Goal: Find contact information: Find contact information

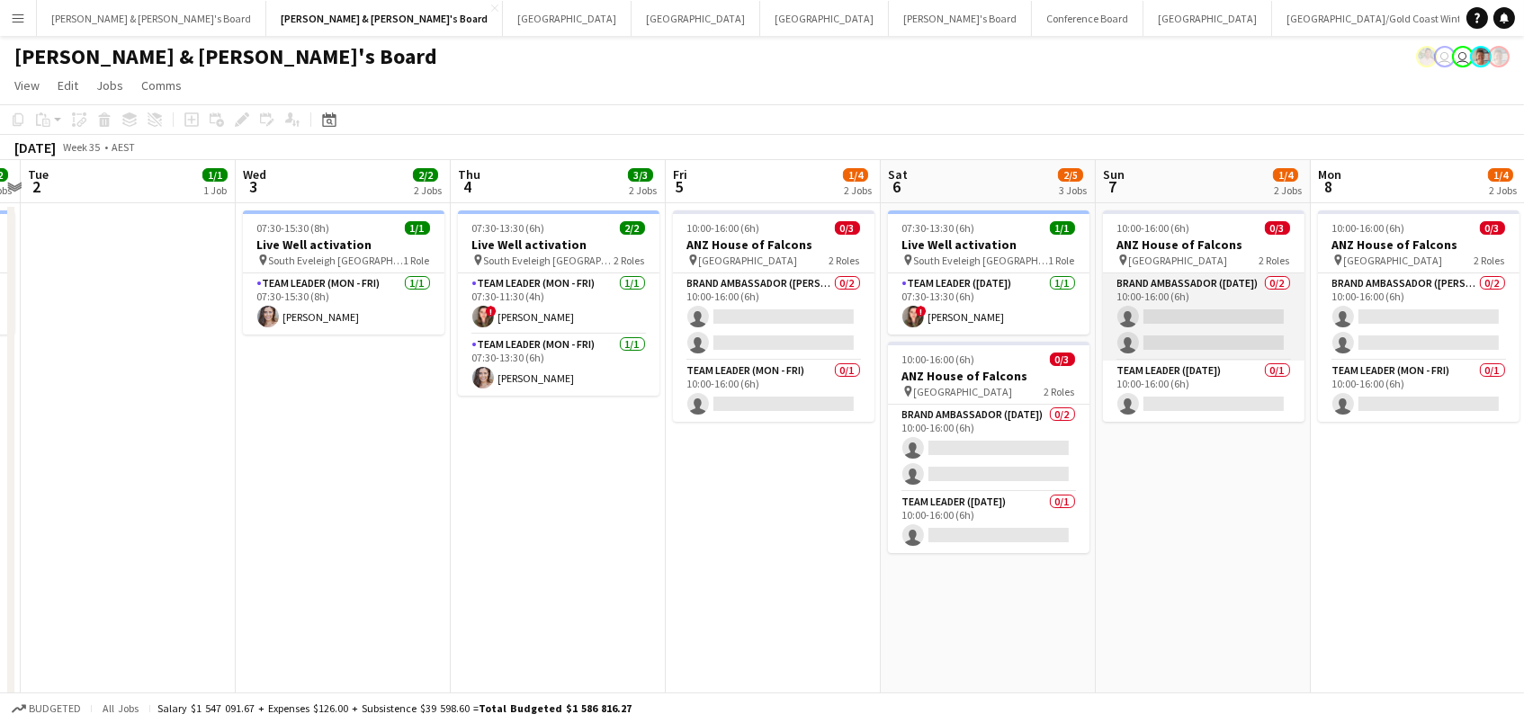
scroll to position [0, 429]
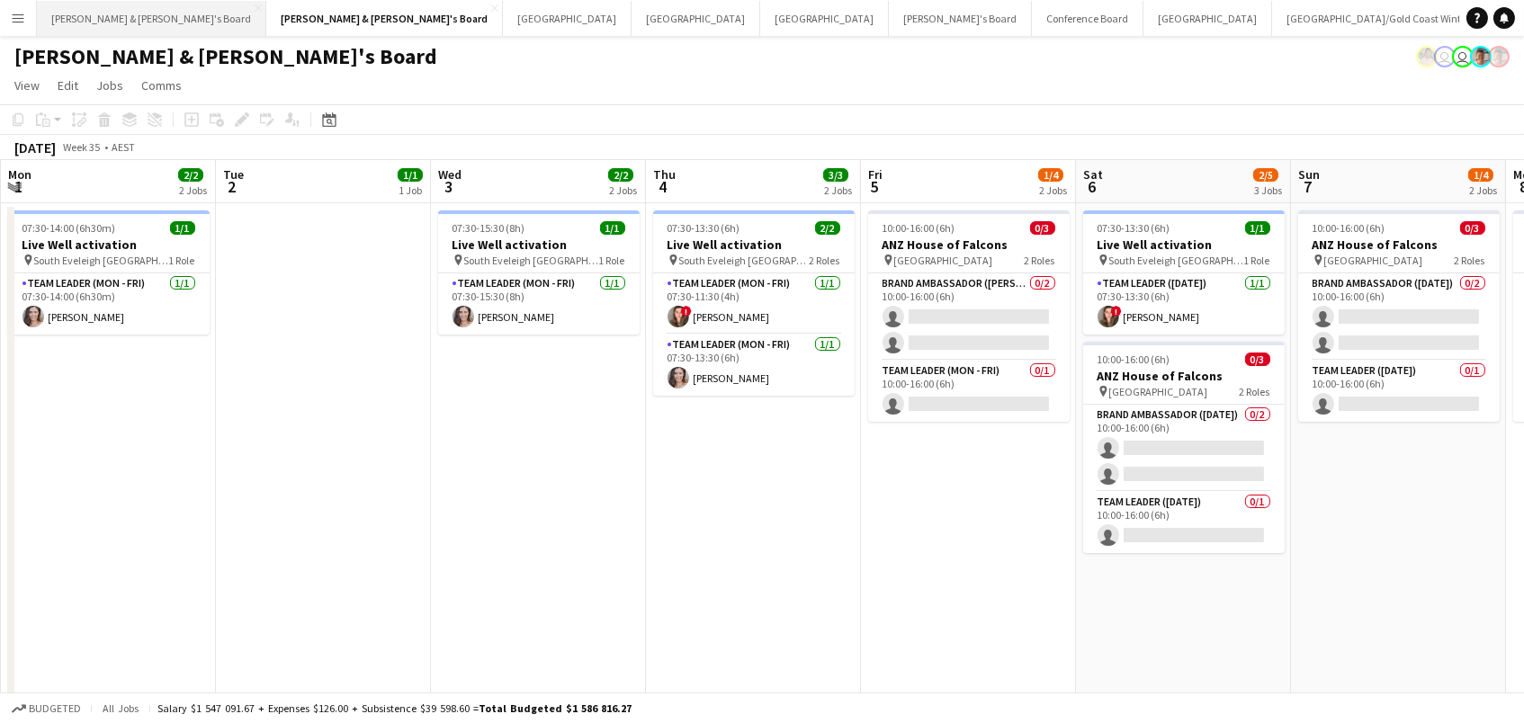
click at [137, 4] on button "[PERSON_NAME] & [PERSON_NAME]'s Board Close" at bounding box center [151, 18] width 229 height 35
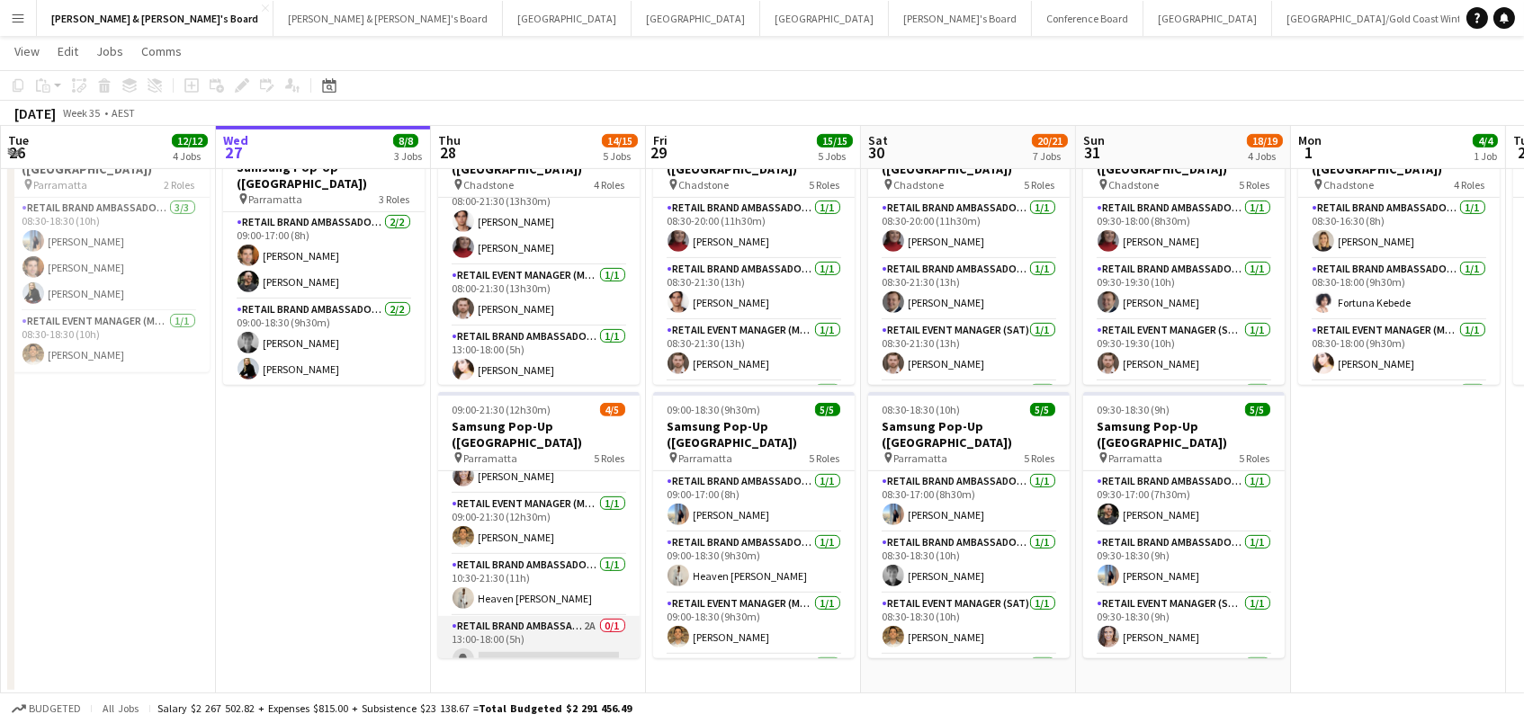
scroll to position [99, 0]
click at [544, 617] on app-card-role "RETAIL Brand Ambassador (Mon - Fri) 2A 0/1 13:00-18:00 (5h) single-neutral-acti…" at bounding box center [539, 647] width 202 height 61
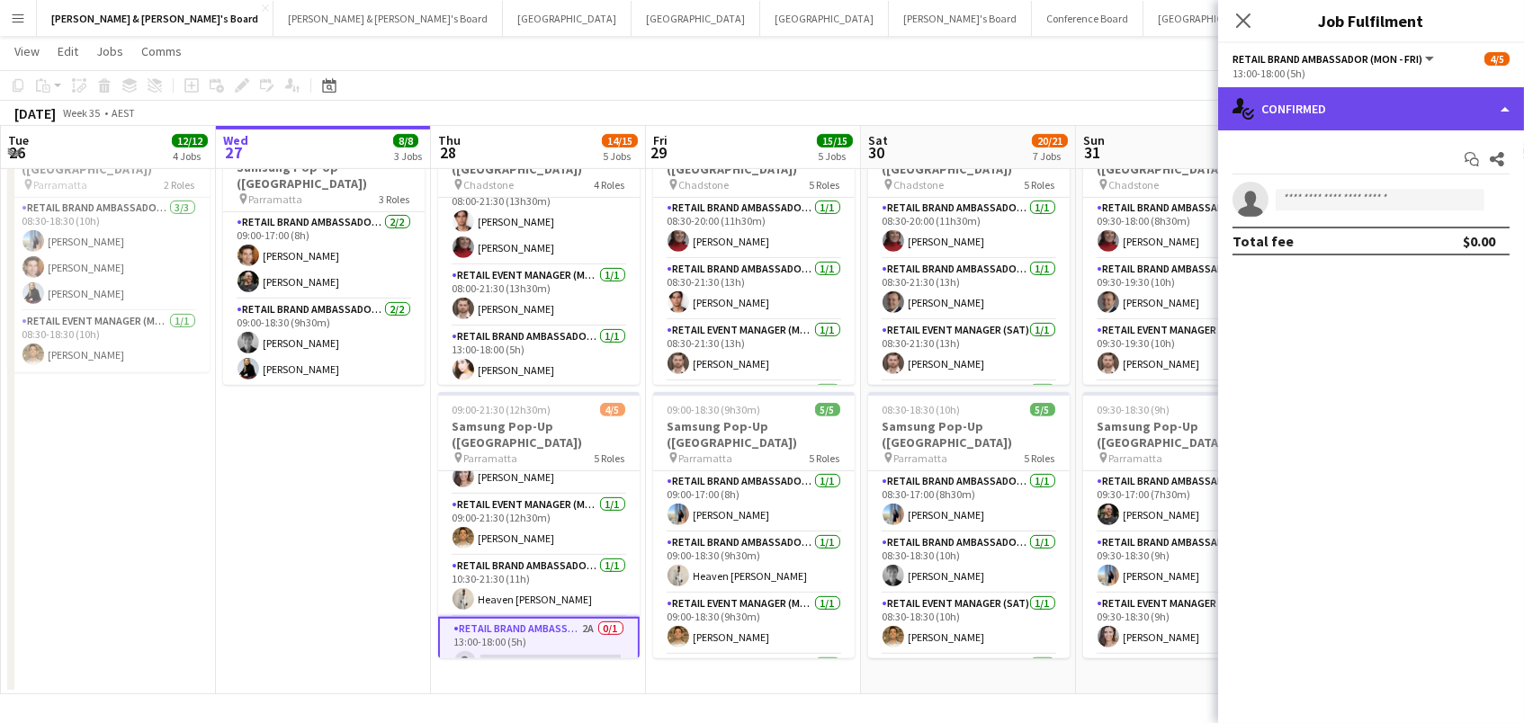
click at [1299, 123] on div "single-neutral-actions-check-2 Confirmed" at bounding box center [1371, 108] width 306 height 43
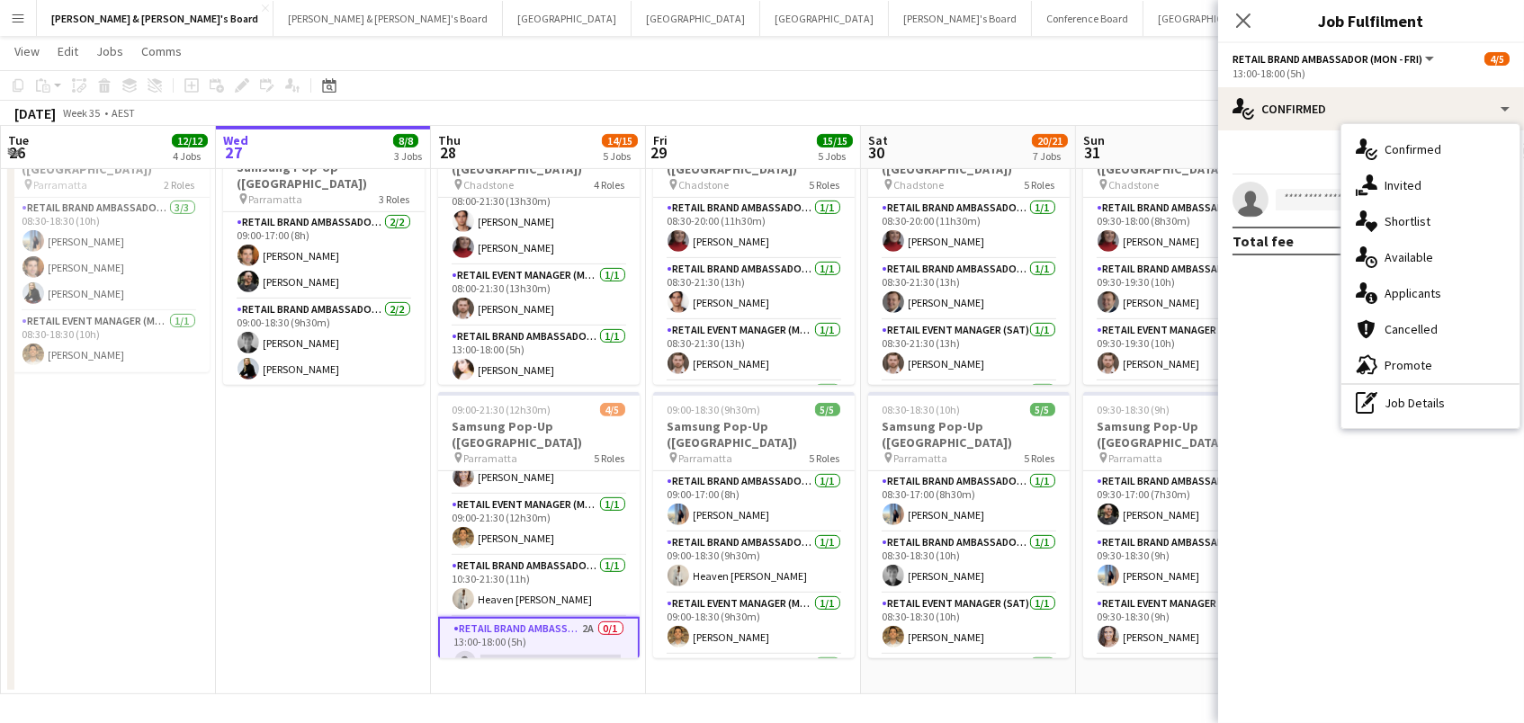
click at [1351, 175] on div "single-neutral-actions-share-1 Invited" at bounding box center [1430, 185] width 178 height 36
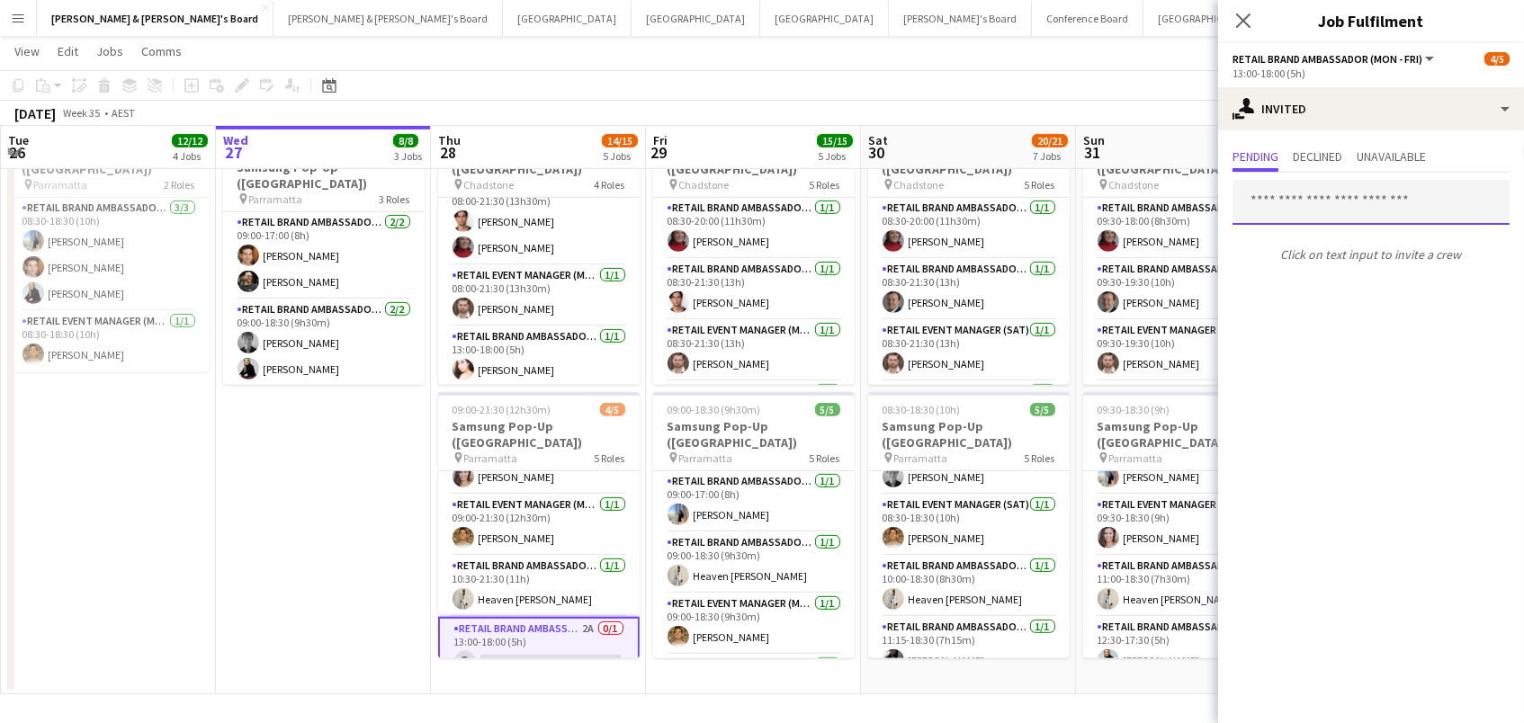
click at [1321, 206] on input "text" at bounding box center [1370, 202] width 277 height 45
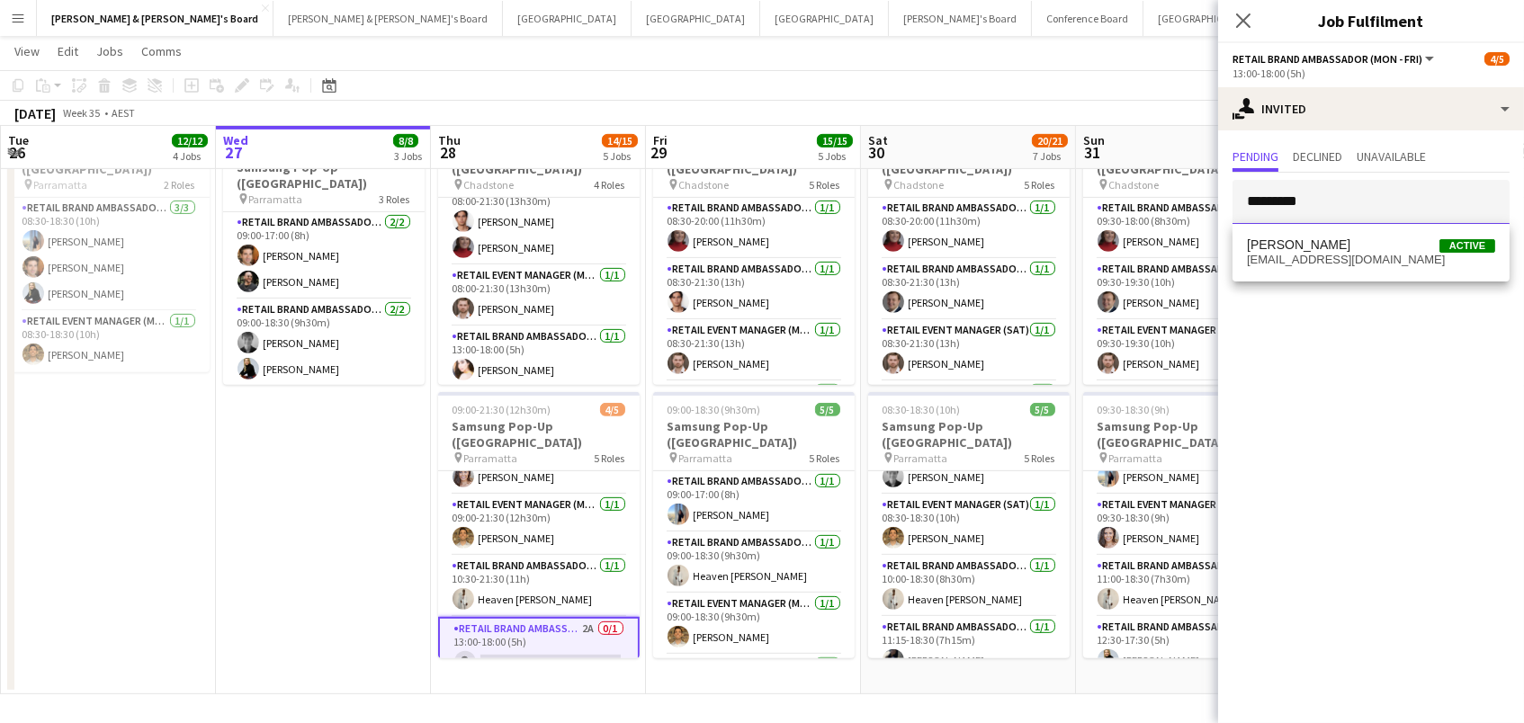
type input "*********"
drag, startPoint x: 1321, startPoint y: 211, endPoint x: 1320, endPoint y: 248, distance: 36.9
click at [1320, 248] on span "[PERSON_NAME] Active" at bounding box center [1371, 245] width 248 height 15
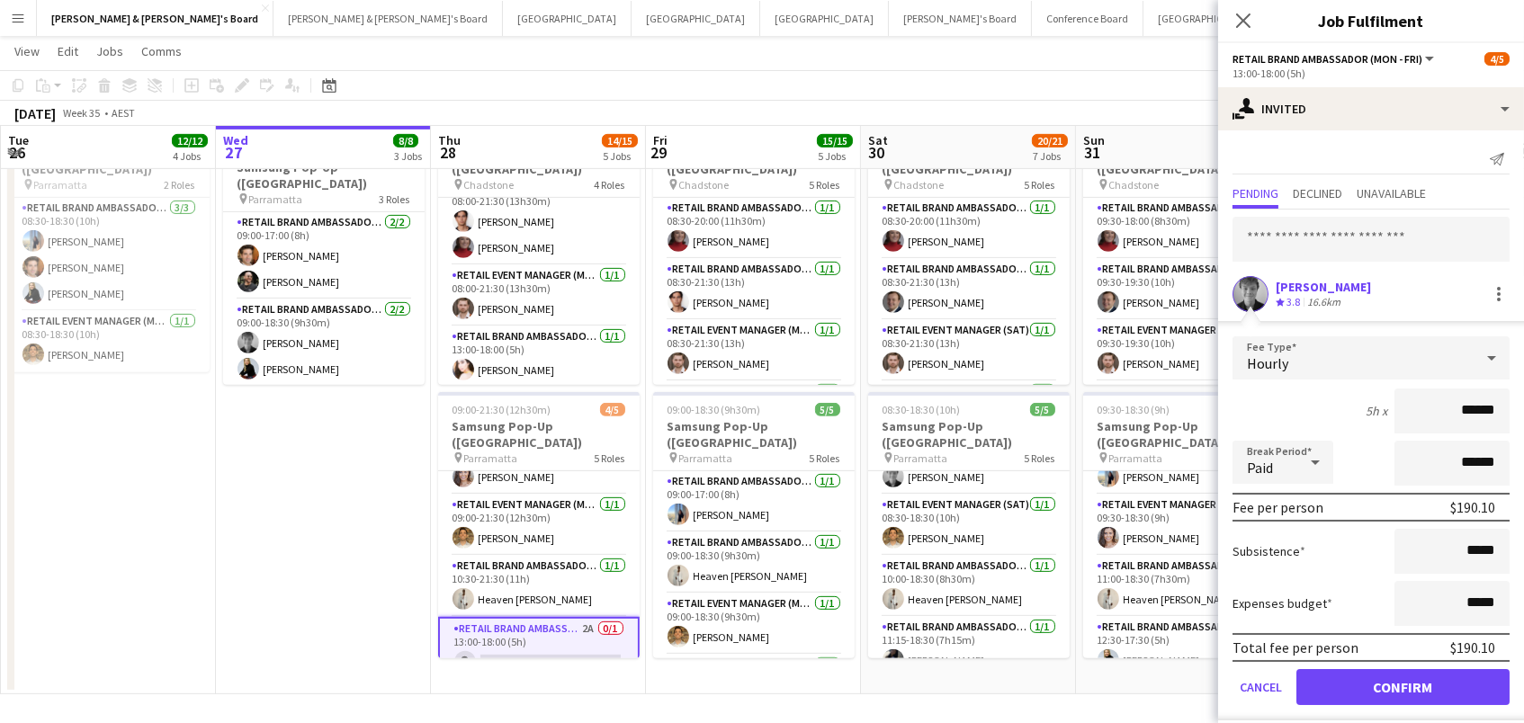
click at [1375, 691] on button "Confirm" at bounding box center [1402, 687] width 213 height 36
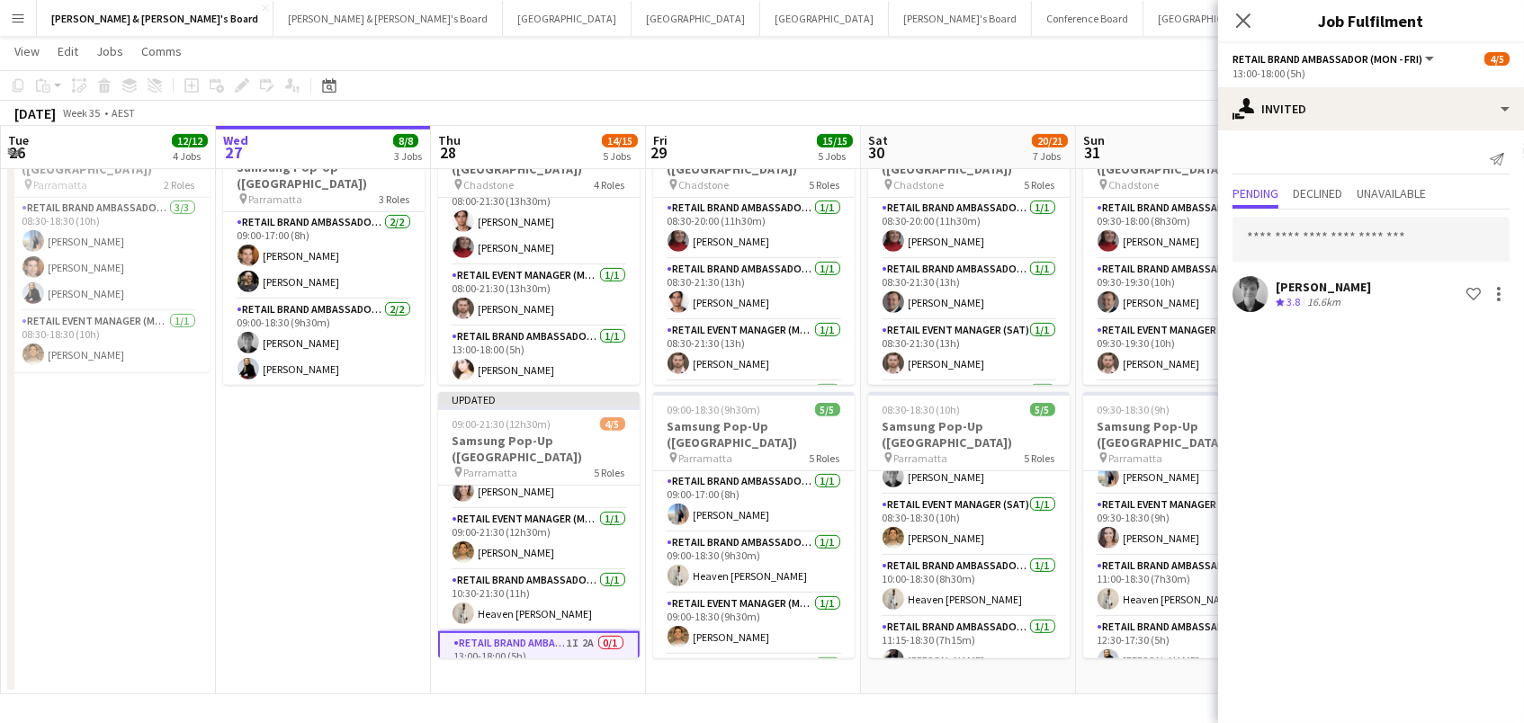
click at [1089, 52] on app-page-menu "View Day view expanded Day view collapsed Month view Date picker Jump to [DATE]…" at bounding box center [762, 53] width 1524 height 34
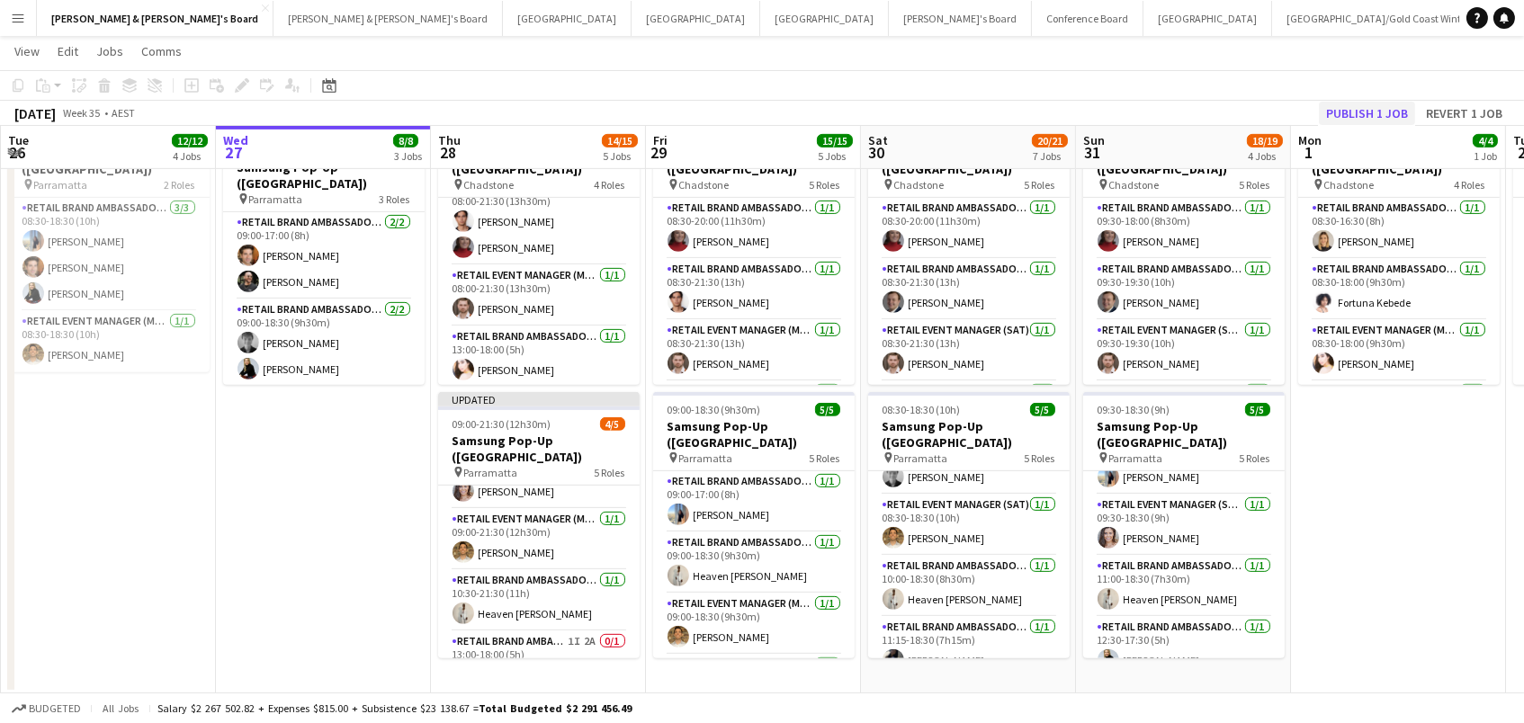
click at [1340, 107] on button "Publish 1 job" at bounding box center [1367, 113] width 96 height 23
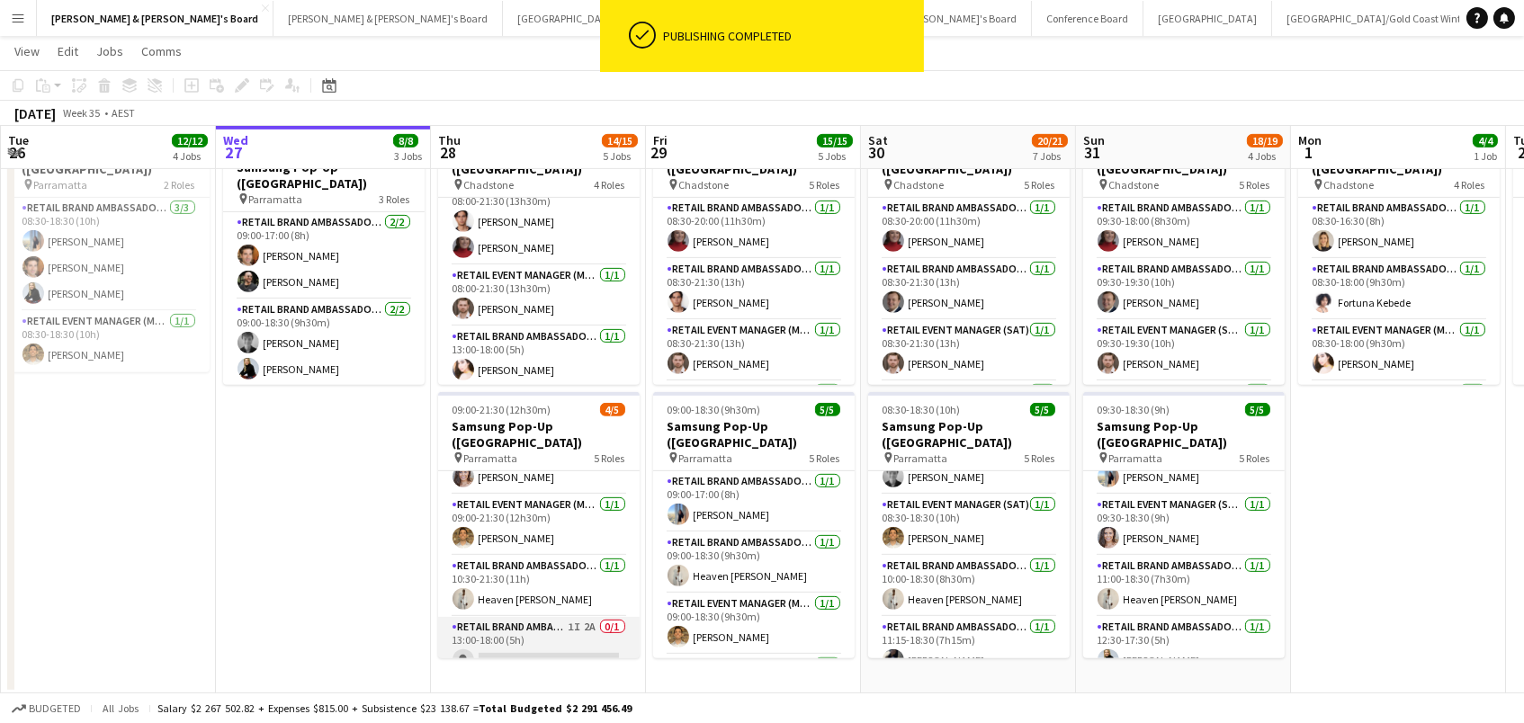
click at [499, 617] on app-card-role "RETAIL Brand Ambassador (Mon - Fri) 1I 2A 0/1 13:00-18:00 (5h) single-neutral-a…" at bounding box center [539, 647] width 202 height 61
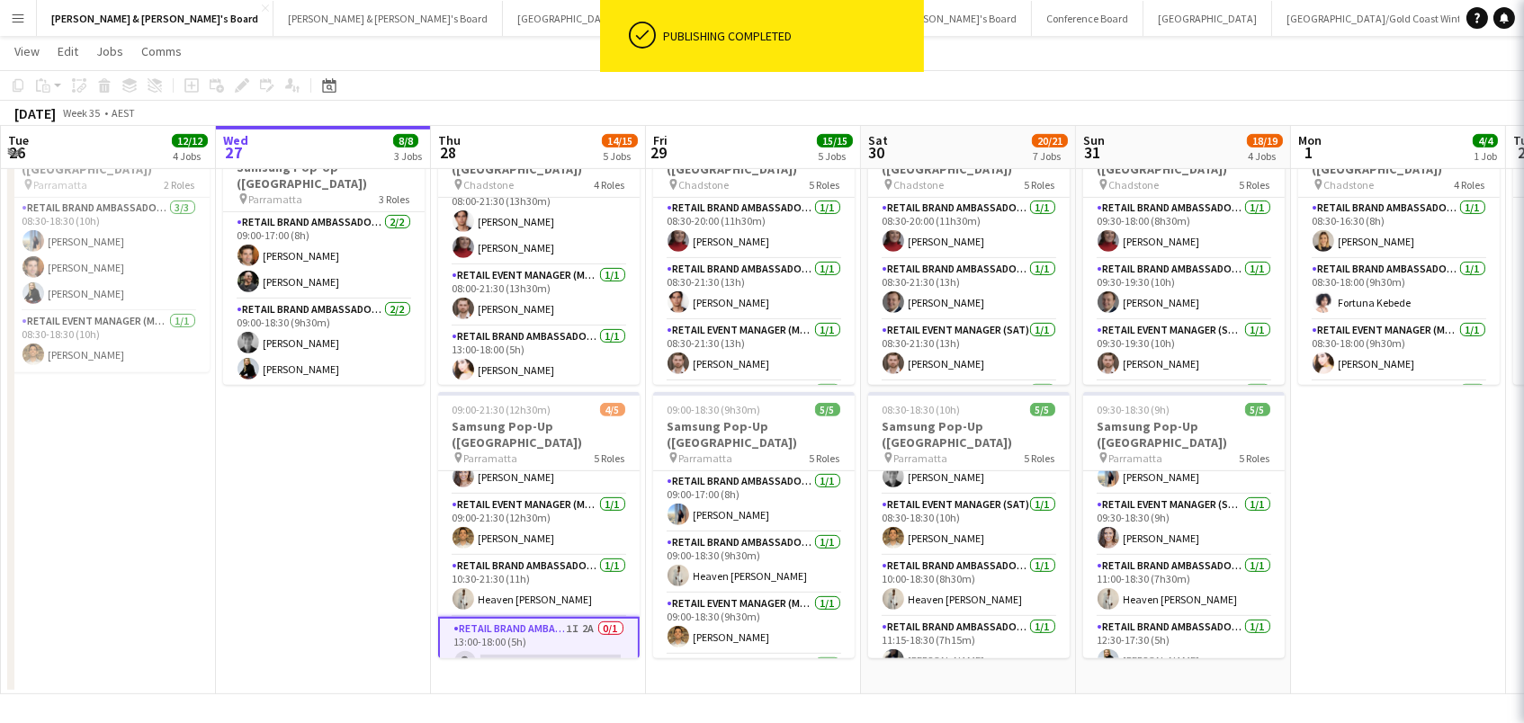
scroll to position [0, 428]
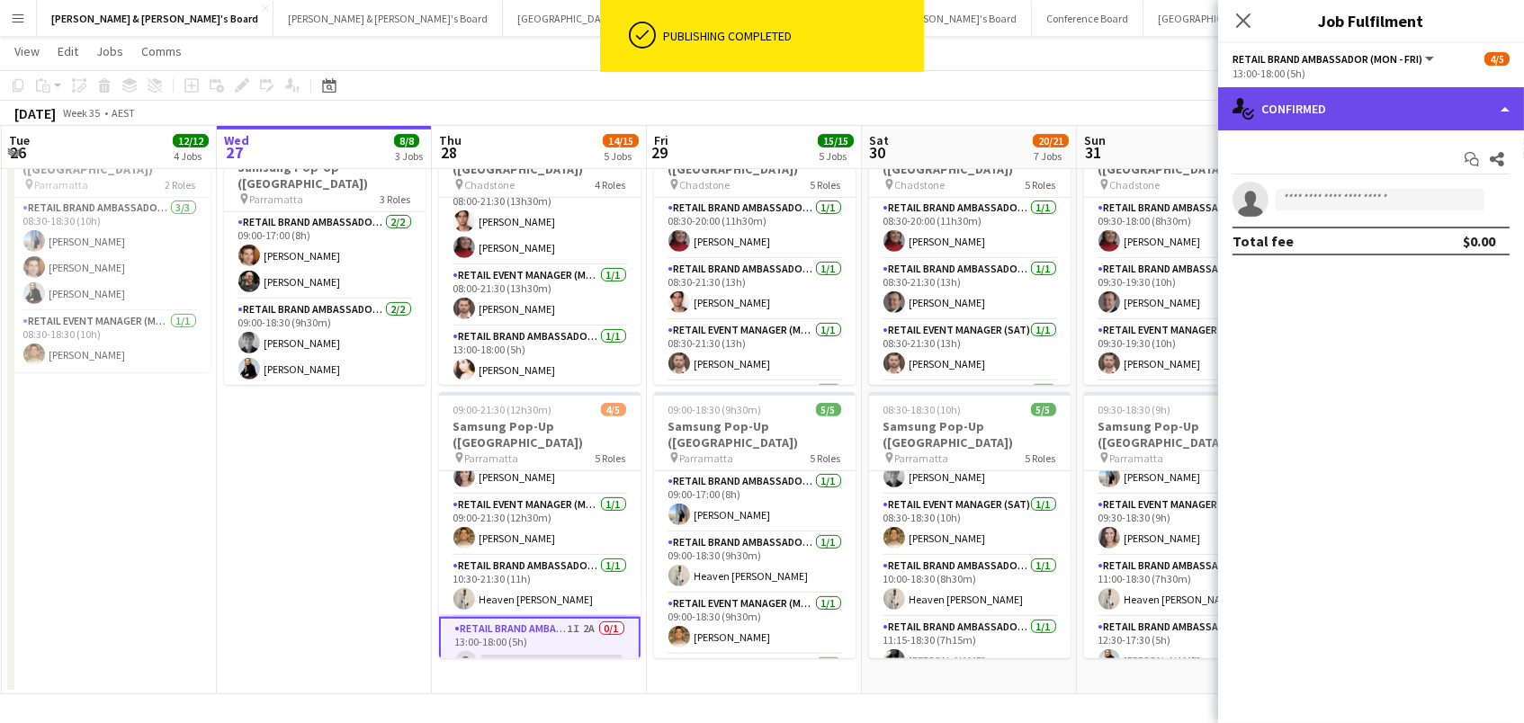
click at [1430, 112] on div "single-neutral-actions-check-2 Confirmed" at bounding box center [1371, 108] width 306 height 43
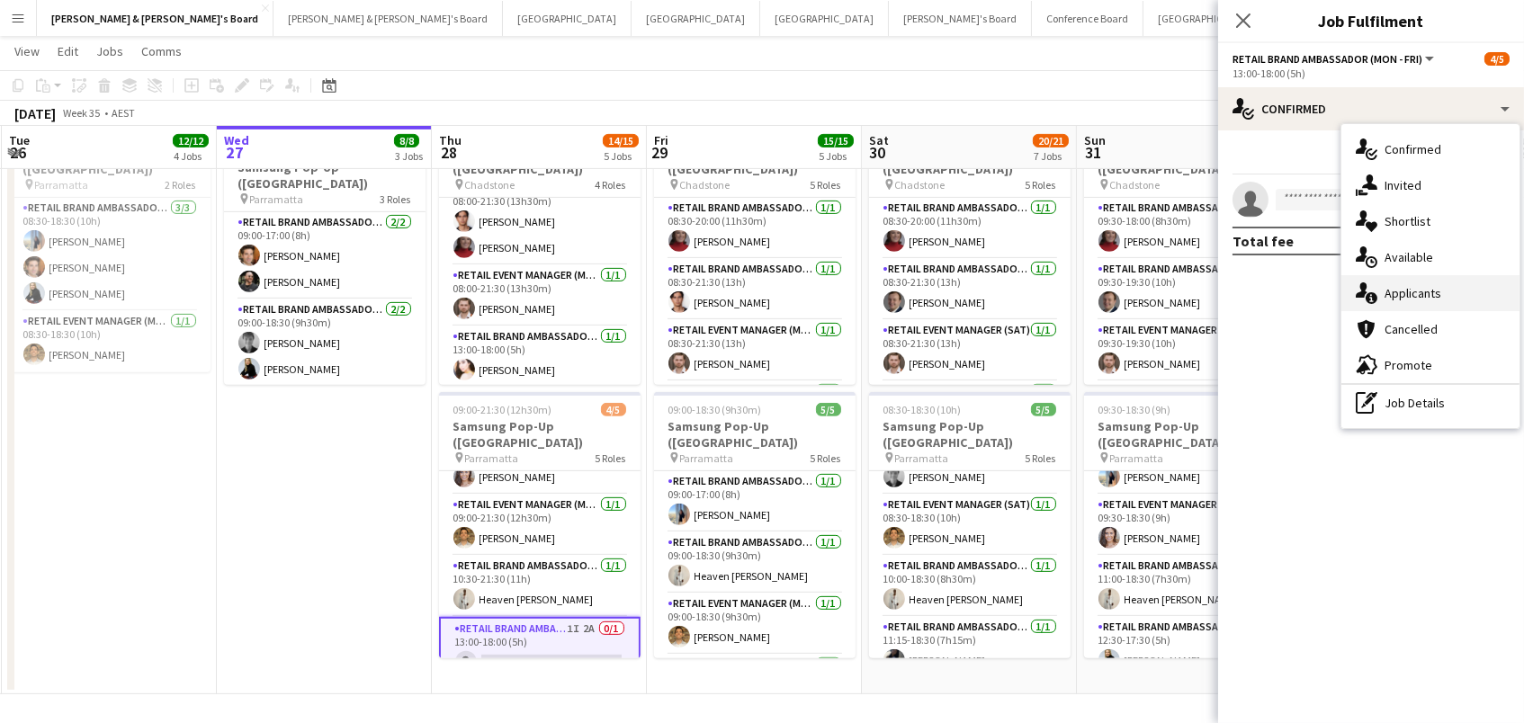
click at [1438, 299] on div "single-neutral-actions-information Applicants" at bounding box center [1430, 293] width 178 height 36
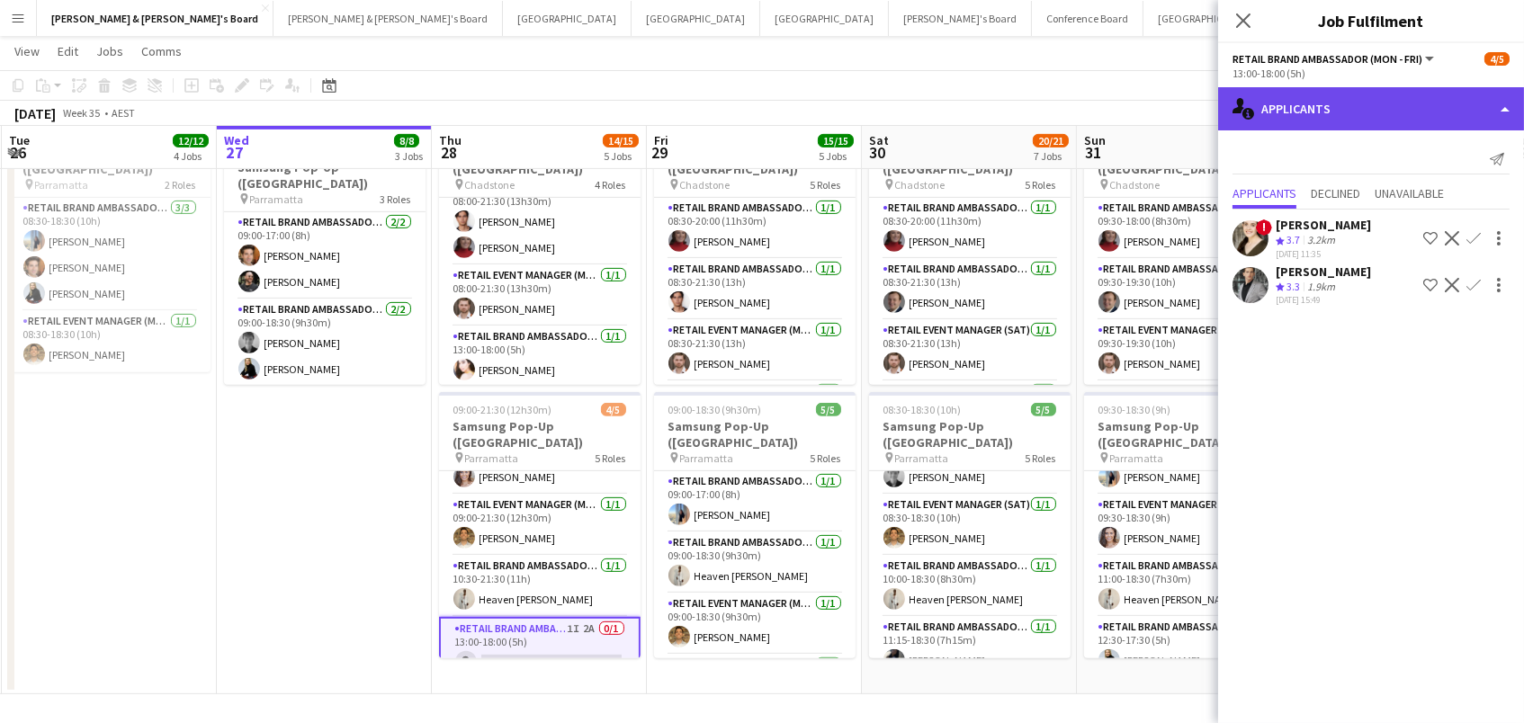
click at [1356, 106] on div "single-neutral-actions-information Applicants" at bounding box center [1371, 108] width 306 height 43
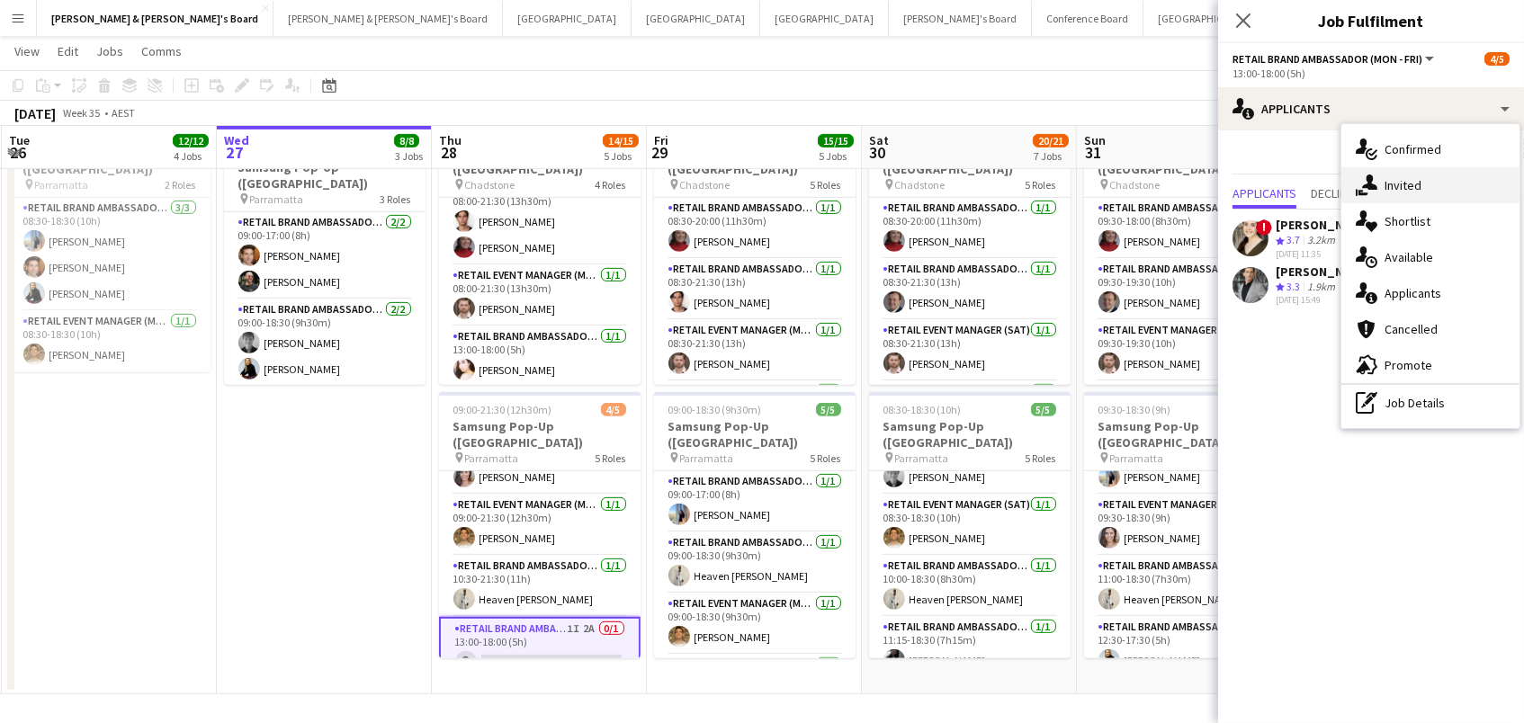
click at [1395, 186] on div "single-neutral-actions-share-1 Invited" at bounding box center [1430, 185] width 178 height 36
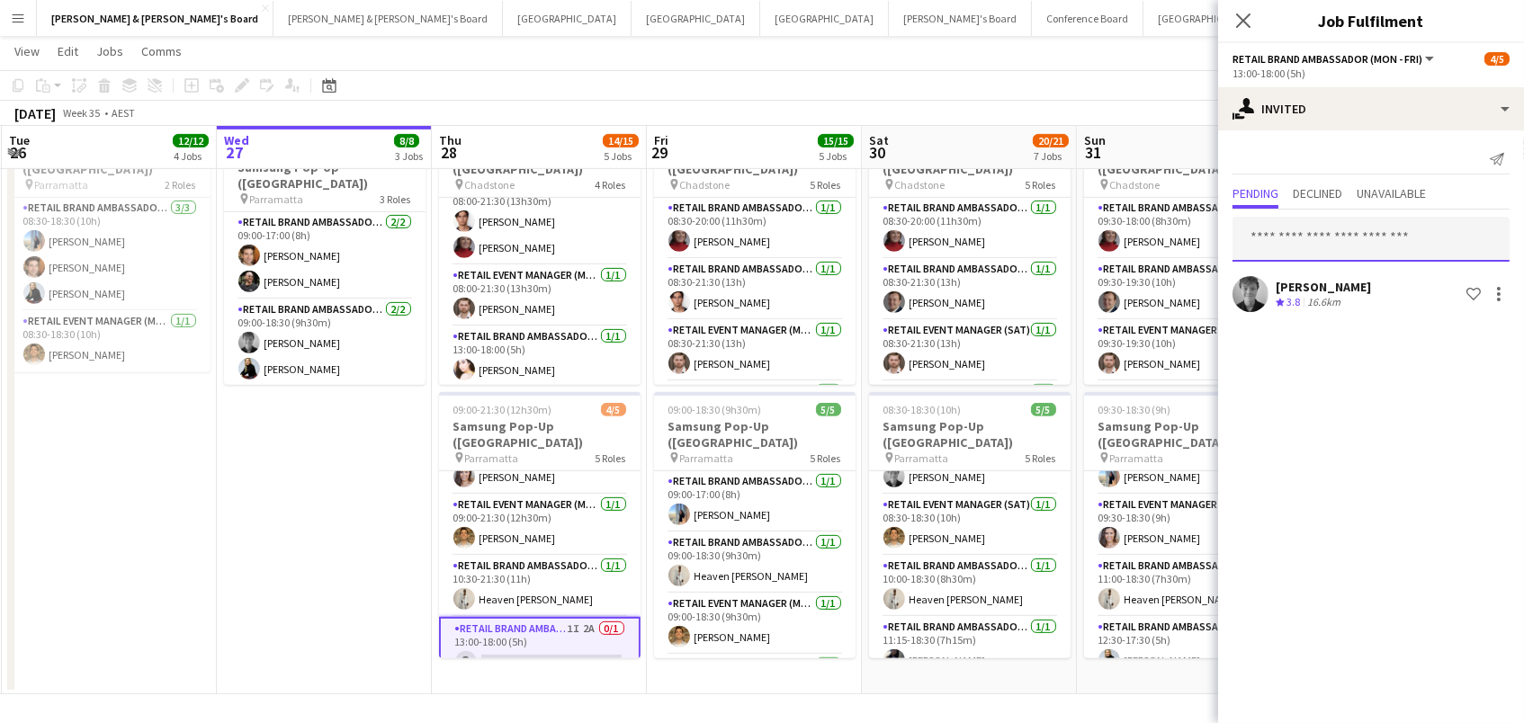
click at [1267, 236] on input "text" at bounding box center [1370, 239] width 277 height 45
type input "*****"
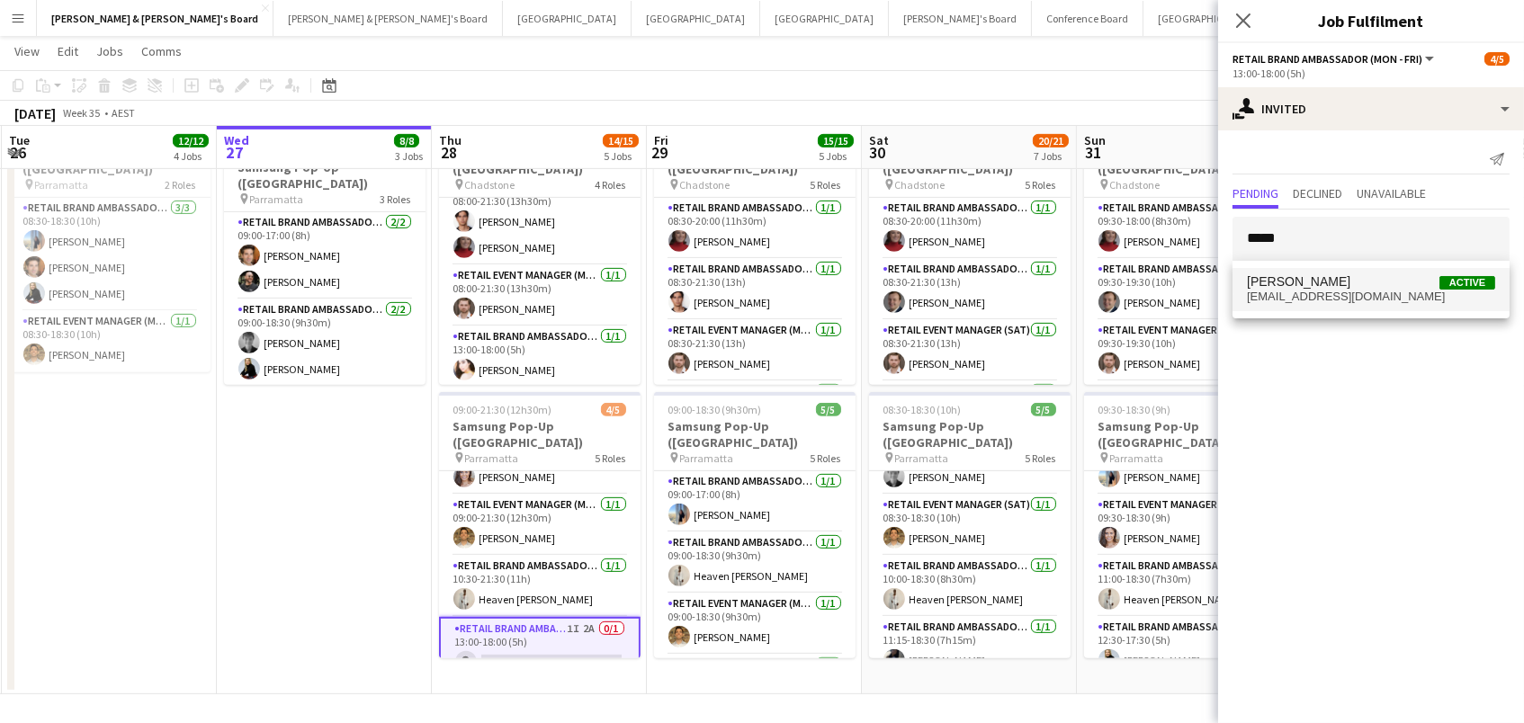
drag, startPoint x: 1292, startPoint y: 272, endPoint x: 1296, endPoint y: 298, distance: 26.5
click at [1296, 298] on span "[EMAIL_ADDRESS][DOMAIN_NAME]" at bounding box center [1371, 297] width 248 height 14
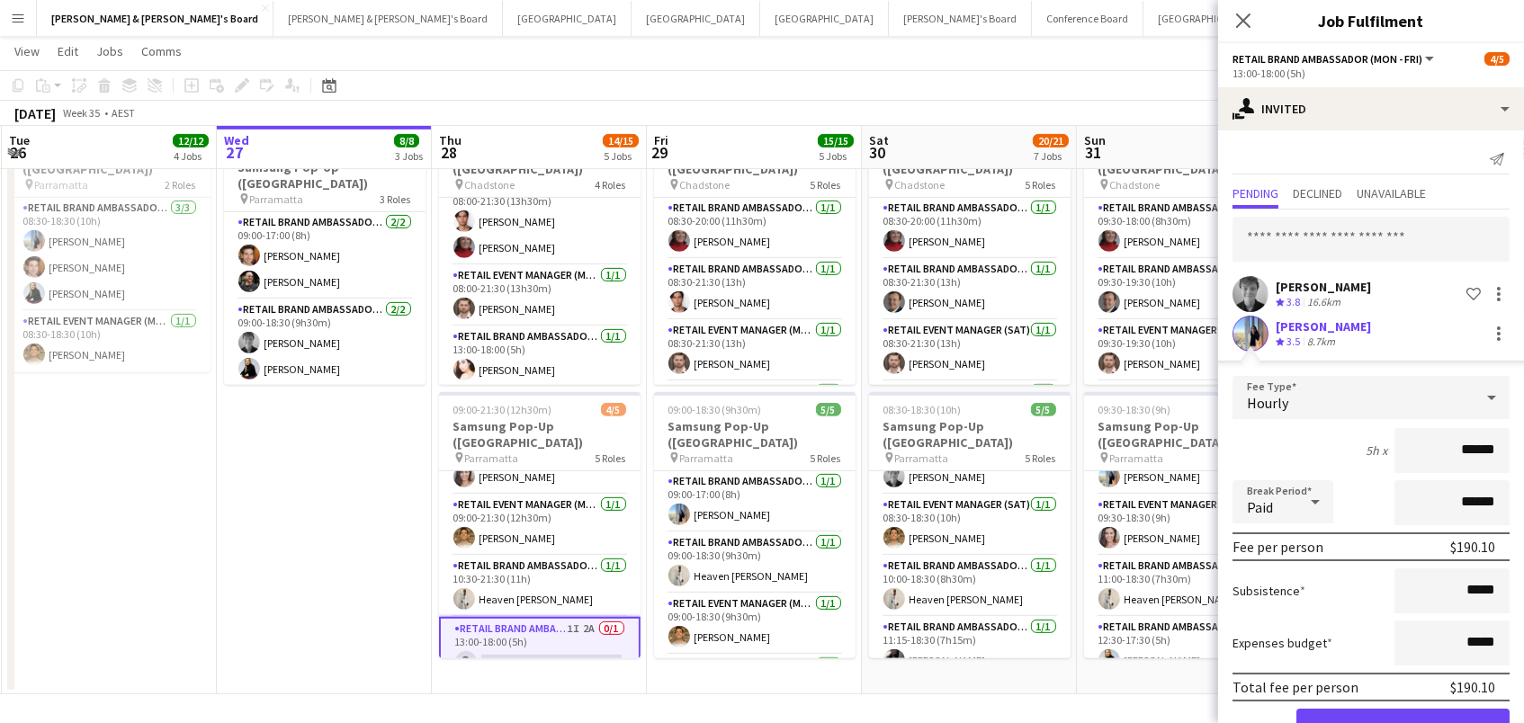
click at [1403, 722] on button "Confirm" at bounding box center [1402, 727] width 213 height 36
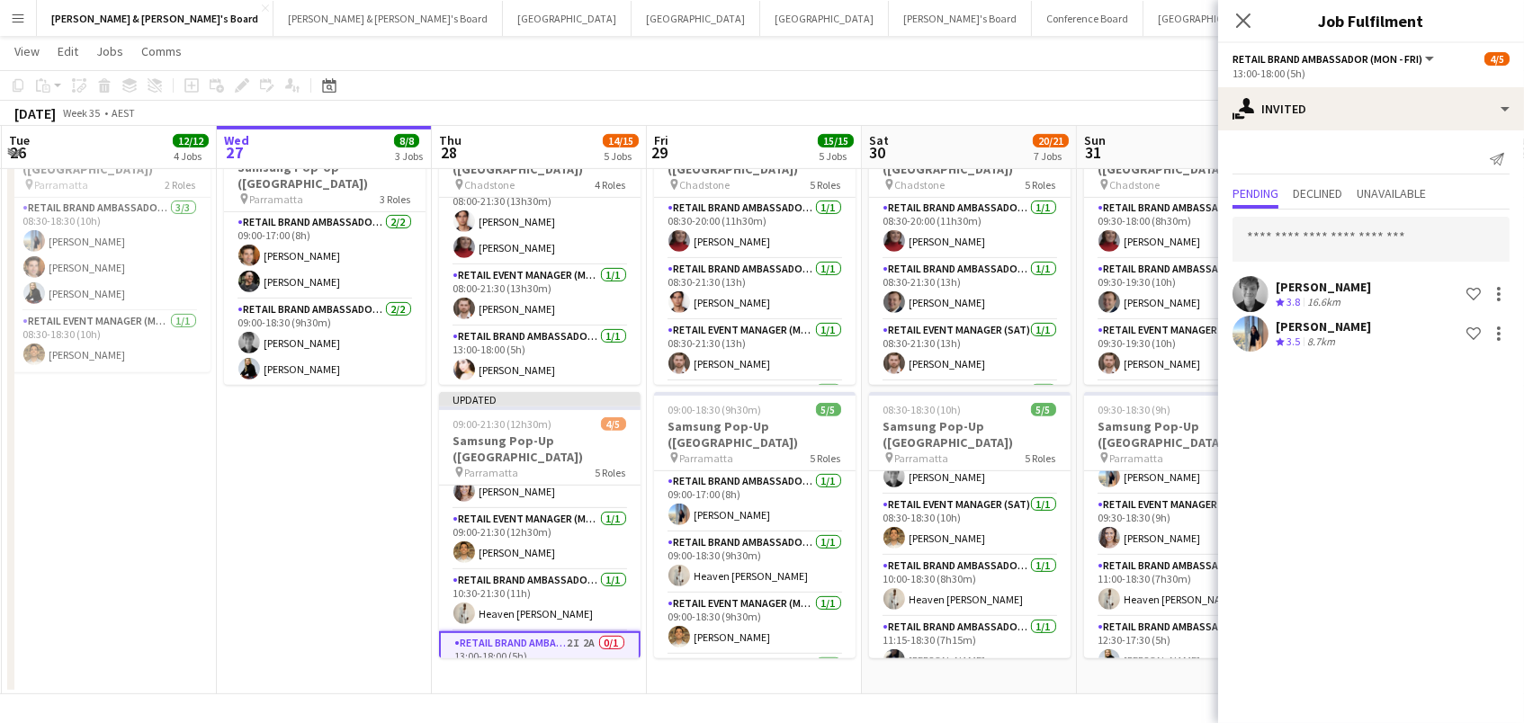
click at [1143, 85] on app-toolbar "Copy Paste Paste Command V Paste with crew Command Shift V Paste linked Job [GE…" at bounding box center [762, 85] width 1524 height 31
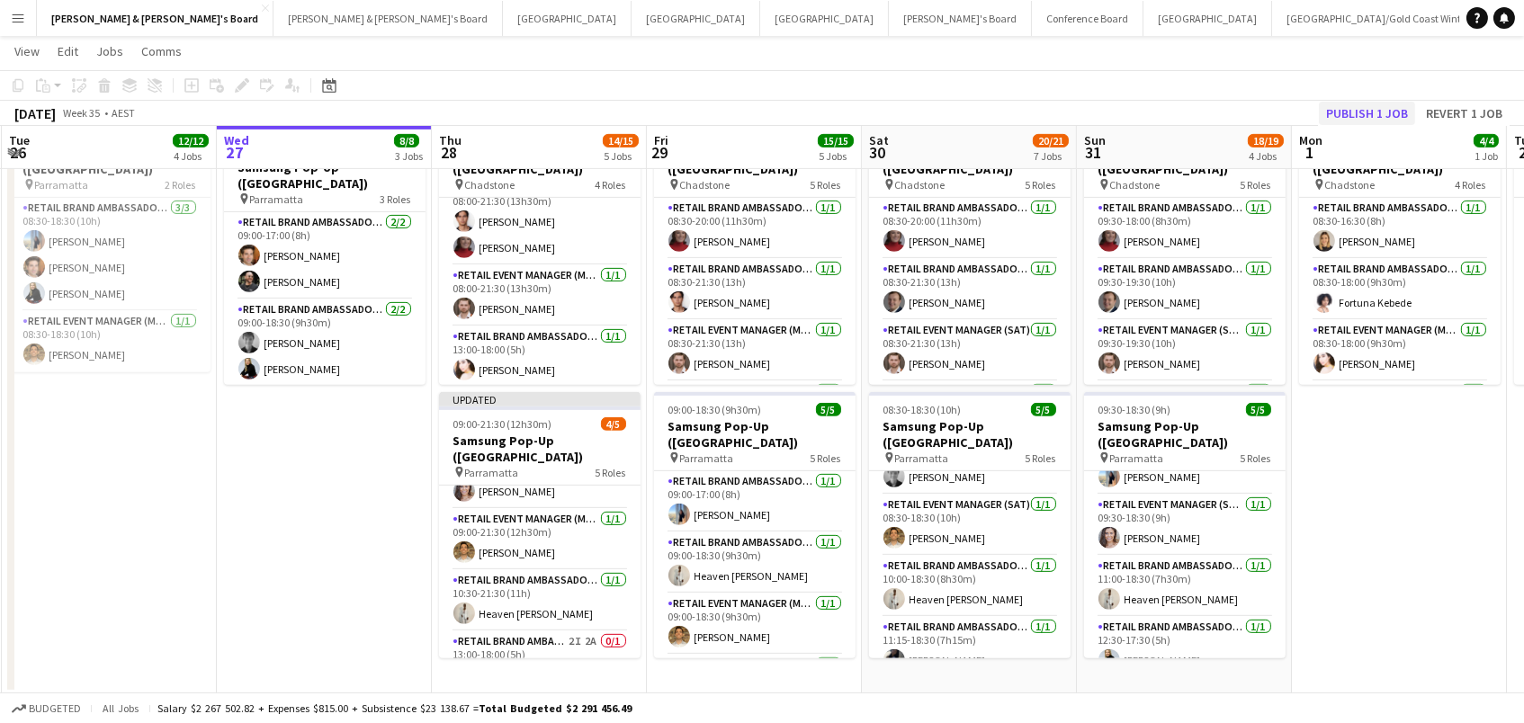
click at [1344, 117] on button "Publish 1 job" at bounding box center [1367, 113] width 96 height 23
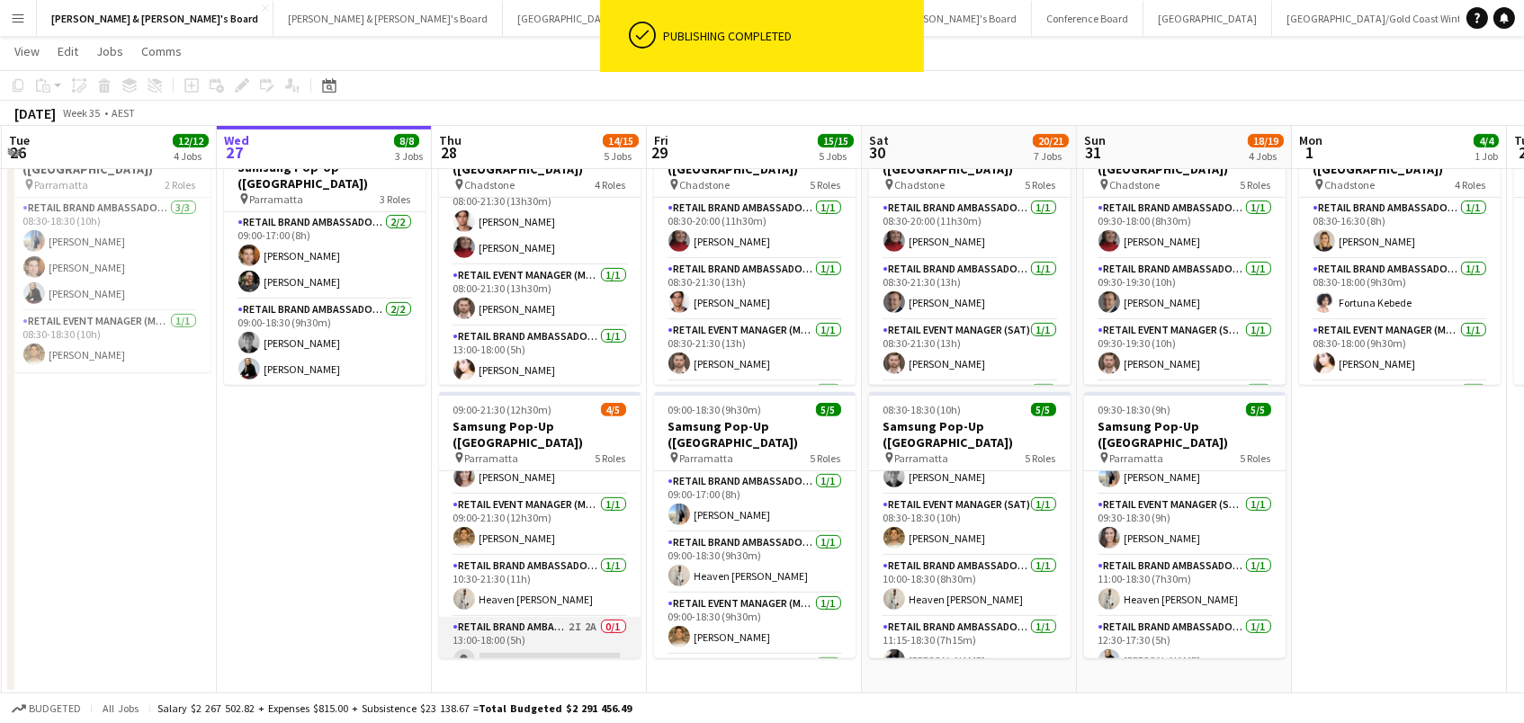
click at [566, 619] on app-card-role "RETAIL Brand Ambassador (Mon - Fri) 2I 2A 0/1 13:00-18:00 (5h) single-neutral-a…" at bounding box center [540, 647] width 202 height 61
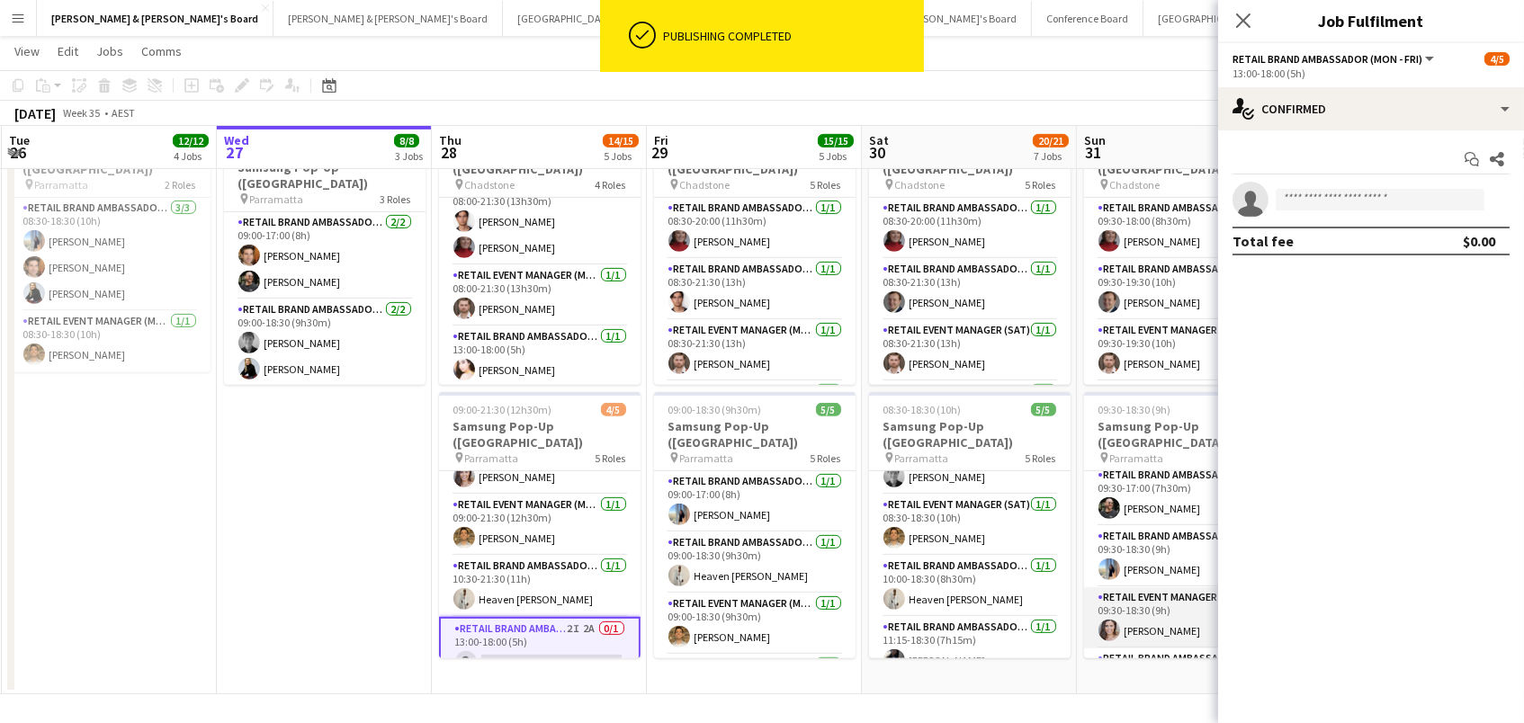
scroll to position [0, 0]
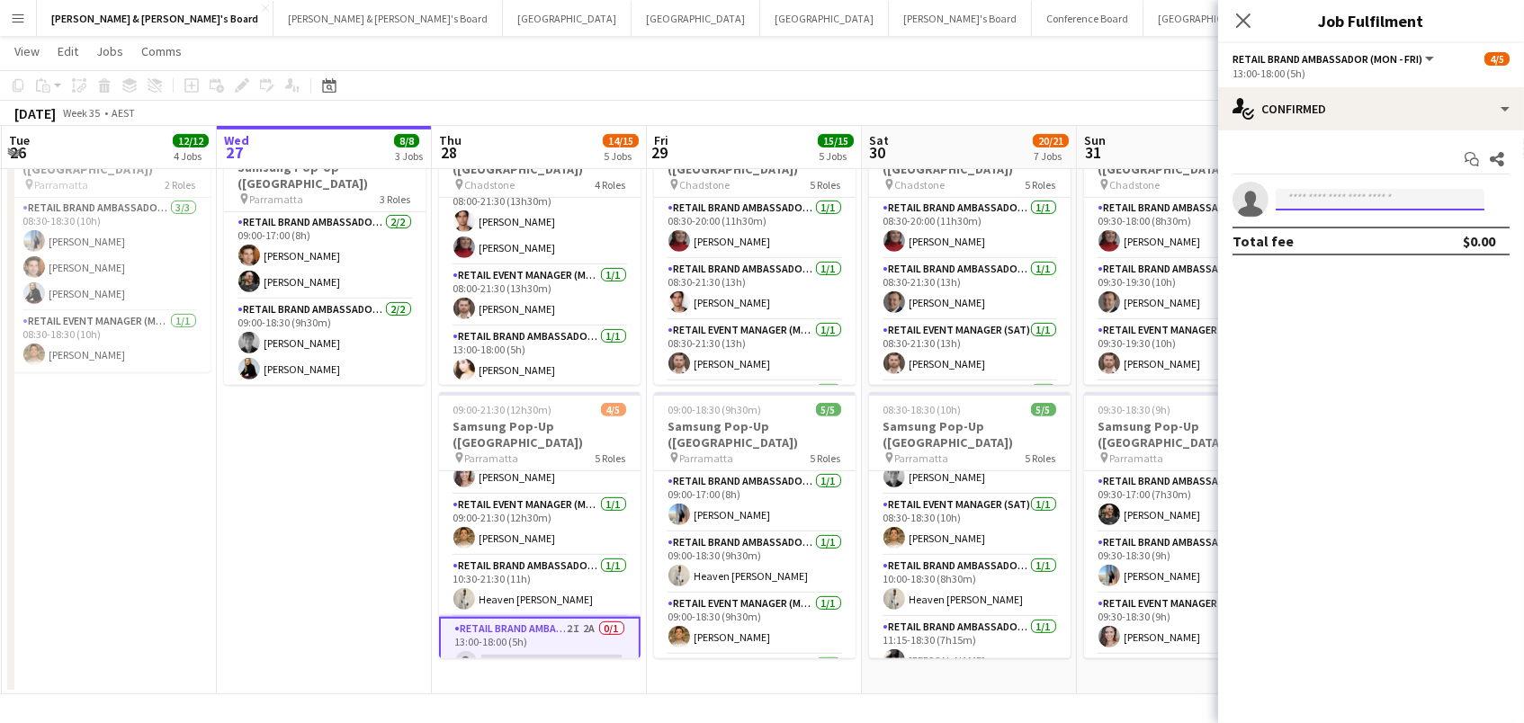
click at [1294, 200] on input at bounding box center [1380, 200] width 209 height 22
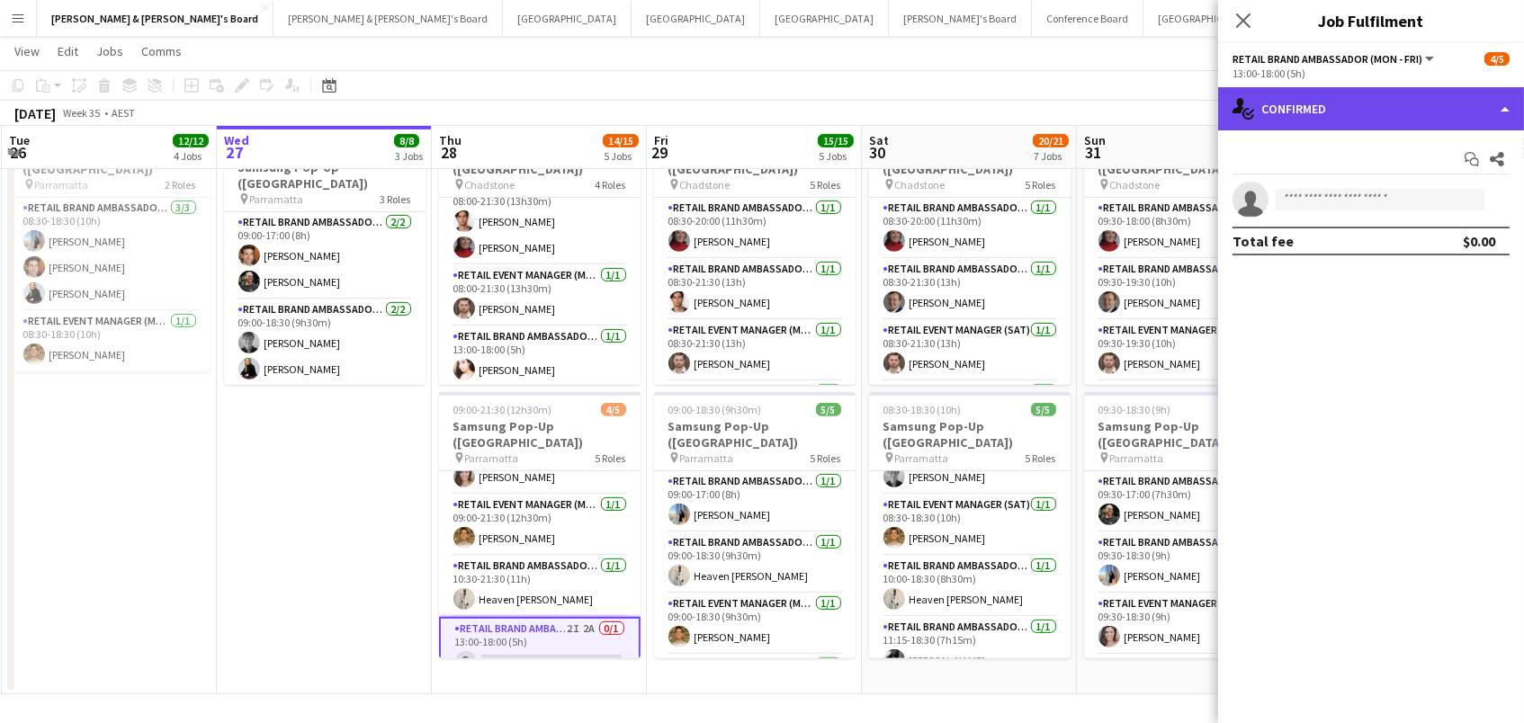
click at [1287, 106] on div "single-neutral-actions-check-2 Confirmed" at bounding box center [1371, 108] width 306 height 43
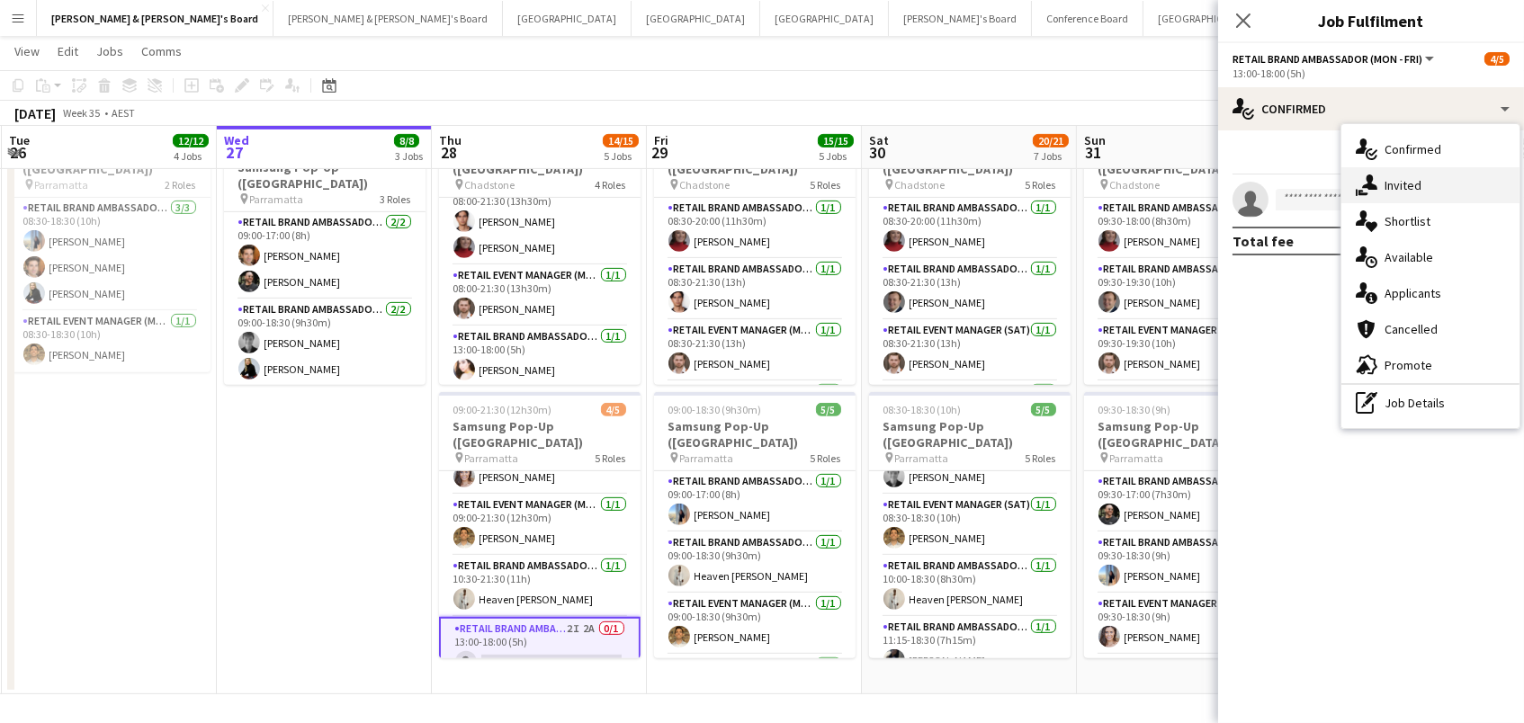
click at [1376, 197] on div "single-neutral-actions-share-1 Invited" at bounding box center [1430, 185] width 178 height 36
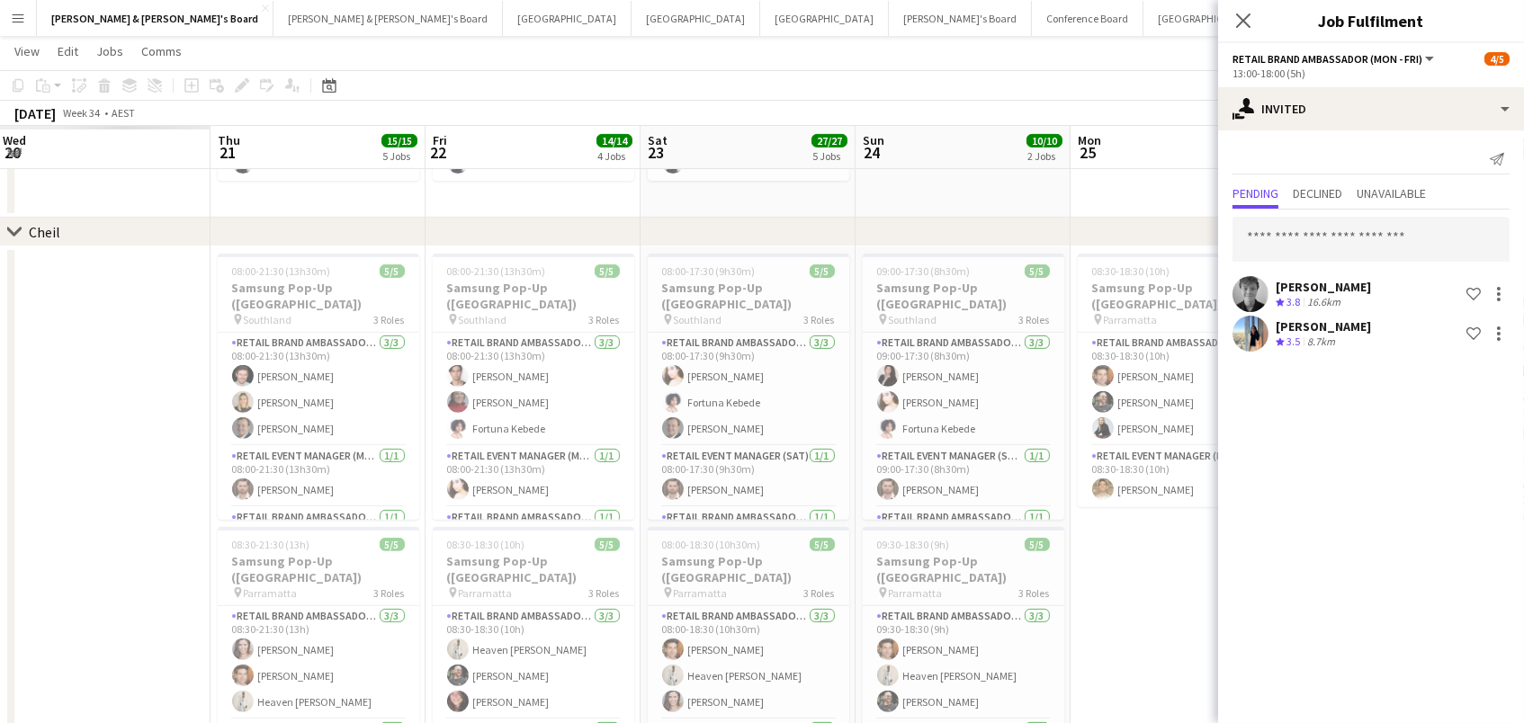
scroll to position [0, 471]
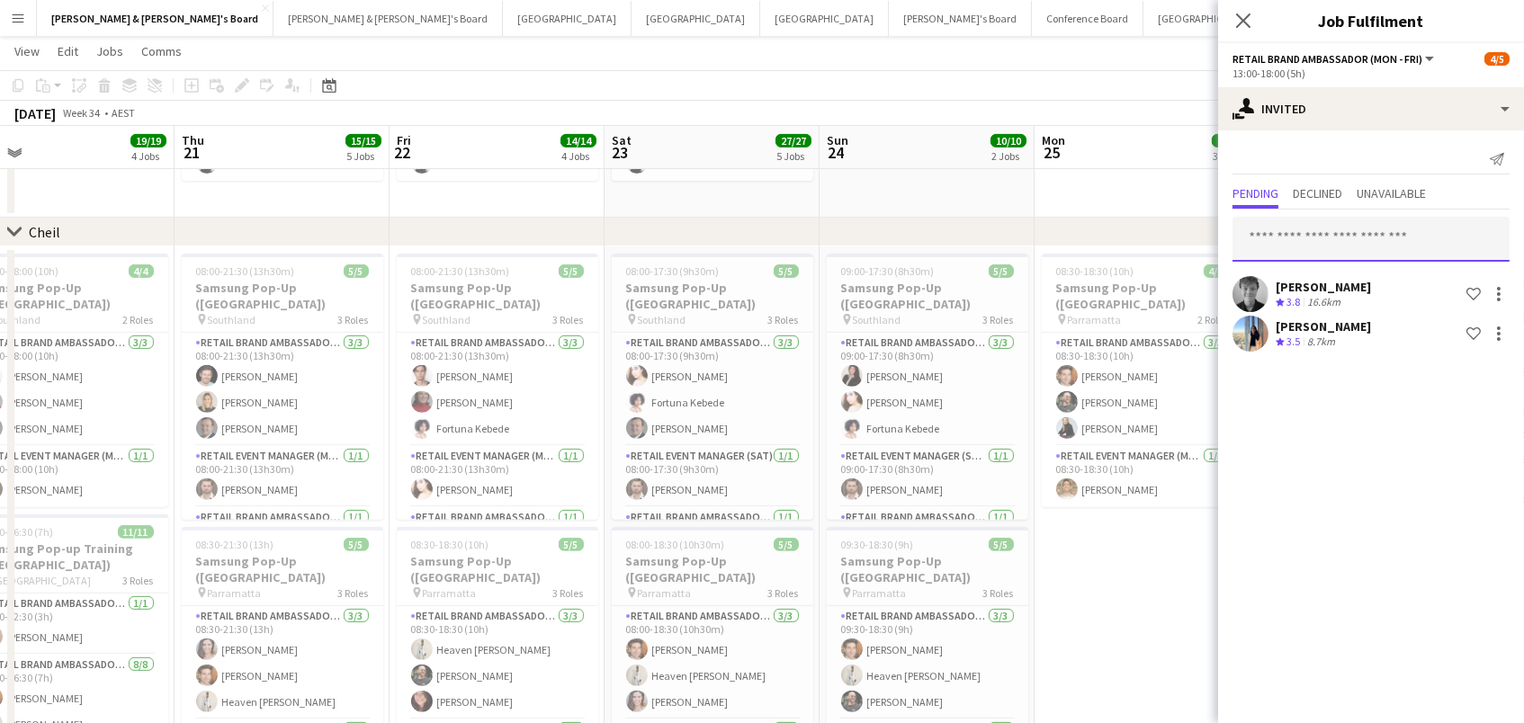
click at [1395, 251] on input "text" at bounding box center [1370, 239] width 277 height 45
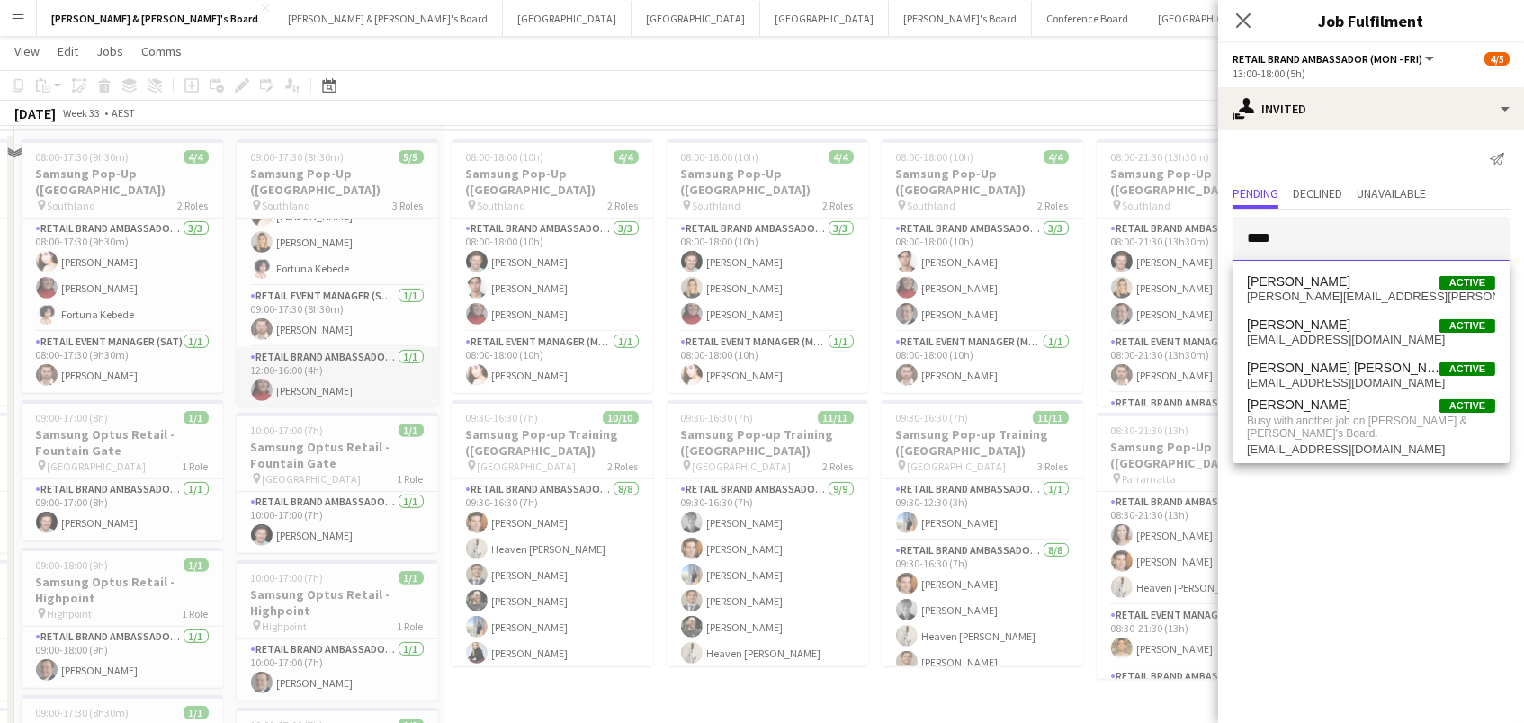
scroll to position [1475, 0]
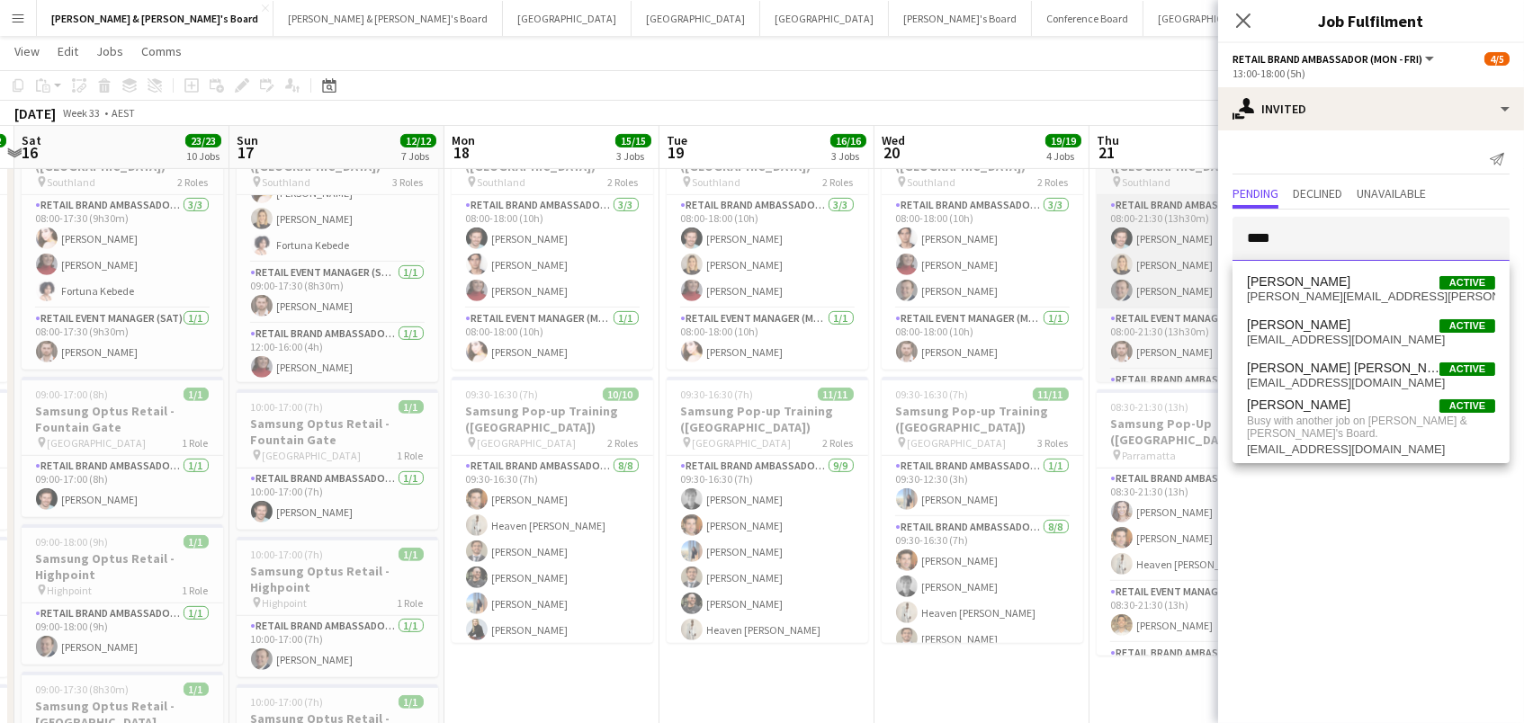
drag, startPoint x: 1309, startPoint y: 238, endPoint x: 1159, endPoint y: 238, distance: 150.2
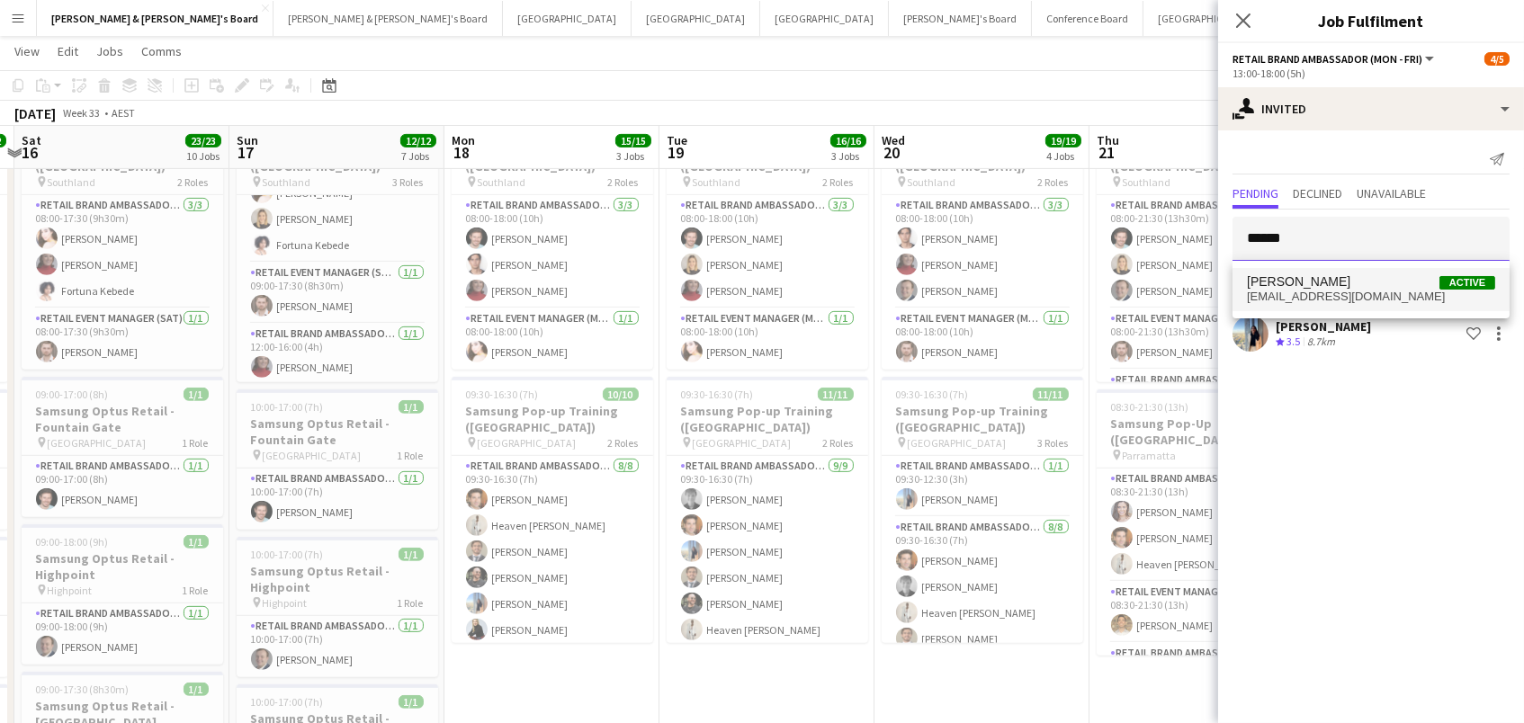
type input "******"
drag, startPoint x: 1312, startPoint y: 274, endPoint x: 1323, endPoint y: 303, distance: 31.1
click at [1323, 303] on span "[EMAIL_ADDRESS][DOMAIN_NAME]" at bounding box center [1371, 297] width 248 height 14
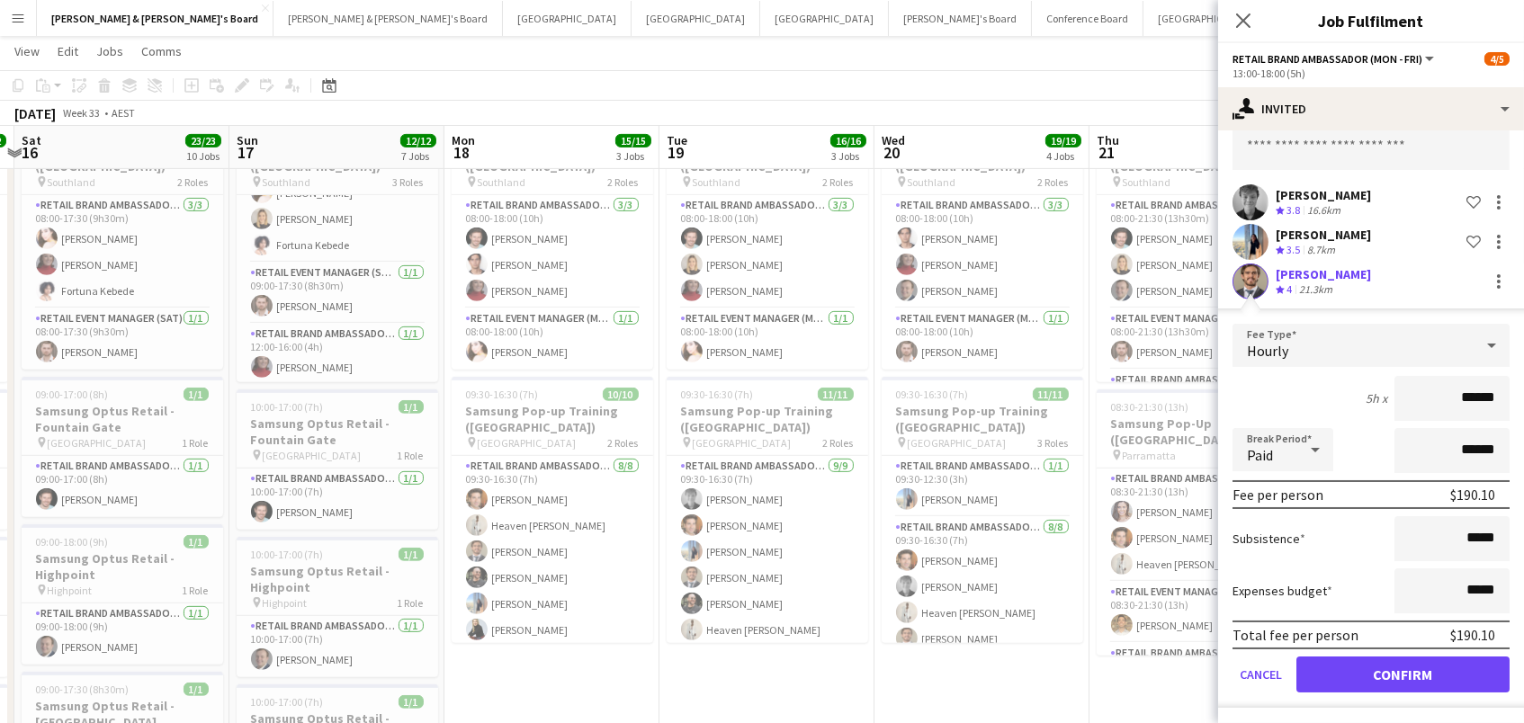
scroll to position [91, 0]
click at [1351, 665] on button "Confirm" at bounding box center [1402, 676] width 213 height 36
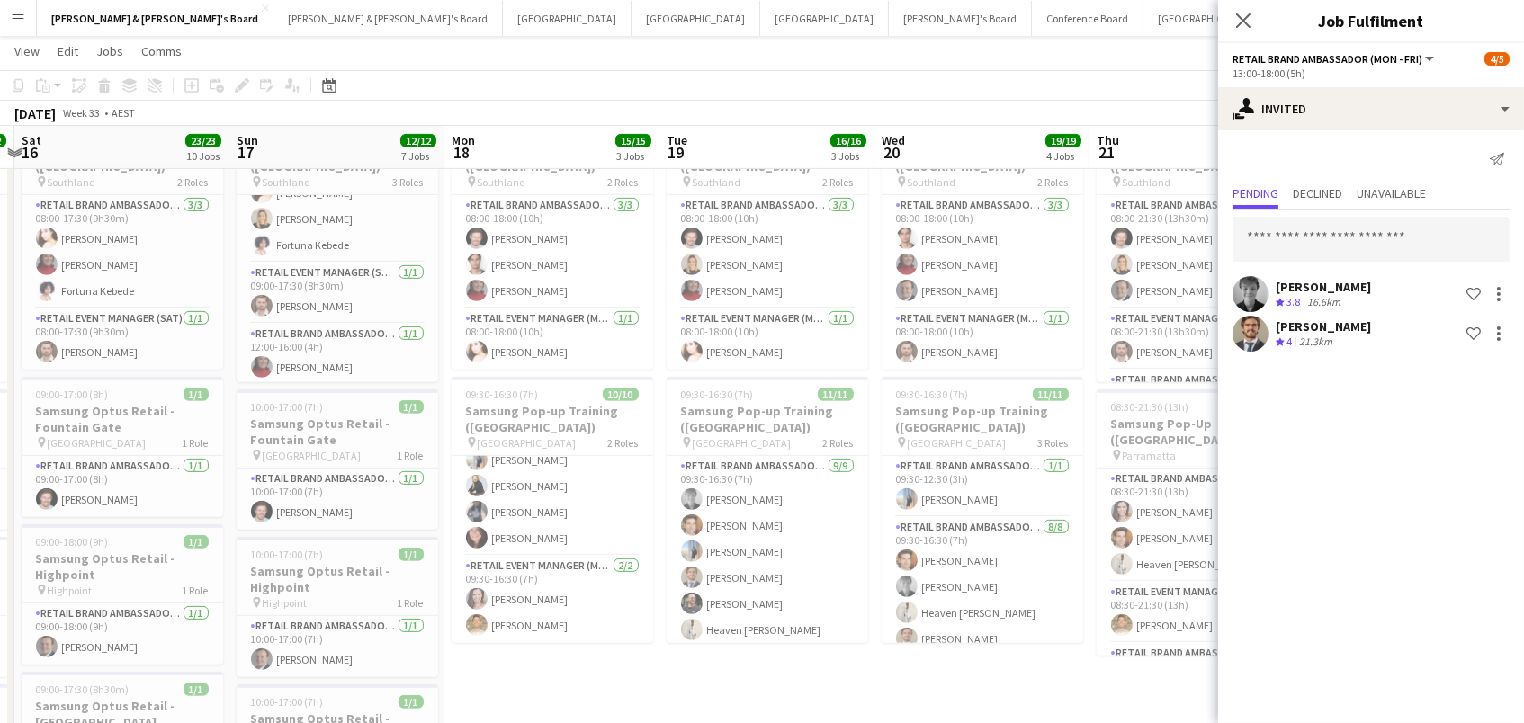
scroll to position [142, 0]
click at [1304, 241] on input "text" at bounding box center [1370, 239] width 277 height 45
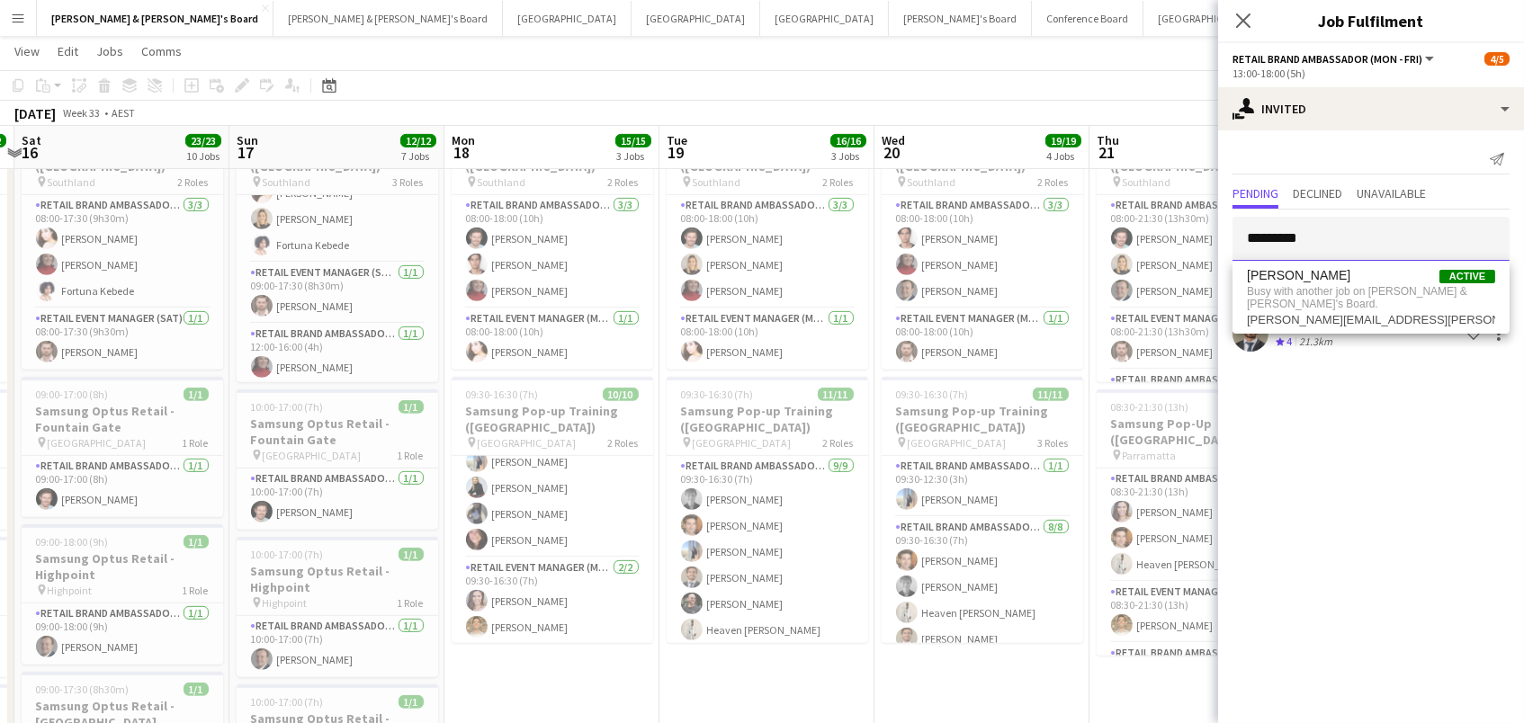
type input "**********"
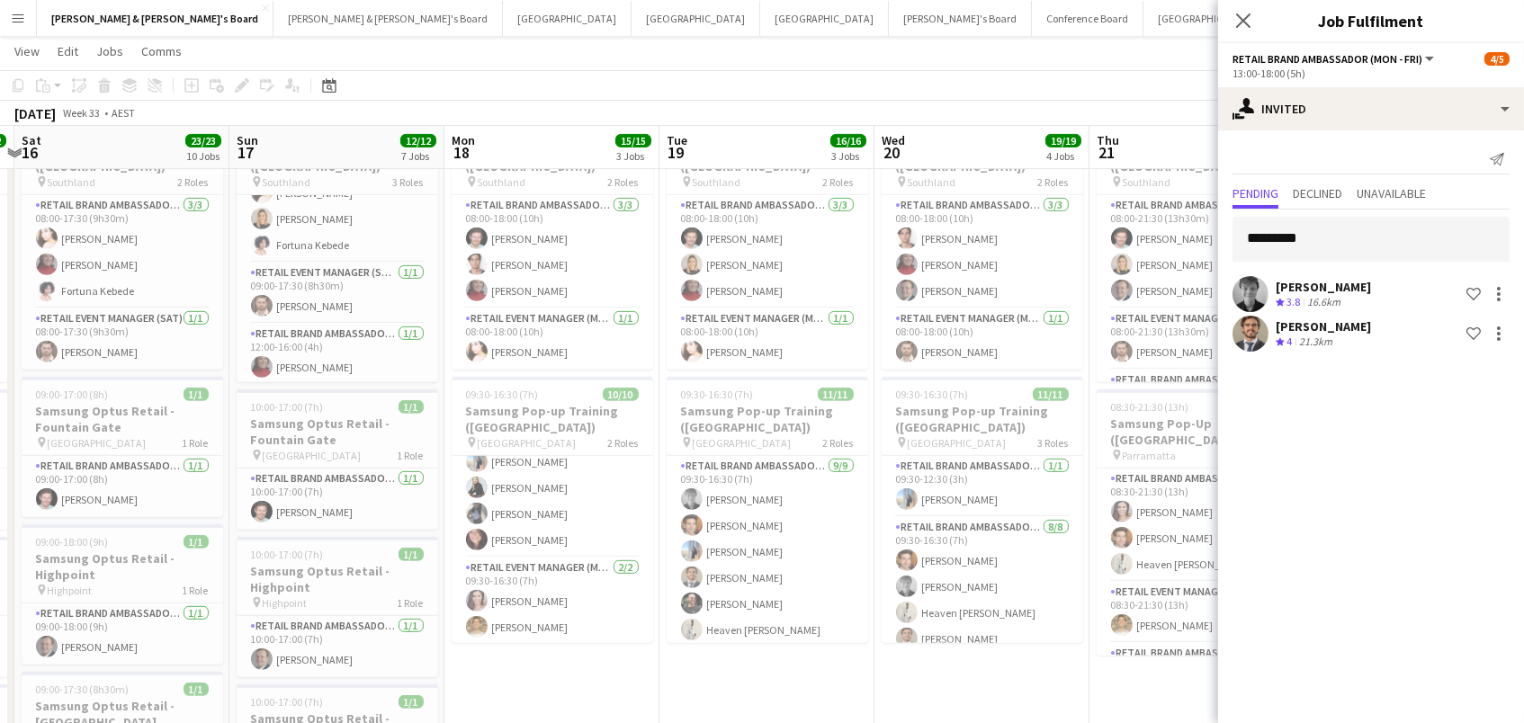
drag, startPoint x: 1326, startPoint y: 220, endPoint x: 1156, endPoint y: 111, distance: 201.9
click at [1156, 111] on div "[DATE] Week 33 • AEST Publish 1 job Revert 1 job" at bounding box center [762, 113] width 1524 height 25
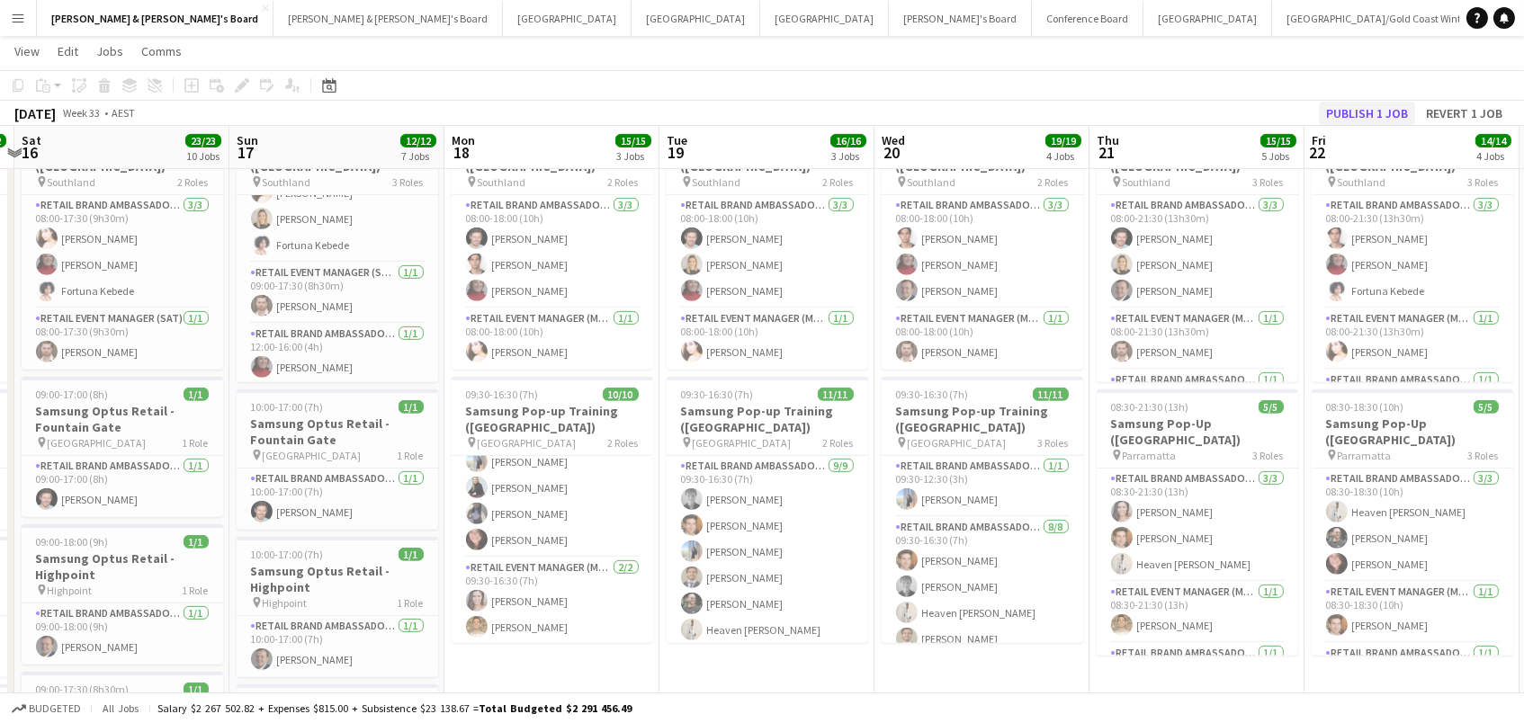
click at [1353, 112] on button "Publish 1 job" at bounding box center [1367, 113] width 96 height 23
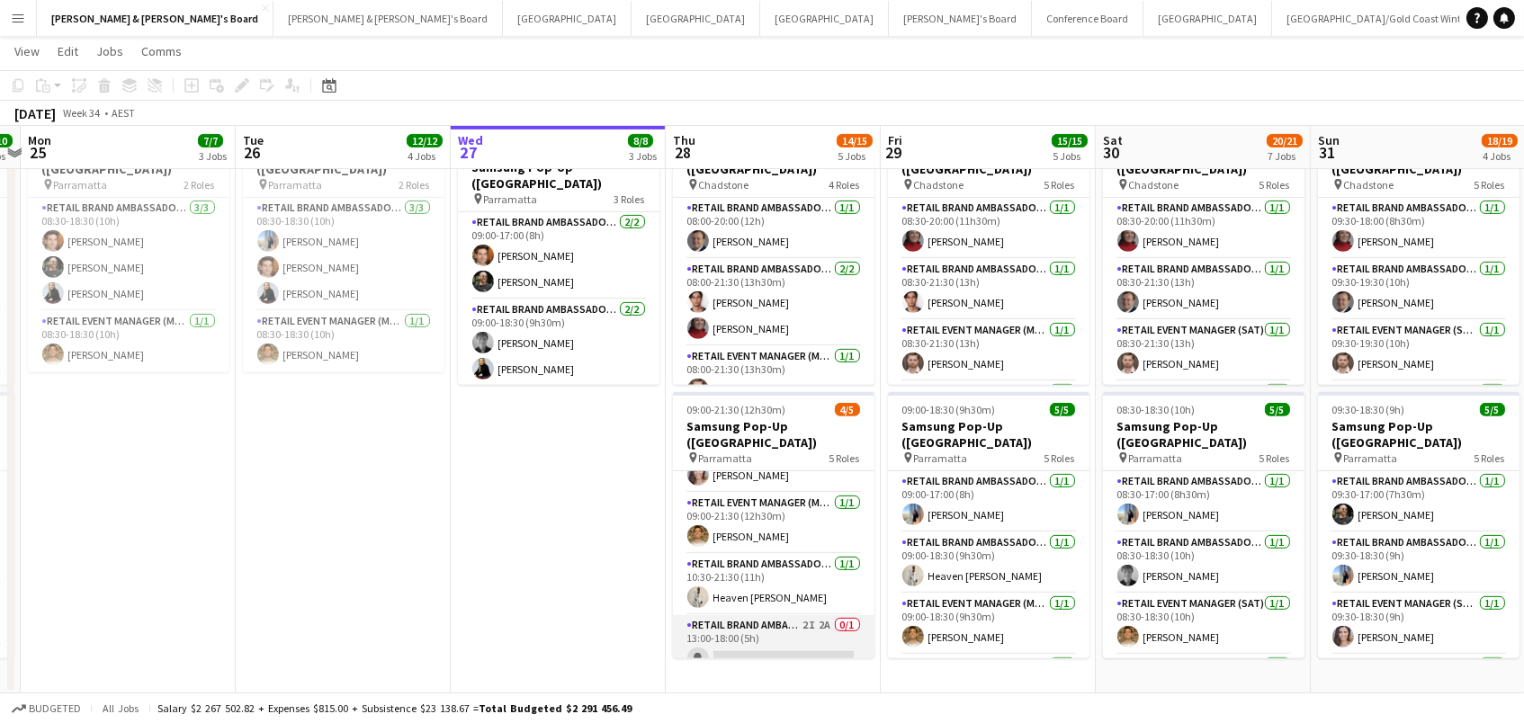
scroll to position [99, 0]
click at [796, 631] on app-card-role "RETAIL Brand Ambassador (Mon - Fri) 2I 2A 0/1 13:00-18:00 (5h) single-neutral-a…" at bounding box center [774, 647] width 202 height 61
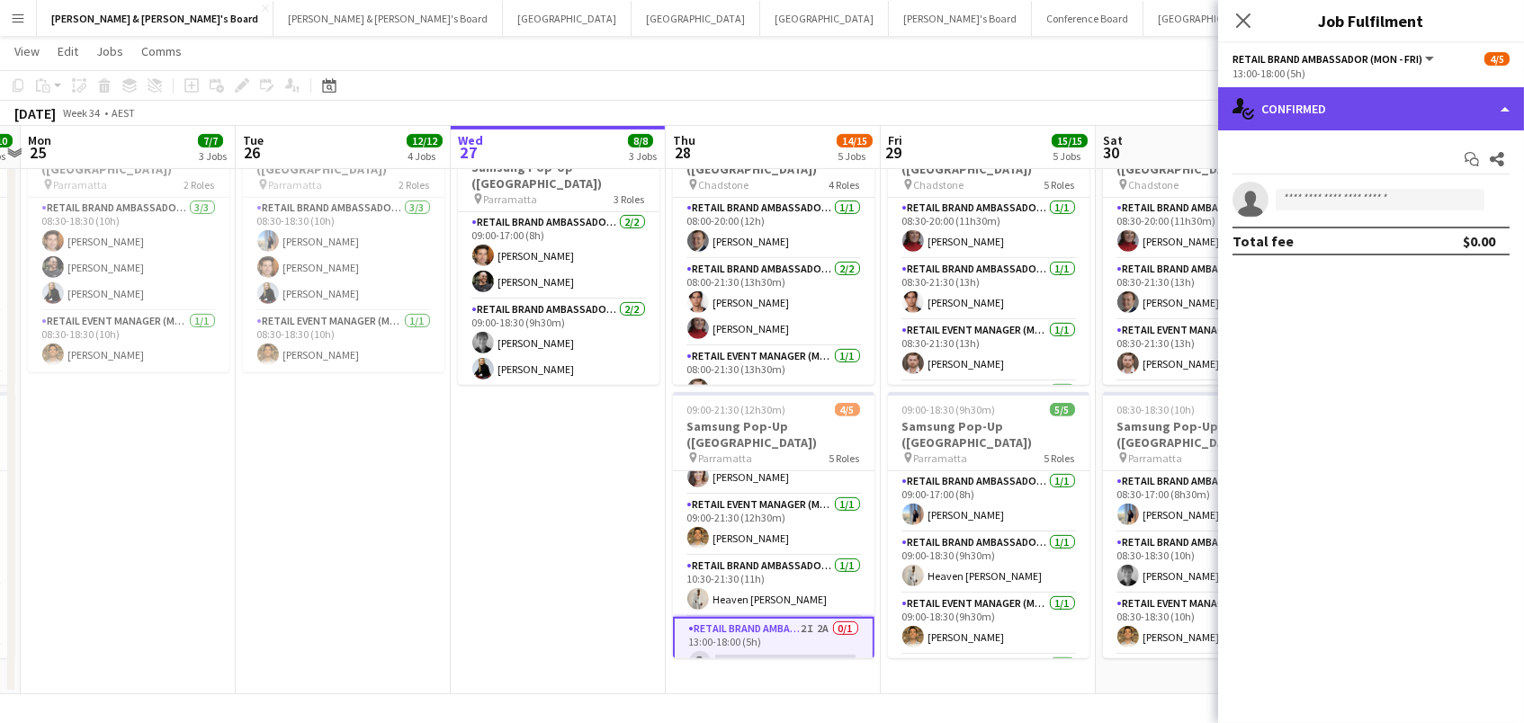
click at [1315, 121] on div "single-neutral-actions-check-2 Confirmed" at bounding box center [1371, 108] width 306 height 43
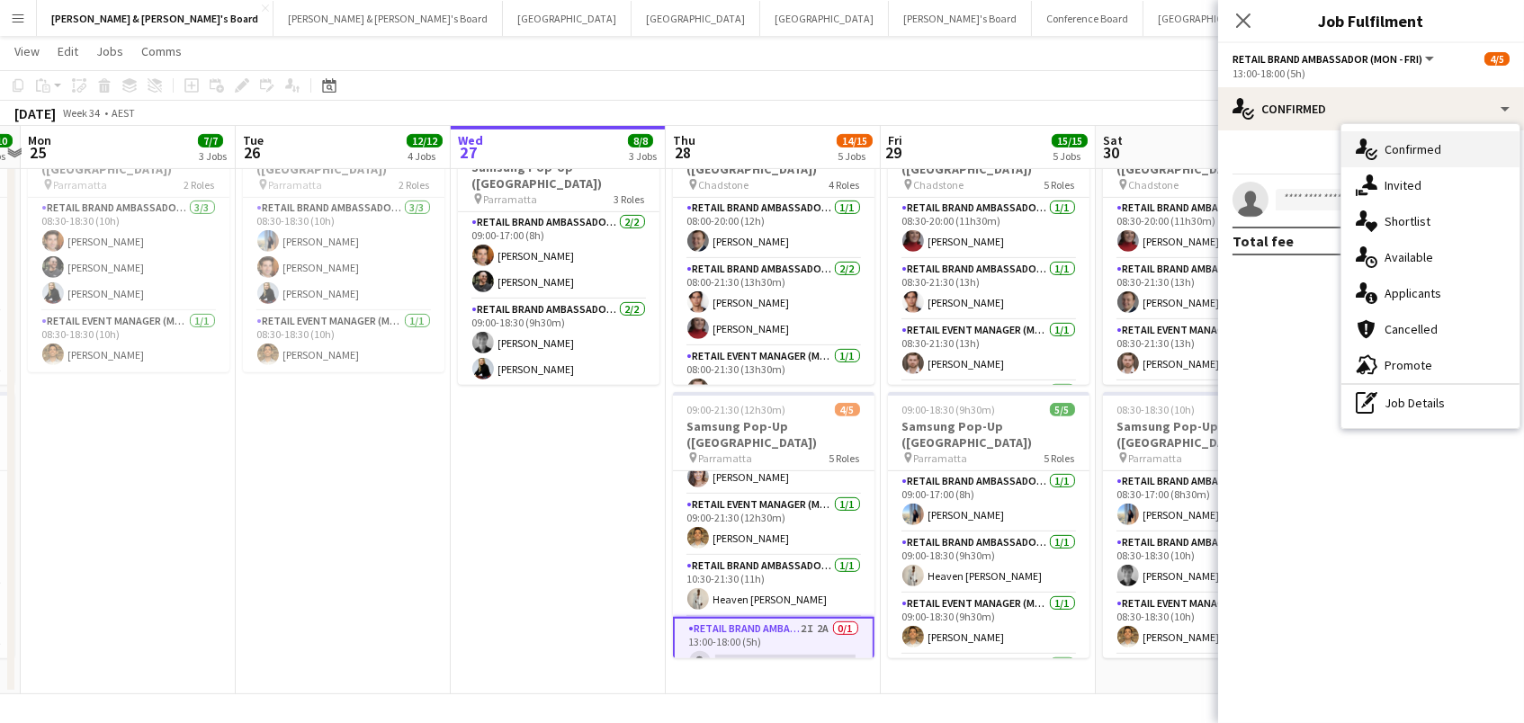
click at [1377, 165] on div "single-neutral-actions-check-2 Confirmed" at bounding box center [1430, 149] width 178 height 36
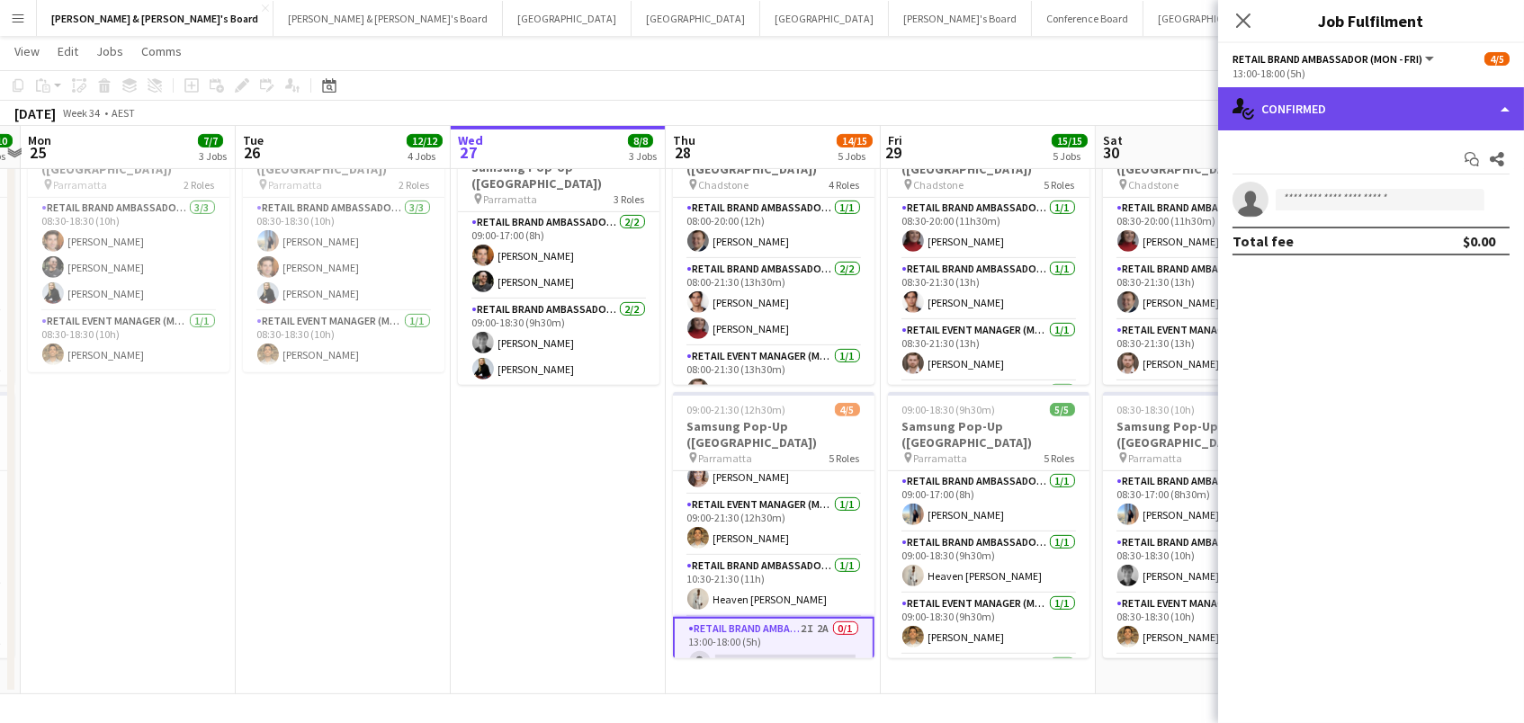
click at [1366, 104] on div "single-neutral-actions-check-2 Confirmed" at bounding box center [1371, 108] width 306 height 43
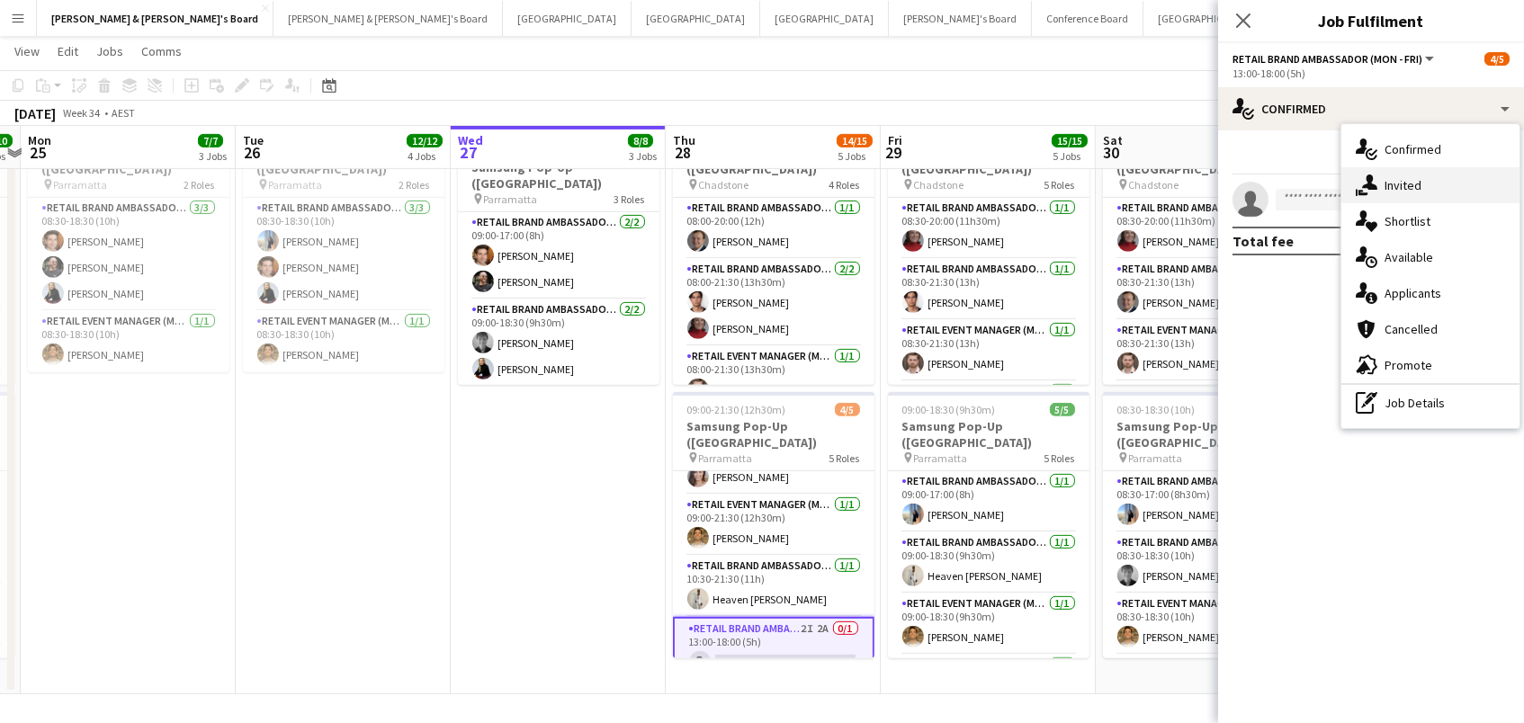
click at [1381, 175] on div "single-neutral-actions-share-1 Invited" at bounding box center [1430, 185] width 178 height 36
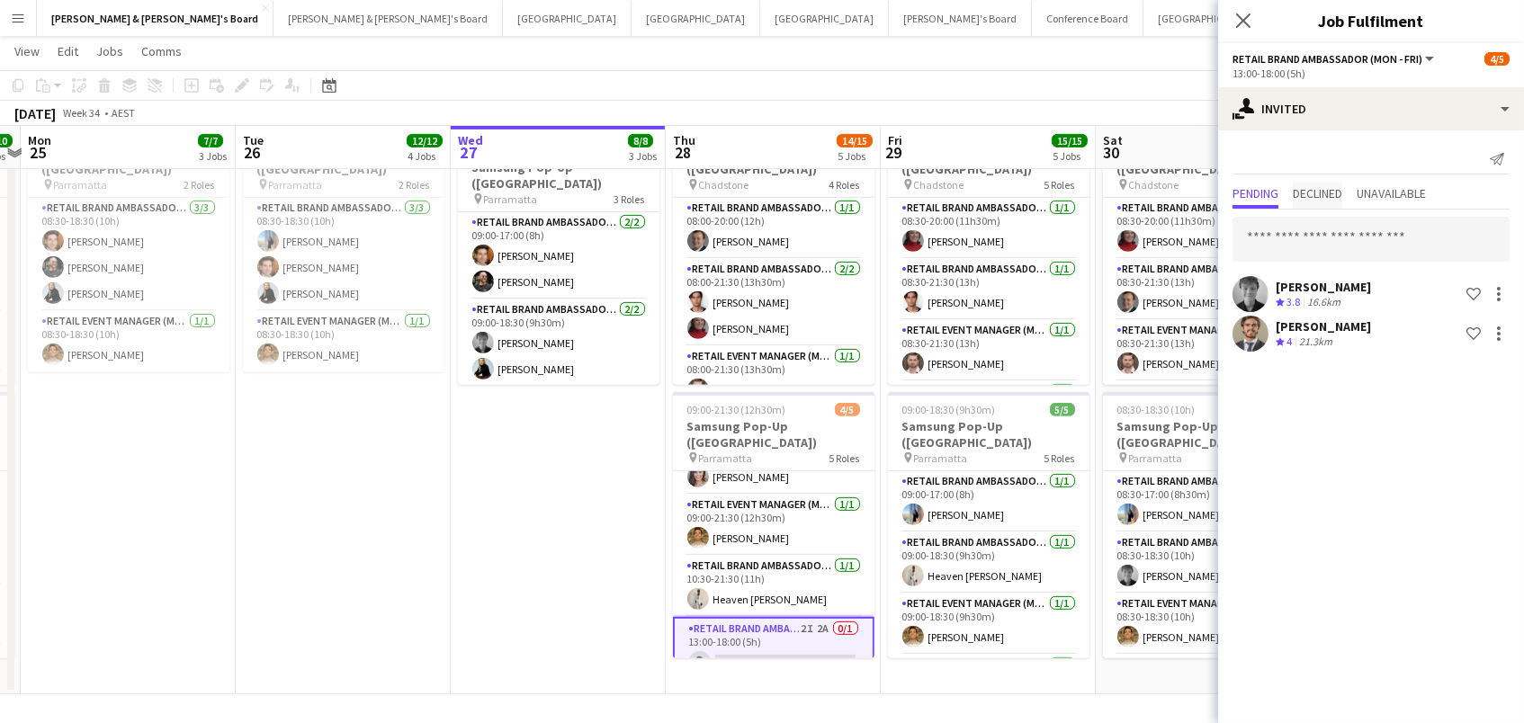
click at [1313, 195] on span "Declined" at bounding box center [1317, 193] width 49 height 13
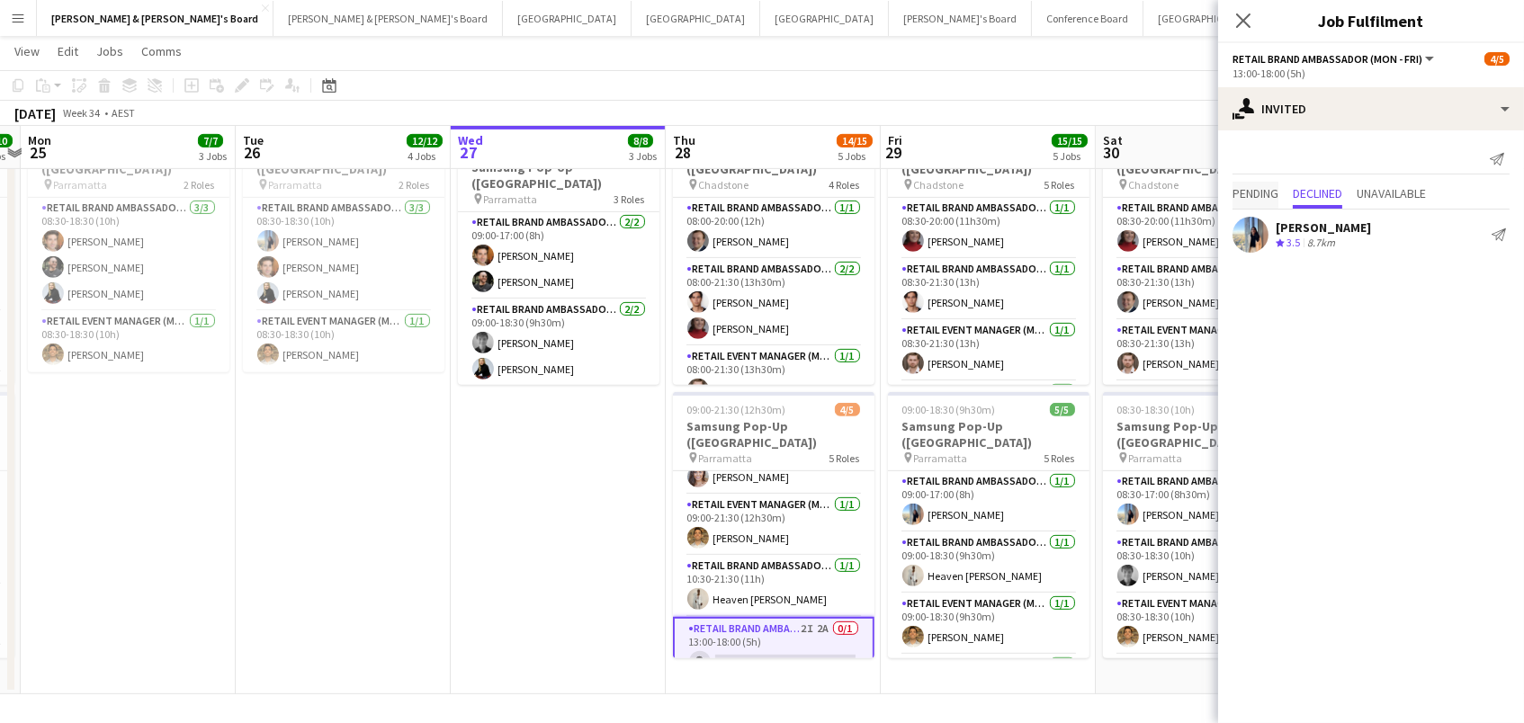
click at [1262, 194] on span "Pending" at bounding box center [1255, 193] width 46 height 13
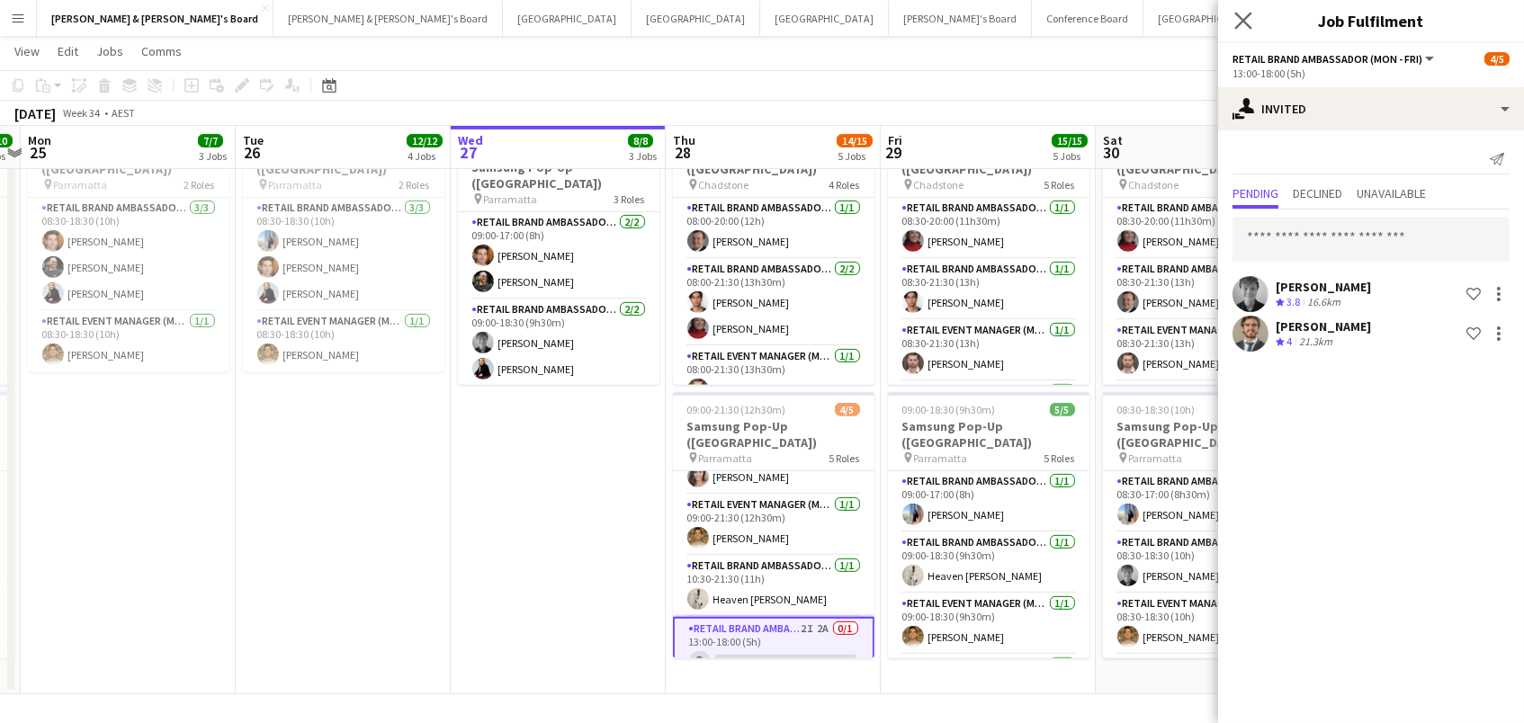
click at [1246, 10] on app-icon "Close pop-in" at bounding box center [1244, 21] width 26 height 26
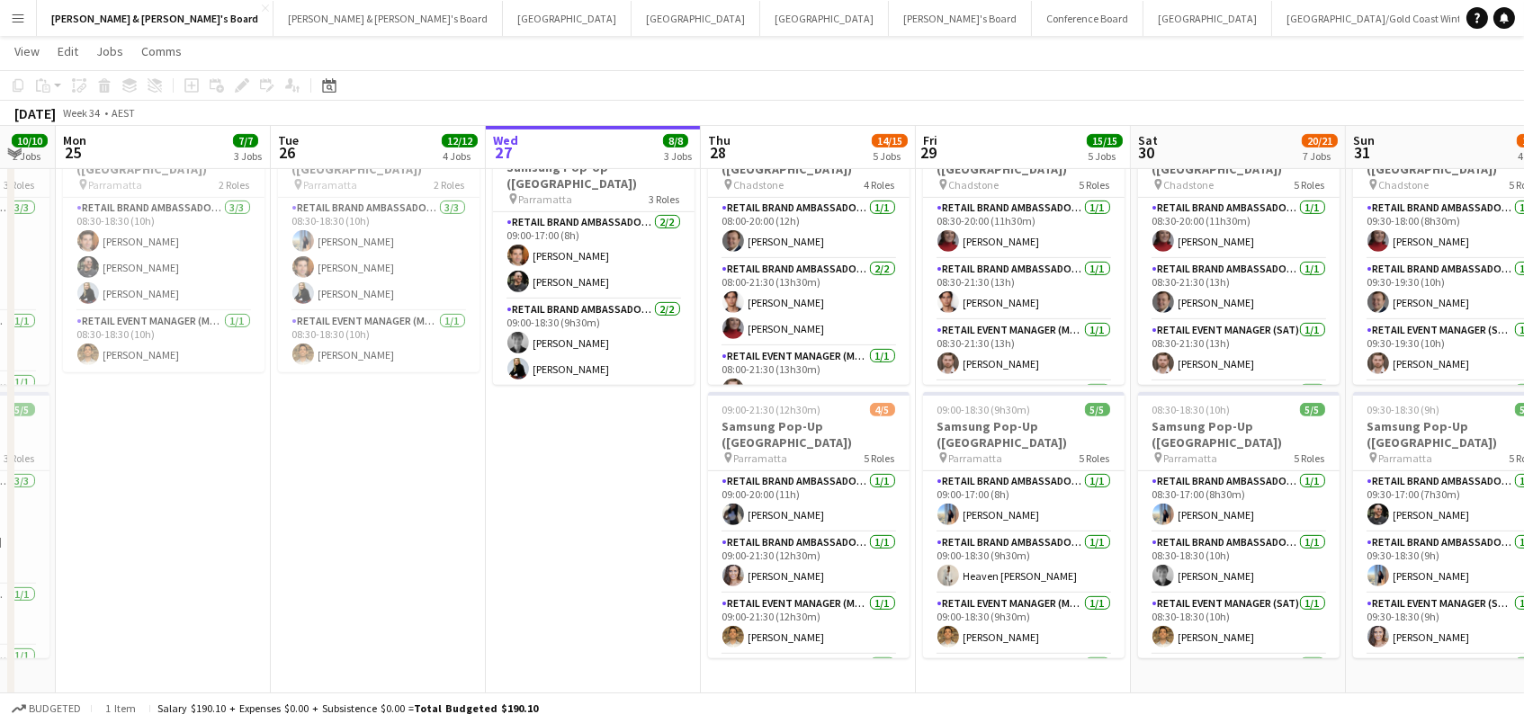
scroll to position [0, 589]
click at [1143, 16] on button "Sydney Close" at bounding box center [1207, 18] width 129 height 35
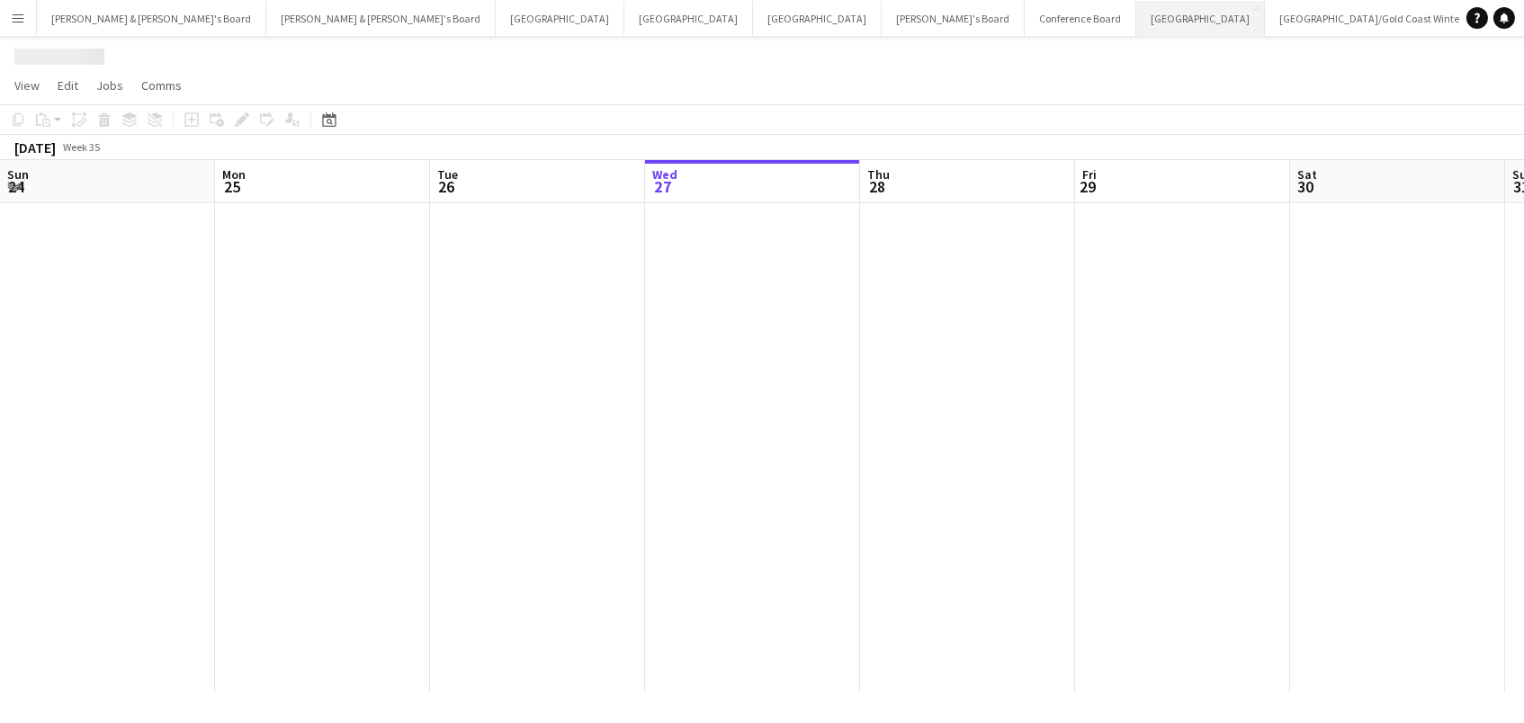
scroll to position [0, 429]
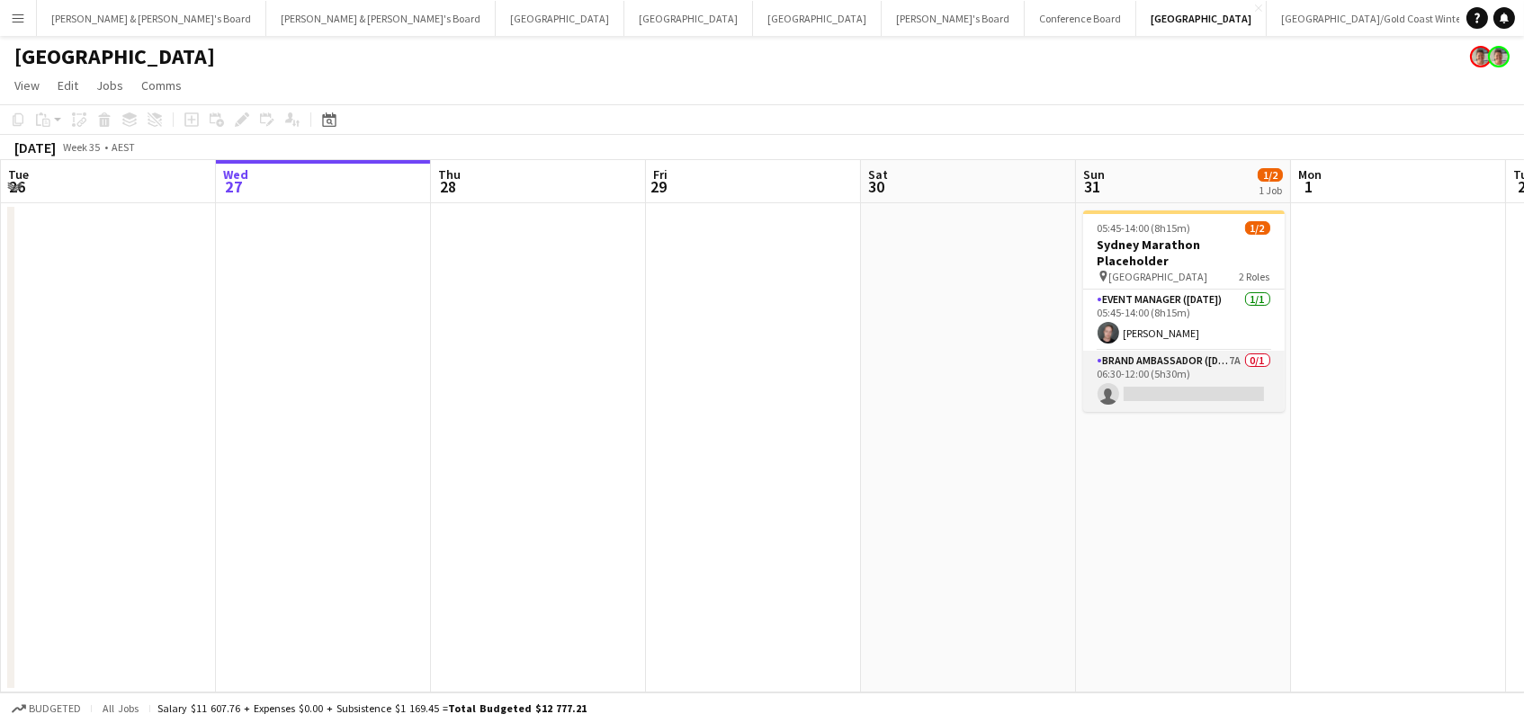
click at [1226, 356] on app-card-role "Brand Ambassador ([DATE]) 7A 0/1 06:30-12:00 (5h30m) single-neutral-actions" at bounding box center [1184, 381] width 202 height 61
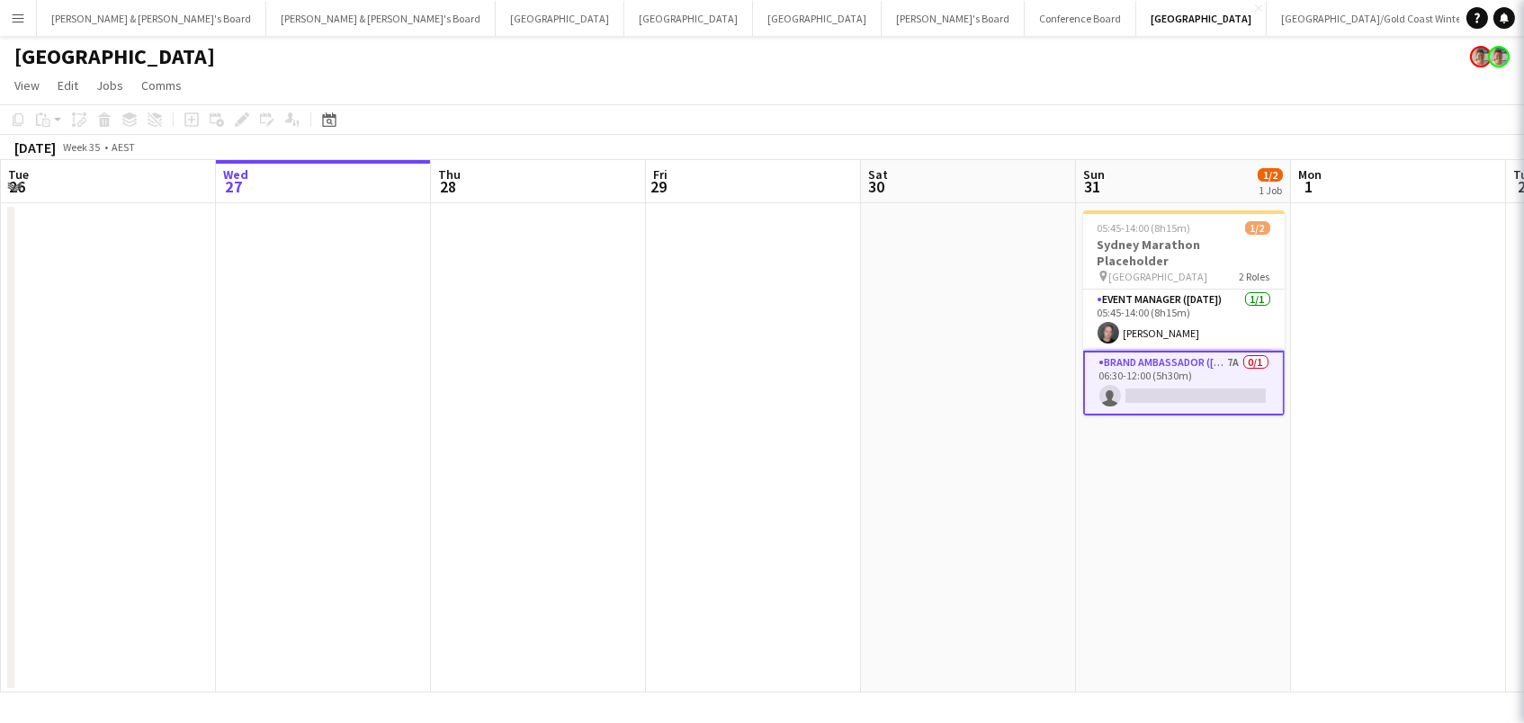
scroll to position [0, 428]
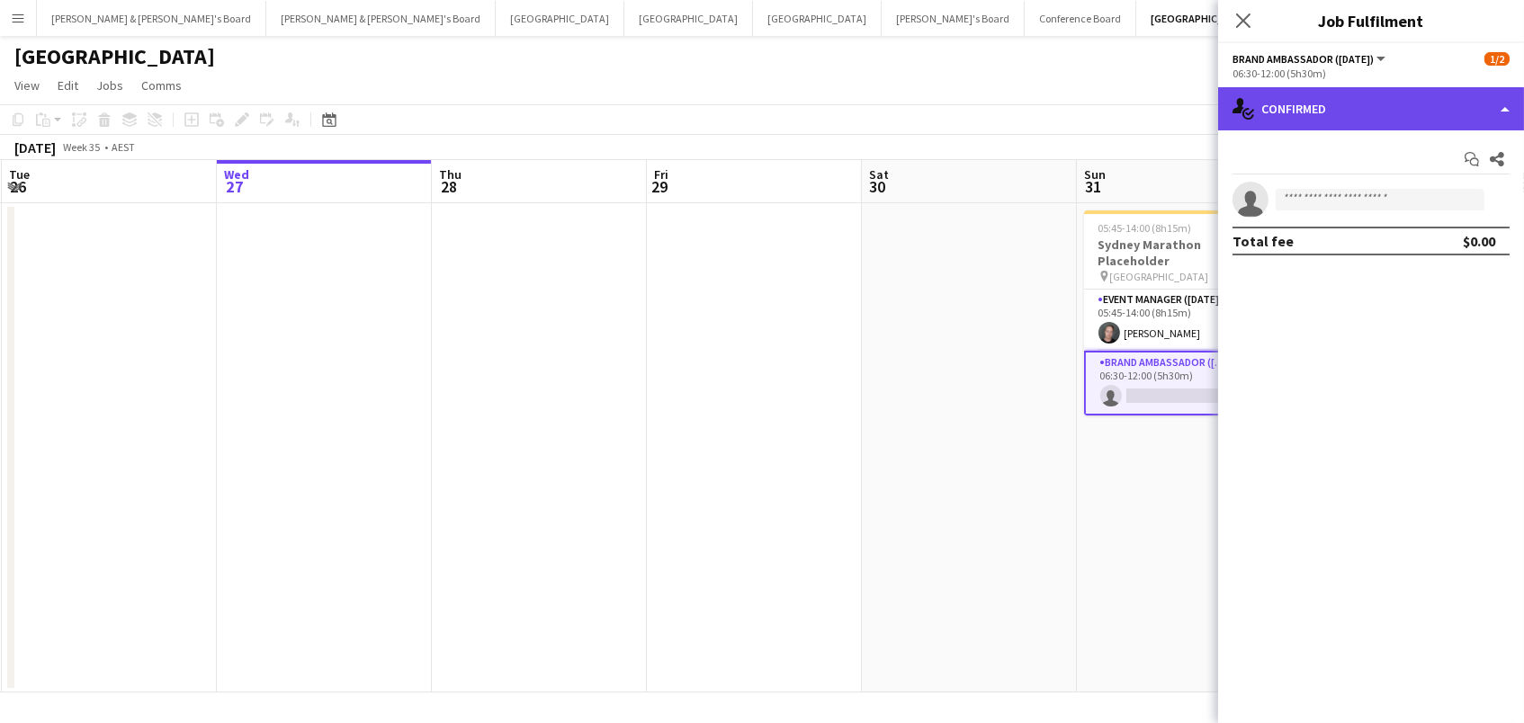
click at [1341, 89] on div "single-neutral-actions-check-2 Confirmed" at bounding box center [1371, 108] width 306 height 43
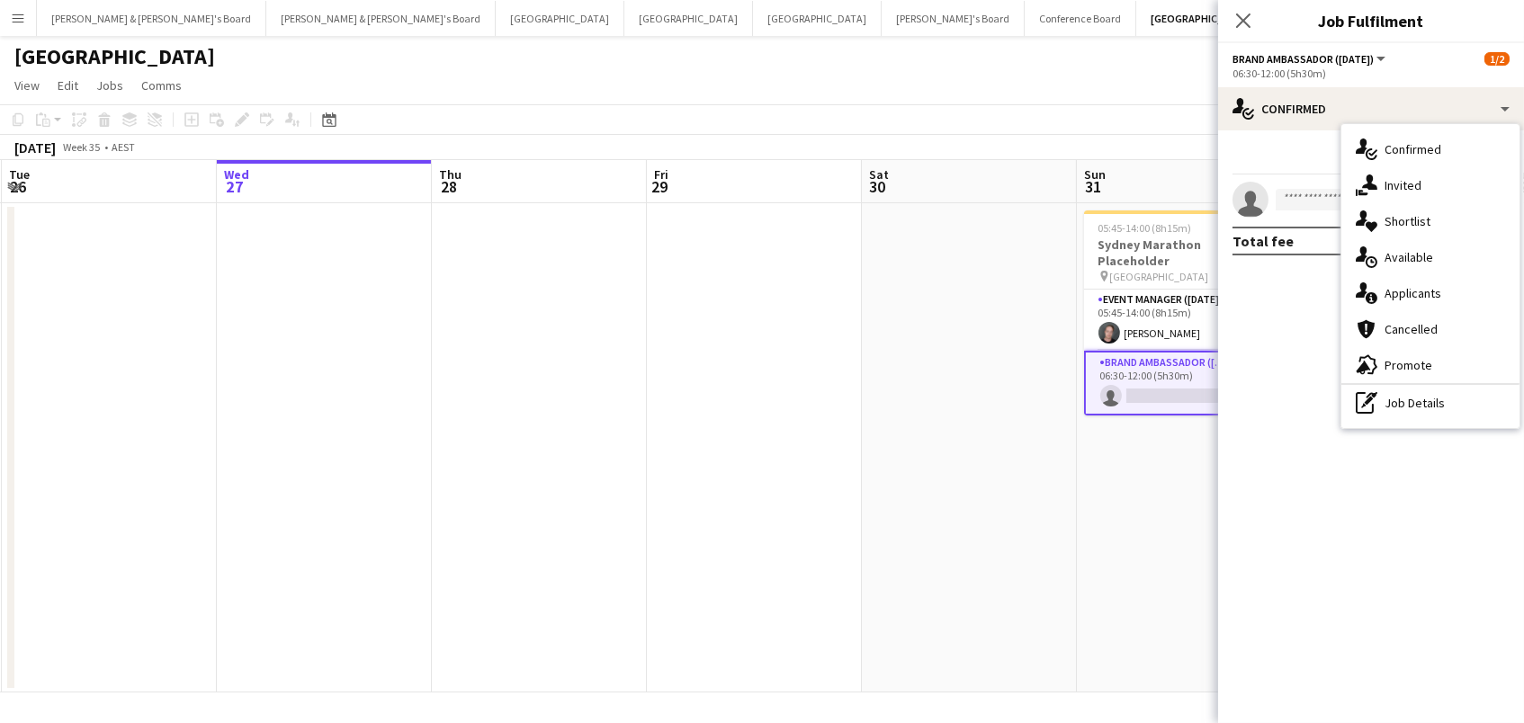
click at [1439, 291] on div "single-neutral-actions-information Applicants" at bounding box center [1430, 293] width 178 height 36
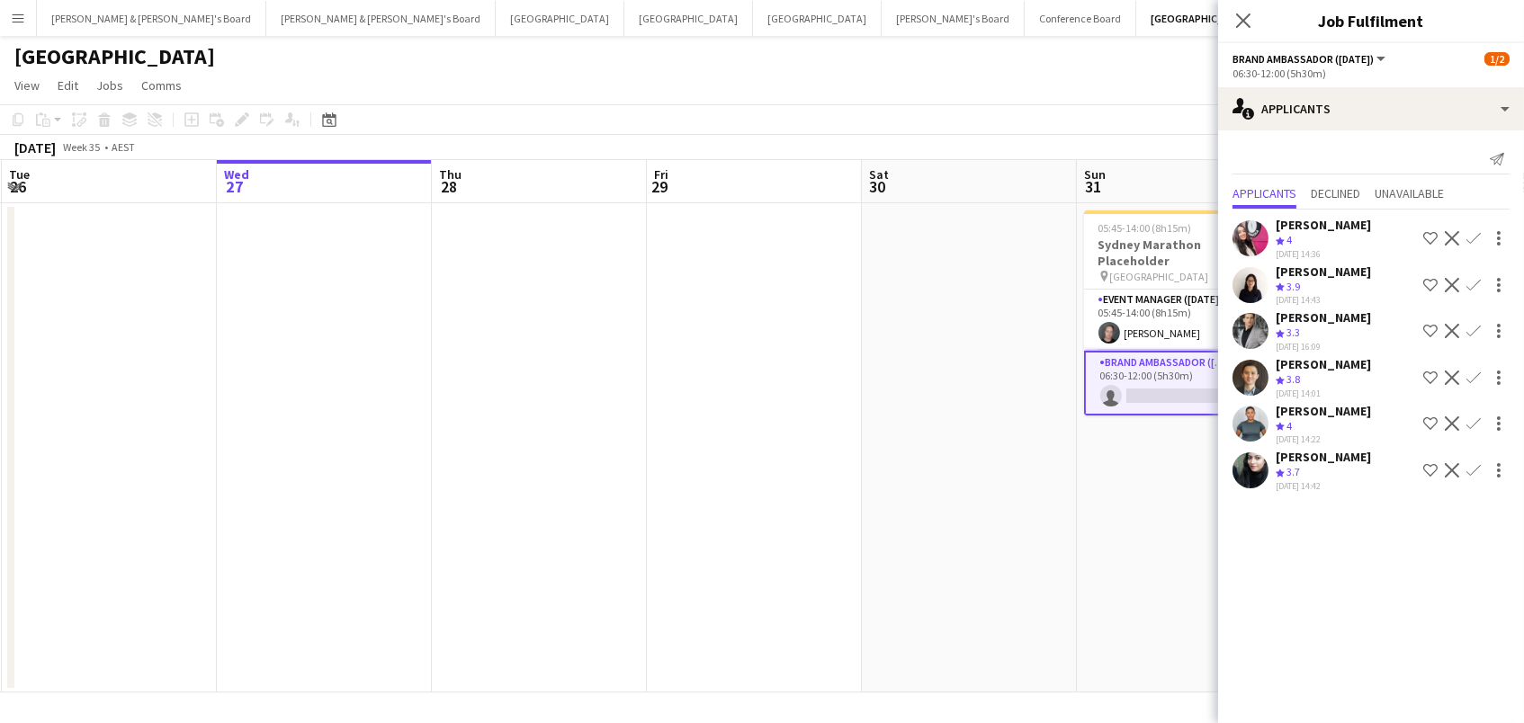
click at [1476, 237] on app-icon "Confirm" at bounding box center [1473, 238] width 14 height 14
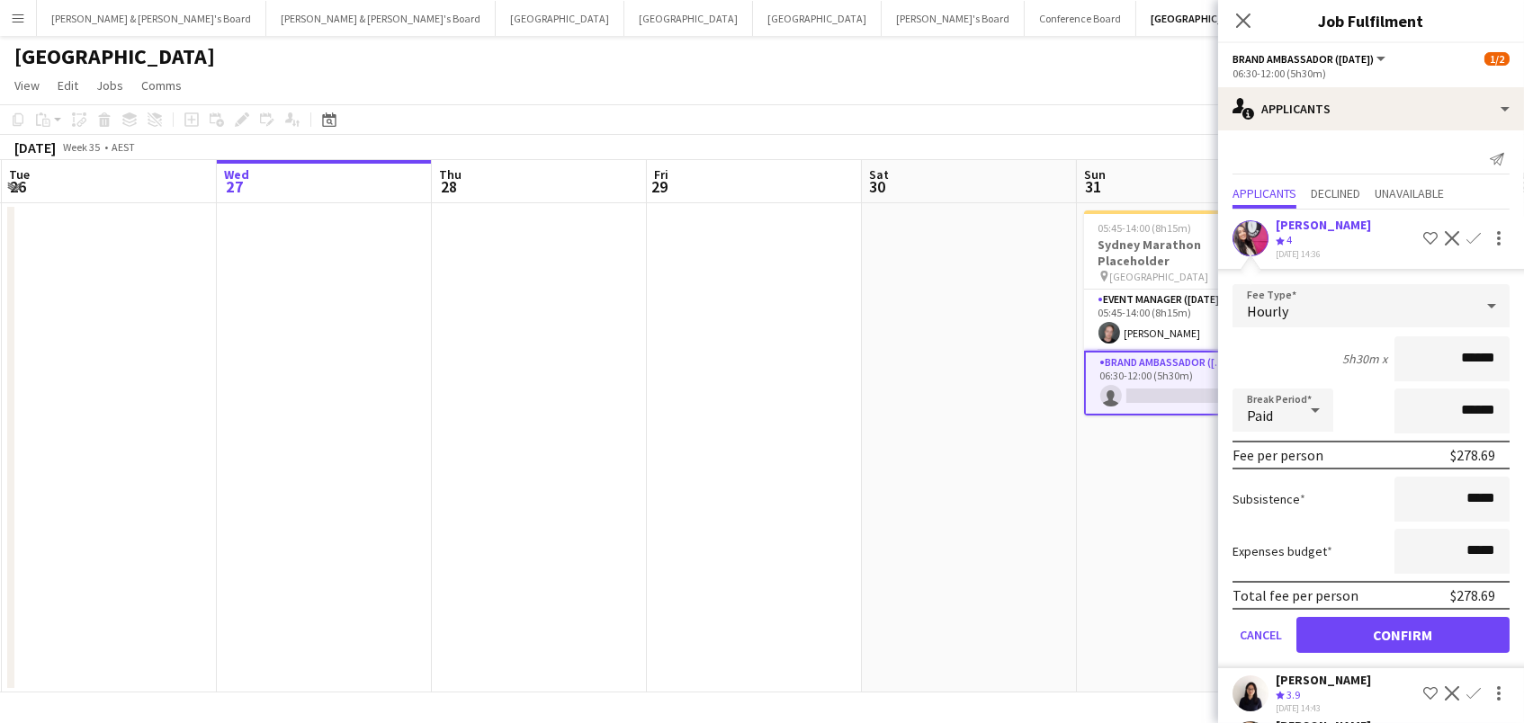
click at [1403, 630] on button "Confirm" at bounding box center [1402, 635] width 213 height 36
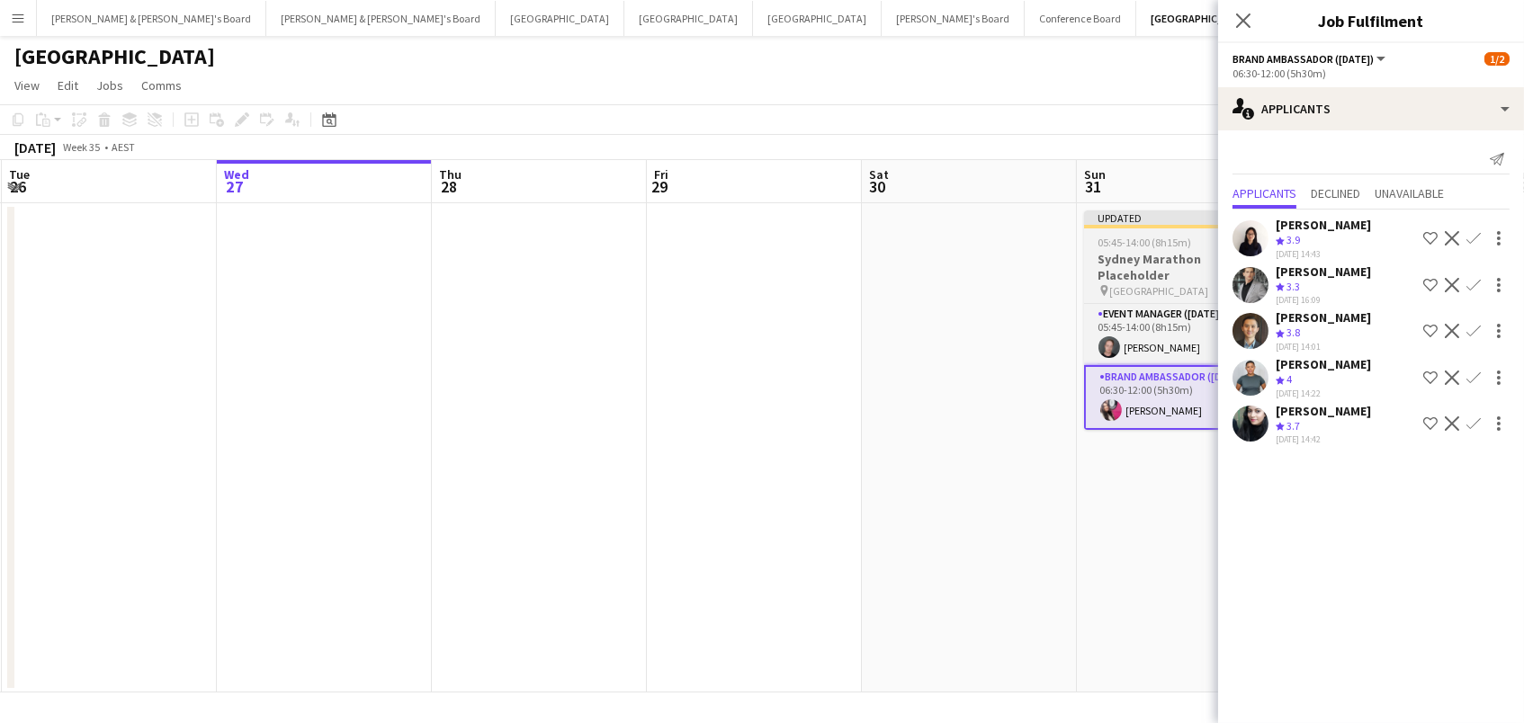
click at [1126, 243] on span "05:45-14:00 (8h15m)" at bounding box center [1145, 242] width 94 height 13
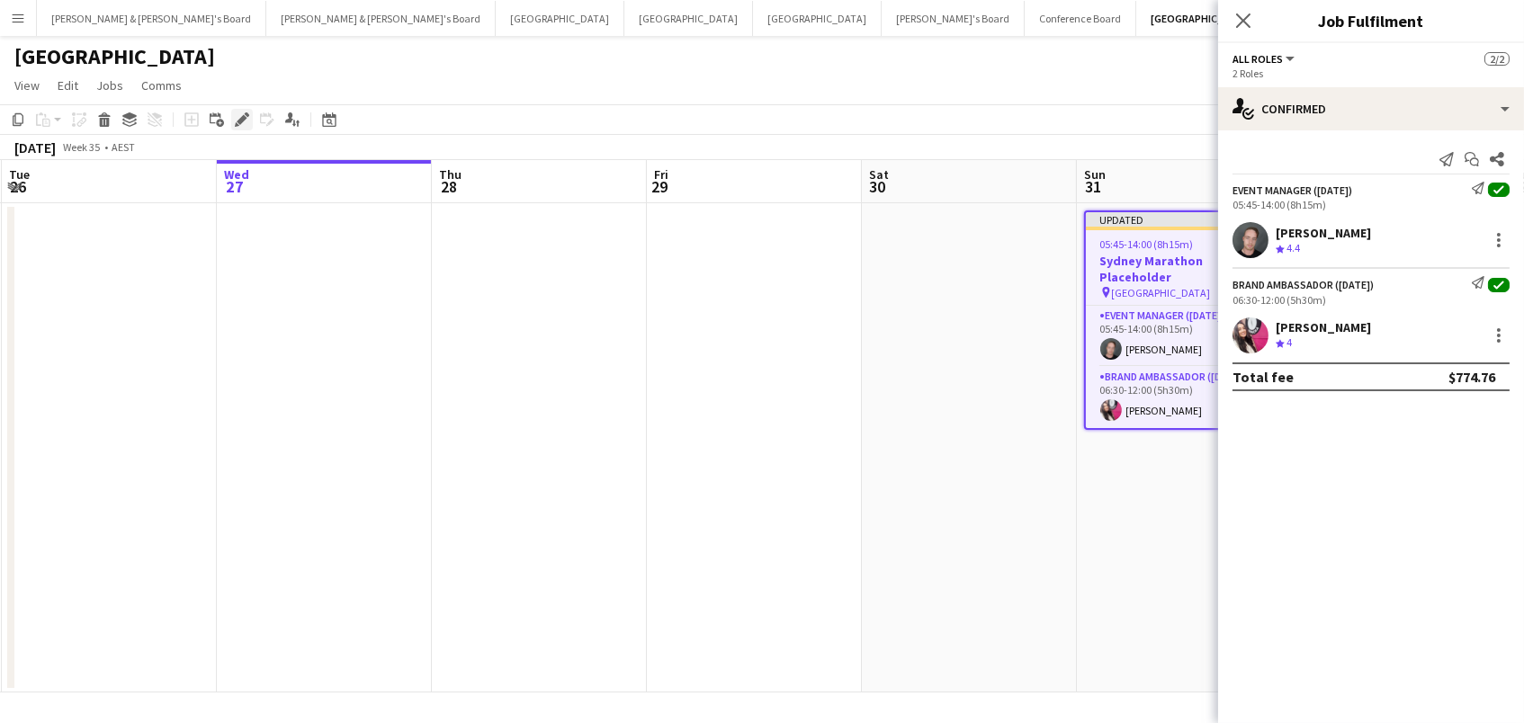
click at [235, 123] on icon at bounding box center [237, 124] width 4 height 4
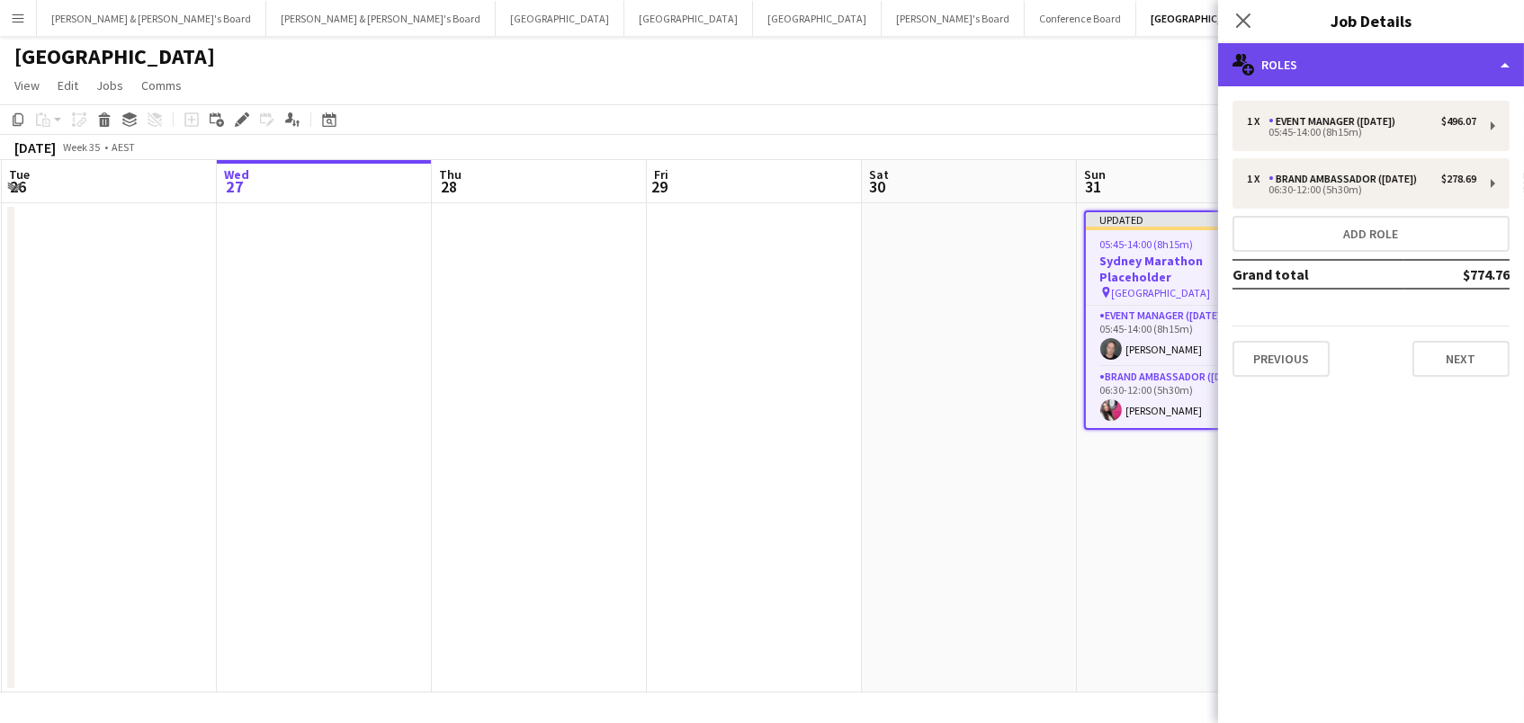
click at [1421, 55] on div "multiple-users-add Roles" at bounding box center [1371, 64] width 306 height 43
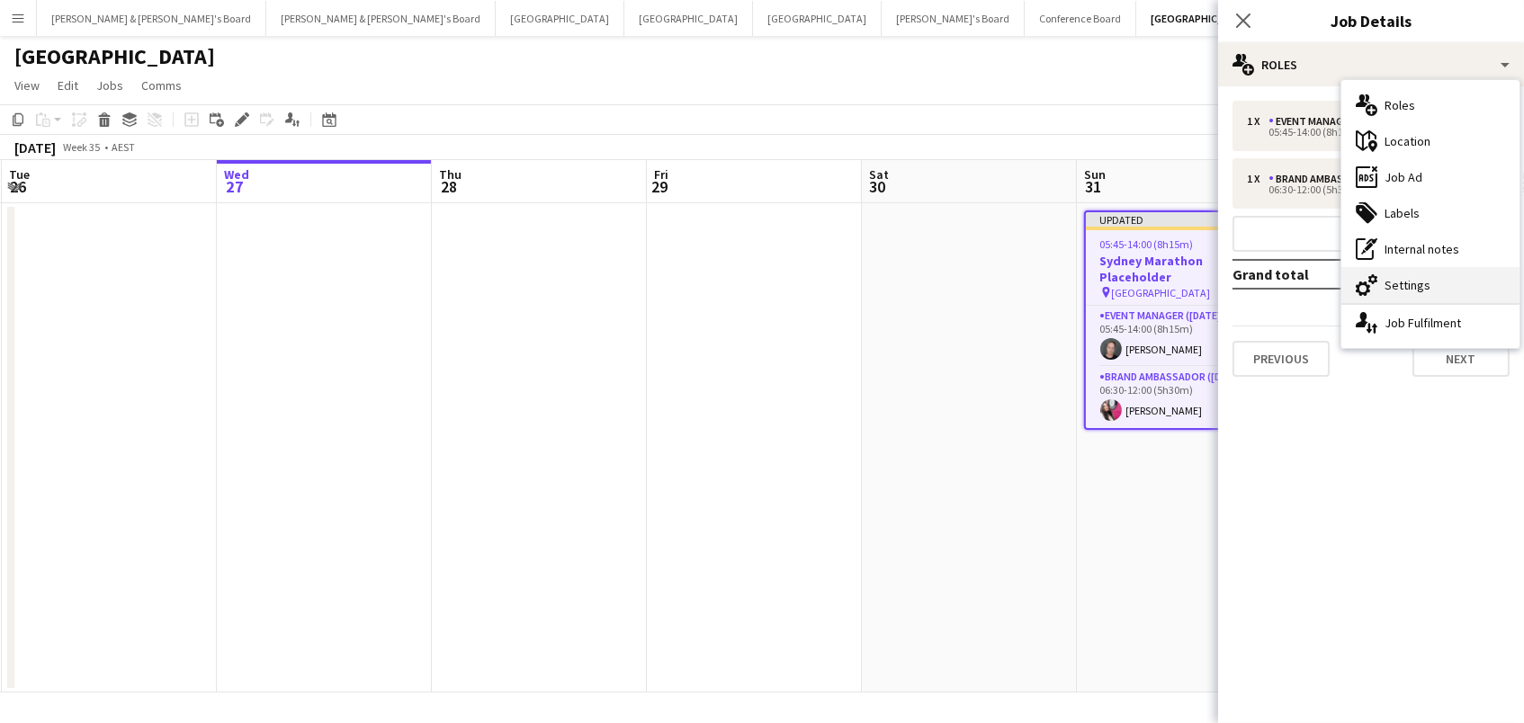
click at [1432, 289] on div "cog-double-3 Settings" at bounding box center [1430, 285] width 178 height 36
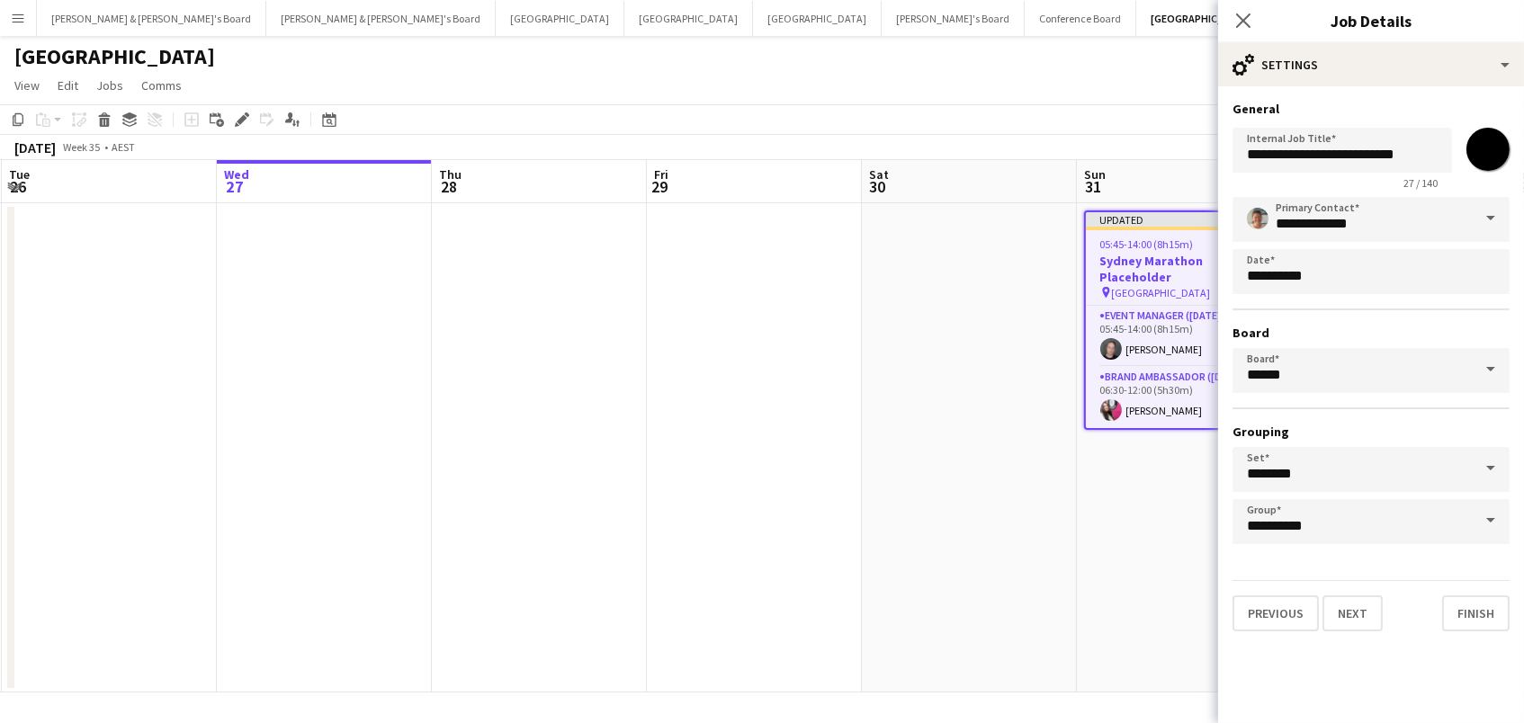
click at [1489, 147] on input "*******" at bounding box center [1488, 149] width 65 height 65
type input "*******"
click at [1010, 394] on app-date-cell at bounding box center [969, 447] width 215 height 489
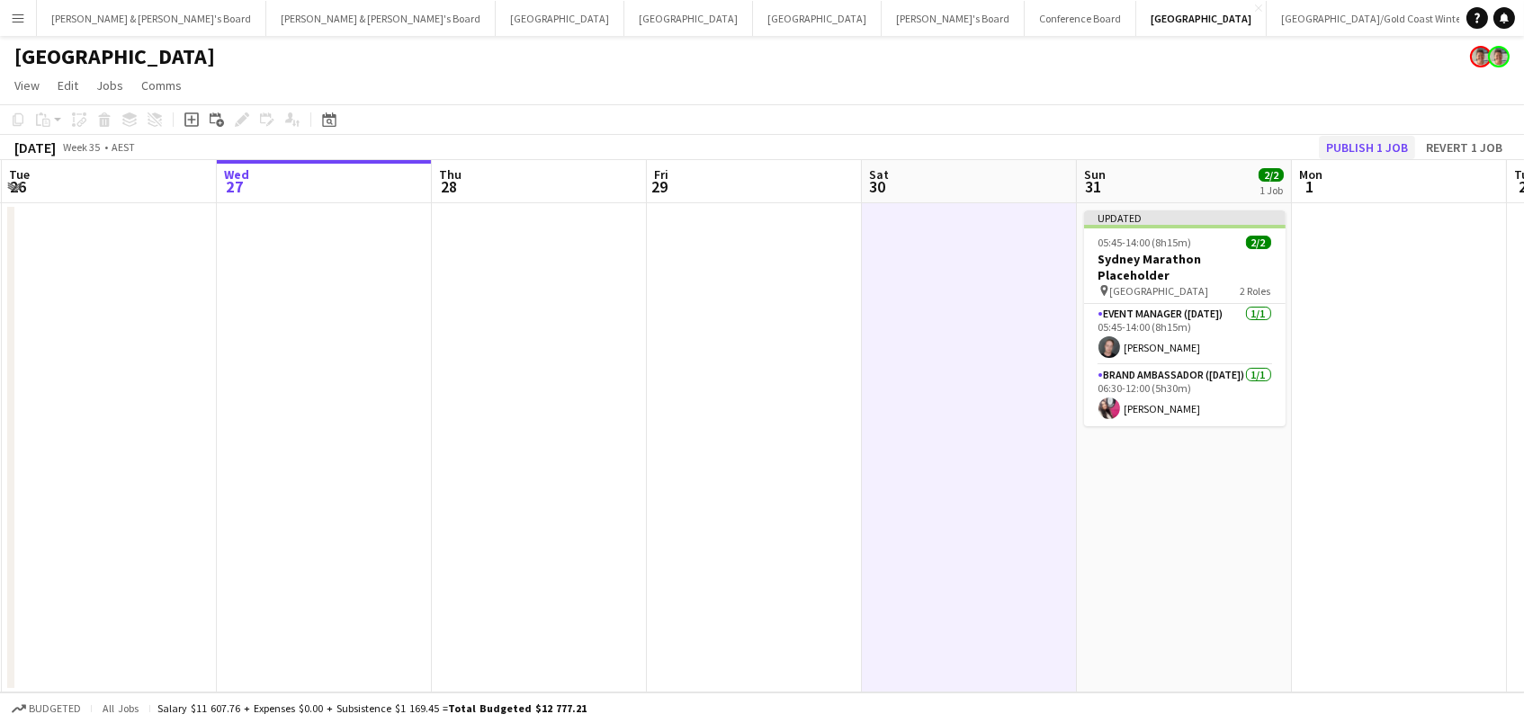
click at [1394, 146] on button "Publish 1 job" at bounding box center [1367, 147] width 96 height 23
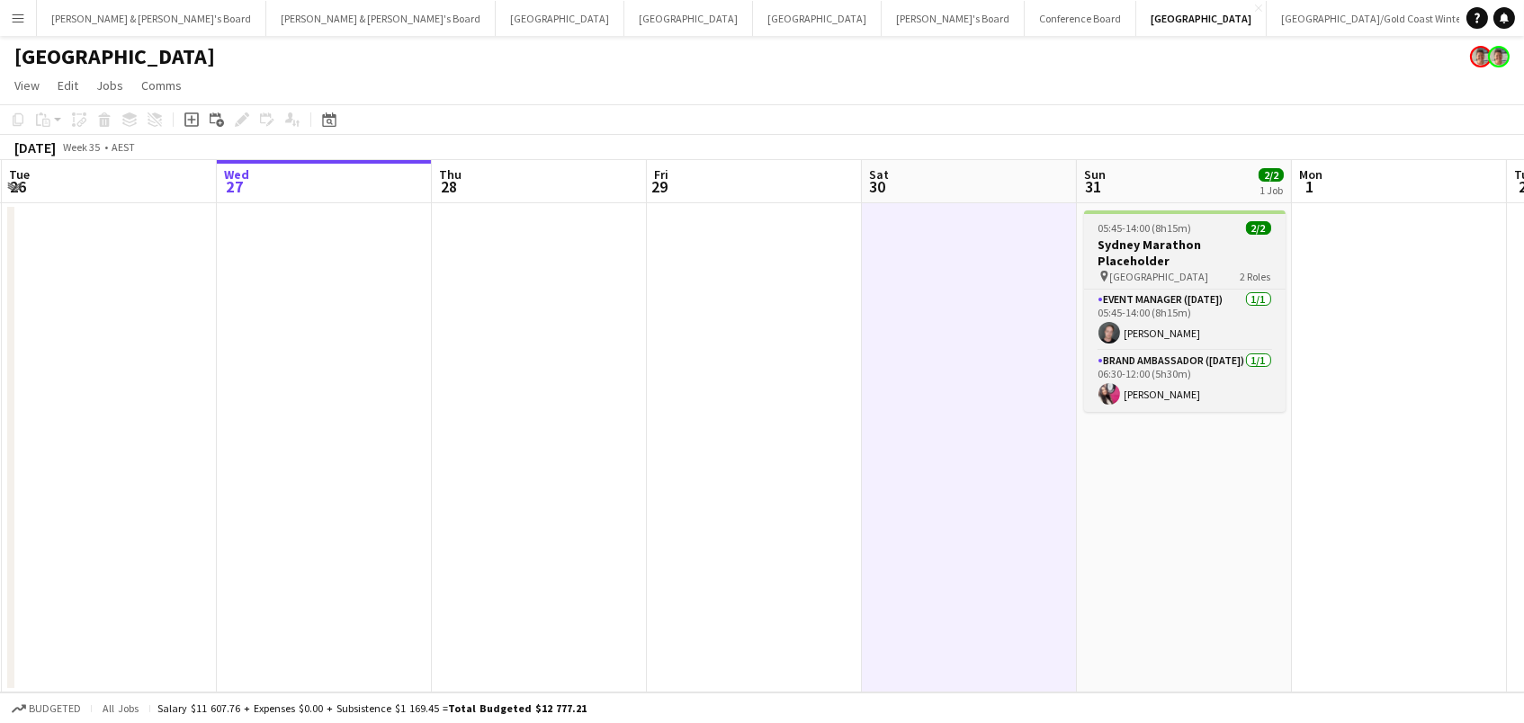
click at [1142, 270] on span "[GEOGRAPHIC_DATA]" at bounding box center [1159, 276] width 99 height 13
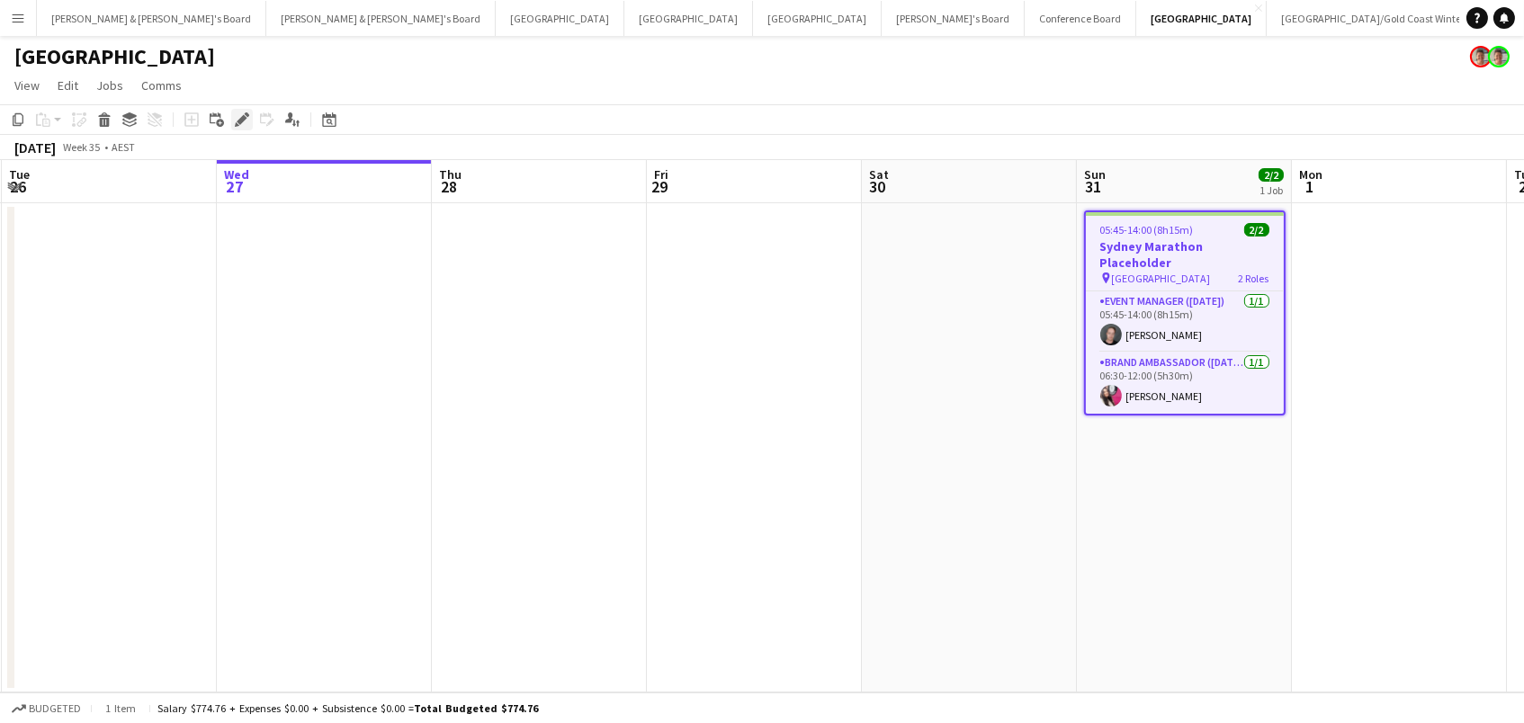
click at [242, 121] on icon "Edit" at bounding box center [242, 119] width 14 height 14
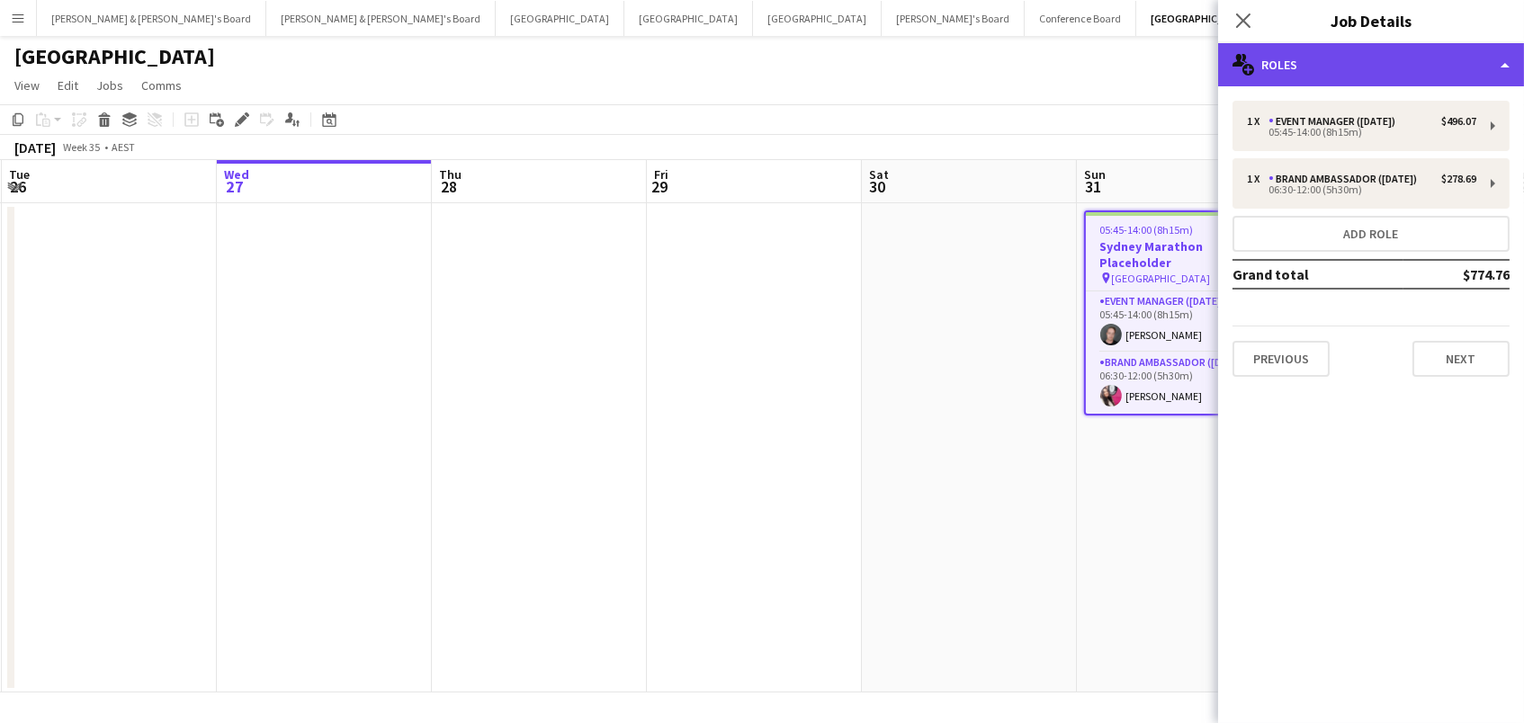
click at [1280, 76] on div "multiple-users-add Roles" at bounding box center [1371, 64] width 306 height 43
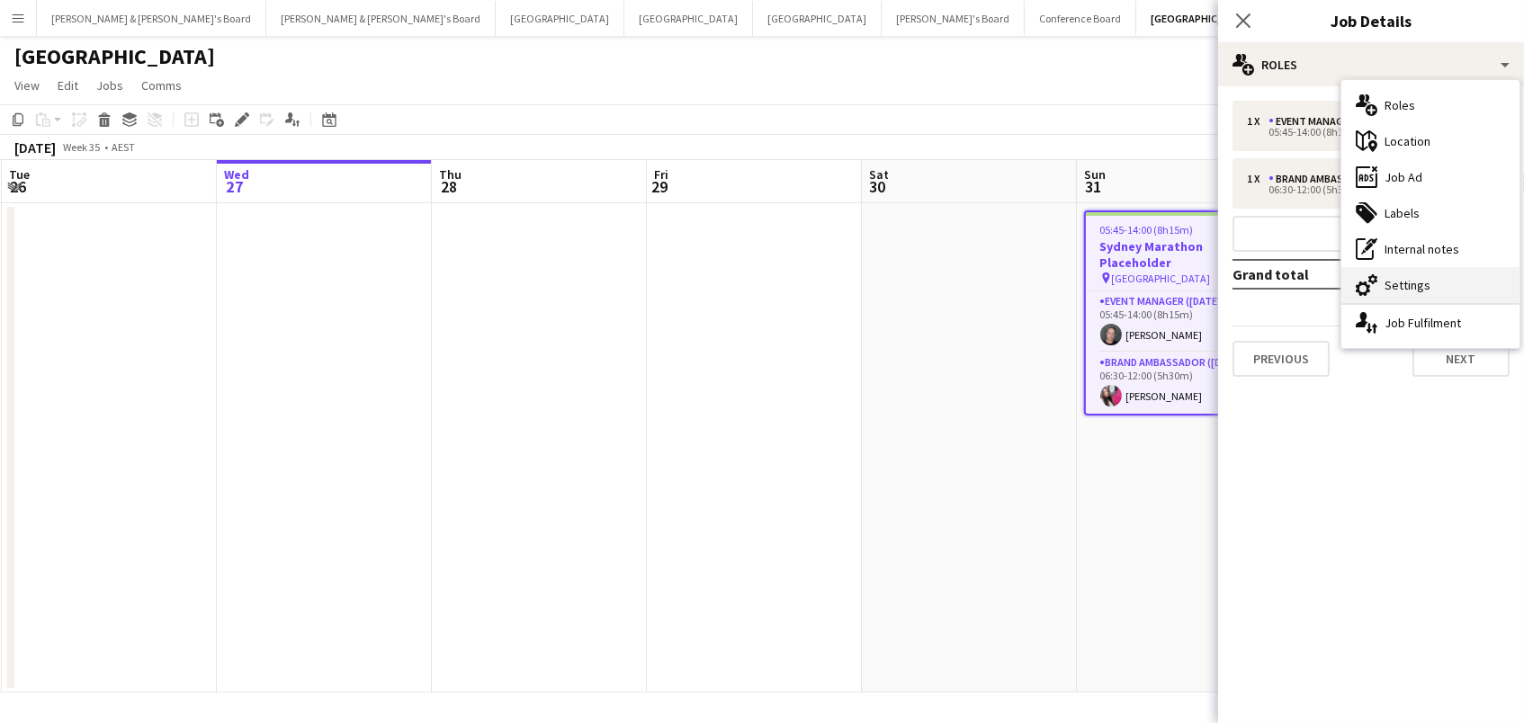
click at [1412, 291] on div "cog-double-3 Settings" at bounding box center [1430, 285] width 178 height 36
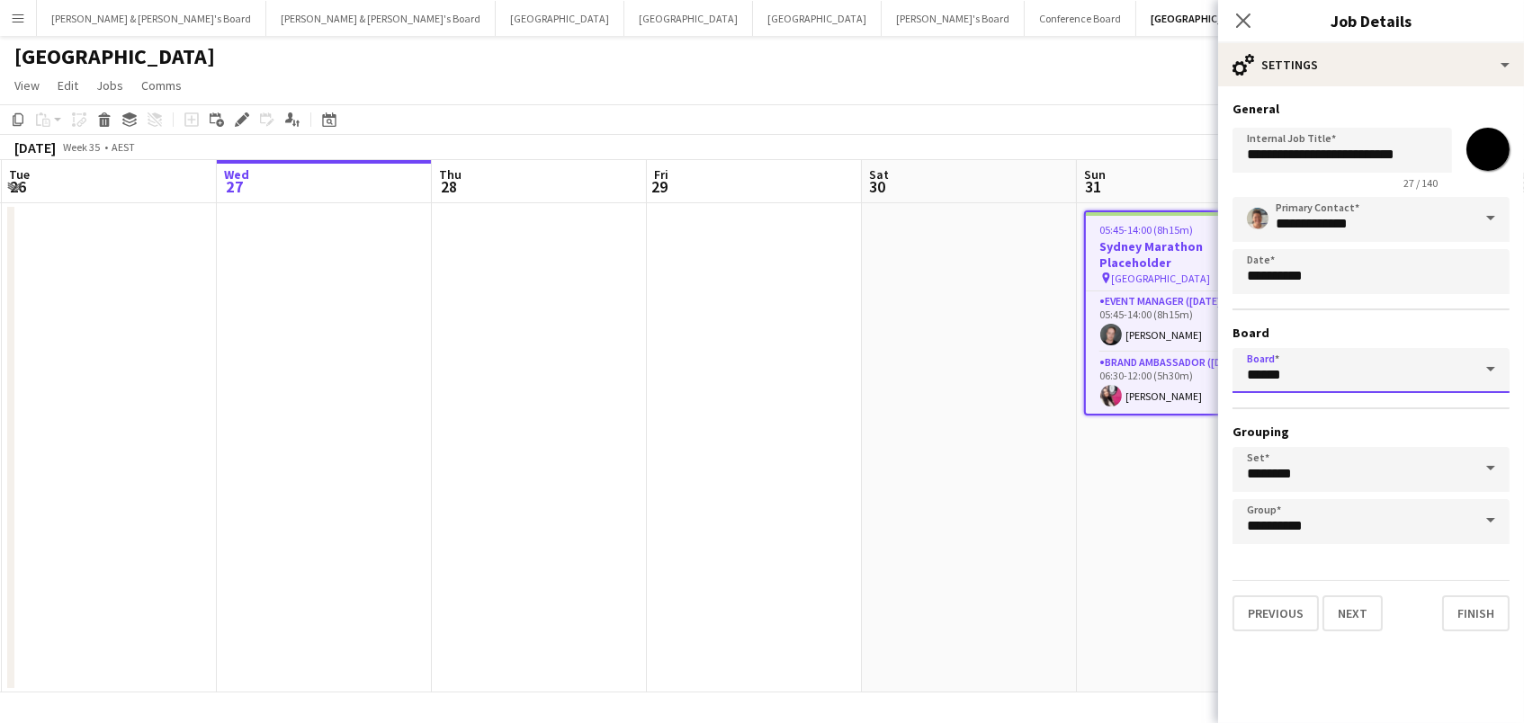
click at [1295, 376] on input "******" at bounding box center [1370, 370] width 277 height 45
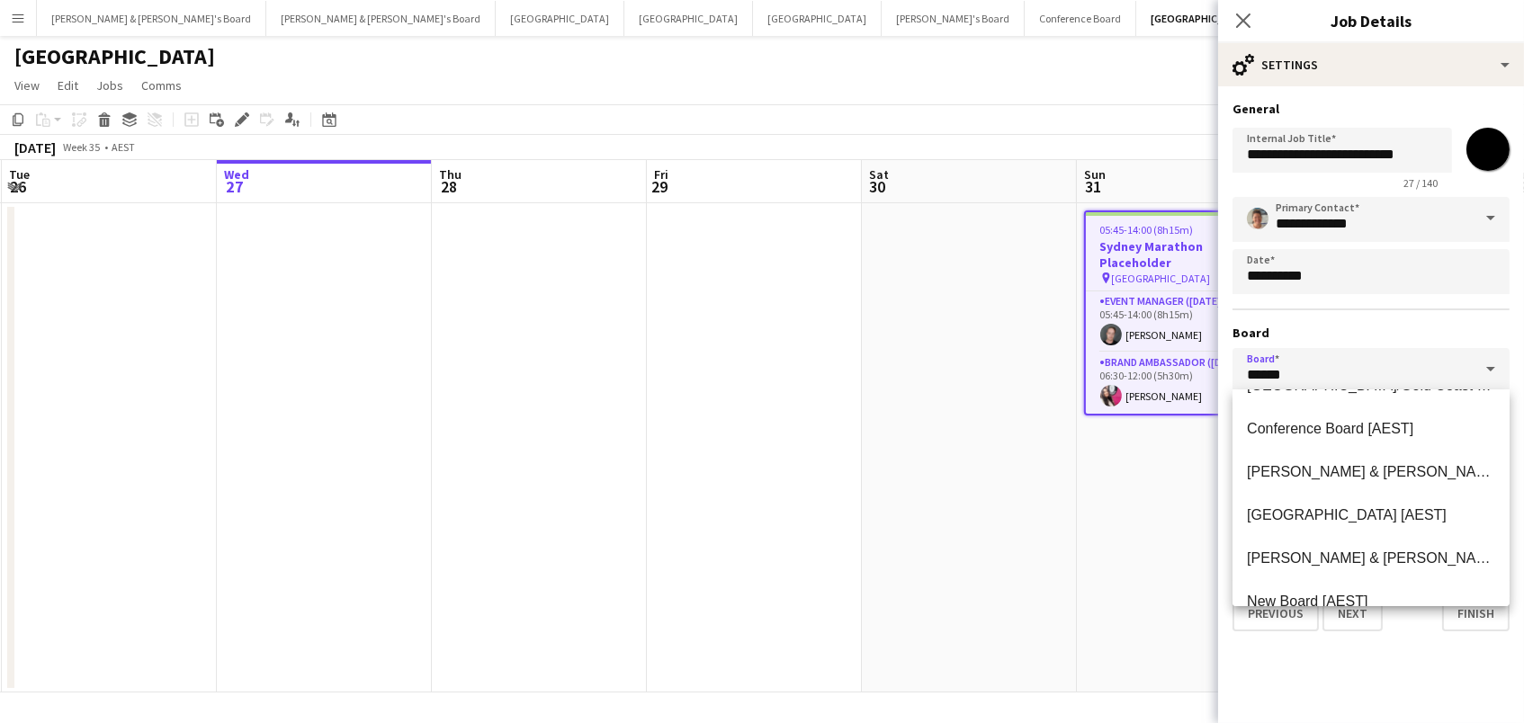
scroll to position [122, 0]
click at [1303, 546] on mat-option "[PERSON_NAME] & [PERSON_NAME]'s Board [AEST]" at bounding box center [1370, 555] width 277 height 43
type input "**********"
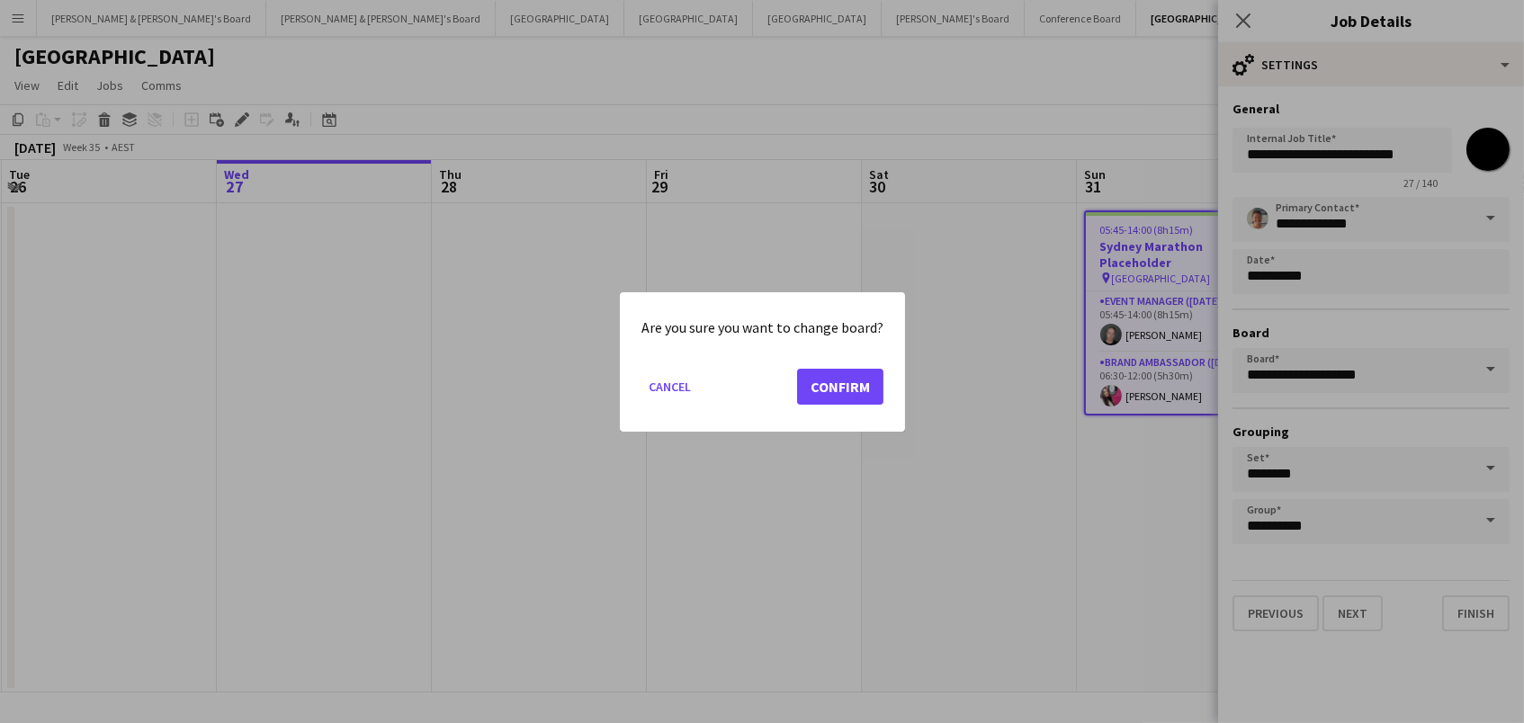
click at [827, 384] on button "Confirm" at bounding box center [840, 386] width 86 height 36
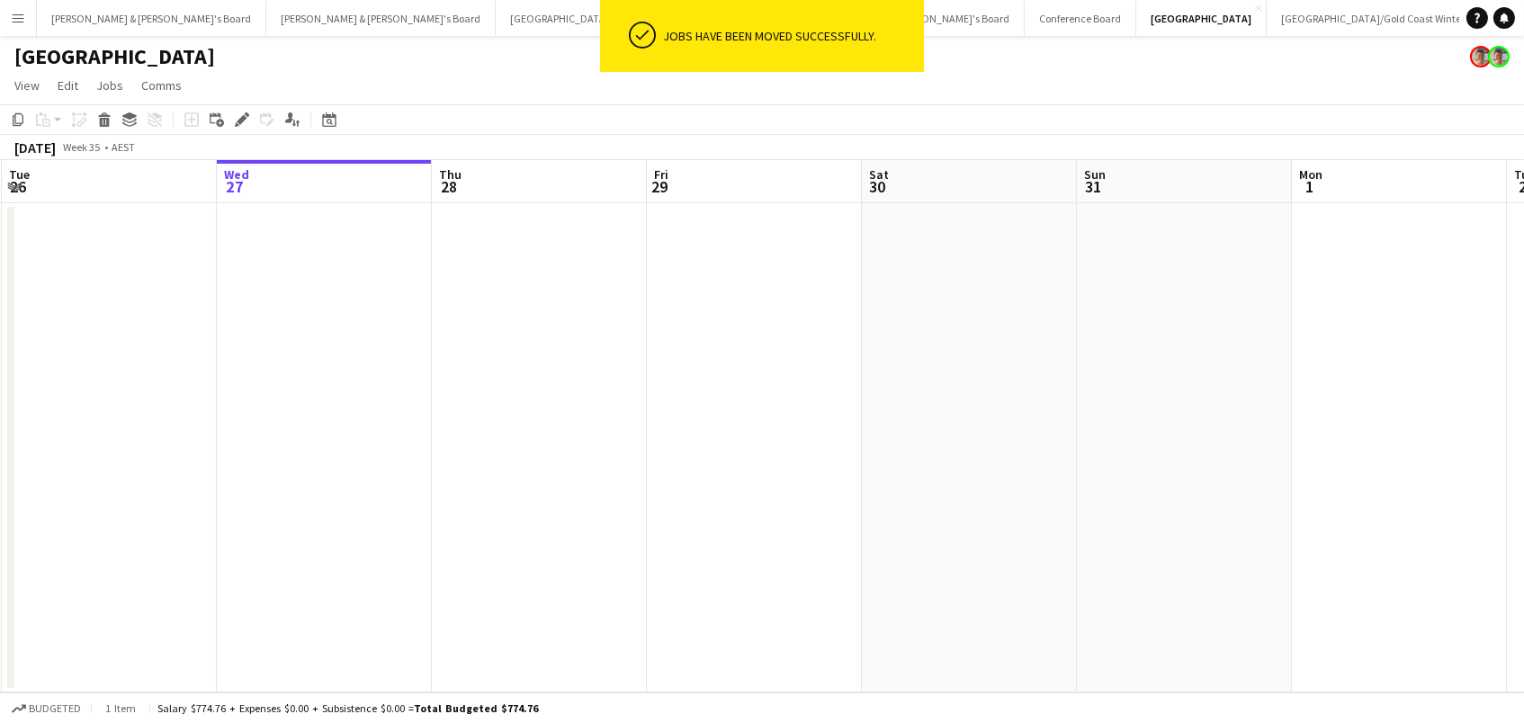
click at [513, 65] on div "[GEOGRAPHIC_DATA]" at bounding box center [762, 53] width 1524 height 34
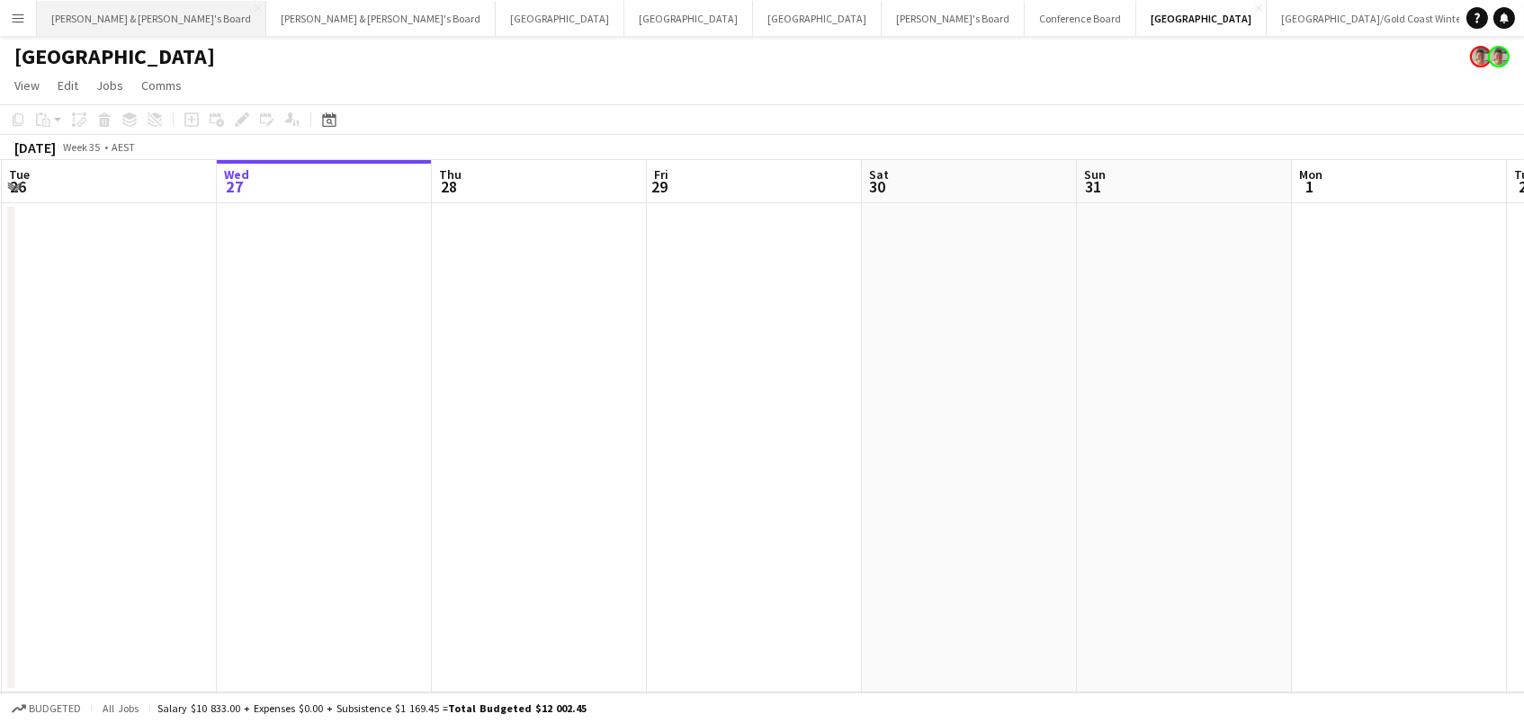
click at [94, 21] on button "[PERSON_NAME] & [PERSON_NAME]'s Board Close" at bounding box center [151, 18] width 229 height 35
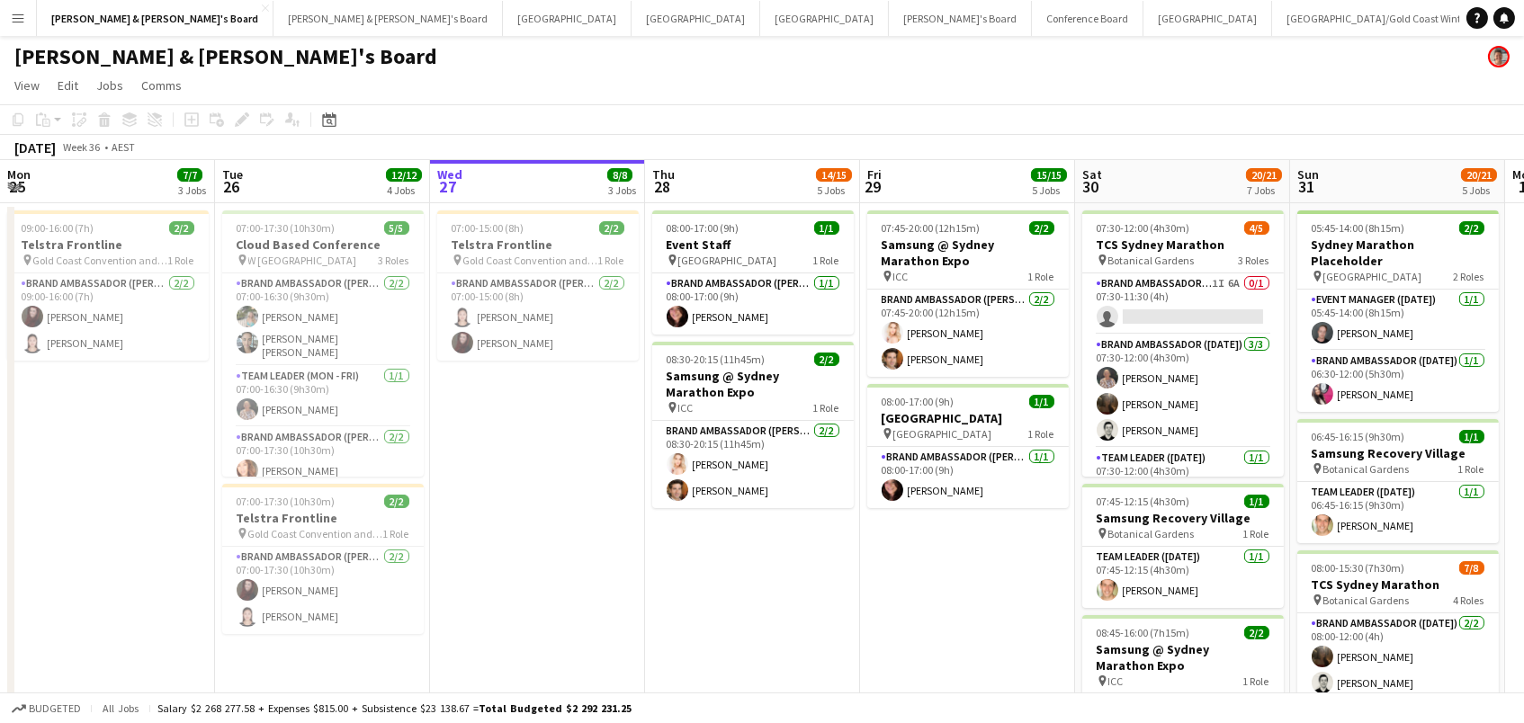
scroll to position [0, 429]
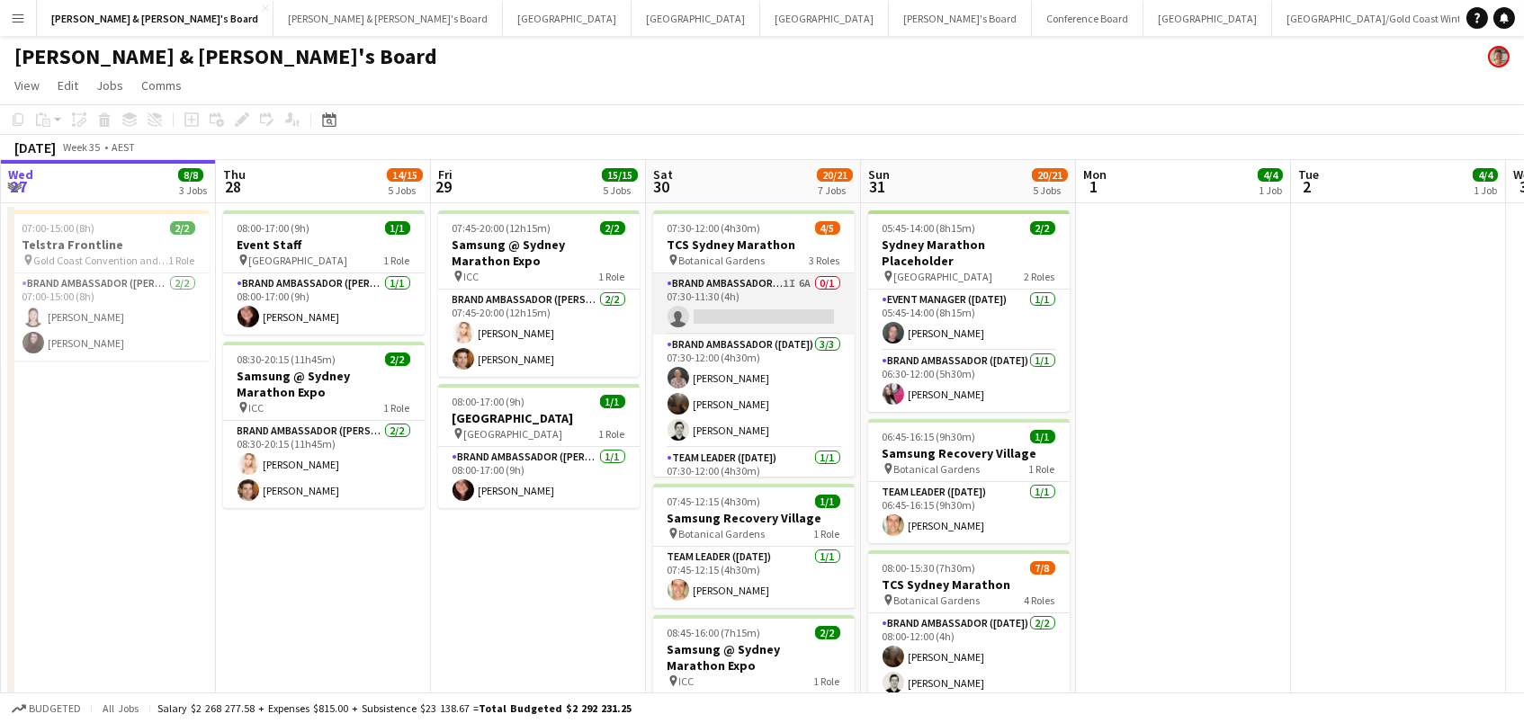
click at [820, 316] on app-card-role "Brand Ambassador ([DATE]) 1I 6A 0/1 07:30-11:30 (4h) single-neutral-actions" at bounding box center [754, 303] width 202 height 61
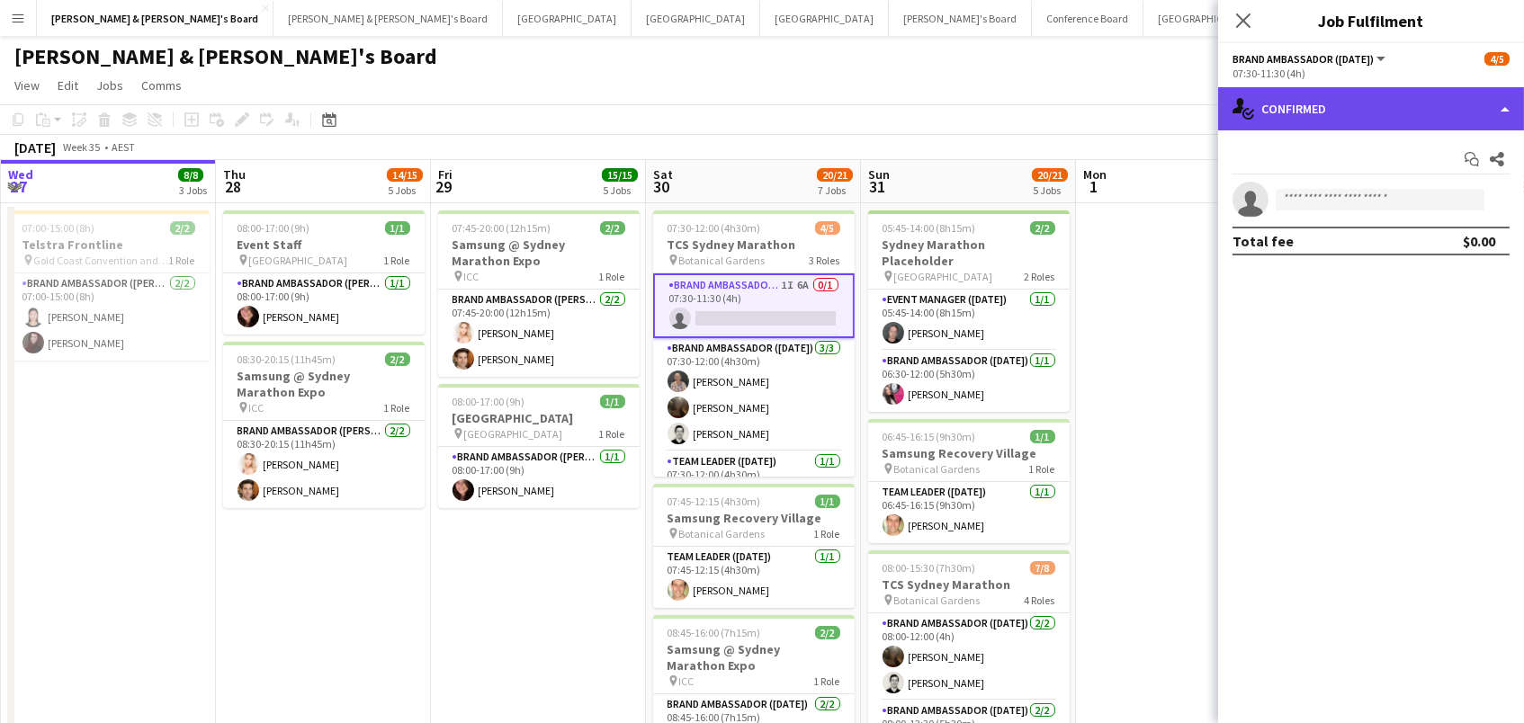
click at [1315, 110] on div "single-neutral-actions-check-2 Confirmed" at bounding box center [1371, 108] width 306 height 43
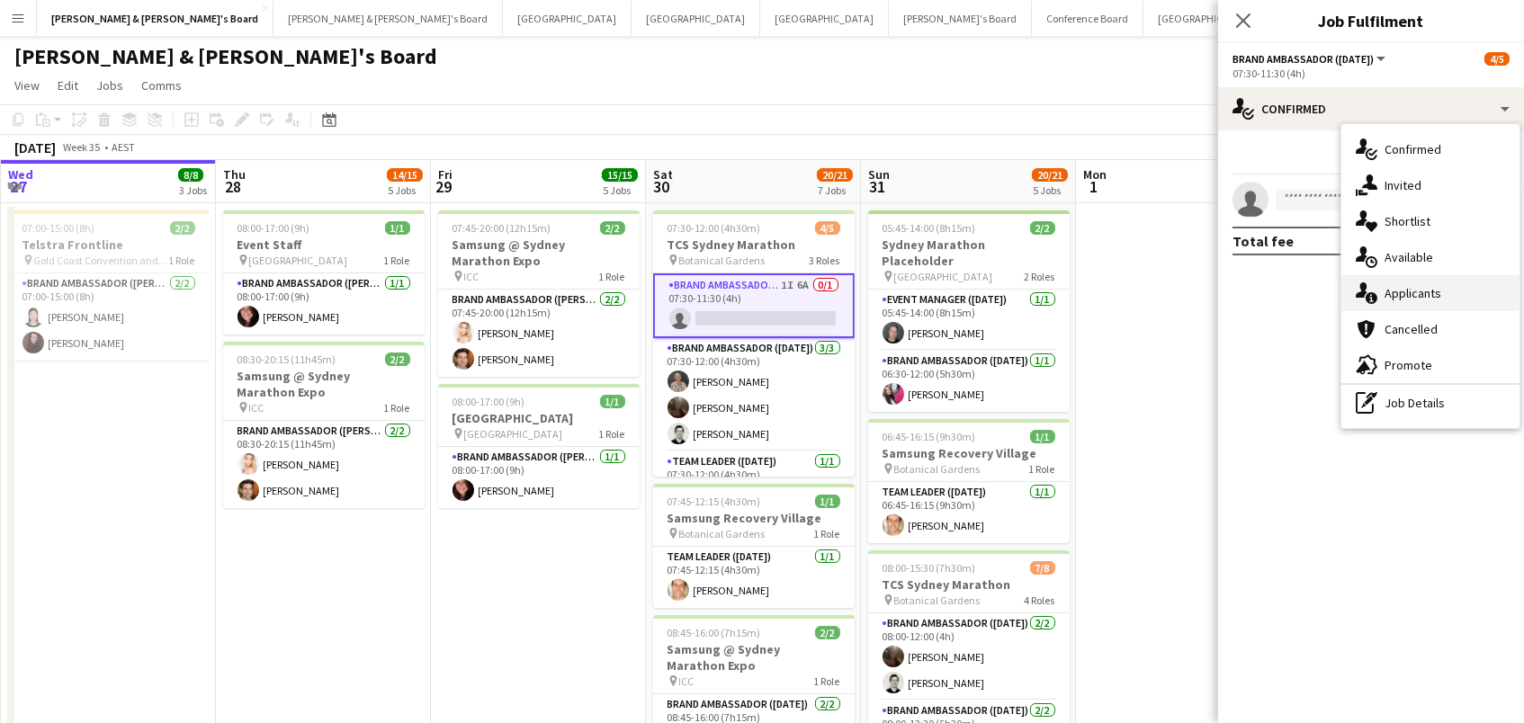
click at [1439, 292] on div "single-neutral-actions-information Applicants" at bounding box center [1430, 293] width 178 height 36
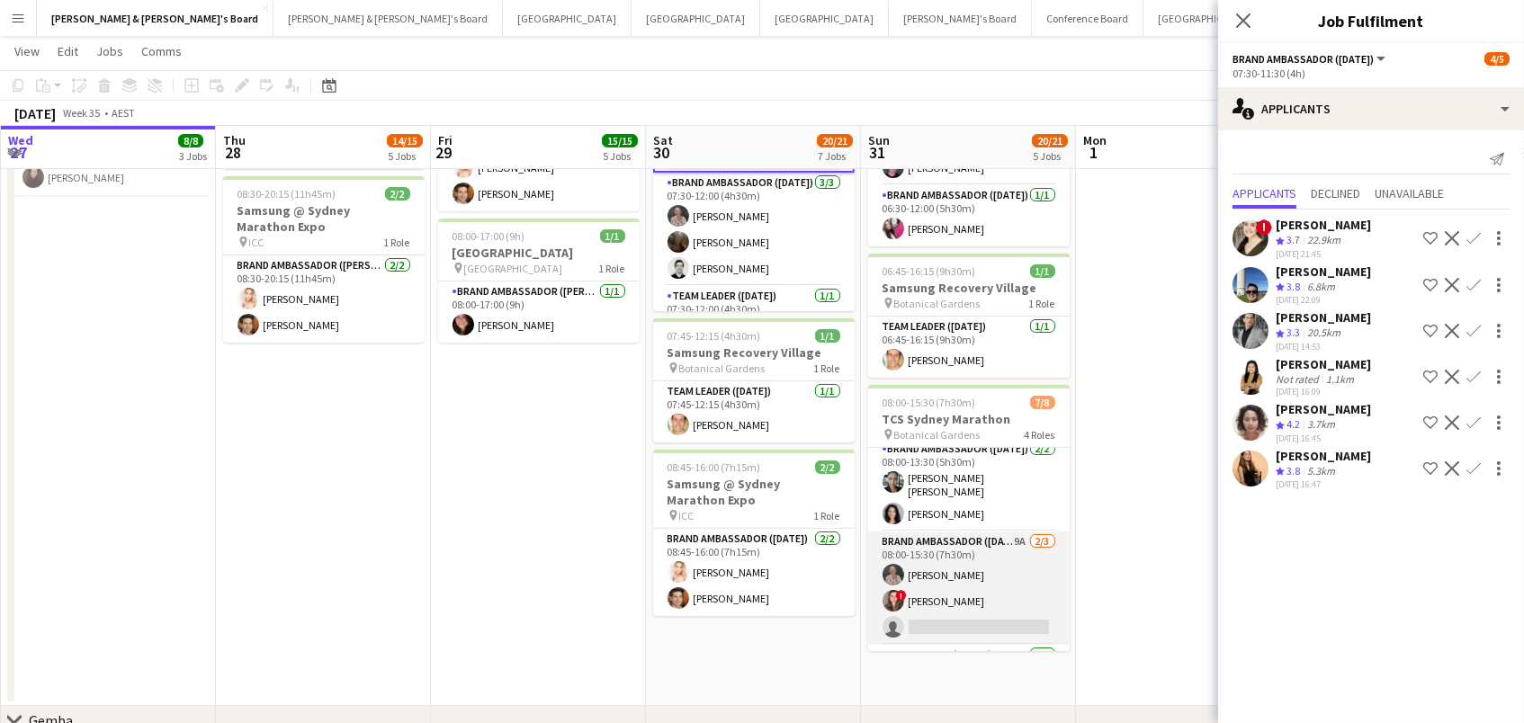
scroll to position [99, 0]
click at [955, 589] on app-card-role "Brand Ambassador ([DATE]) 9A [DATE] 08:00-15:30 (7h30m) [PERSON_NAME] ! [PERSON…" at bounding box center [969, 585] width 202 height 113
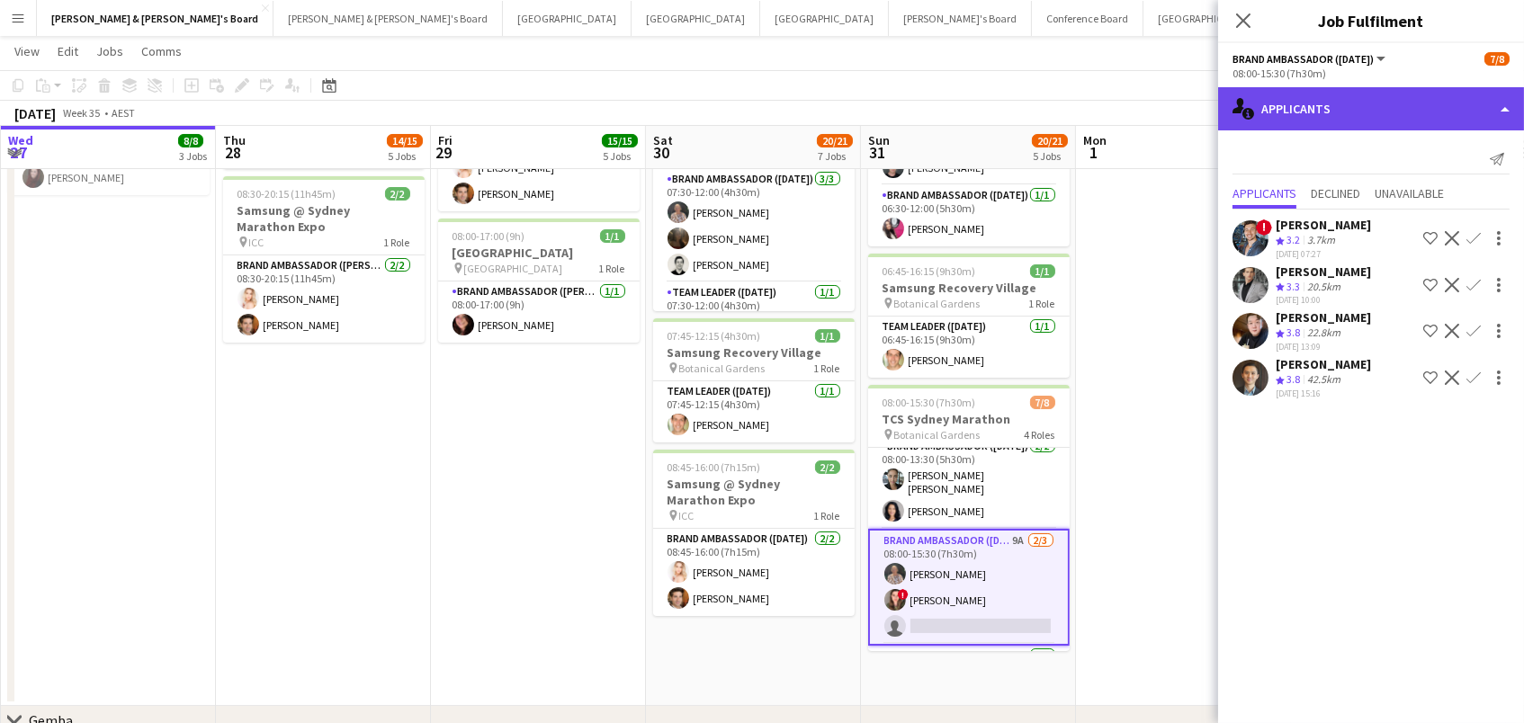
click at [1340, 110] on div "single-neutral-actions-information Applicants" at bounding box center [1371, 108] width 306 height 43
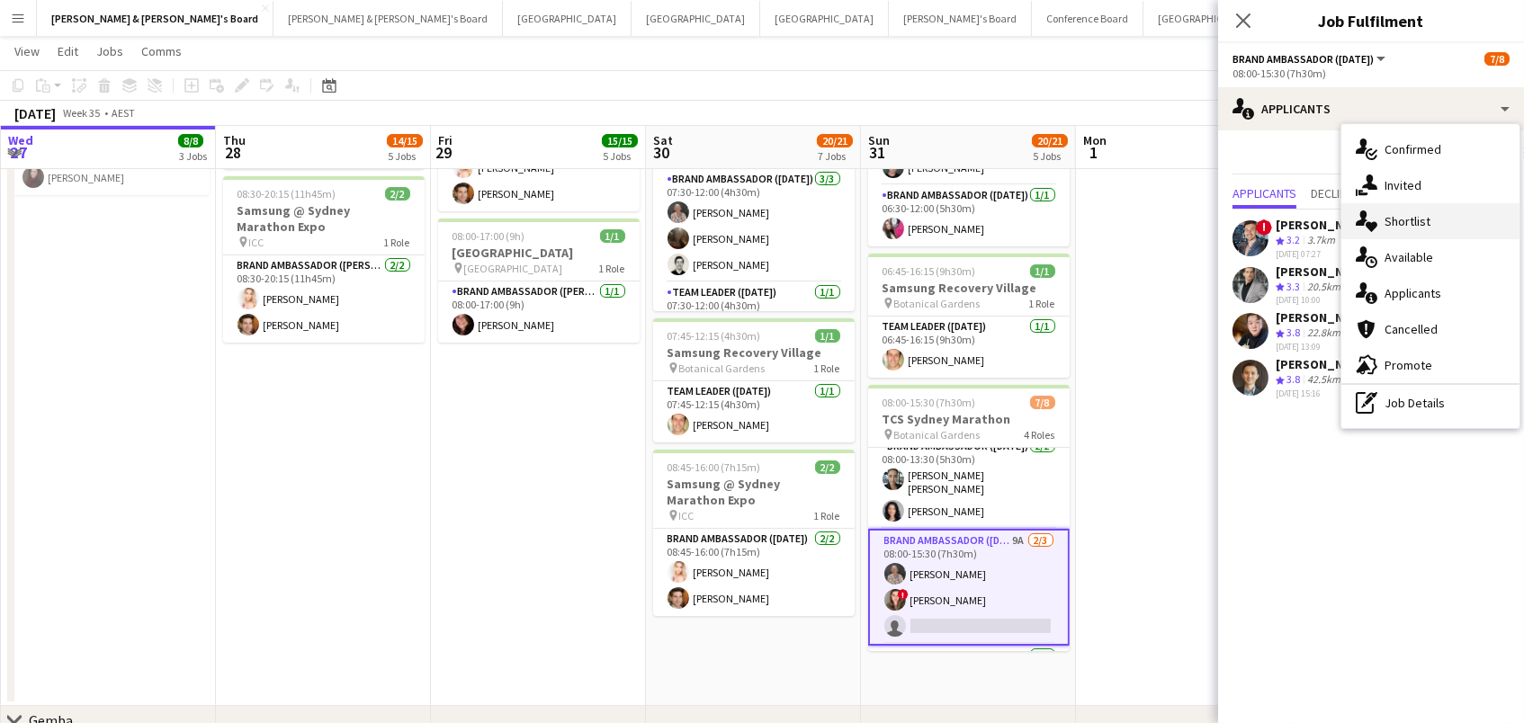
click at [1398, 203] on div "single-neutral-actions-heart Shortlist" at bounding box center [1430, 221] width 178 height 36
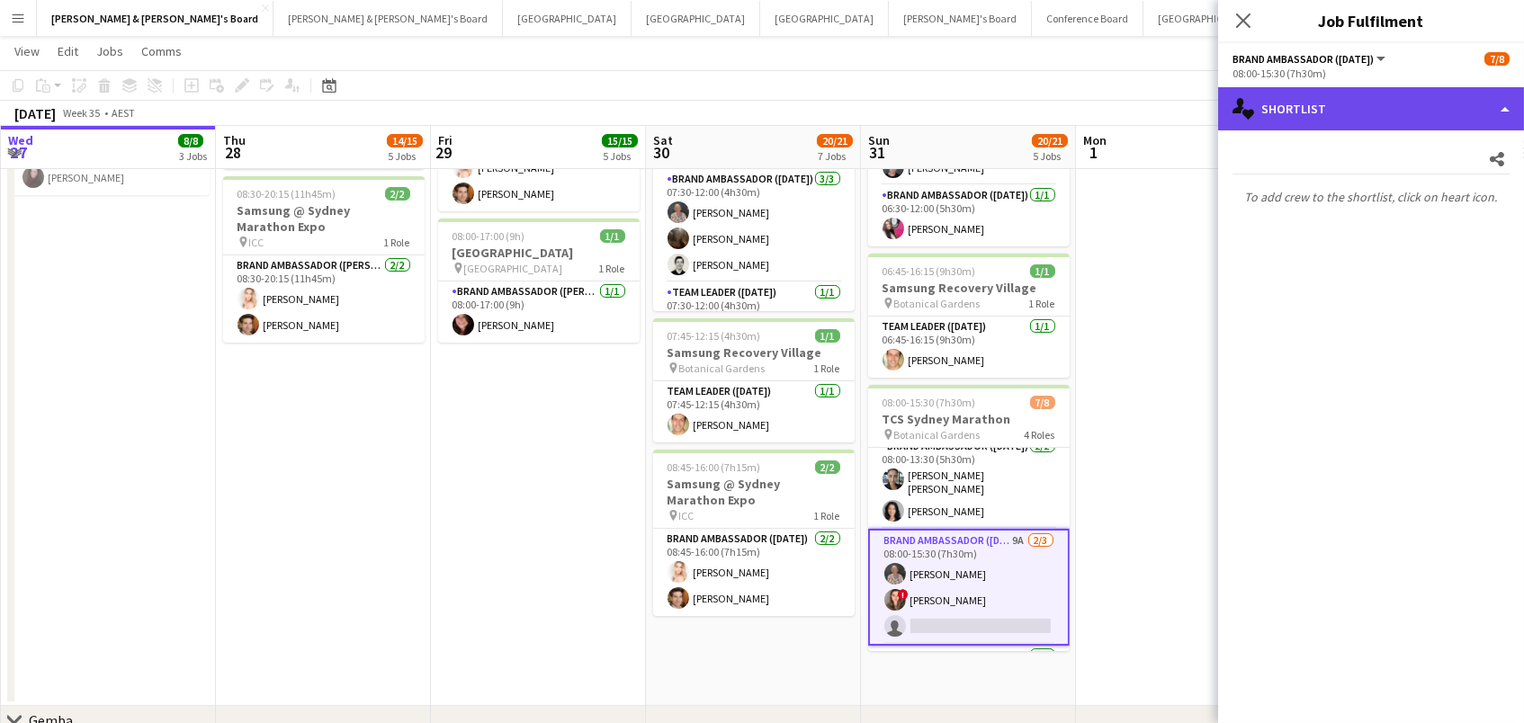
click at [1362, 123] on div "single-neutral-actions-heart Shortlist" at bounding box center [1371, 108] width 306 height 43
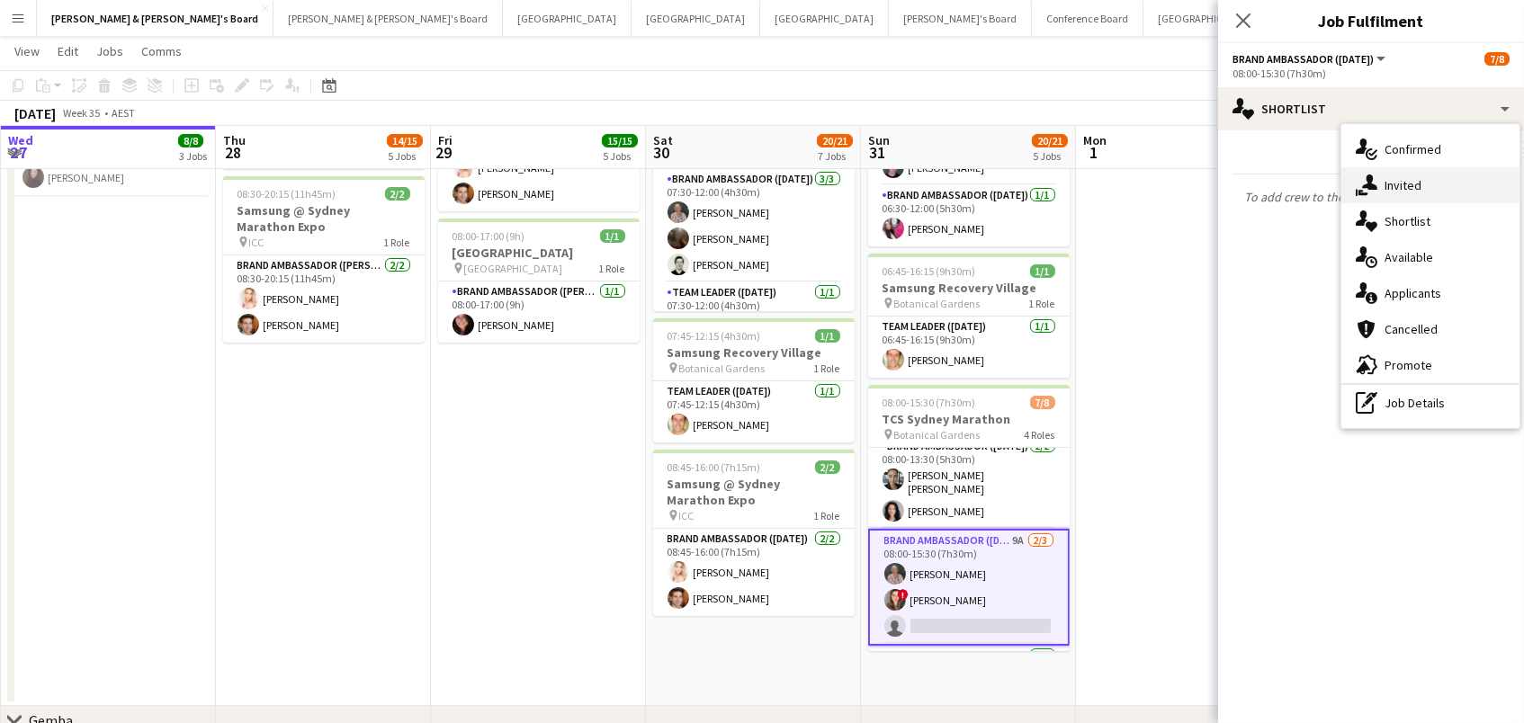
click at [1385, 189] on div "single-neutral-actions-share-1 Invited" at bounding box center [1430, 185] width 178 height 36
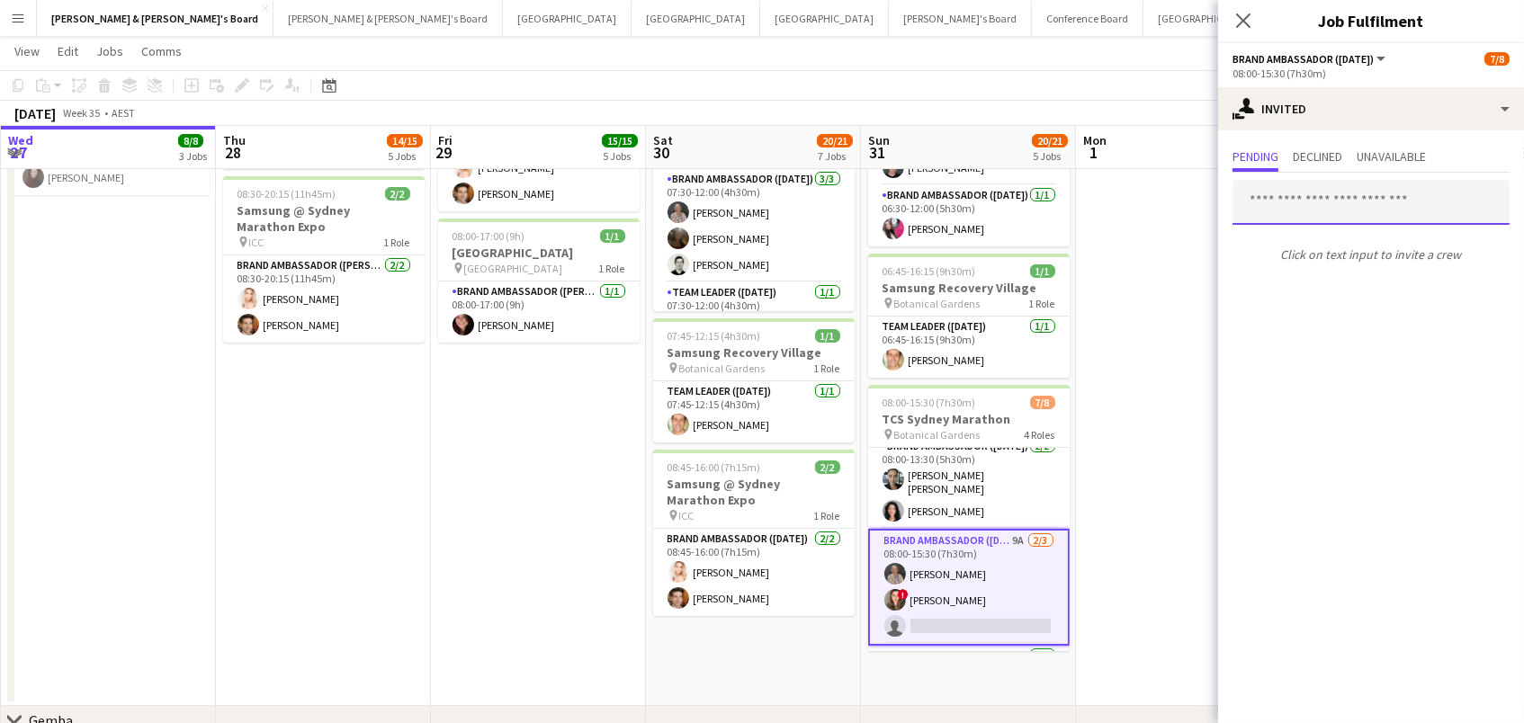
click at [1262, 193] on input "text" at bounding box center [1370, 202] width 277 height 45
type input "*******"
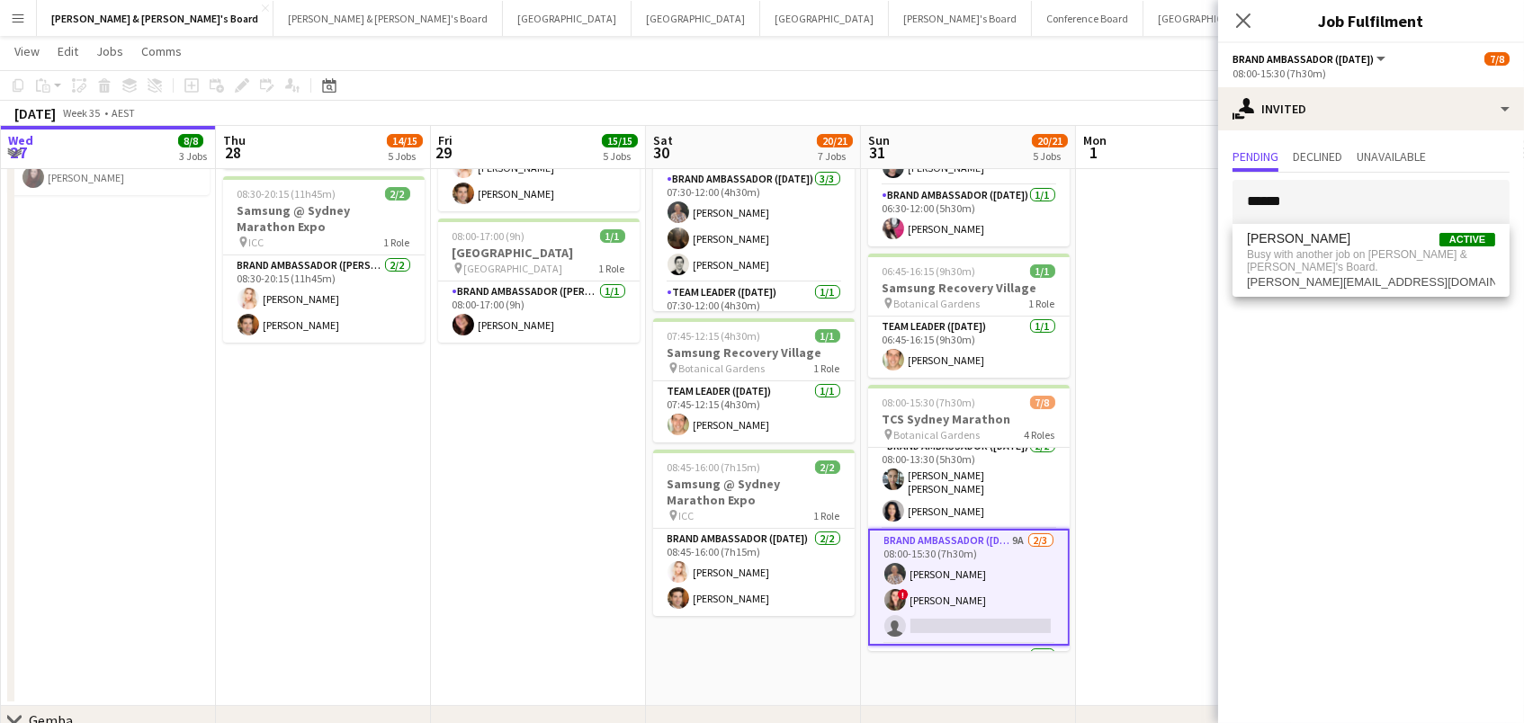
drag, startPoint x: 1258, startPoint y: 166, endPoint x: 1179, endPoint y: 255, distance: 118.6
click at [1179, 255] on app-date-cell at bounding box center [1183, 372] width 215 height 668
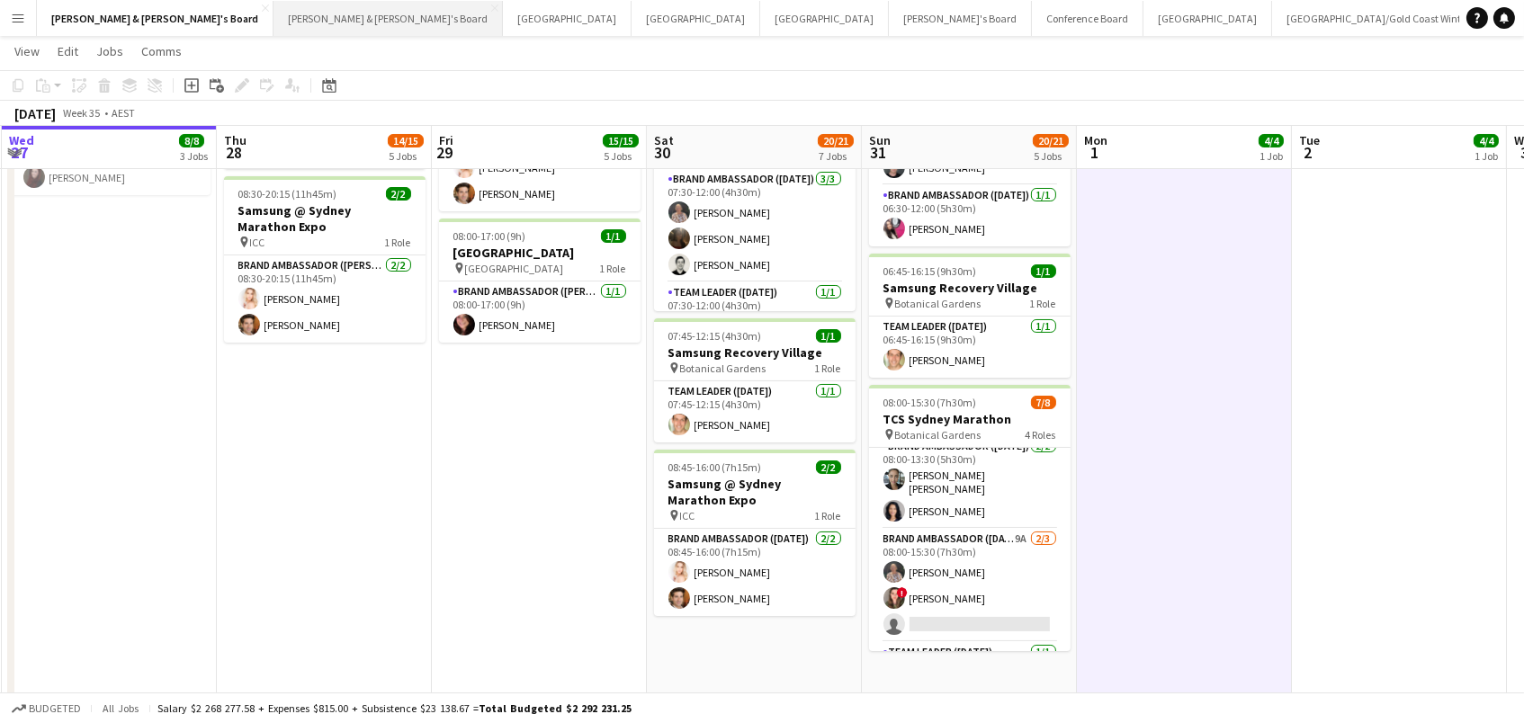
click at [273, 19] on button "[PERSON_NAME] & [PERSON_NAME]'s Board Close" at bounding box center [387, 18] width 229 height 35
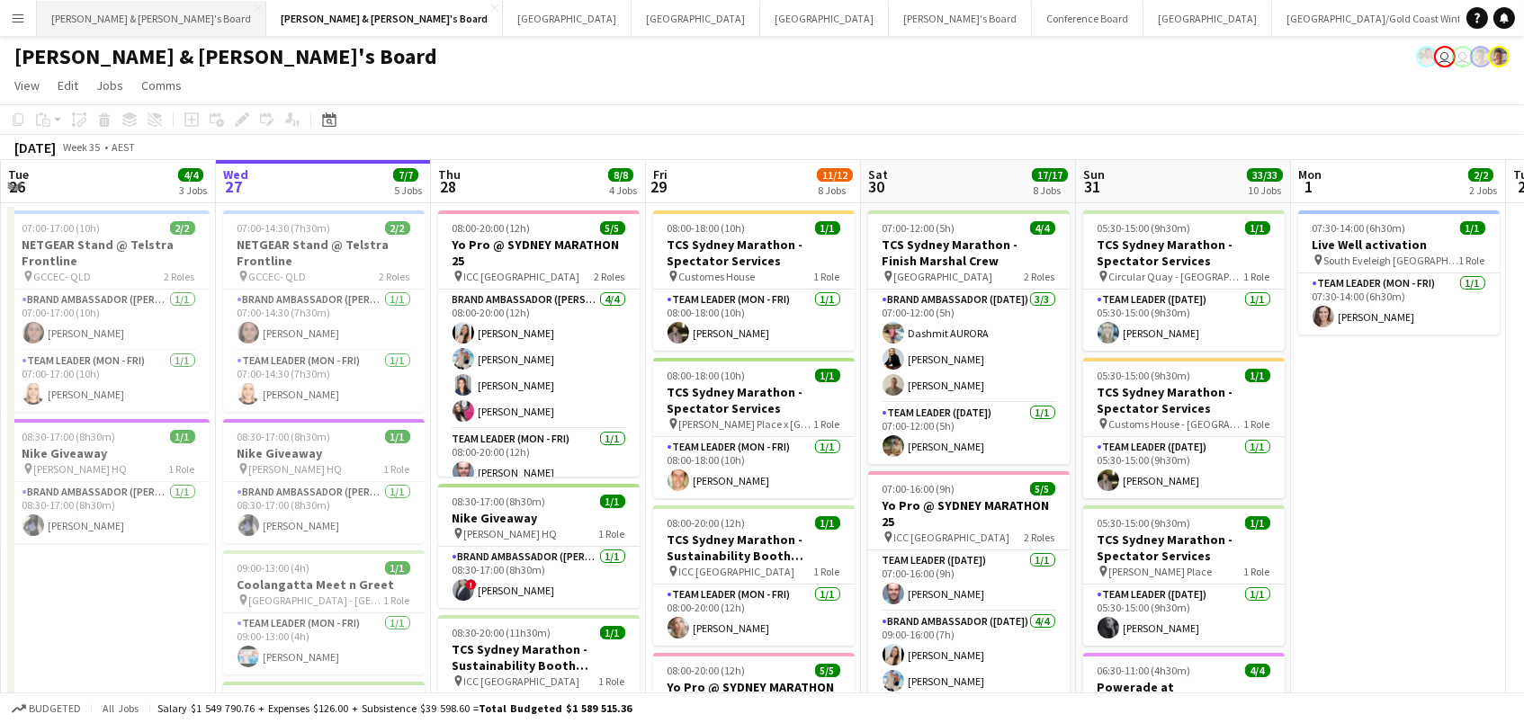
click at [76, 14] on button "[PERSON_NAME] & [PERSON_NAME]'s Board Close" at bounding box center [151, 18] width 229 height 35
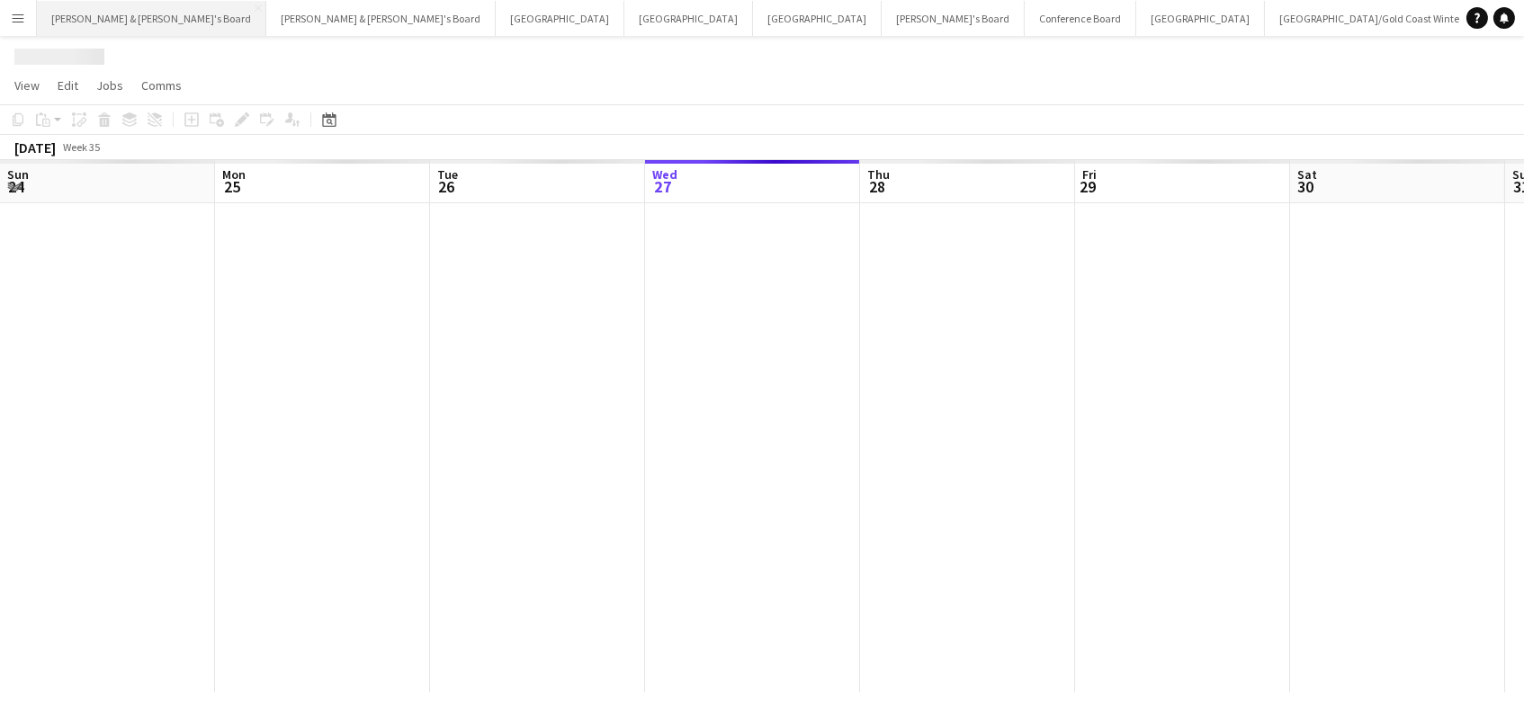
scroll to position [0, 429]
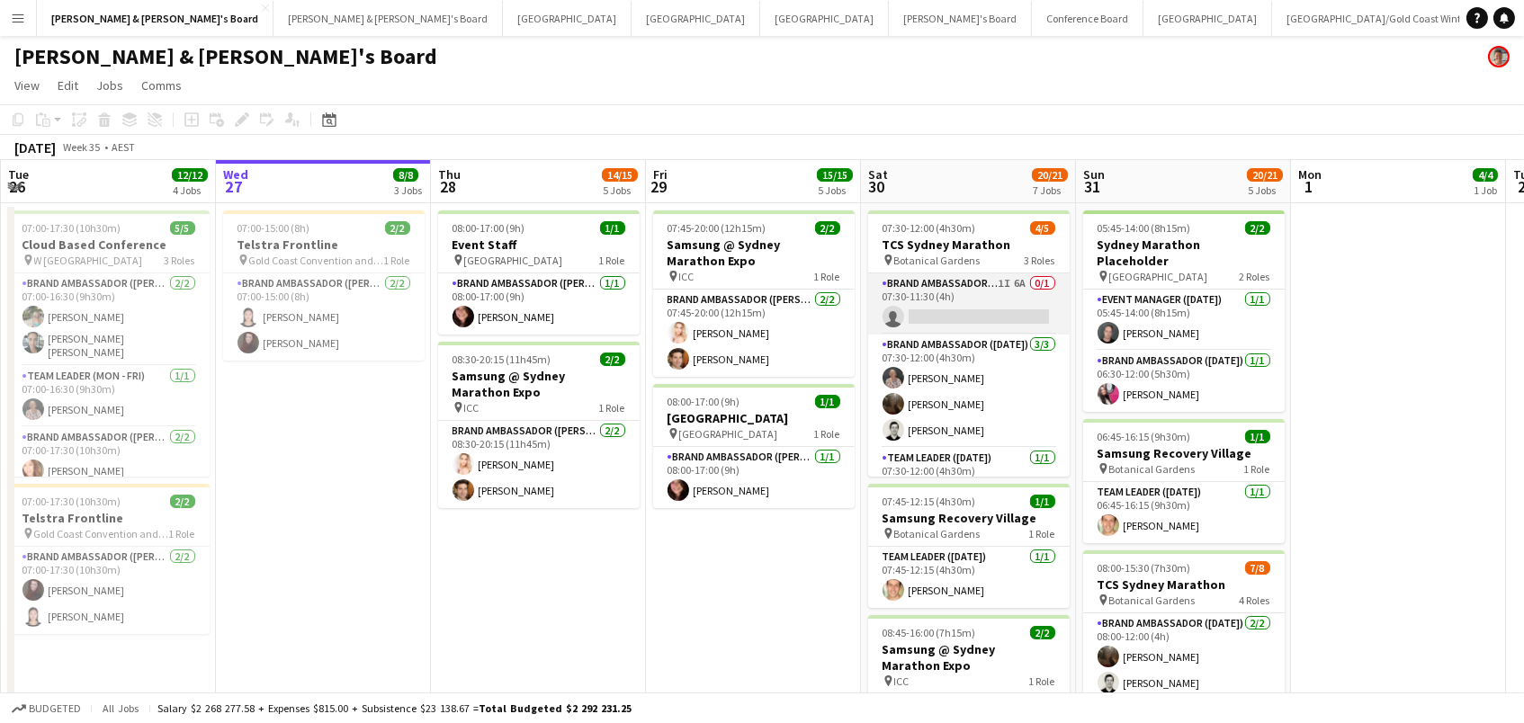
click at [955, 295] on app-card-role "Brand Ambassador ([DATE]) 1I 6A 0/1 07:30-11:30 (4h) single-neutral-actions" at bounding box center [969, 303] width 202 height 61
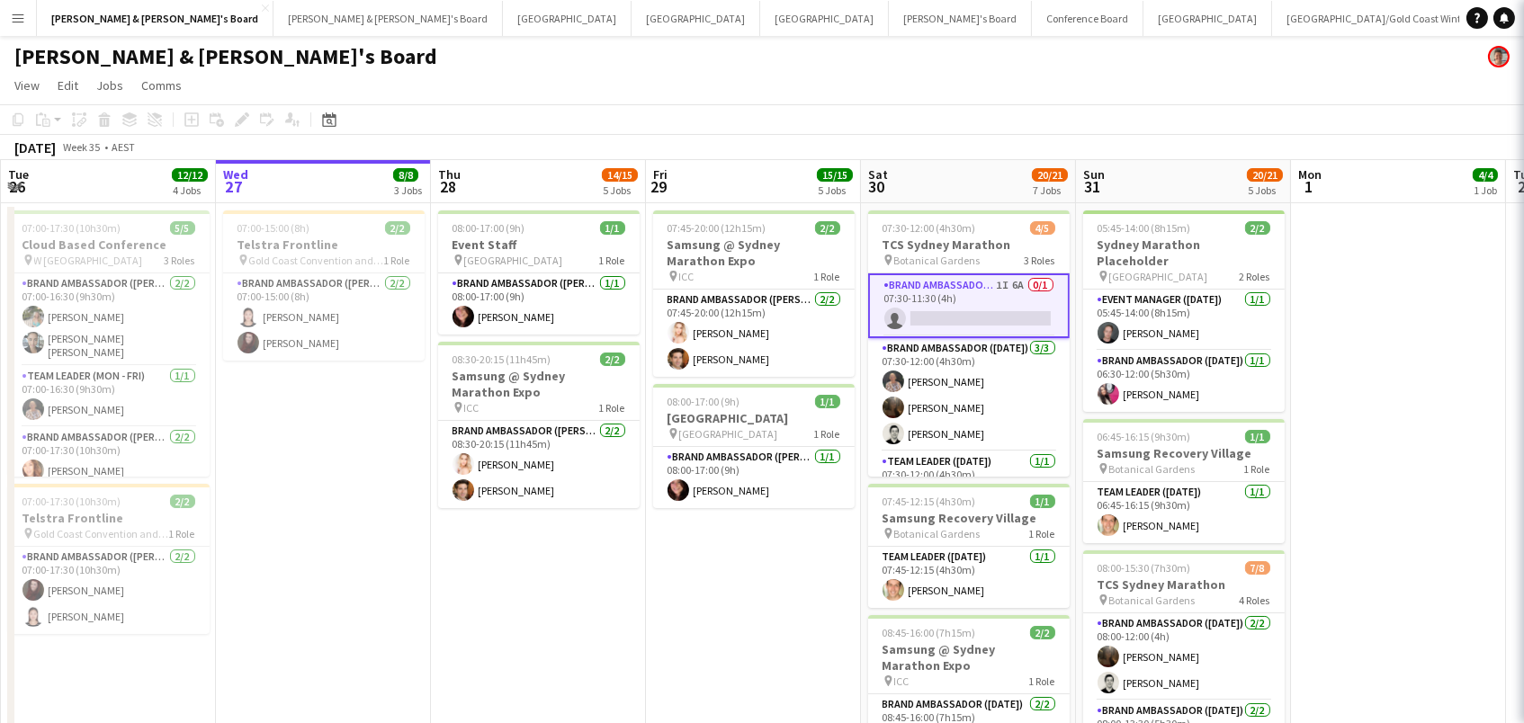
scroll to position [0, 428]
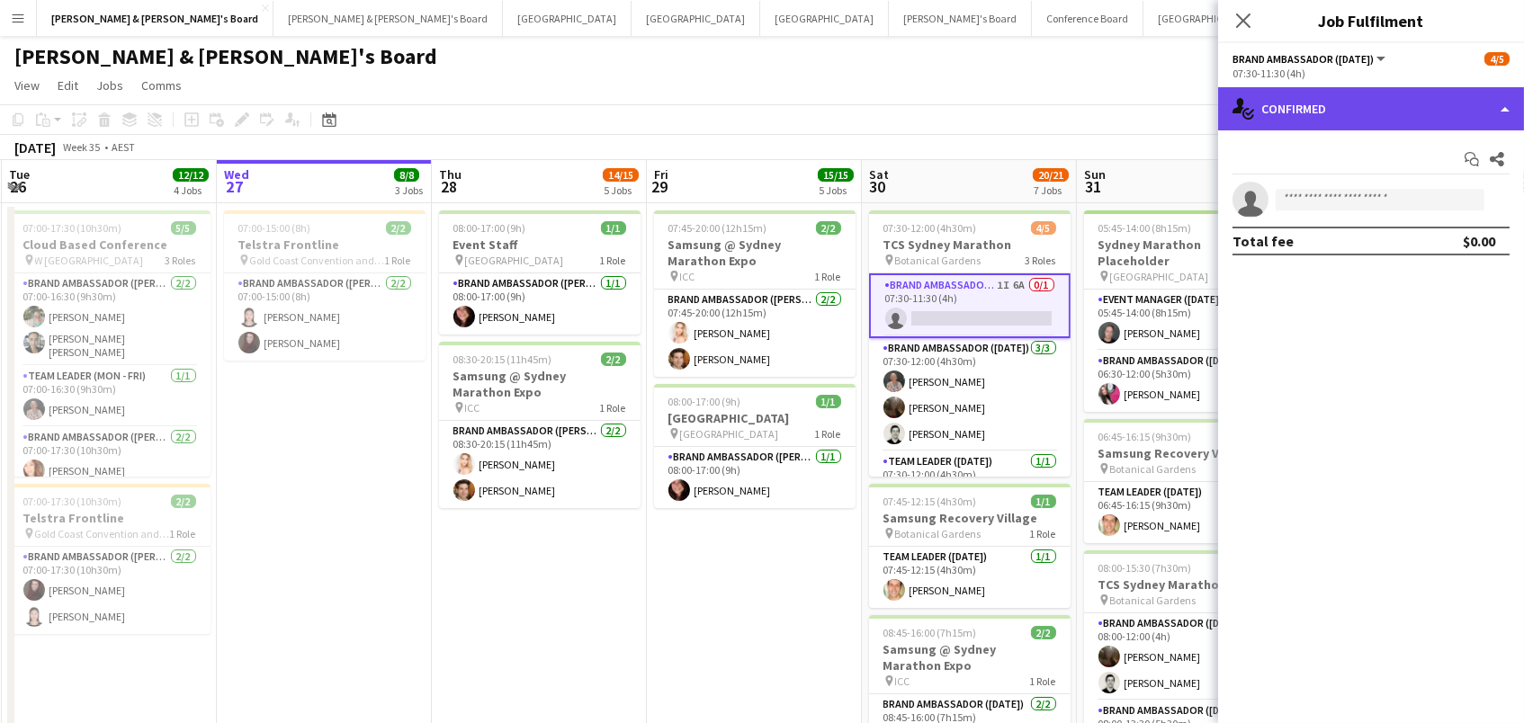
click at [1377, 119] on div "single-neutral-actions-check-2 Confirmed" at bounding box center [1371, 108] width 306 height 43
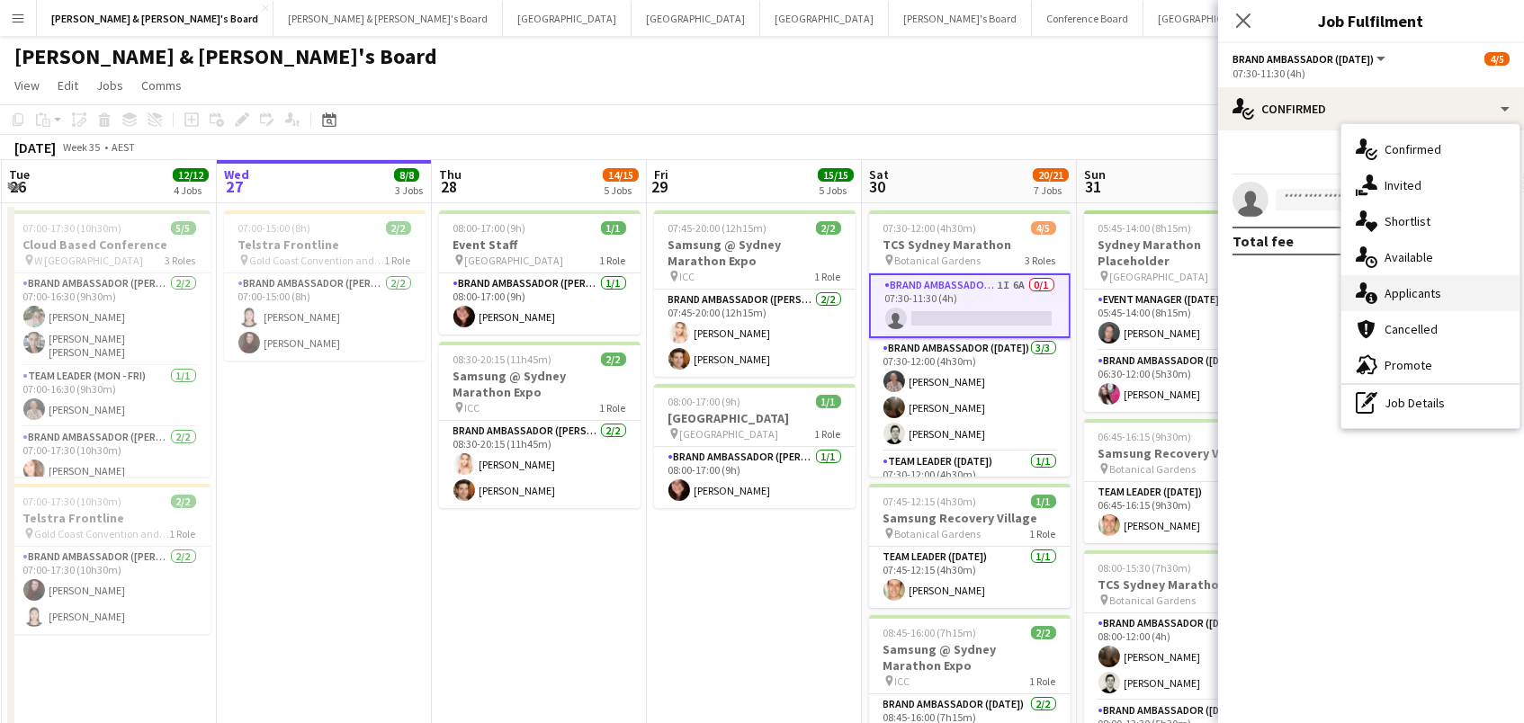
click at [1423, 301] on div "single-neutral-actions-information Applicants" at bounding box center [1430, 293] width 178 height 36
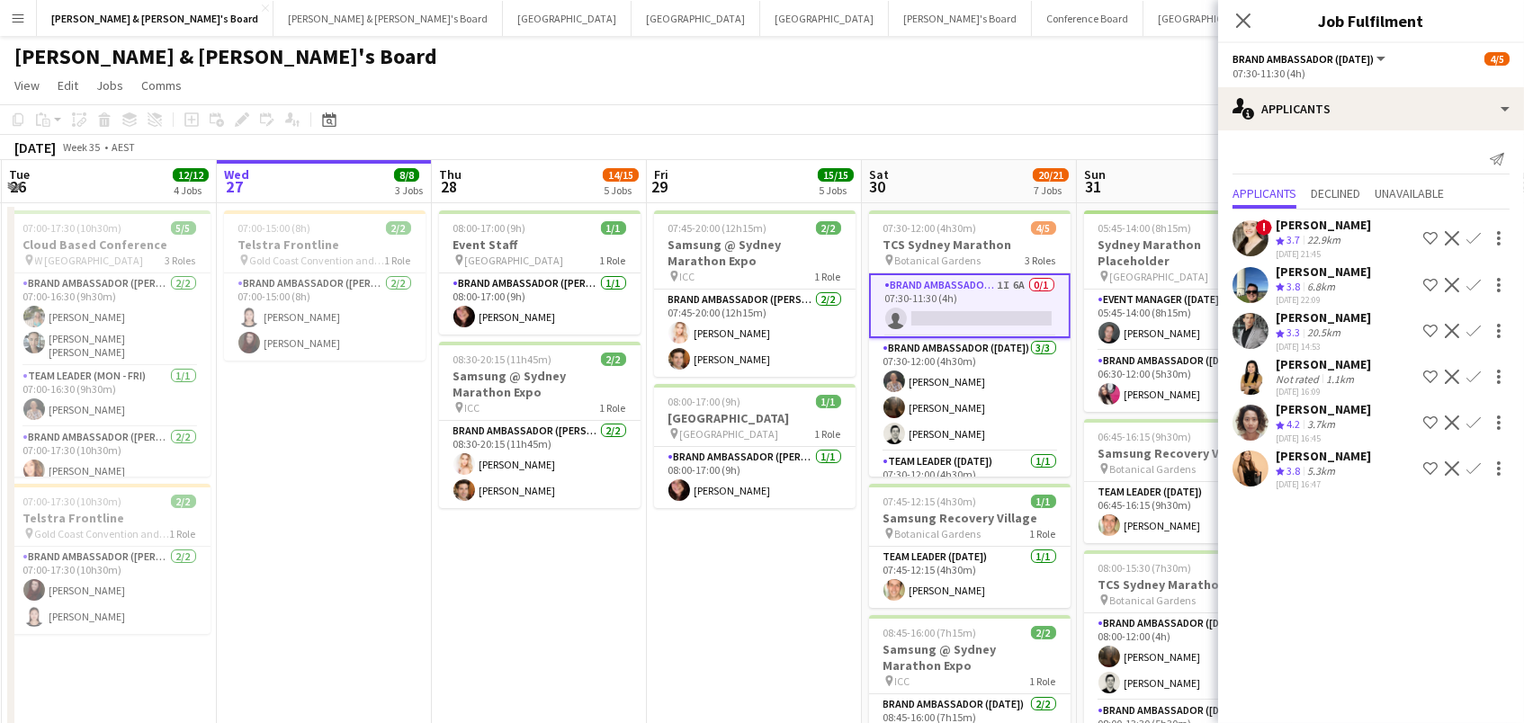
click at [1474, 416] on app-icon "Confirm" at bounding box center [1473, 423] width 14 height 14
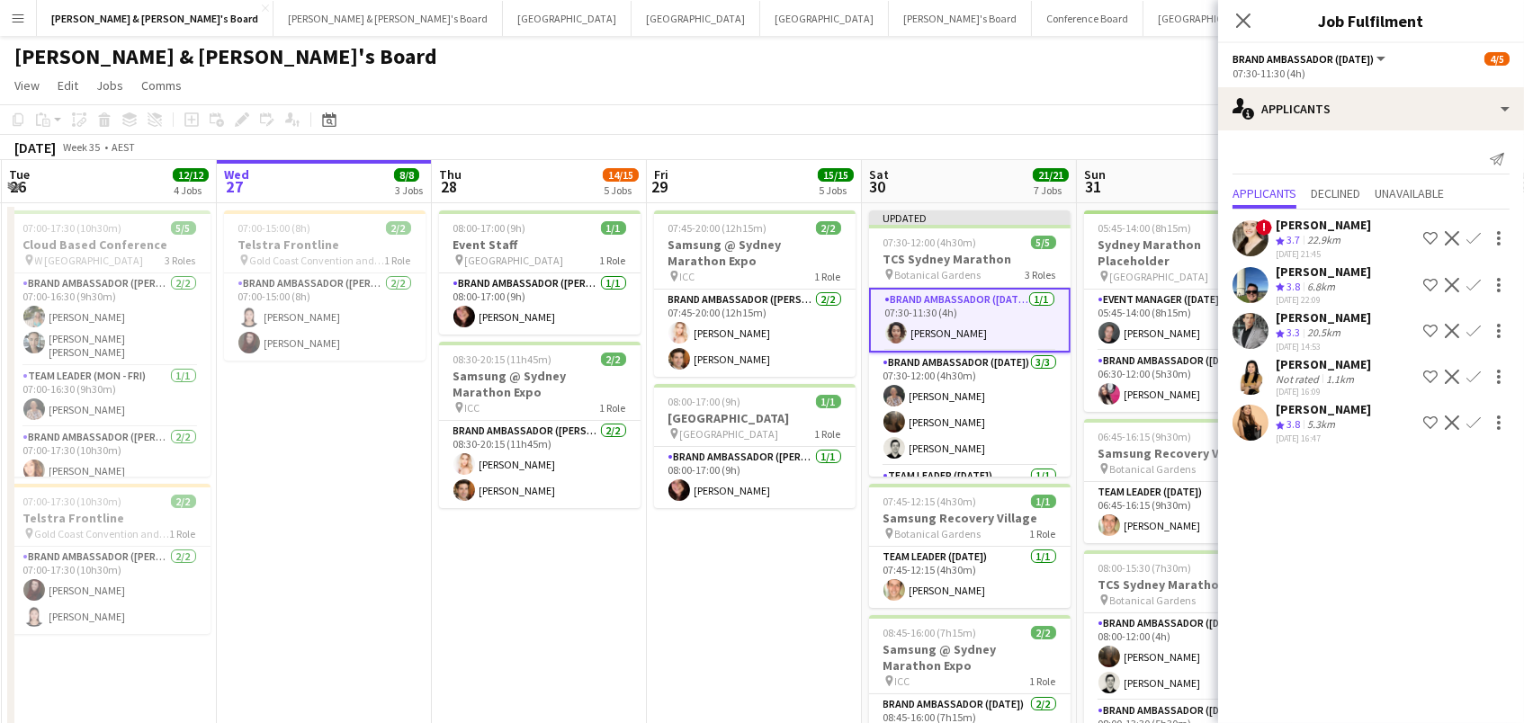
click at [1076, 75] on app-page-menu "View Day view expanded Day view collapsed Month view Date picker Jump to [DATE]…" at bounding box center [762, 87] width 1524 height 34
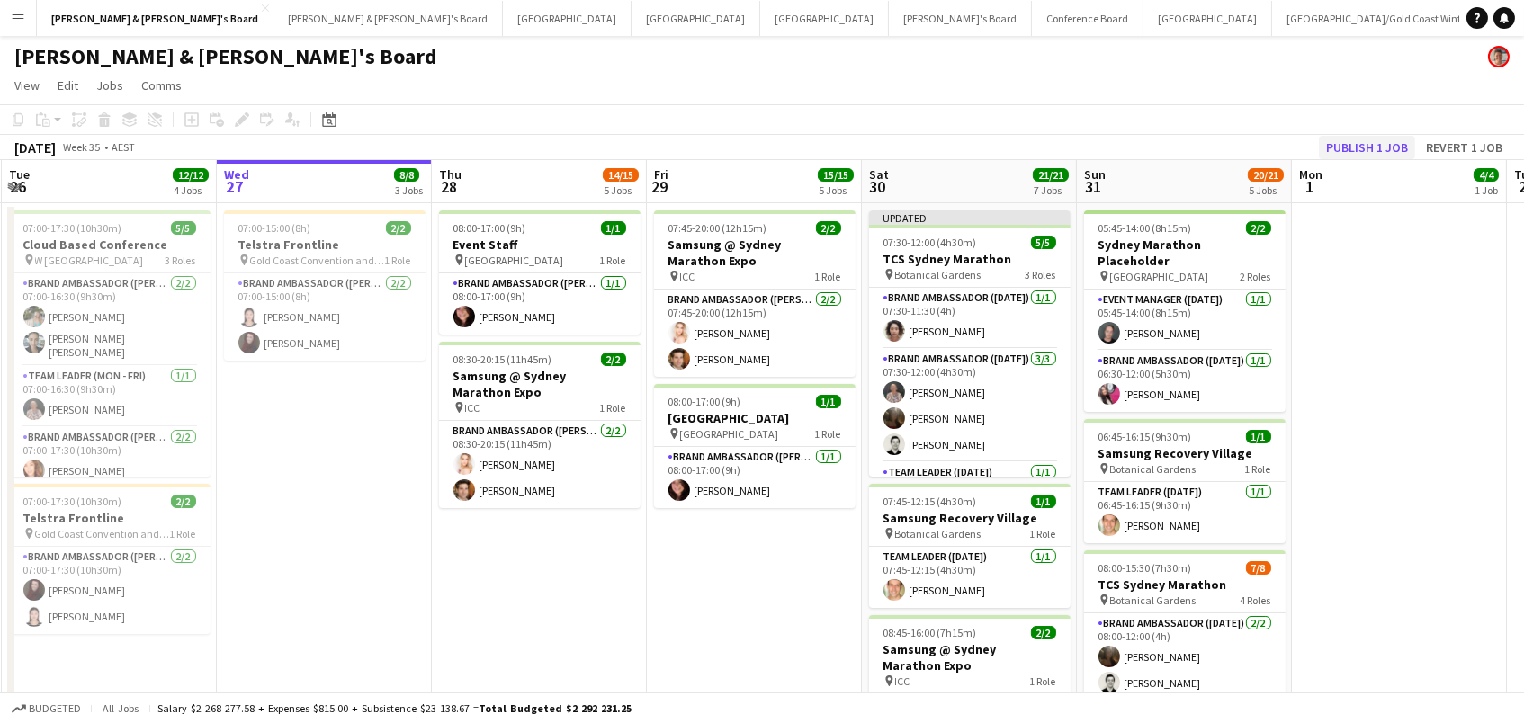
click at [1371, 142] on button "Publish 1 job" at bounding box center [1367, 147] width 96 height 23
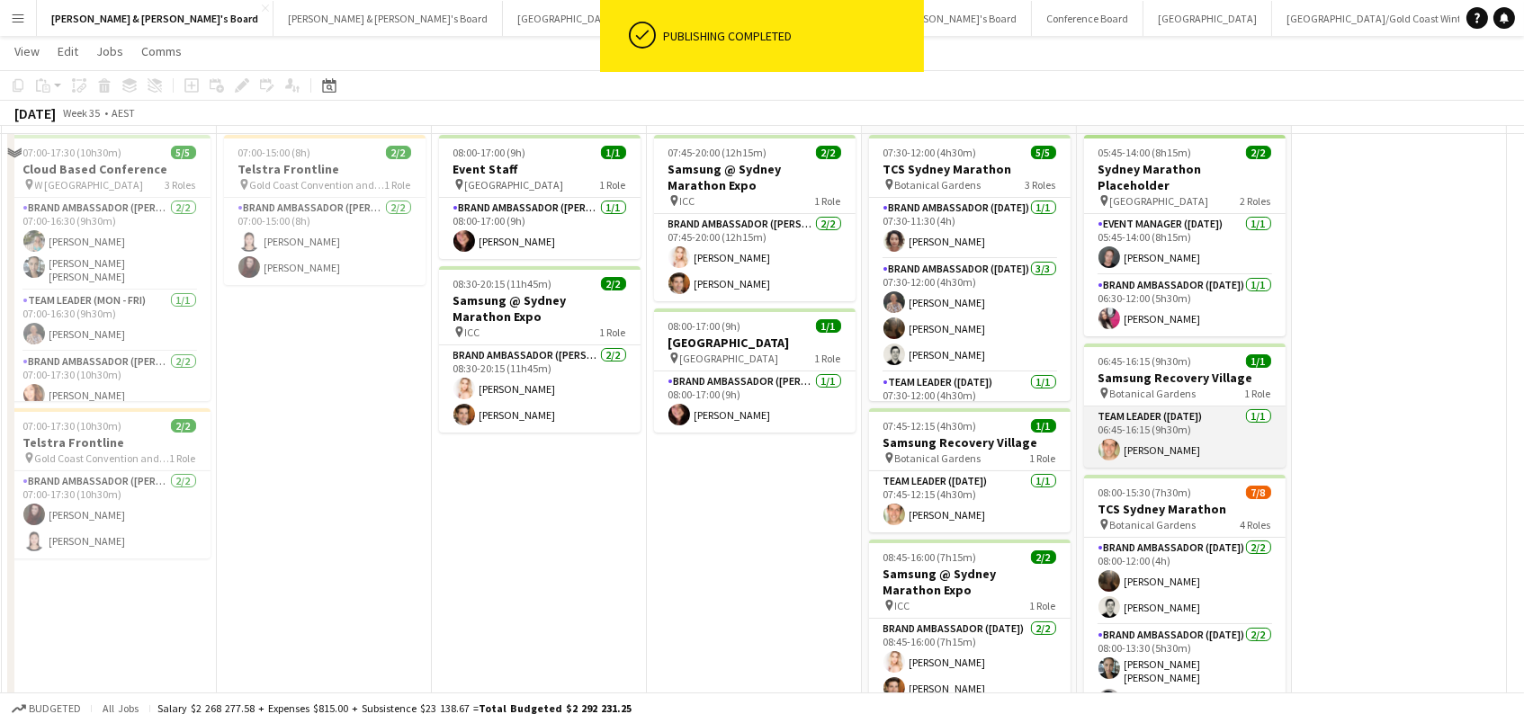
scroll to position [304, 0]
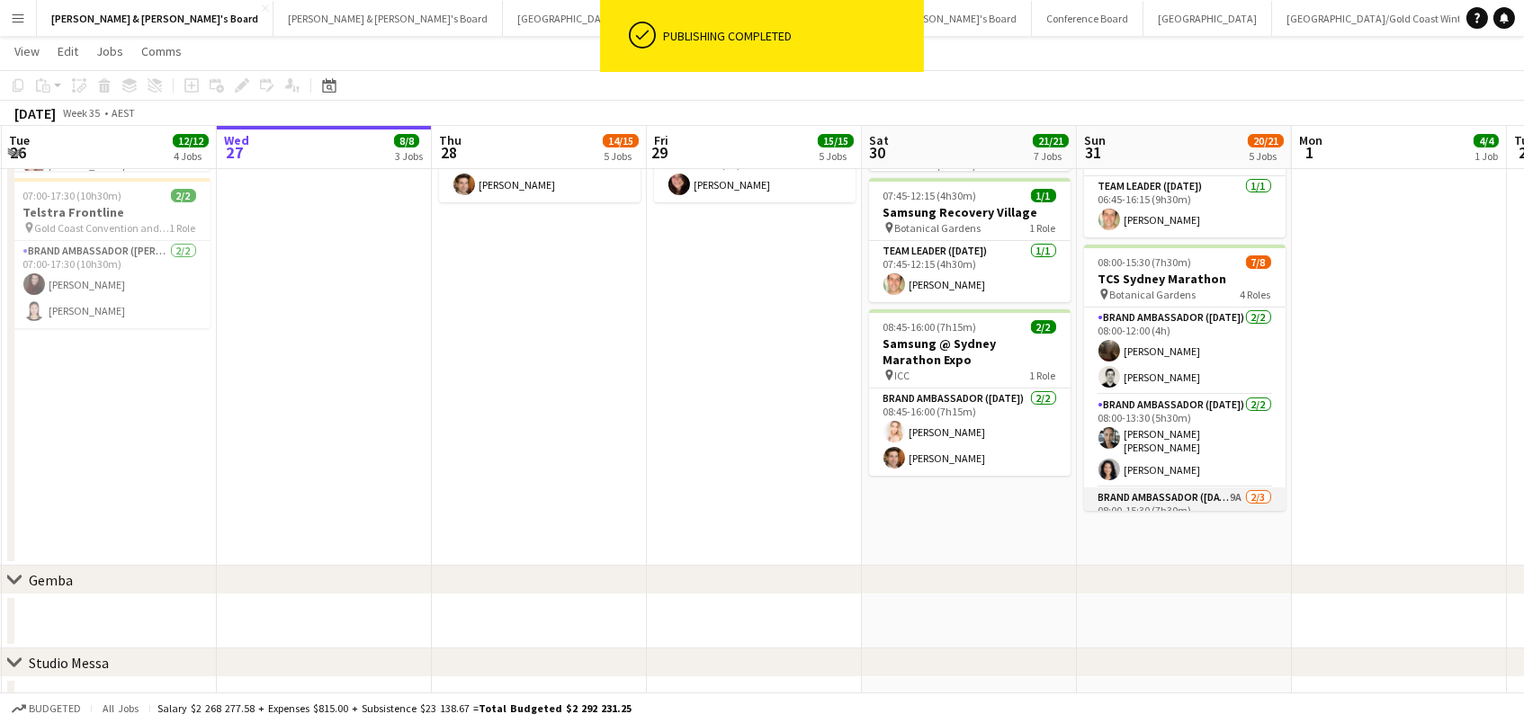
click at [1144, 488] on app-card-role "Brand Ambassador ([DATE]) 9A [DATE] 08:00-15:30 (7h30m) [PERSON_NAME] ! [PERSON…" at bounding box center [1185, 544] width 202 height 113
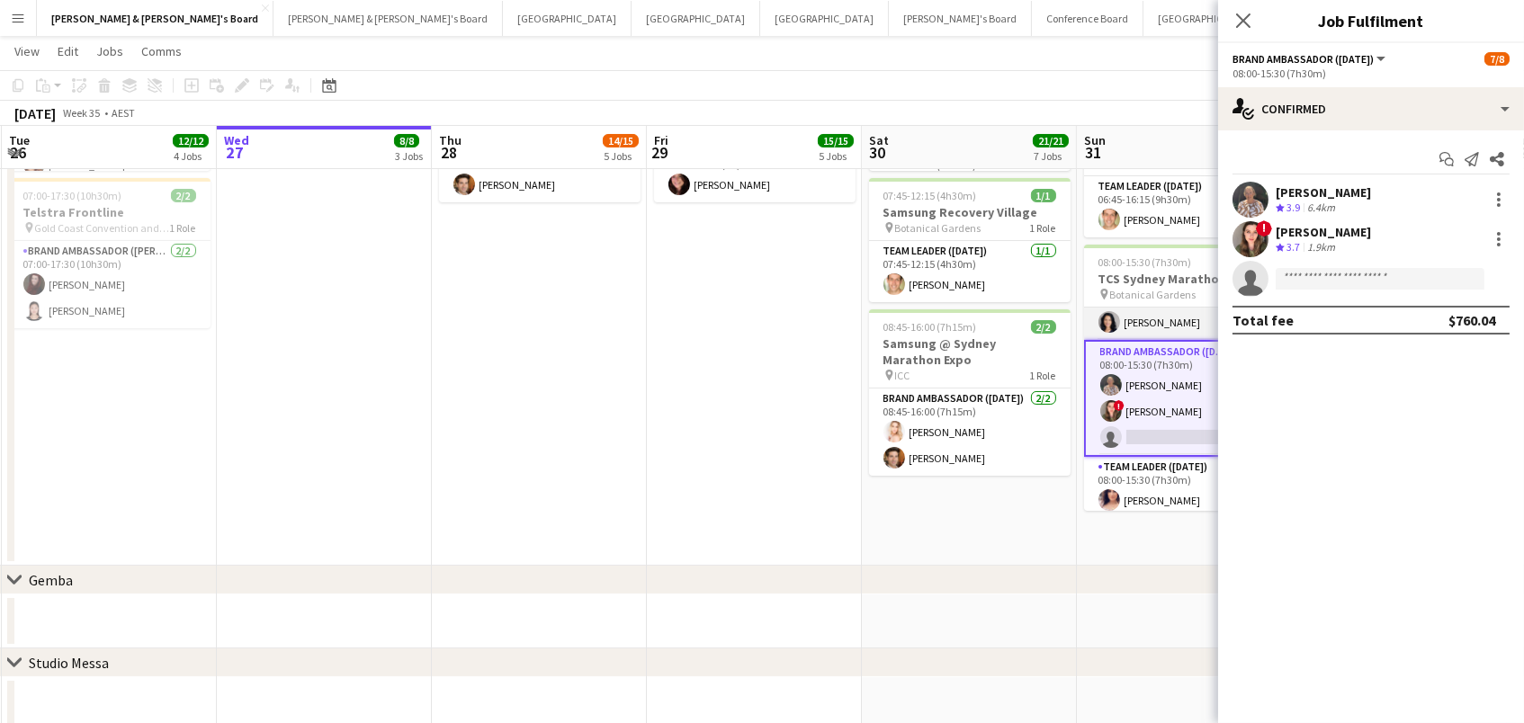
scroll to position [147, 0]
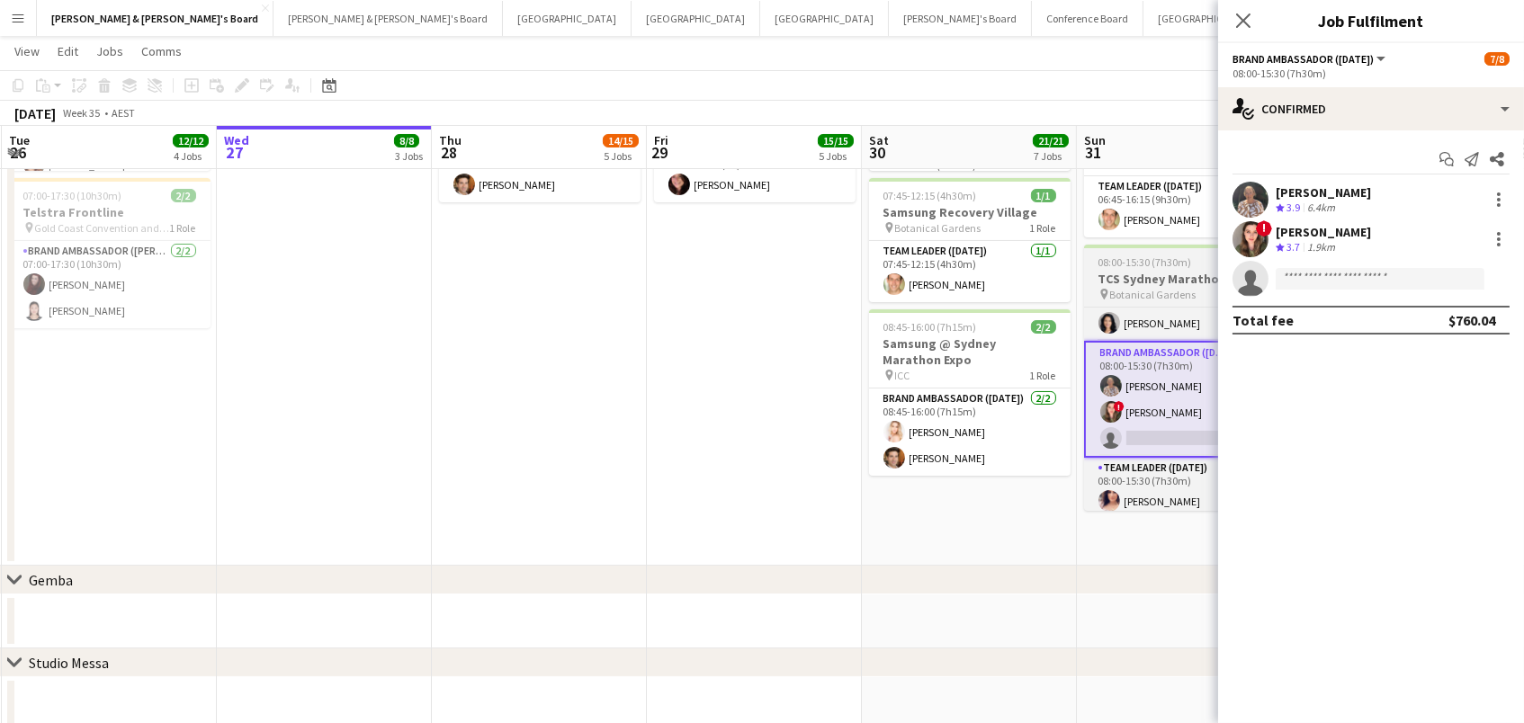
click at [1131, 288] on span "Botanical Gardens" at bounding box center [1153, 294] width 86 height 13
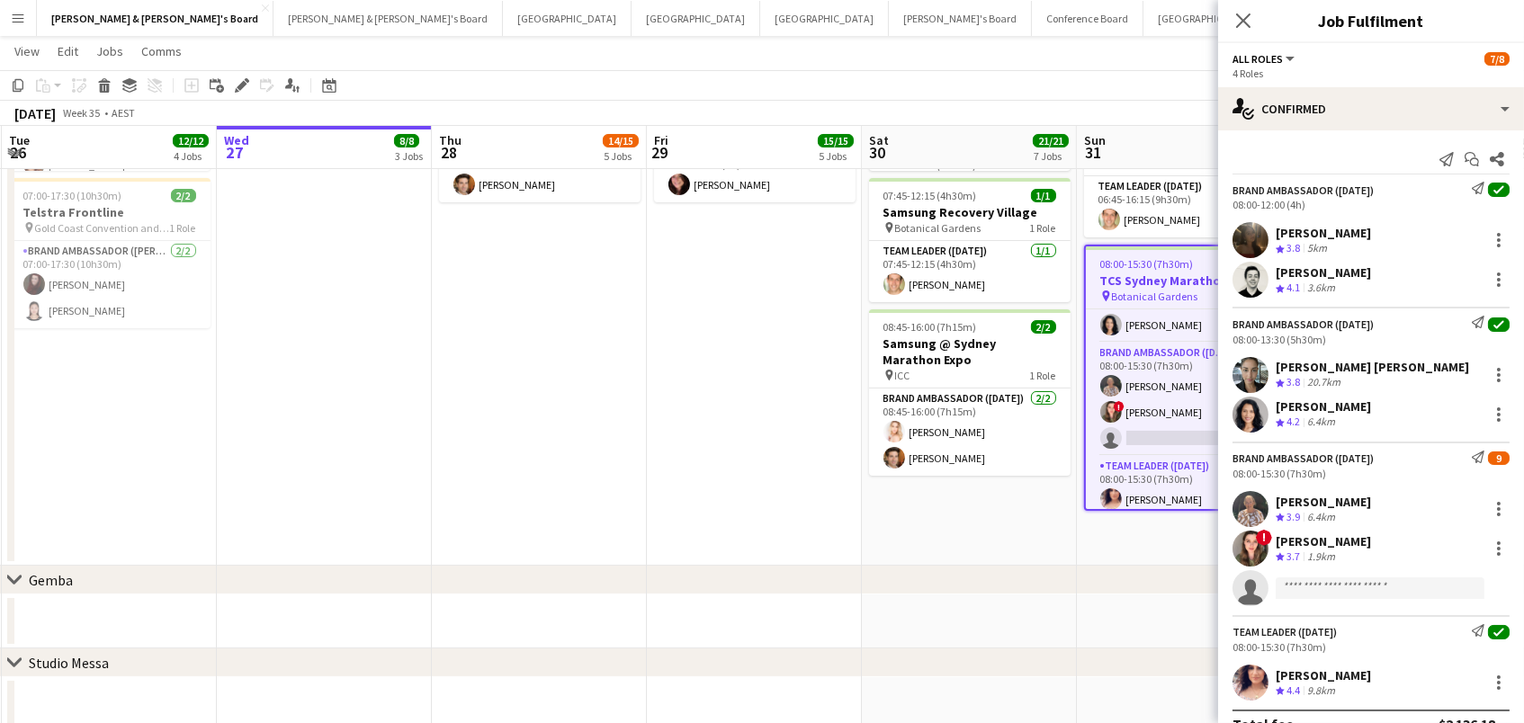
scroll to position [0, 427]
click at [238, 82] on icon "Edit" at bounding box center [242, 85] width 14 height 14
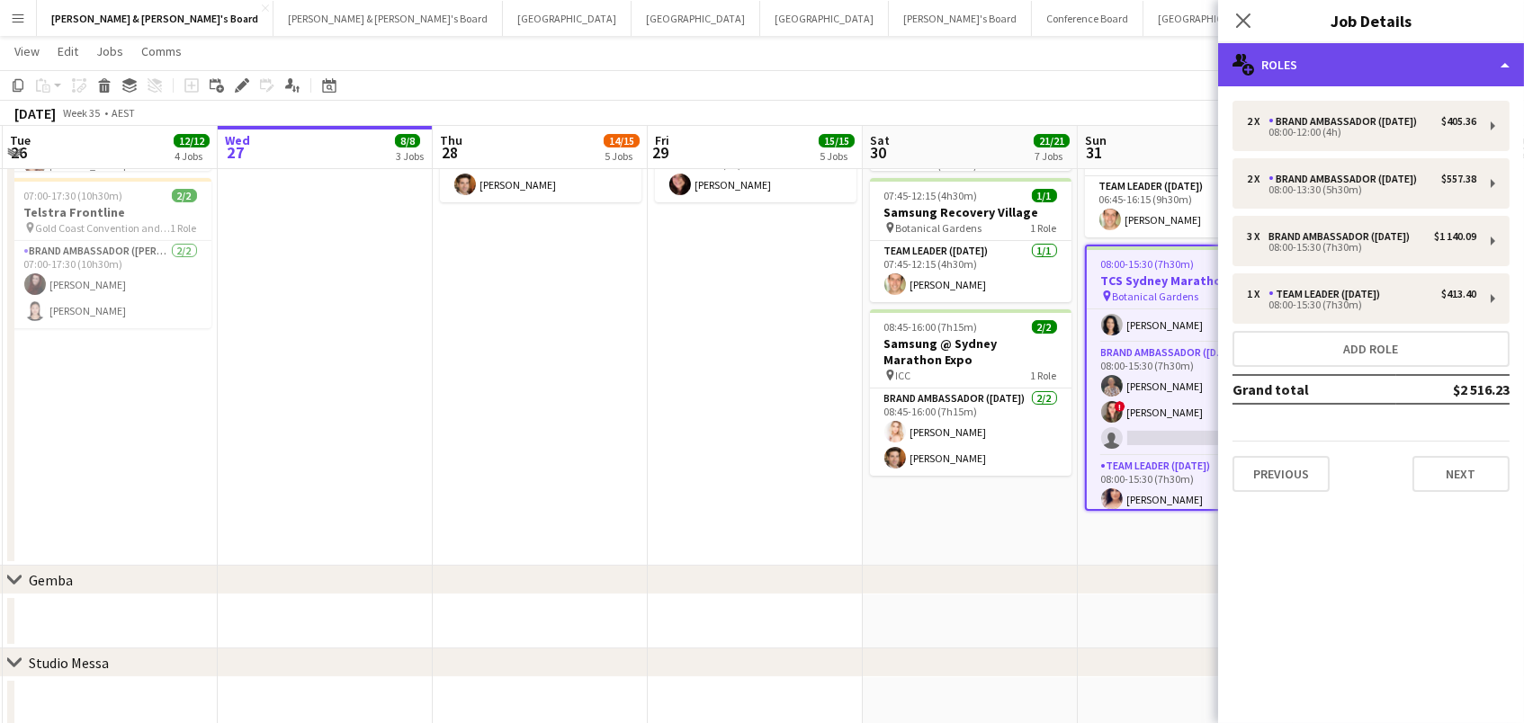
click at [1322, 75] on div "multiple-users-add Roles" at bounding box center [1371, 64] width 306 height 43
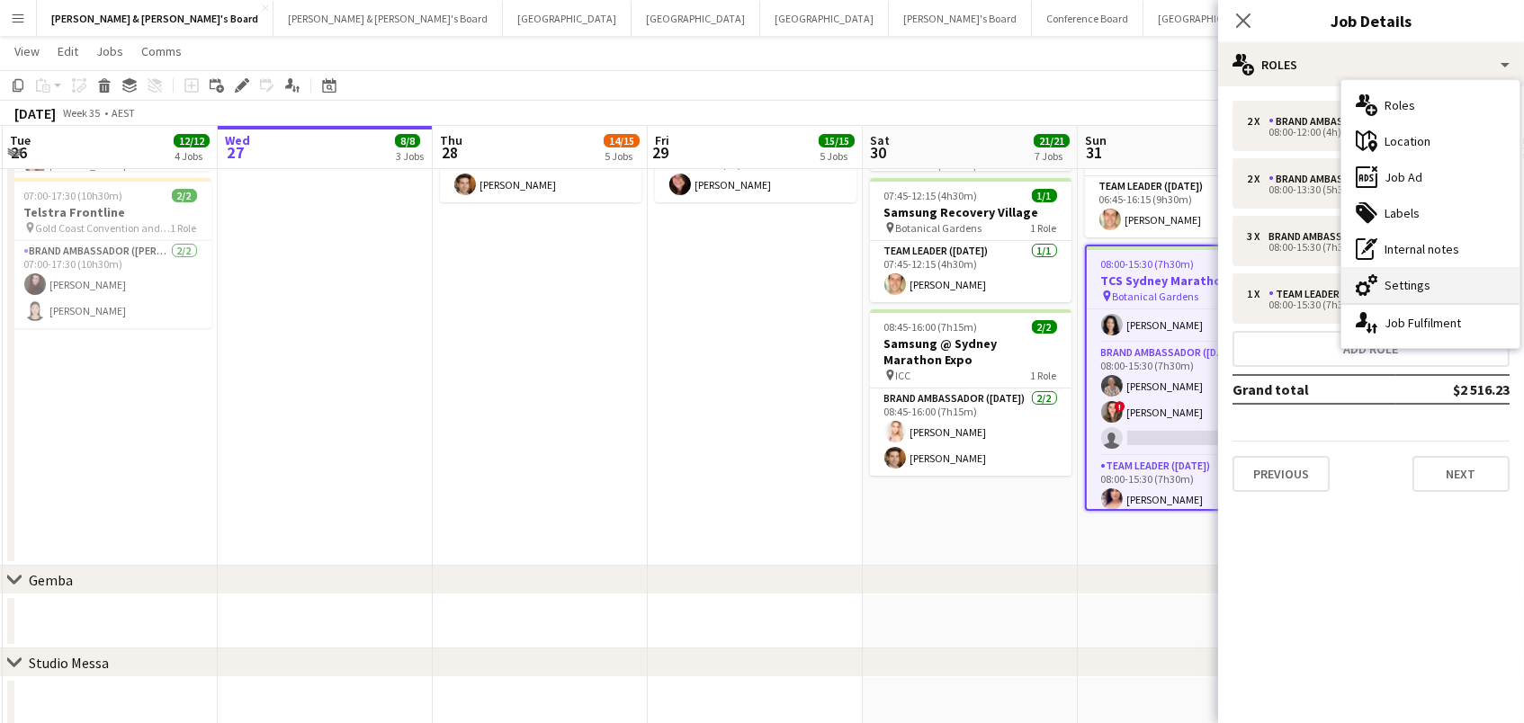
click at [1404, 287] on div "cog-double-3 Settings" at bounding box center [1430, 285] width 178 height 36
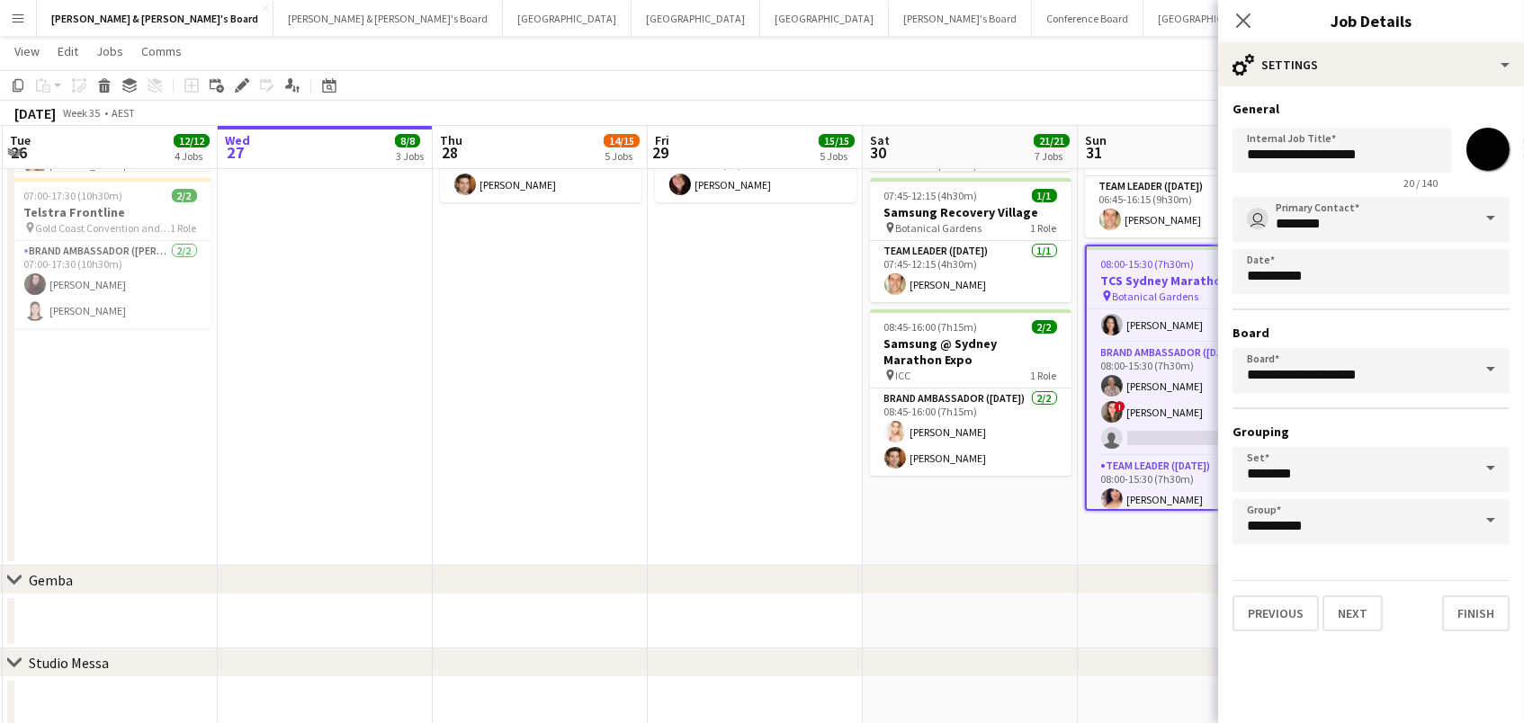
click at [1492, 148] on input "*******" at bounding box center [1488, 149] width 65 height 65
type input "*******"
click at [1089, 79] on app-toolbar "Copy Paste Paste Command V Paste with crew Command Shift V Paste linked Job [GE…" at bounding box center [762, 85] width 1524 height 31
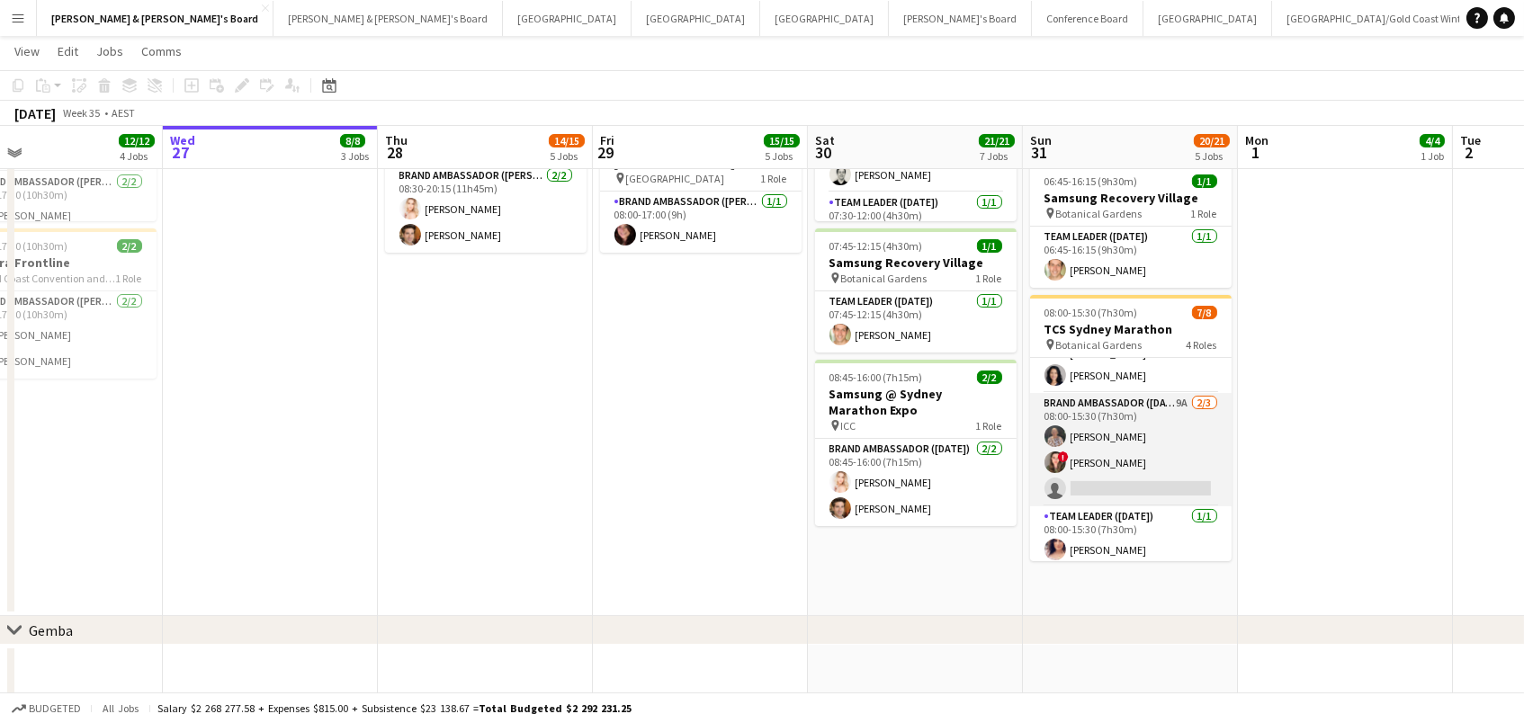
scroll to position [144, 0]
click at [1107, 439] on app-card-role "Brand Ambassador ([DATE]) 9A [DATE] 08:00-15:30 (7h30m) [PERSON_NAME] ! [PERSON…" at bounding box center [1131, 450] width 202 height 113
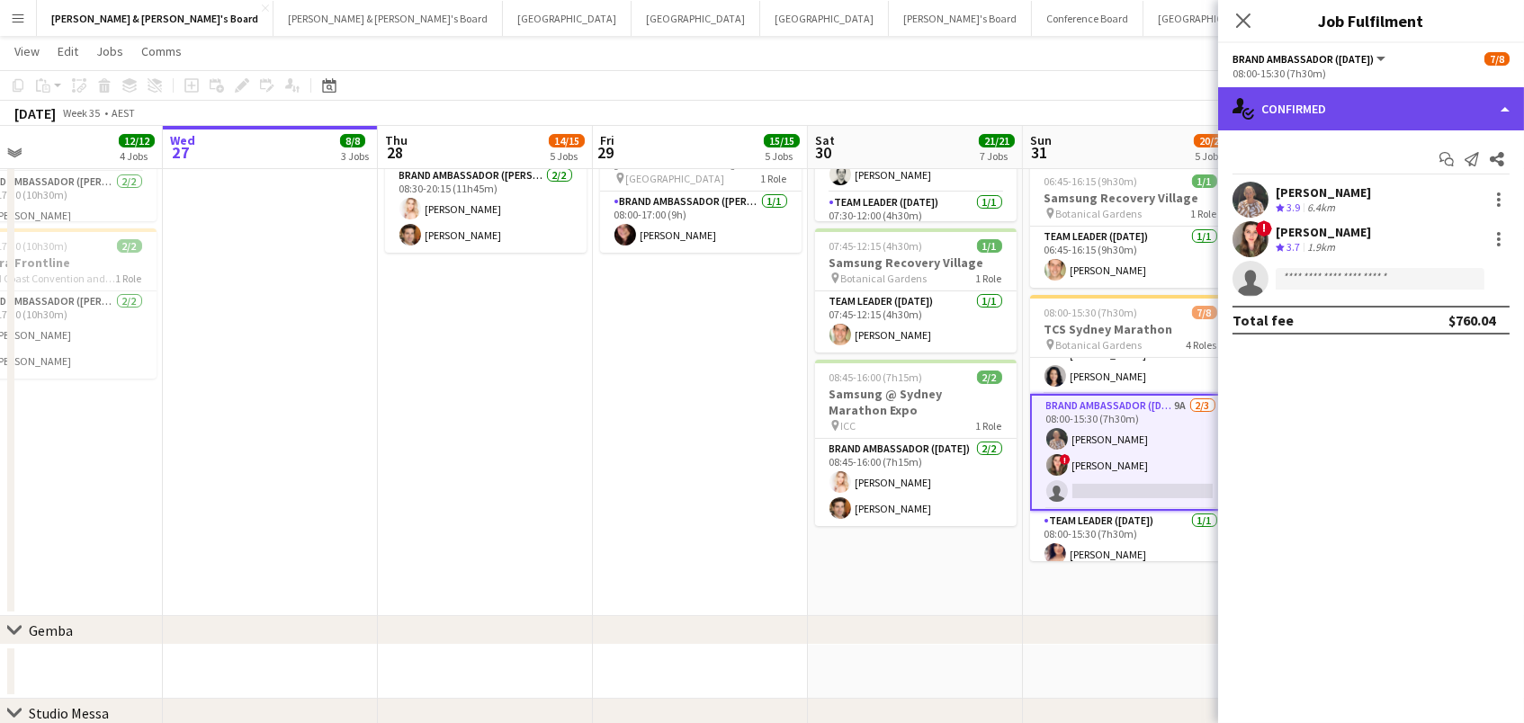
click at [1366, 110] on div "single-neutral-actions-check-2 Confirmed" at bounding box center [1371, 108] width 306 height 43
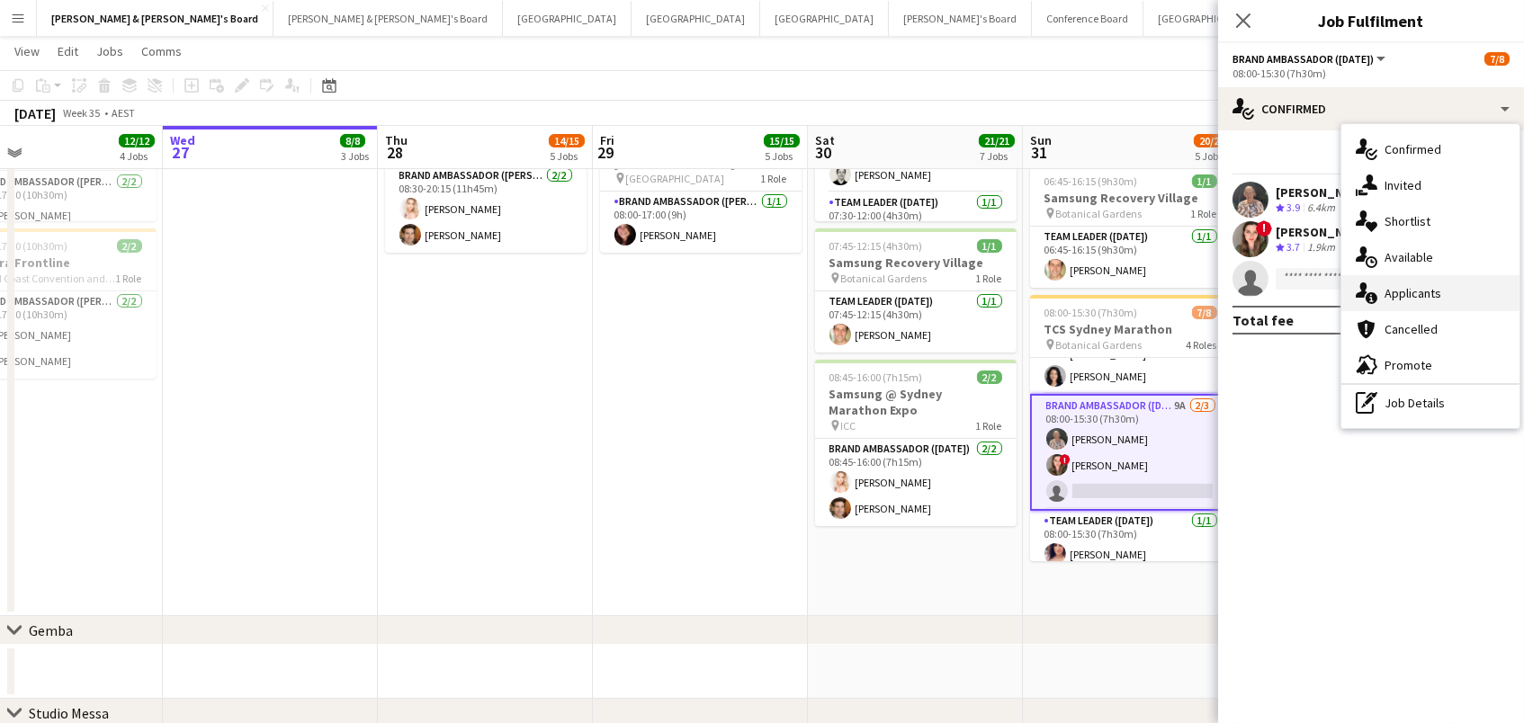
click at [1448, 289] on div "single-neutral-actions-information Applicants" at bounding box center [1430, 293] width 178 height 36
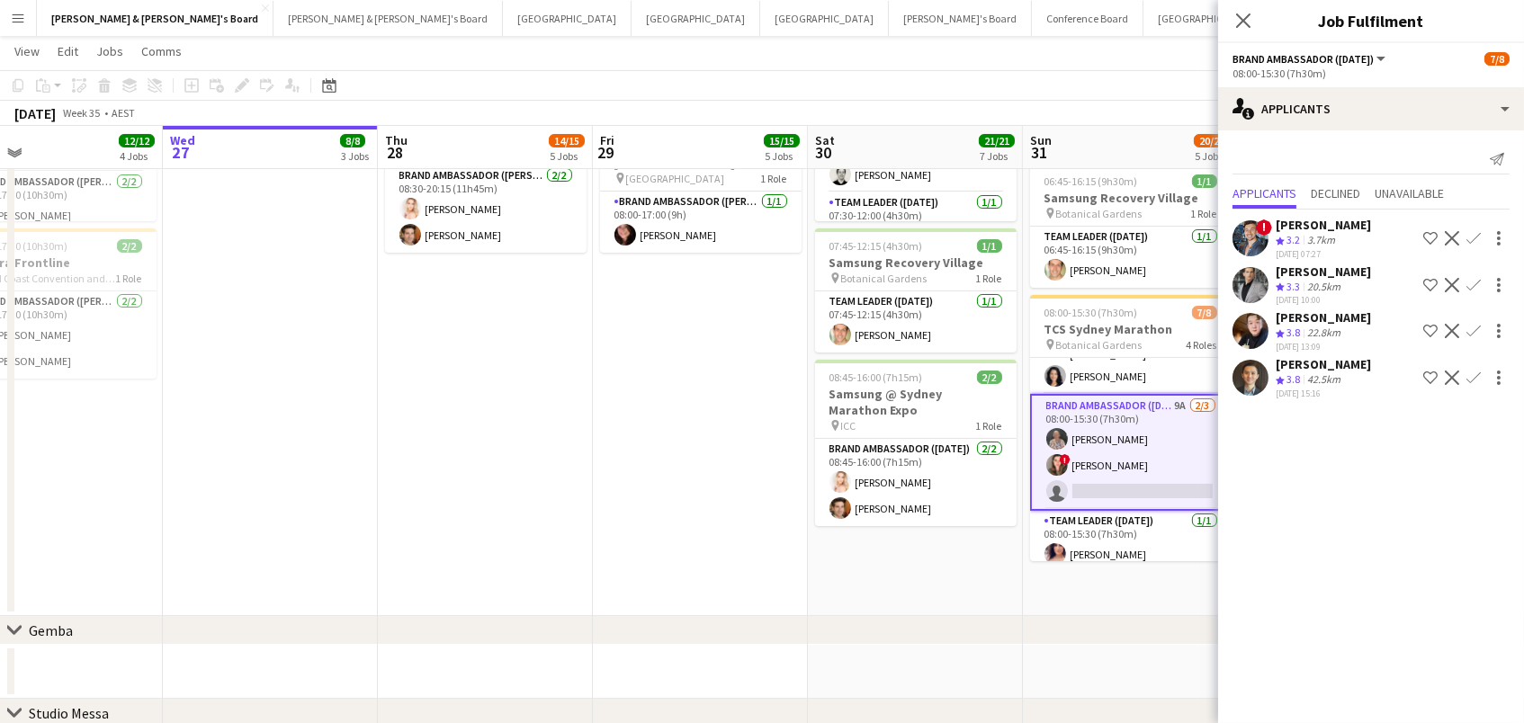
click at [1476, 371] on app-icon "Confirm" at bounding box center [1473, 378] width 14 height 14
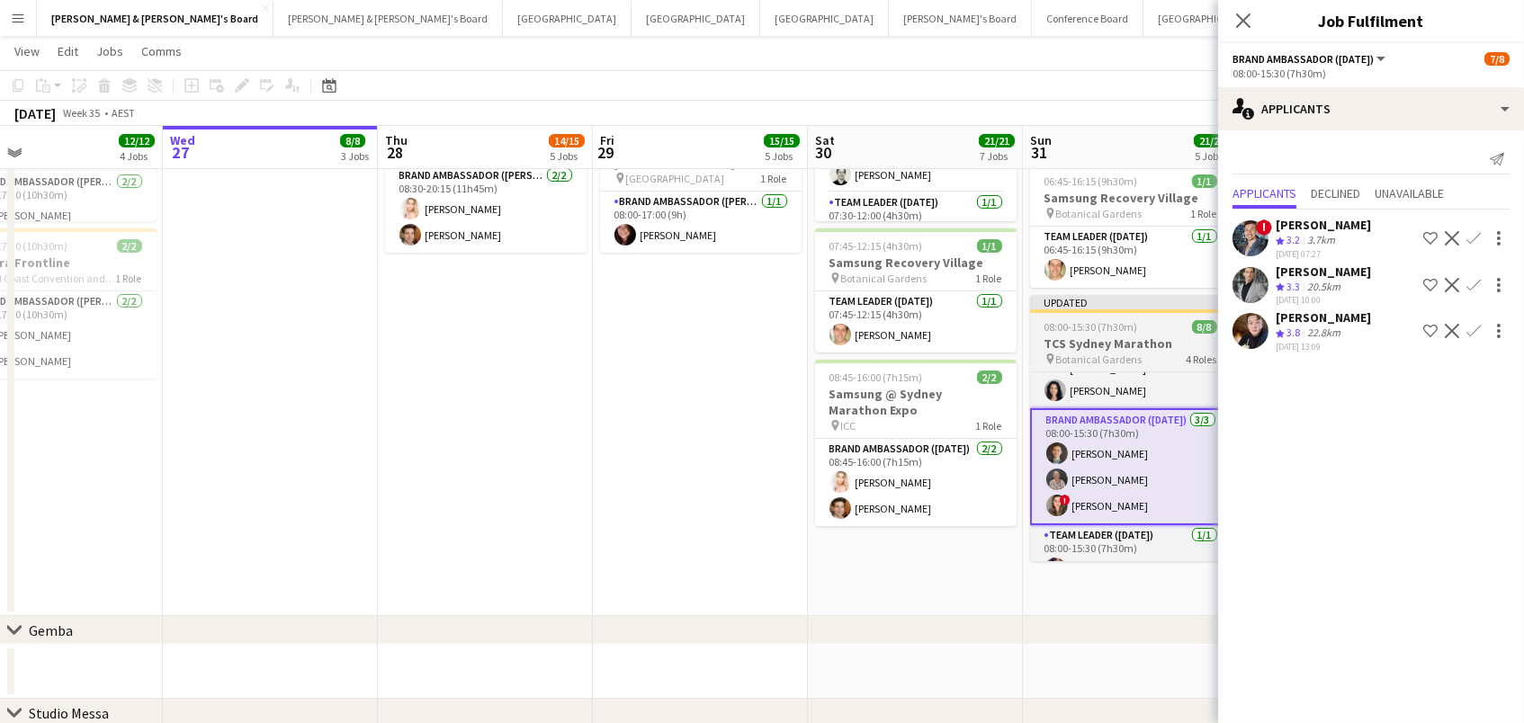
click at [1140, 320] on div "08:00-15:30 (7h30m) 8/8" at bounding box center [1131, 326] width 202 height 13
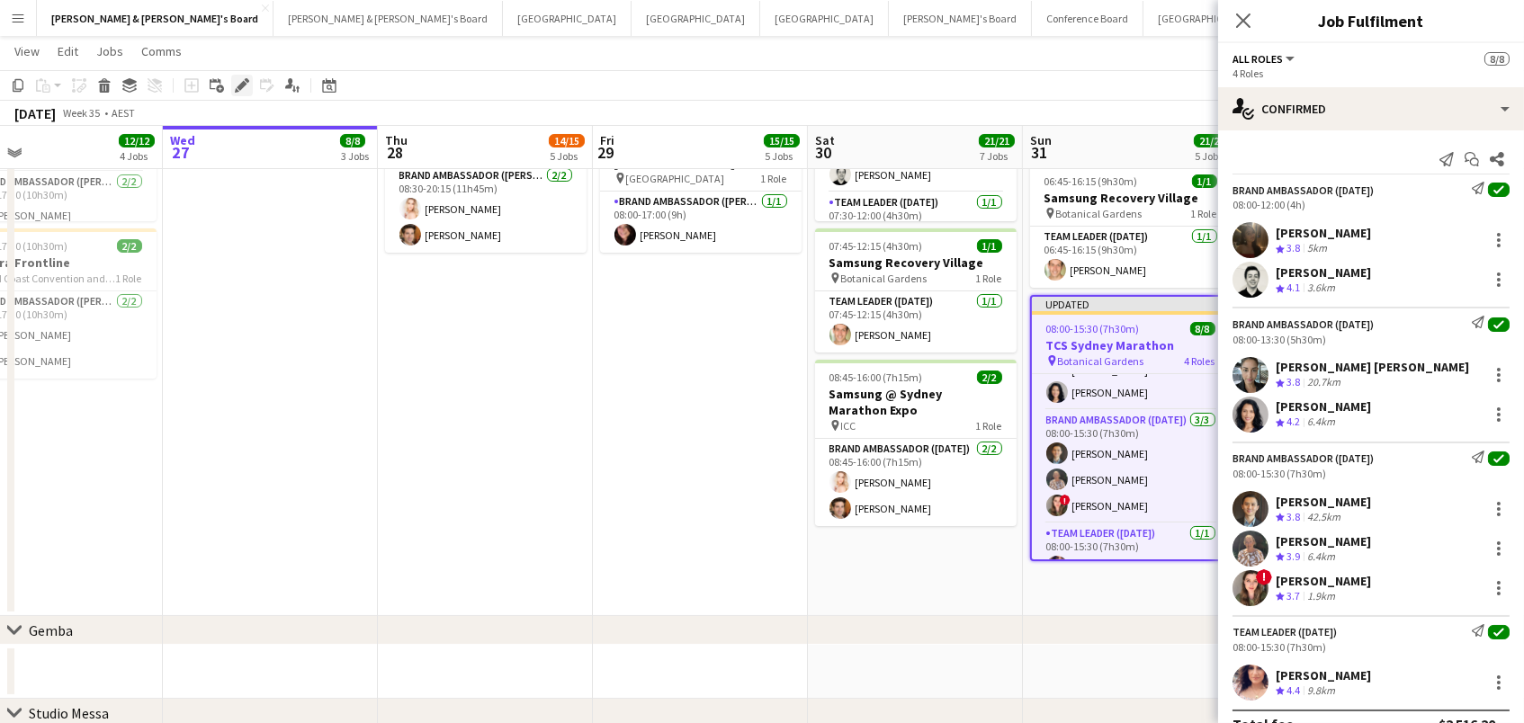
click at [238, 81] on icon "Edit" at bounding box center [242, 85] width 14 height 14
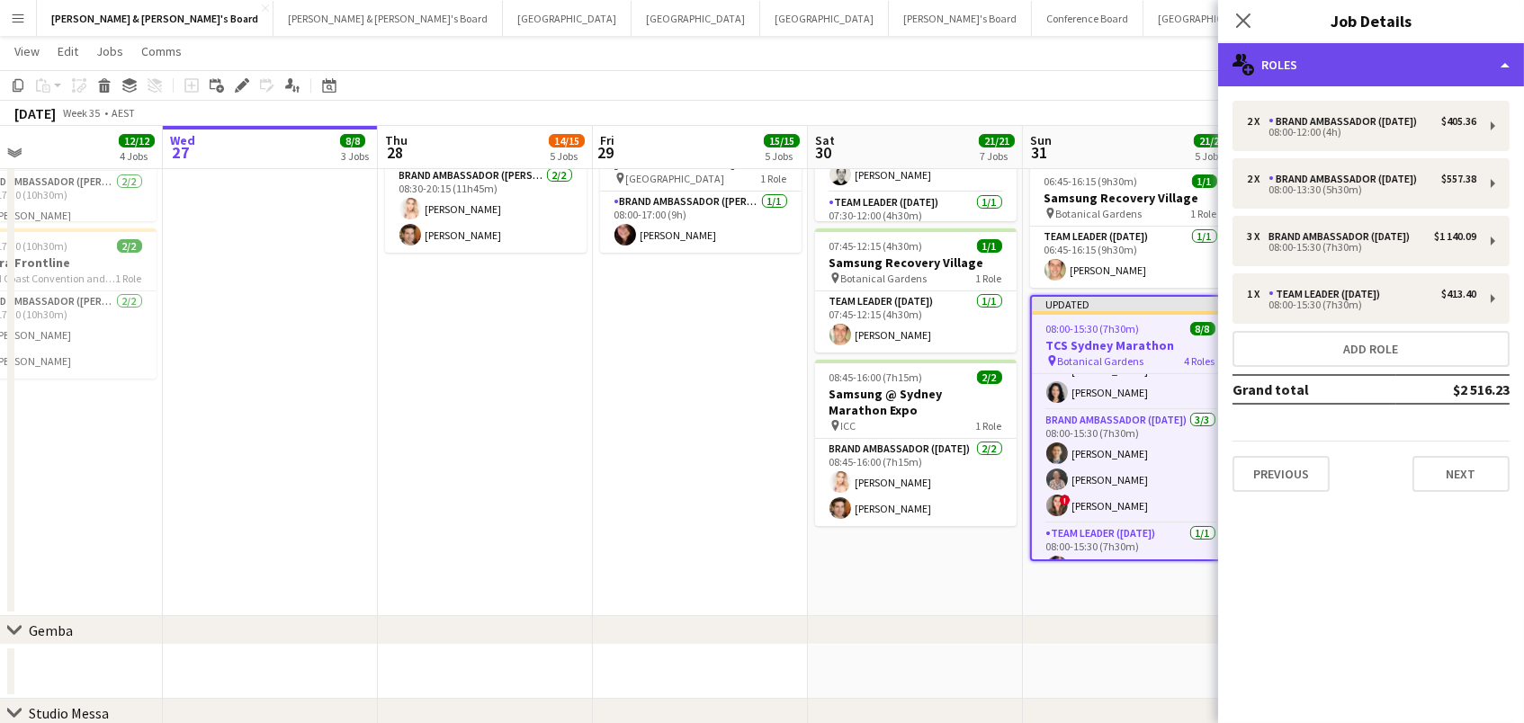
click at [1399, 78] on div "multiple-users-add Roles" at bounding box center [1371, 64] width 306 height 43
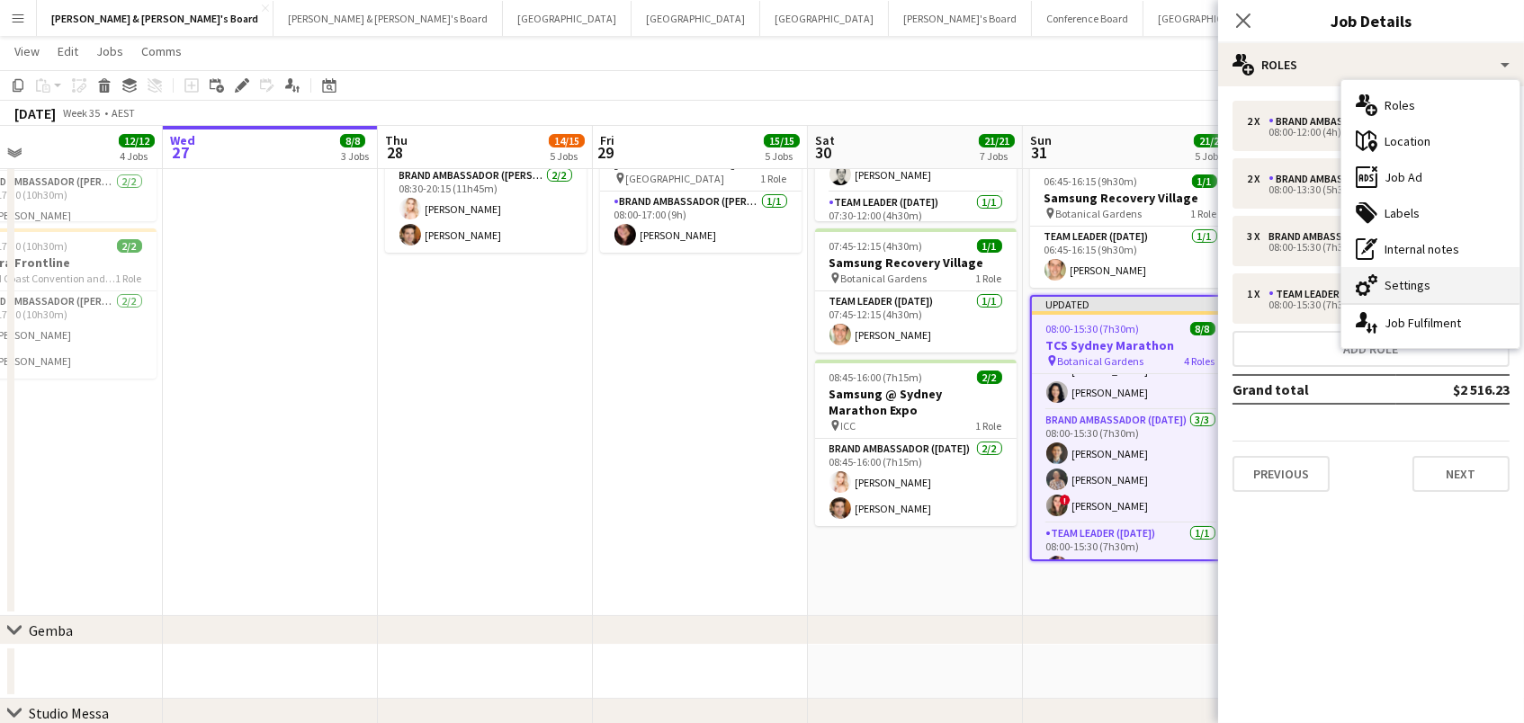
click at [1412, 299] on div "cog-double-3 Settings" at bounding box center [1430, 285] width 178 height 36
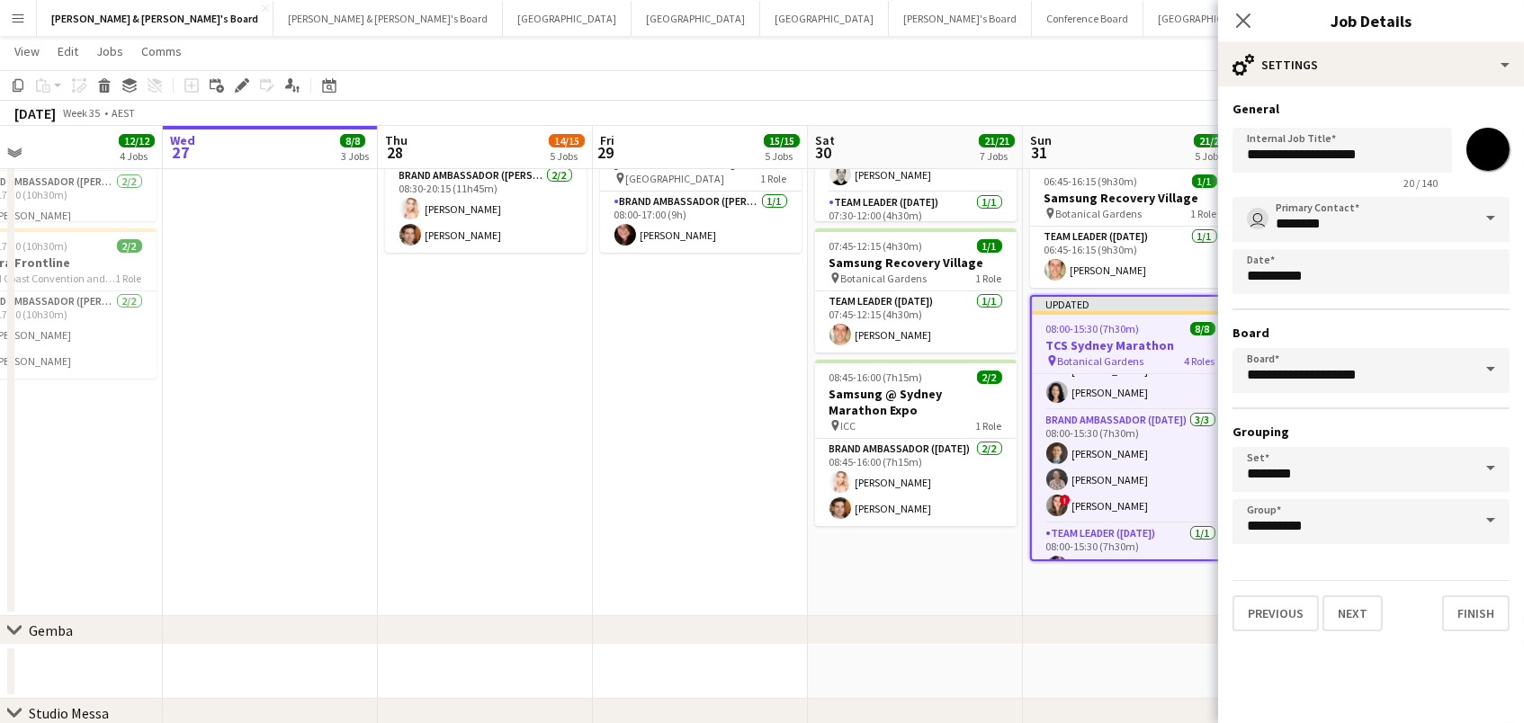
click at [1488, 155] on input "*******" at bounding box center [1488, 149] width 65 height 65
type input "*******"
click at [1184, 82] on app-toolbar "Copy Paste Paste Command V Paste with crew Command Shift V Paste linked Job [GE…" at bounding box center [762, 85] width 1524 height 31
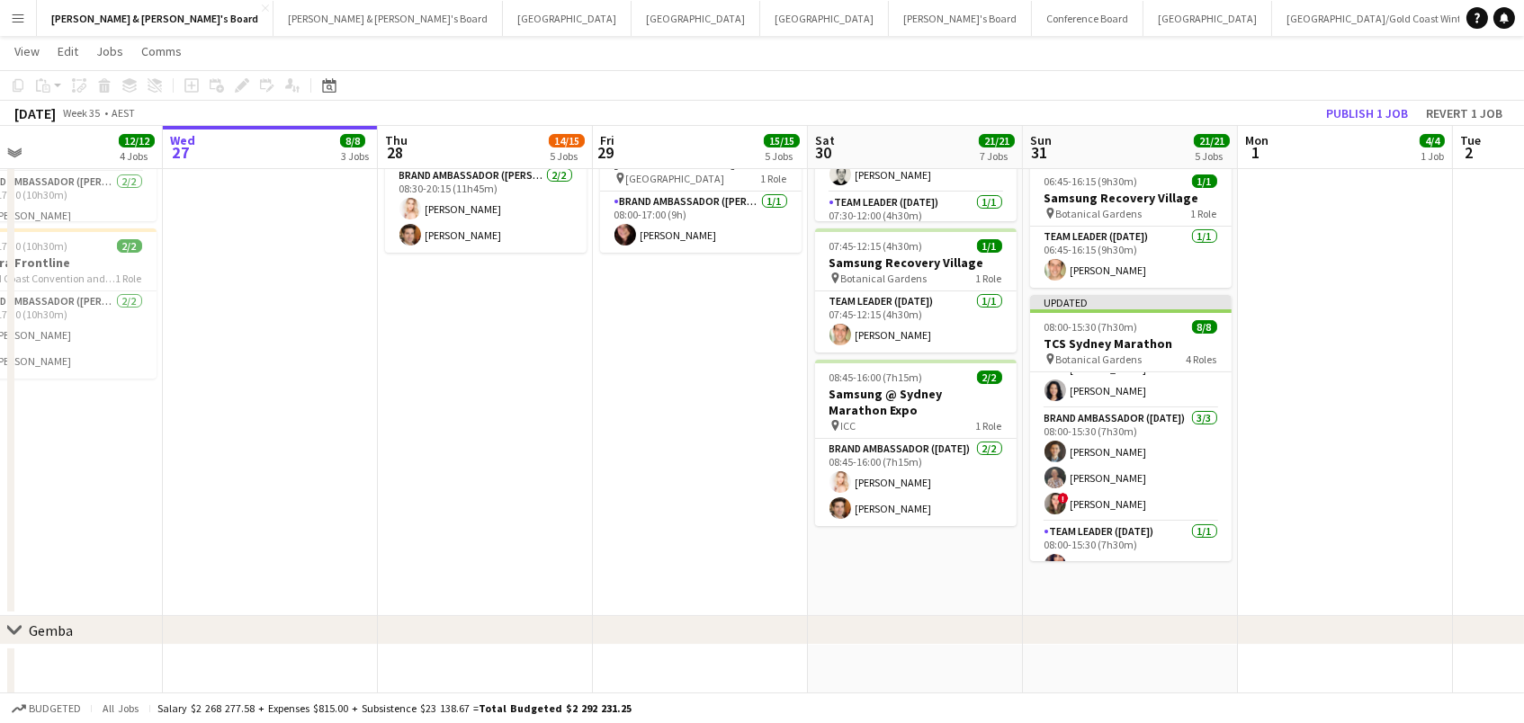
click at [1387, 97] on app-toolbar "Copy Paste Paste Command V Paste with crew Command Shift V Paste linked Job [GE…" at bounding box center [762, 85] width 1524 height 31
click at [1382, 112] on button "Publish 1 job" at bounding box center [1367, 113] width 96 height 23
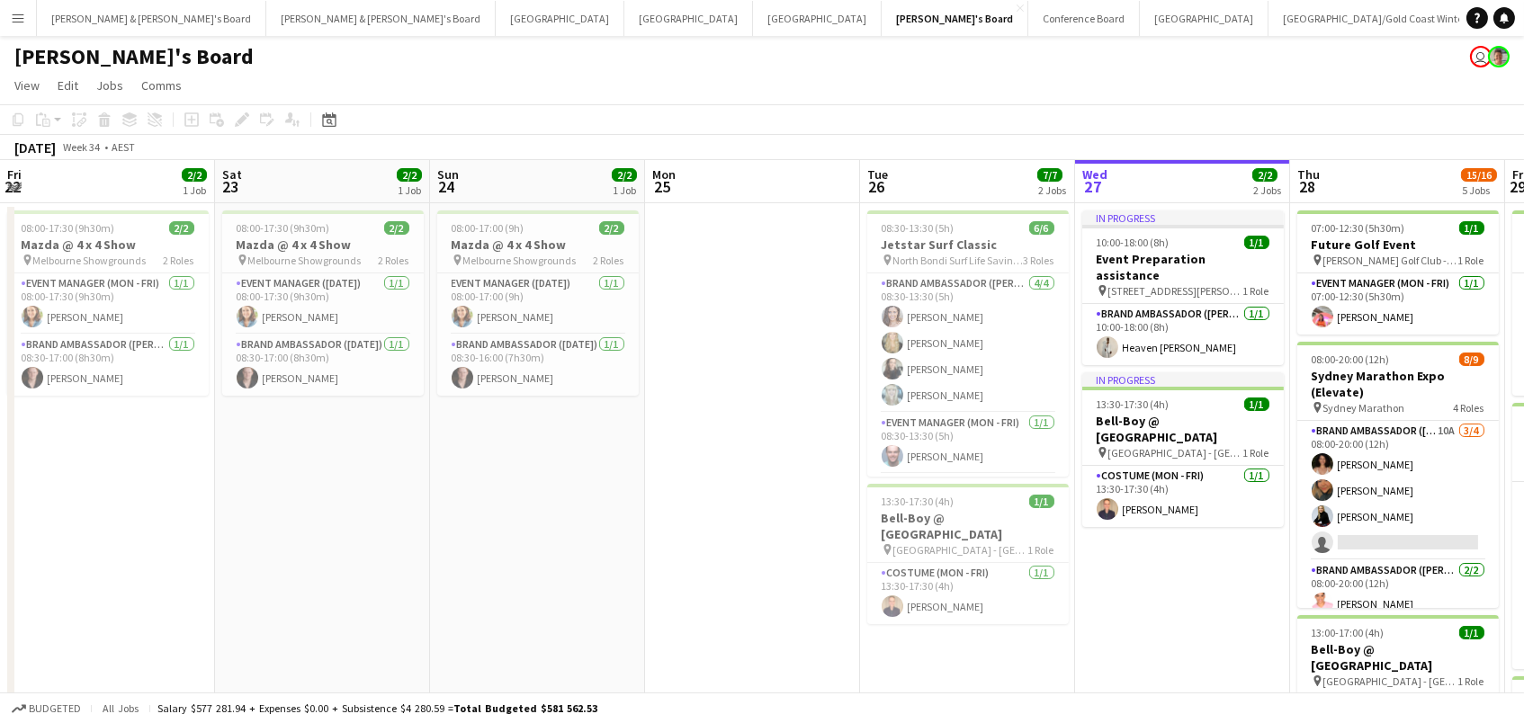
scroll to position [0, 605]
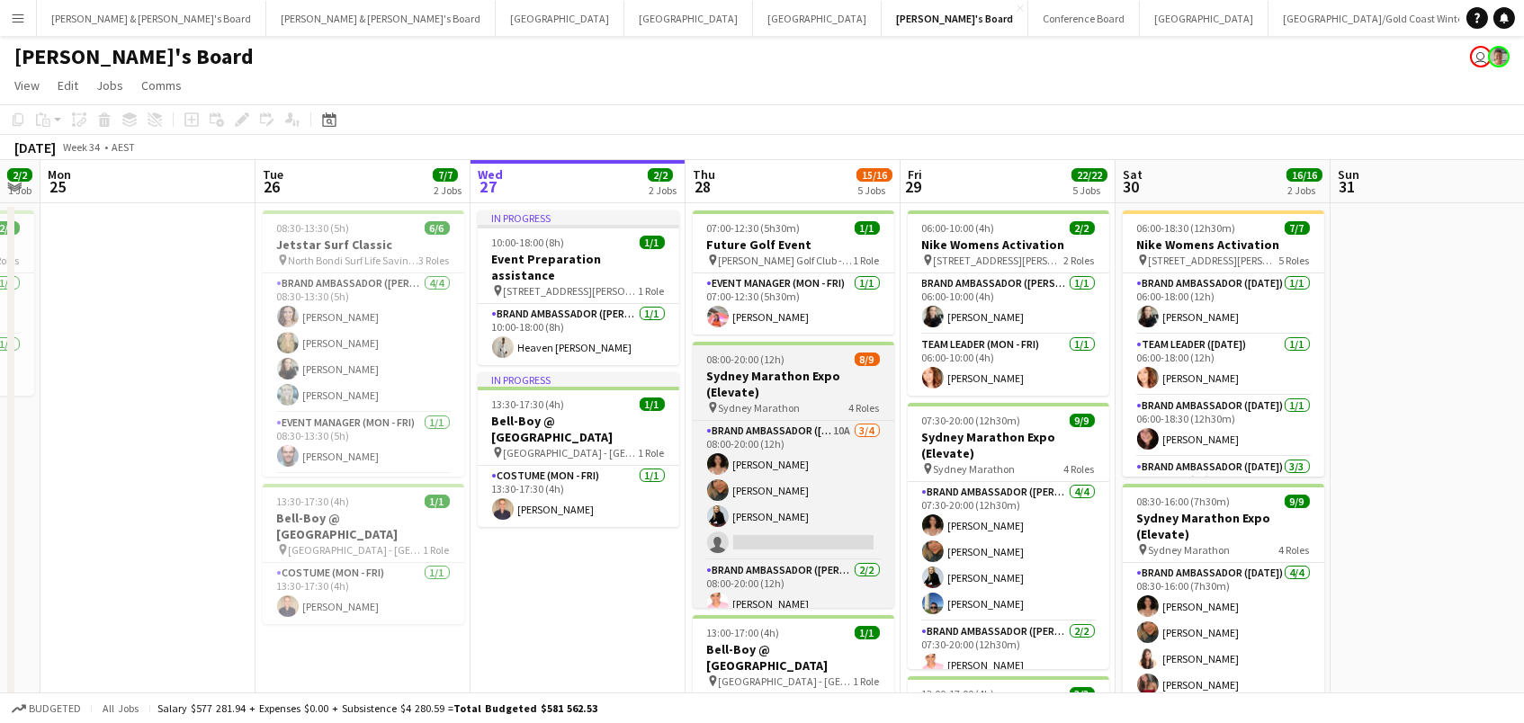
click at [719, 381] on h3 "Sydney Marathon Expo (Elevate)" at bounding box center [794, 384] width 202 height 32
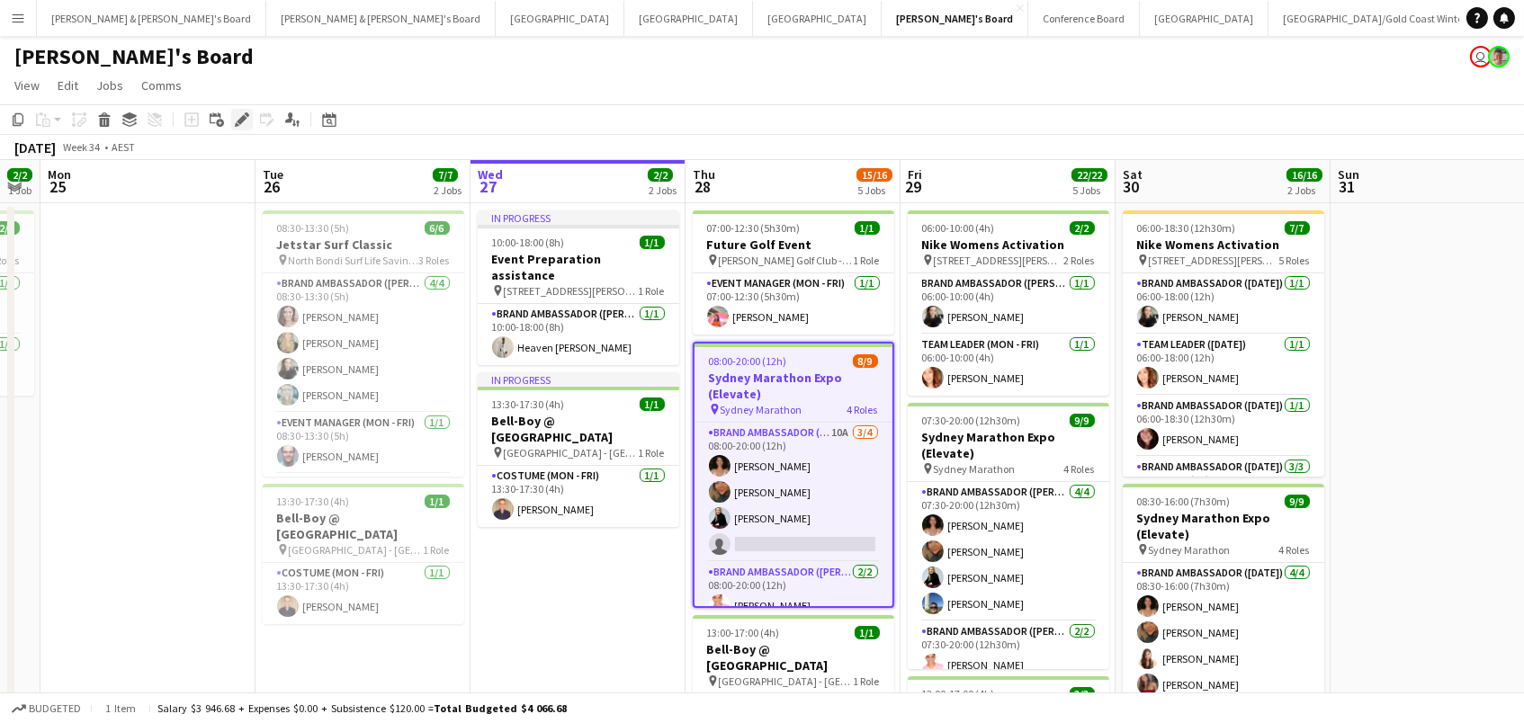
click at [241, 127] on div "Edit" at bounding box center [242, 120] width 22 height 22
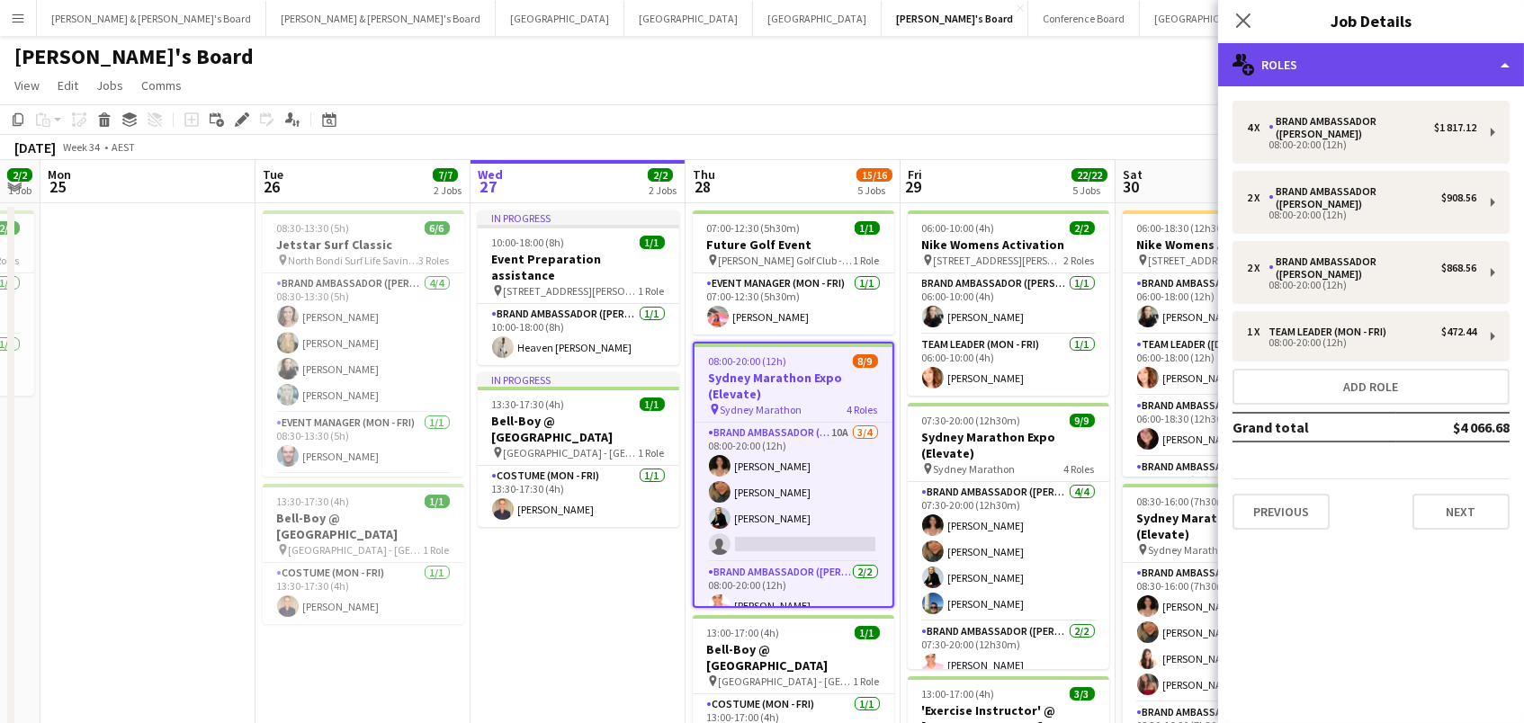
click at [1323, 56] on div "multiple-users-add Roles" at bounding box center [1371, 64] width 306 height 43
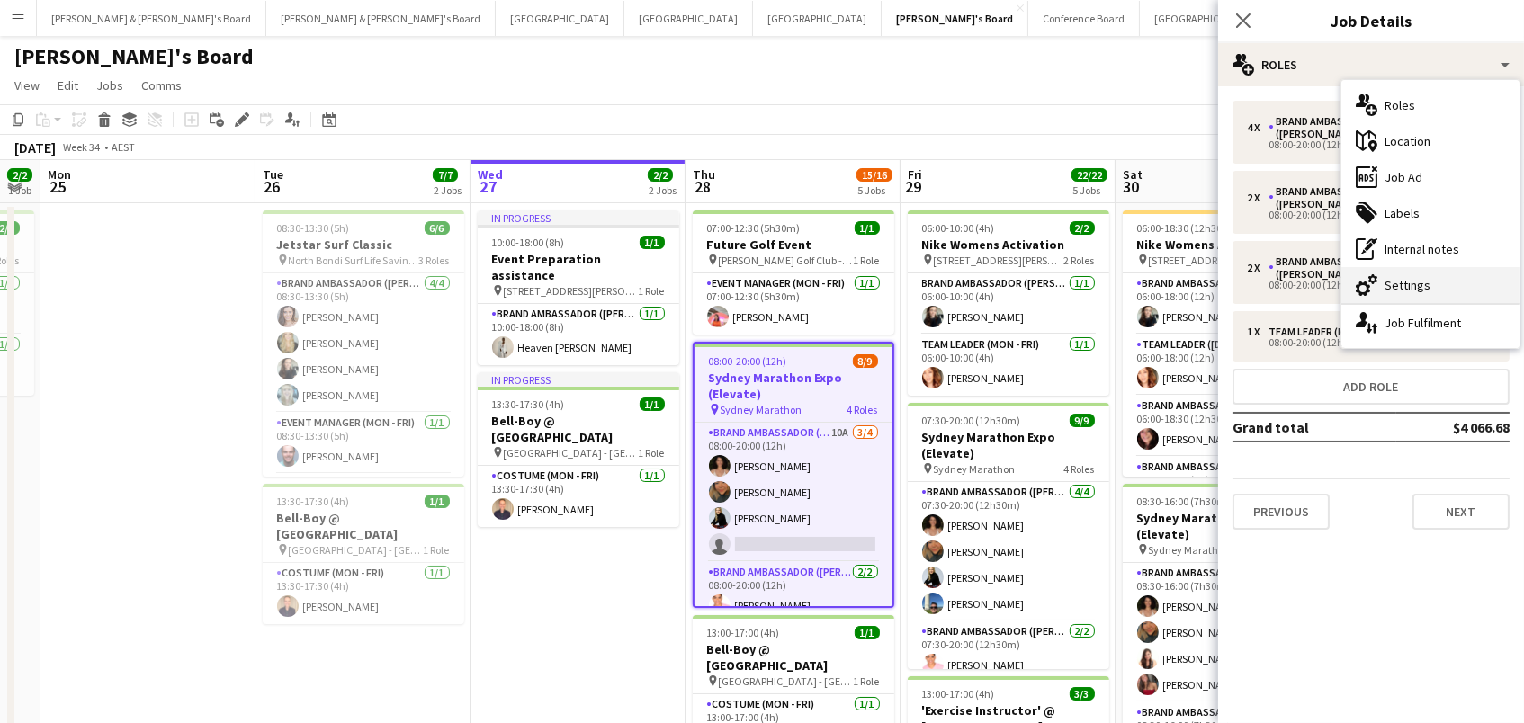
click at [1464, 287] on div "cog-double-3 Settings" at bounding box center [1430, 285] width 178 height 36
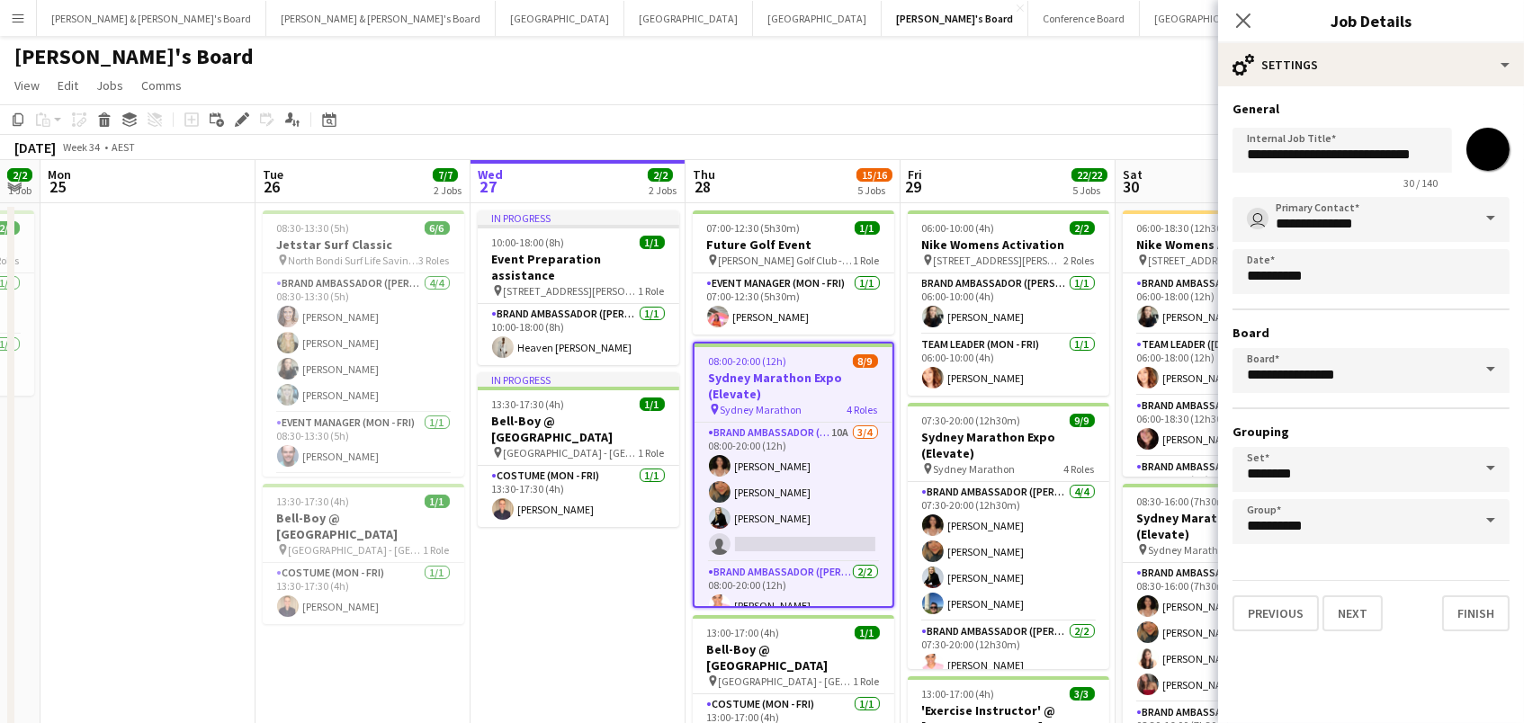
click at [1488, 157] on input "*******" at bounding box center [1488, 149] width 65 height 65
type input "*******"
click at [1143, 79] on app-page-menu "View Day view expanded Day view collapsed Month view Date picker Jump to [DATE]…" at bounding box center [762, 87] width 1524 height 34
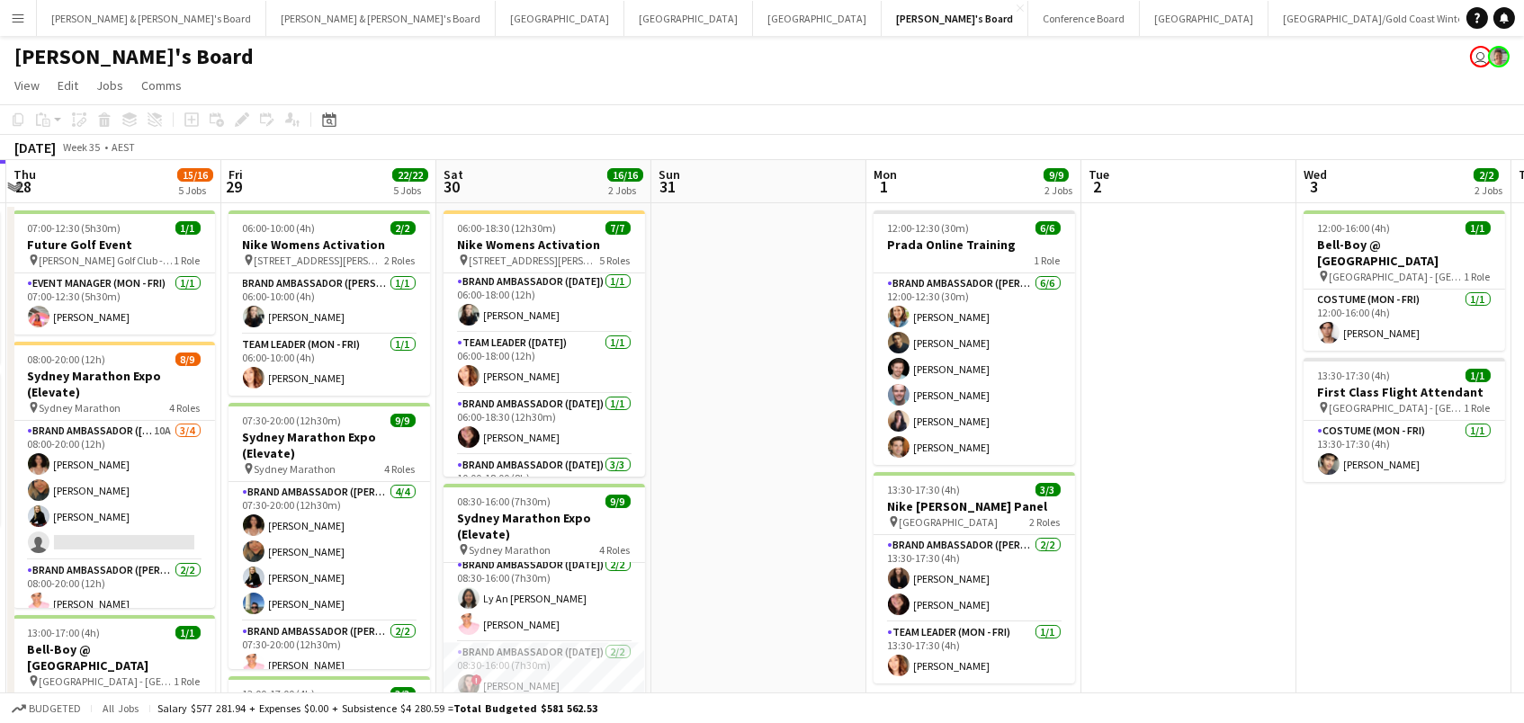
scroll to position [184, 0]
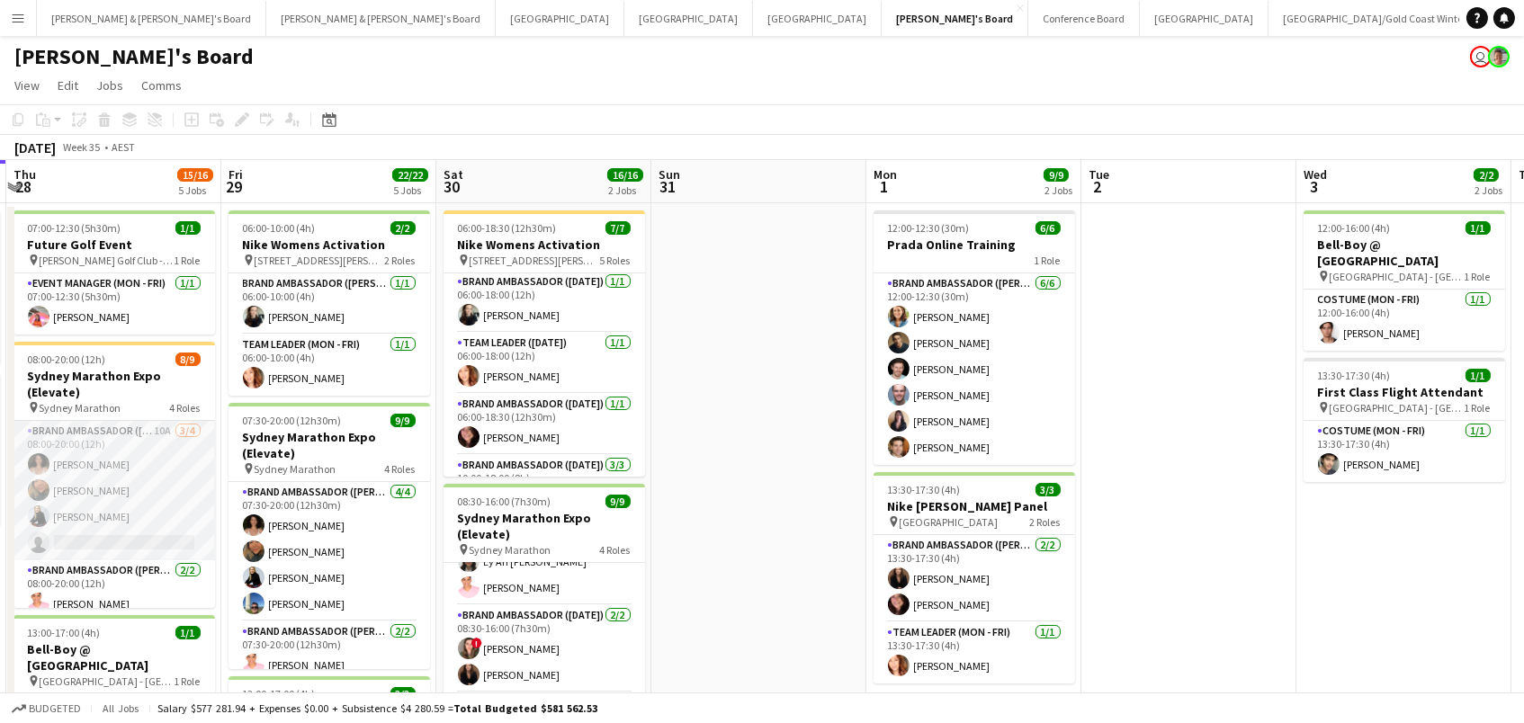
click at [118, 514] on app-card-role "Brand Ambassador (Mon - Fri) 10A 3/4 08:00-20:00 (12h) Patricia Mora Roberta Ro…" at bounding box center [114, 490] width 202 height 139
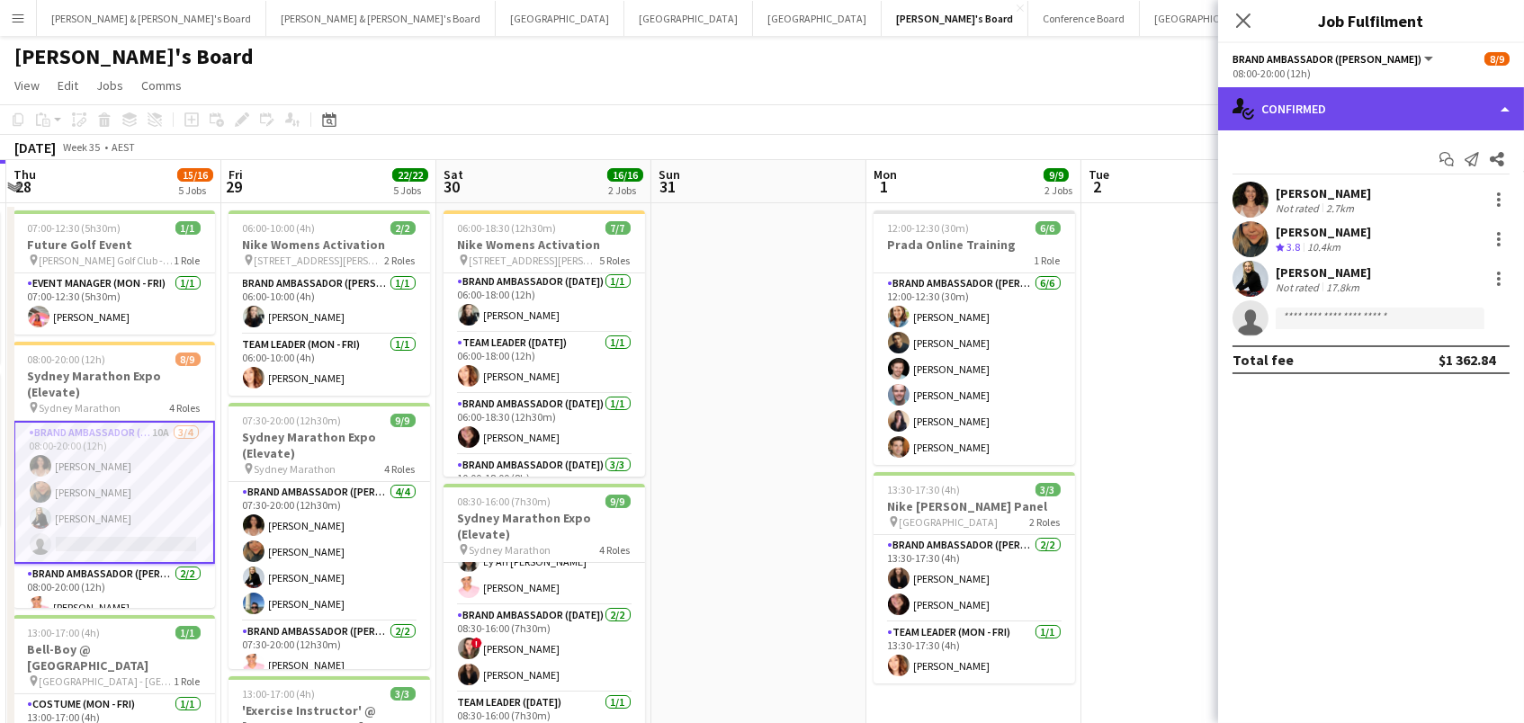
click at [1311, 94] on div "single-neutral-actions-check-2 Confirmed" at bounding box center [1371, 108] width 306 height 43
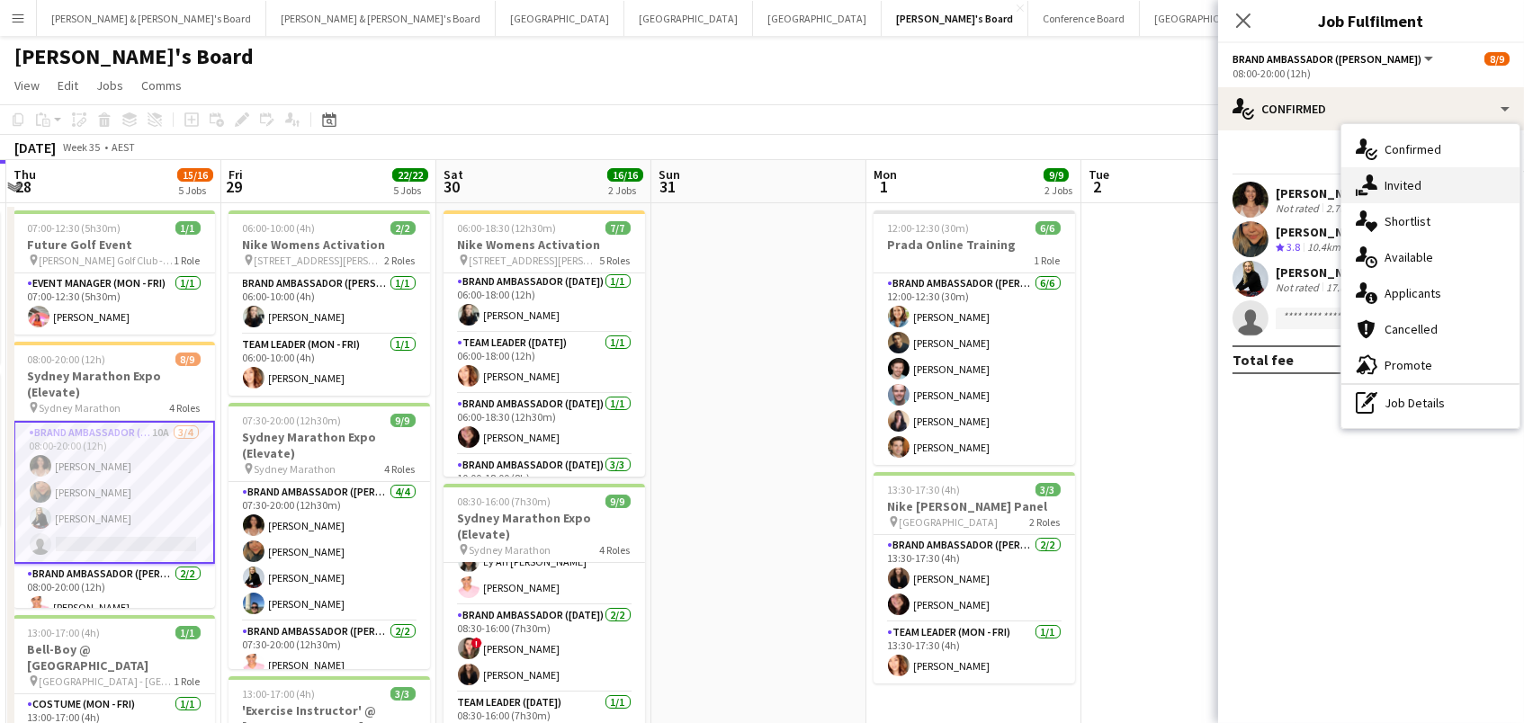
click at [1376, 170] on div "single-neutral-actions-share-1 Invited" at bounding box center [1430, 185] width 178 height 36
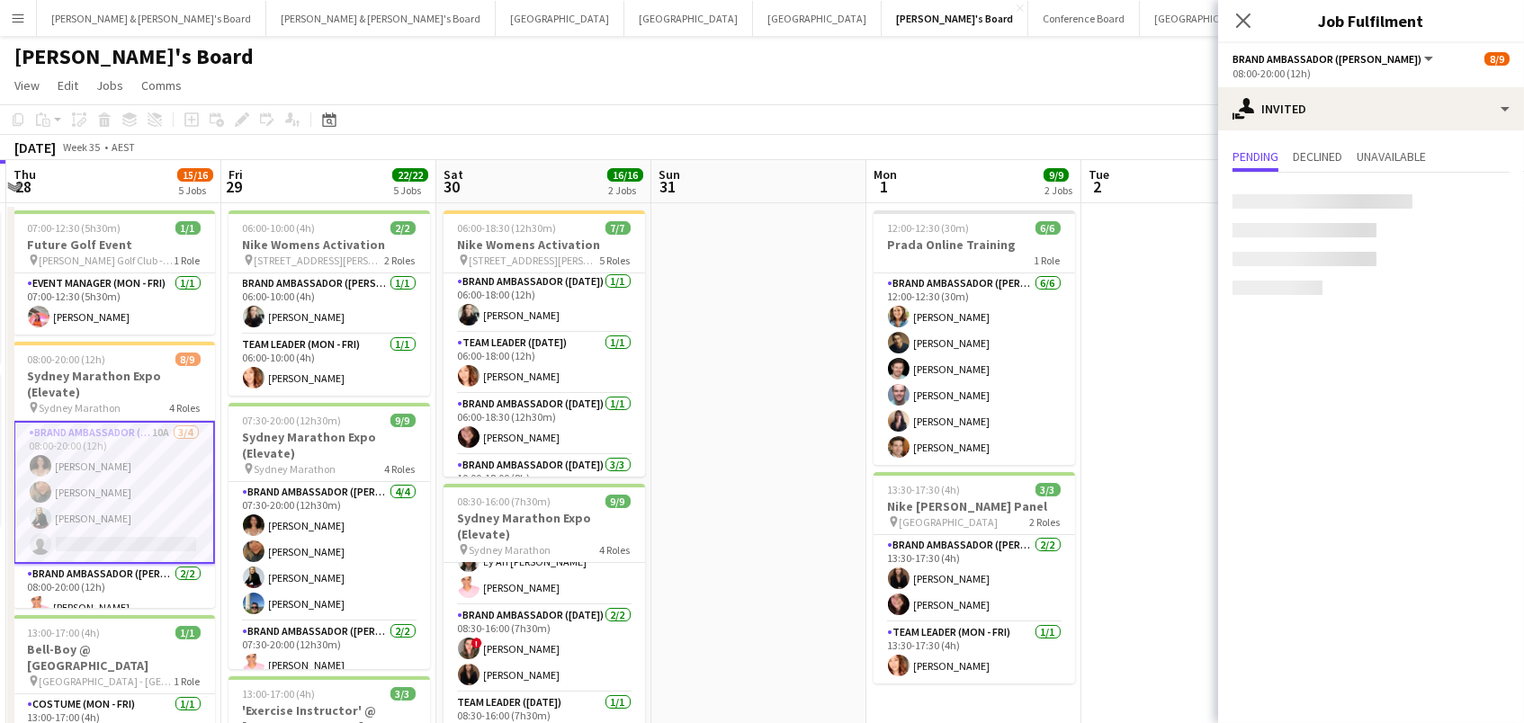
click at [1299, 197] on div at bounding box center [1322, 201] width 180 height 14
click at [1303, 202] on input "text" at bounding box center [1370, 202] width 277 height 45
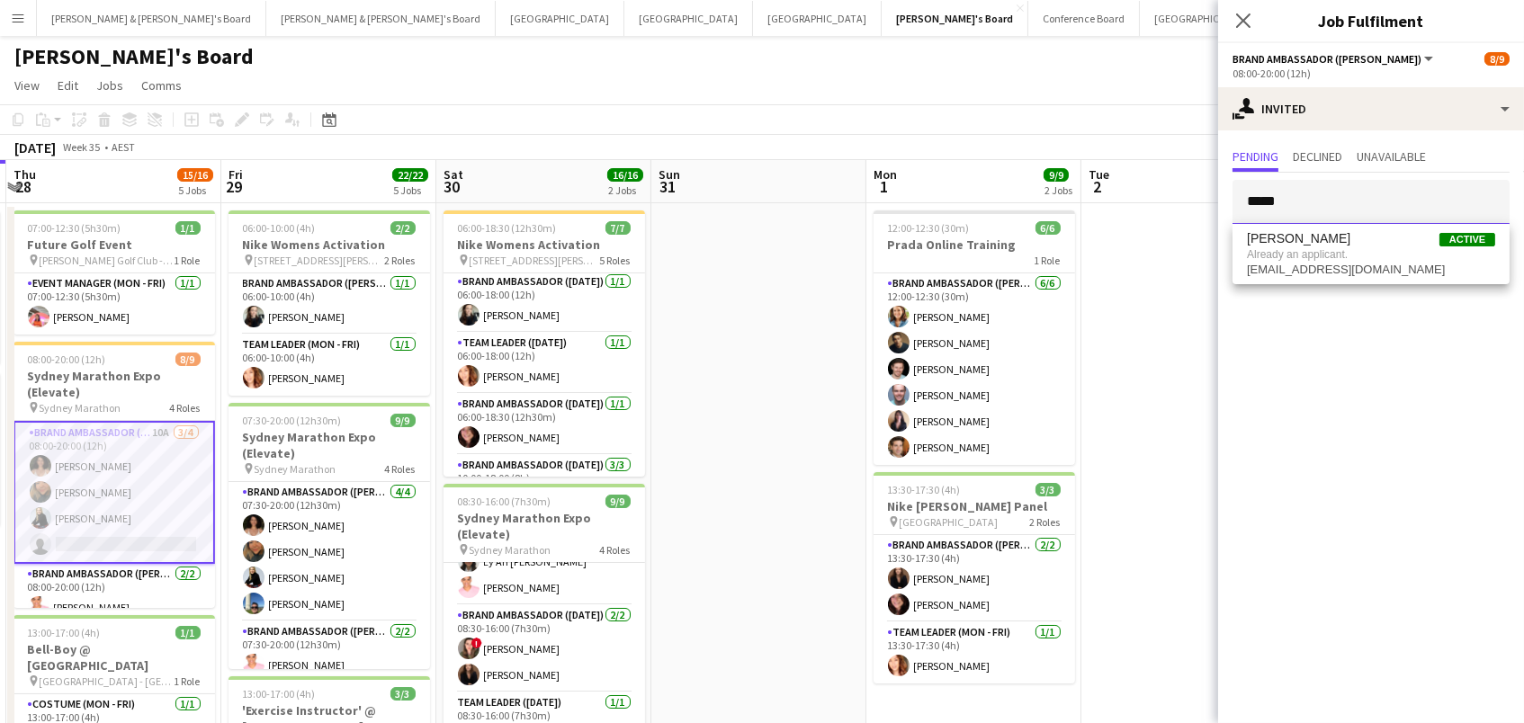
type input "*****"
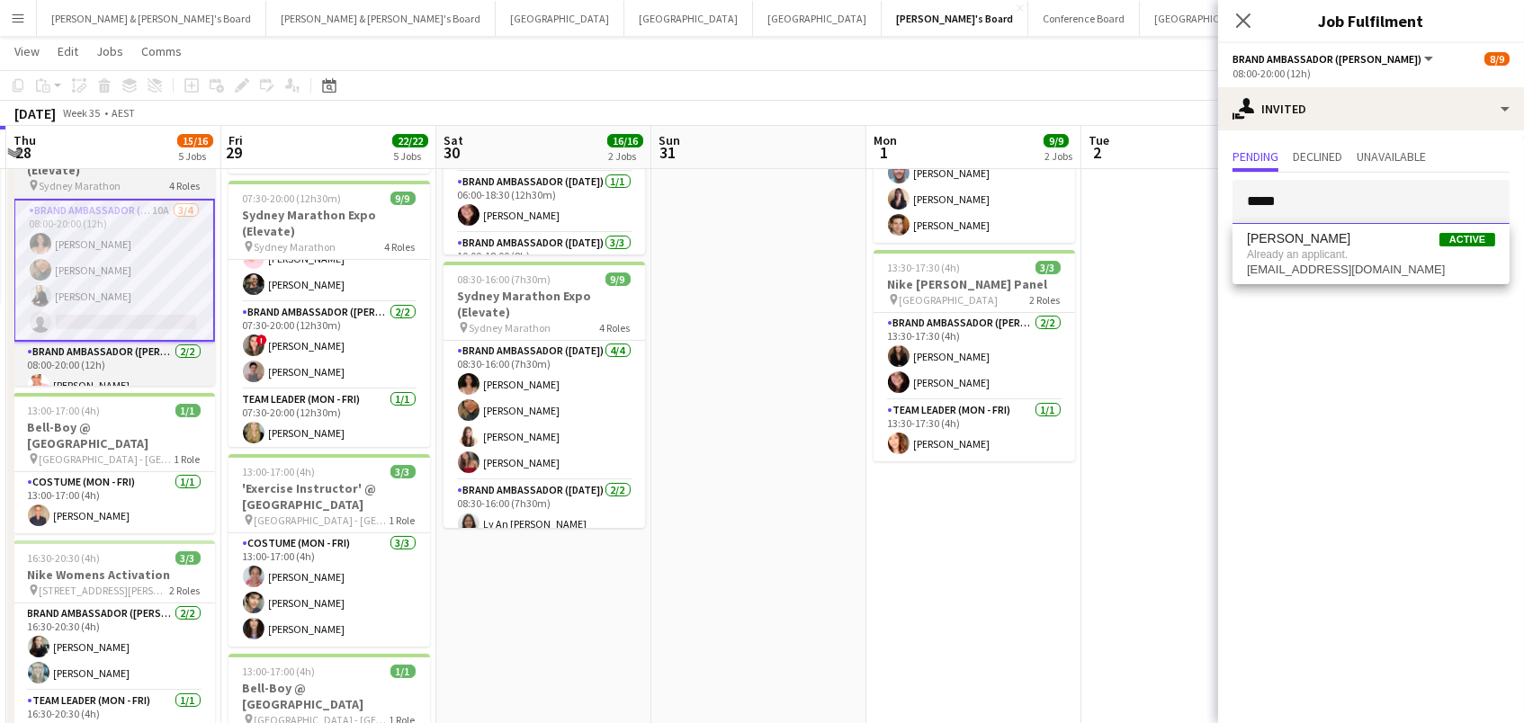
scroll to position [0, 0]
click at [117, 171] on h3 "Sydney Marathon Expo (Elevate)" at bounding box center [114, 162] width 202 height 32
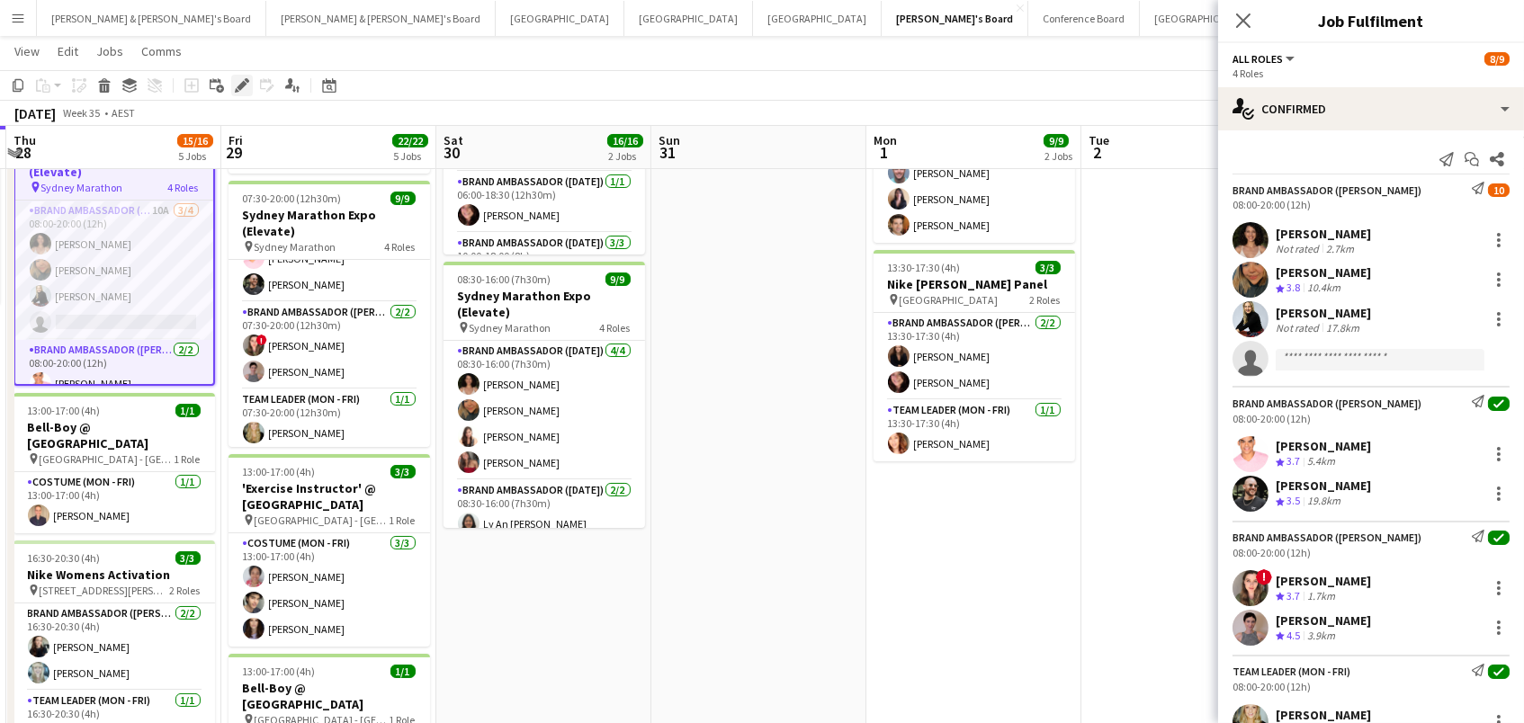
click at [235, 81] on icon "Edit" at bounding box center [242, 85] width 14 height 14
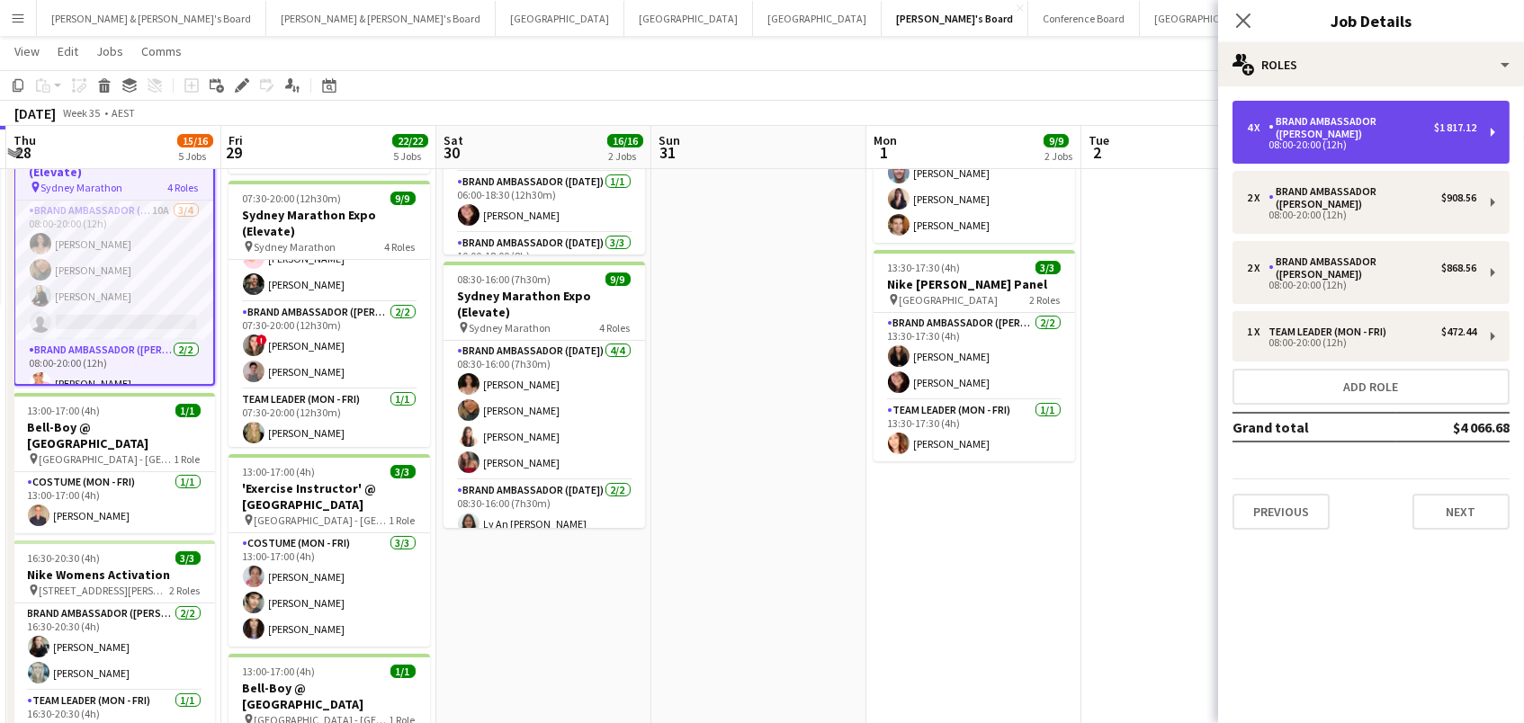
click at [1328, 141] on div "08:00-20:00 (12h)" at bounding box center [1361, 144] width 229 height 9
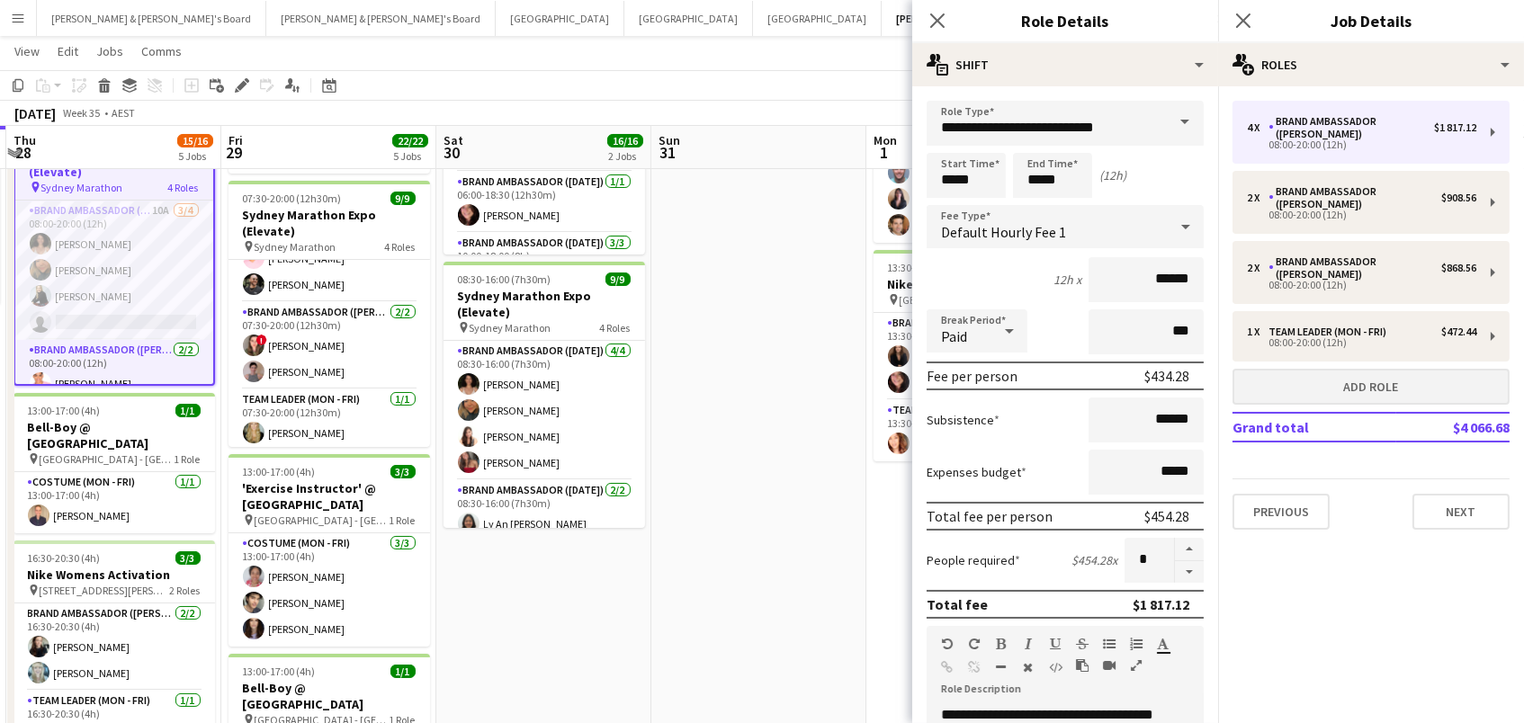
click at [1261, 369] on button "Add role" at bounding box center [1370, 387] width 277 height 36
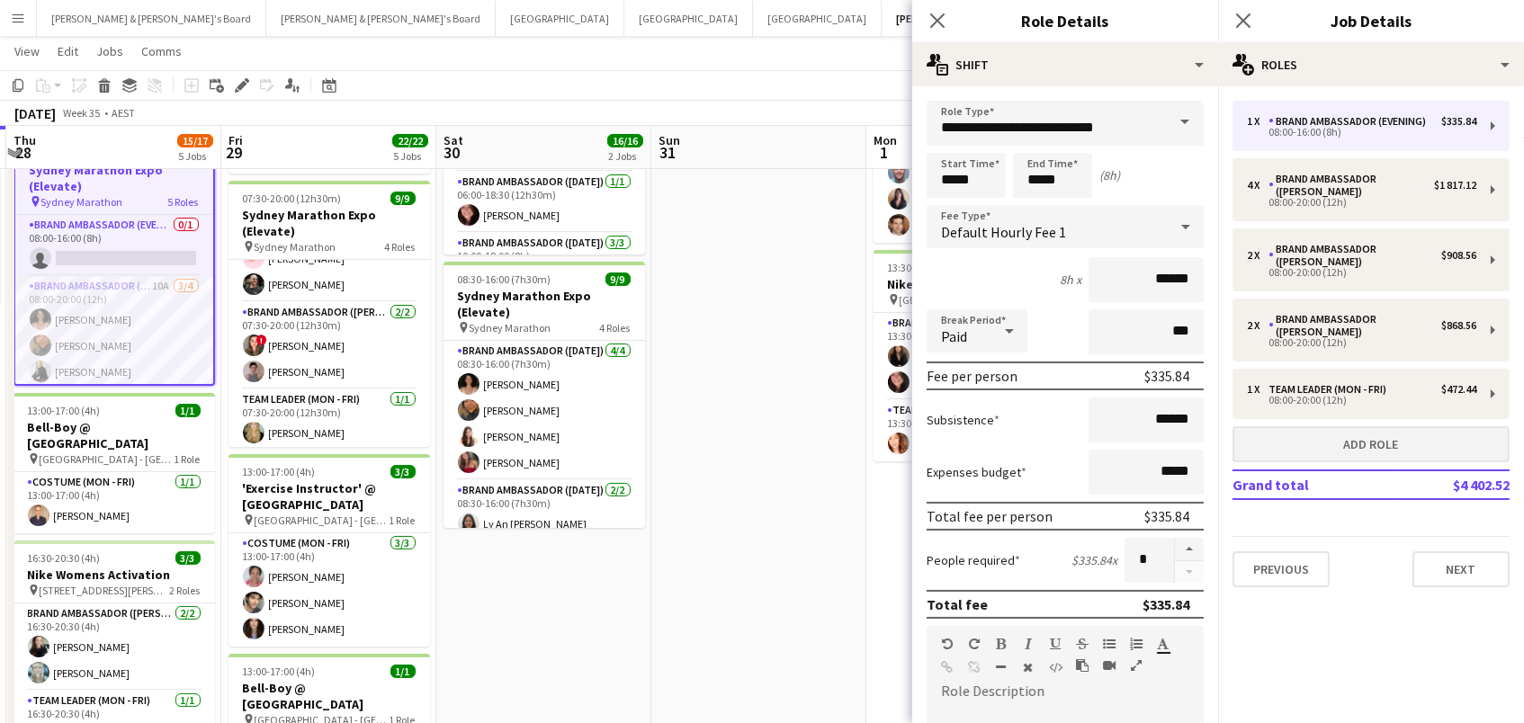
type input "**********"
type input "*****"
type input "******"
type input "*****"
type input "*"
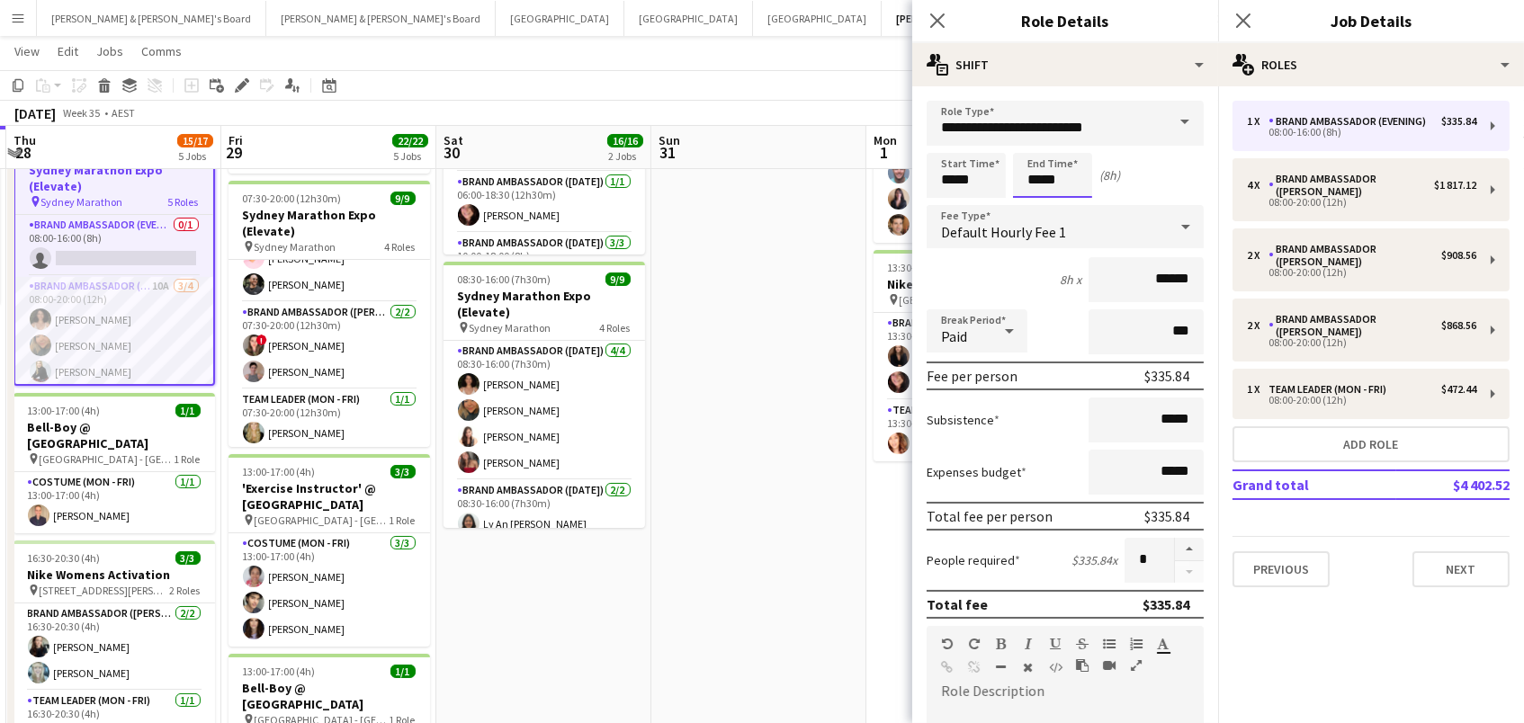
click at [1047, 171] on input "*****" at bounding box center [1052, 175] width 79 height 45
click at [1033, 137] on div at bounding box center [1035, 144] width 36 height 18
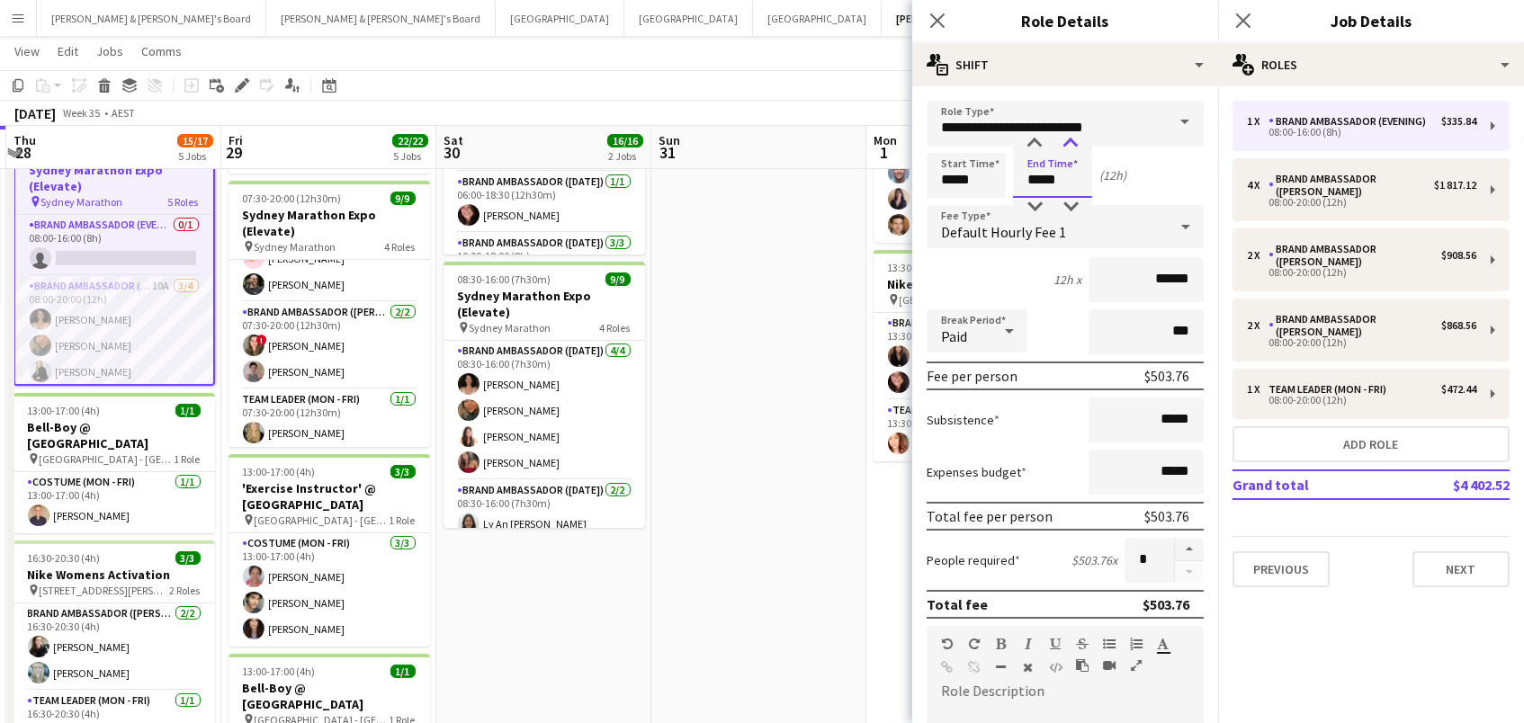
type input "*****"
click at [1075, 135] on div at bounding box center [1071, 144] width 36 height 18
click at [1131, 116] on input "**********" at bounding box center [1065, 123] width 277 height 45
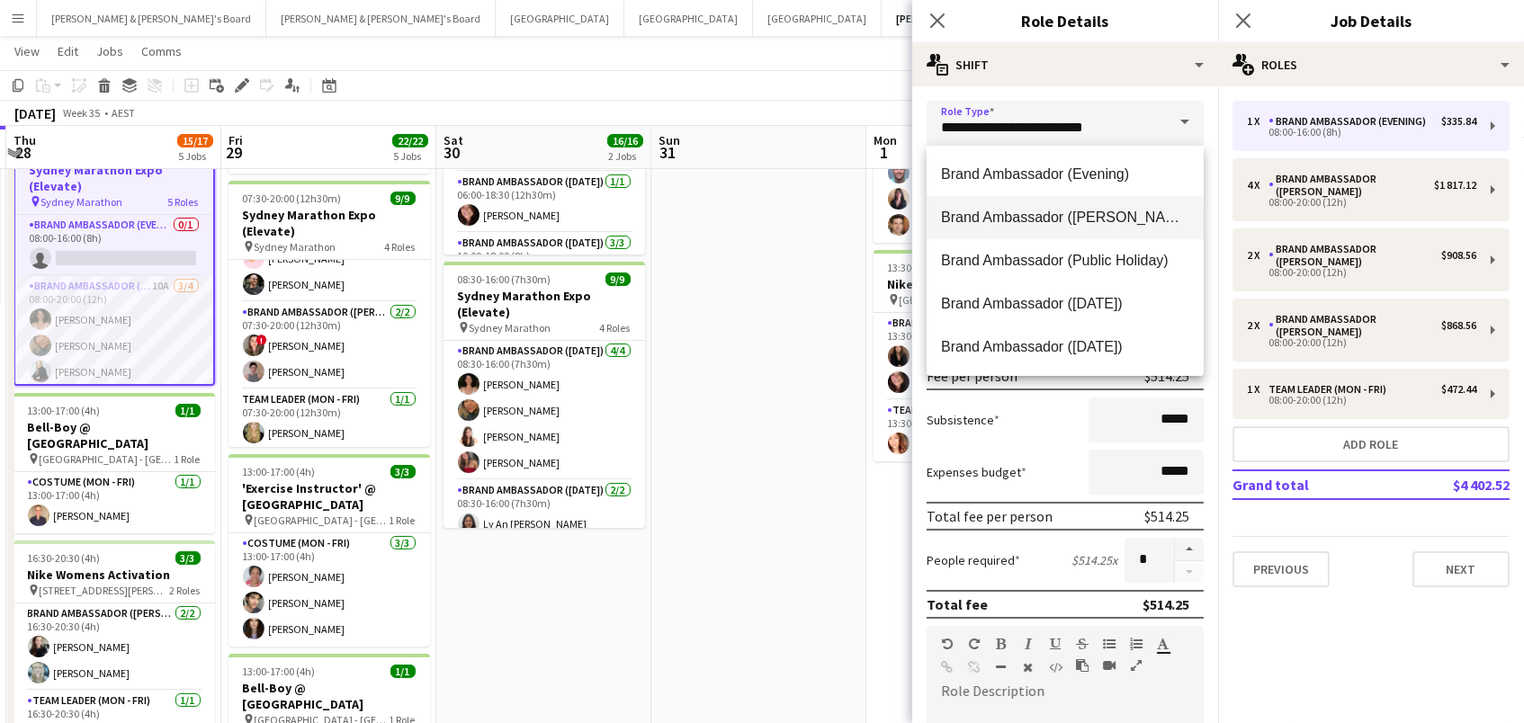
click at [1116, 209] on span "Brand Ambassador ([PERSON_NAME])" at bounding box center [1065, 217] width 248 height 17
type input "**********"
type input "******"
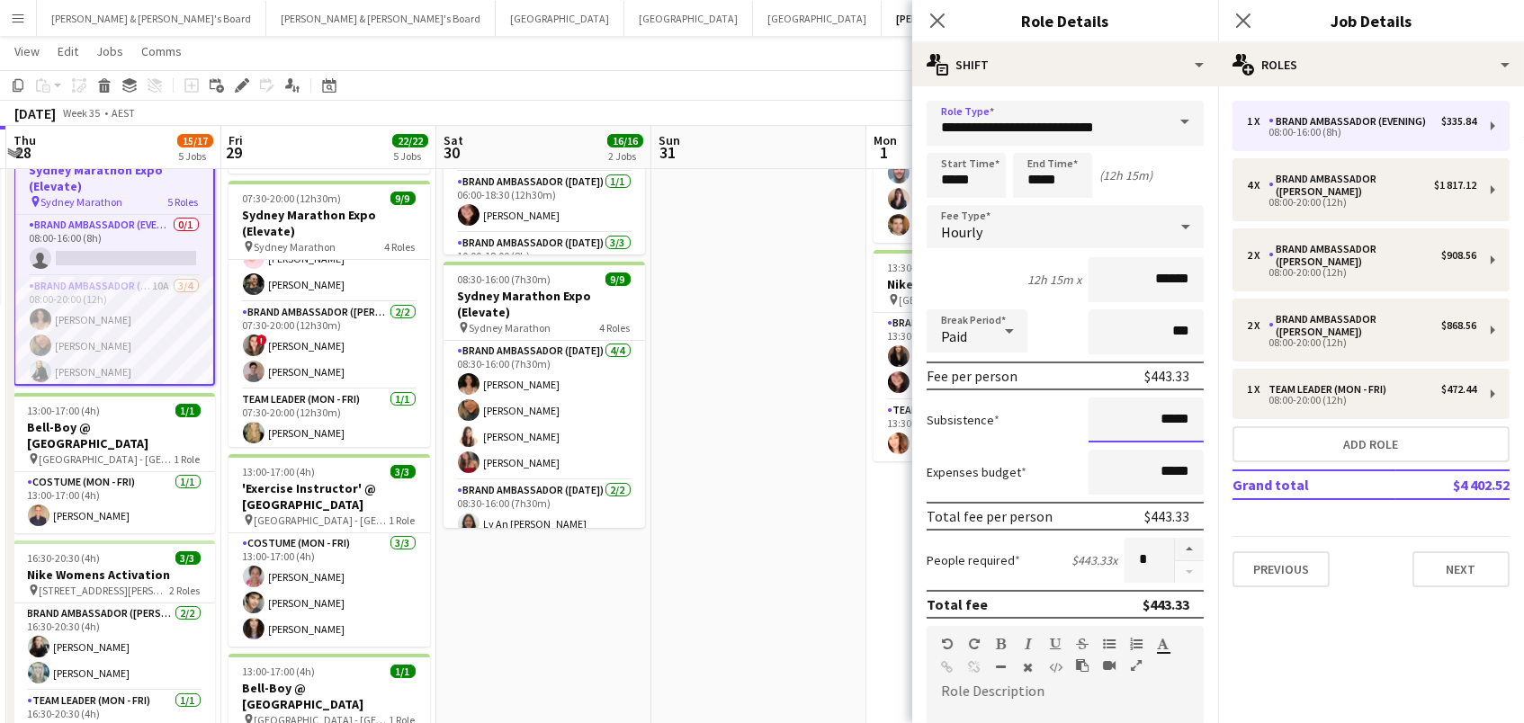
click at [1166, 420] on input "*****" at bounding box center [1146, 420] width 115 height 45
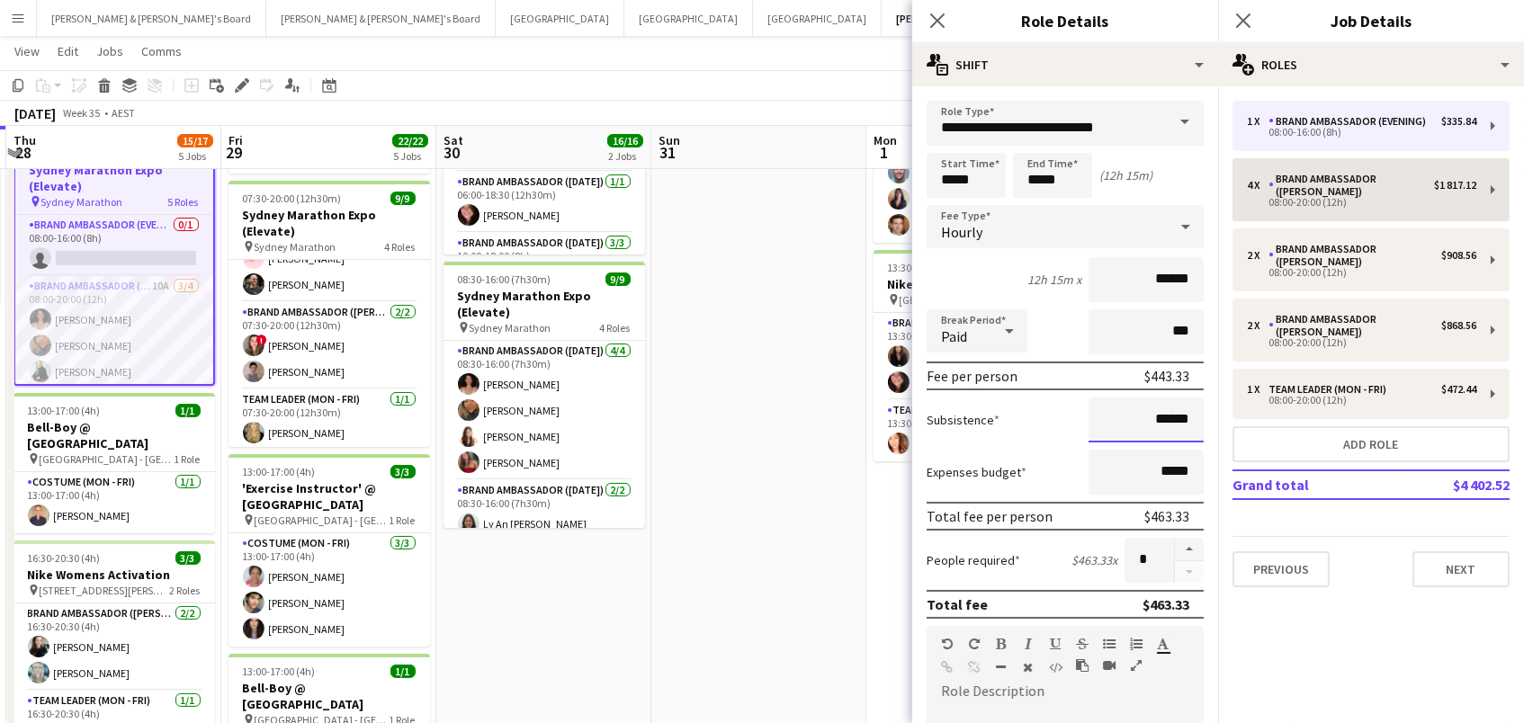
type input "******"
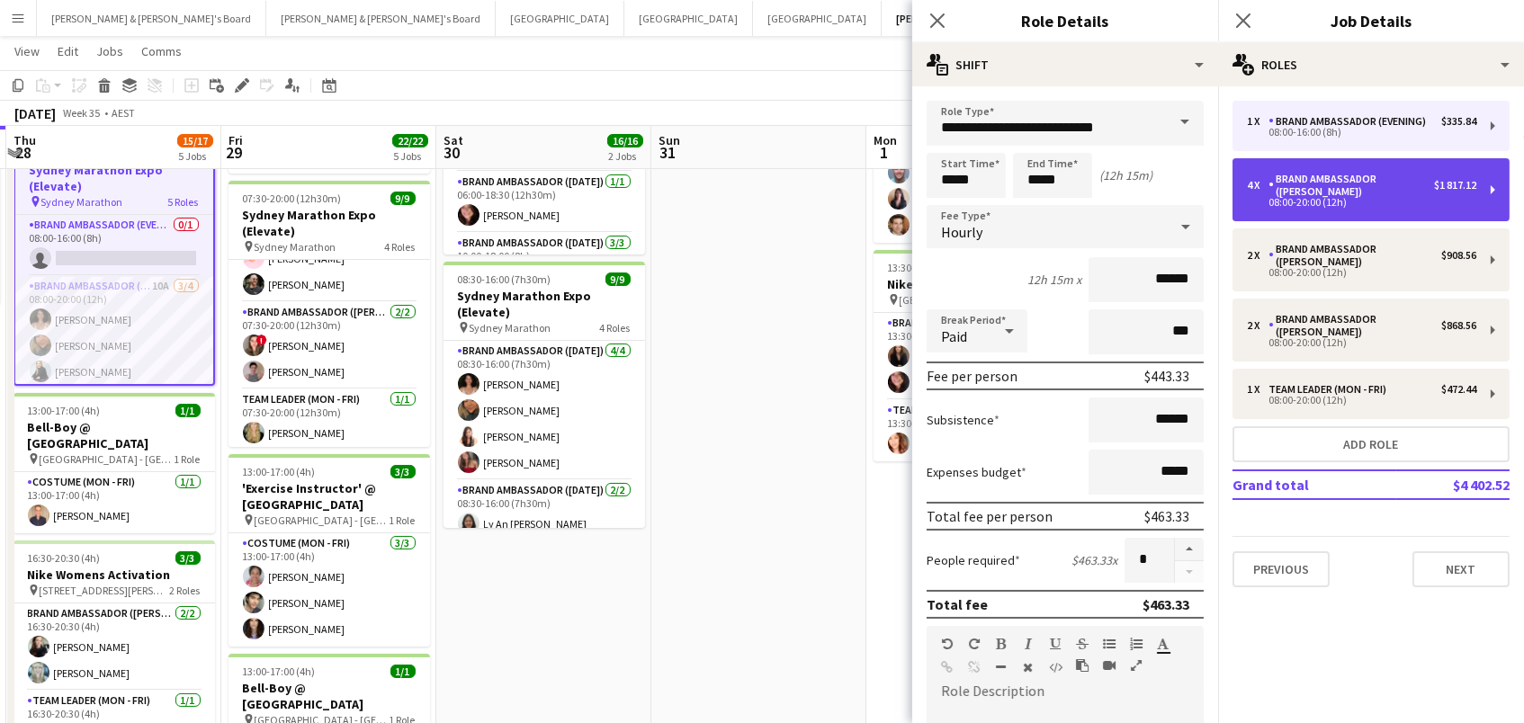
click at [1268, 188] on div "Brand Ambassador ([PERSON_NAME])" at bounding box center [1351, 185] width 166 height 25
type input "*****"
type input "*"
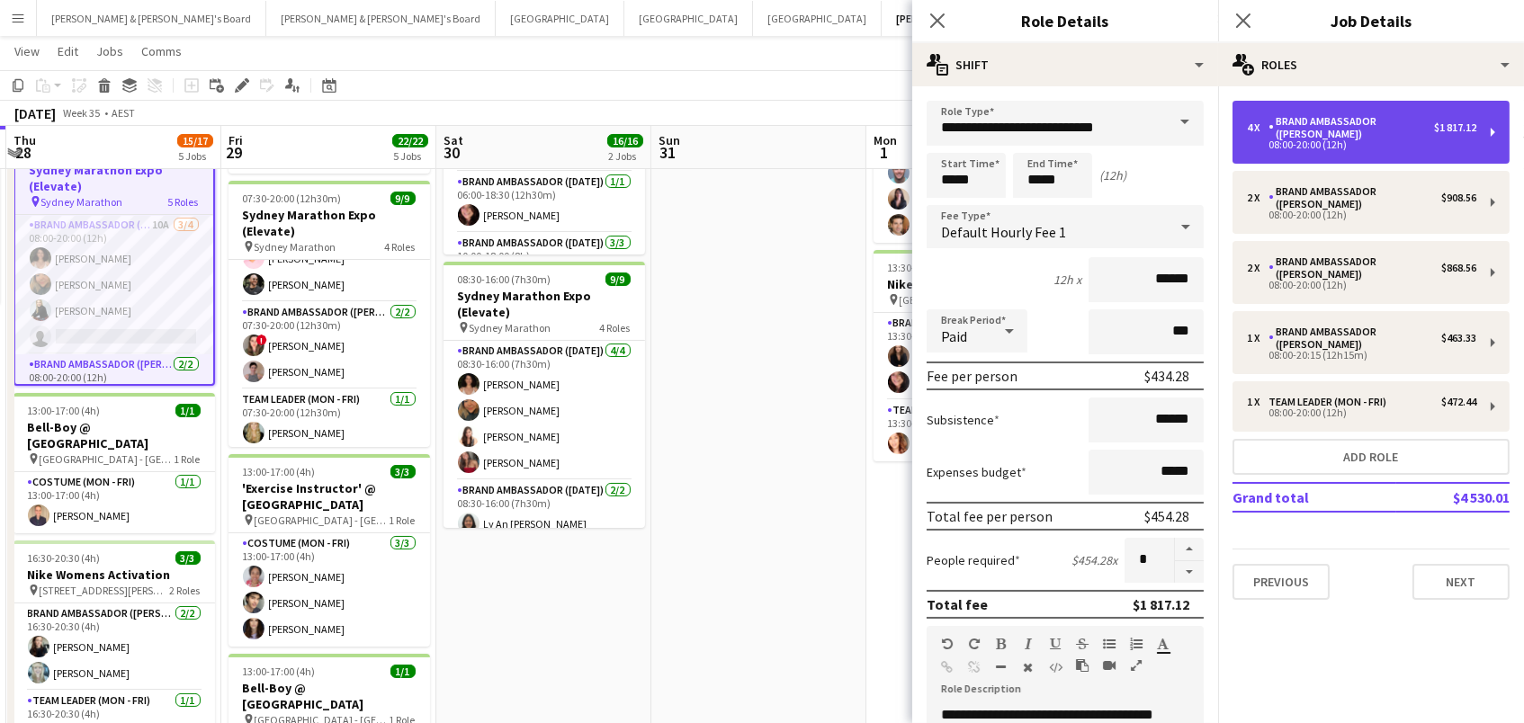
click at [1273, 130] on div "Brand Ambassador ([PERSON_NAME])" at bounding box center [1351, 127] width 166 height 25
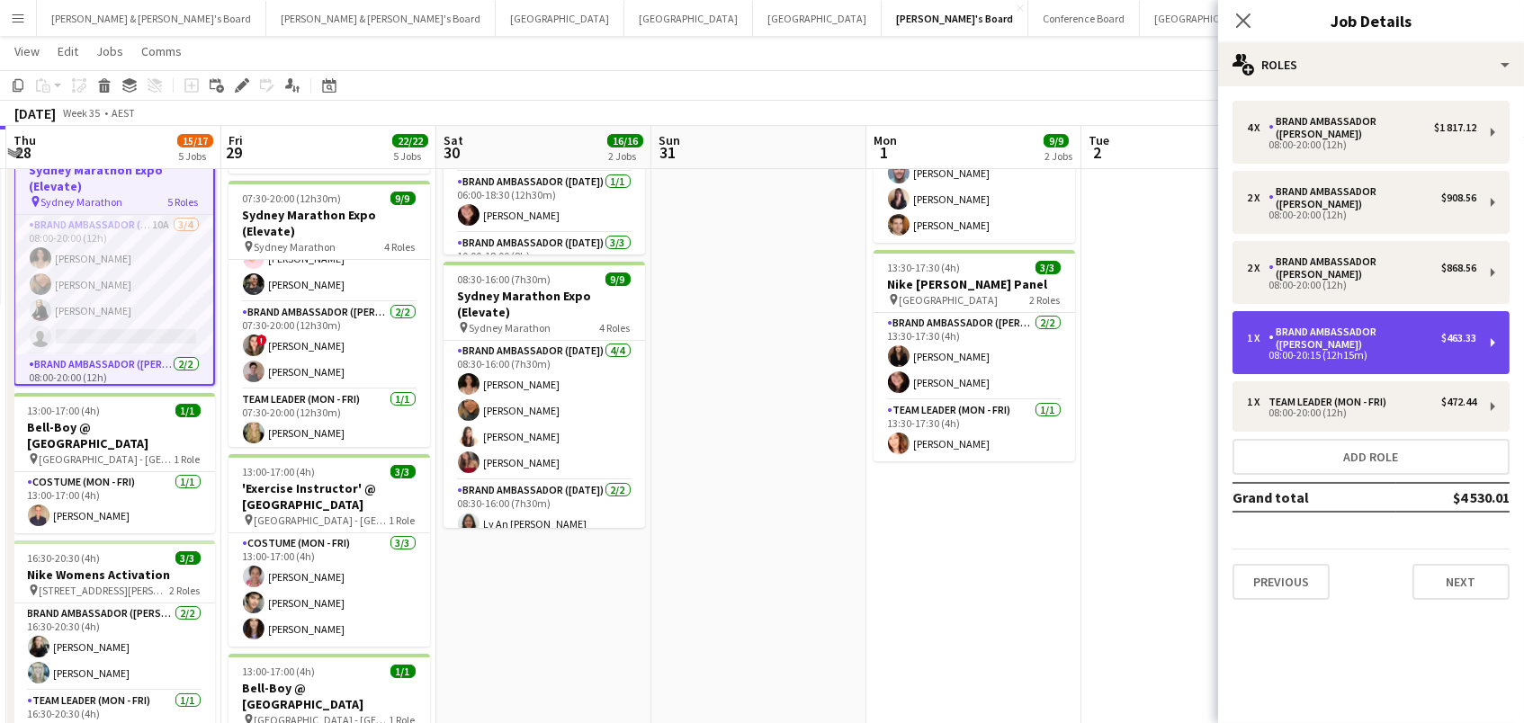
click at [1274, 327] on div "1 x Brand Ambassador (Mon - Fri) $463.33 08:00-20:15 (12h15m)" at bounding box center [1370, 342] width 277 height 63
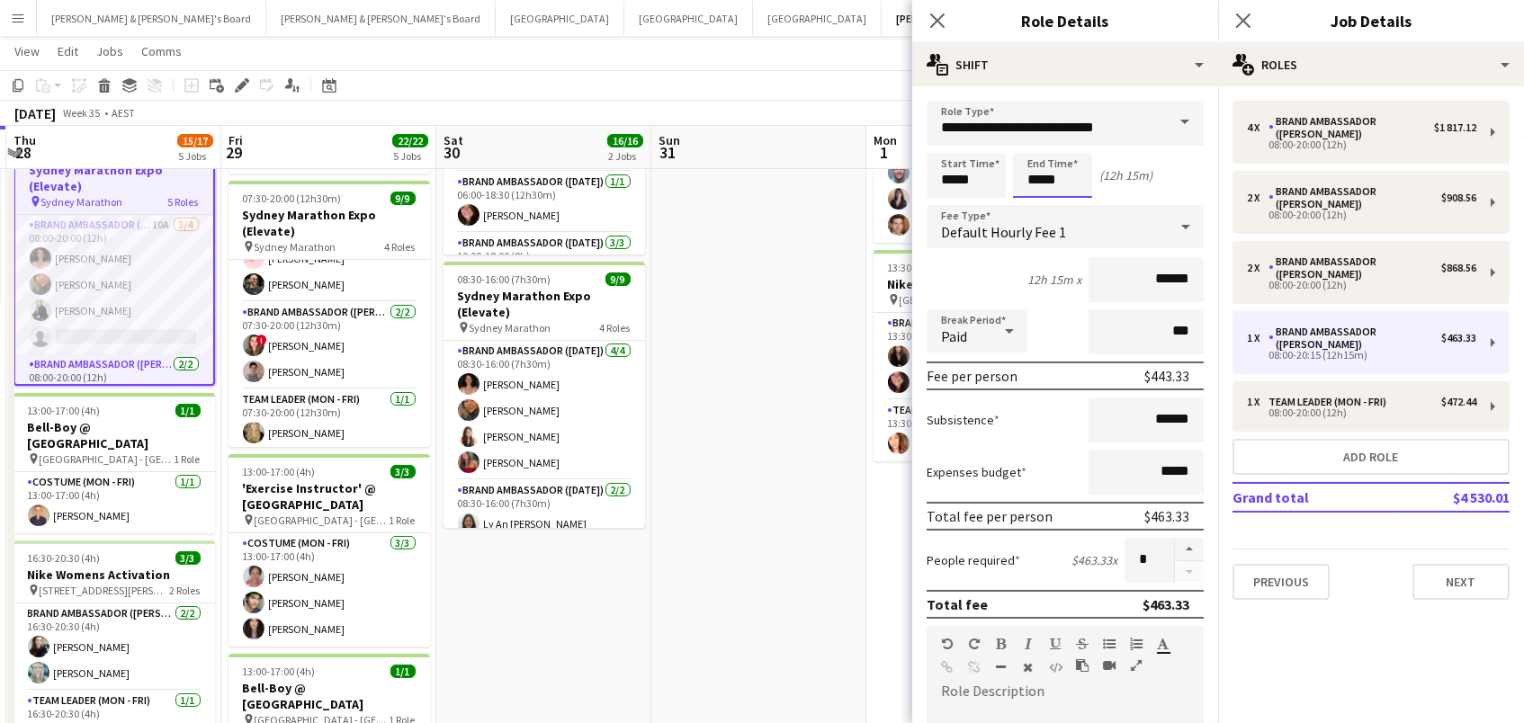
click at [1053, 173] on input "*****" at bounding box center [1052, 175] width 79 height 45
type input "*****"
click at [1070, 211] on div at bounding box center [1071, 207] width 36 height 18
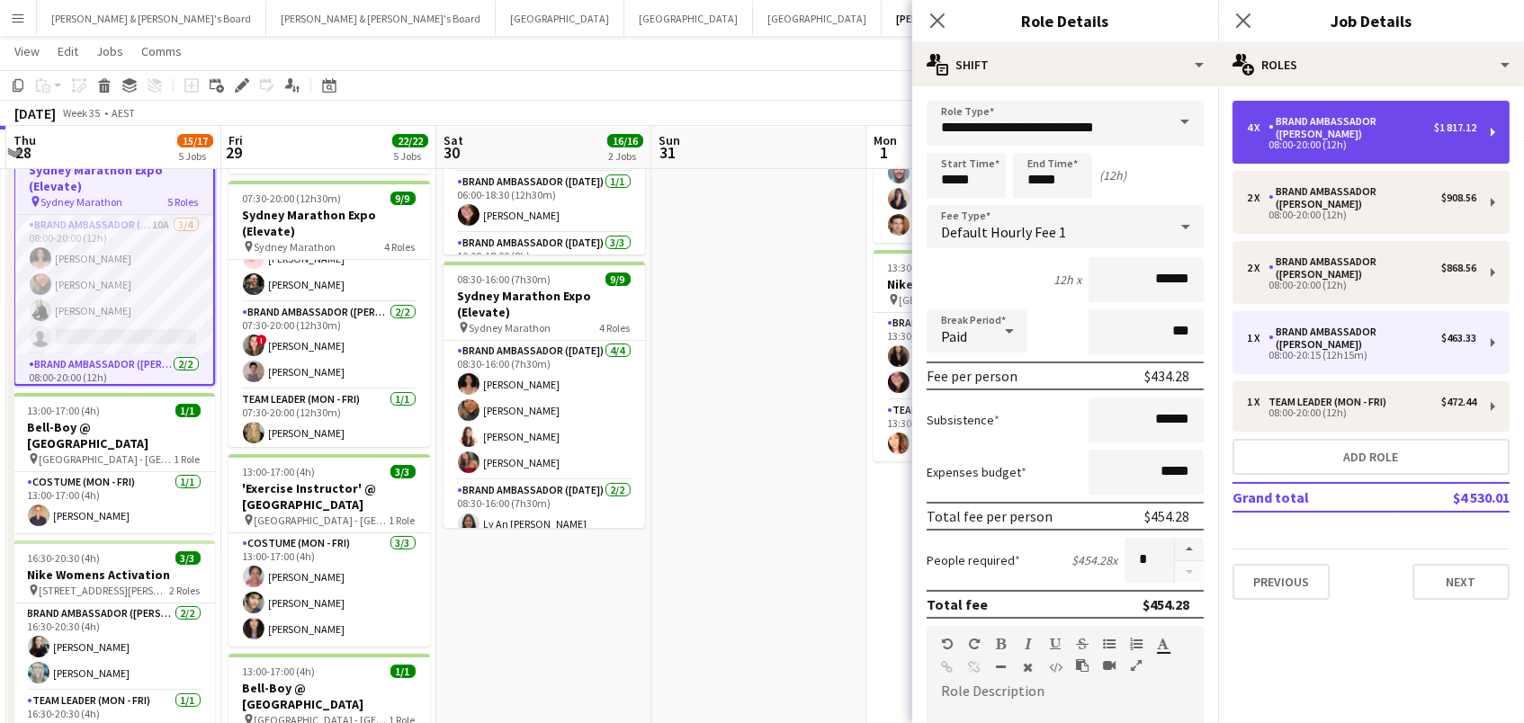
click at [1295, 115] on div "Brand Ambassador ([PERSON_NAME])" at bounding box center [1351, 127] width 166 height 25
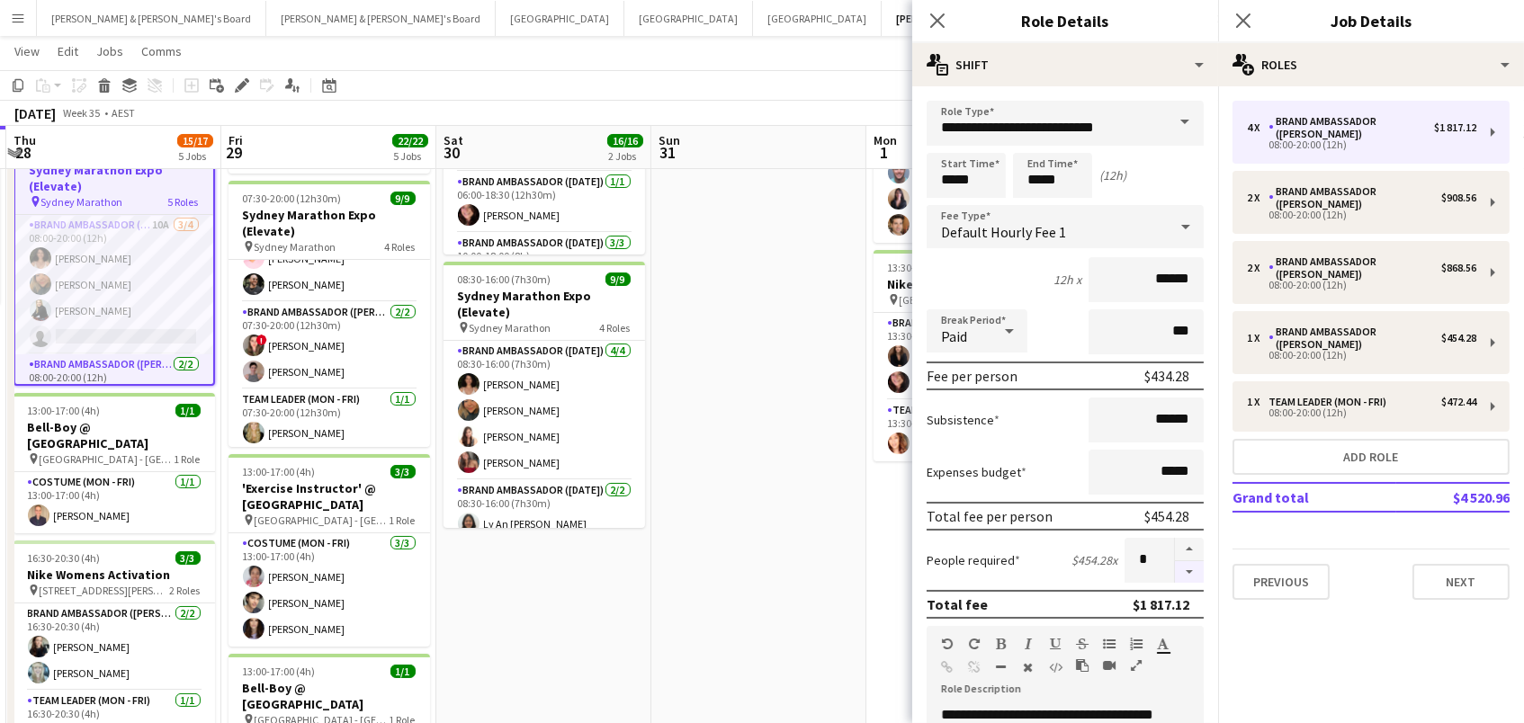
click at [1188, 571] on button "button" at bounding box center [1189, 572] width 29 height 22
type input "*"
click at [849, 508] on app-date-cell at bounding box center [758, 552] width 215 height 1143
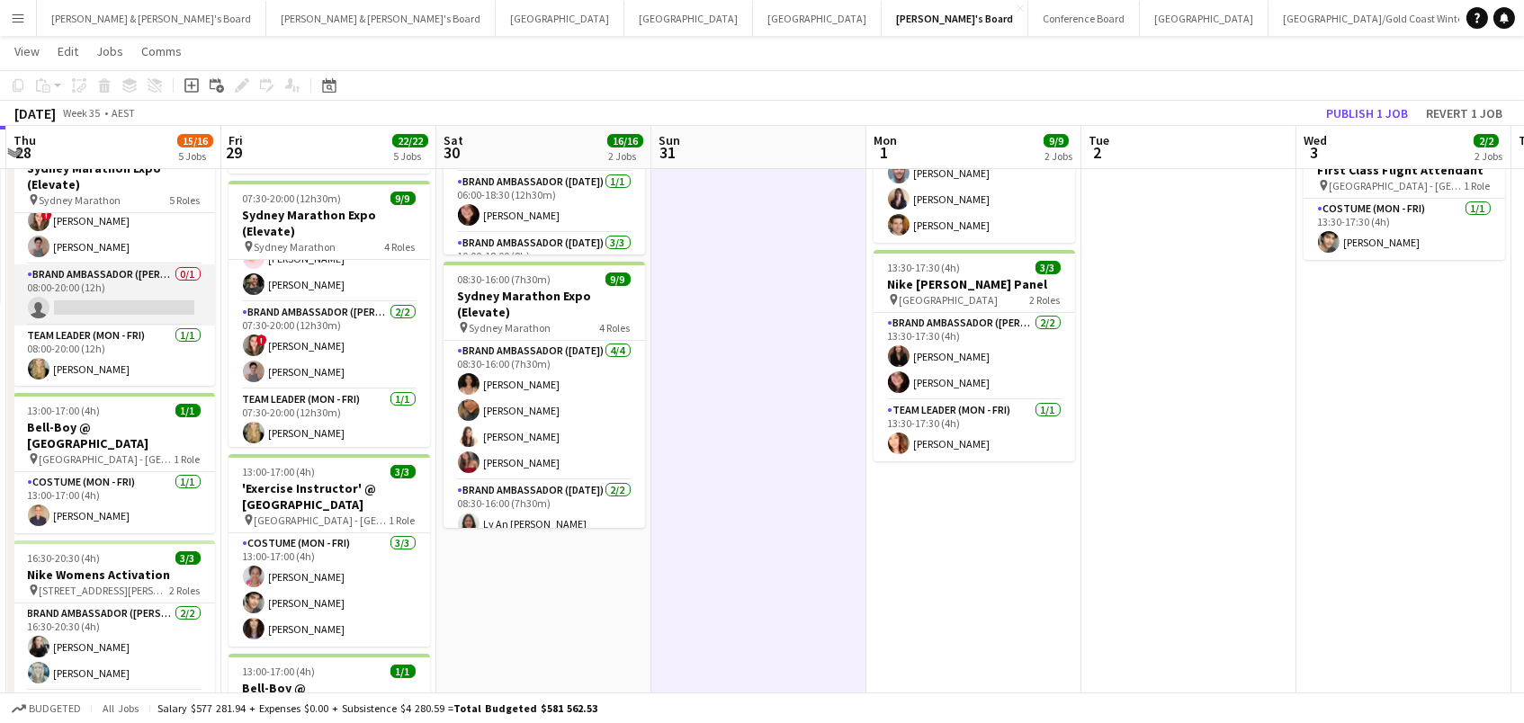
scroll to position [234, 0]
click at [111, 303] on app-card-role "Brand Ambassador (Mon - Fri) 0/1 08:00-20:00 (12h) single-neutral-actions" at bounding box center [114, 297] width 202 height 61
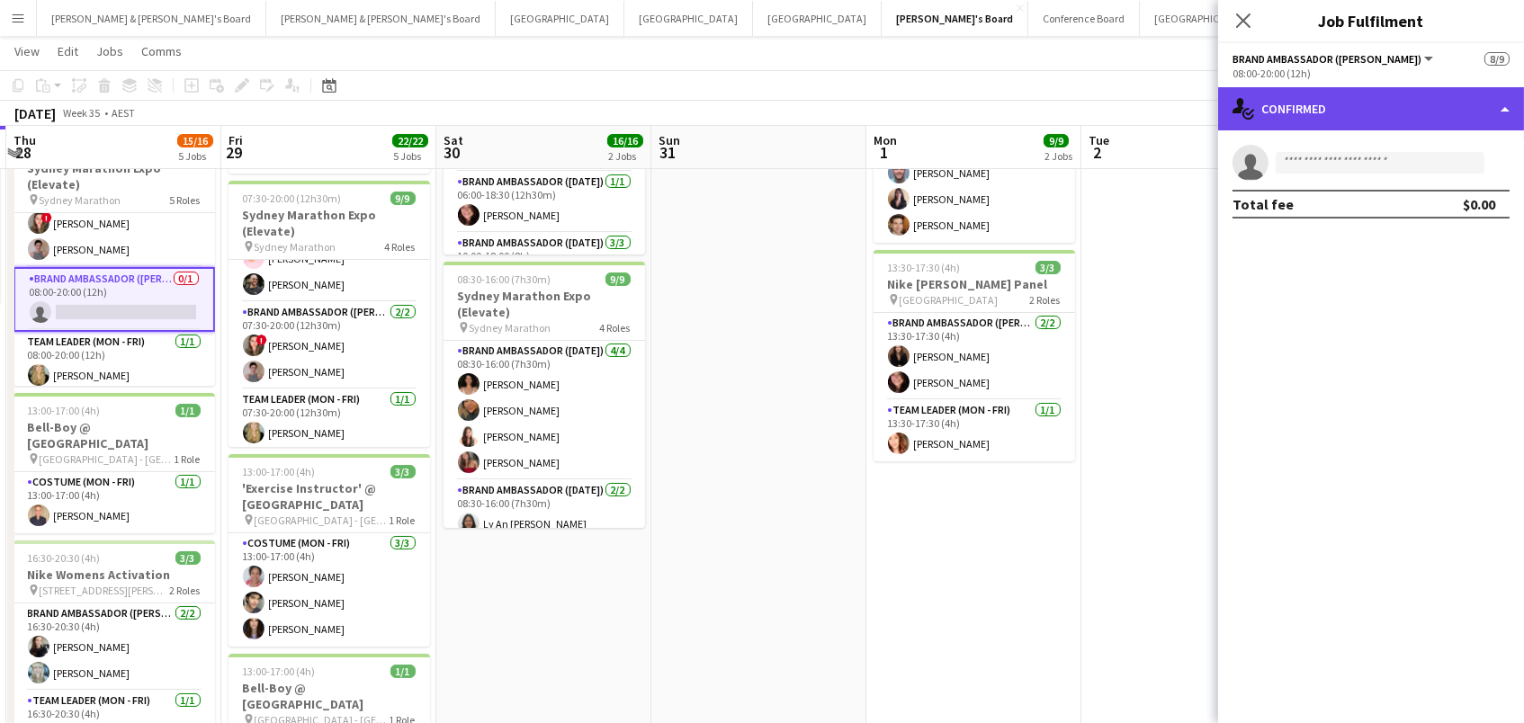
click at [1260, 110] on div "single-neutral-actions-check-2 Confirmed" at bounding box center [1371, 108] width 306 height 43
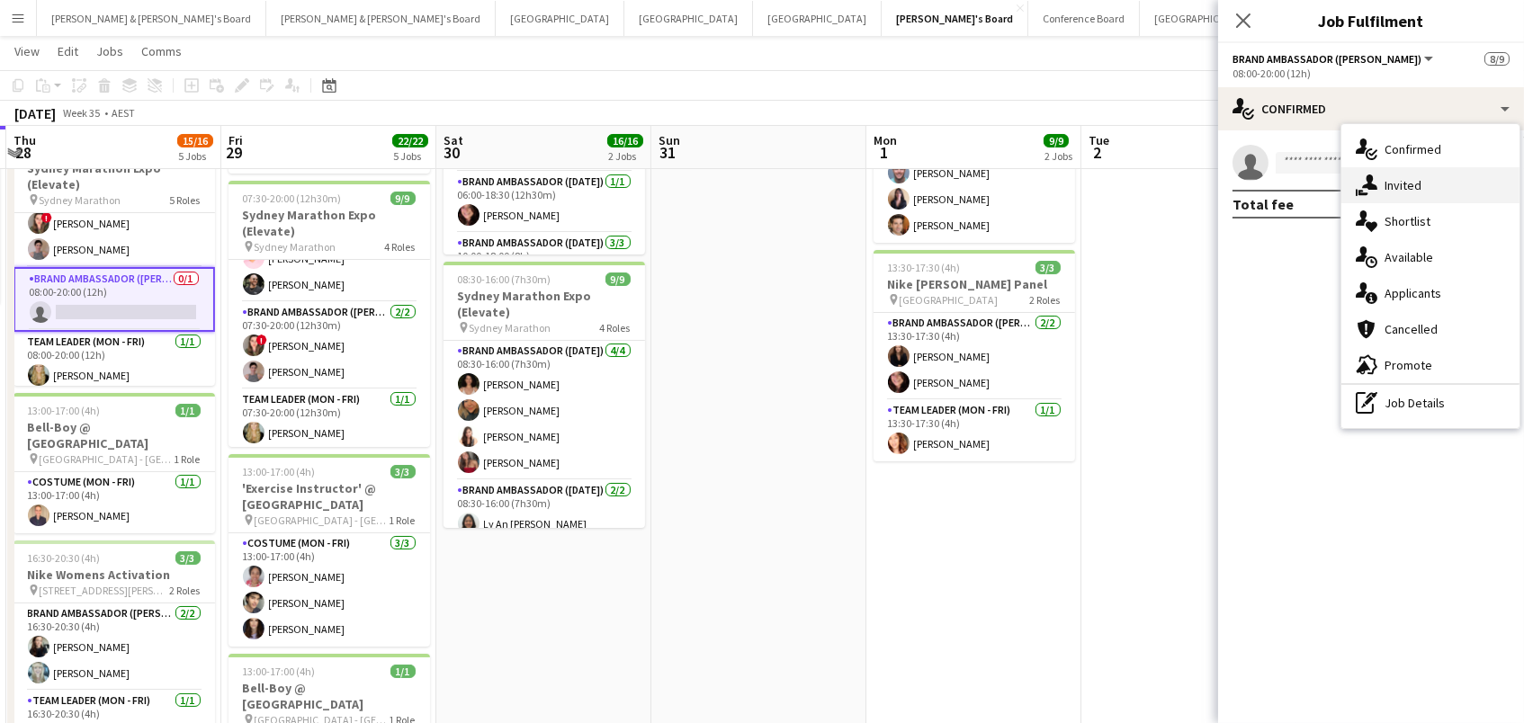
click at [1368, 178] on icon at bounding box center [1369, 182] width 15 height 15
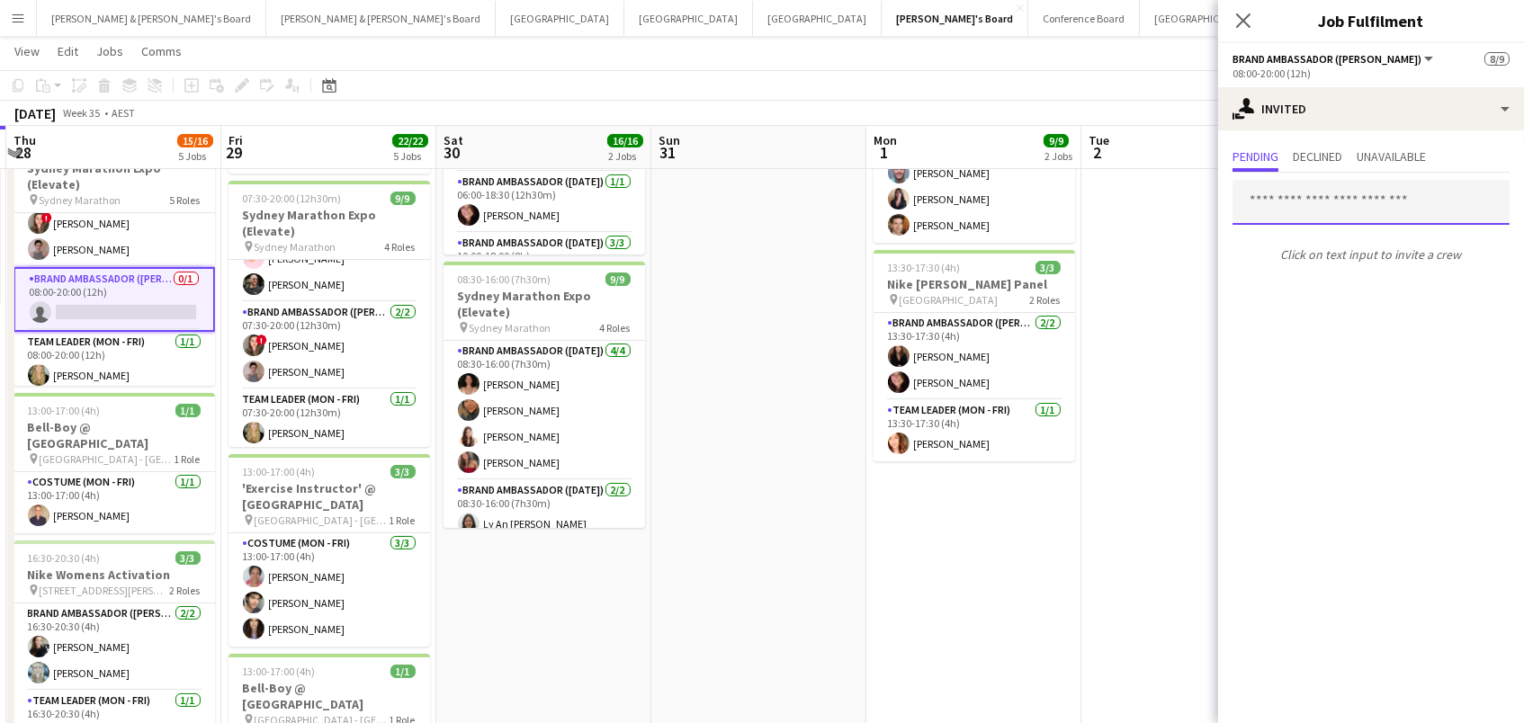
click at [1282, 196] on input "text" at bounding box center [1370, 202] width 277 height 45
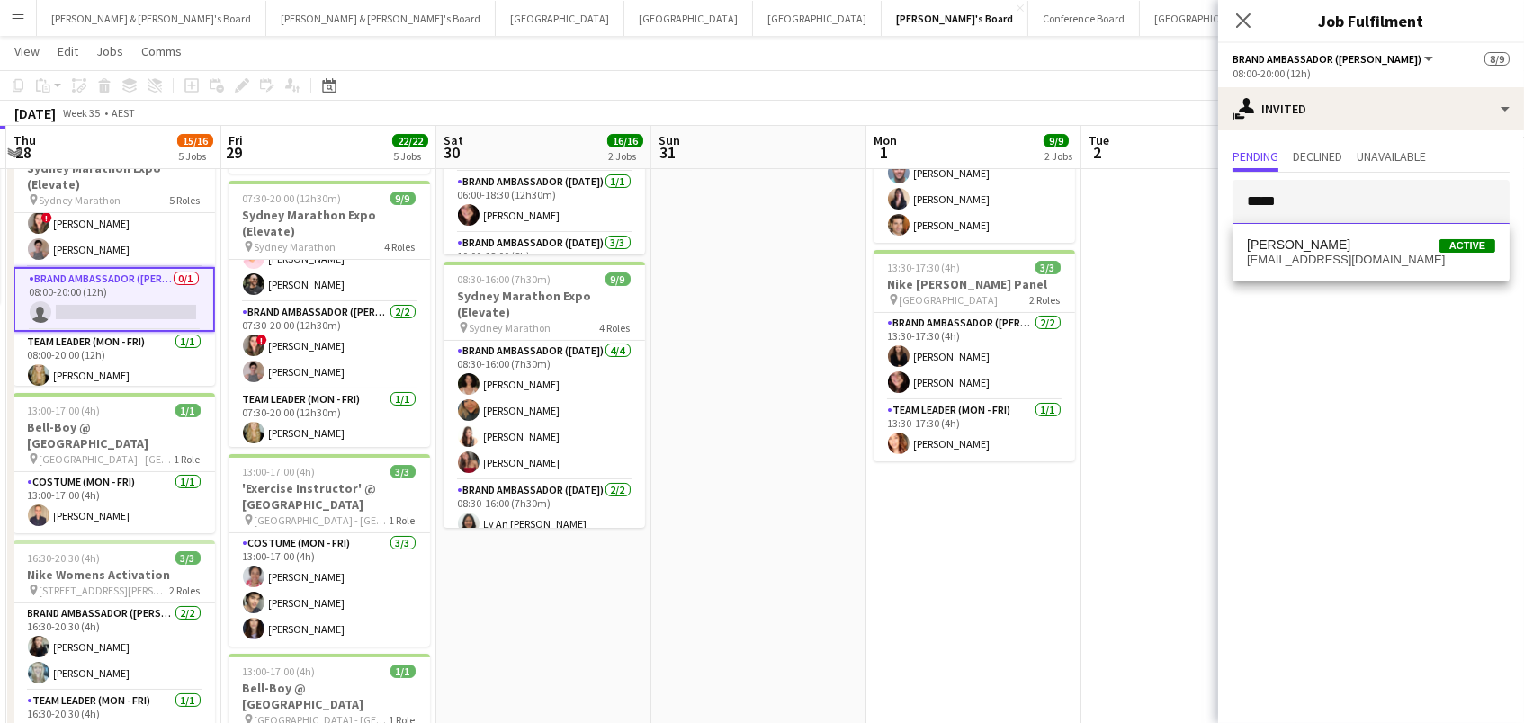
type input "*****"
click at [1293, 243] on span "[PERSON_NAME]" at bounding box center [1298, 245] width 103 height 15
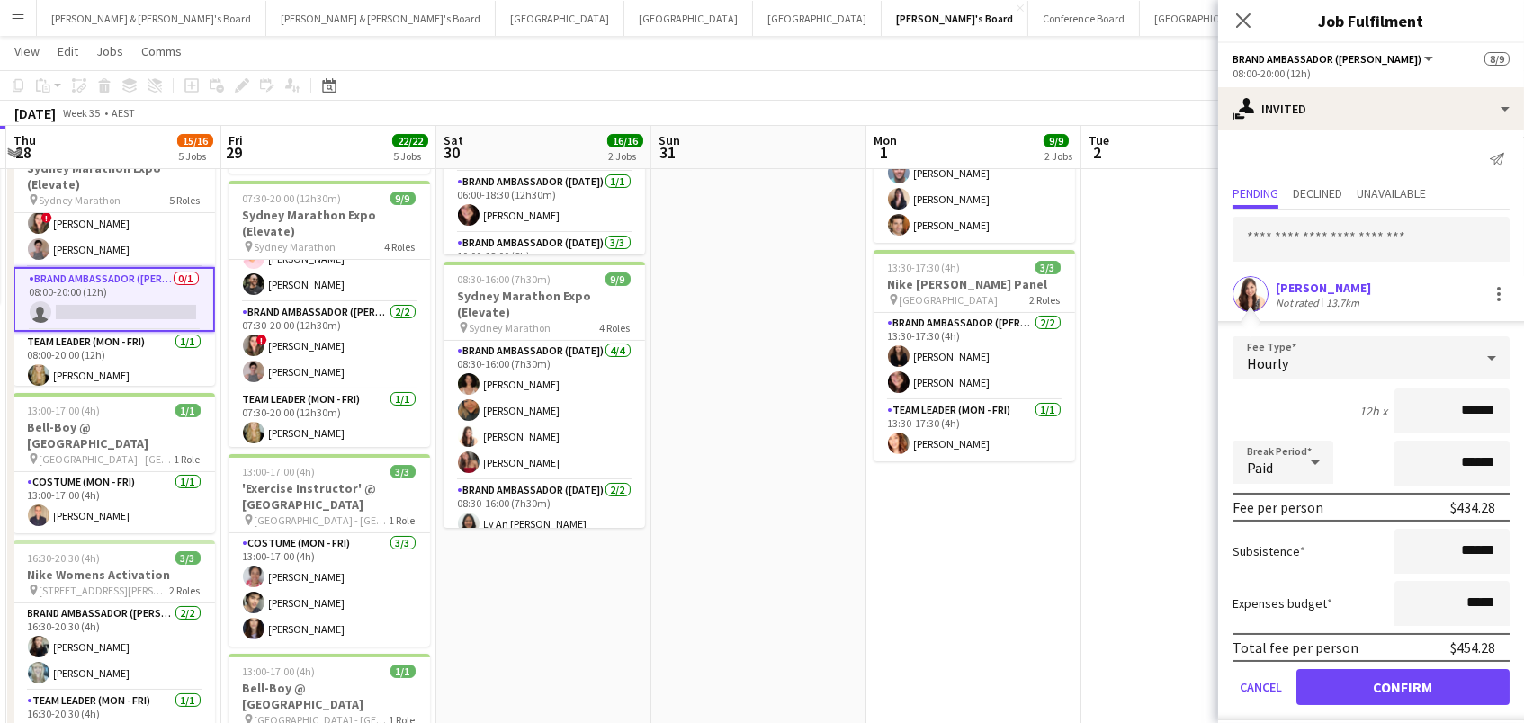
click at [1403, 685] on button "Confirm" at bounding box center [1402, 687] width 213 height 36
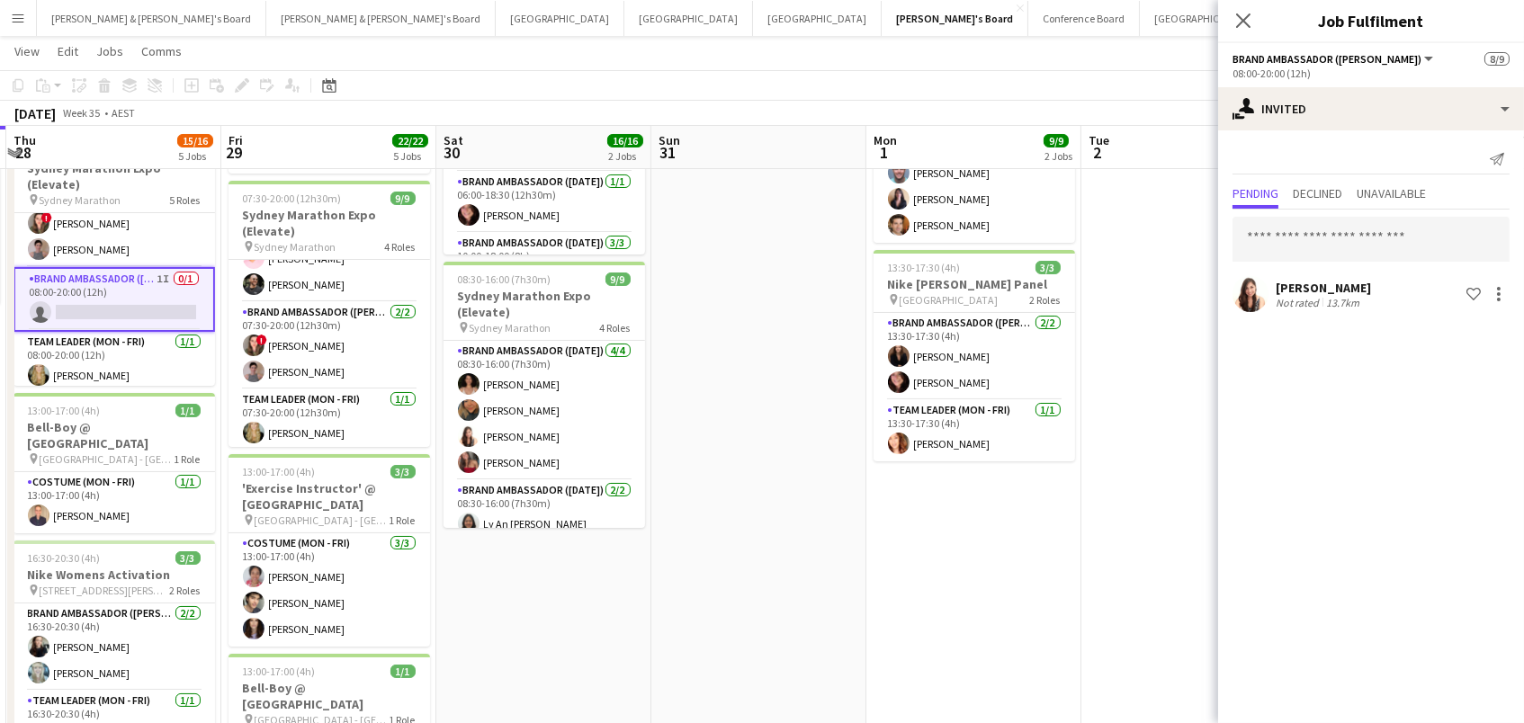
click at [1146, 112] on div "August 2025 Week 35 • AEST Publish 1 job Revert 1 job" at bounding box center [762, 113] width 1524 height 25
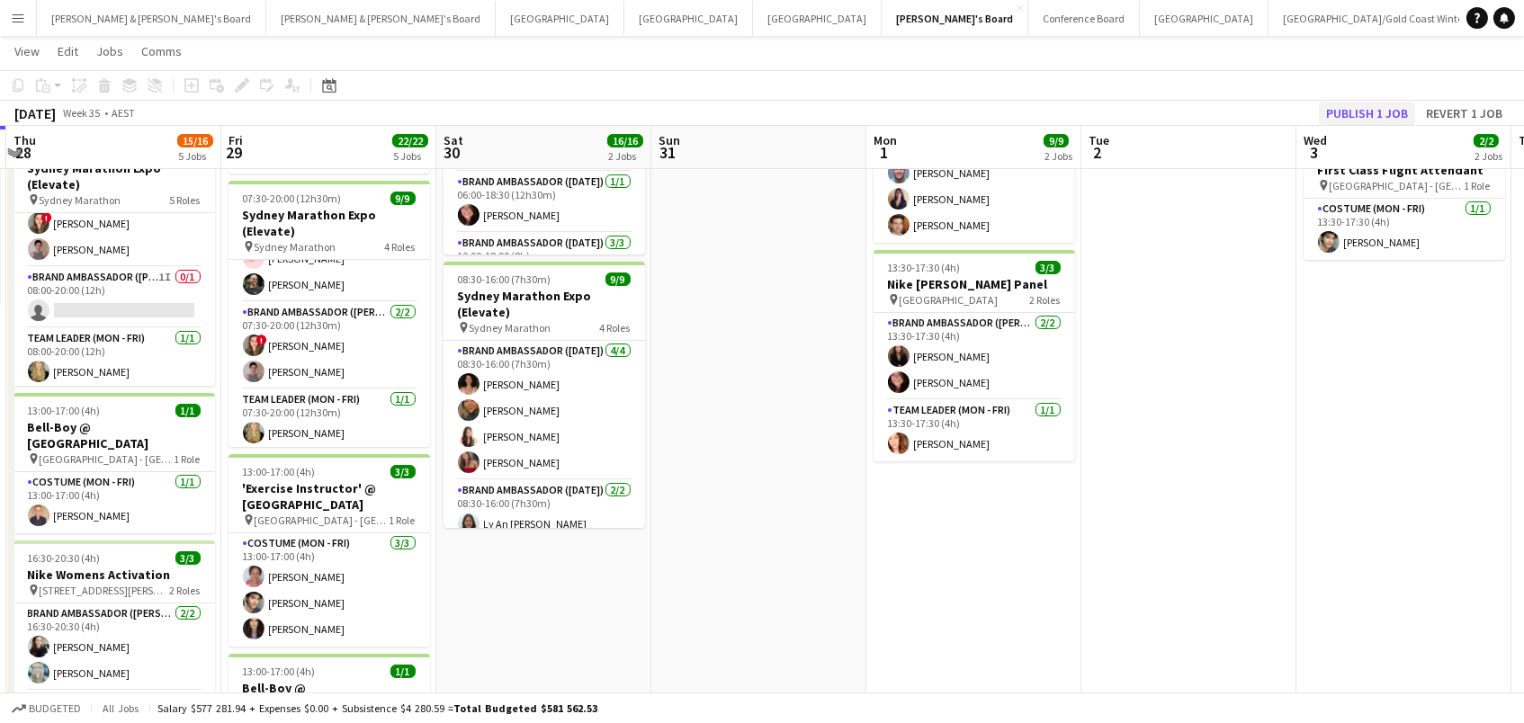
click at [1351, 106] on button "Publish 1 job" at bounding box center [1367, 113] width 96 height 23
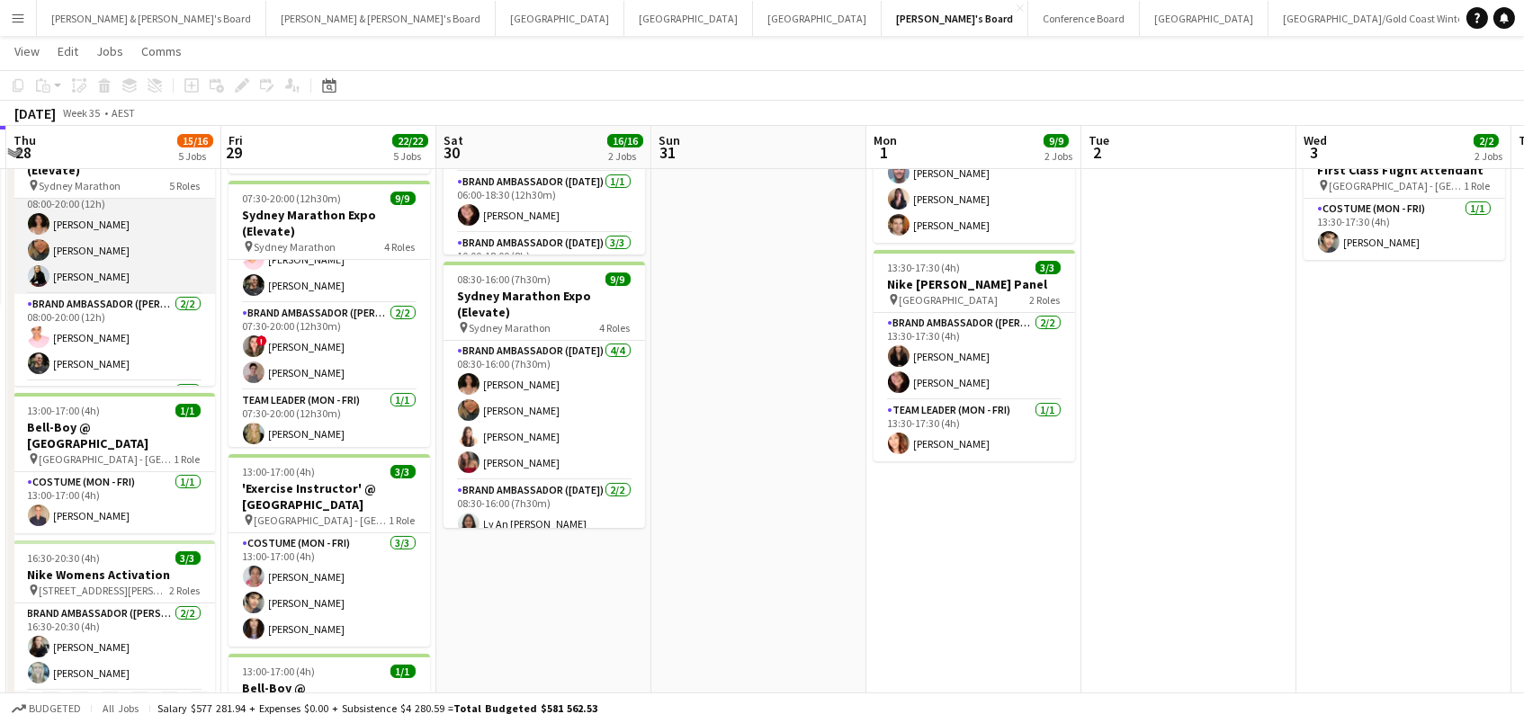
scroll to position [0, 536]
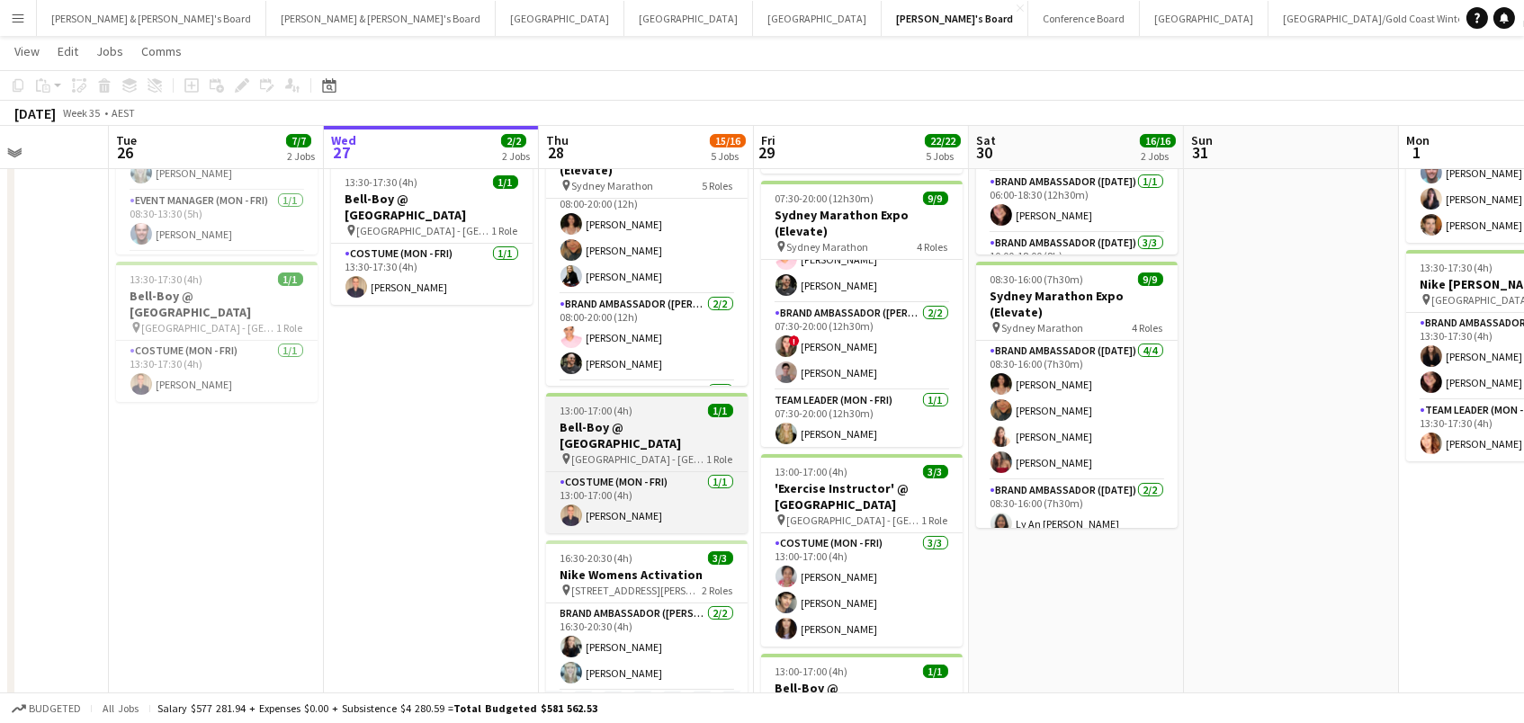
click at [547, 411] on div "13:00-17:00 (4h) 1/1" at bounding box center [647, 410] width 202 height 13
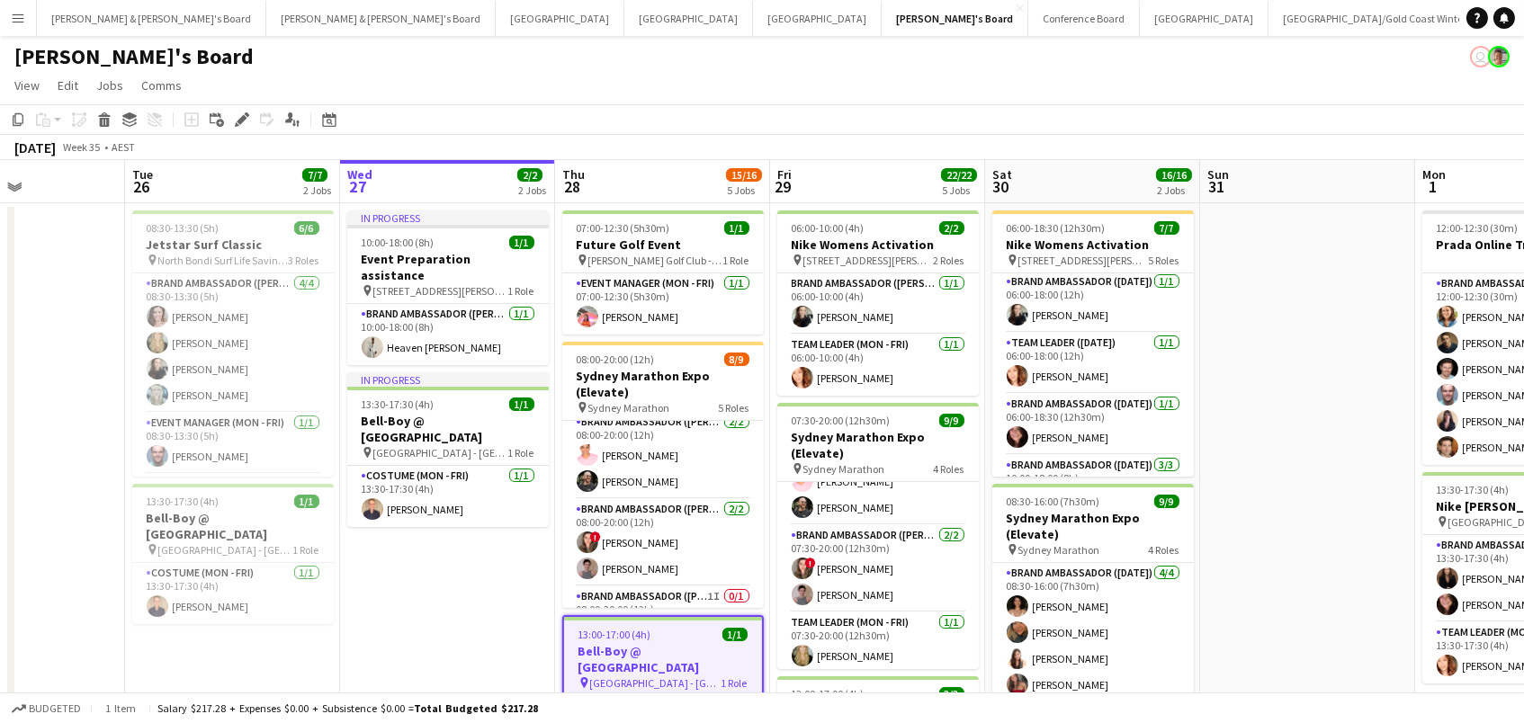
scroll to position [0, 0]
click at [1074, 29] on app-navbar "Menu Boards Boards Boards All jobs Status Workforce Workforce My Workforce Recr…" at bounding box center [762, 18] width 1524 height 36
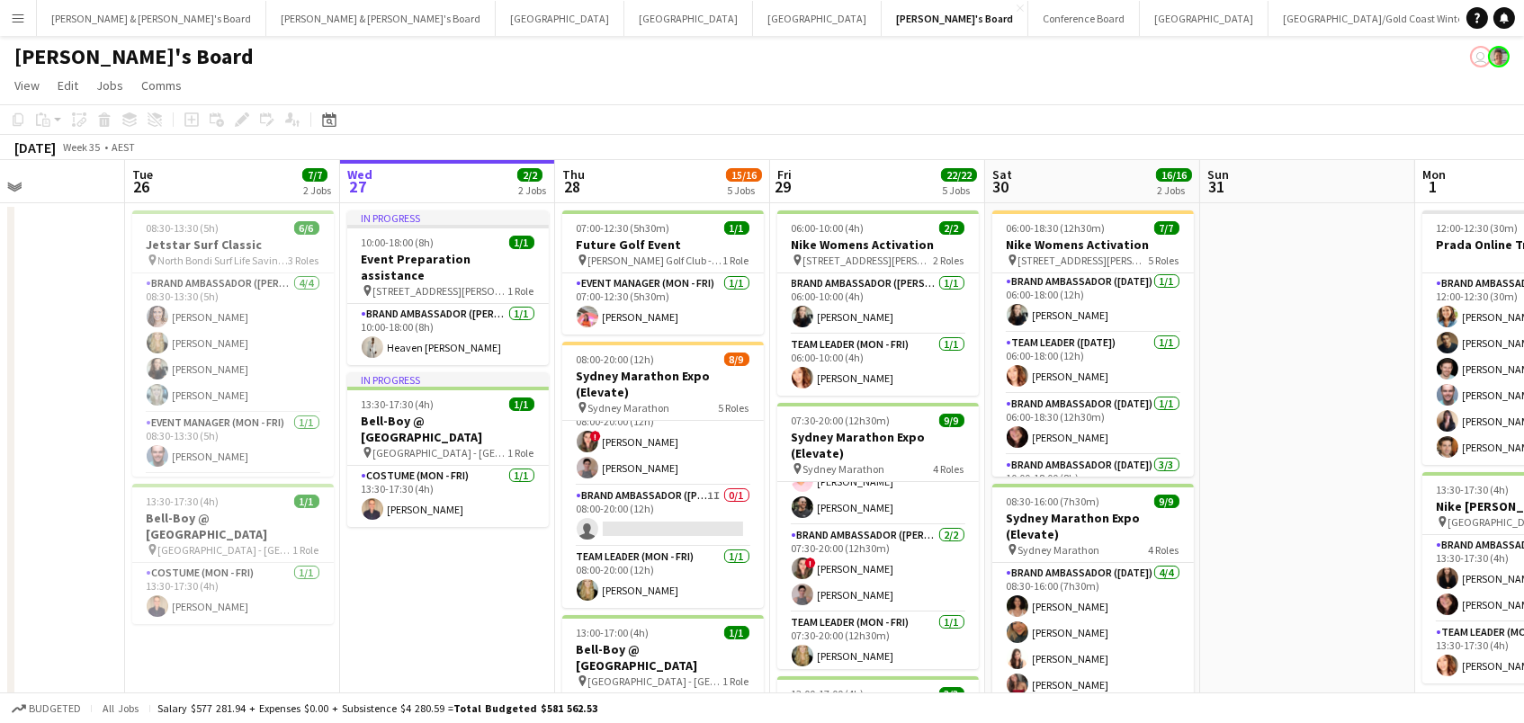
scroll to position [220, 0]
click at [609, 521] on app-card-role "Brand Ambassador (Mon - Fri) 1I 0/1 08:00-20:00 (12h) single-neutral-actions" at bounding box center [663, 519] width 202 height 61
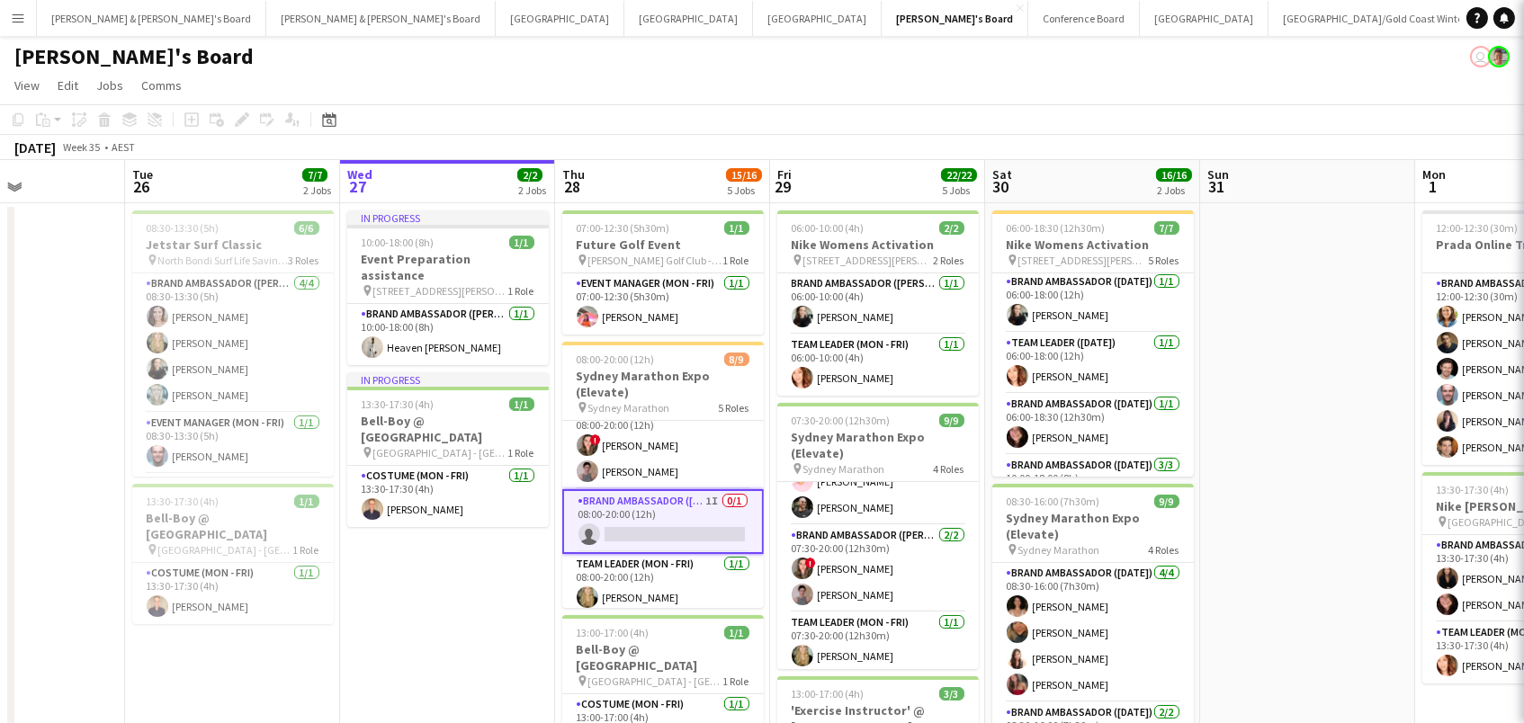
scroll to position [0, 518]
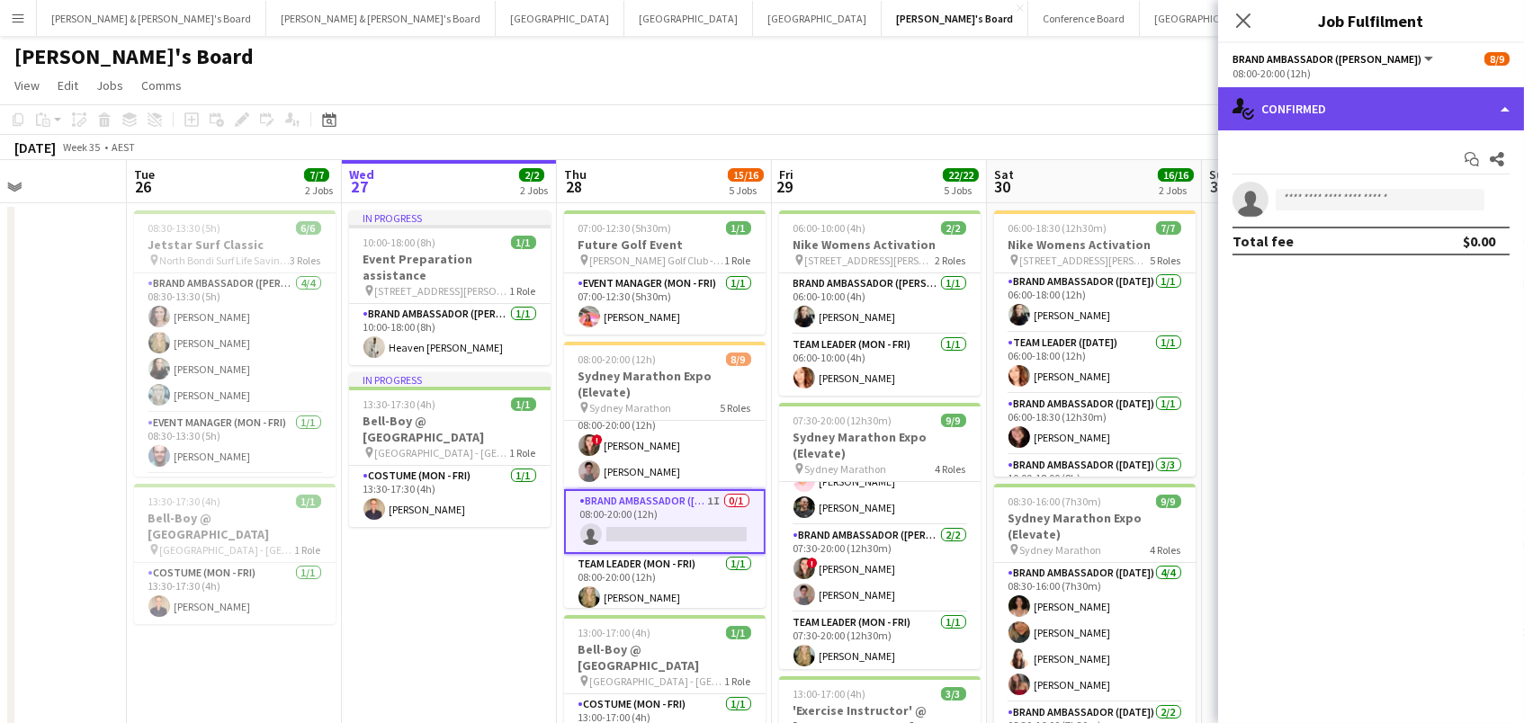
click at [1380, 114] on div "single-neutral-actions-check-2 Confirmed" at bounding box center [1371, 108] width 306 height 43
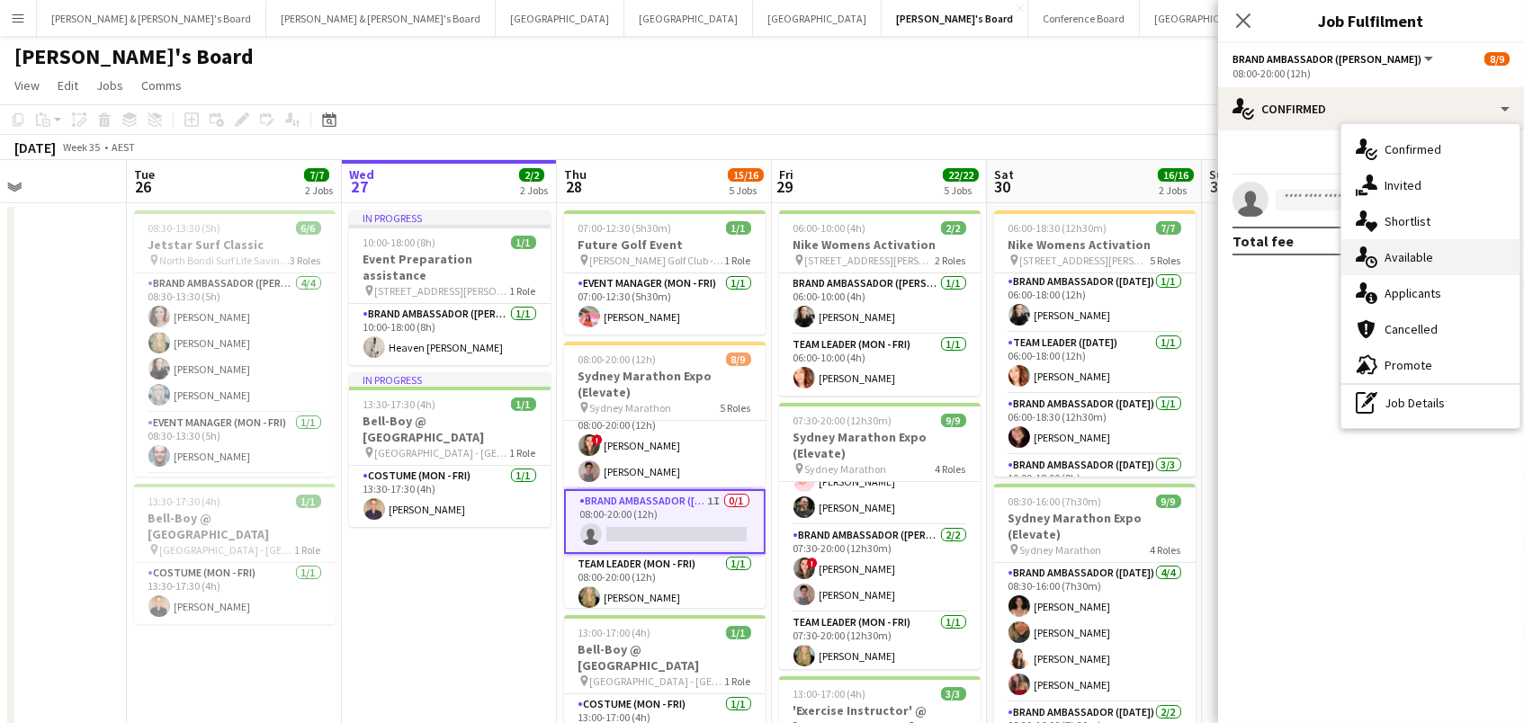
click at [1393, 261] on div "single-neutral-actions-upload Available" at bounding box center [1430, 257] width 178 height 36
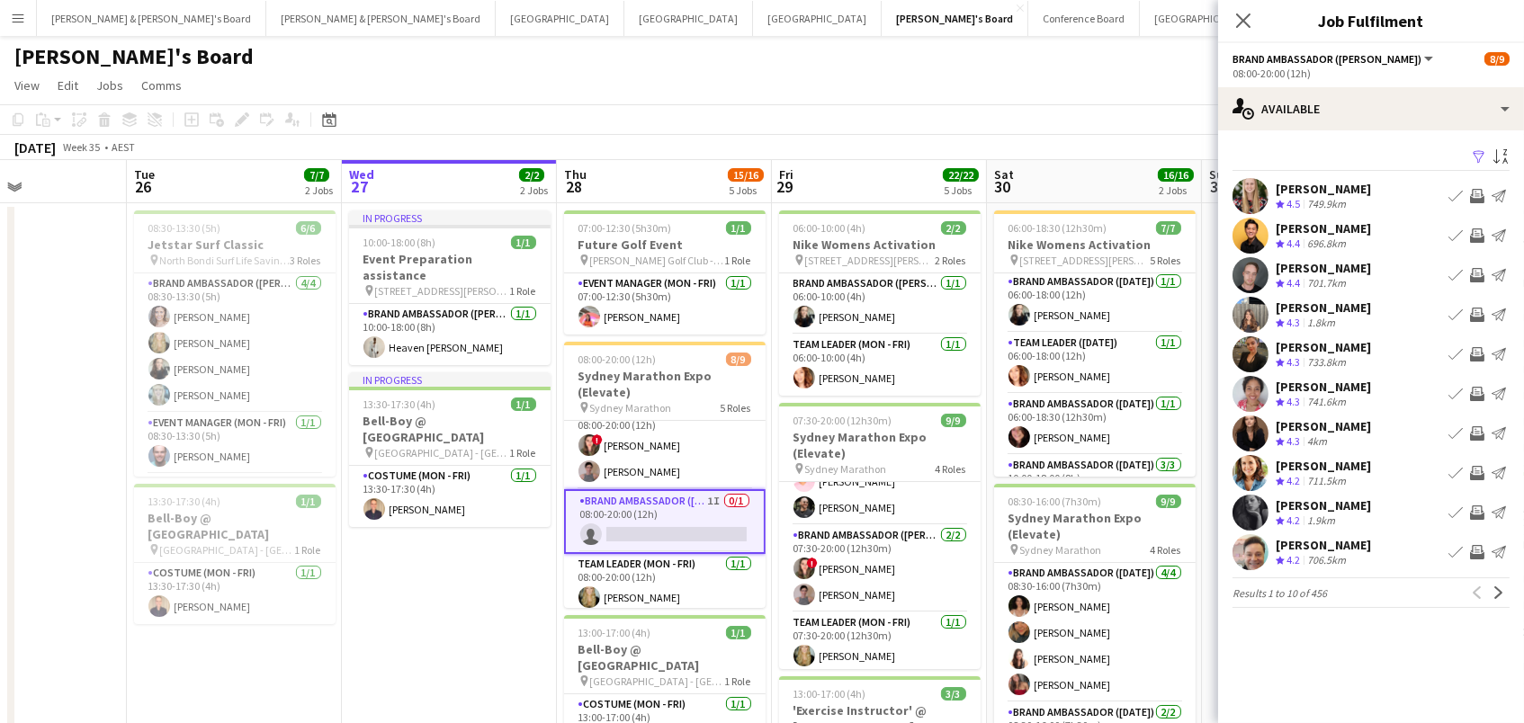
click at [1474, 157] on app-icon "Filter" at bounding box center [1479, 157] width 14 height 17
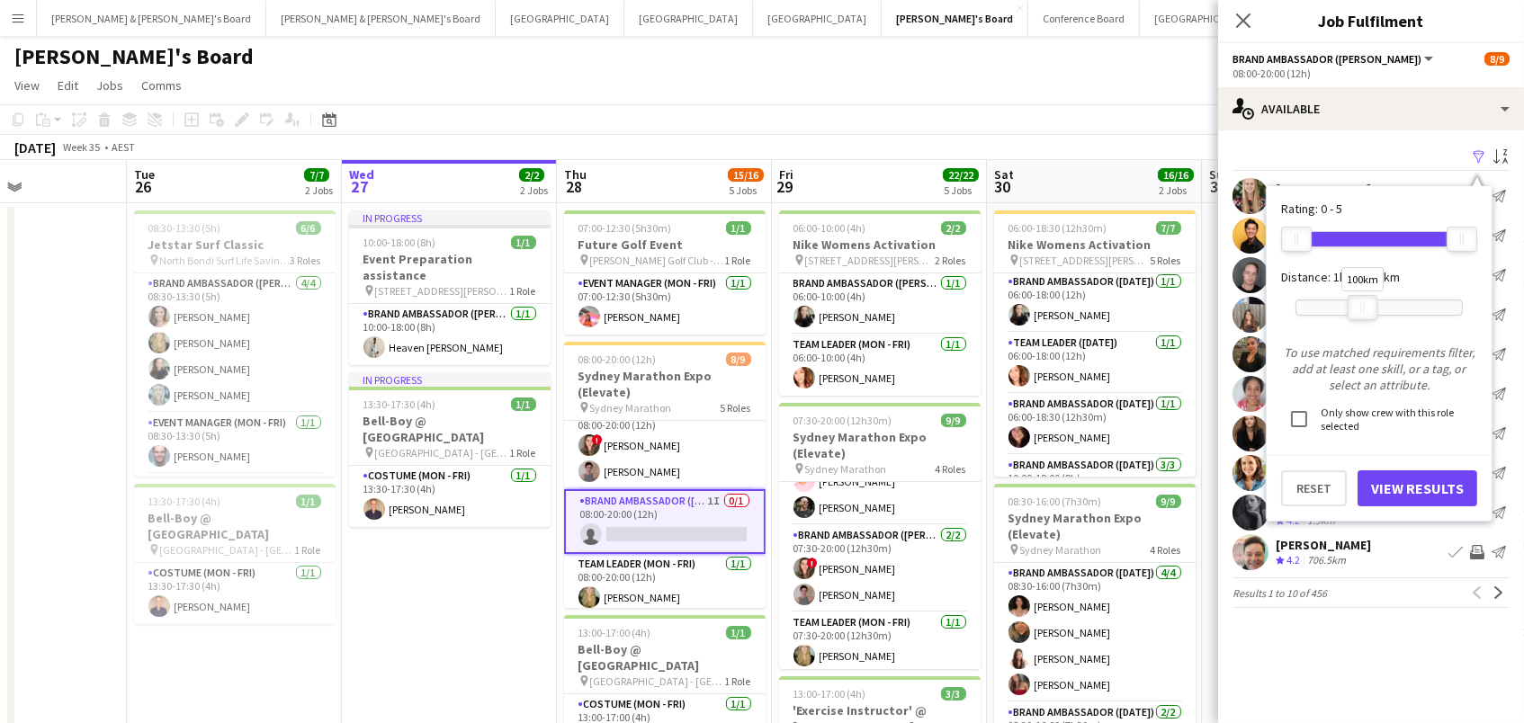
drag, startPoint x: 1462, startPoint y: 309, endPoint x: 1368, endPoint y: 304, distance: 93.7
click at [1368, 304] on div "100km" at bounding box center [1363, 307] width 31 height 25
click at [1404, 488] on button "View Results" at bounding box center [1418, 489] width 120 height 36
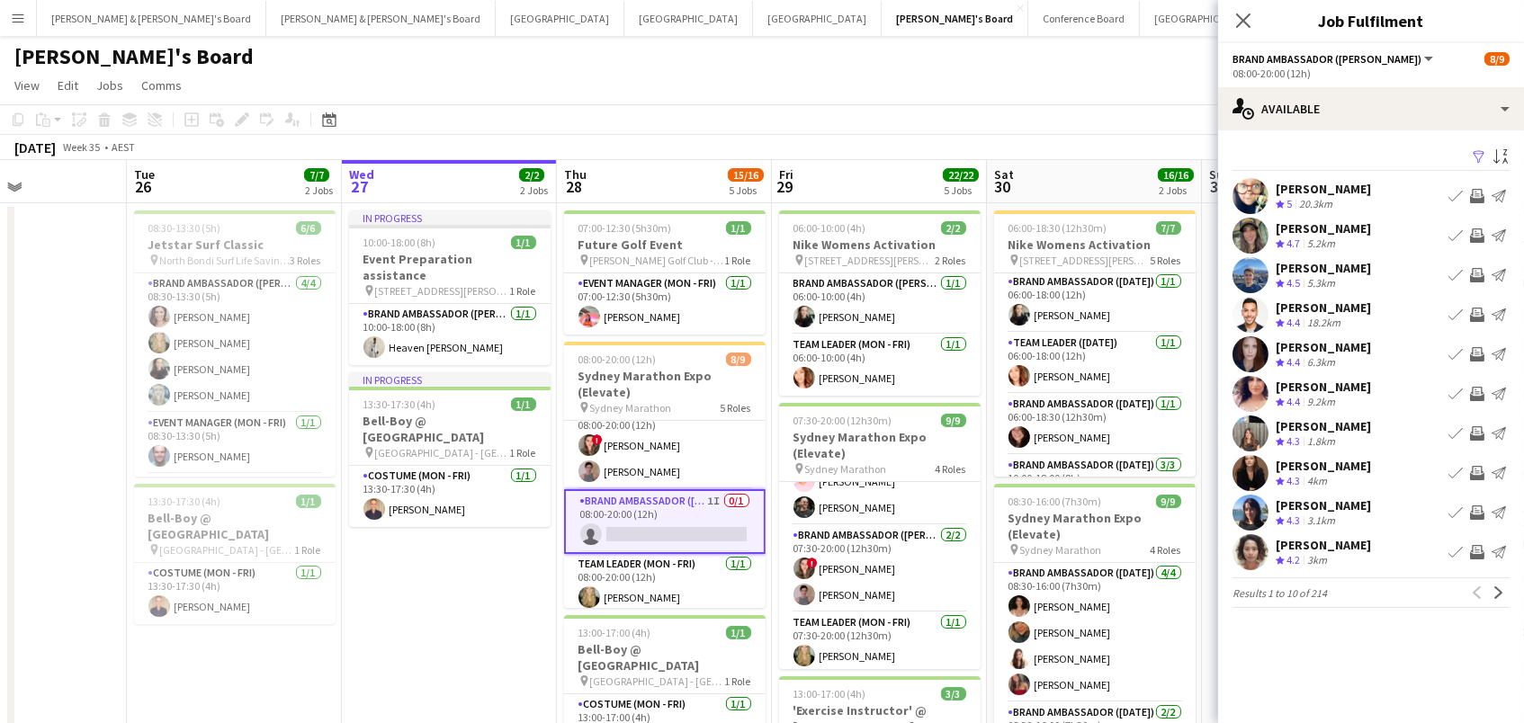
click at [1480, 547] on app-icon "Invite crew" at bounding box center [1477, 552] width 14 height 14
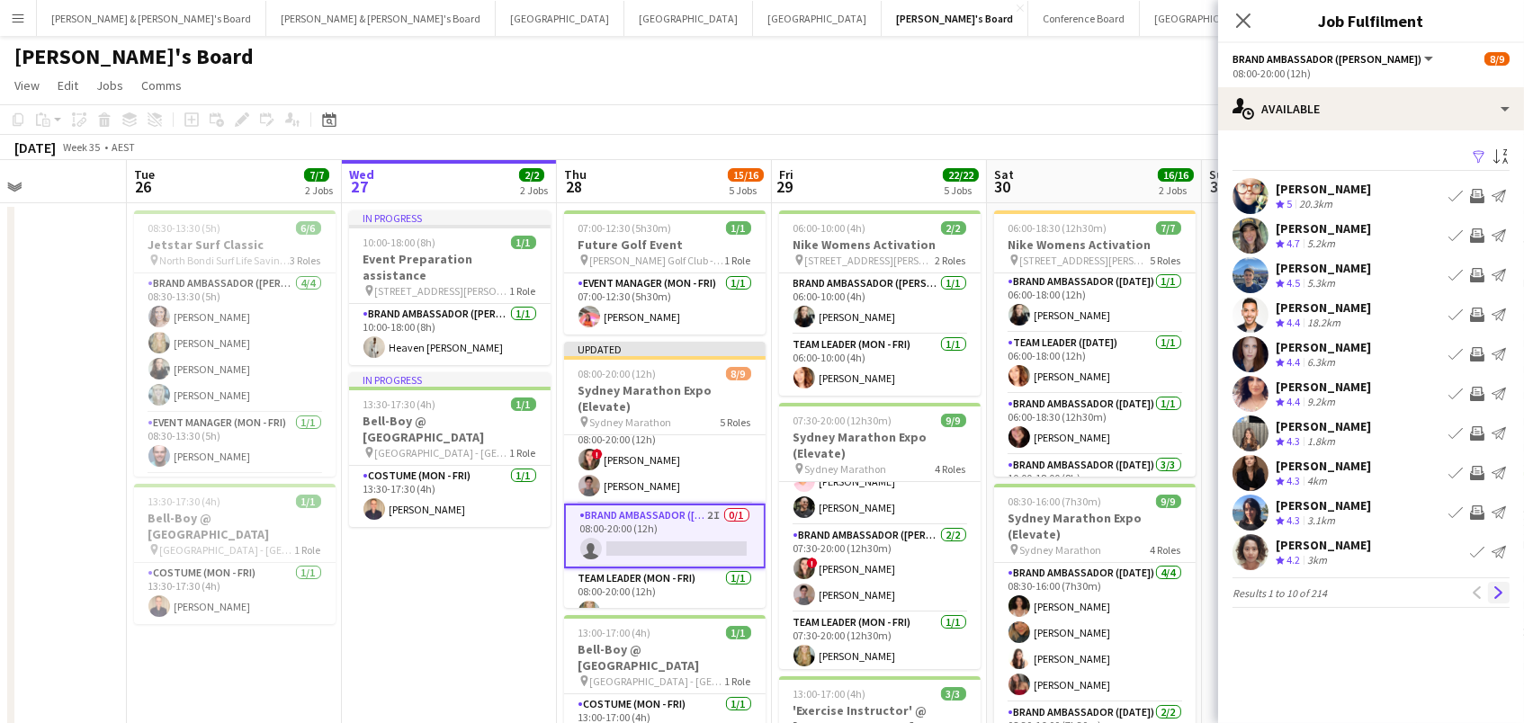
click at [1495, 598] on button "Next" at bounding box center [1499, 593] width 22 height 22
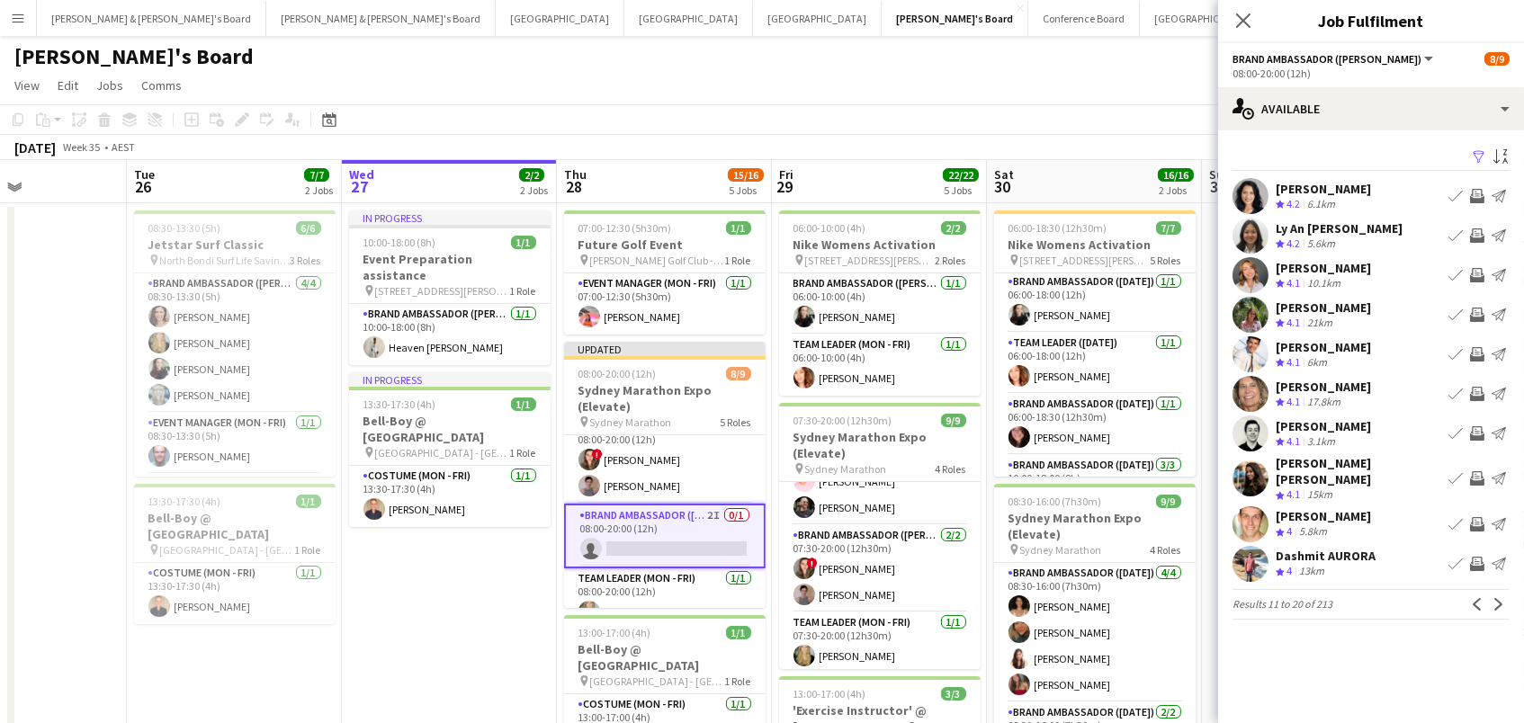
click at [1483, 309] on app-icon "Invite crew" at bounding box center [1477, 315] width 14 height 14
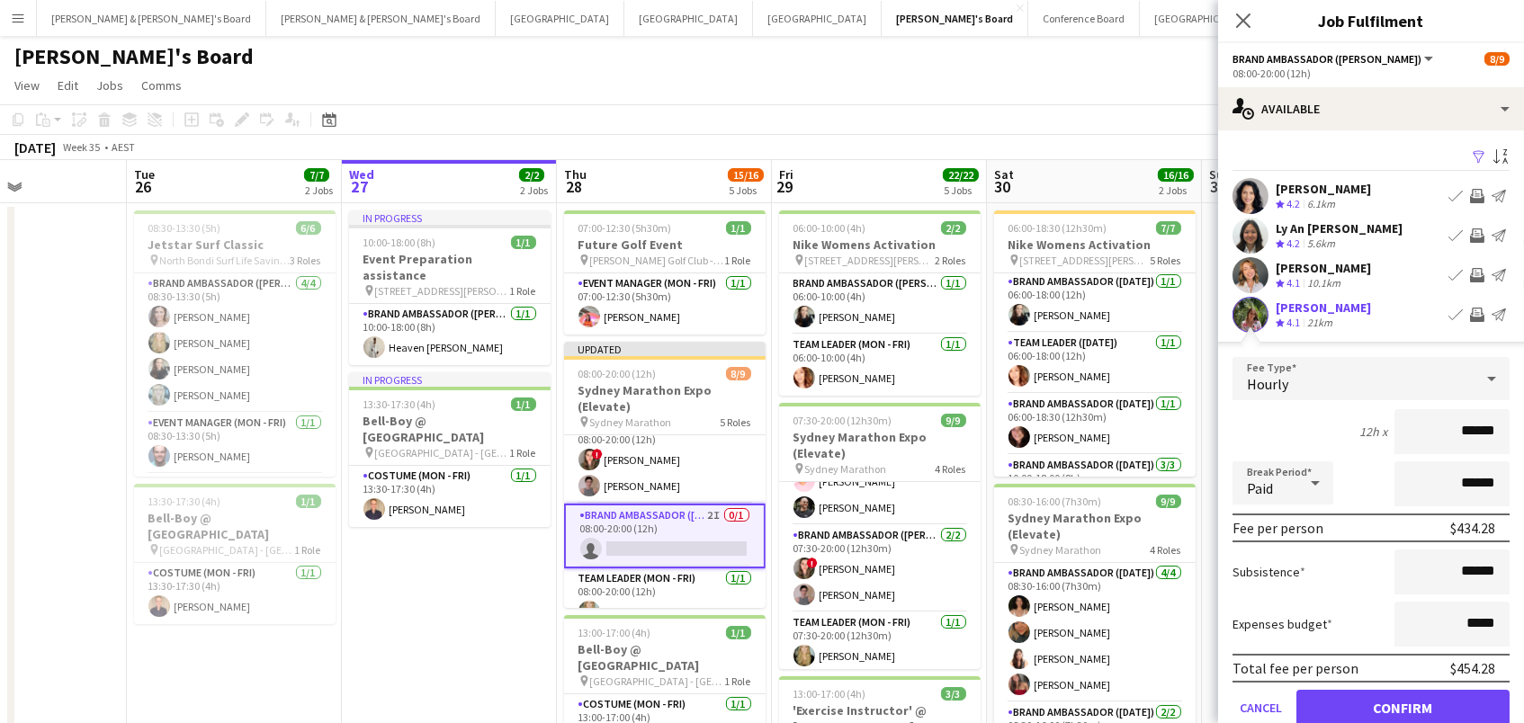
click at [1403, 705] on button "Confirm" at bounding box center [1402, 708] width 213 height 36
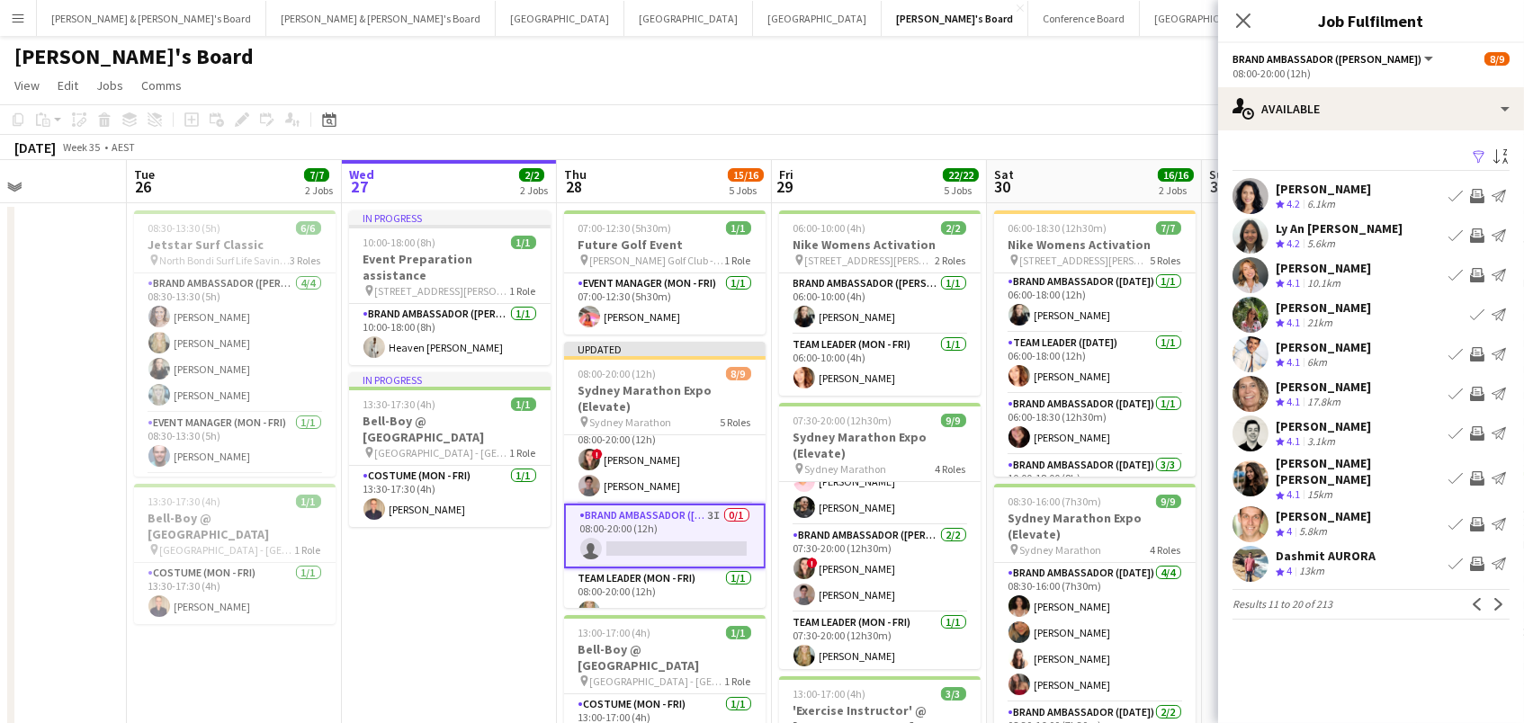
click at [1474, 428] on app-icon "Invite crew" at bounding box center [1477, 433] width 14 height 14
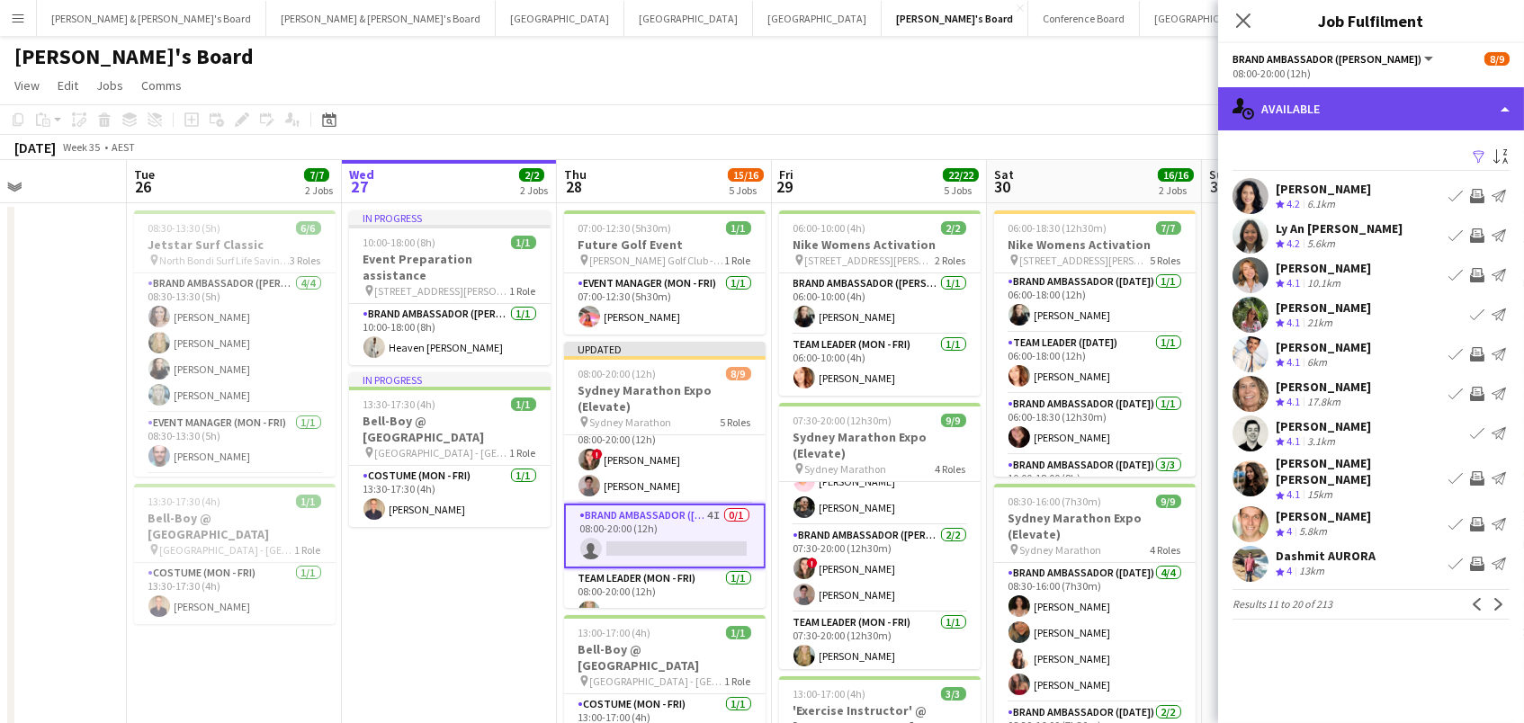
click at [1330, 121] on div "single-neutral-actions-upload Available" at bounding box center [1371, 108] width 306 height 43
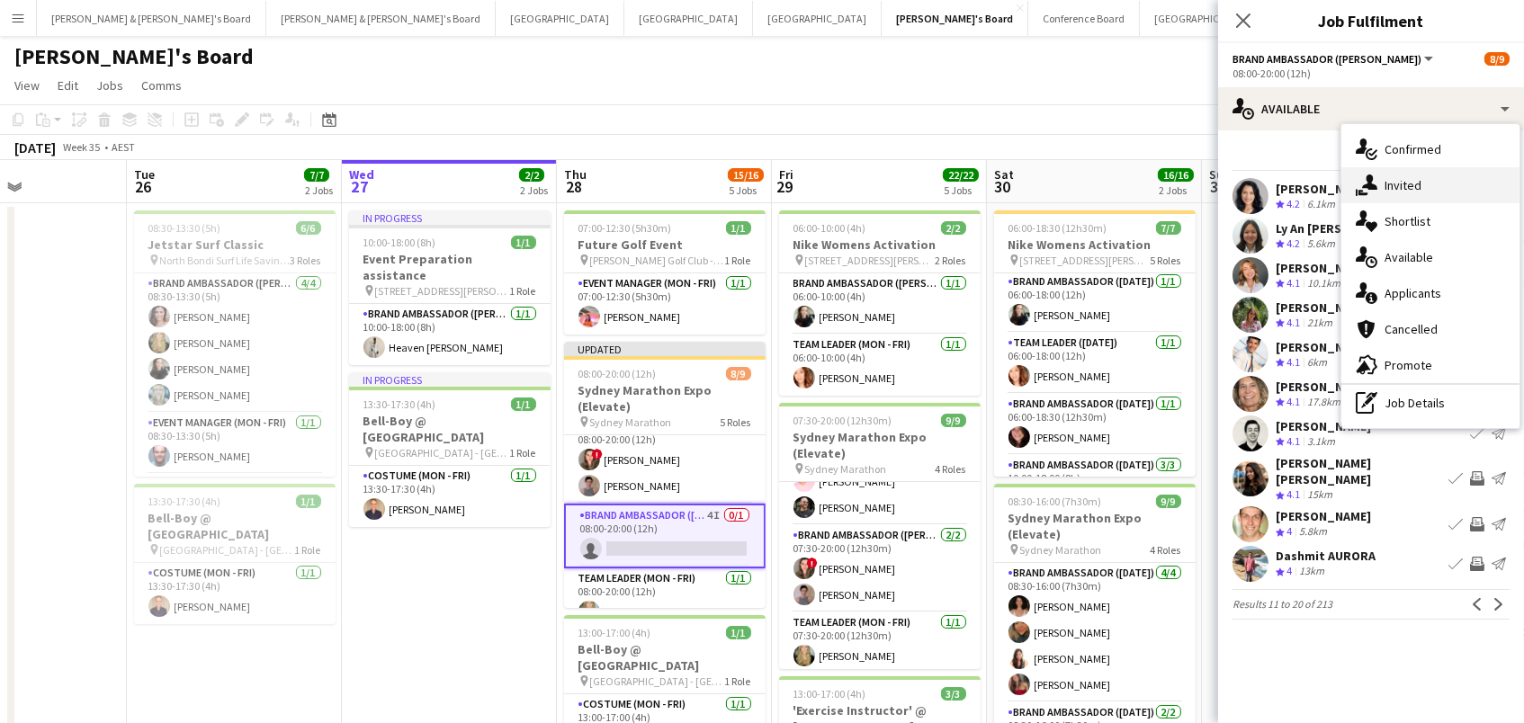
click at [1388, 176] on div "single-neutral-actions-share-1 Invited" at bounding box center [1430, 185] width 178 height 36
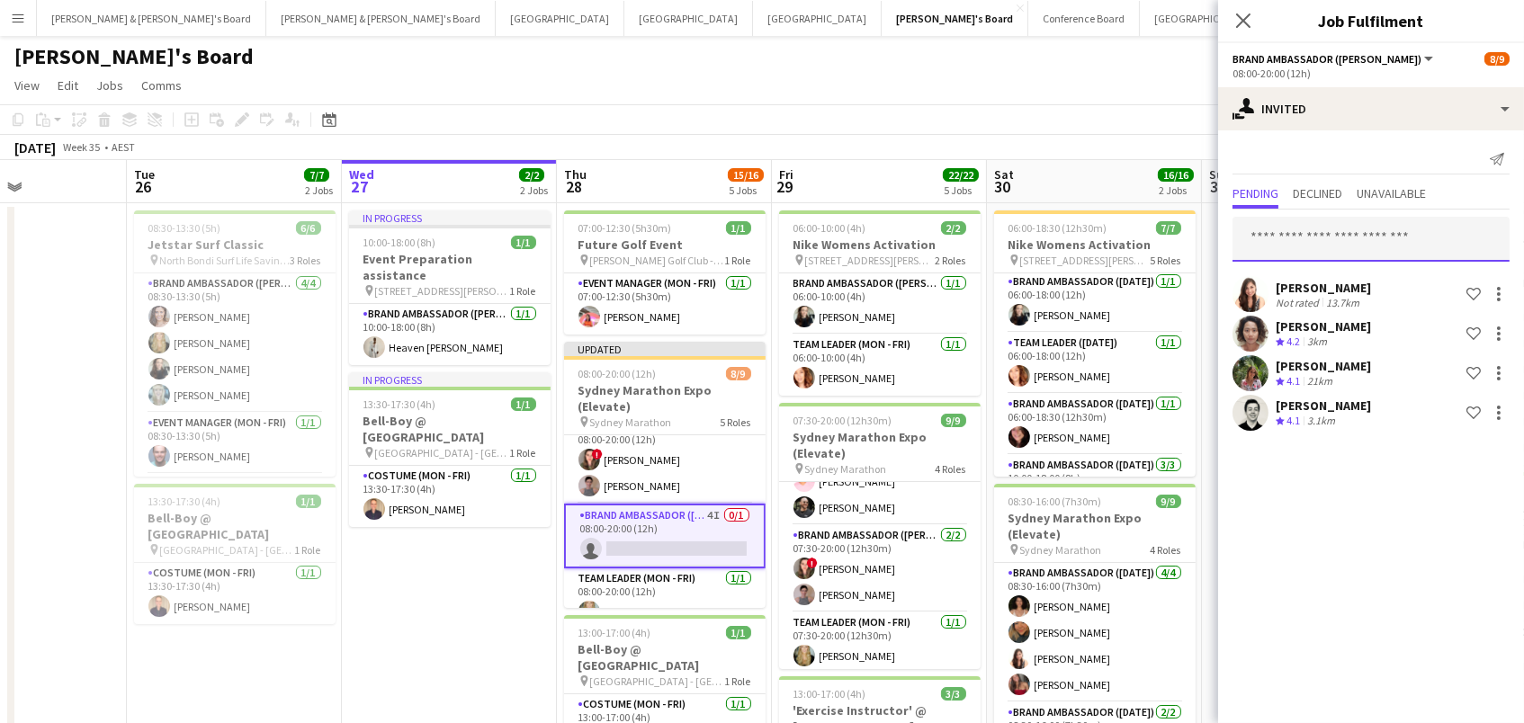
click at [1324, 241] on input "text" at bounding box center [1370, 239] width 277 height 45
type input "****"
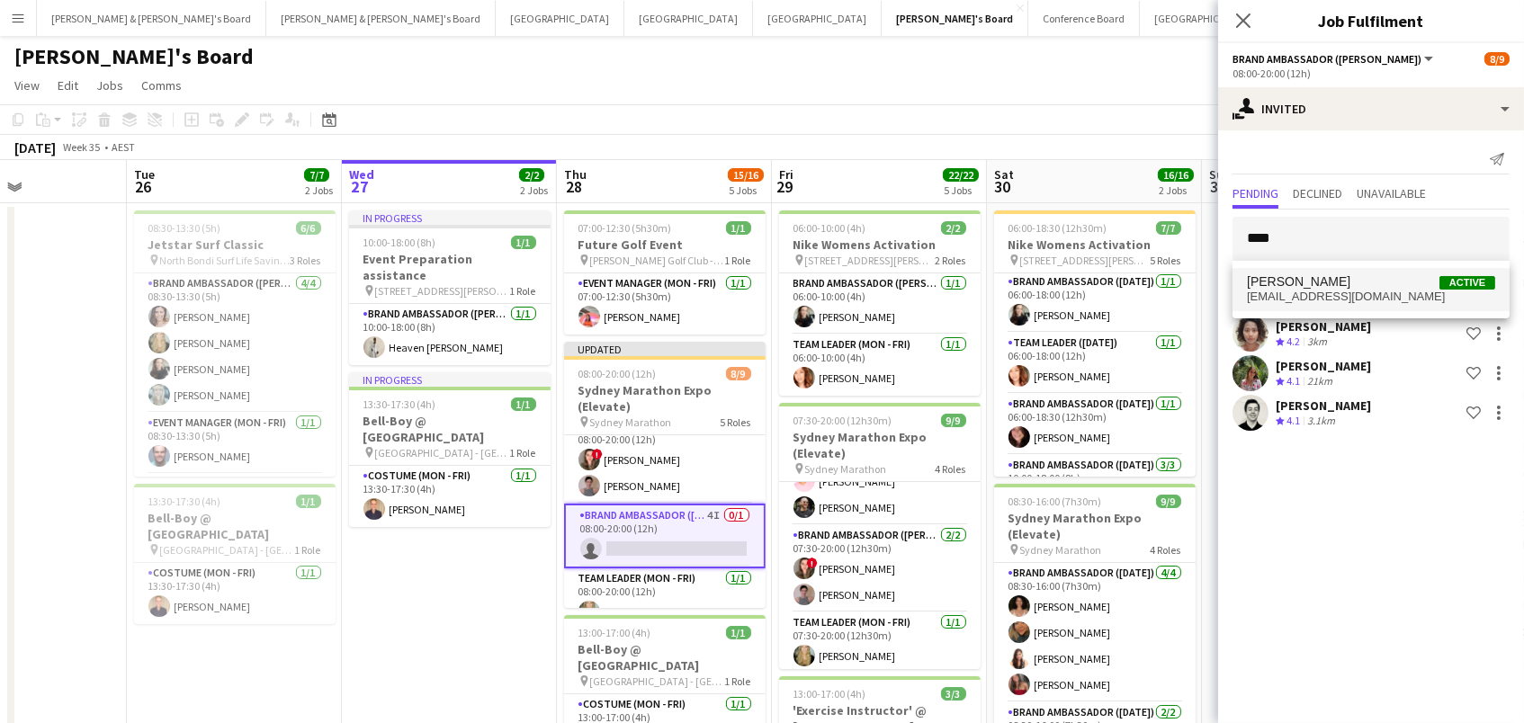
click at [1321, 278] on span "[PERSON_NAME]" at bounding box center [1298, 281] width 103 height 15
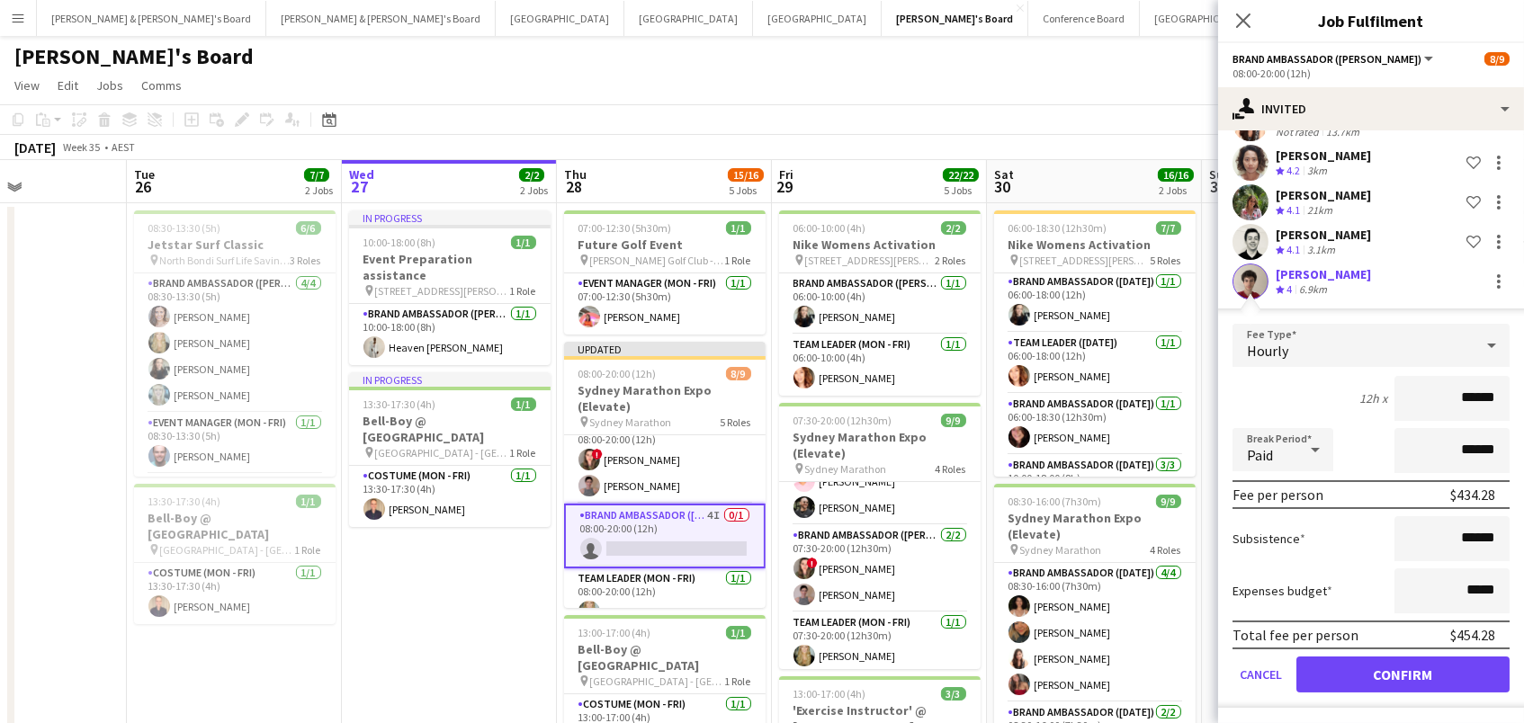
scroll to position [170, 0]
click at [1376, 669] on button "Confirm" at bounding box center [1402, 676] width 213 height 36
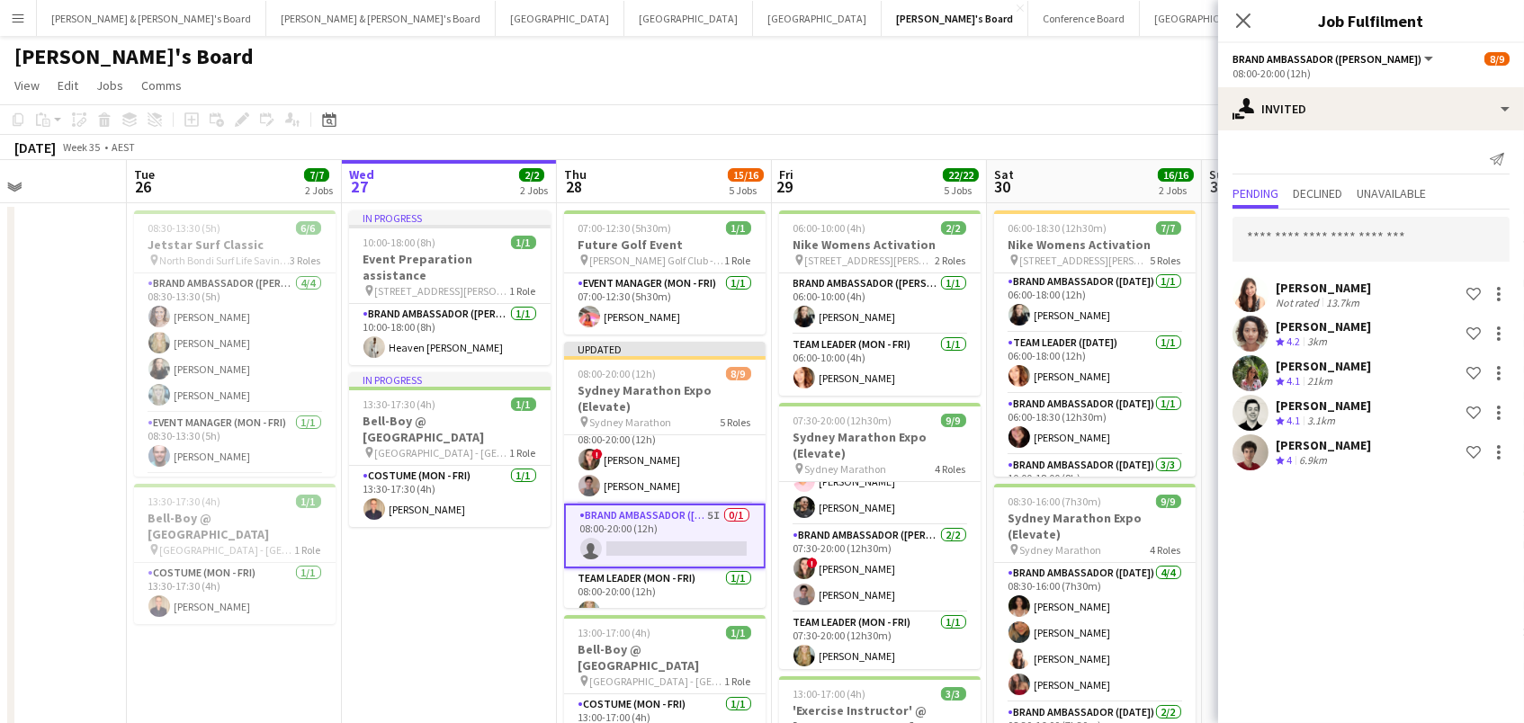
scroll to position [0, 0]
click at [1156, 75] on app-page-menu "View Day view expanded Day view collapsed Month view Date picker Jump to [DATE]…" at bounding box center [762, 87] width 1524 height 34
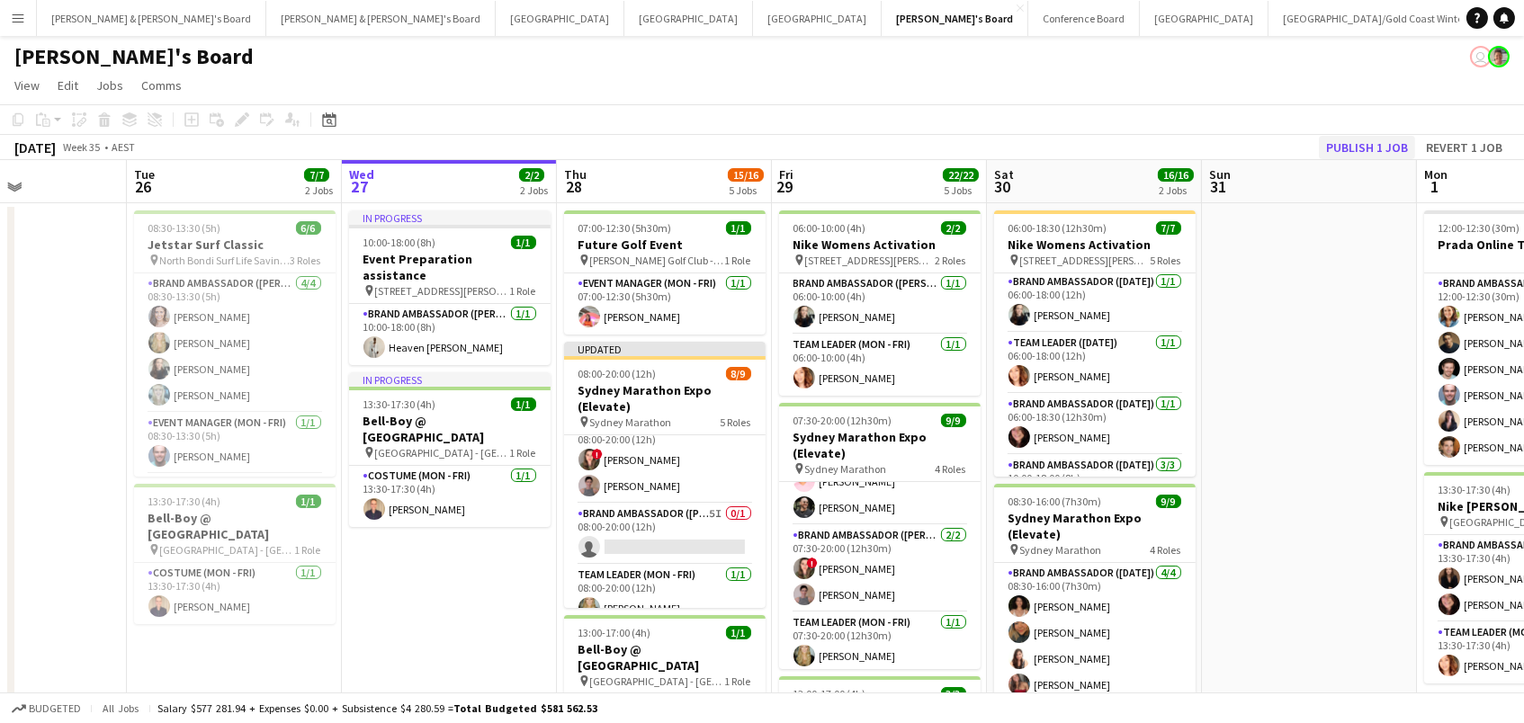
click at [1363, 148] on button "Publish 1 job" at bounding box center [1367, 147] width 96 height 23
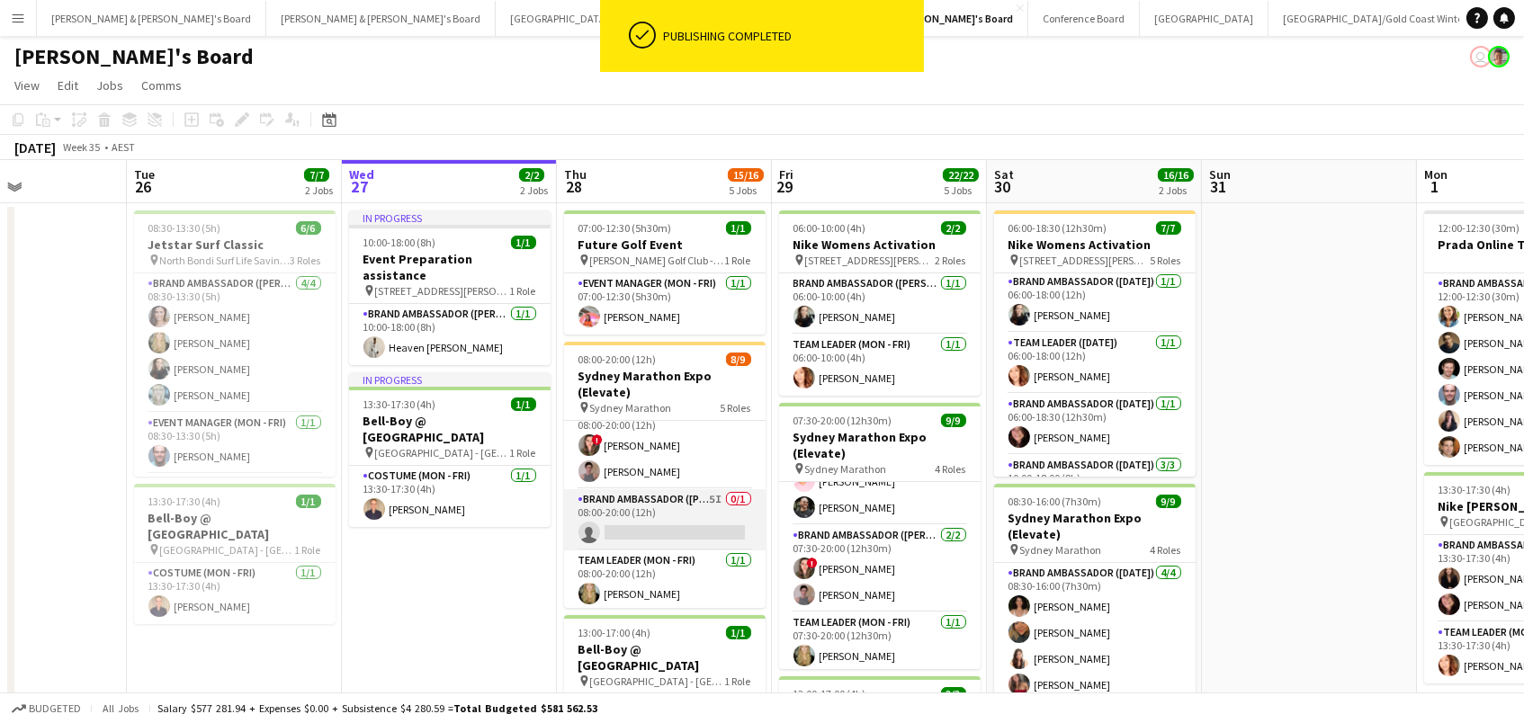
click at [712, 510] on app-card-role "Brand Ambassador (Mon - Fri) 5I 0/1 08:00-20:00 (12h) single-neutral-actions" at bounding box center [665, 519] width 202 height 61
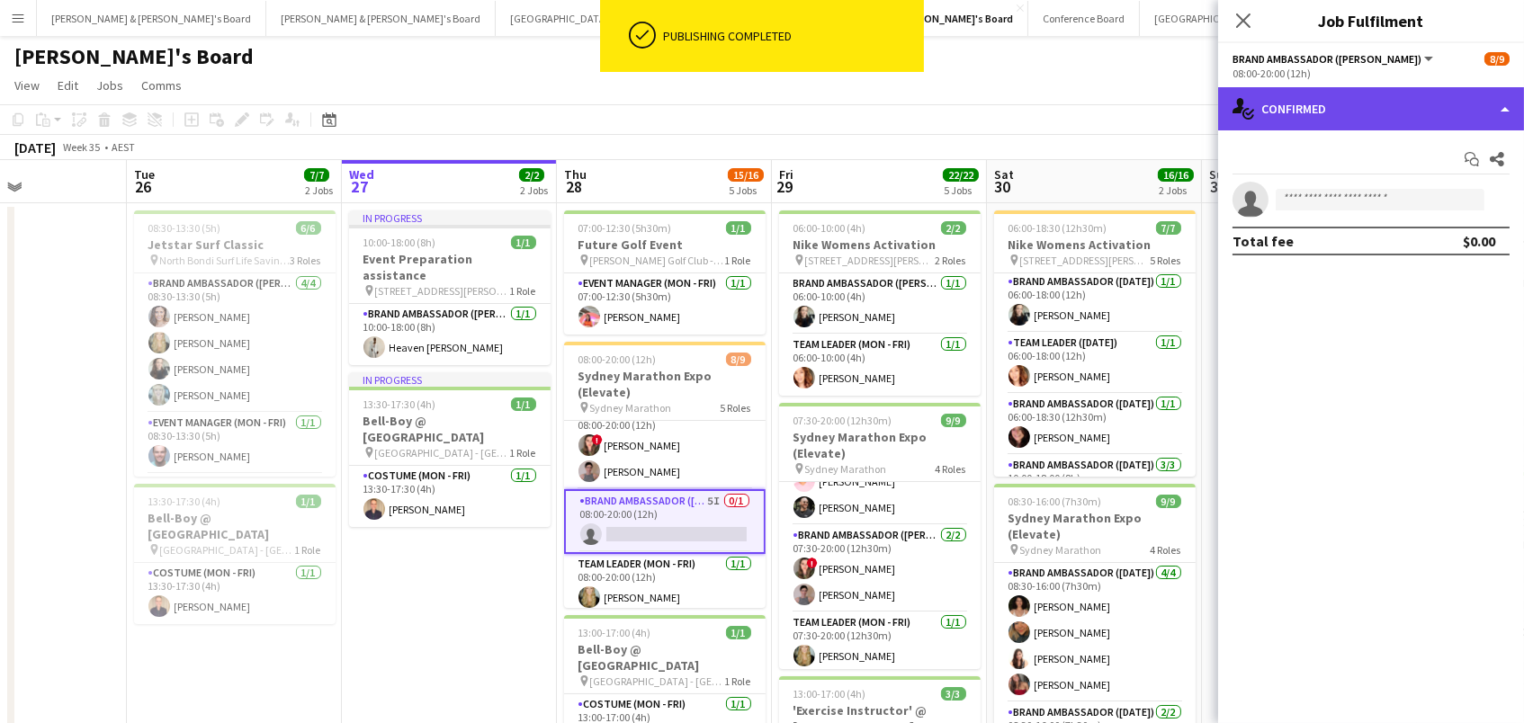
click at [1302, 106] on div "single-neutral-actions-check-2 Confirmed" at bounding box center [1371, 108] width 306 height 43
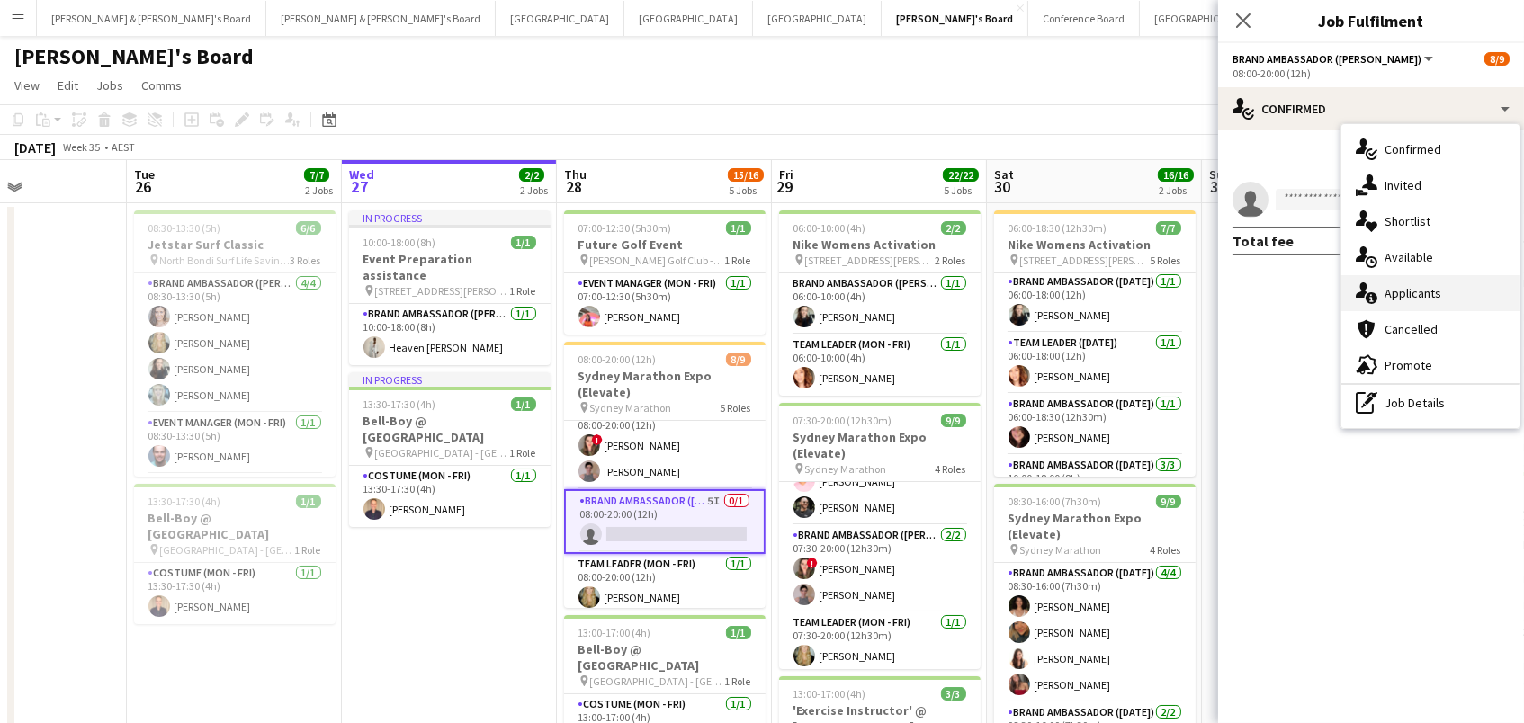
click at [1392, 275] on div "single-neutral-actions-information Applicants" at bounding box center [1430, 293] width 178 height 36
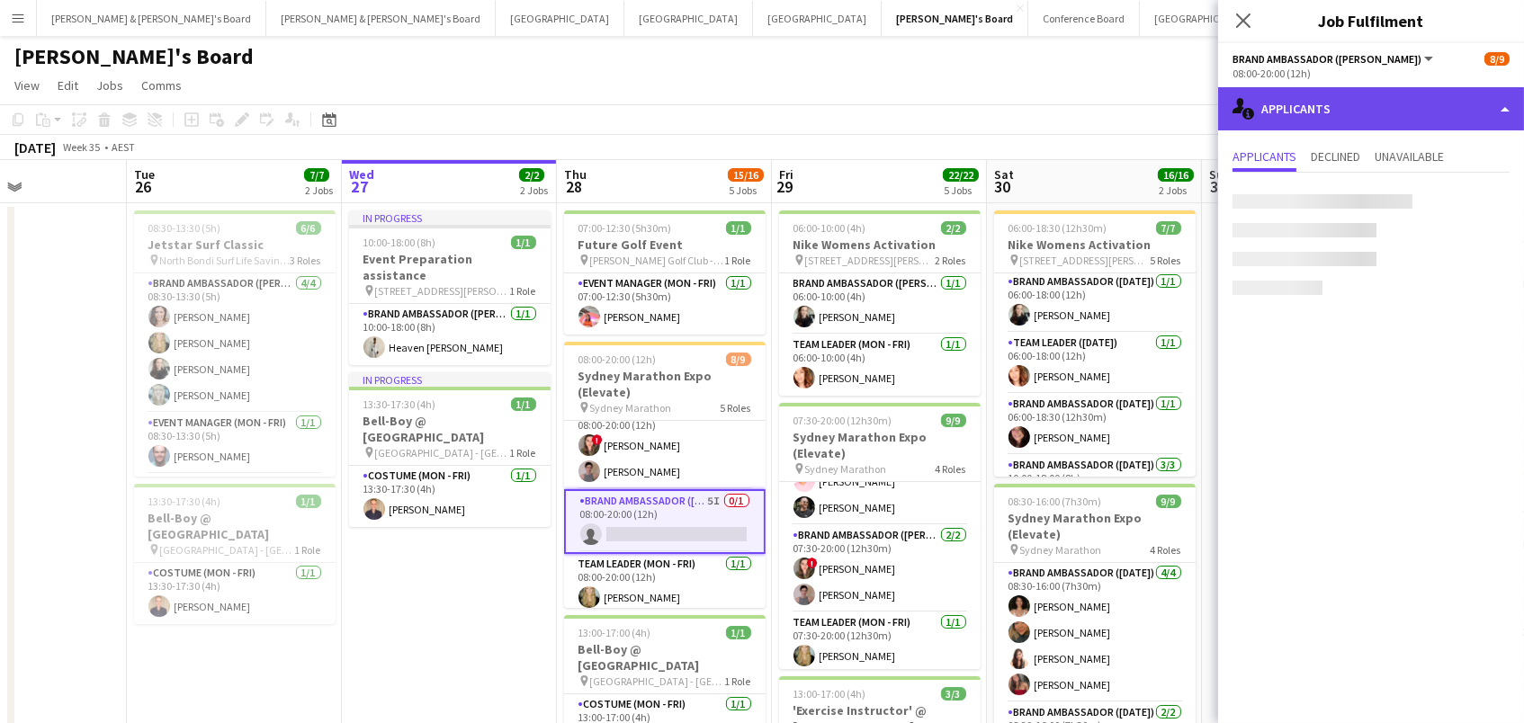
click at [1364, 97] on div "single-neutral-actions-information Applicants" at bounding box center [1371, 108] width 306 height 43
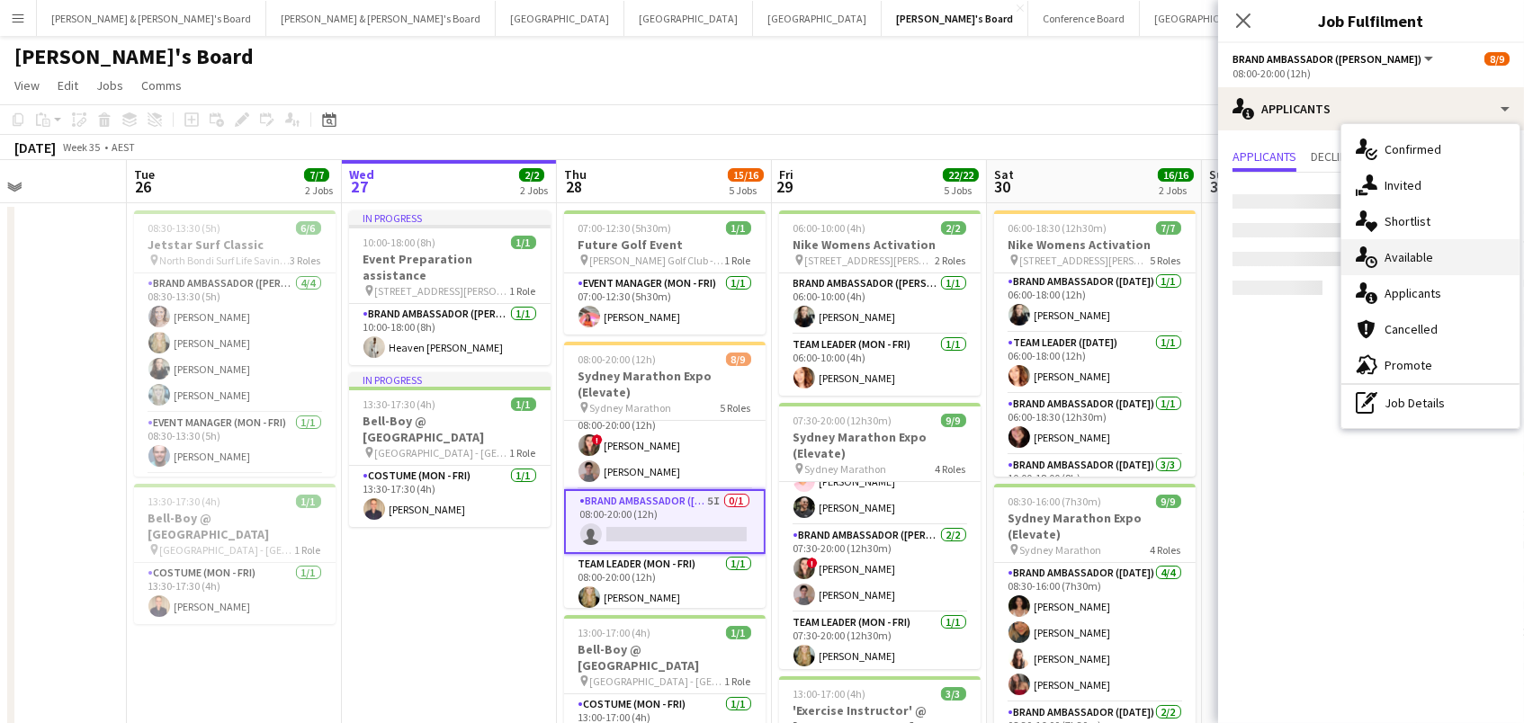
click at [1428, 264] on div "single-neutral-actions-upload Available" at bounding box center [1430, 257] width 178 height 36
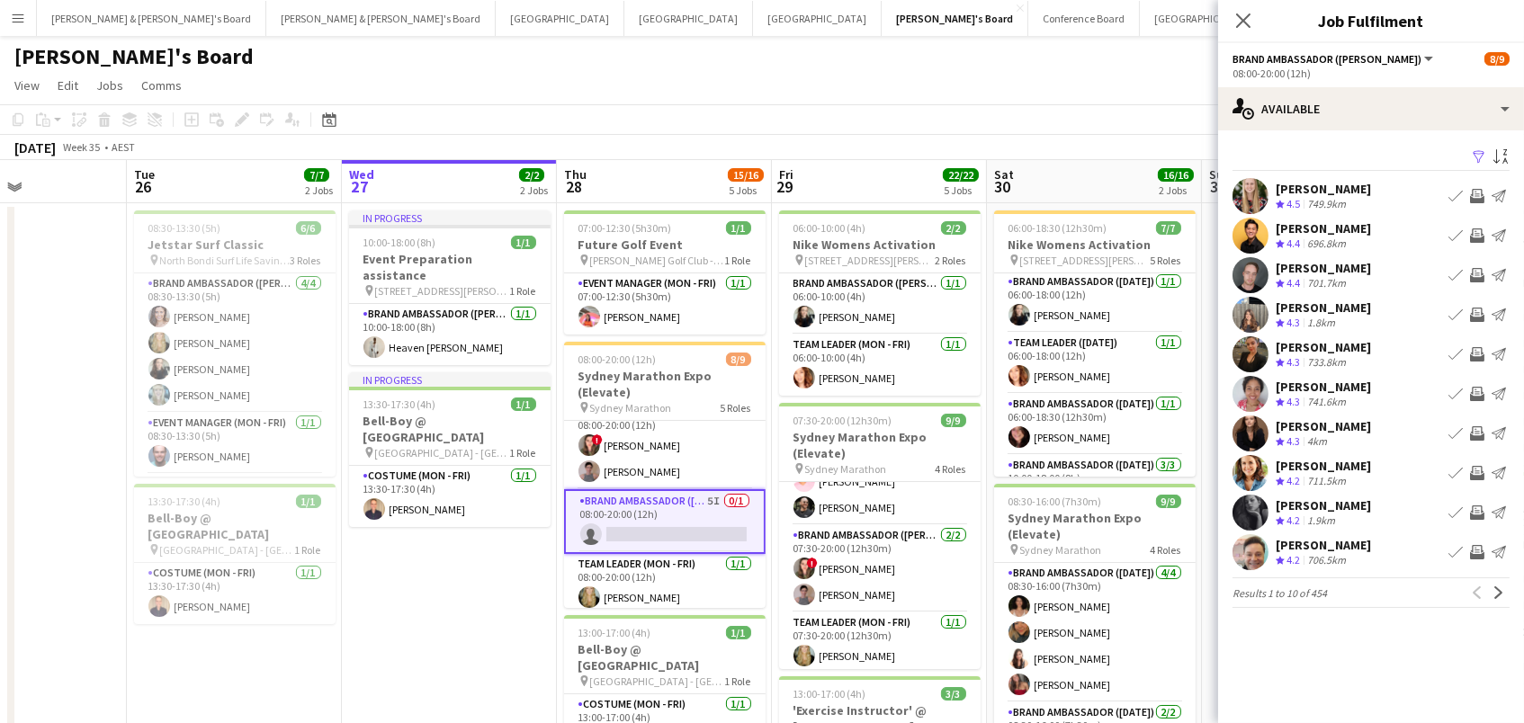
click at [1482, 153] on app-icon "Filter" at bounding box center [1479, 157] width 14 height 17
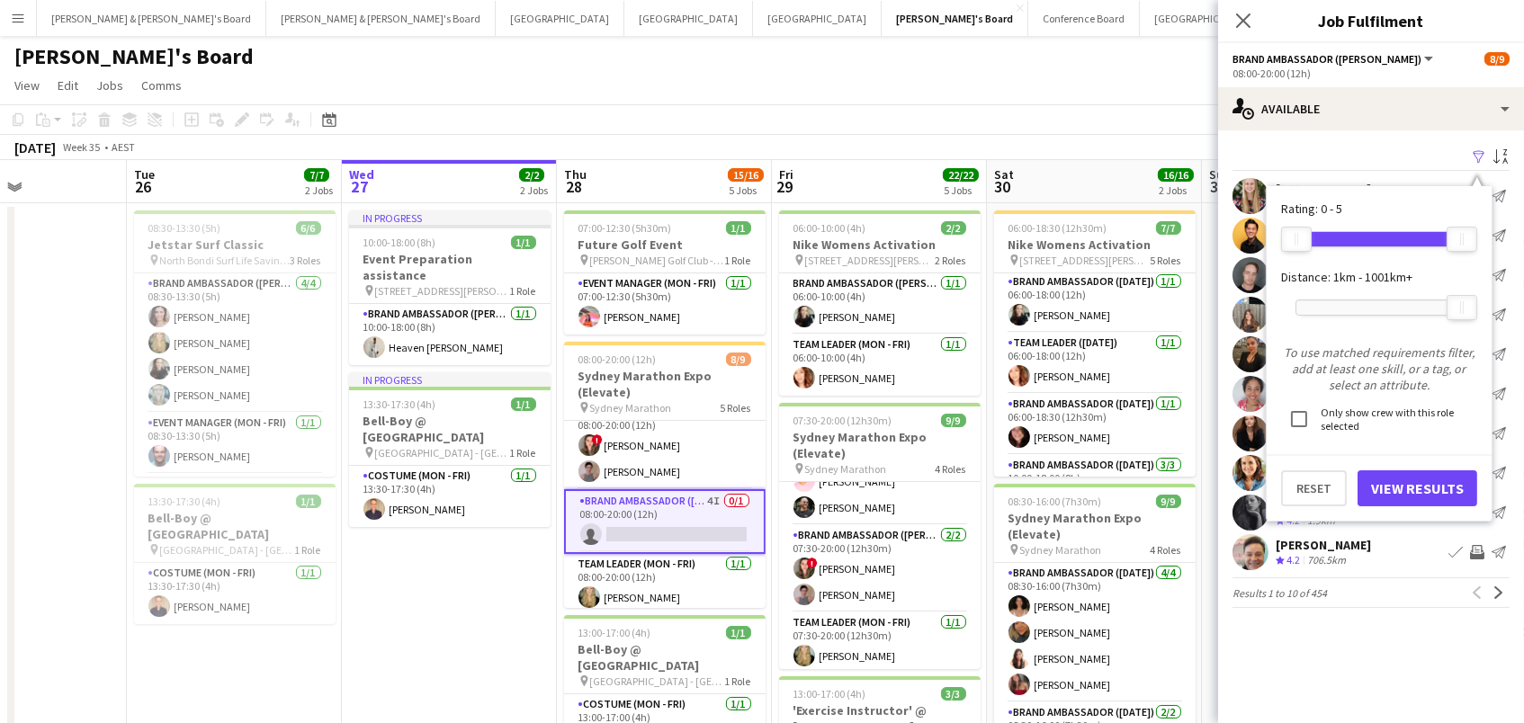
click at [1346, 310] on div at bounding box center [1379, 307] width 166 height 14
click at [1382, 477] on button "View Results" at bounding box center [1418, 489] width 120 height 36
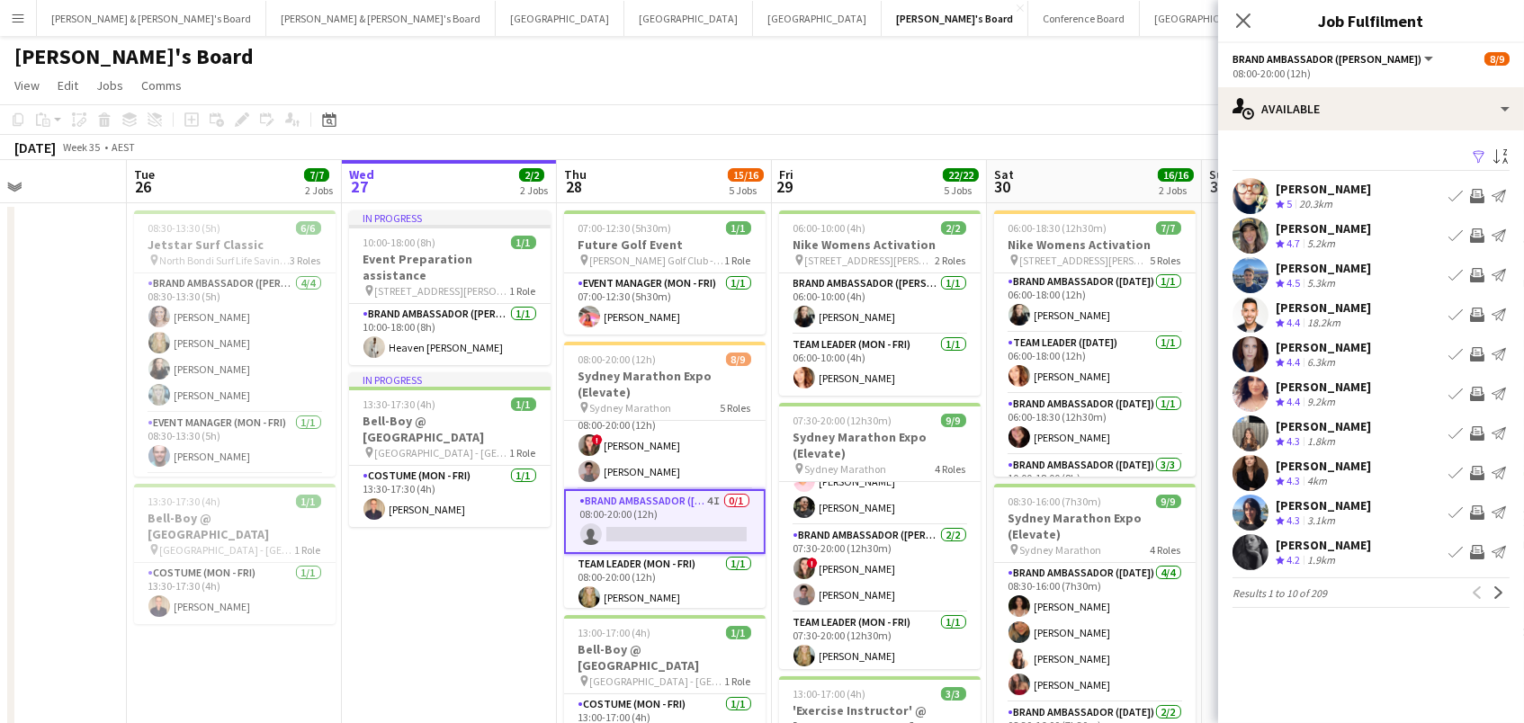
click at [1474, 556] on app-icon "Invite crew" at bounding box center [1477, 552] width 14 height 14
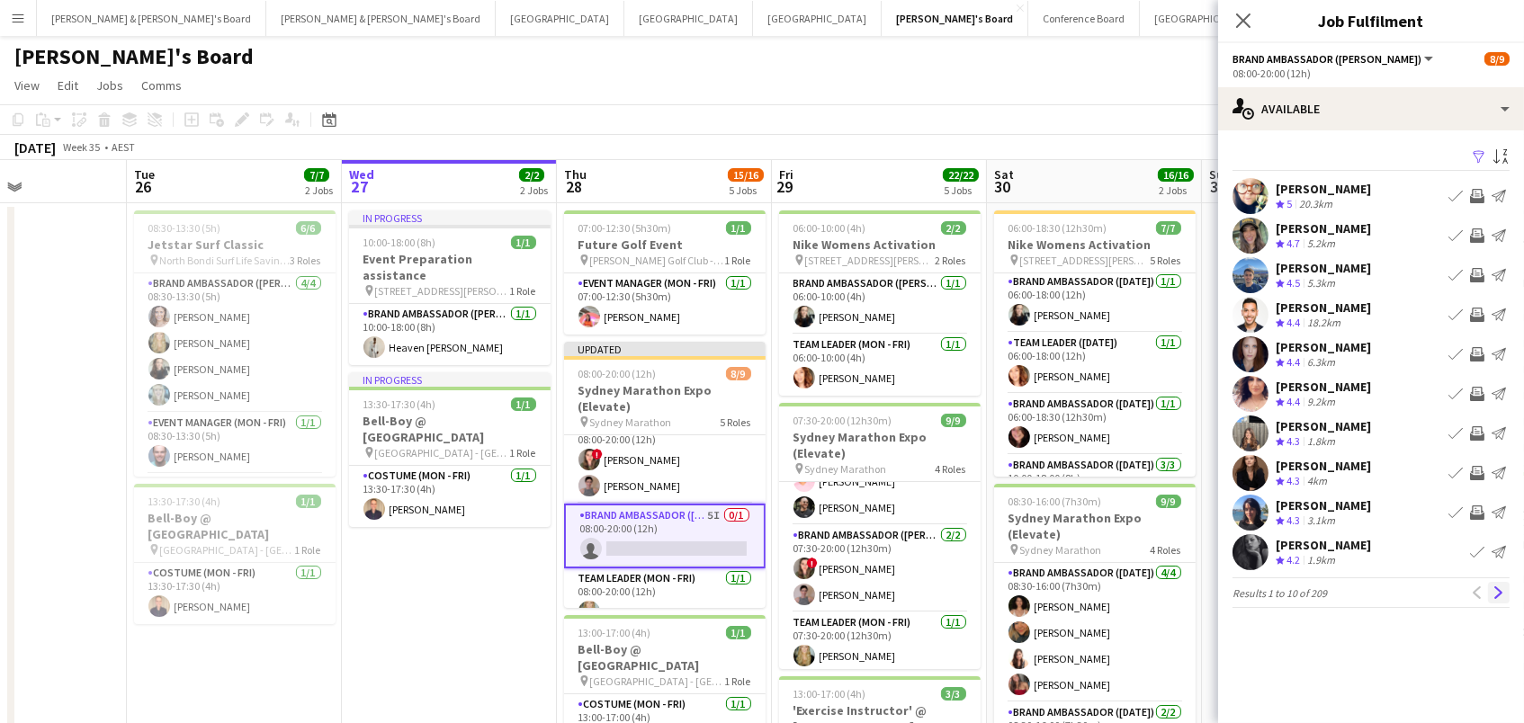
click at [1501, 597] on button "Next" at bounding box center [1499, 593] width 22 height 22
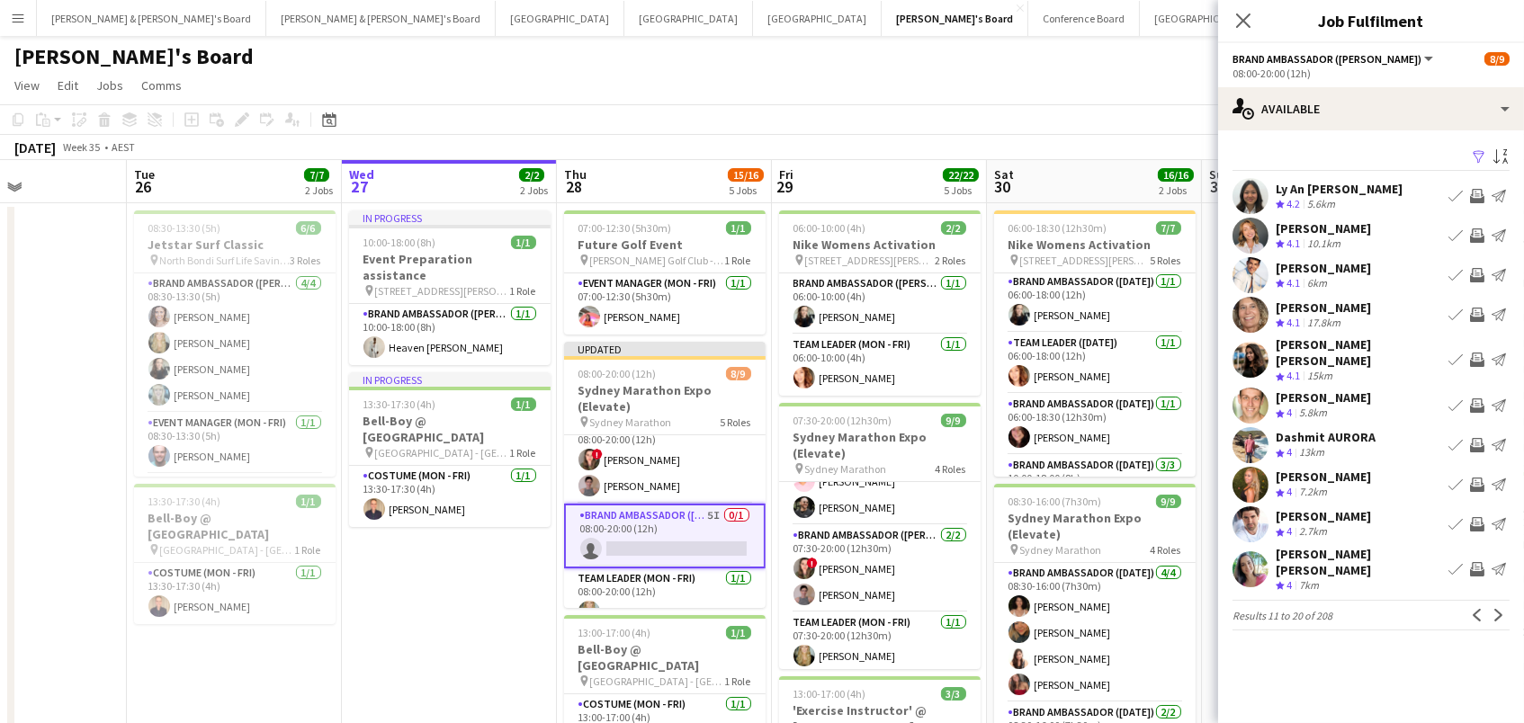
click at [1478, 308] on app-icon "Invite crew" at bounding box center [1477, 315] width 14 height 14
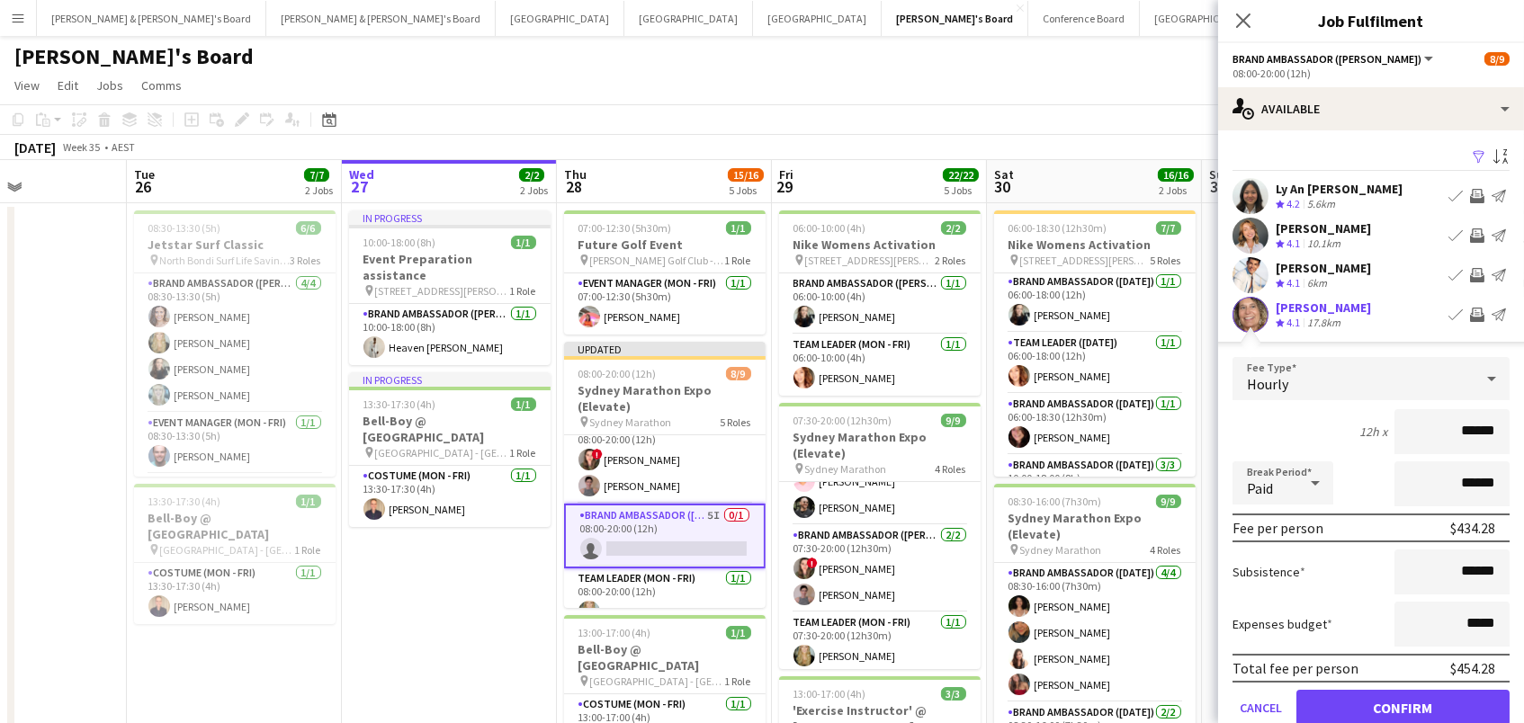
click at [1403, 705] on button "Confirm" at bounding box center [1402, 708] width 213 height 36
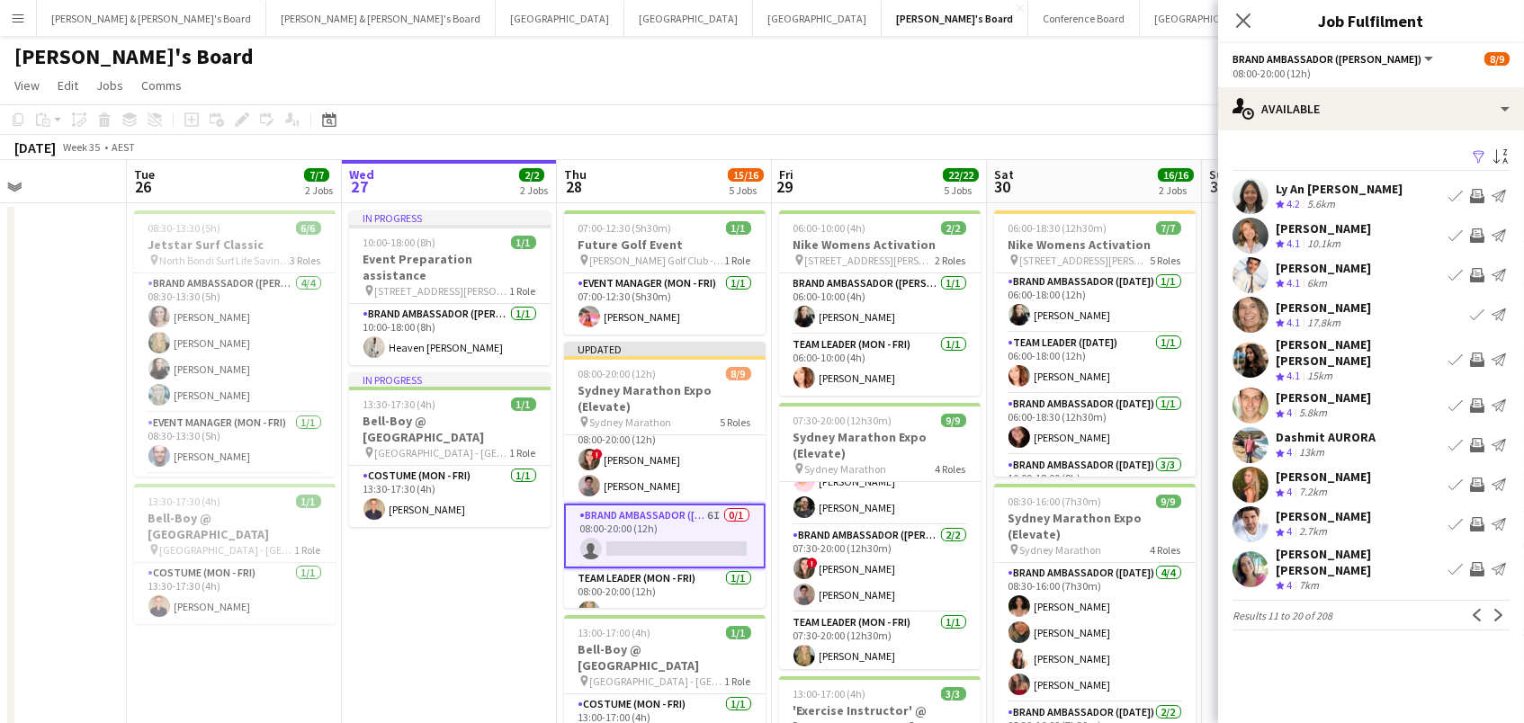
click at [1473, 399] on app-icon "Invite crew" at bounding box center [1477, 406] width 14 height 14
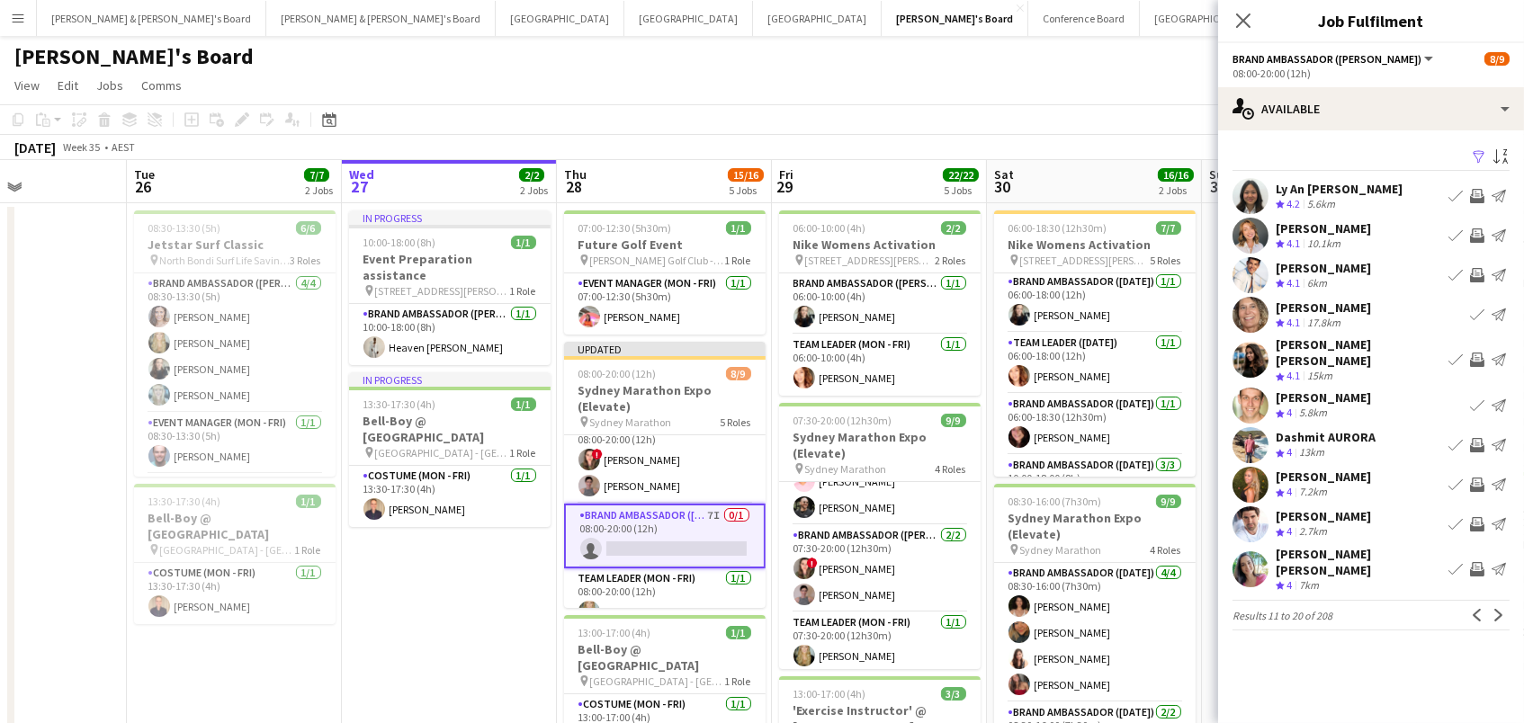
click at [1510, 604] on app-available-tab "Filter Sort asc Ly An Dinh Crew rating 4.2 5.6km Book crew Invite crew Send not…" at bounding box center [1371, 388] width 306 height 486
click at [1477, 478] on app-icon "Invite crew" at bounding box center [1477, 485] width 14 height 14
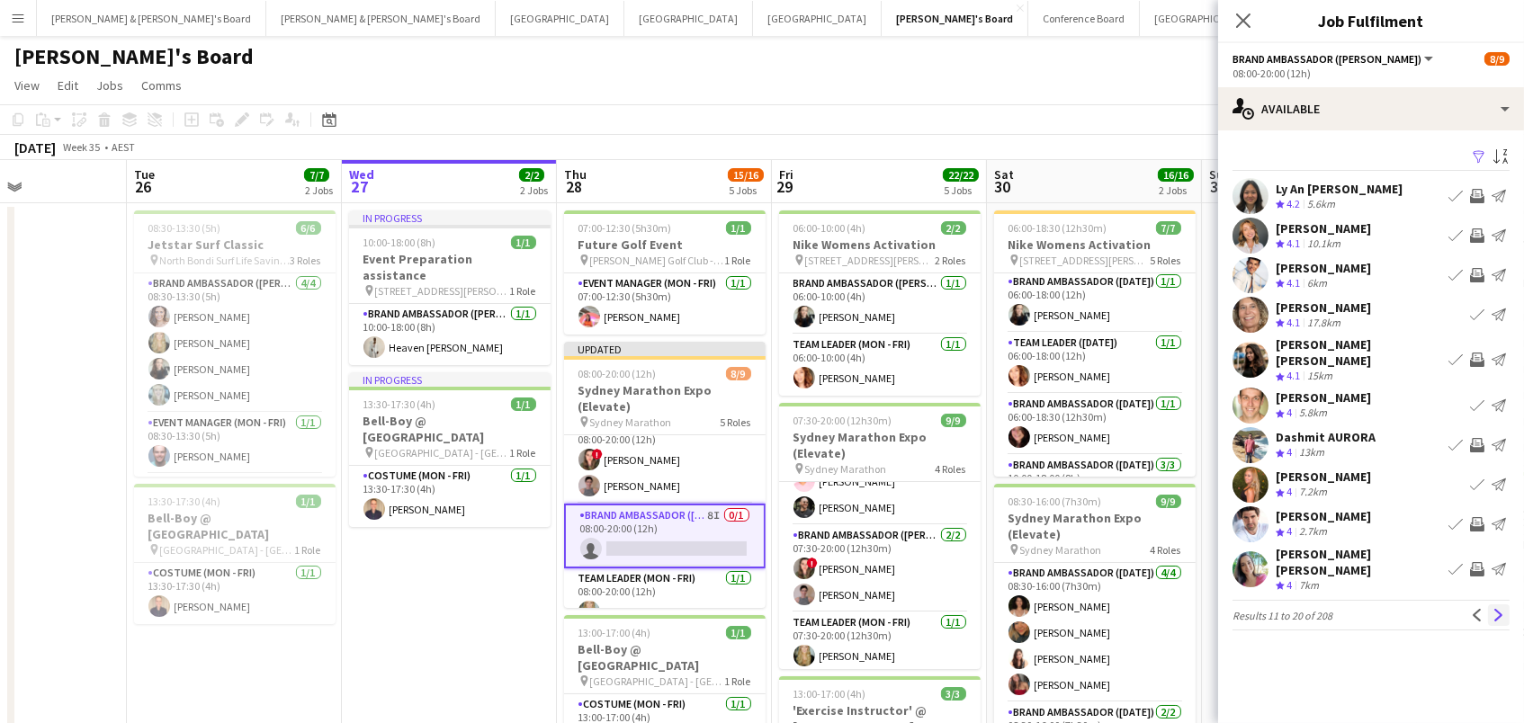
click at [1498, 609] on app-icon "Next" at bounding box center [1498, 615] width 13 height 13
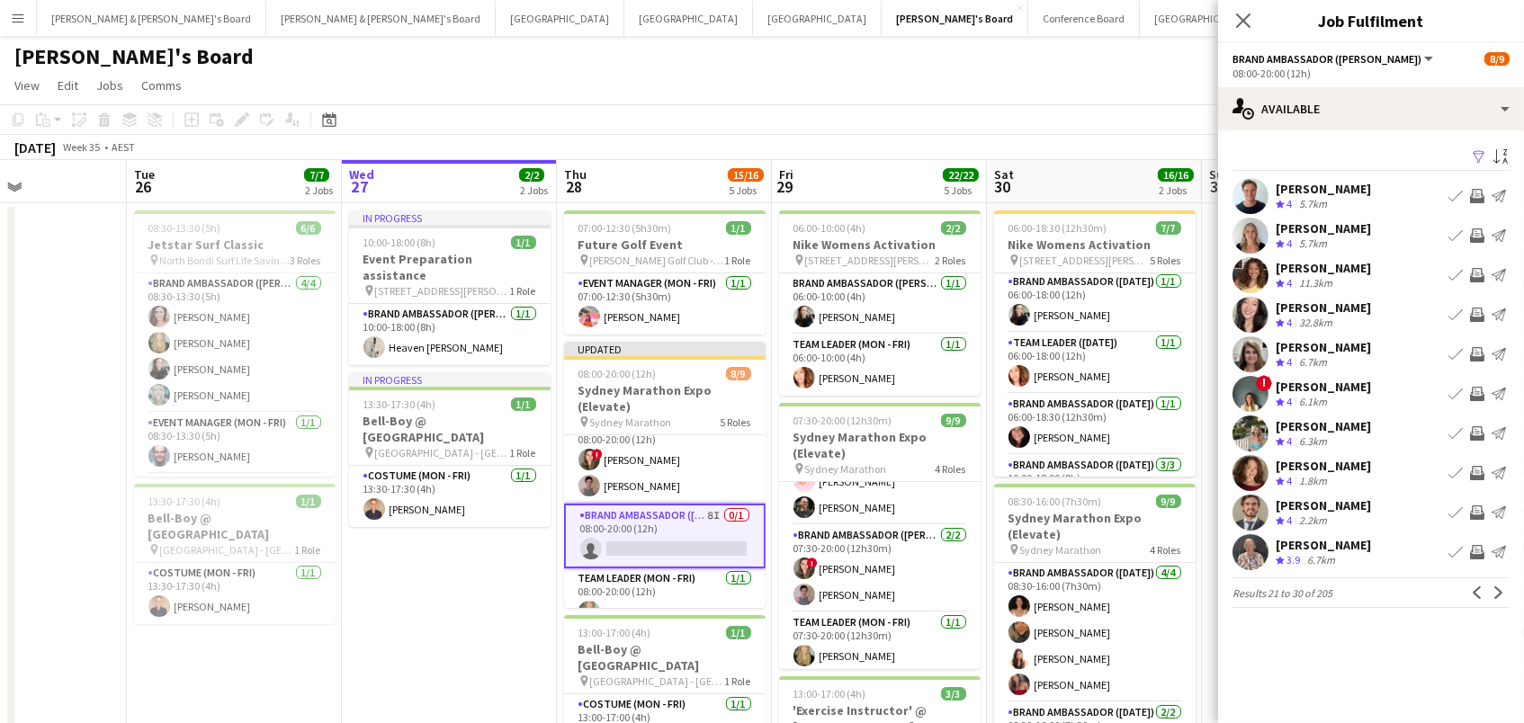
click at [1477, 193] on app-icon "Invite crew" at bounding box center [1477, 196] width 14 height 14
click at [1476, 233] on app-icon "Invite crew" at bounding box center [1477, 236] width 14 height 14
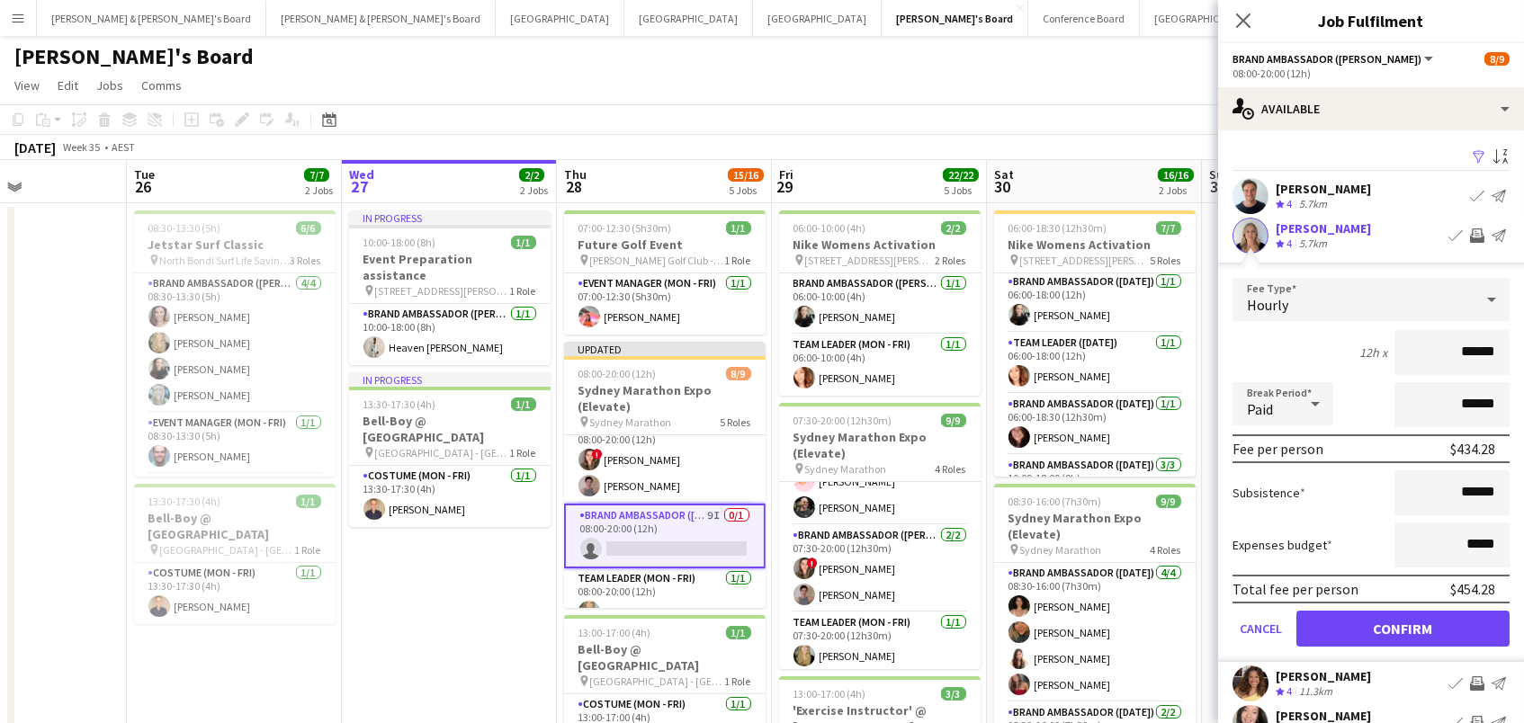
click at [1403, 626] on button "Confirm" at bounding box center [1402, 629] width 213 height 36
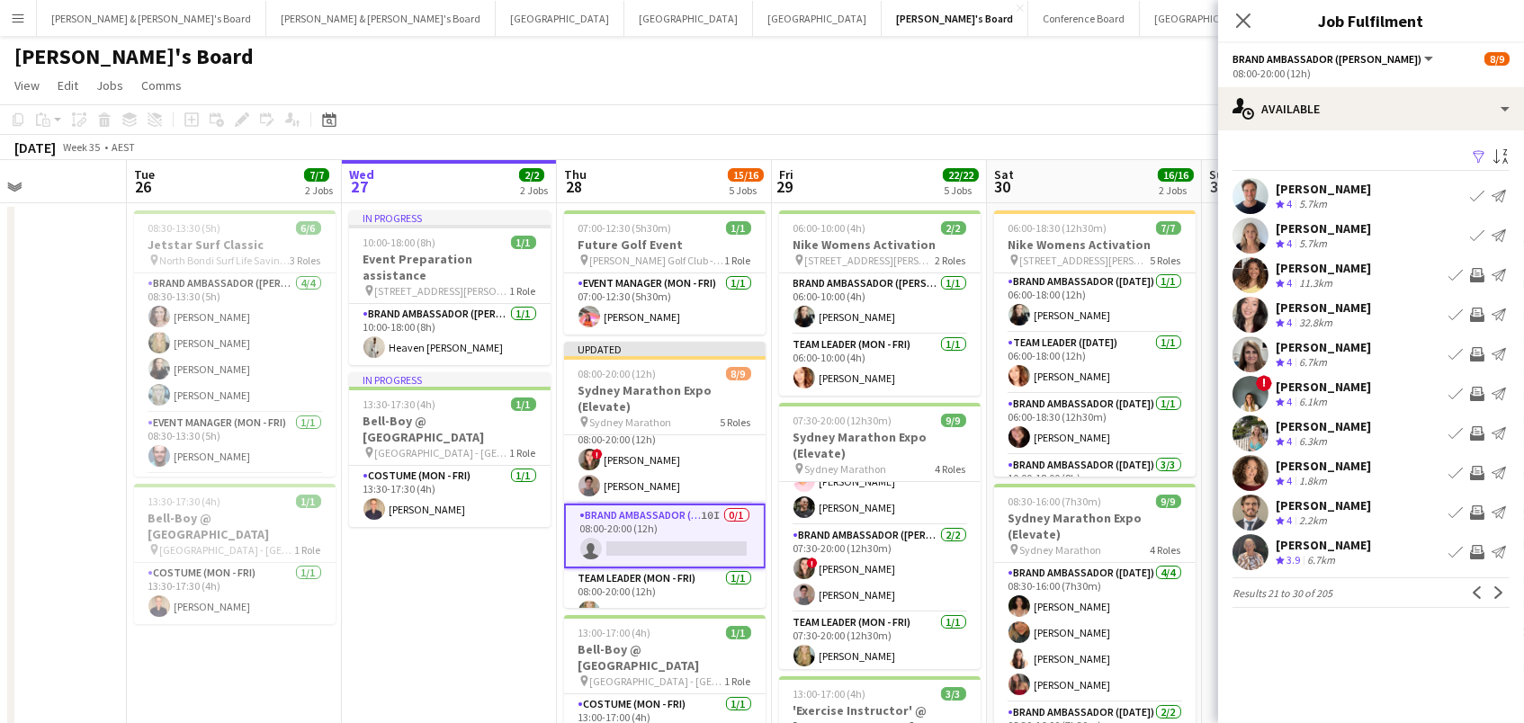
click at [1474, 276] on app-icon "Invite crew" at bounding box center [1477, 275] width 14 height 14
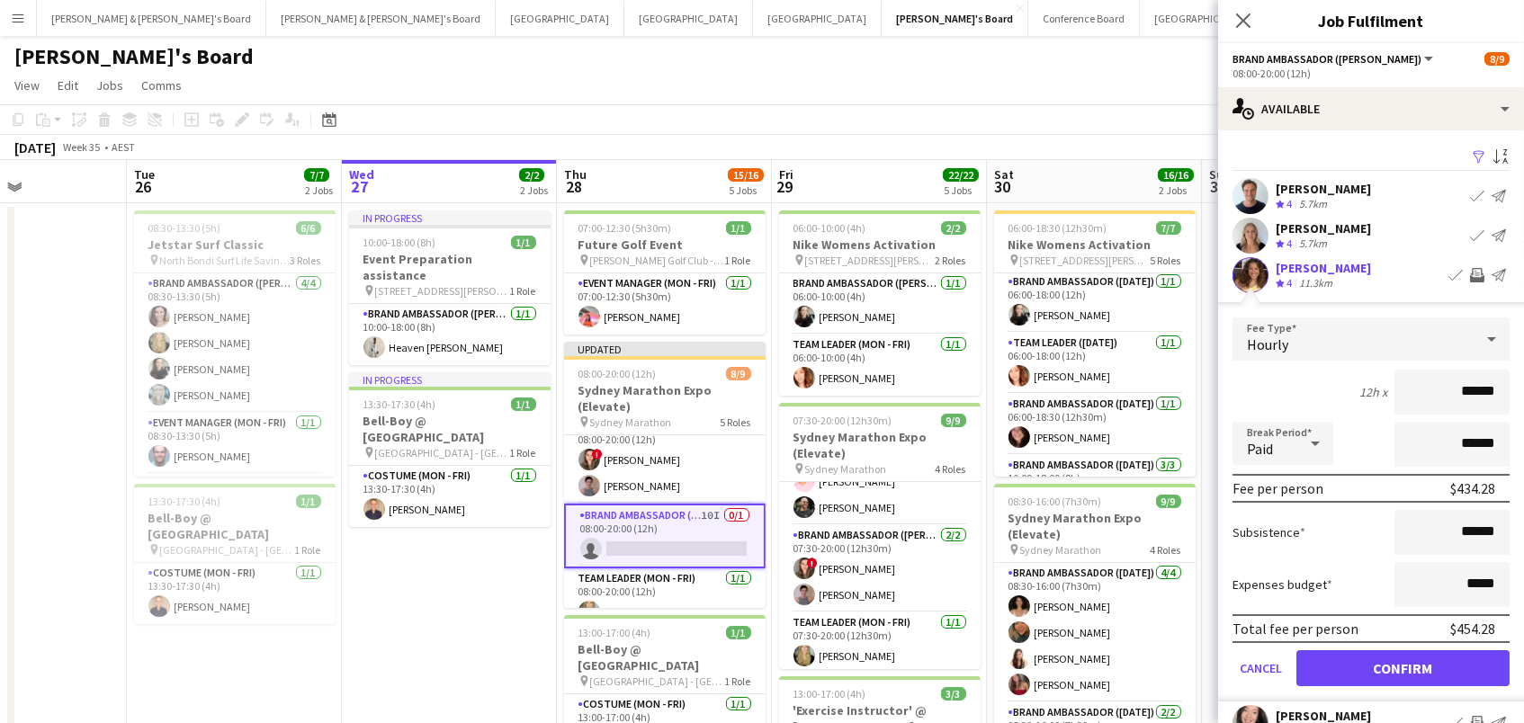
click at [1403, 666] on button "Confirm" at bounding box center [1402, 668] width 213 height 36
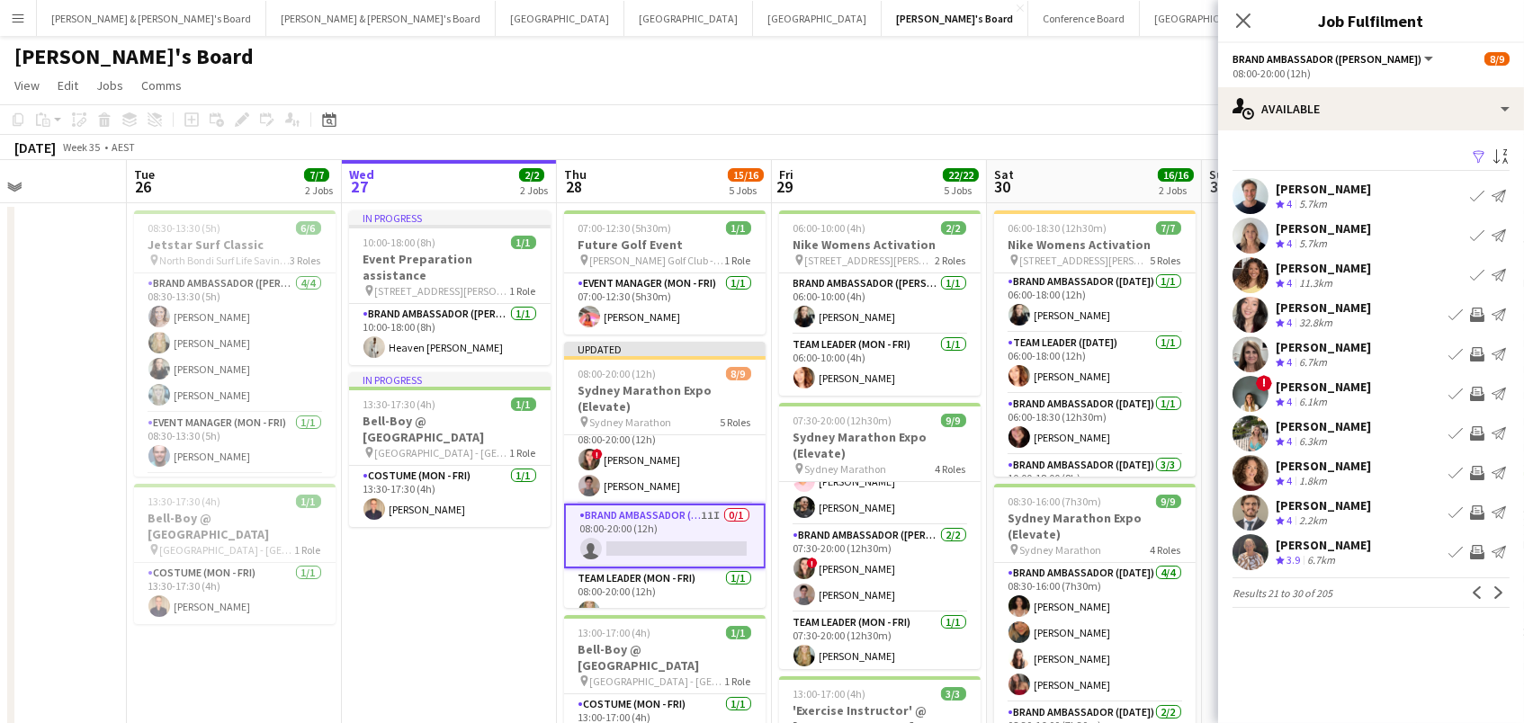
click at [1477, 440] on button "Invite crew" at bounding box center [1477, 434] width 22 height 22
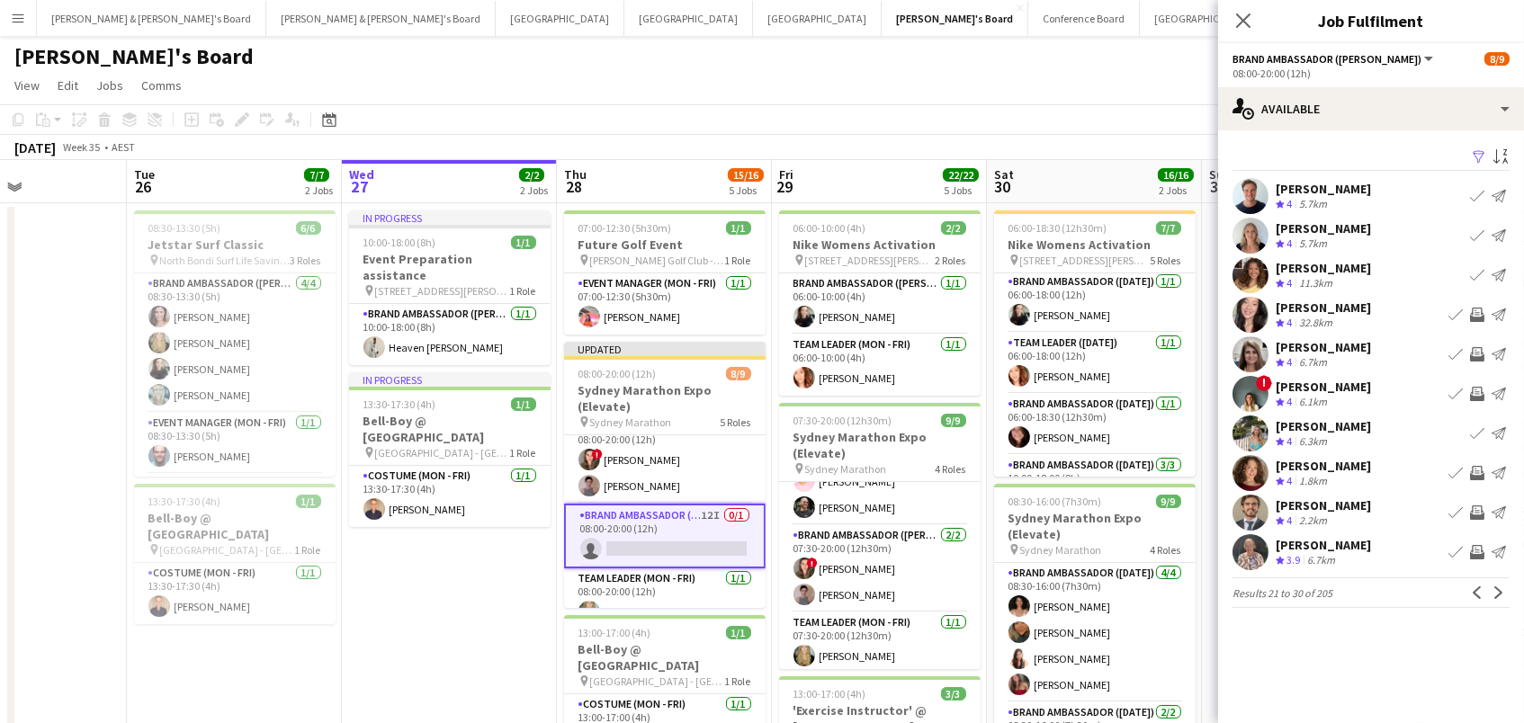
click at [1478, 515] on app-icon "Invite crew" at bounding box center [1477, 513] width 14 height 14
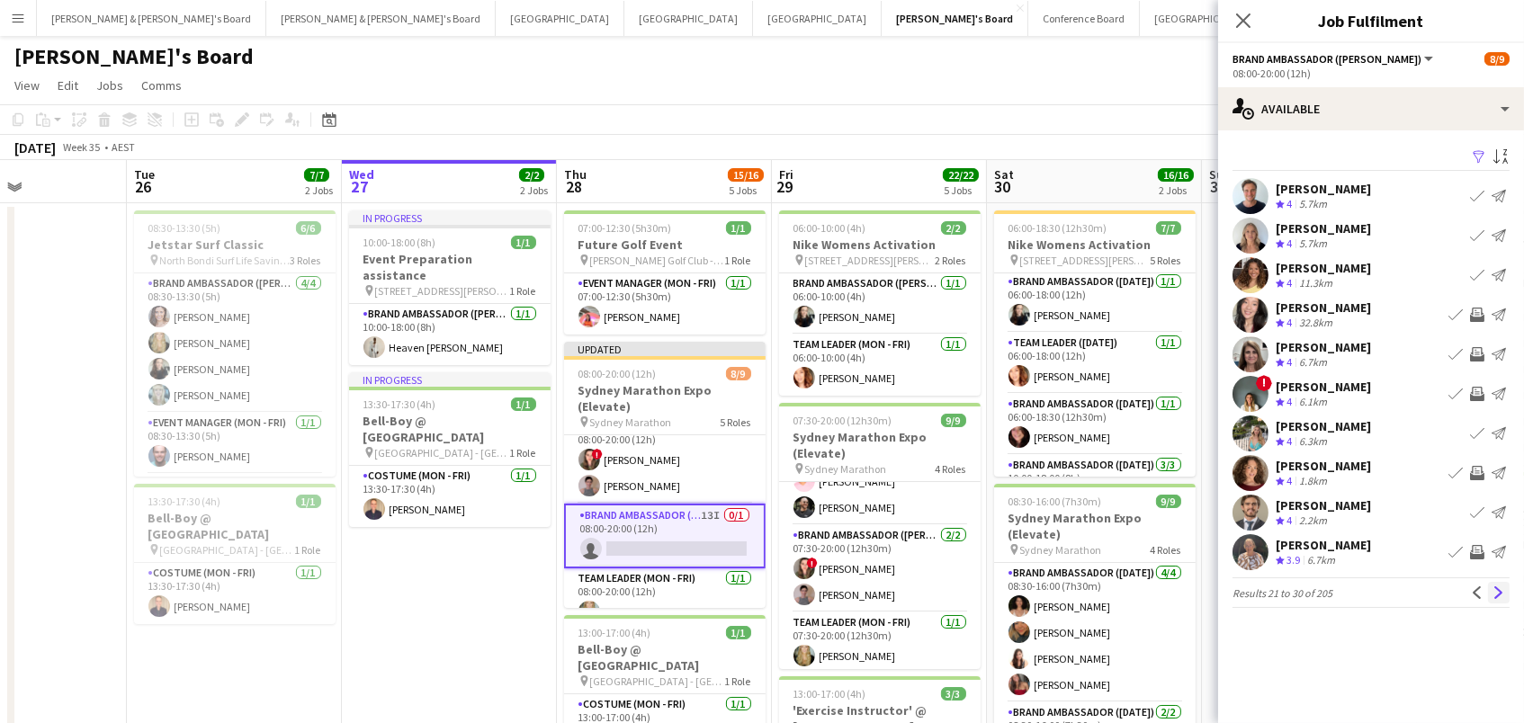
click at [1500, 593] on app-icon "Next" at bounding box center [1498, 593] width 13 height 13
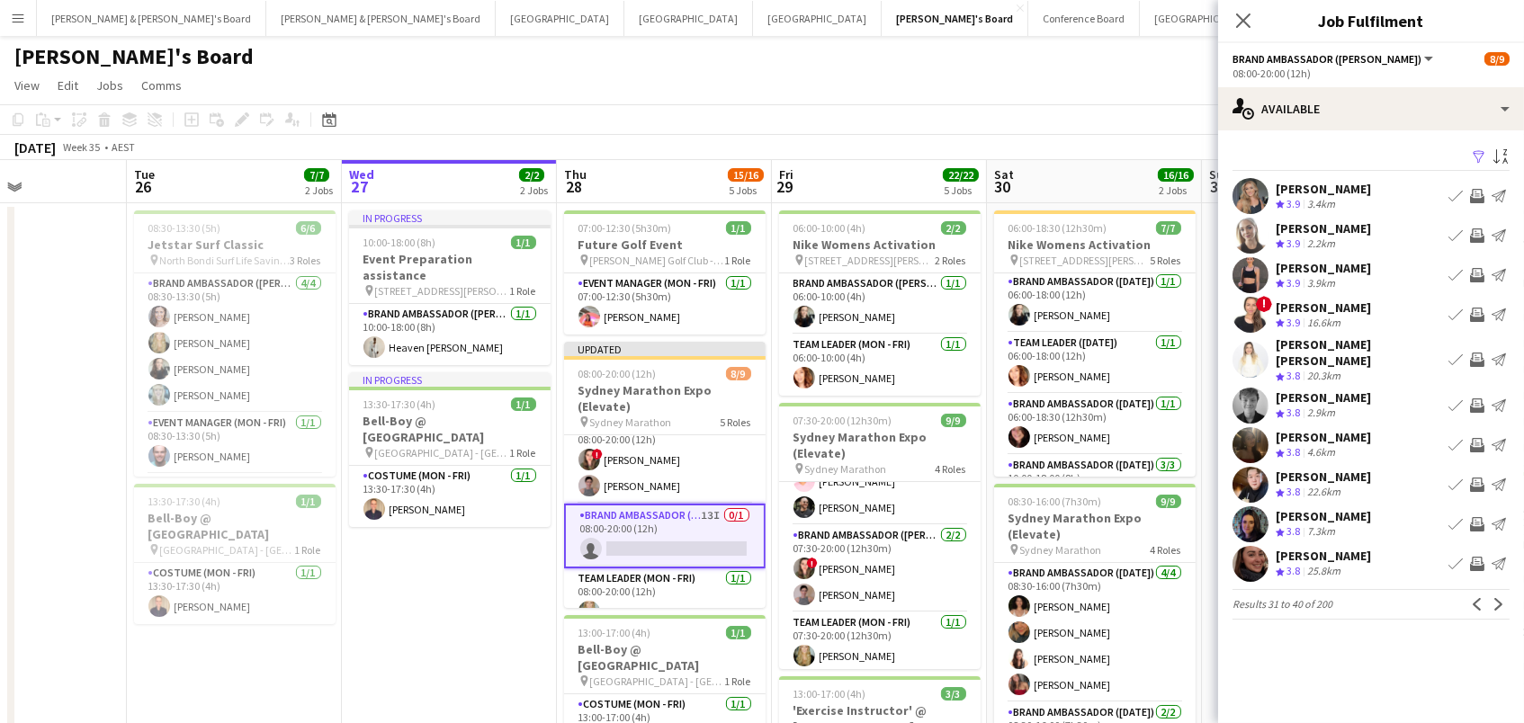
click at [1476, 193] on app-icon "Invite crew" at bounding box center [1477, 196] width 14 height 14
click at [1476, 229] on app-icon "Invite crew" at bounding box center [1477, 236] width 14 height 14
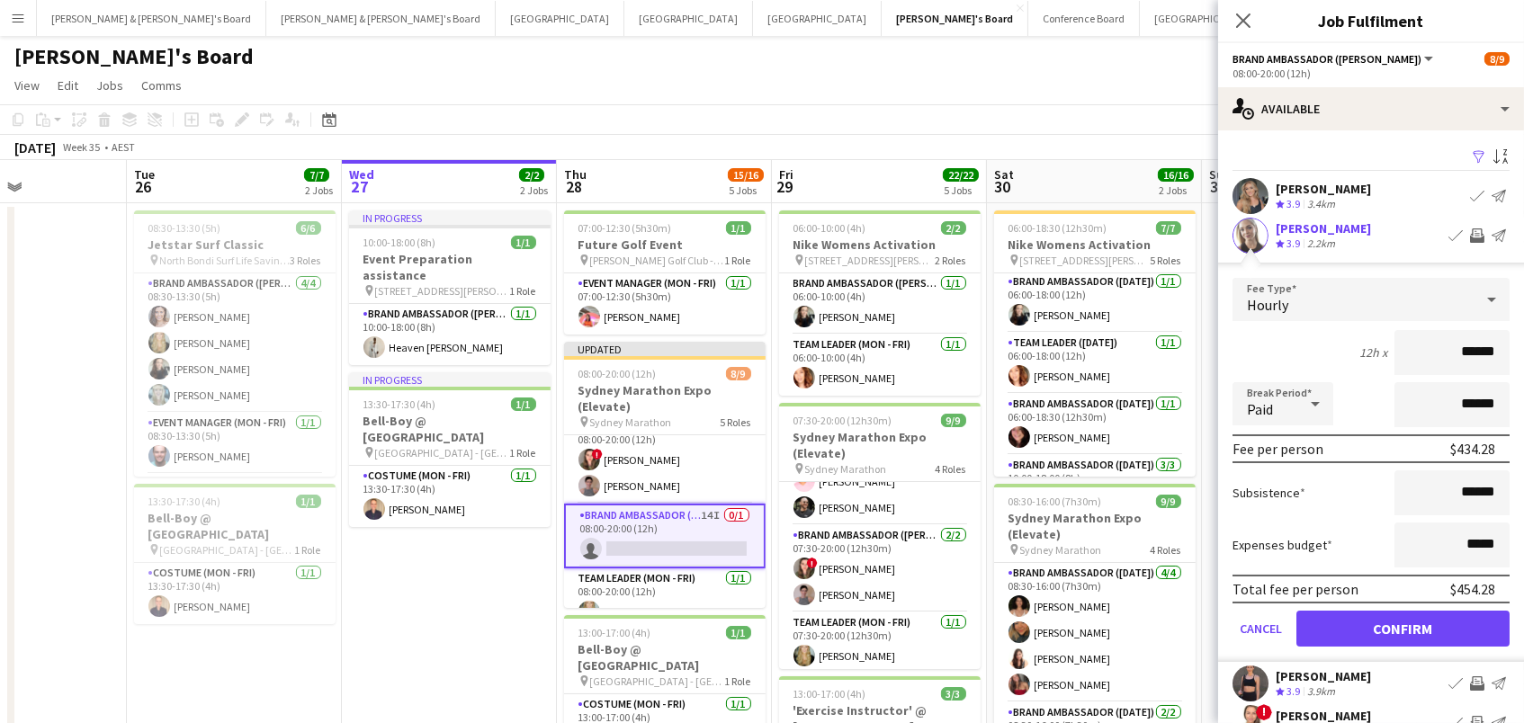
click at [1403, 626] on button "Confirm" at bounding box center [1402, 629] width 213 height 36
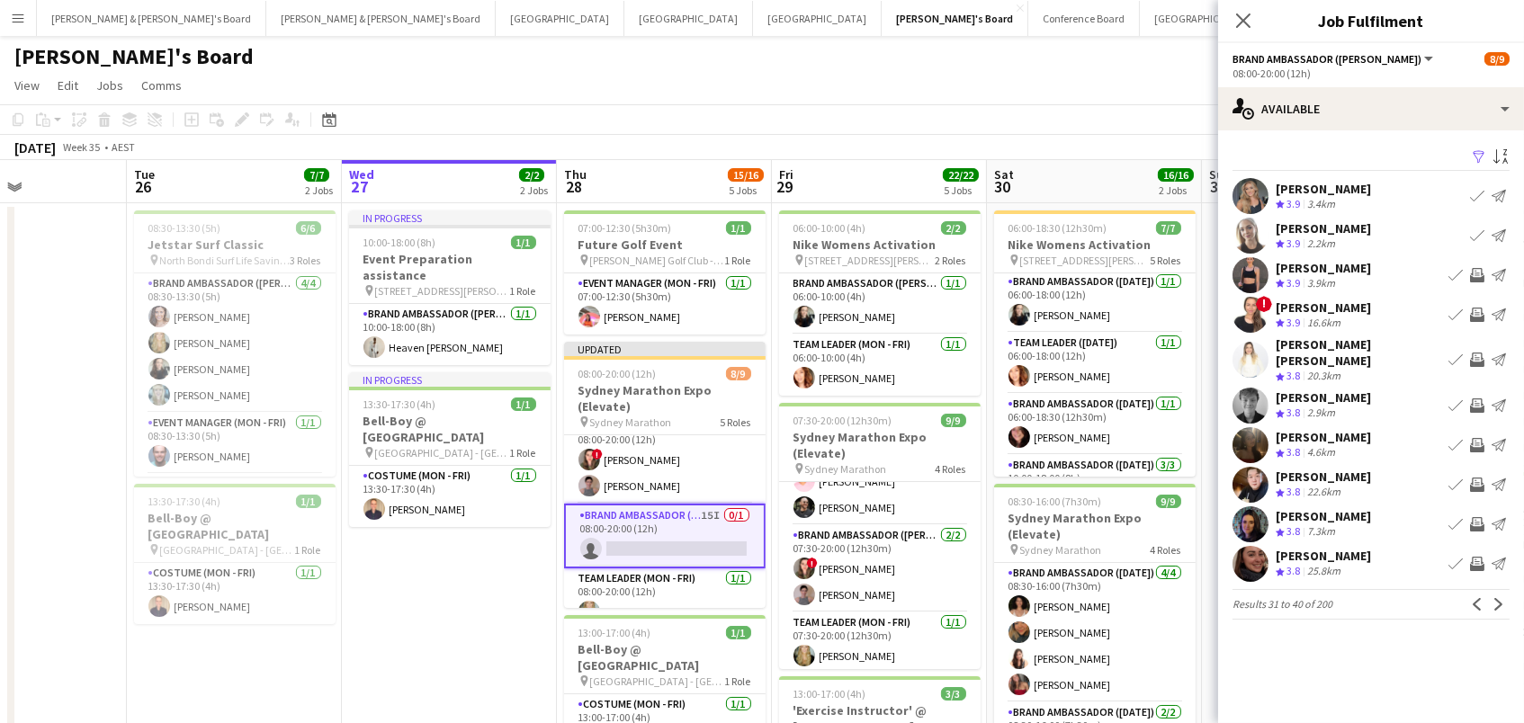
click at [1478, 271] on app-icon "Invite crew" at bounding box center [1477, 275] width 14 height 14
click at [1473, 361] on app-icon "Invite crew" at bounding box center [1477, 360] width 14 height 14
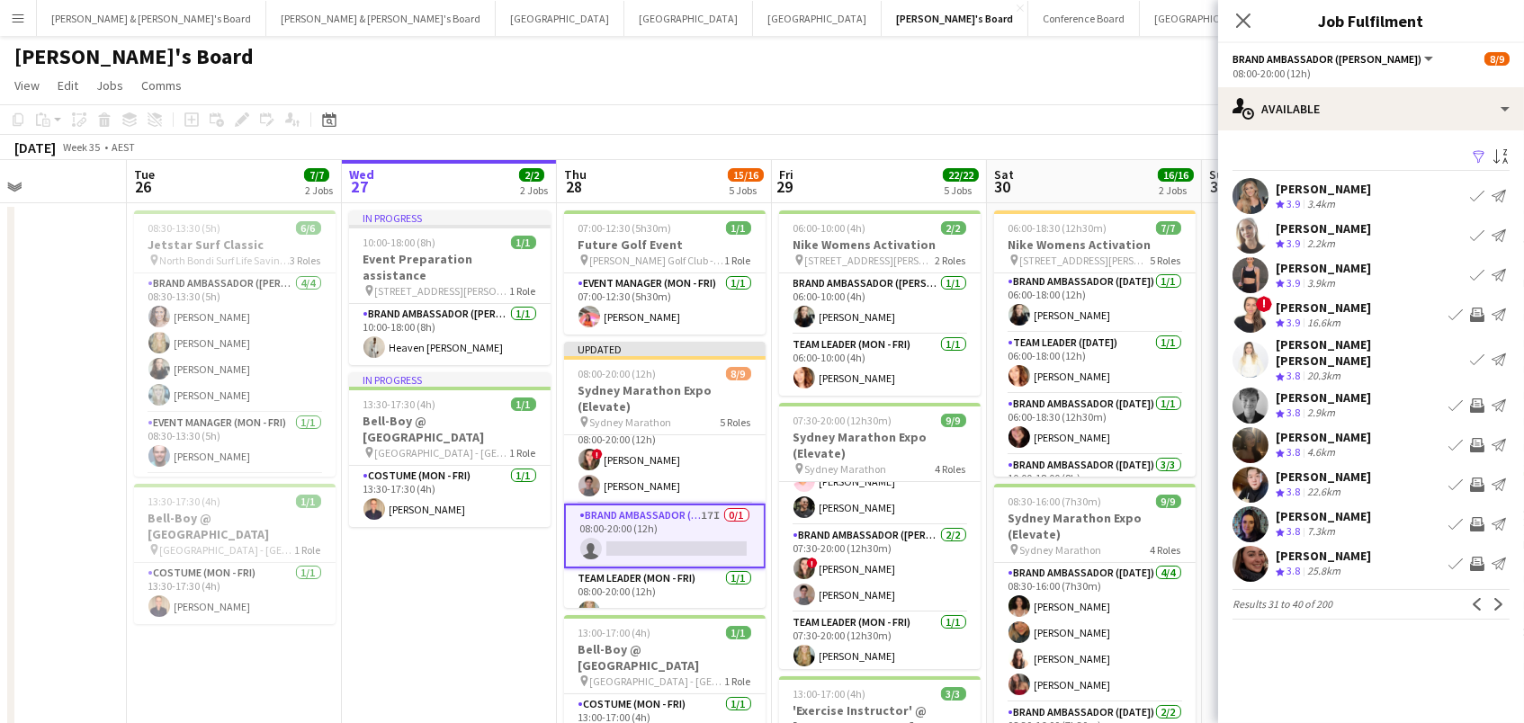
click at [1476, 399] on app-icon "Invite crew" at bounding box center [1477, 406] width 14 height 14
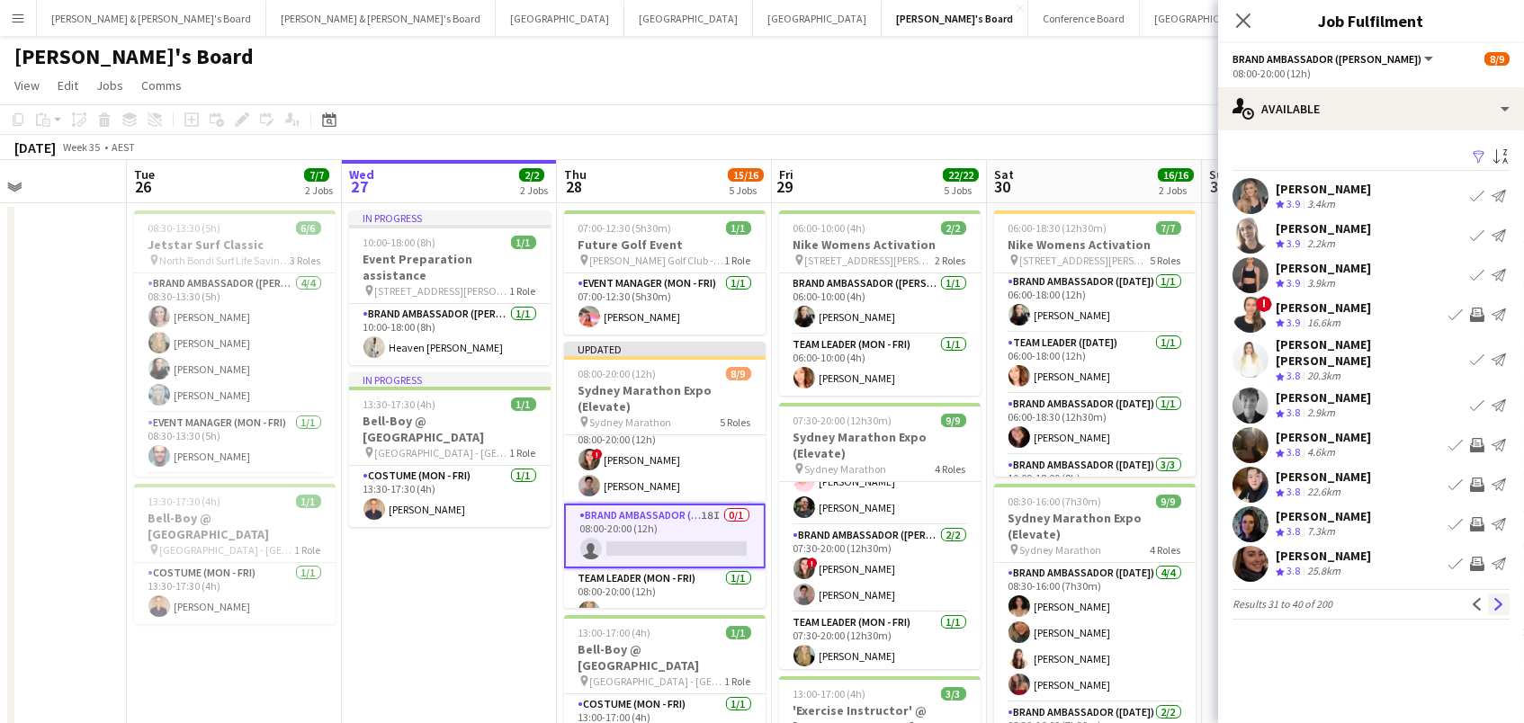
click at [1497, 597] on button "Next" at bounding box center [1499, 605] width 22 height 22
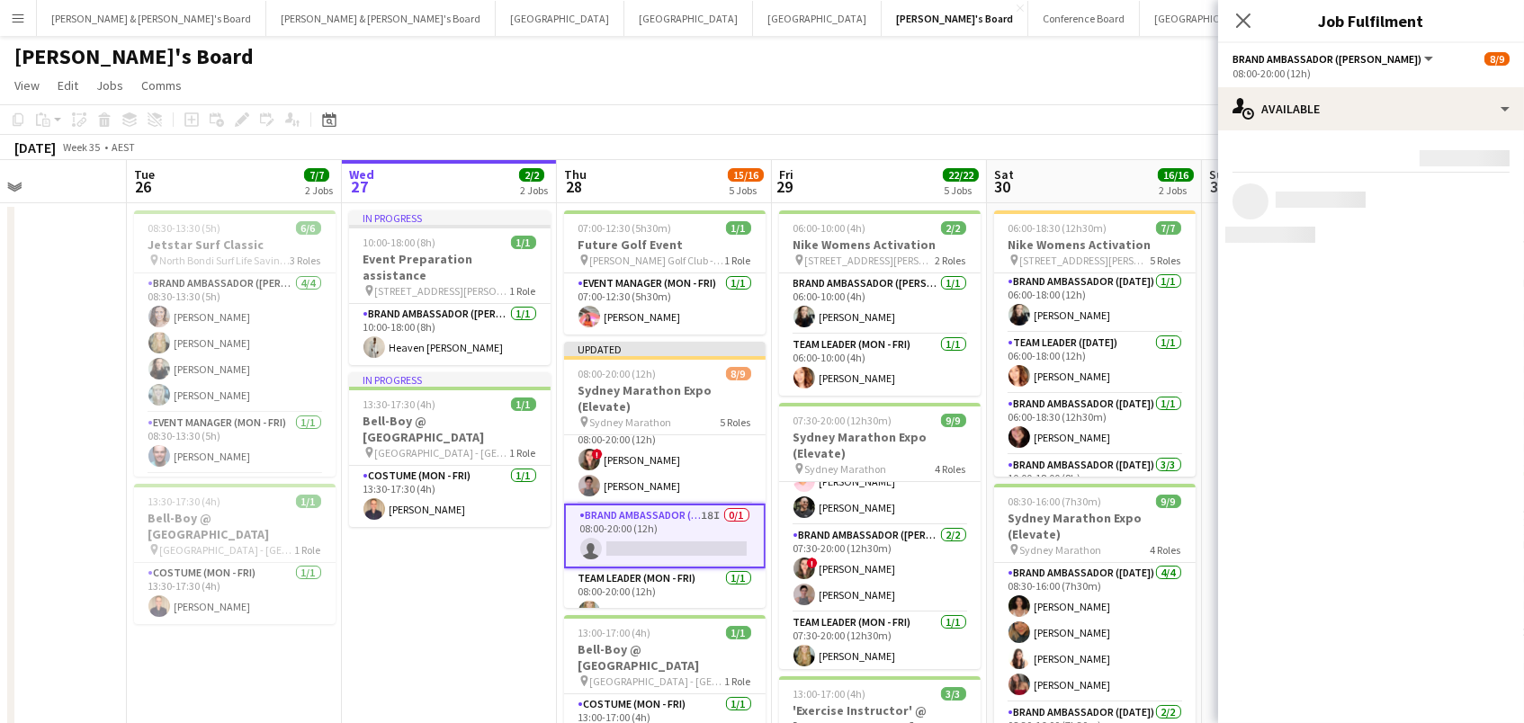
click at [1017, 57] on div "Tennille's Board user" at bounding box center [762, 53] width 1524 height 34
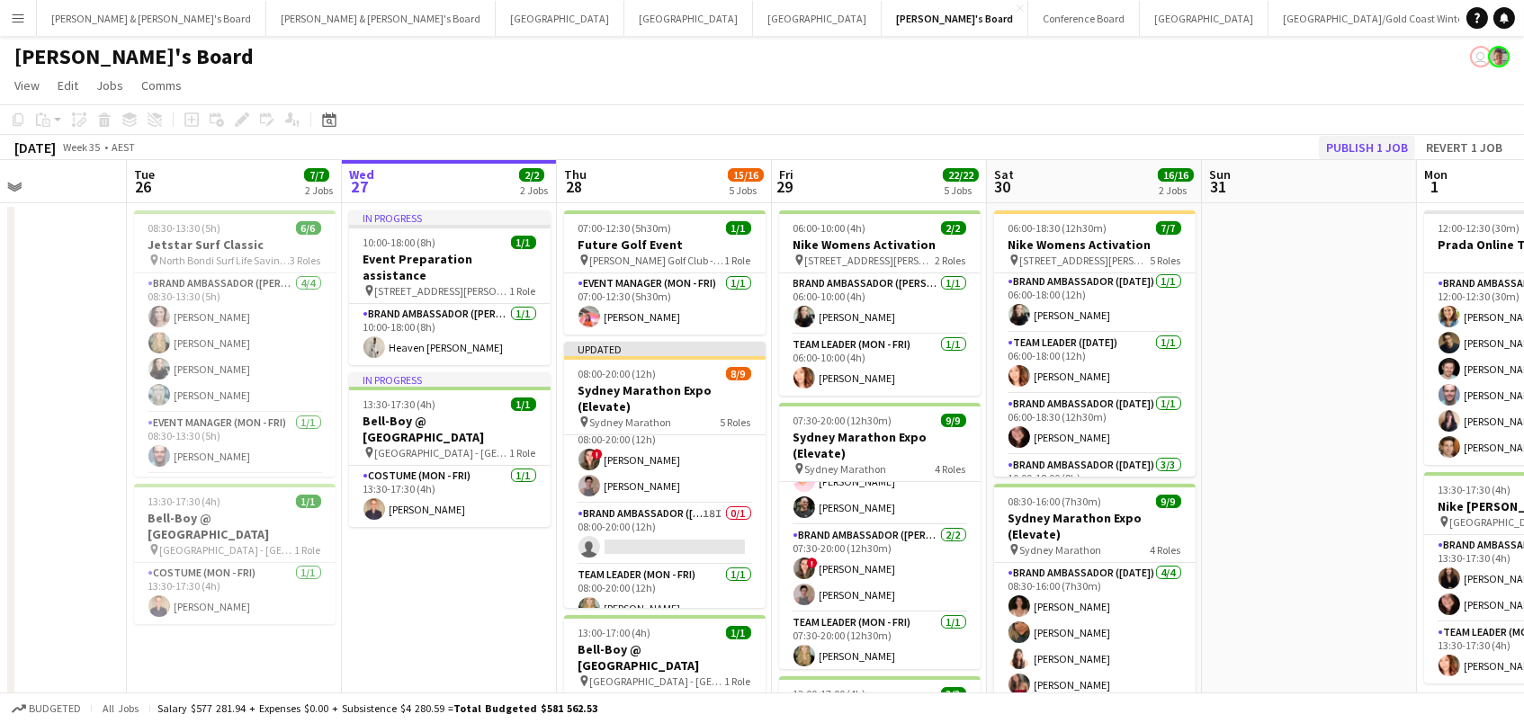
click at [1369, 151] on button "Publish 1 job" at bounding box center [1367, 147] width 96 height 23
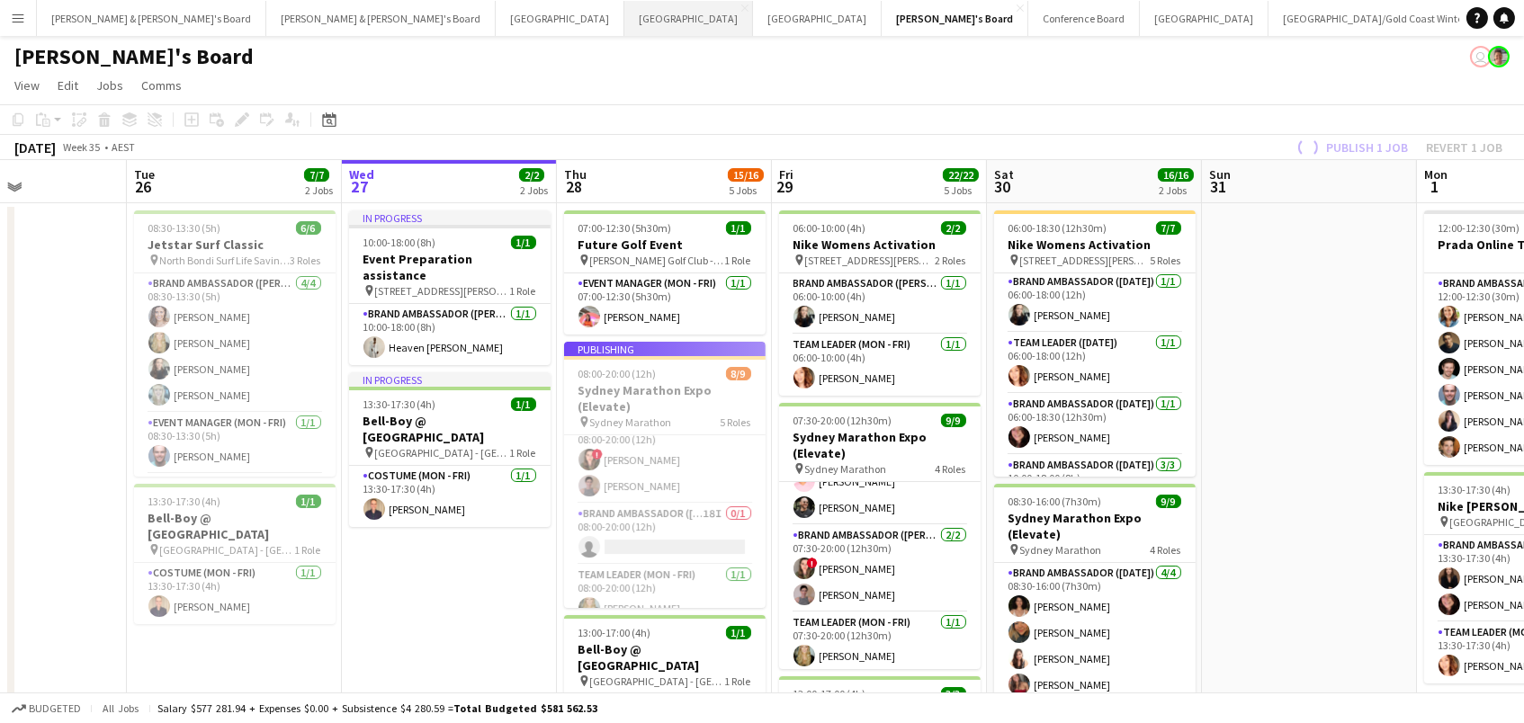
click at [624, 2] on button "Perth Close" at bounding box center [688, 18] width 129 height 35
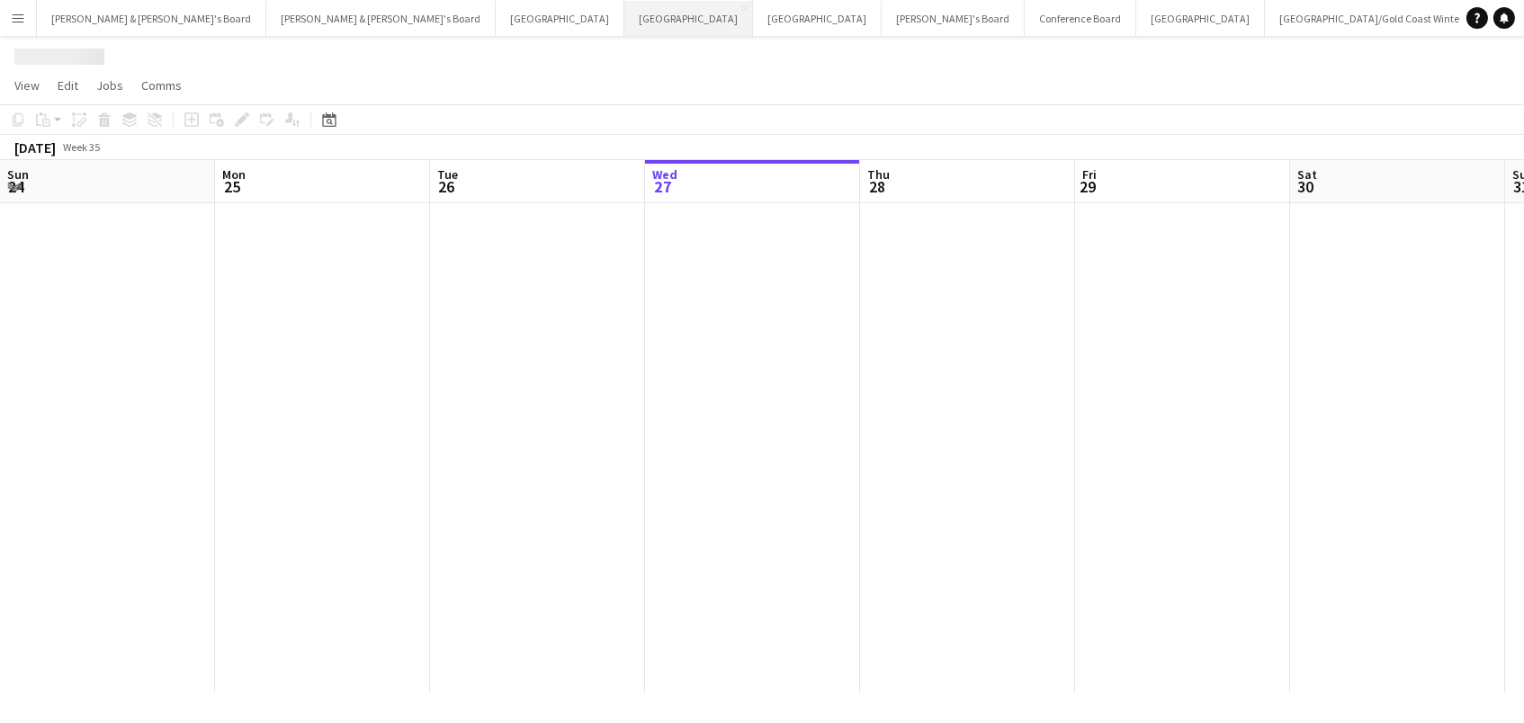
scroll to position [0, 429]
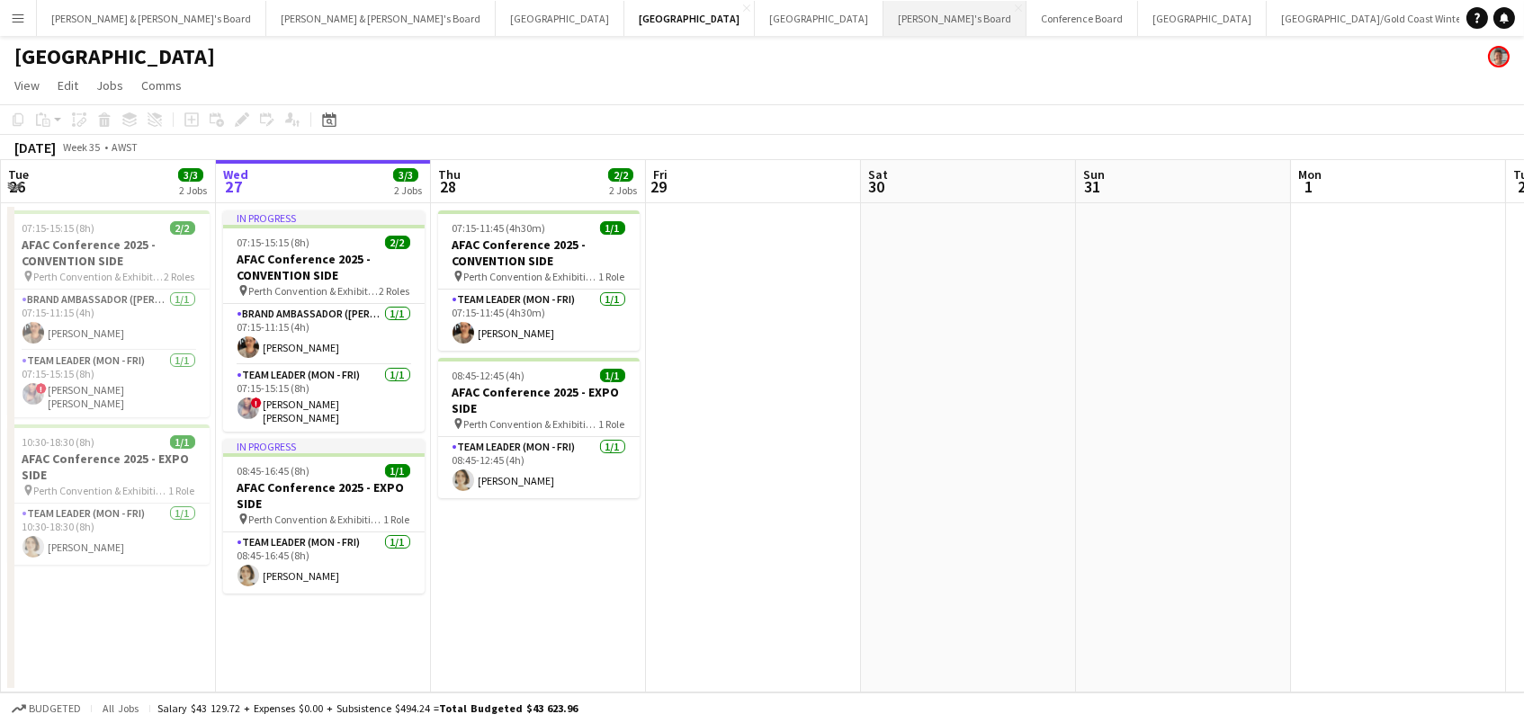
click at [883, 19] on button "Tennille's Board Close" at bounding box center [954, 18] width 143 height 35
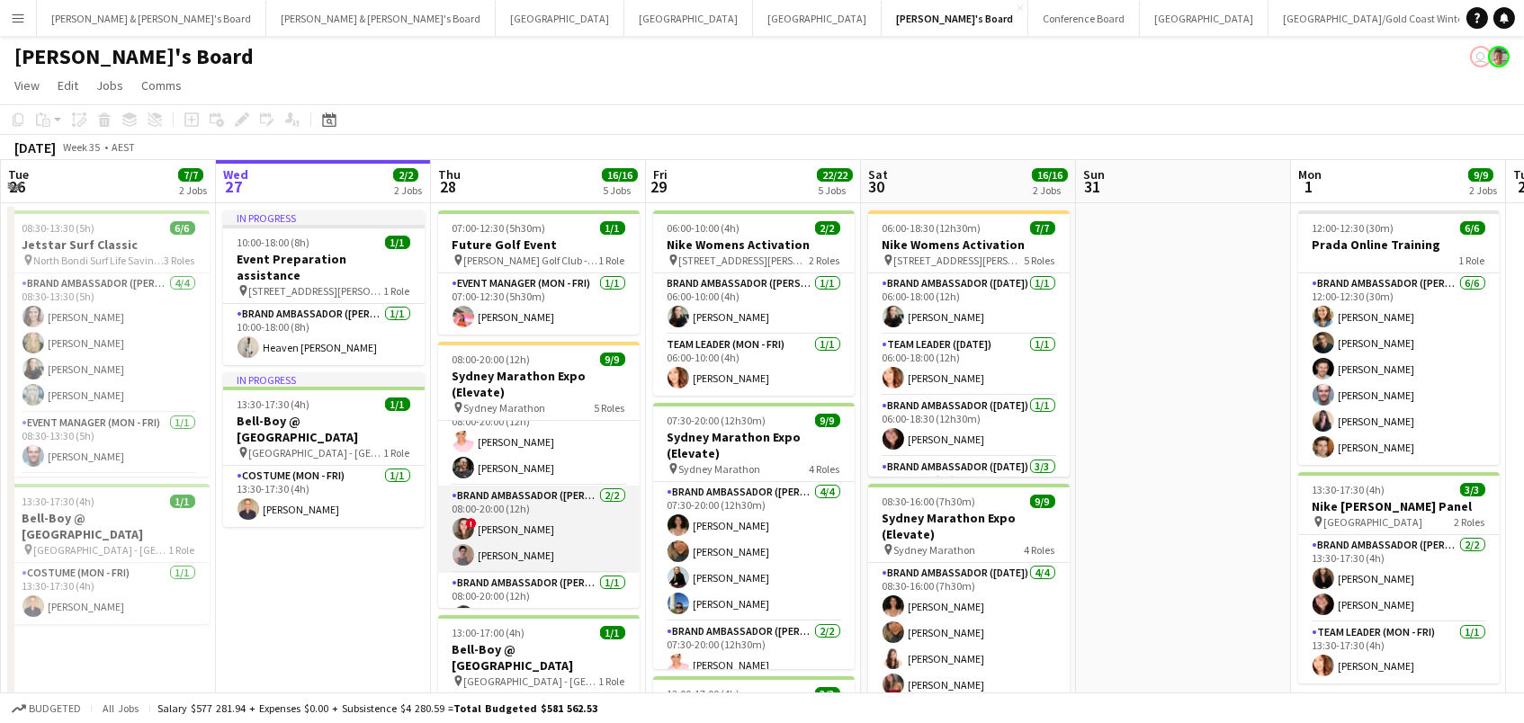
scroll to position [130, 0]
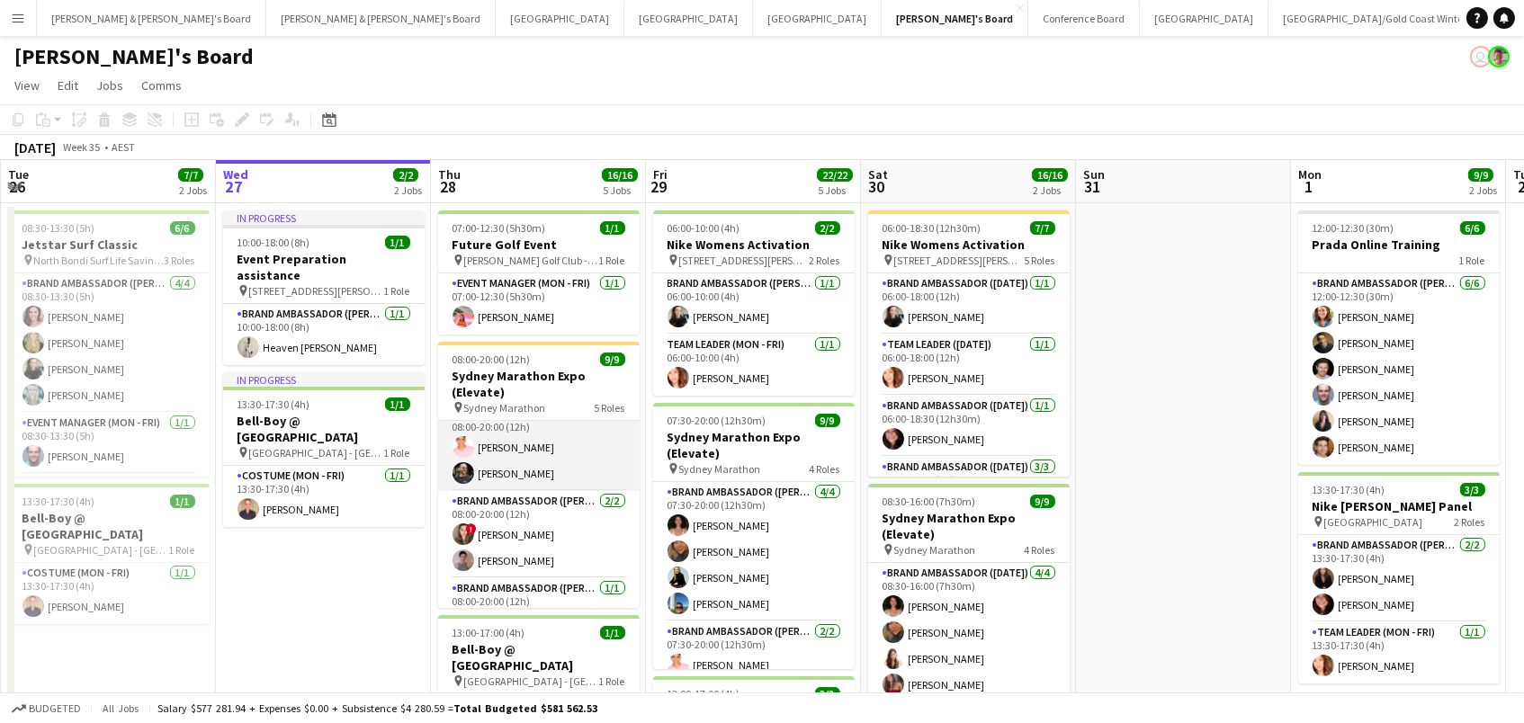
click at [529, 471] on app-card-role "Brand Ambassador (Mon - Fri) 2/2 08:00-20:00 (12h) Sean Perez Todd Mingramm" at bounding box center [539, 447] width 202 height 87
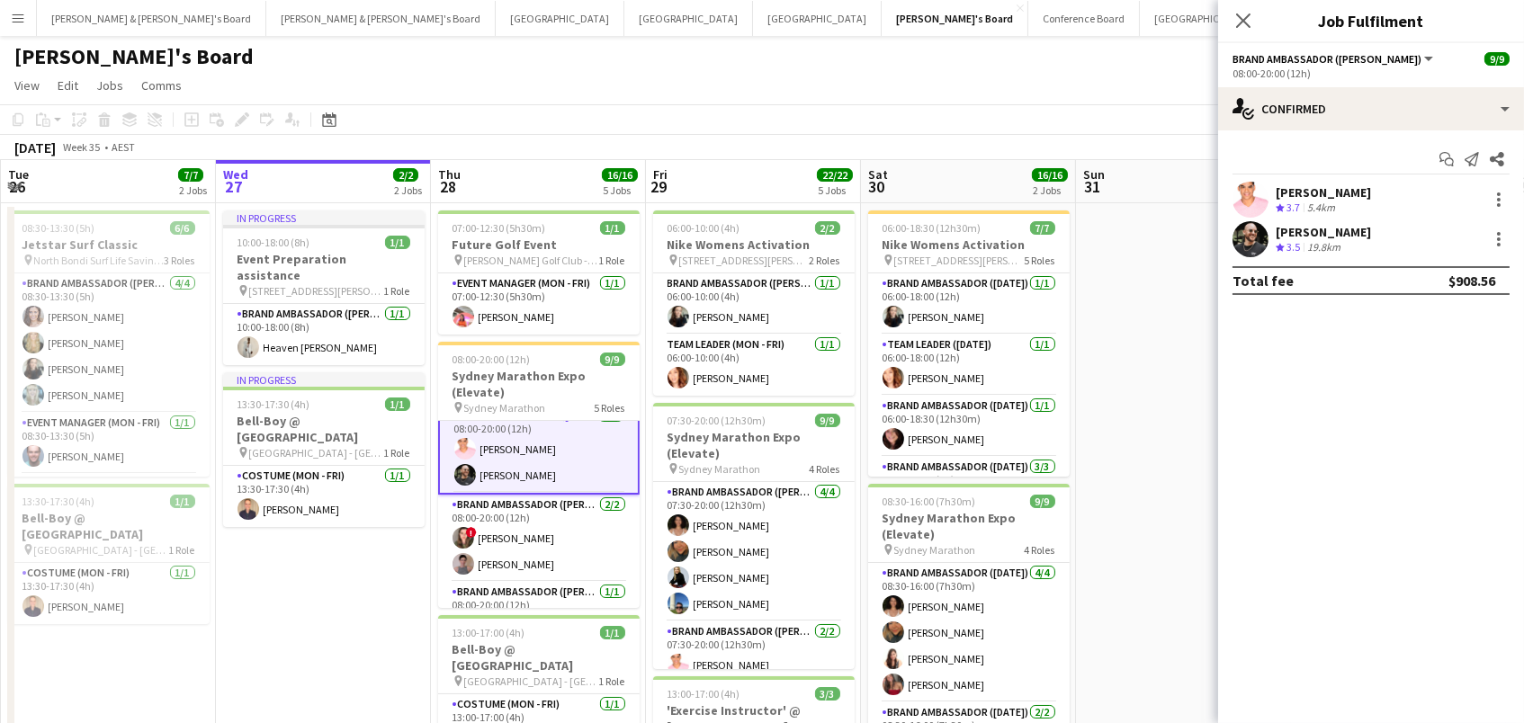
click at [1351, 229] on div "[PERSON_NAME]" at bounding box center [1323, 232] width 95 height 16
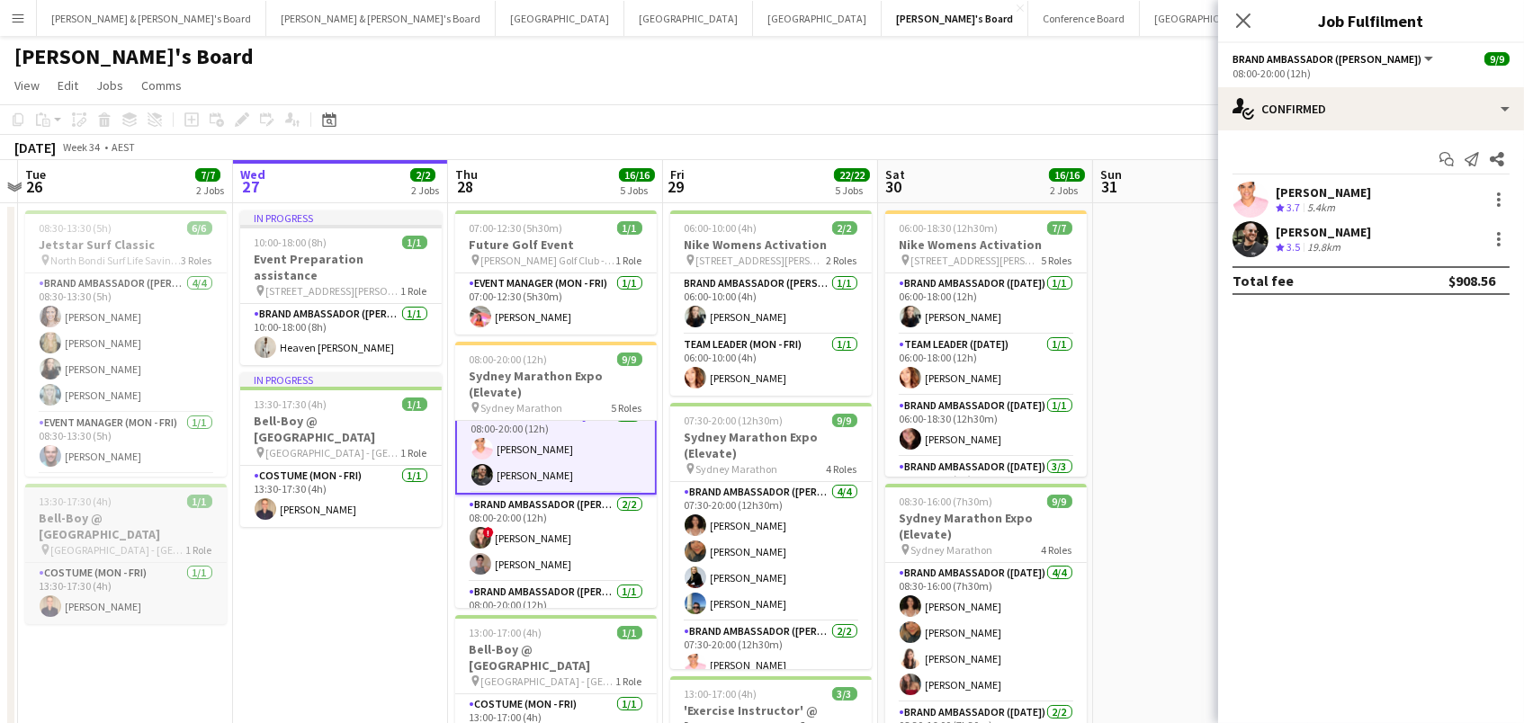
scroll to position [0, 605]
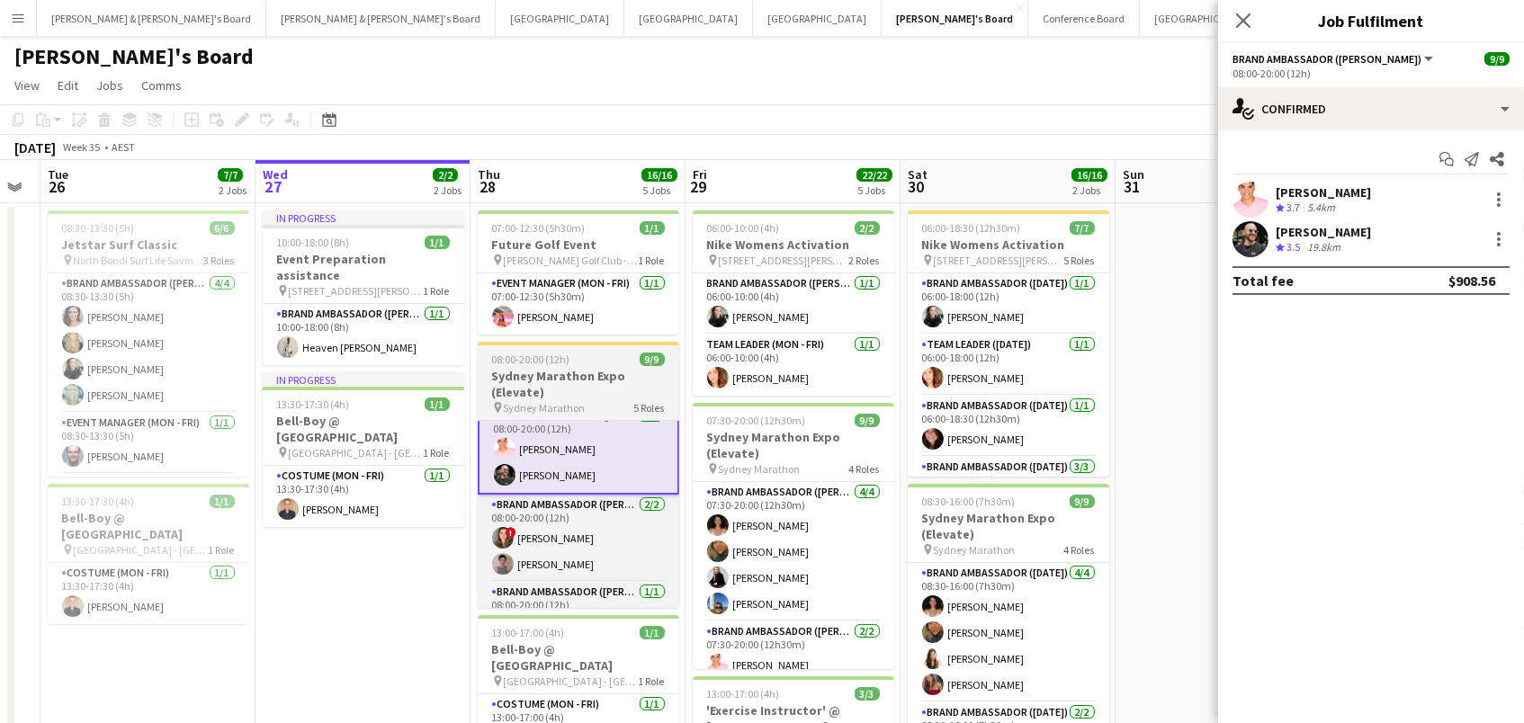
click at [608, 368] on h3 "Sydney Marathon Expo (Elevate)" at bounding box center [579, 384] width 202 height 32
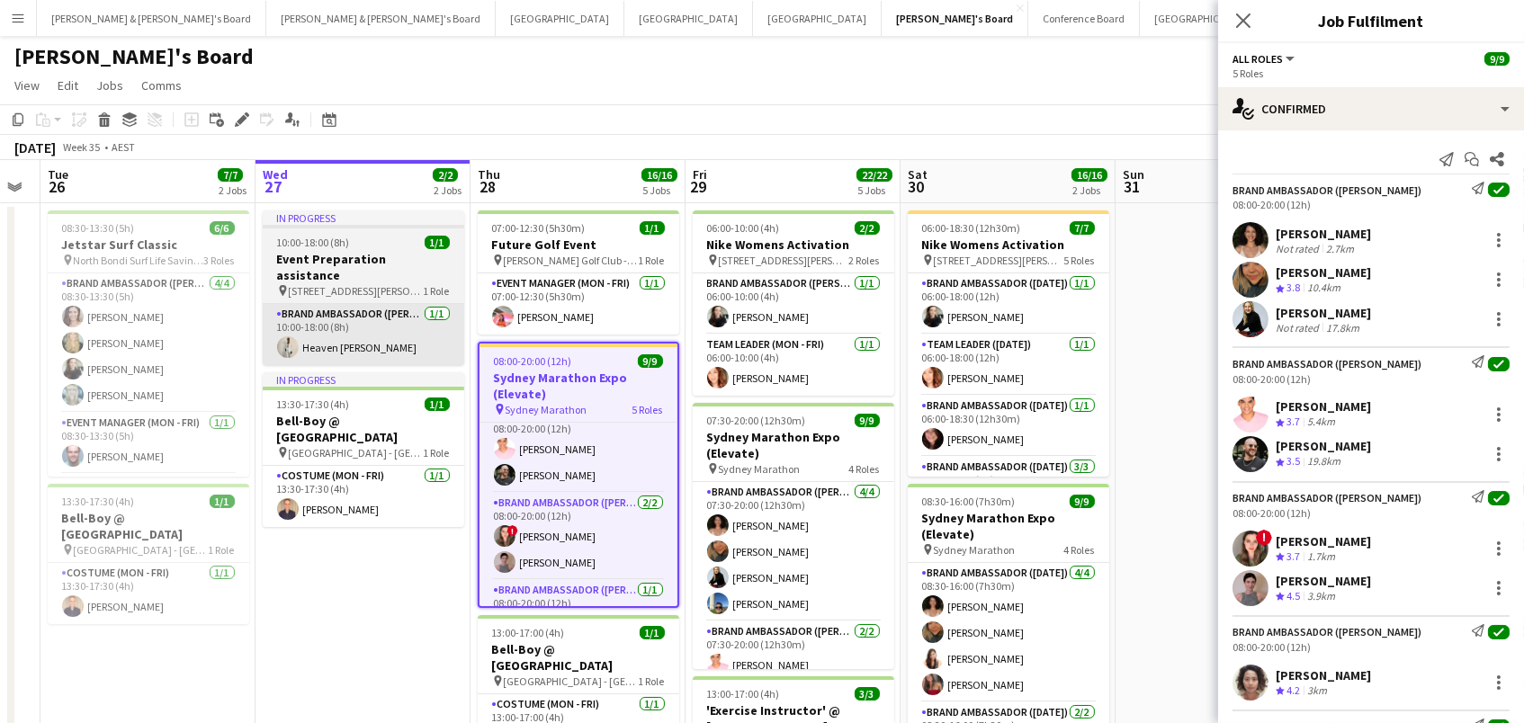
scroll to position [0, 604]
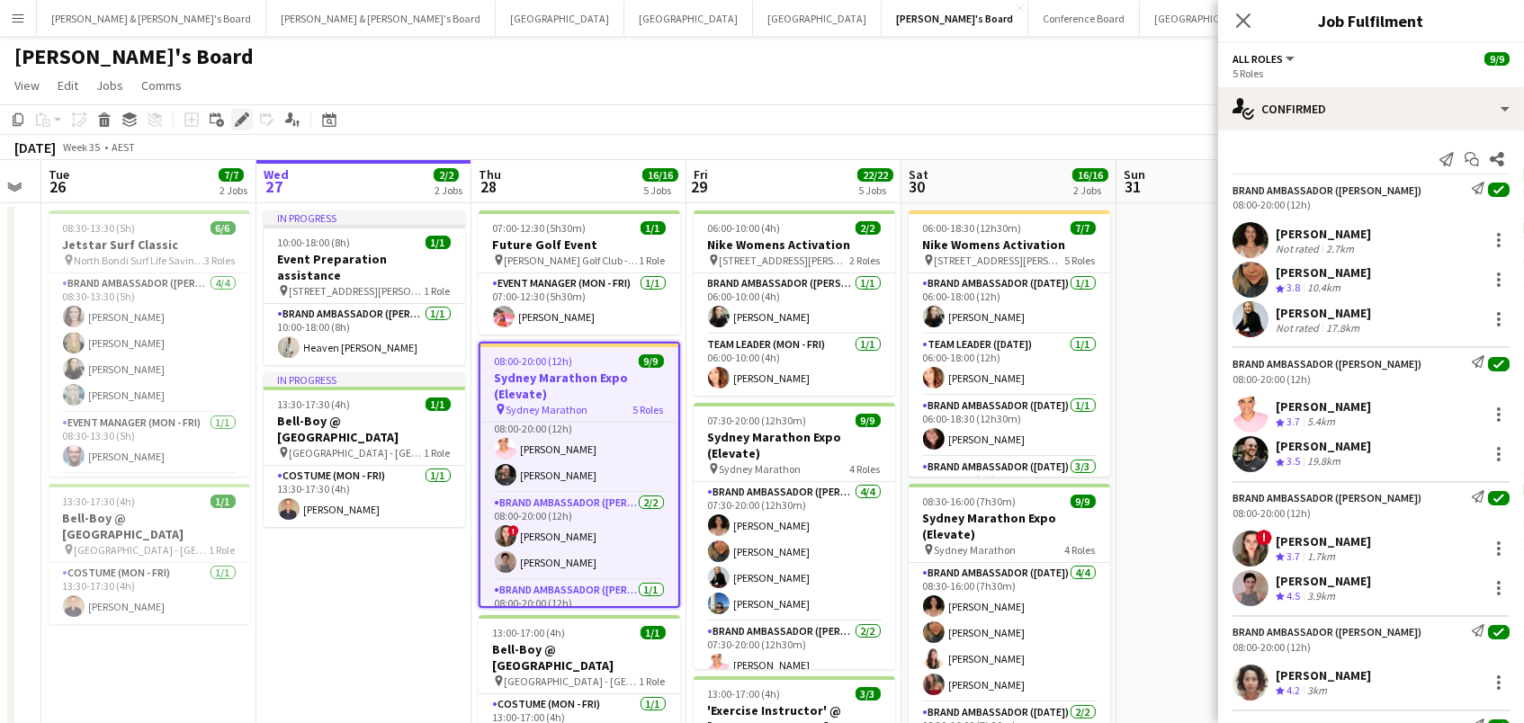
click at [238, 119] on icon at bounding box center [242, 120] width 10 height 10
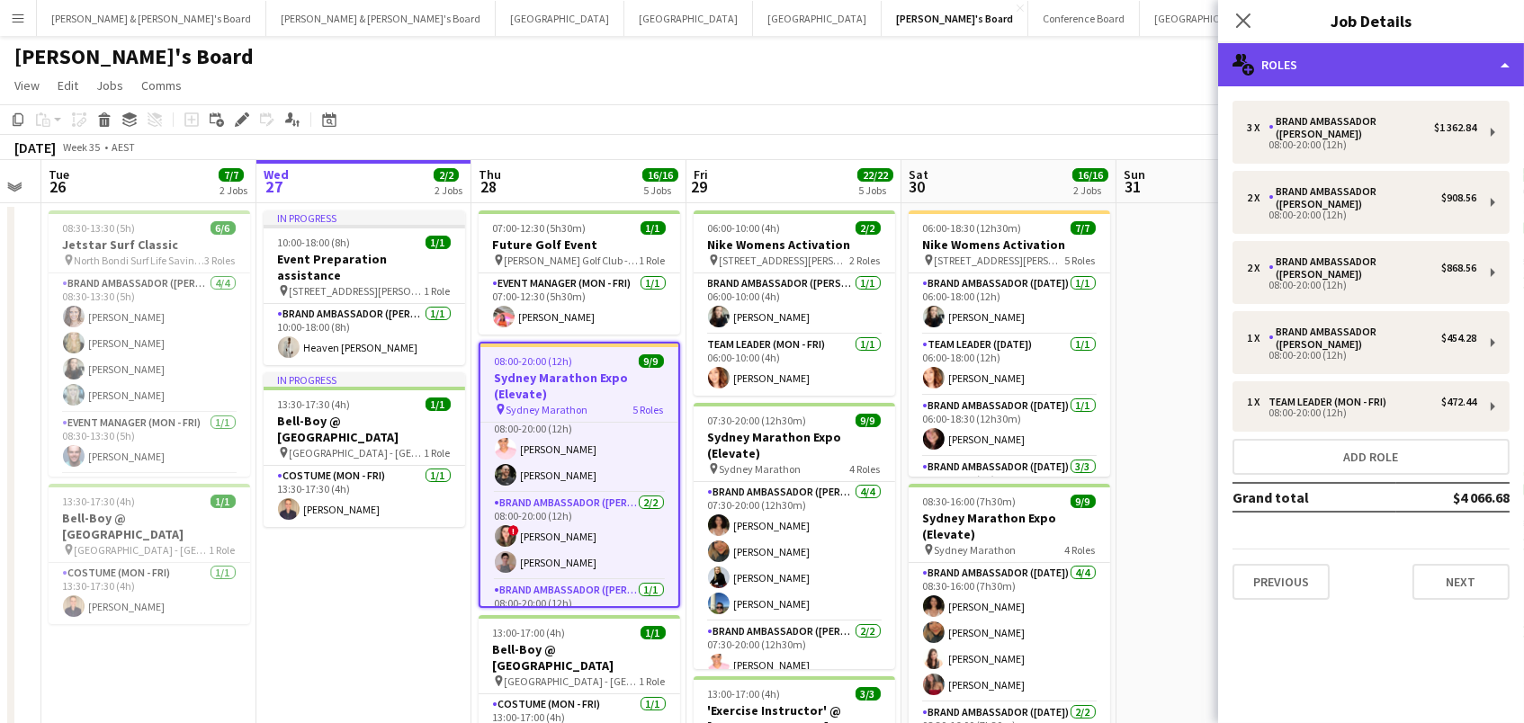
click at [1293, 60] on div "multiple-users-add Roles" at bounding box center [1371, 64] width 306 height 43
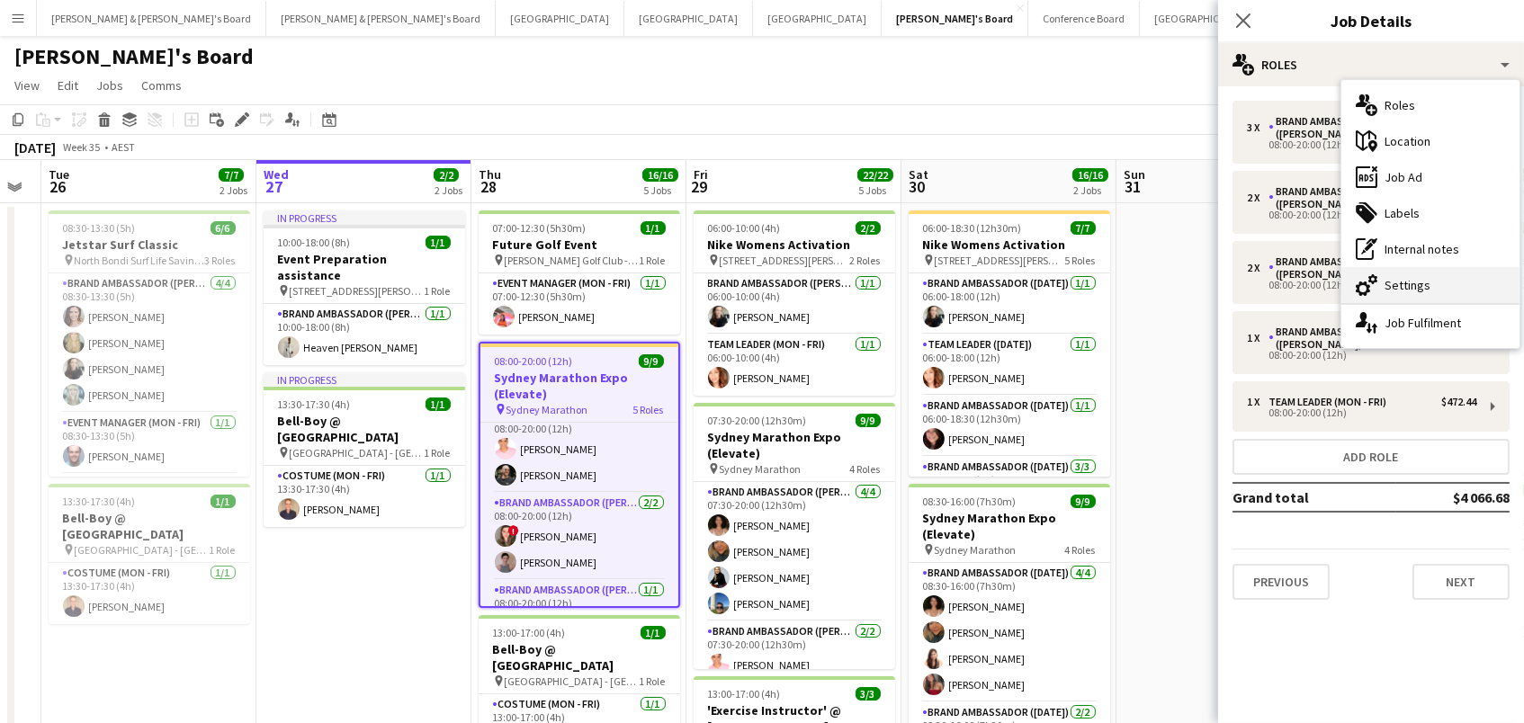
click at [1374, 286] on icon "cog-double-3" at bounding box center [1367, 285] width 22 height 22
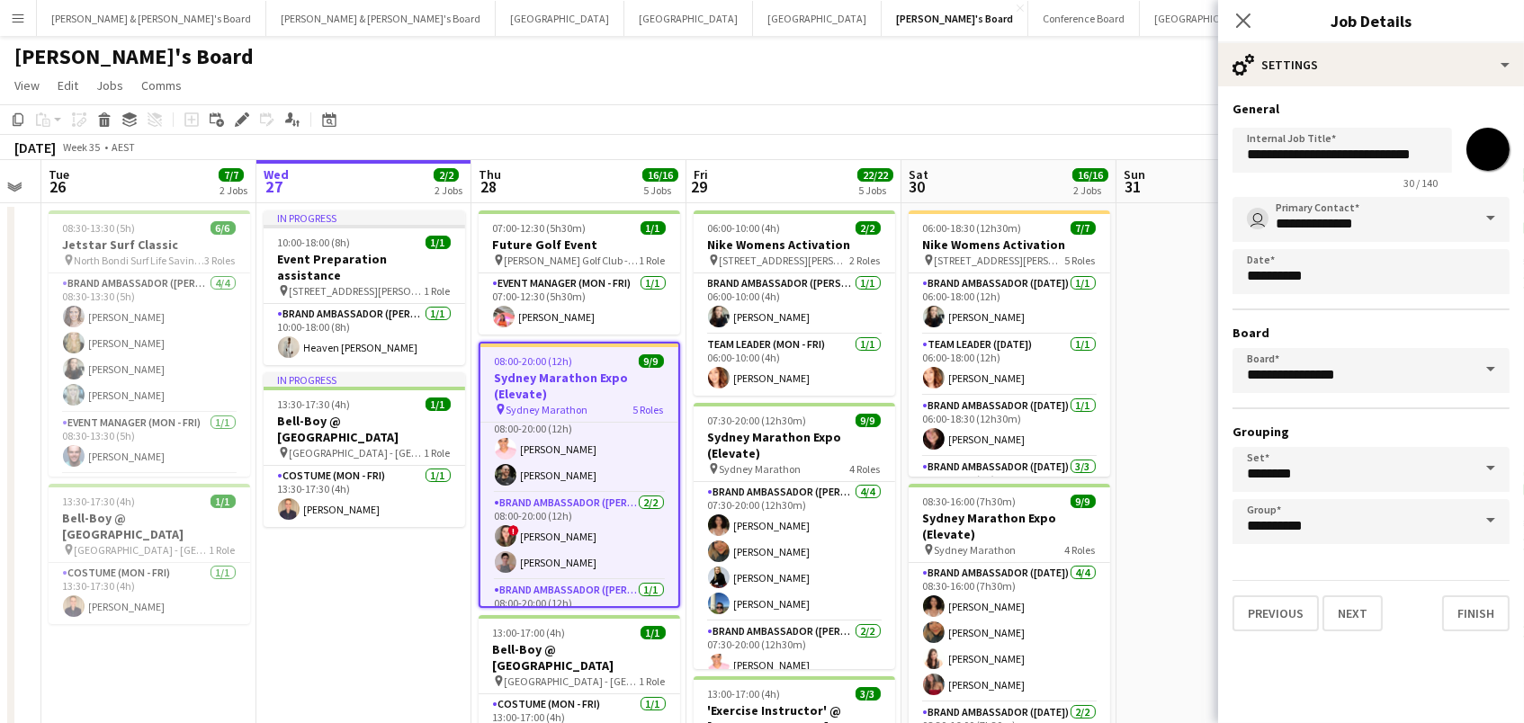
click at [1477, 152] on input "*******" at bounding box center [1488, 149] width 65 height 65
type input "*******"
click at [1108, 85] on app-page-menu "View Day view expanded Day view collapsed Month view Date picker Jump to [DATE]…" at bounding box center [762, 87] width 1524 height 34
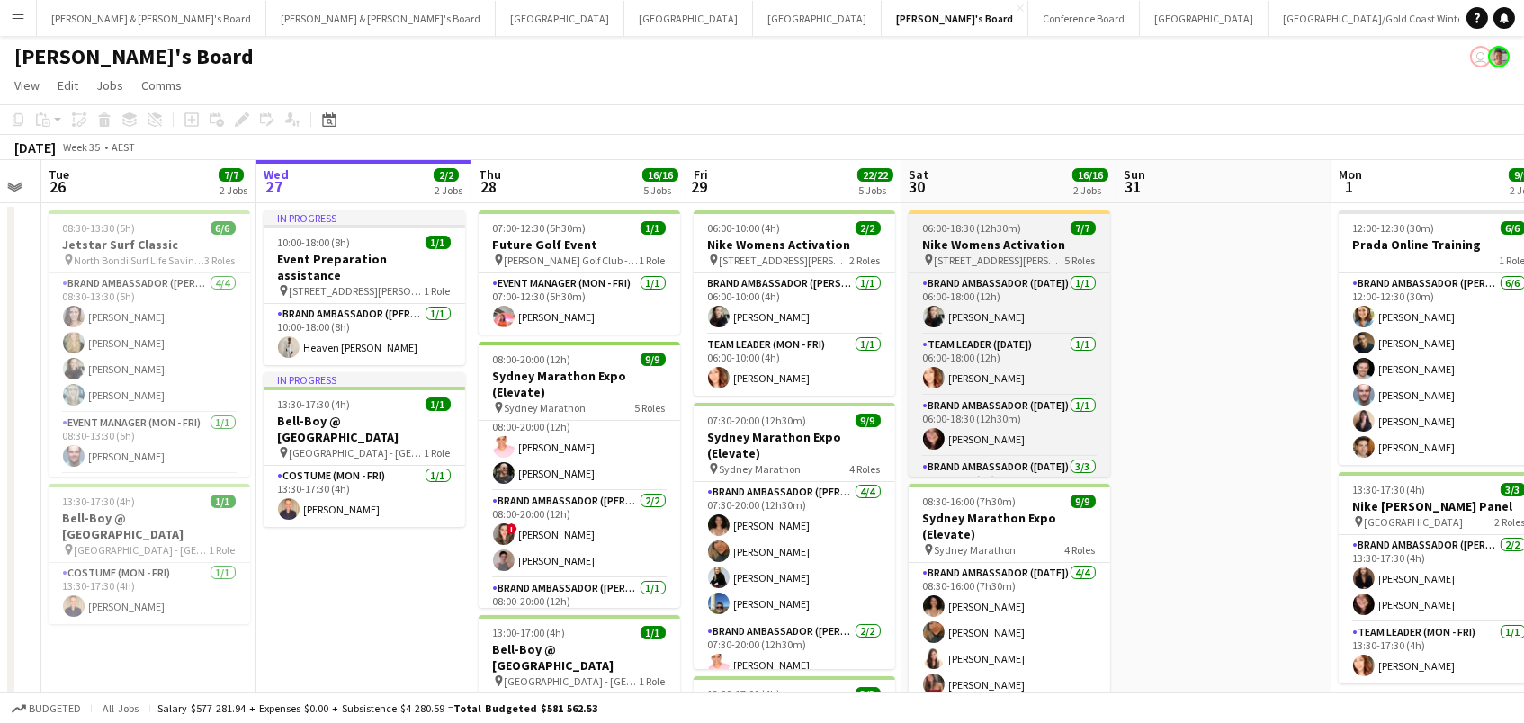
click at [1017, 226] on span "06:00-18:30 (12h30m)" at bounding box center [972, 227] width 99 height 13
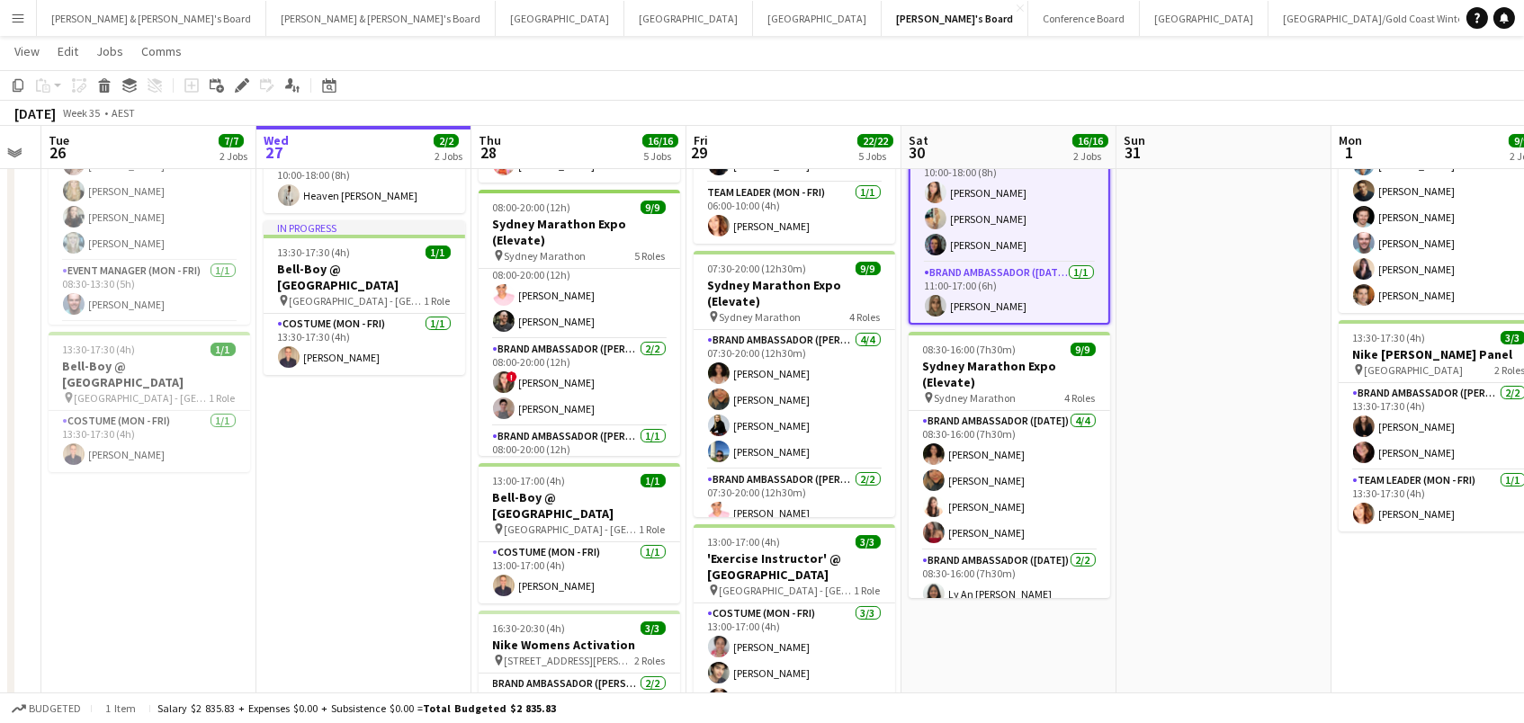
scroll to position [155, 0]
click at [242, 82] on icon at bounding box center [242, 86] width 10 height 10
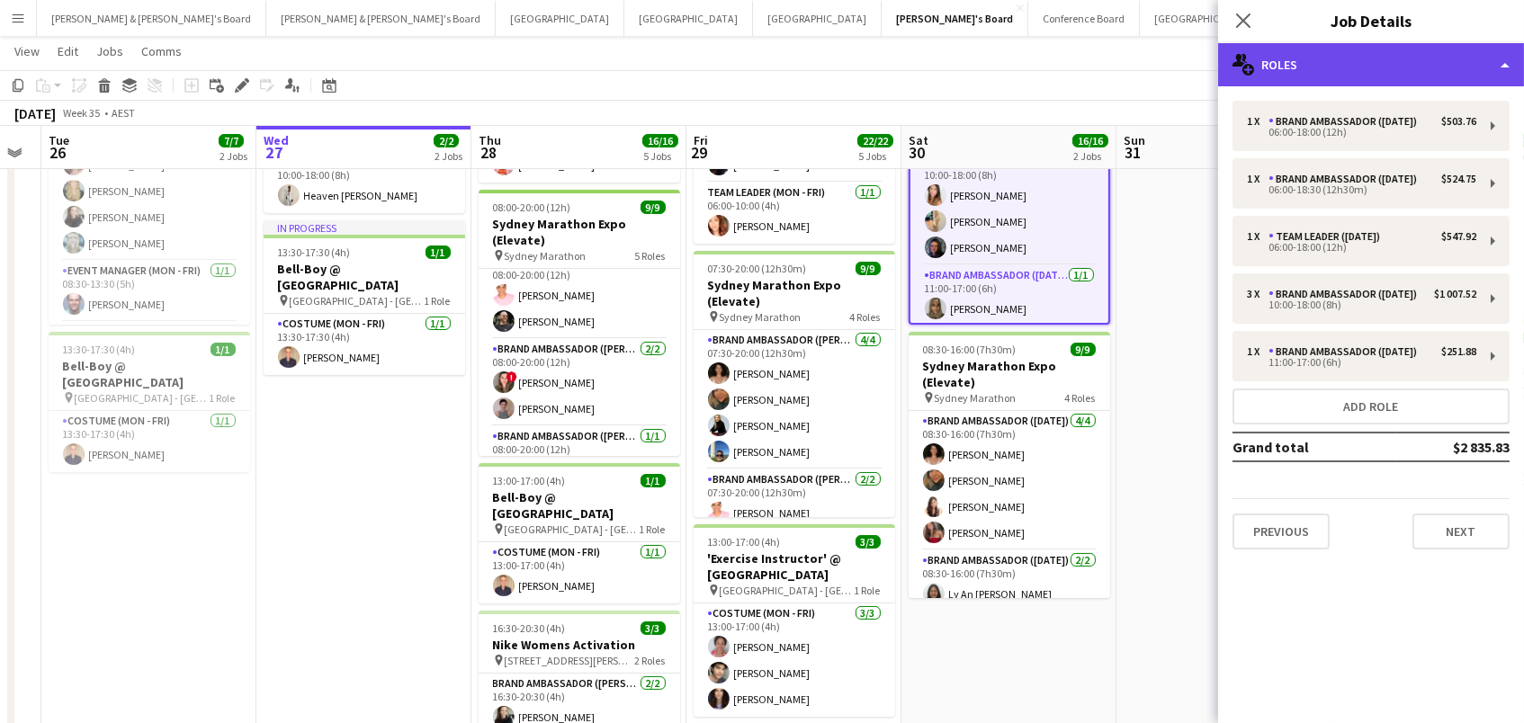
click at [1305, 63] on div "multiple-users-add Roles" at bounding box center [1371, 64] width 306 height 43
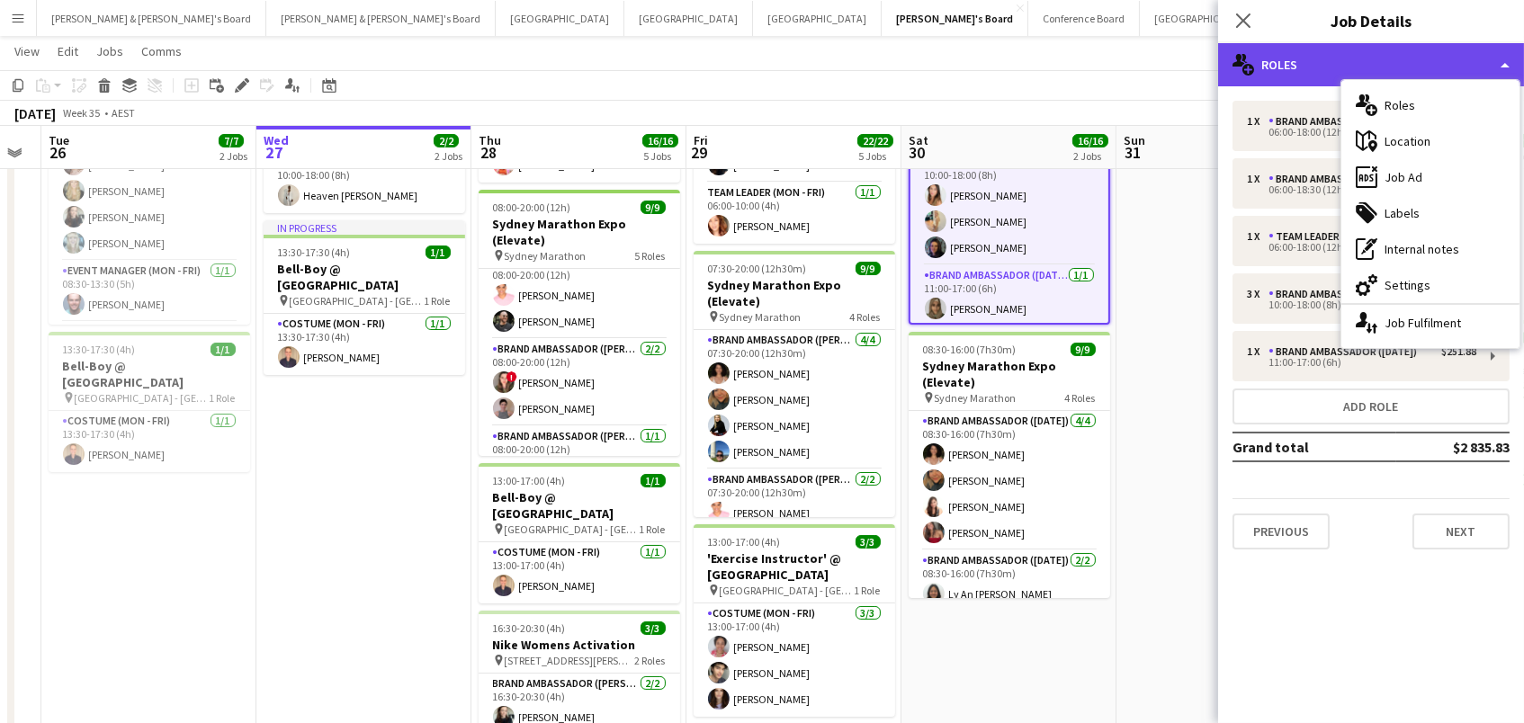
click at [1308, 65] on div "multiple-users-add Roles" at bounding box center [1371, 64] width 306 height 43
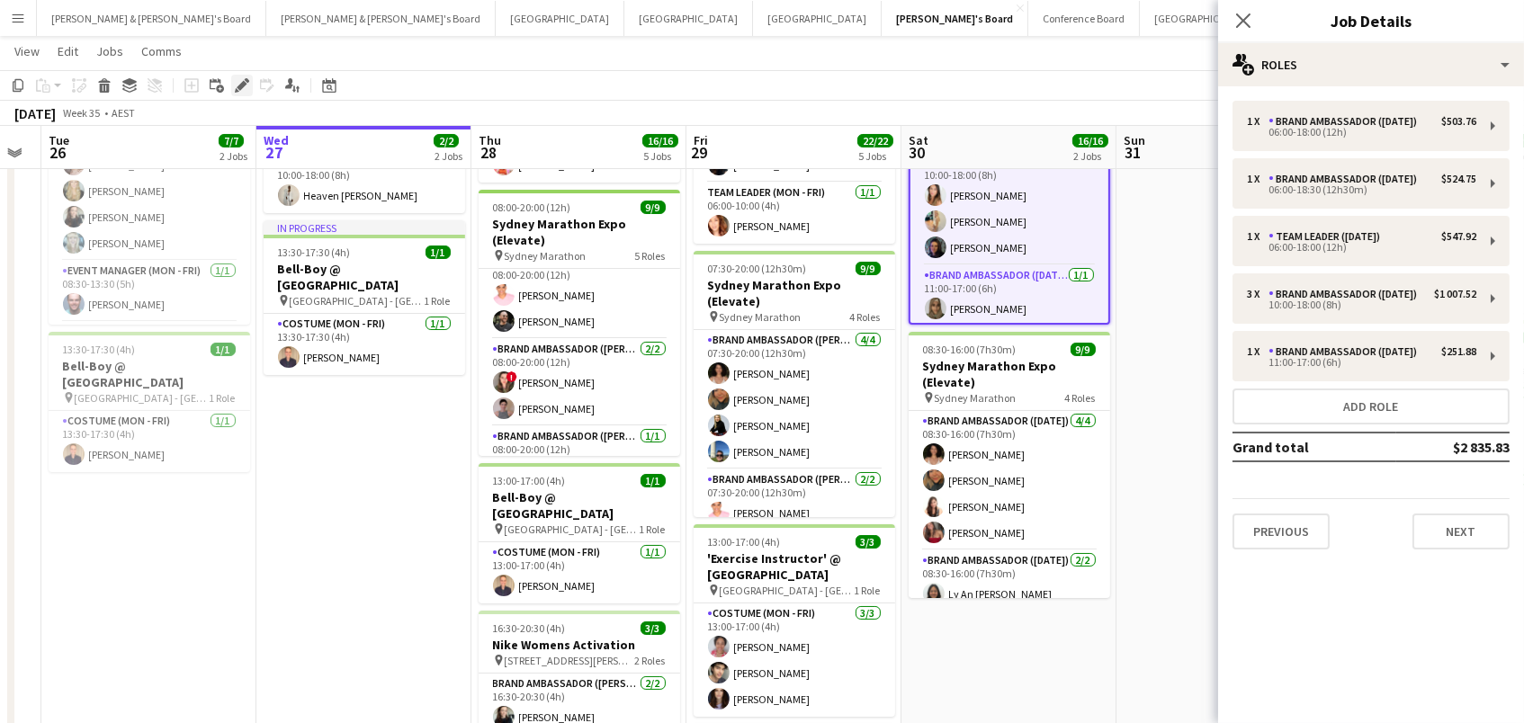
click at [237, 94] on div "Edit" at bounding box center [242, 86] width 22 height 22
click at [1376, 40] on div "Close pop-in Job Details" at bounding box center [1371, 21] width 306 height 43
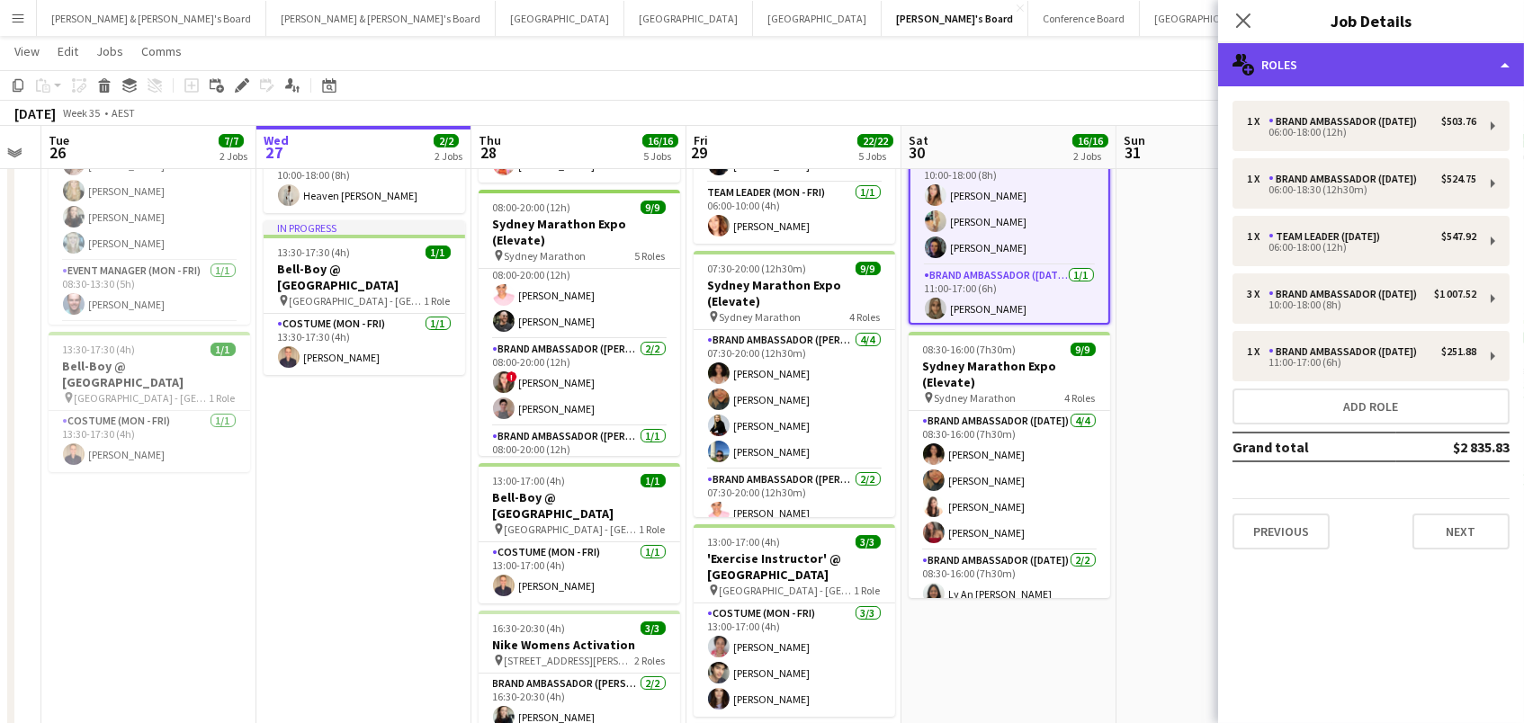
click at [1376, 60] on div "multiple-users-add Roles" at bounding box center [1371, 64] width 306 height 43
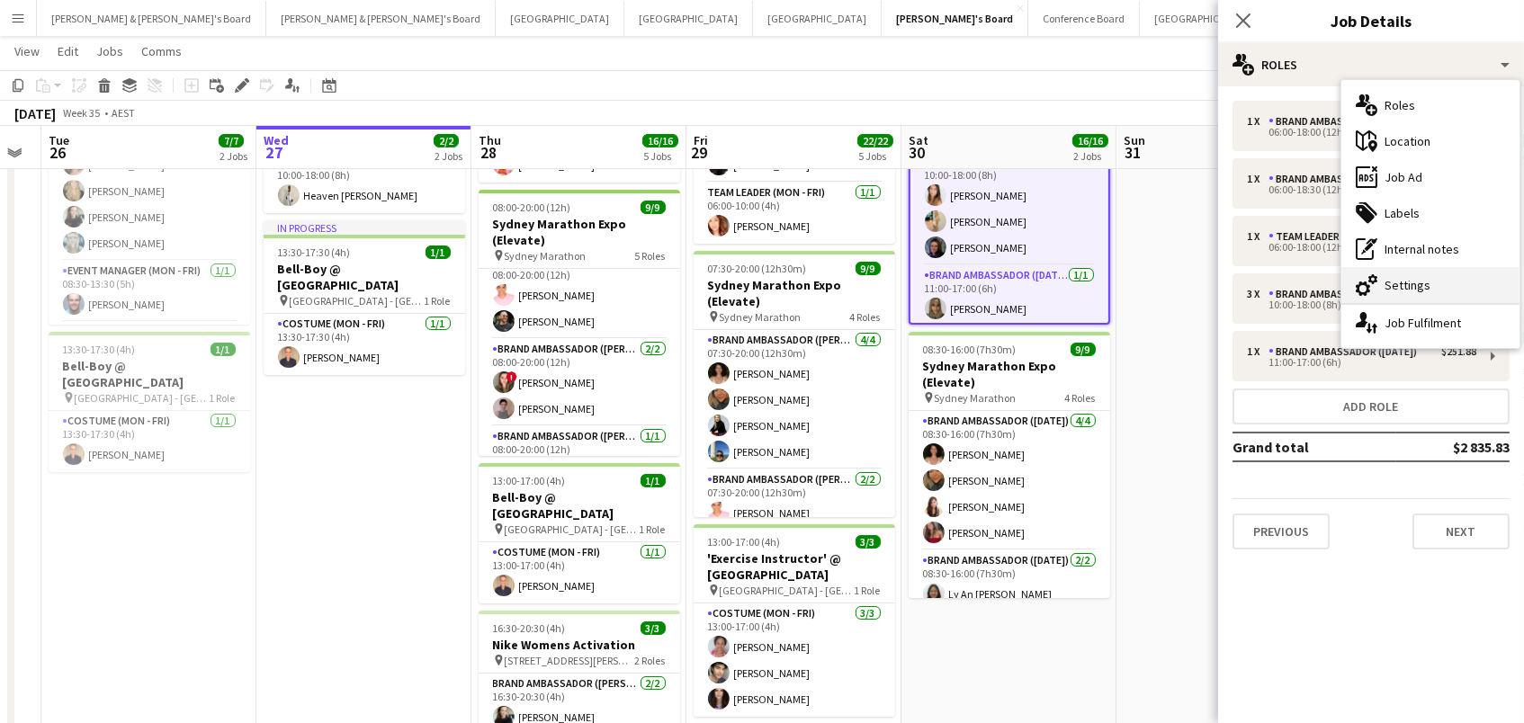
click at [1387, 296] on div "cog-double-3 Settings" at bounding box center [1430, 285] width 178 height 36
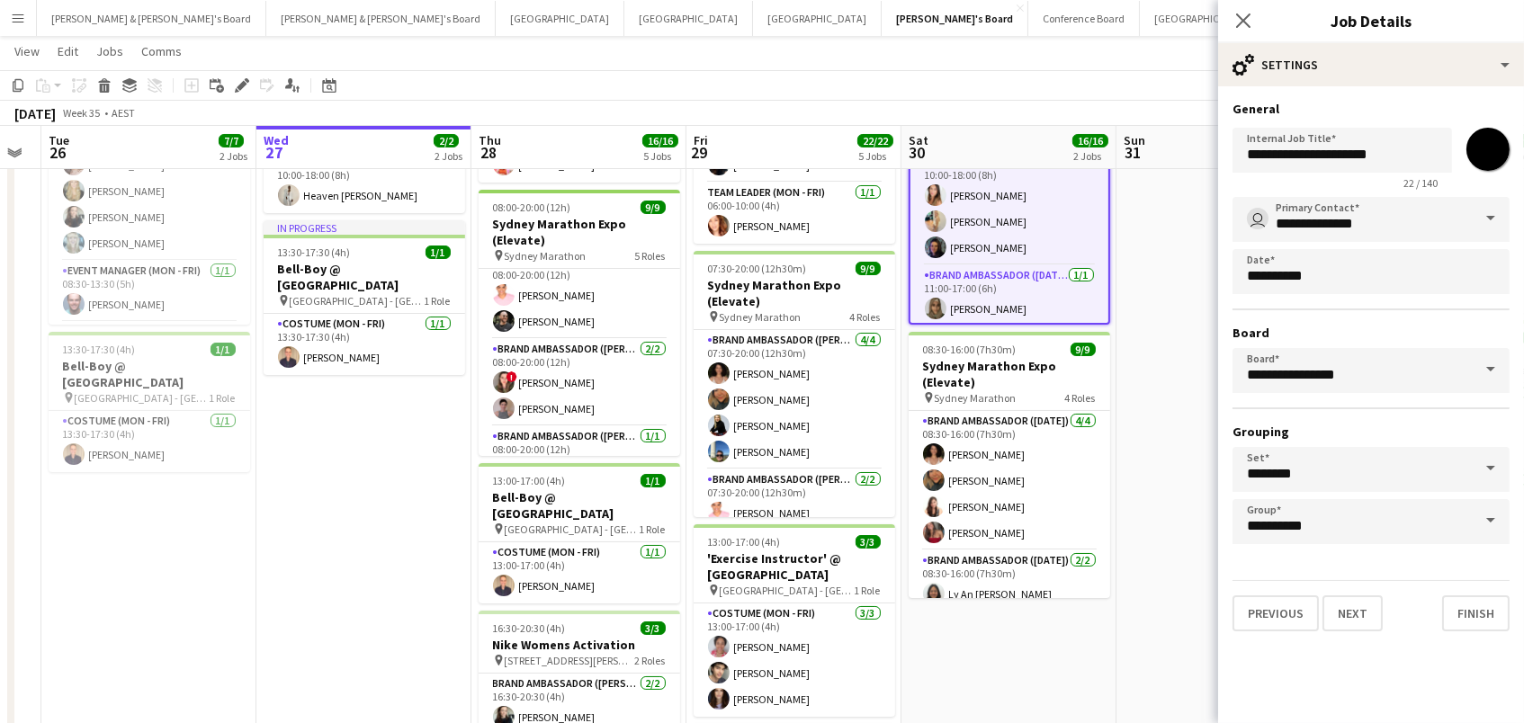
click at [1491, 146] on input "*******" at bounding box center [1488, 149] width 65 height 65
type input "*******"
click at [1114, 101] on div "August 2025 Week 35 • AEST" at bounding box center [762, 113] width 1524 height 25
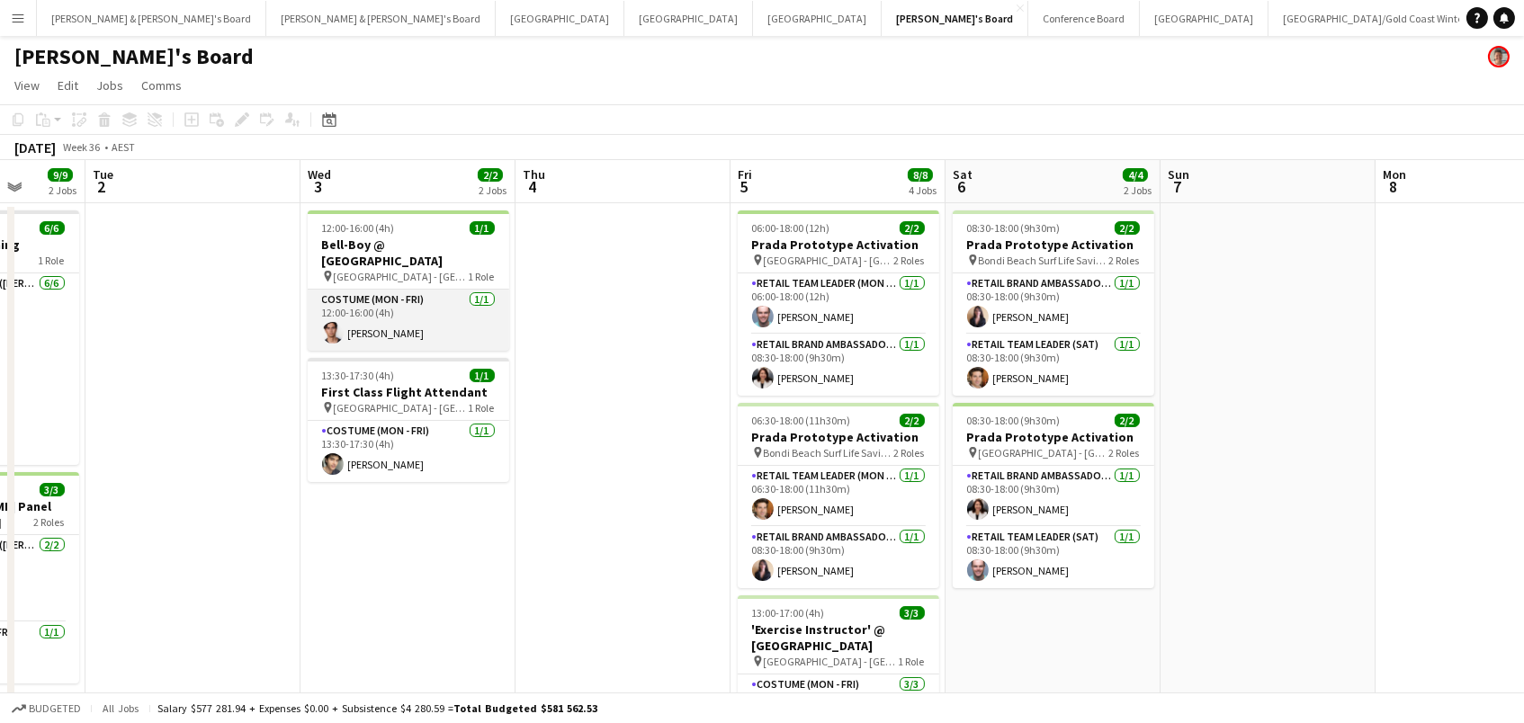
scroll to position [0, 811]
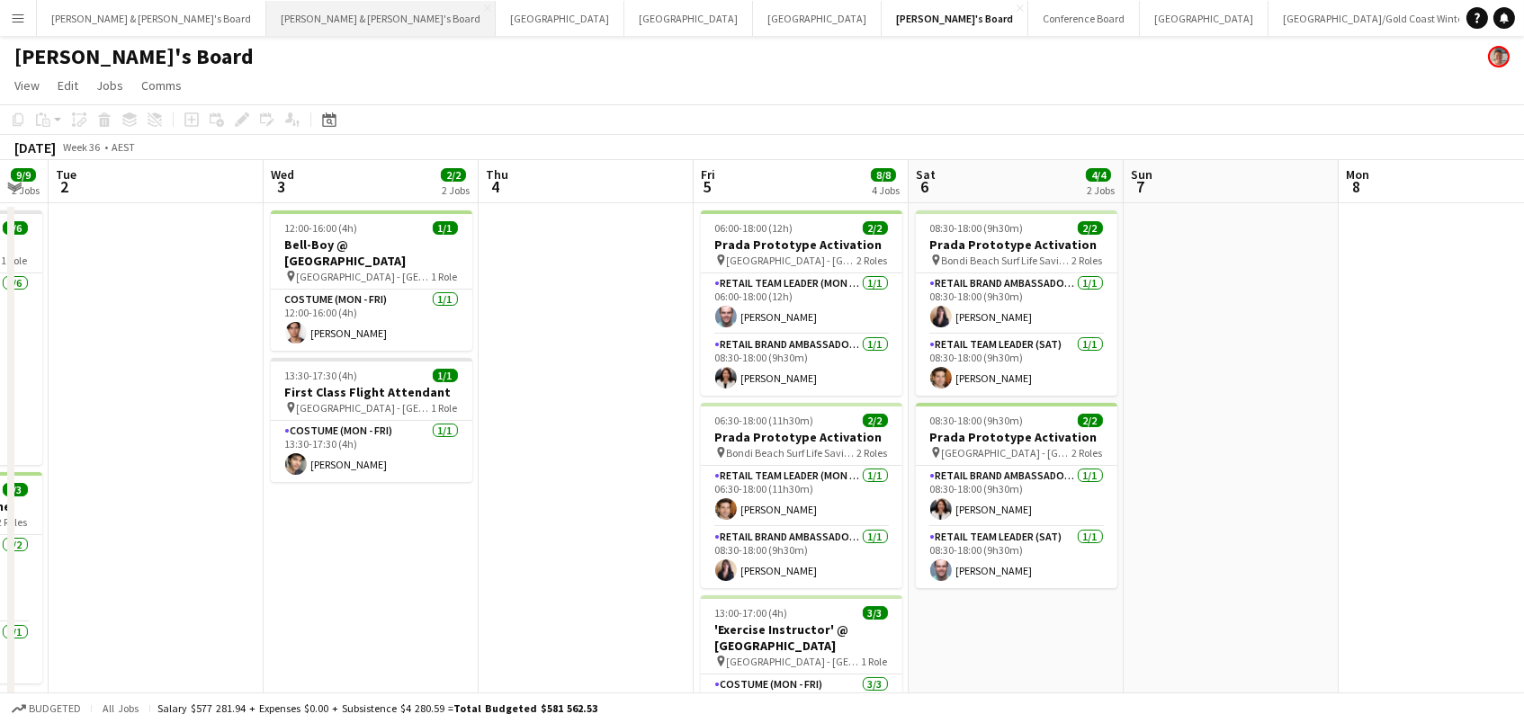
click at [266, 14] on button "[PERSON_NAME] & [PERSON_NAME]'s Board Close" at bounding box center [380, 18] width 229 height 35
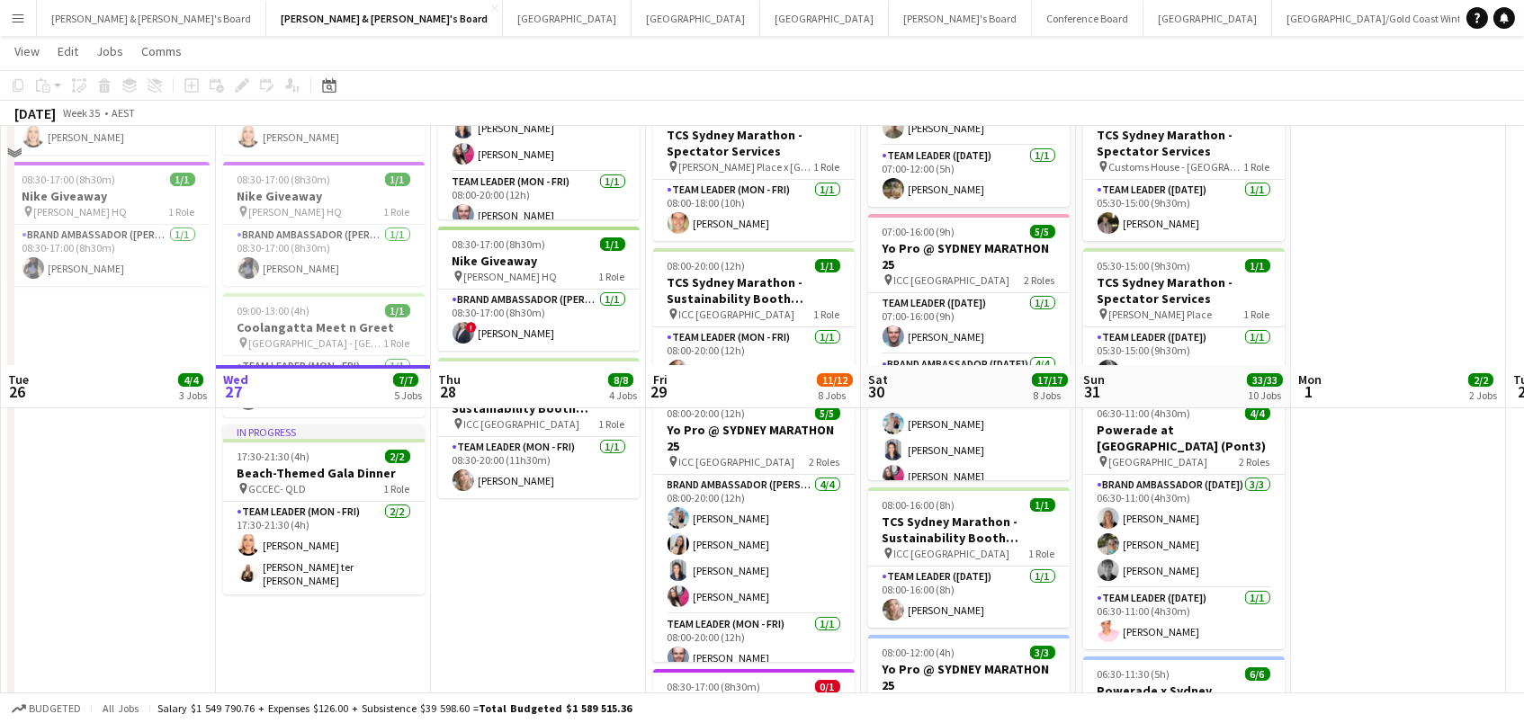
scroll to position [51, 0]
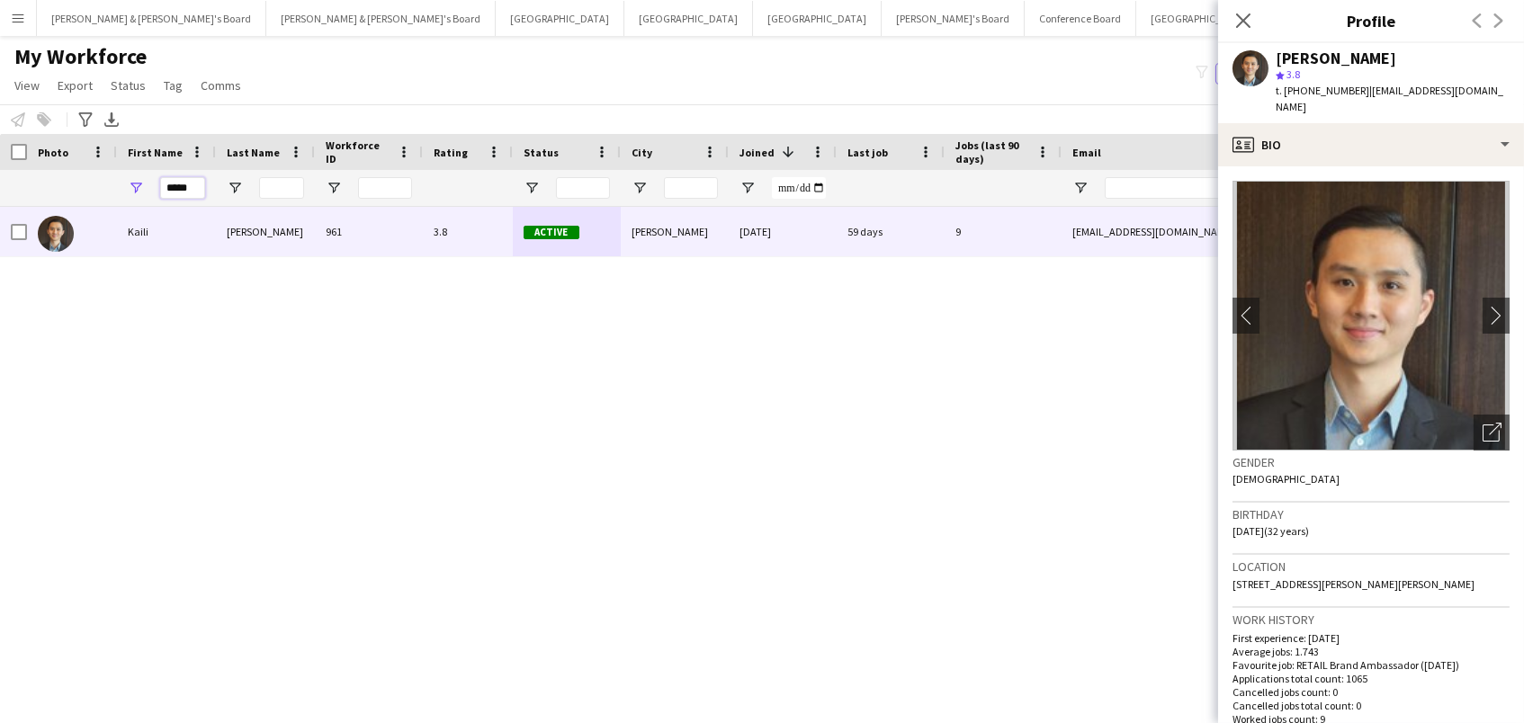
drag, startPoint x: 197, startPoint y: 184, endPoint x: 20, endPoint y: 184, distance: 177.2
click at [20, 184] on div "*****" at bounding box center [975, 188] width 1950 height 36
paste input "**********"
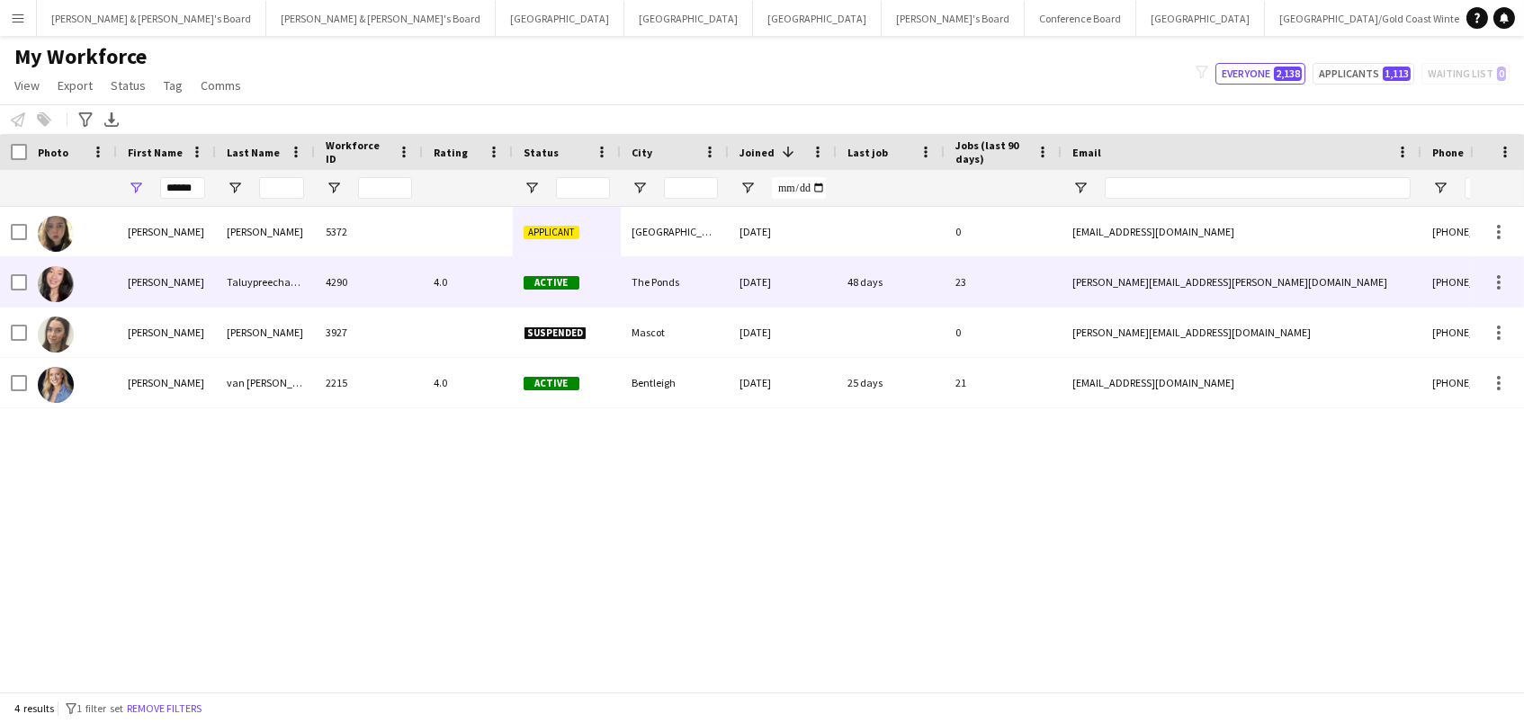
click at [216, 280] on div "Taluypreechachan" at bounding box center [265, 281] width 99 height 49
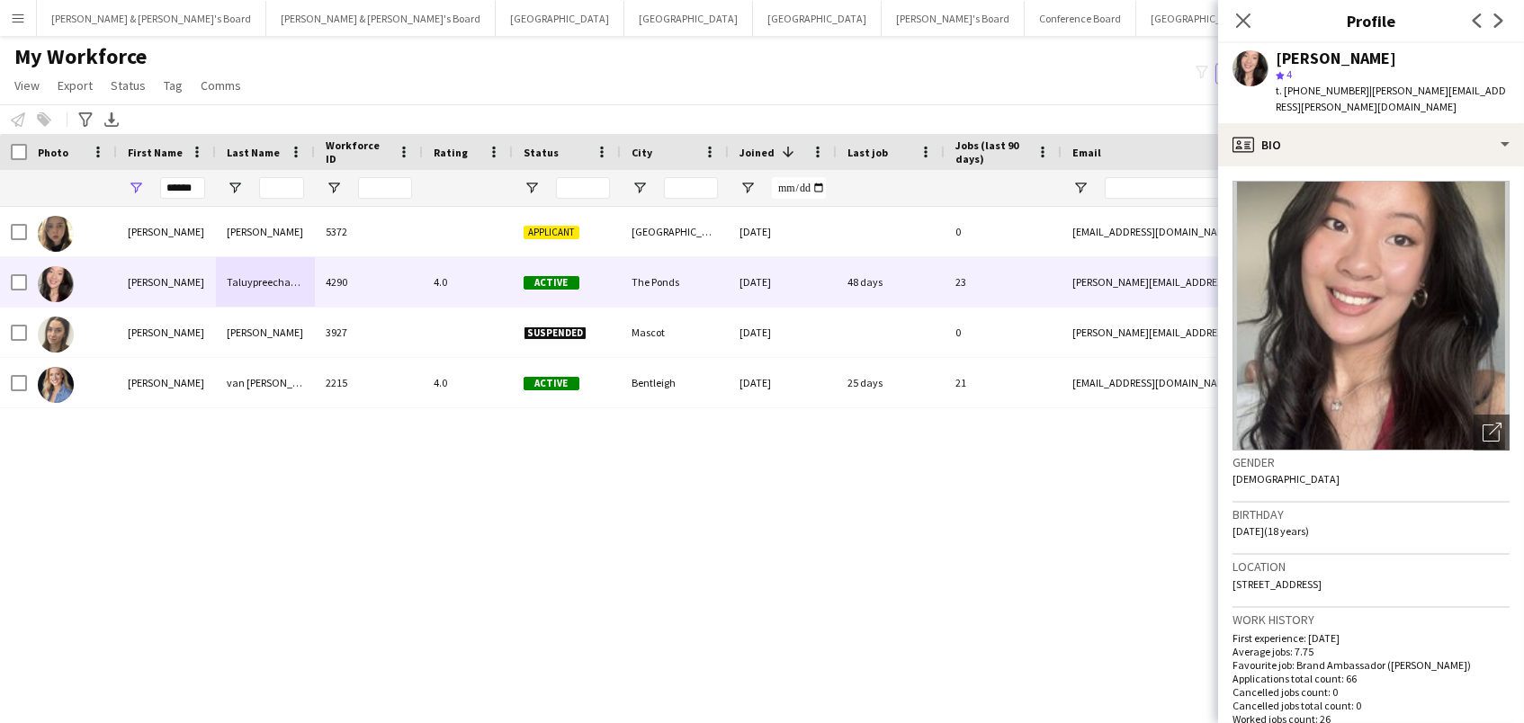
click at [1323, 91] on span "t. +61401140191" at bounding box center [1323, 90] width 94 height 13
copy span "61401140191"
click at [193, 187] on input "******" at bounding box center [182, 188] width 45 height 22
drag, startPoint x: 193, startPoint y: 187, endPoint x: 22, endPoint y: 127, distance: 181.2
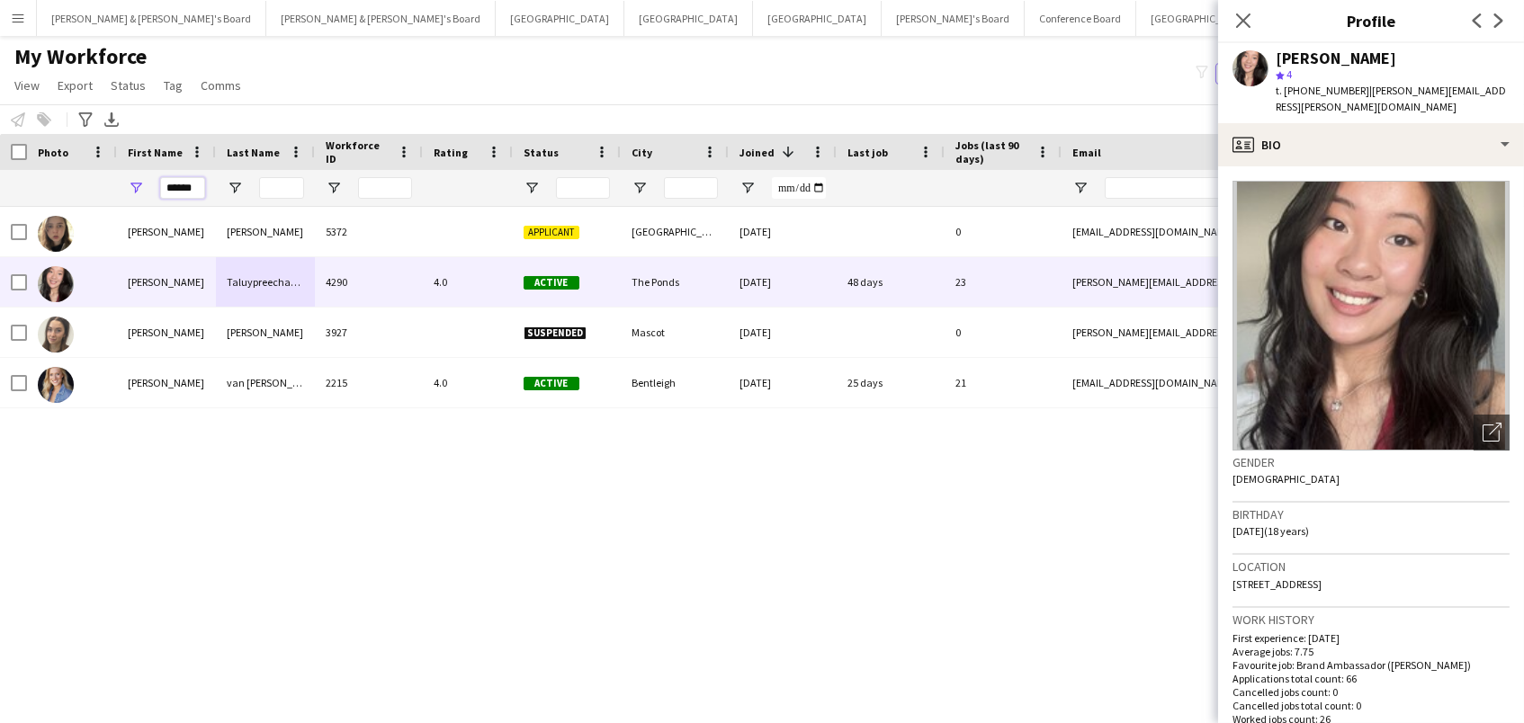
click at [22, 127] on main "My Workforce View Views Default view New view Update view Delete view Edit name…" at bounding box center [762, 367] width 1524 height 663
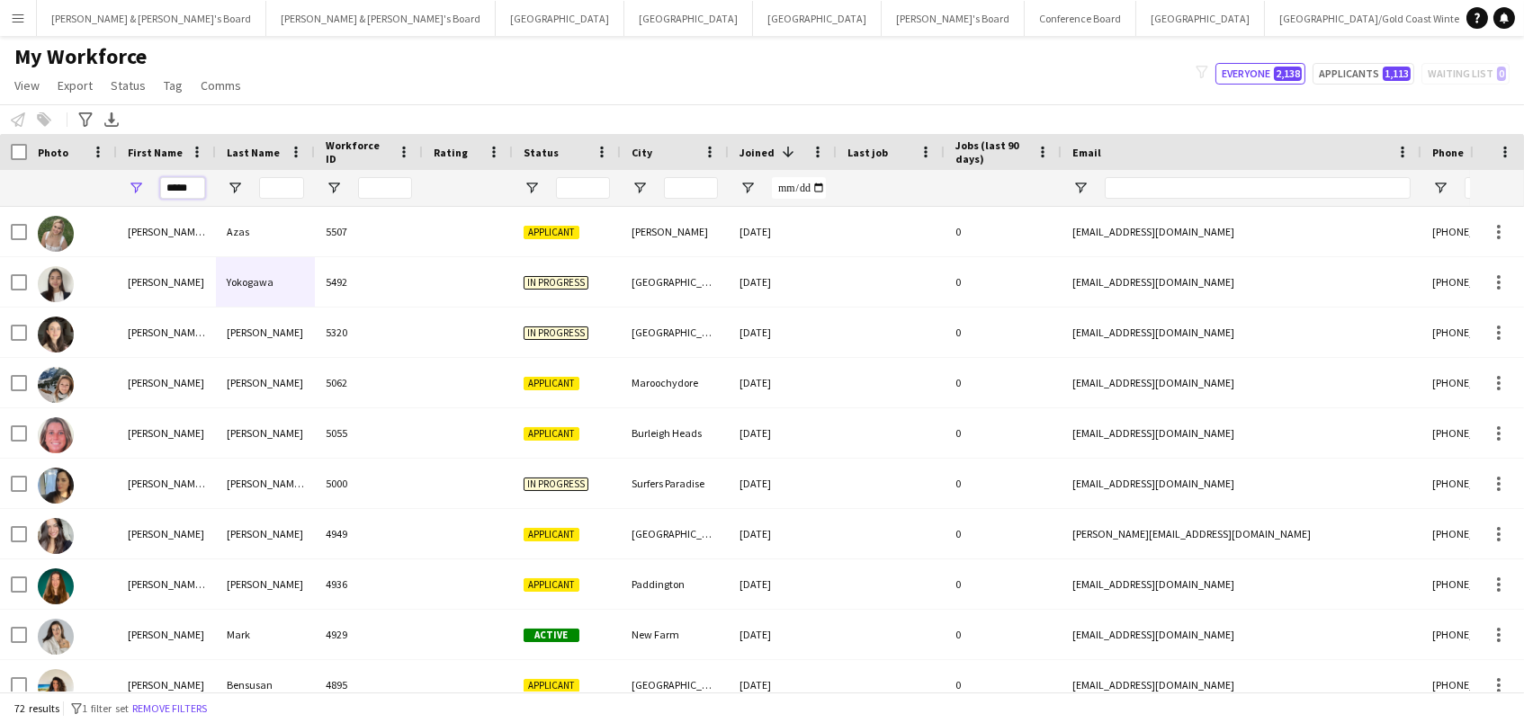
type input "*****"
click at [285, 184] on input "Last Name Filter Input" at bounding box center [281, 188] width 45 height 22
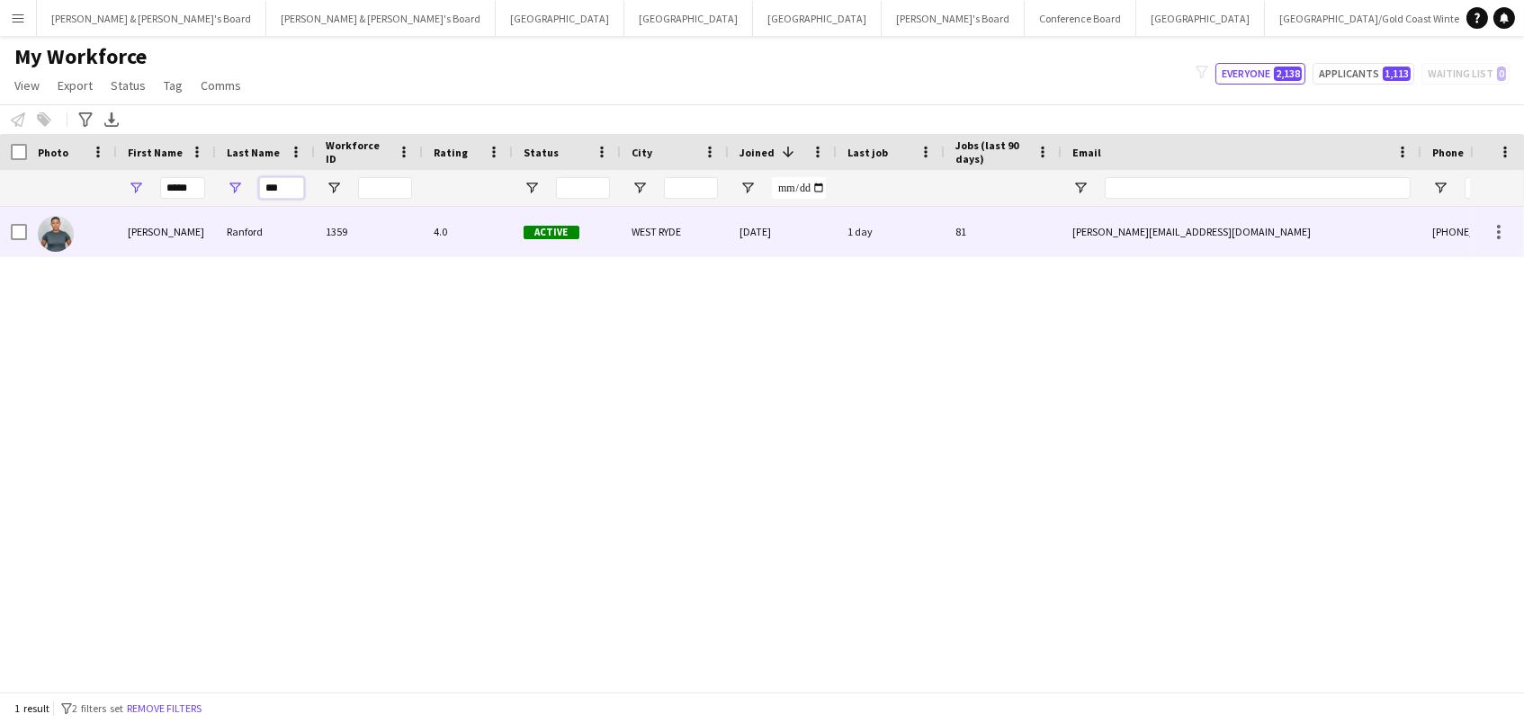
type input "***"
click at [328, 237] on div "1359" at bounding box center [369, 231] width 108 height 49
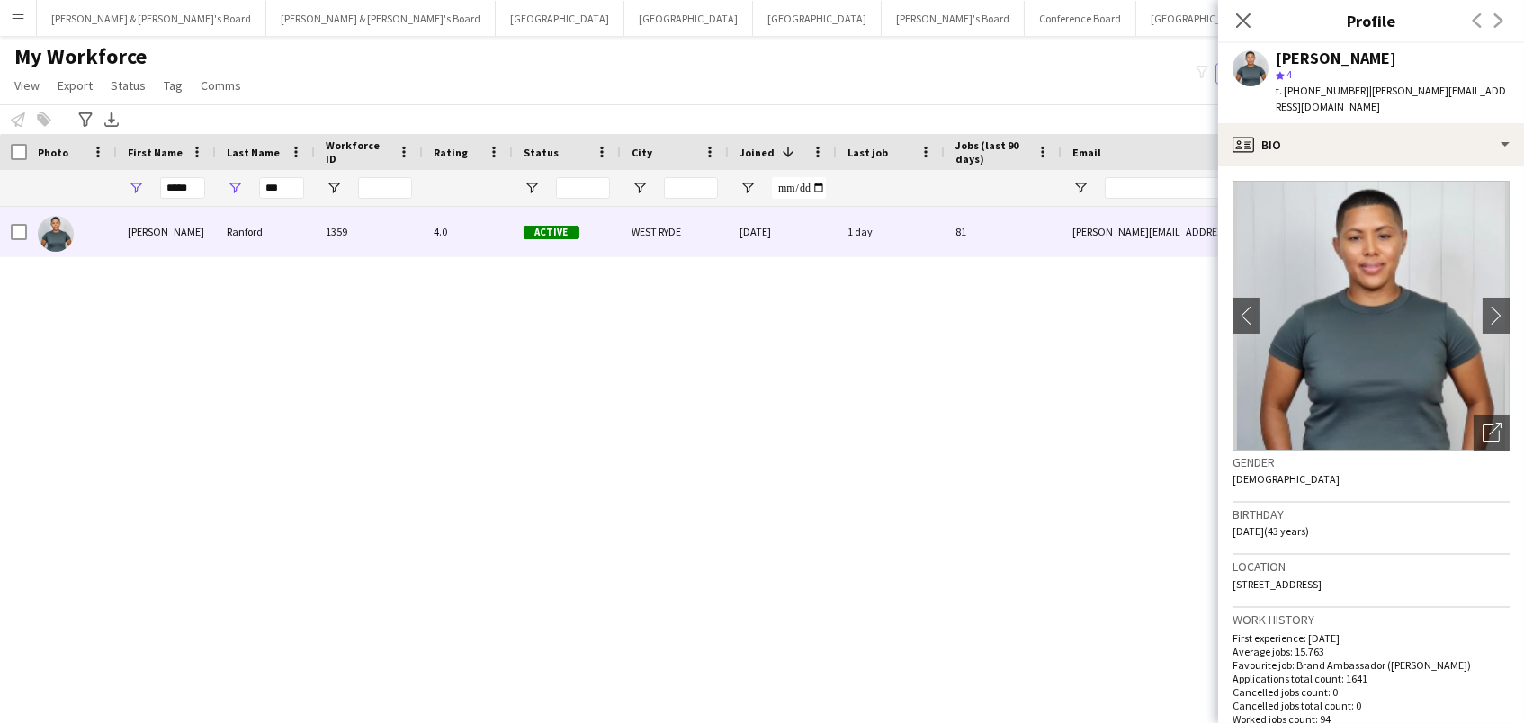
click at [1308, 91] on span "t. +61433131135" at bounding box center [1323, 90] width 94 height 13
copy span "61433131135"
drag, startPoint x: 196, startPoint y: 193, endPoint x: 0, endPoint y: 75, distance: 229.3
click at [0, 75] on main "My Workforce View Views Default view New view Update view Delete view Edit name…" at bounding box center [762, 367] width 1524 height 663
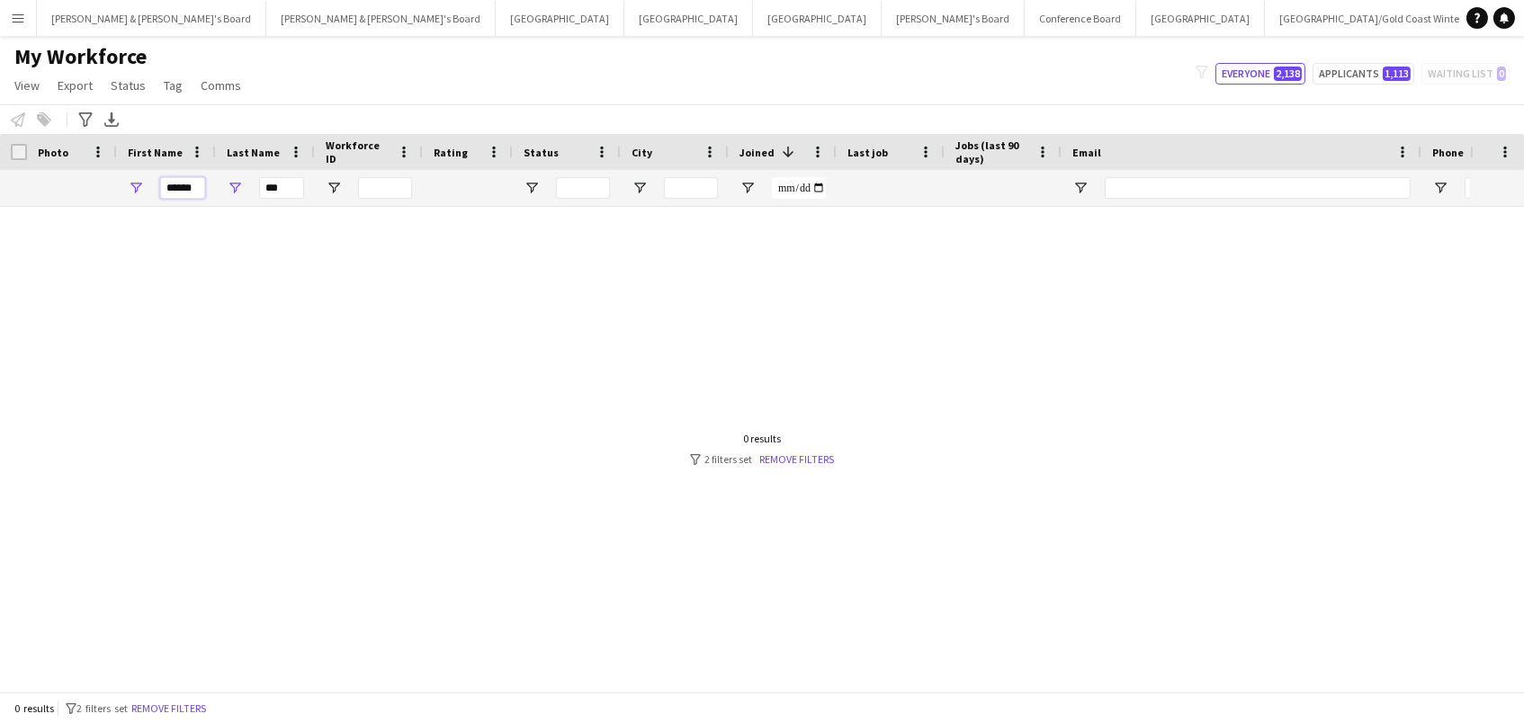
type input "******"
drag, startPoint x: 290, startPoint y: 193, endPoint x: 193, endPoint y: 124, distance: 118.8
click at [195, 176] on div "****** ***" at bounding box center [975, 188] width 1950 height 36
type input "*"
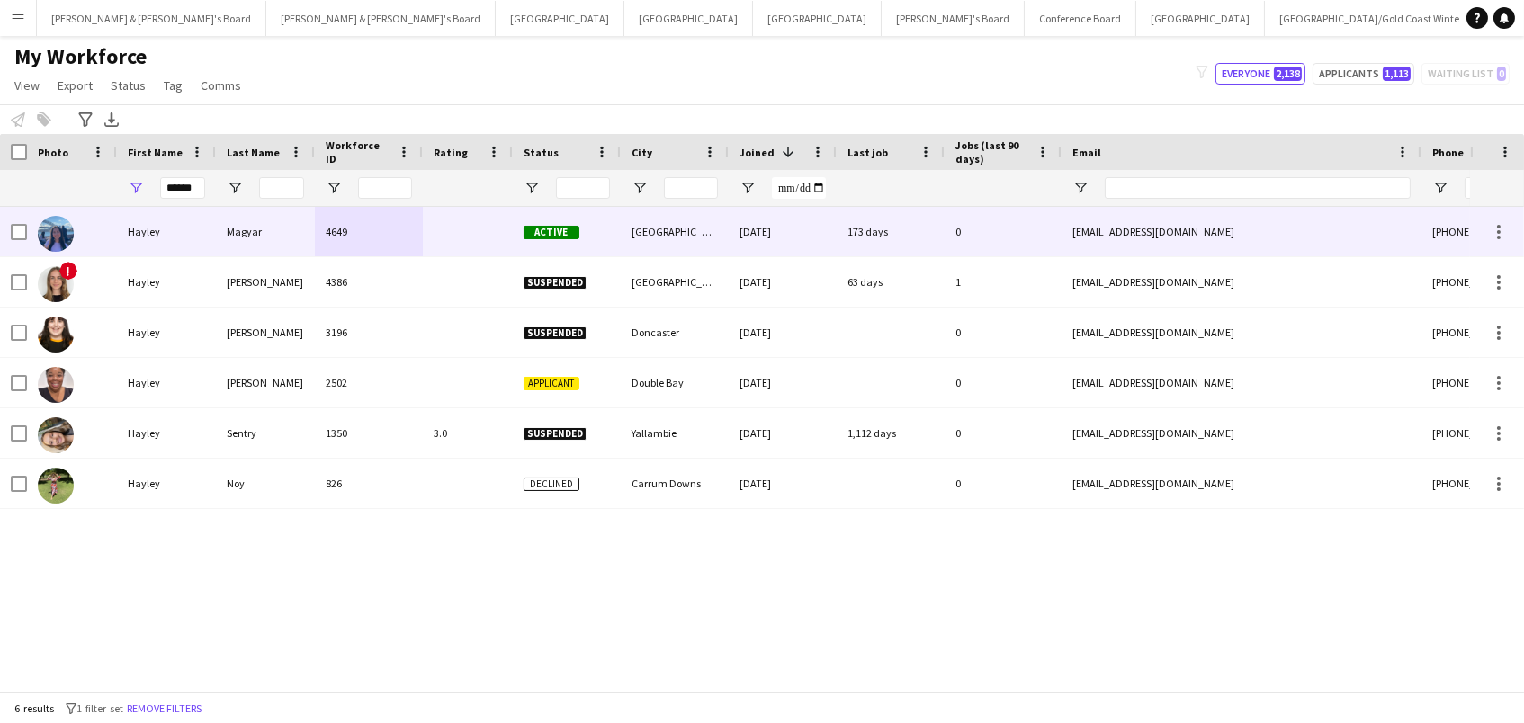
click at [264, 230] on div "Magyar" at bounding box center [265, 231] width 99 height 49
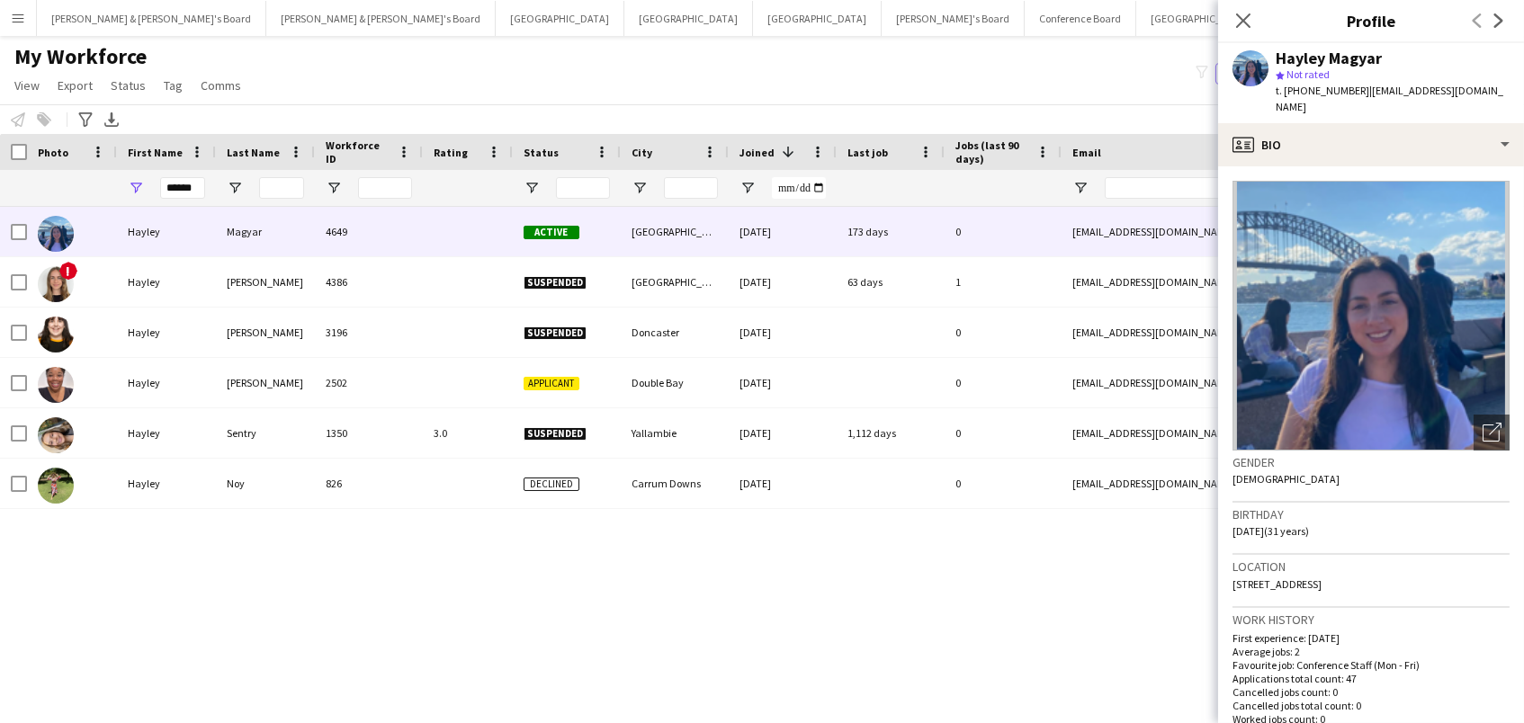
click at [1326, 93] on span "t. +61477067792" at bounding box center [1323, 90] width 94 height 13
copy span "61477067792"
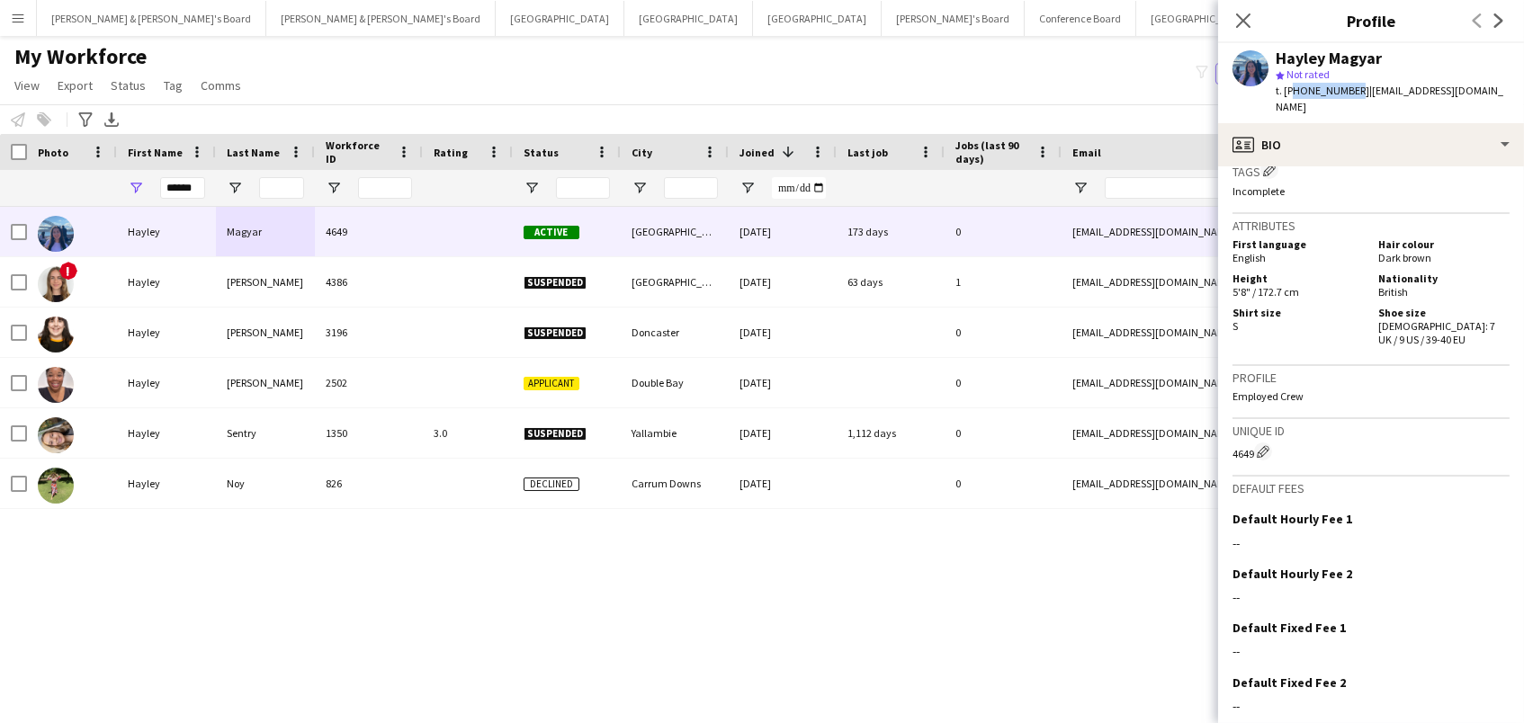
scroll to position [932, 0]
drag, startPoint x: 196, startPoint y: 191, endPoint x: 43, endPoint y: 191, distance: 152.9
click at [43, 191] on div "******" at bounding box center [975, 188] width 1950 height 36
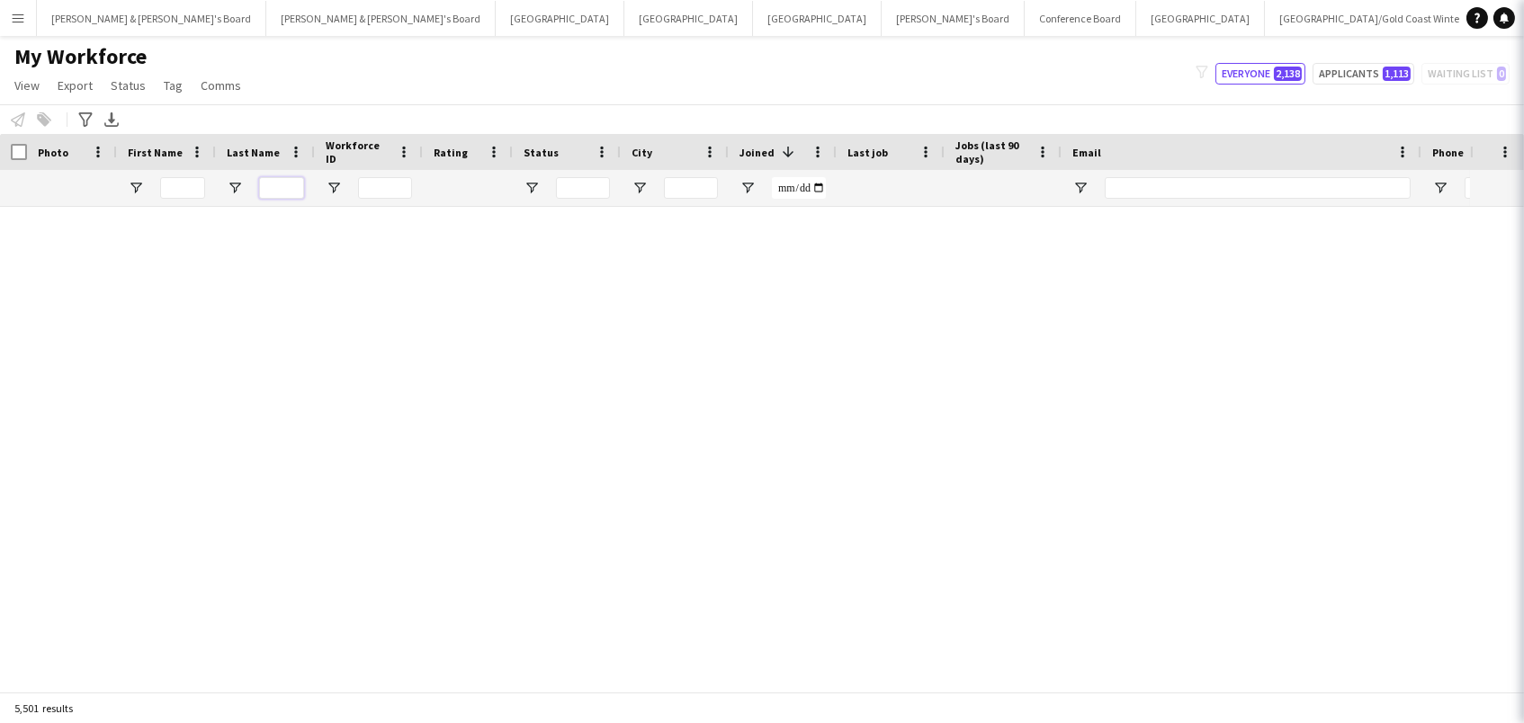
click at [285, 184] on input "Last Name Filter Input" at bounding box center [281, 188] width 45 height 22
click at [281, 194] on input "Last Name Filter Input" at bounding box center [281, 188] width 45 height 22
click at [1243, 17] on app-navbar "Menu Boards Boards Boards All jobs Status Workforce Workforce My Workforce Recr…" at bounding box center [762, 18] width 1524 height 36
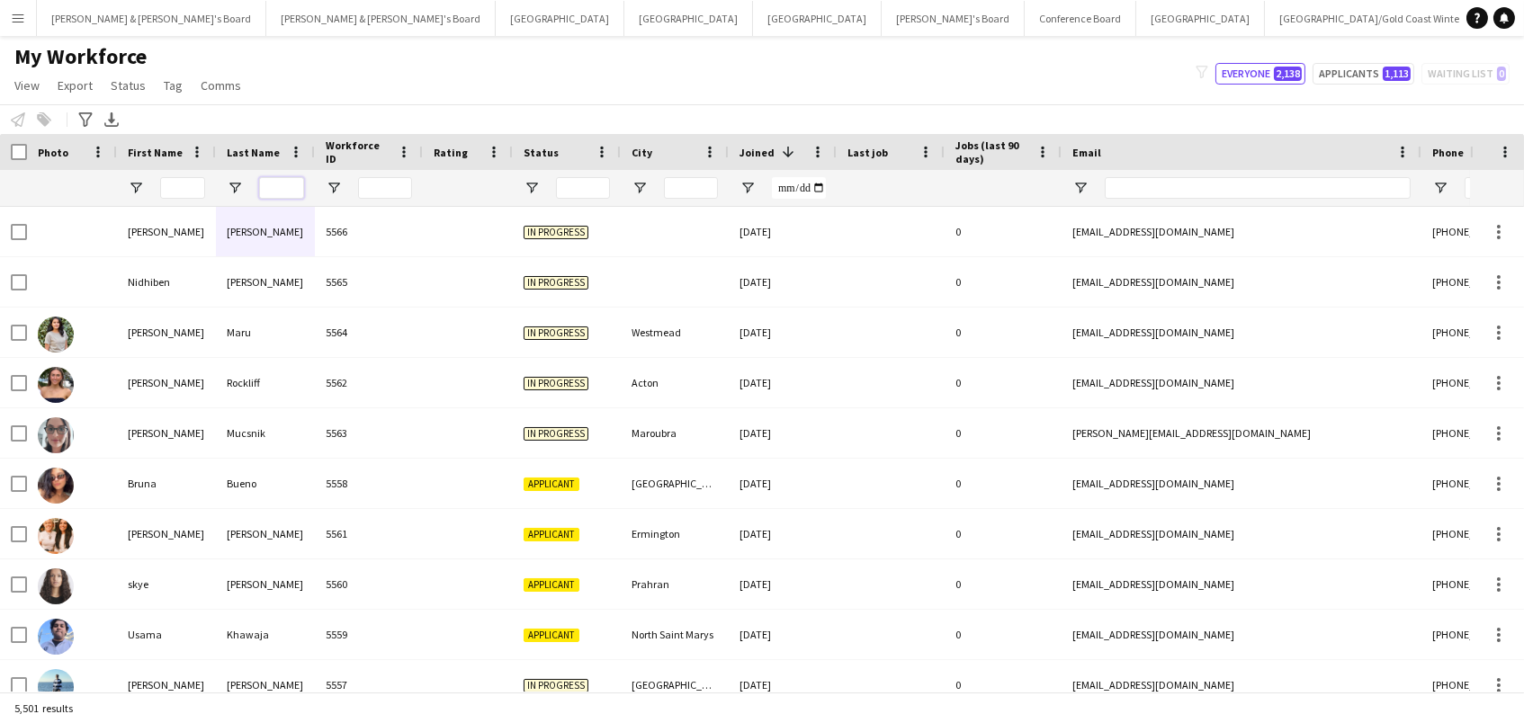
click at [272, 188] on input "Last Name Filter Input" at bounding box center [281, 188] width 45 height 22
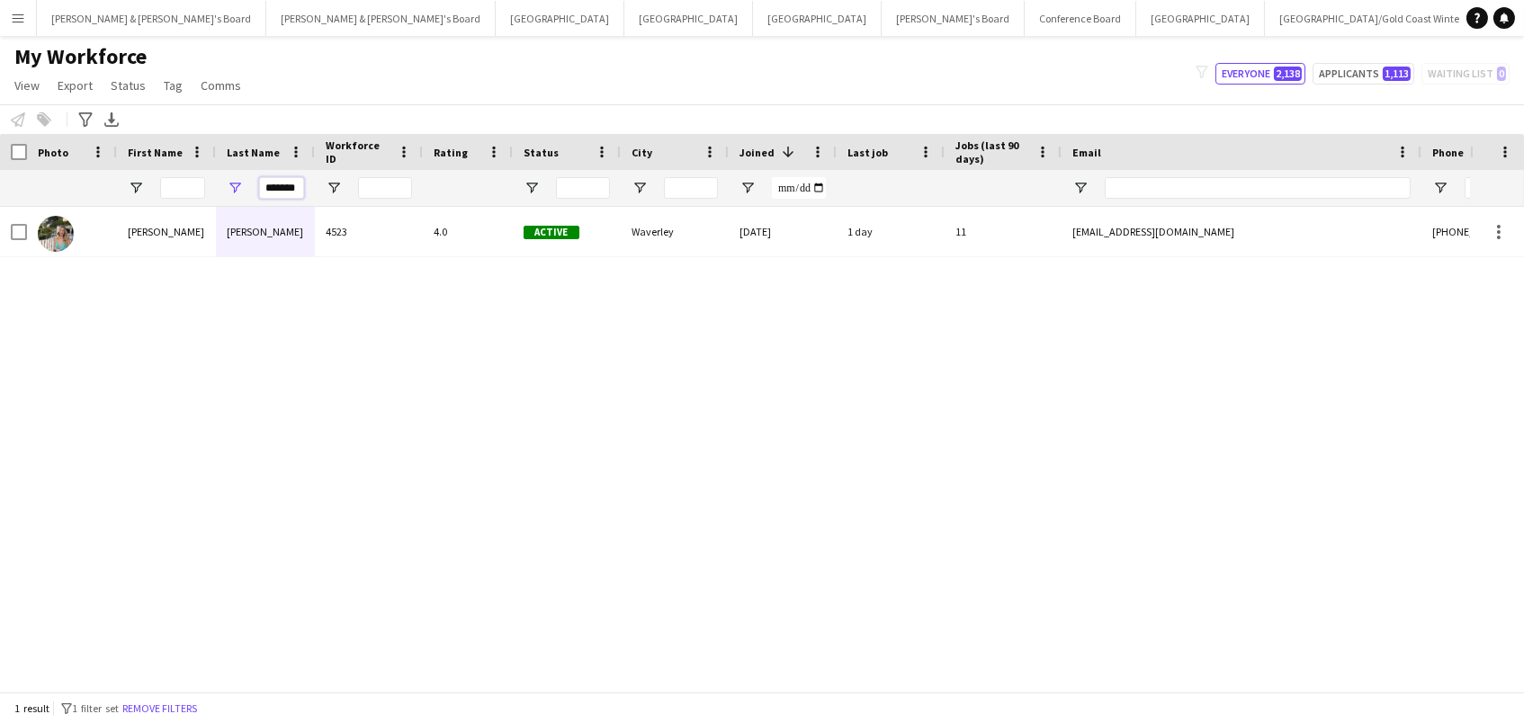
type input "*******"
drag, startPoint x: 272, startPoint y: 188, endPoint x: 232, endPoint y: 229, distance: 57.3
click at [232, 229] on div "Mansell" at bounding box center [265, 231] width 99 height 49
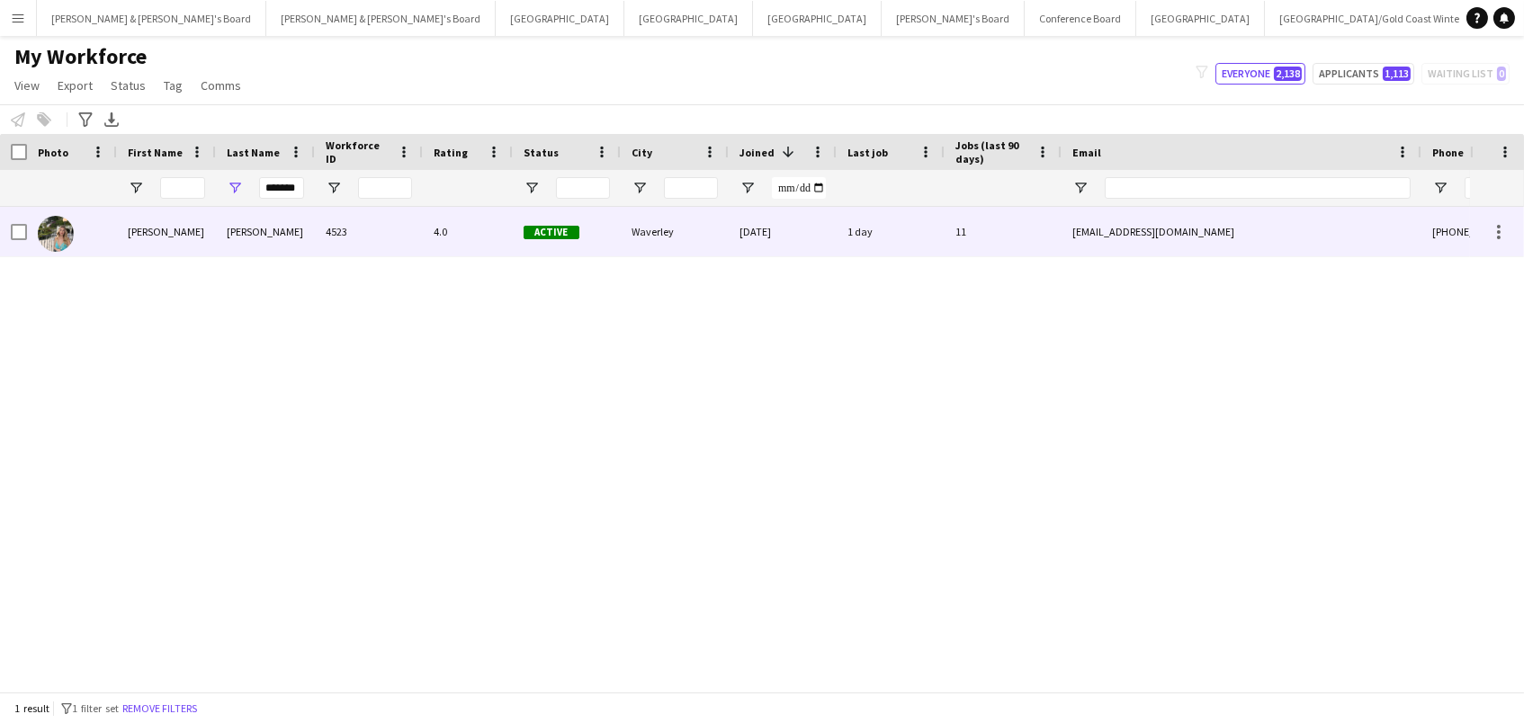
click at [1308, 238] on div "alexmansell30@gmail.com" at bounding box center [1242, 231] width 360 height 49
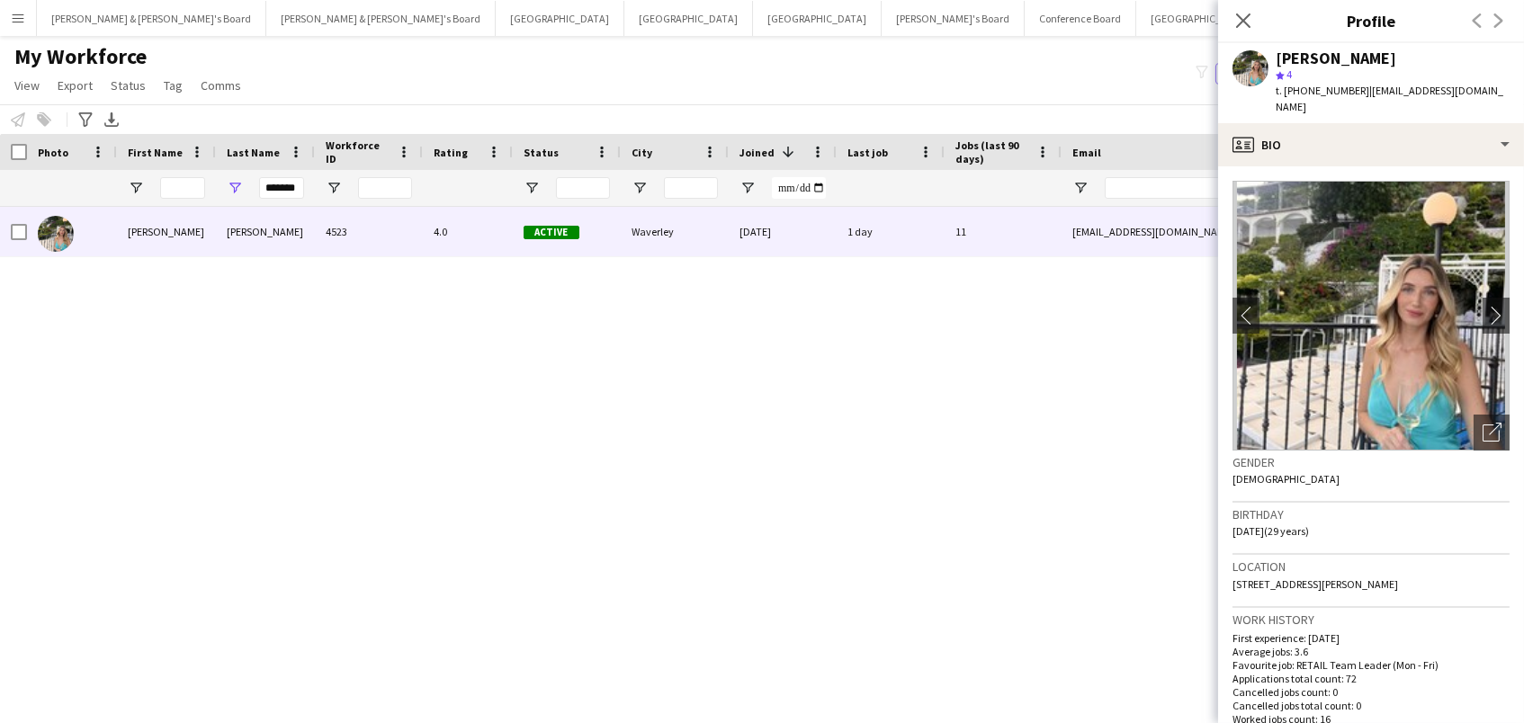
click at [1318, 92] on span "t. +61489247225" at bounding box center [1323, 90] width 94 height 13
copy span "61489247225"
click at [1306, 89] on span "t. +61489247225" at bounding box center [1323, 90] width 94 height 13
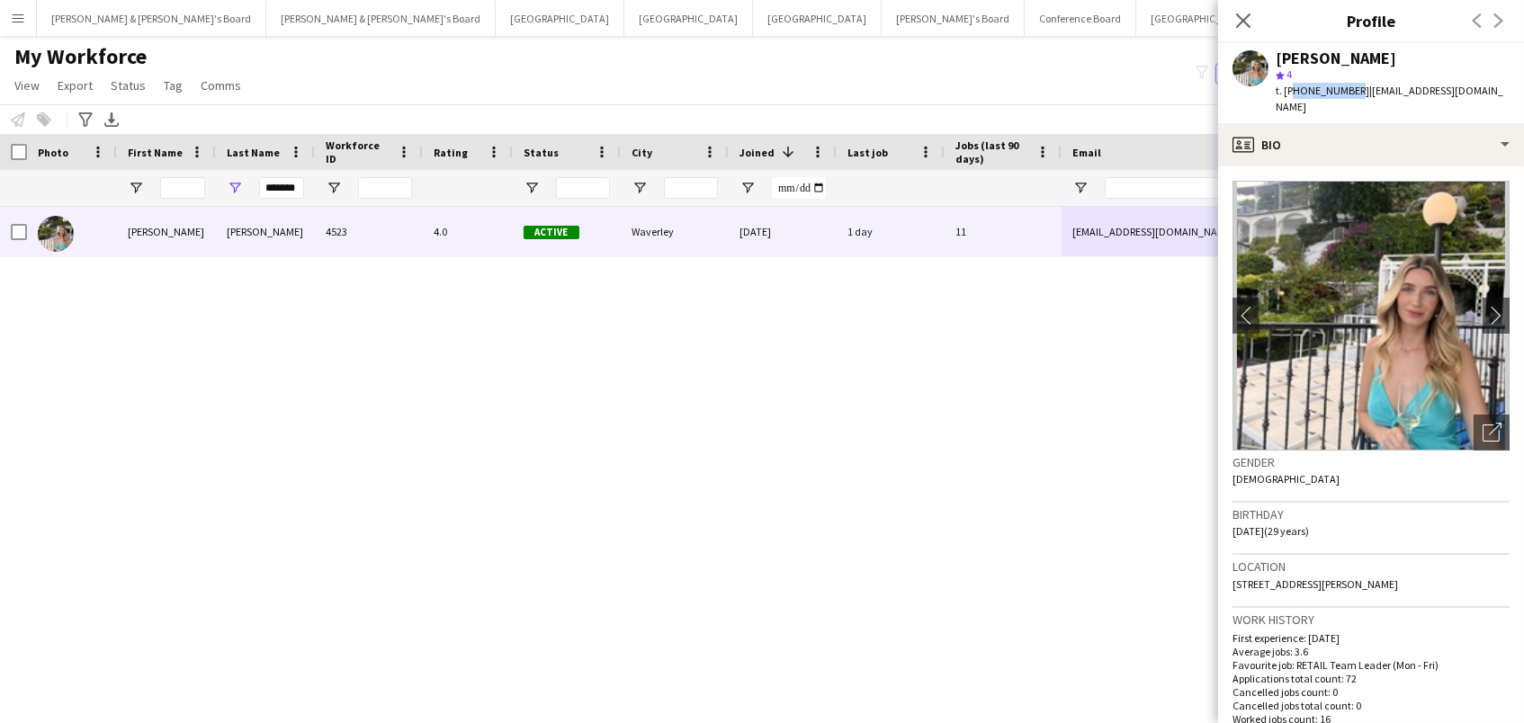
copy span "61489247225"
click at [295, 184] on input "*******" at bounding box center [281, 188] width 45 height 22
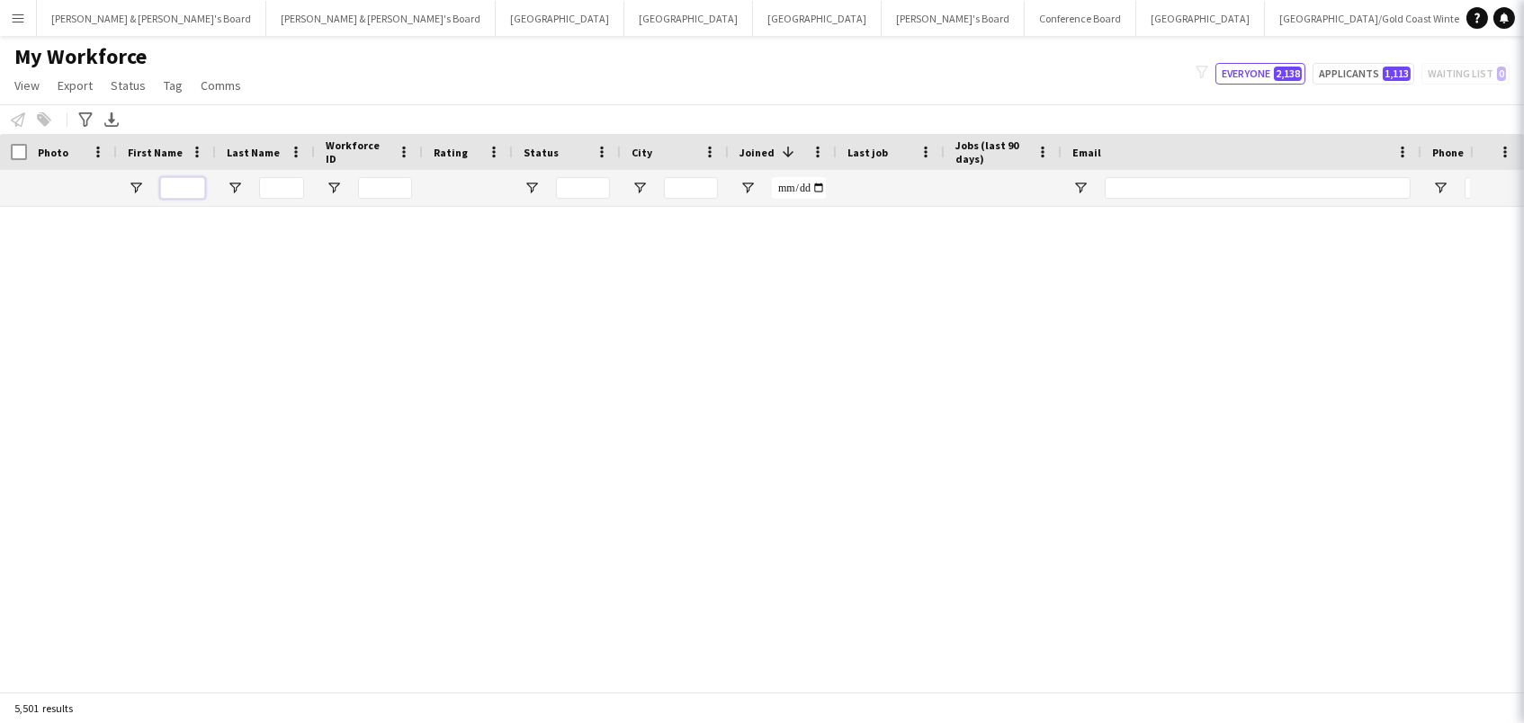
paste input "**********"
click at [179, 197] on input "**********" at bounding box center [182, 188] width 45 height 22
paste input "**********"
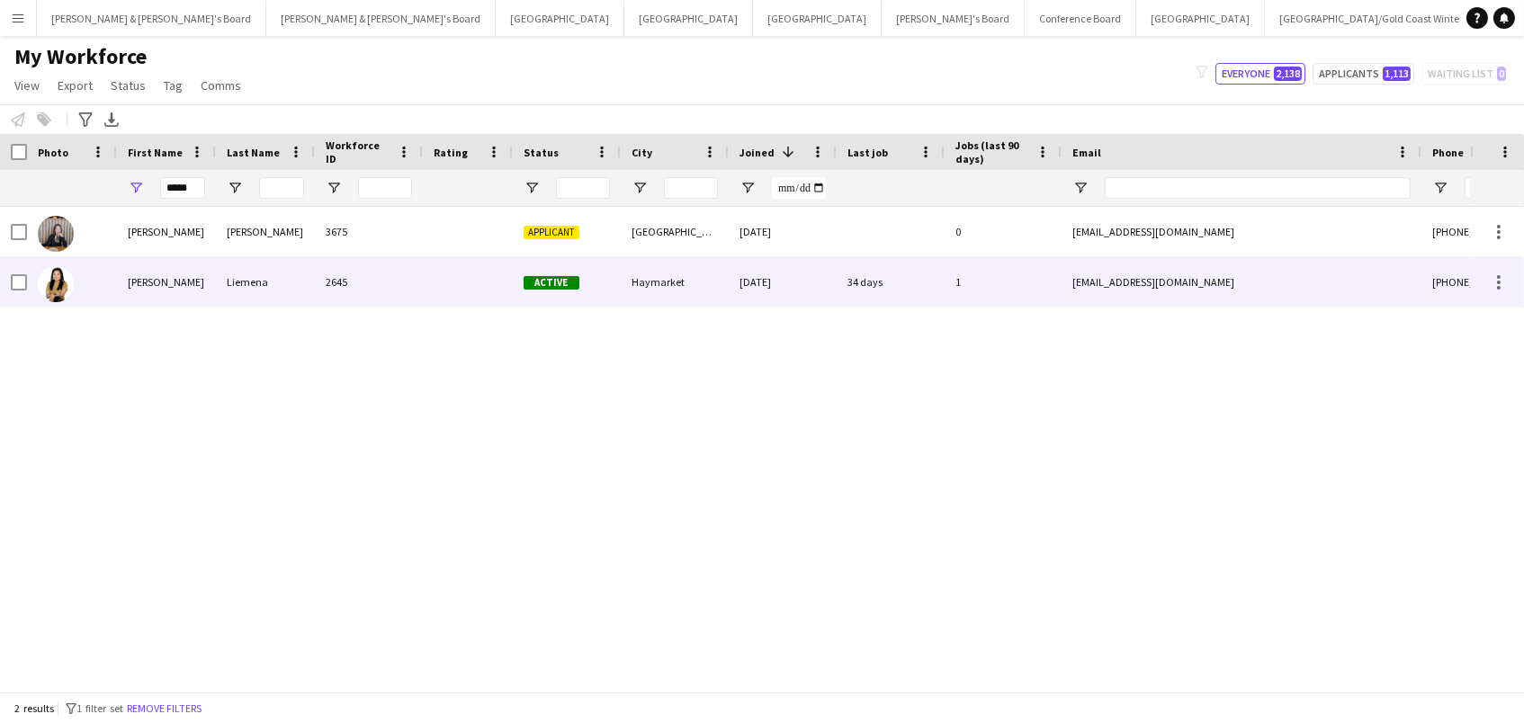
click at [193, 285] on div "Lydia" at bounding box center [166, 281] width 99 height 49
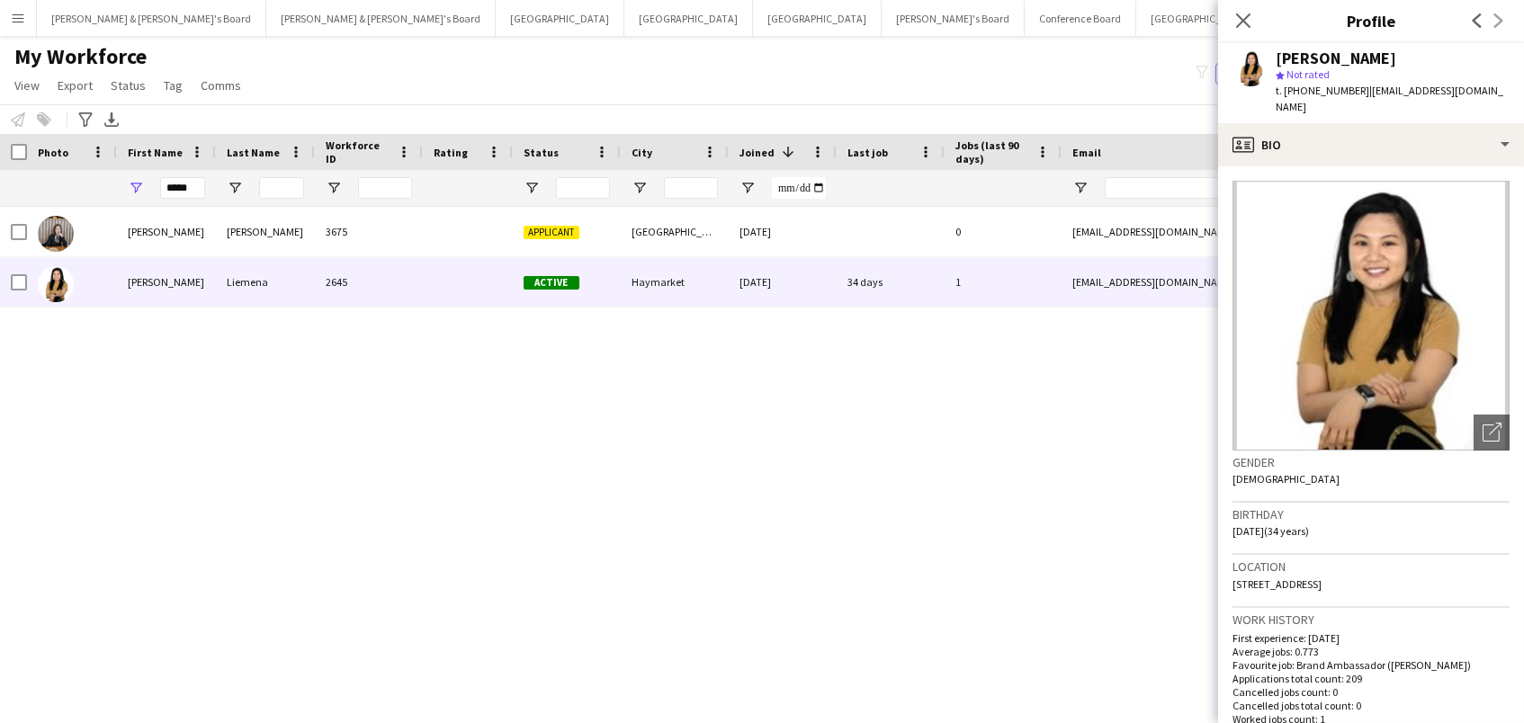
click at [1304, 84] on span "t. +61421117221" at bounding box center [1323, 90] width 94 height 13
copy span "61421117221"
drag, startPoint x: 194, startPoint y: 189, endPoint x: 87, endPoint y: 189, distance: 107.1
click at [87, 189] on div "*****" at bounding box center [975, 188] width 1950 height 36
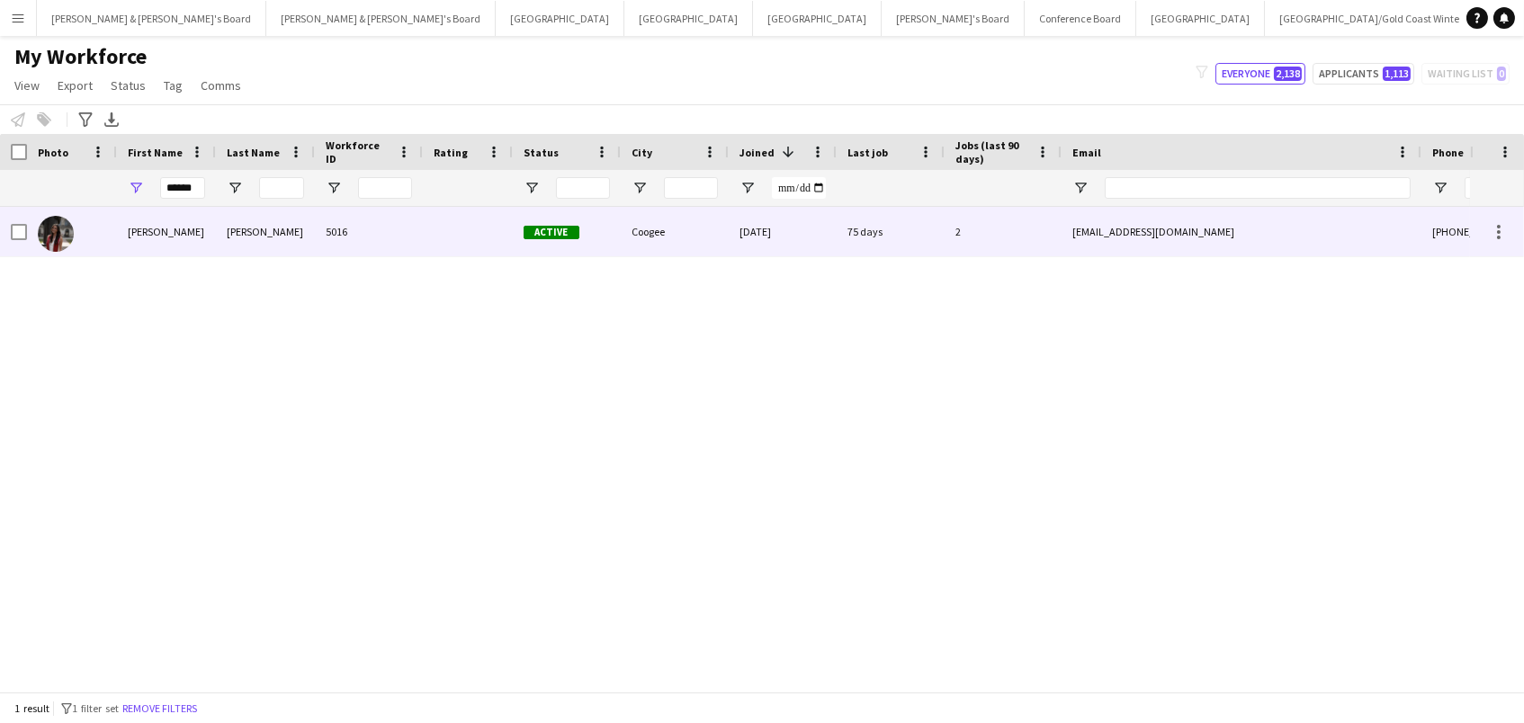
click at [179, 241] on div "Hallie" at bounding box center [166, 231] width 99 height 49
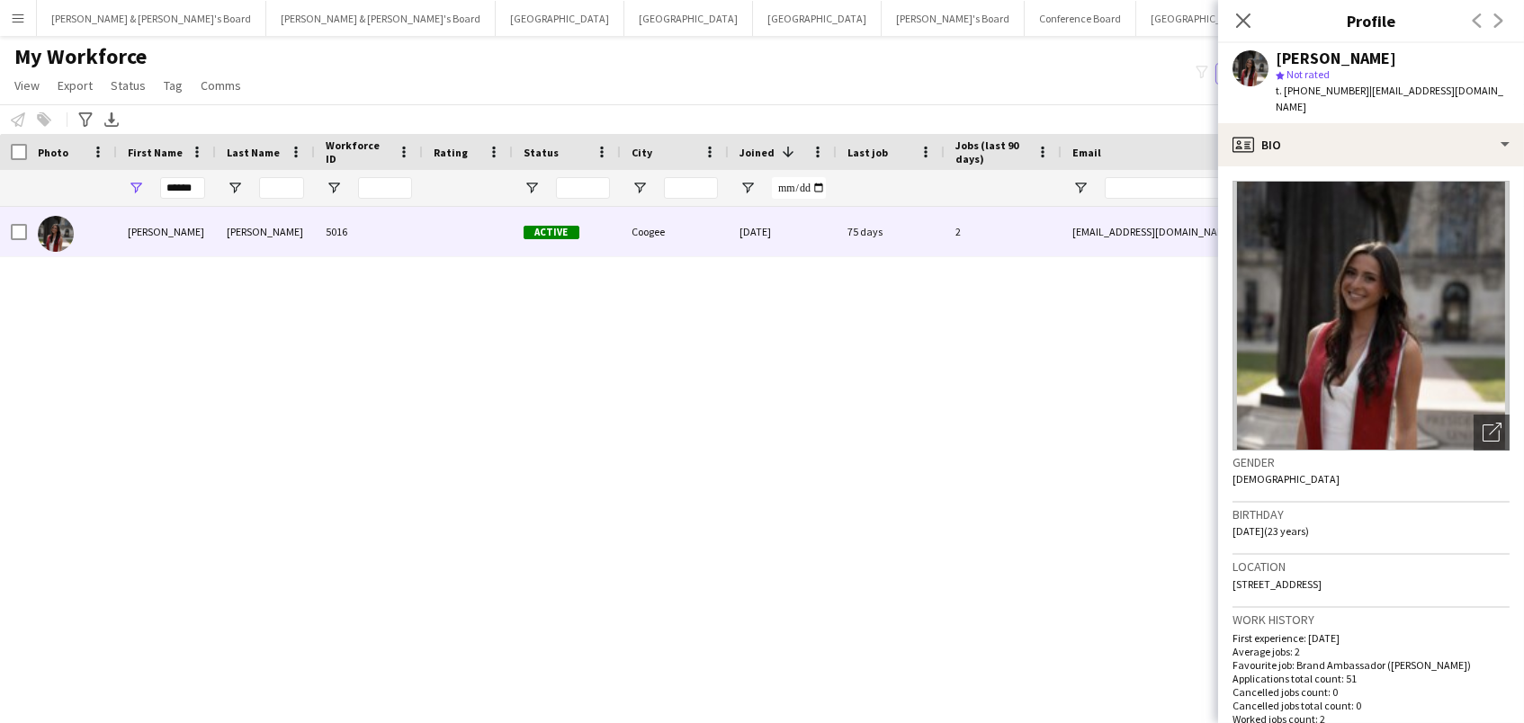
click at [1305, 86] on span "t. +61469784531" at bounding box center [1323, 90] width 94 height 13
copy span "61469784531"
drag, startPoint x: 202, startPoint y: 189, endPoint x: 0, endPoint y: 175, distance: 202.9
click at [0, 175] on div "******" at bounding box center [975, 188] width 1950 height 36
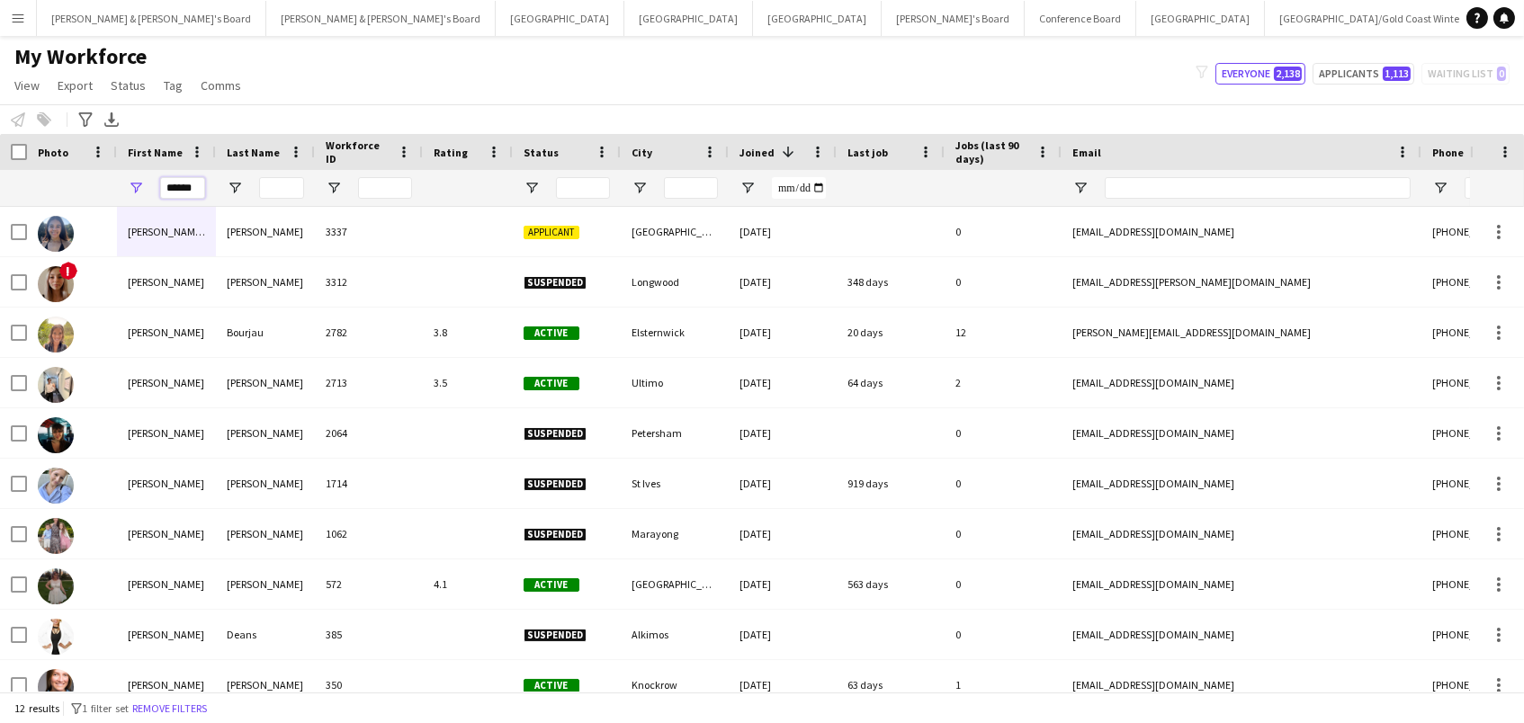
type input "******"
click at [267, 181] on input "Last Name Filter Input" at bounding box center [281, 188] width 45 height 22
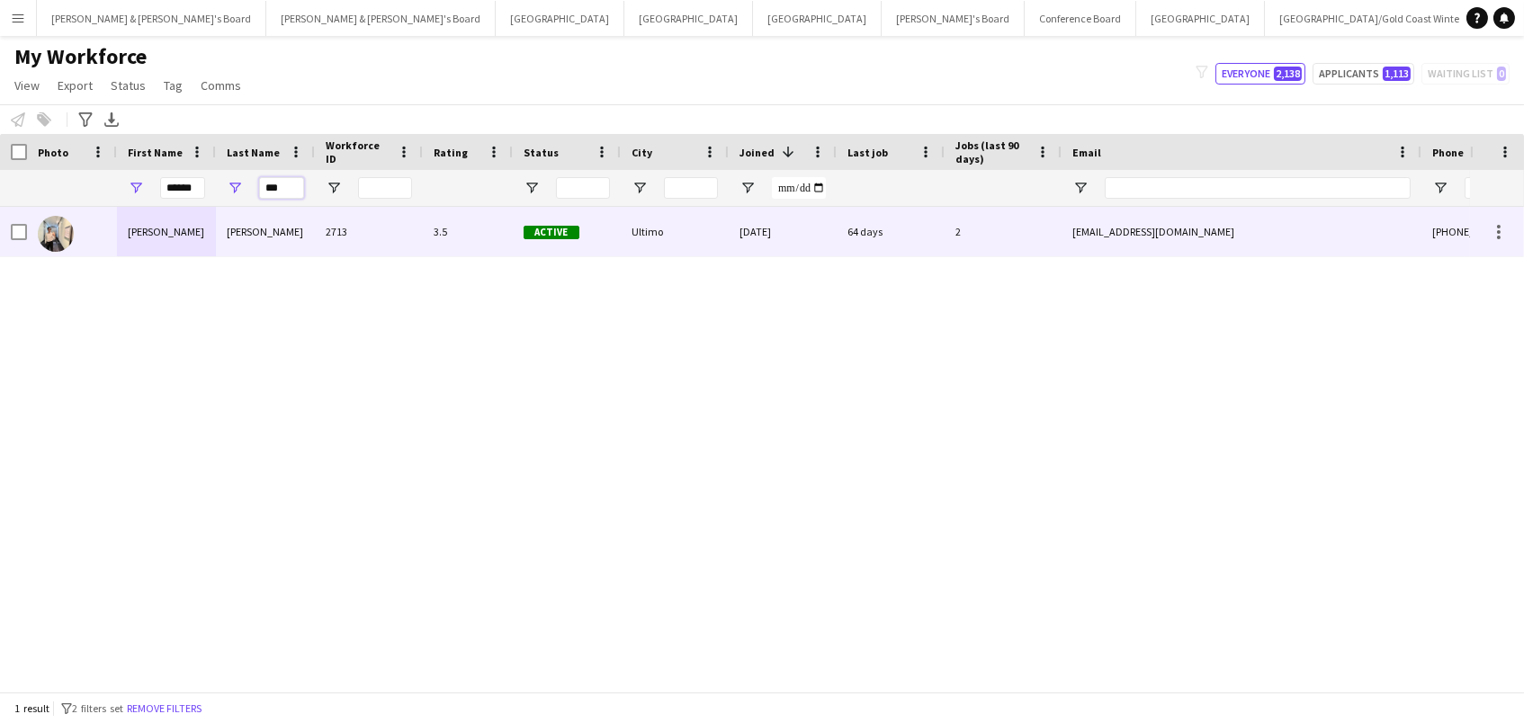
type input "***"
click at [303, 235] on div "Thakre" at bounding box center [265, 231] width 99 height 49
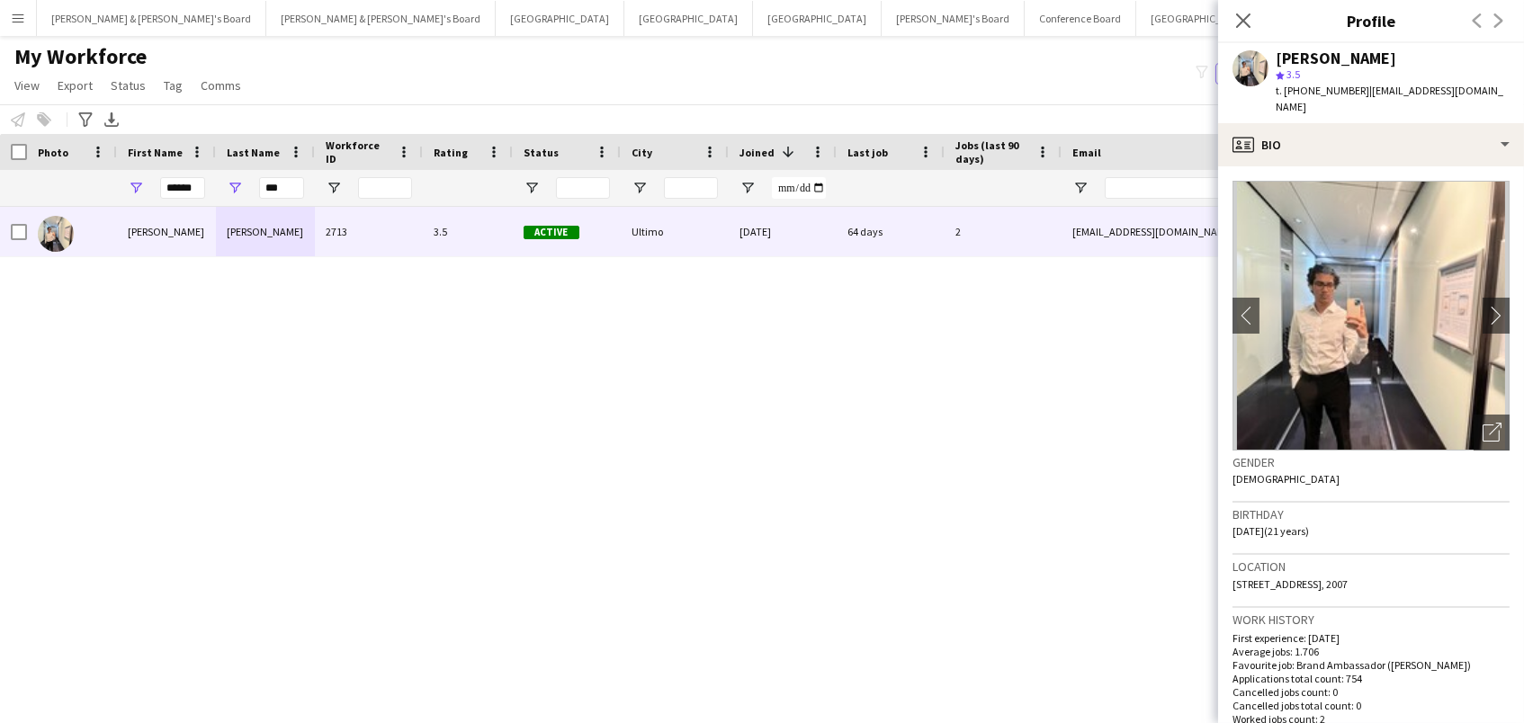
click at [1320, 89] on span "t. +610466221676" at bounding box center [1323, 90] width 94 height 13
copy span "610466221676"
click at [193, 191] on input "******" at bounding box center [182, 188] width 45 height 22
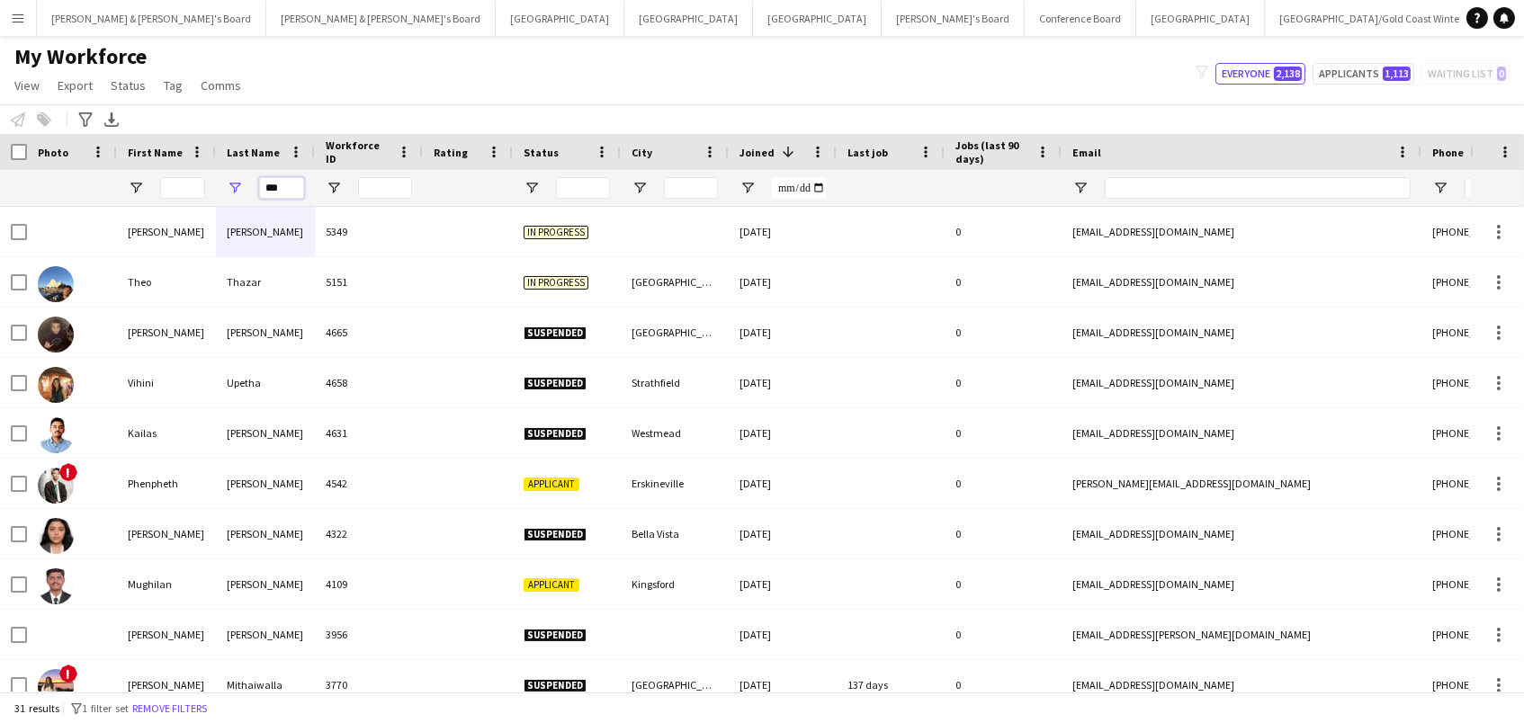
drag, startPoint x: 277, startPoint y: 188, endPoint x: 179, endPoint y: 184, distance: 98.2
click at [179, 184] on div "***" at bounding box center [975, 188] width 1950 height 36
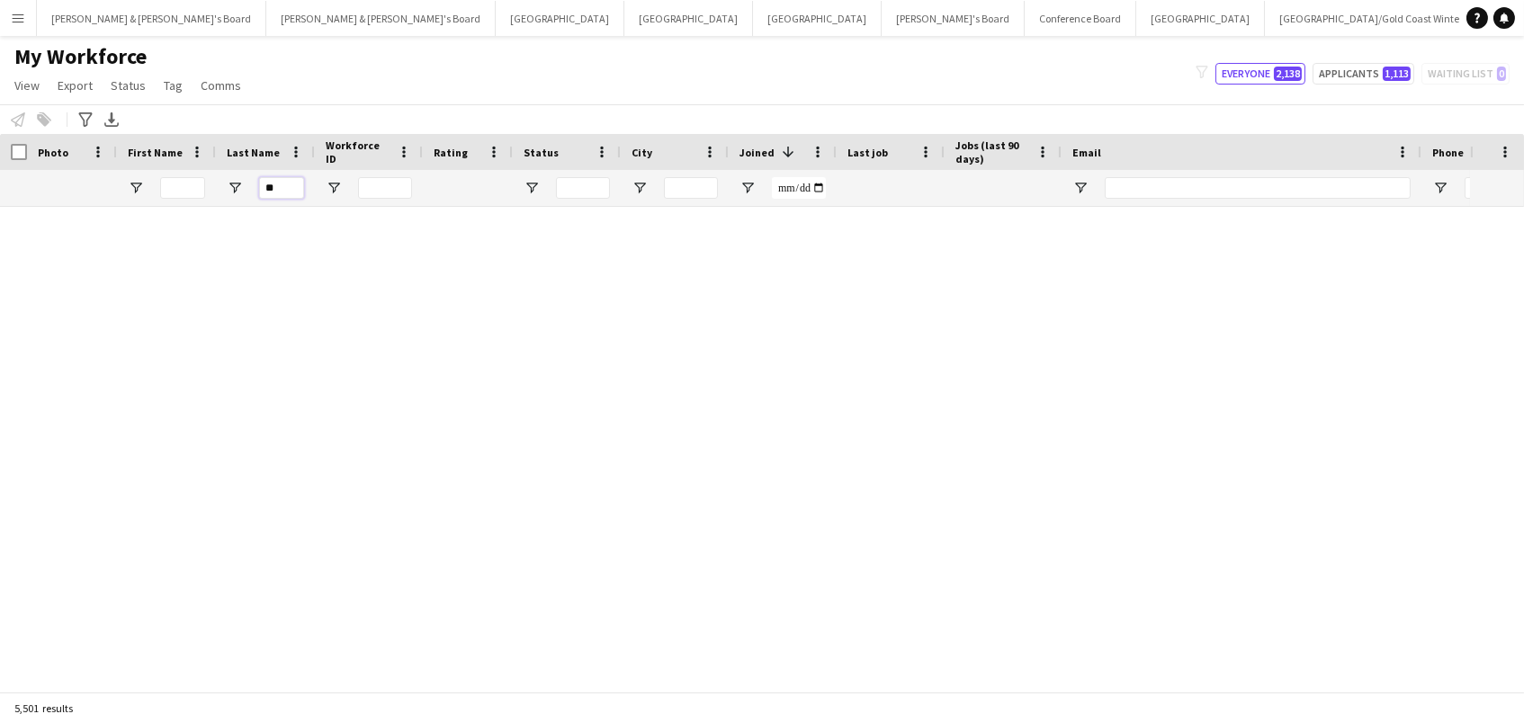
type input "**"
click at [190, 188] on input "First Name Filter Input" at bounding box center [182, 188] width 45 height 22
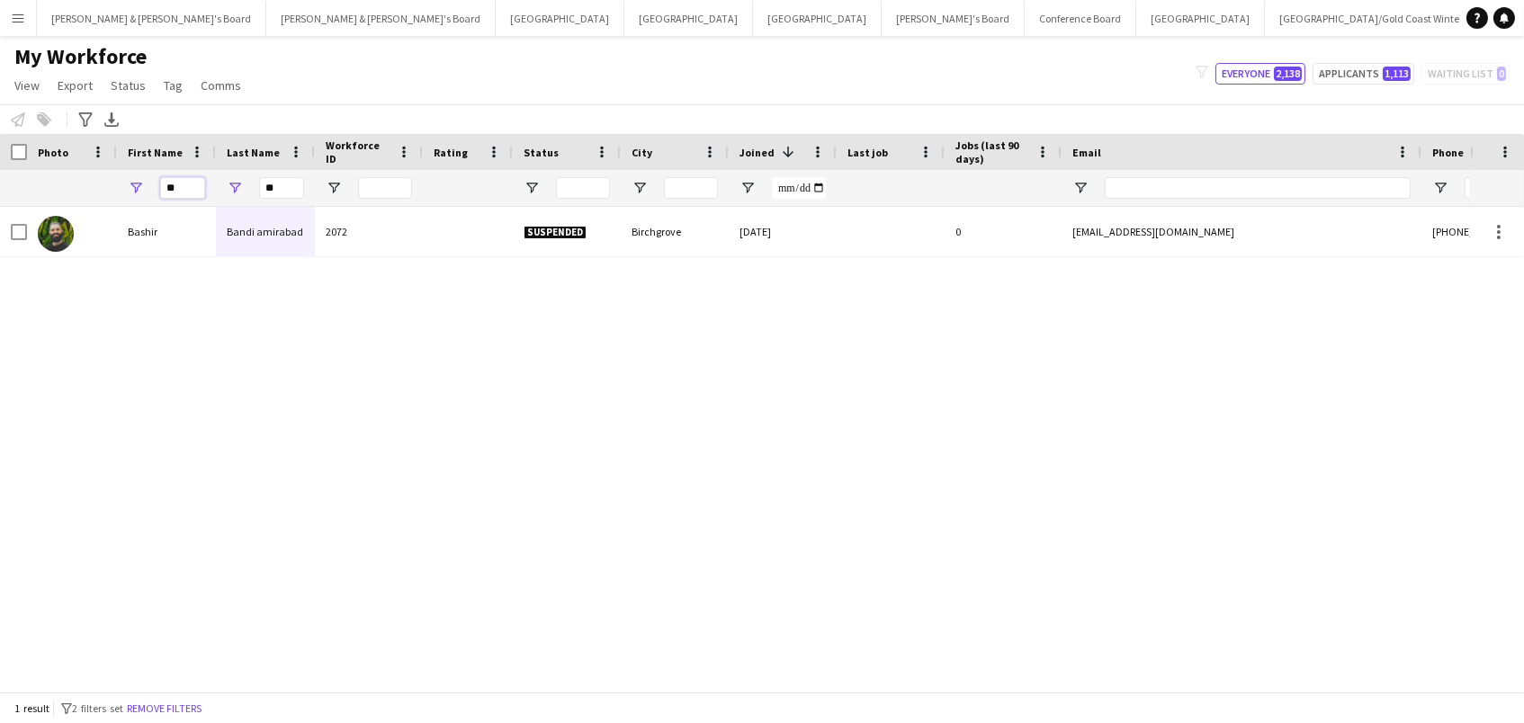
type input "*"
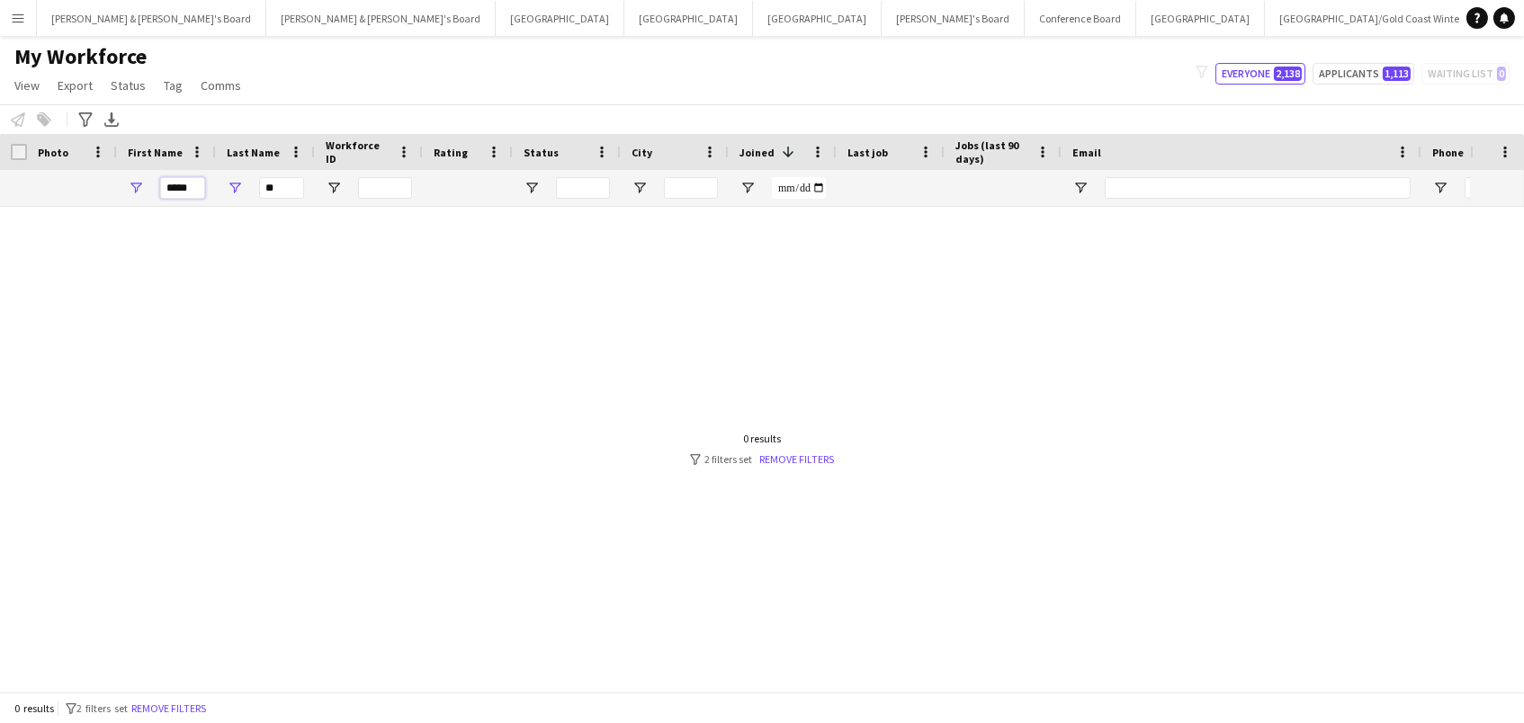
type input "*****"
drag, startPoint x: 284, startPoint y: 189, endPoint x: 153, endPoint y: 184, distance: 131.5
click at [153, 184] on div "***** **" at bounding box center [975, 188] width 1950 height 36
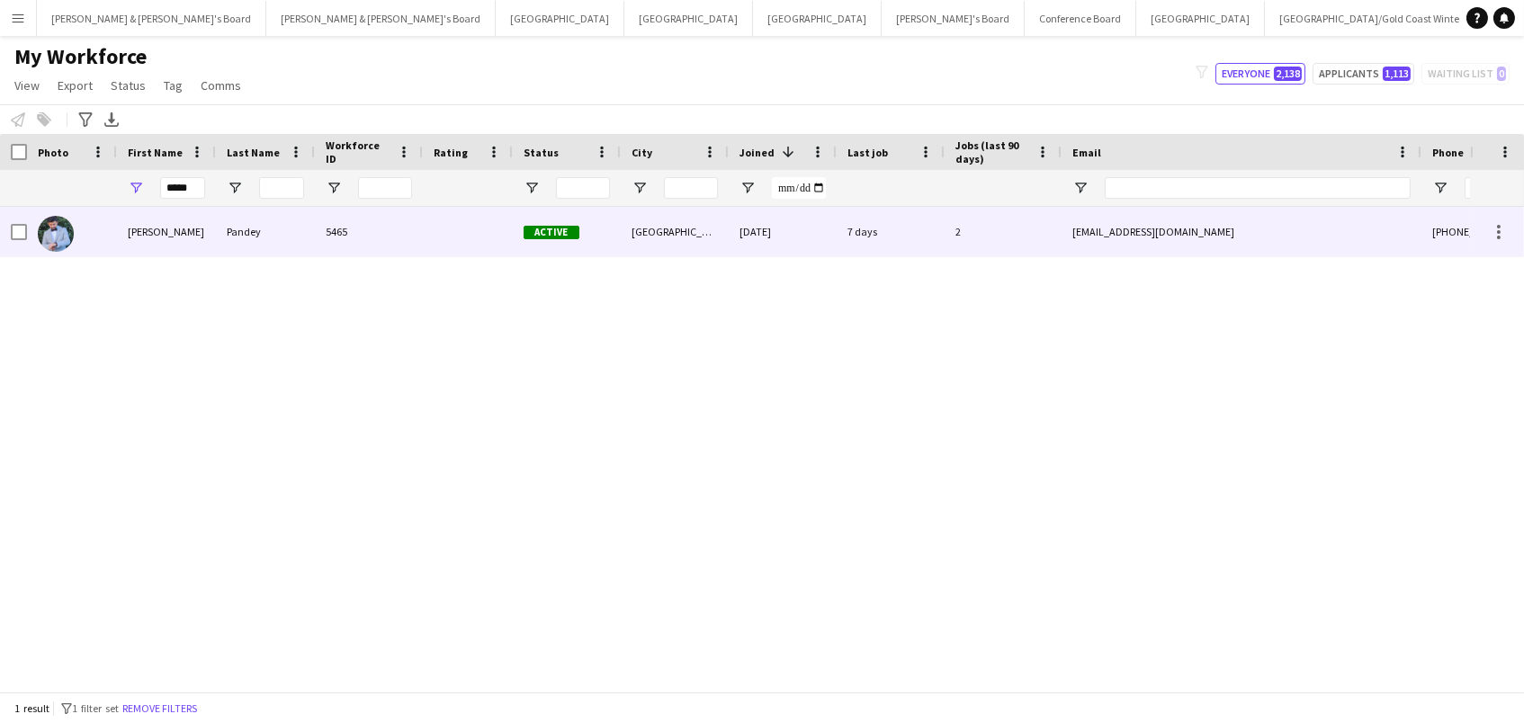
click at [245, 235] on div "Pandey" at bounding box center [265, 231] width 99 height 49
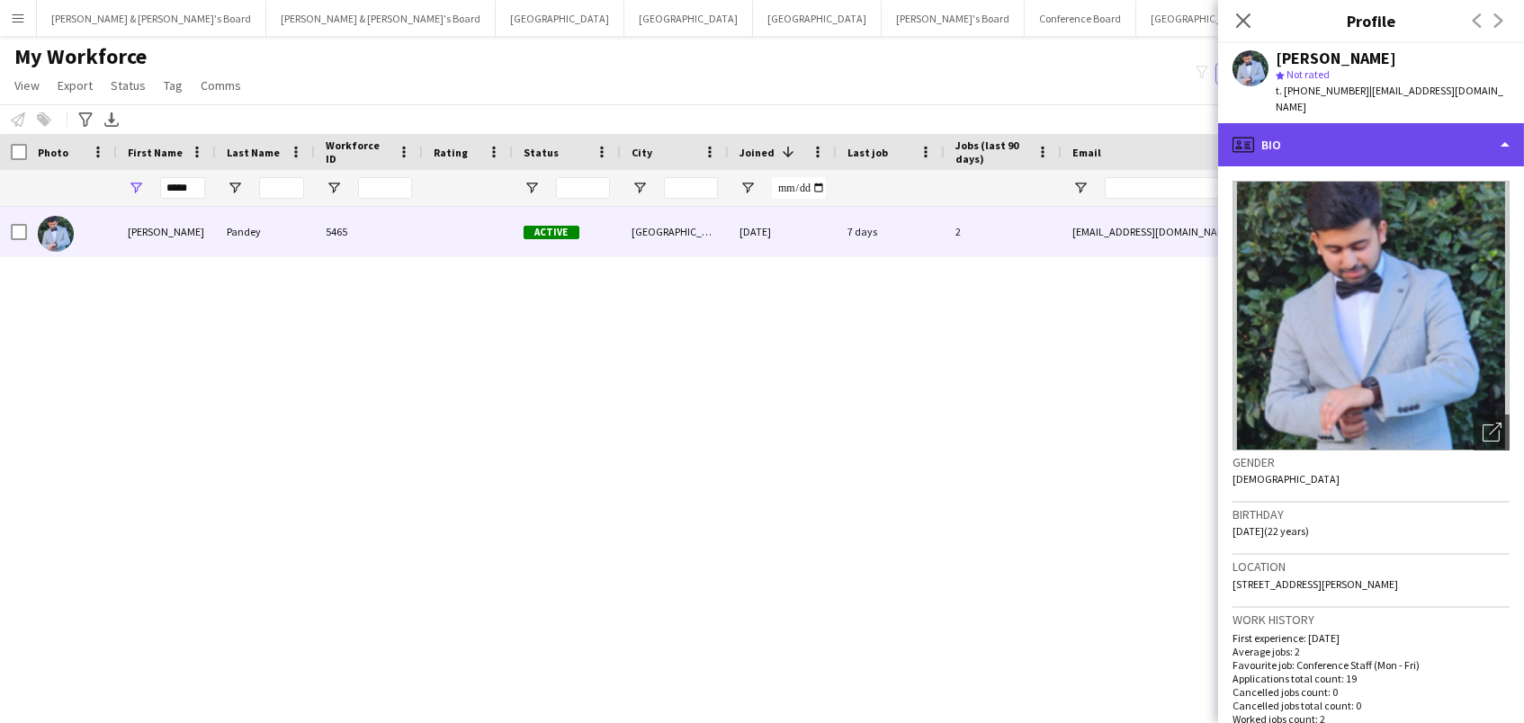
click at [1315, 125] on div "profile Bio" at bounding box center [1371, 144] width 306 height 43
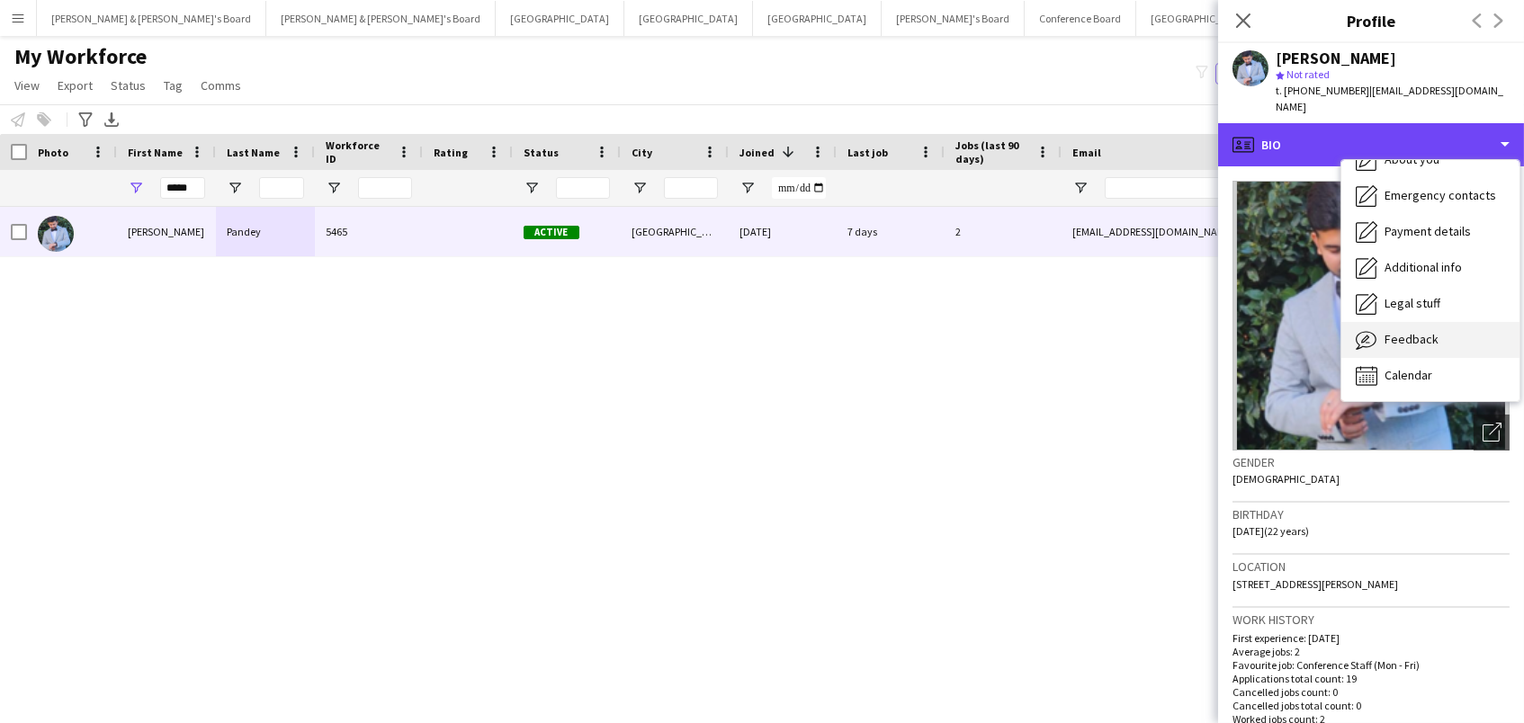
scroll to position [132, 0]
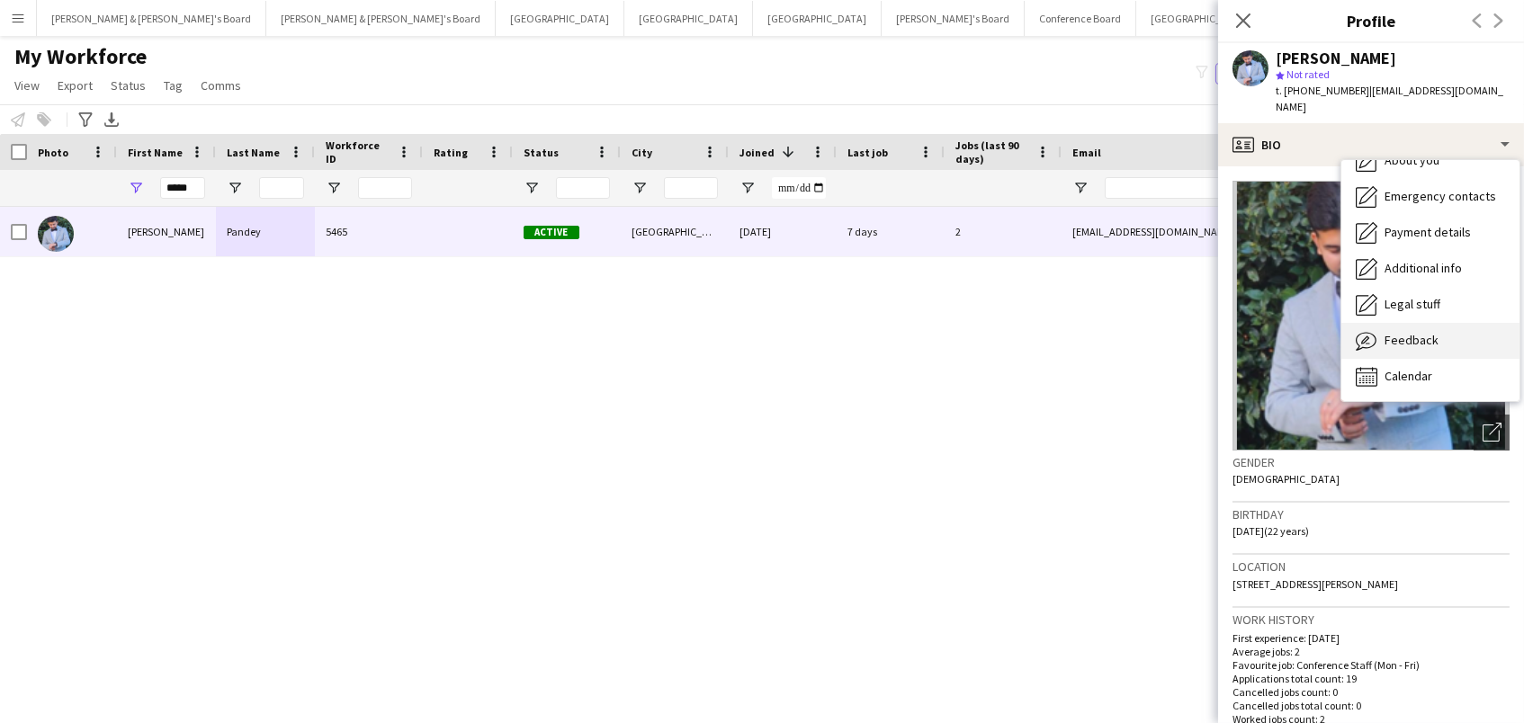
click at [1437, 323] on div "Feedback Feedback" at bounding box center [1430, 341] width 178 height 36
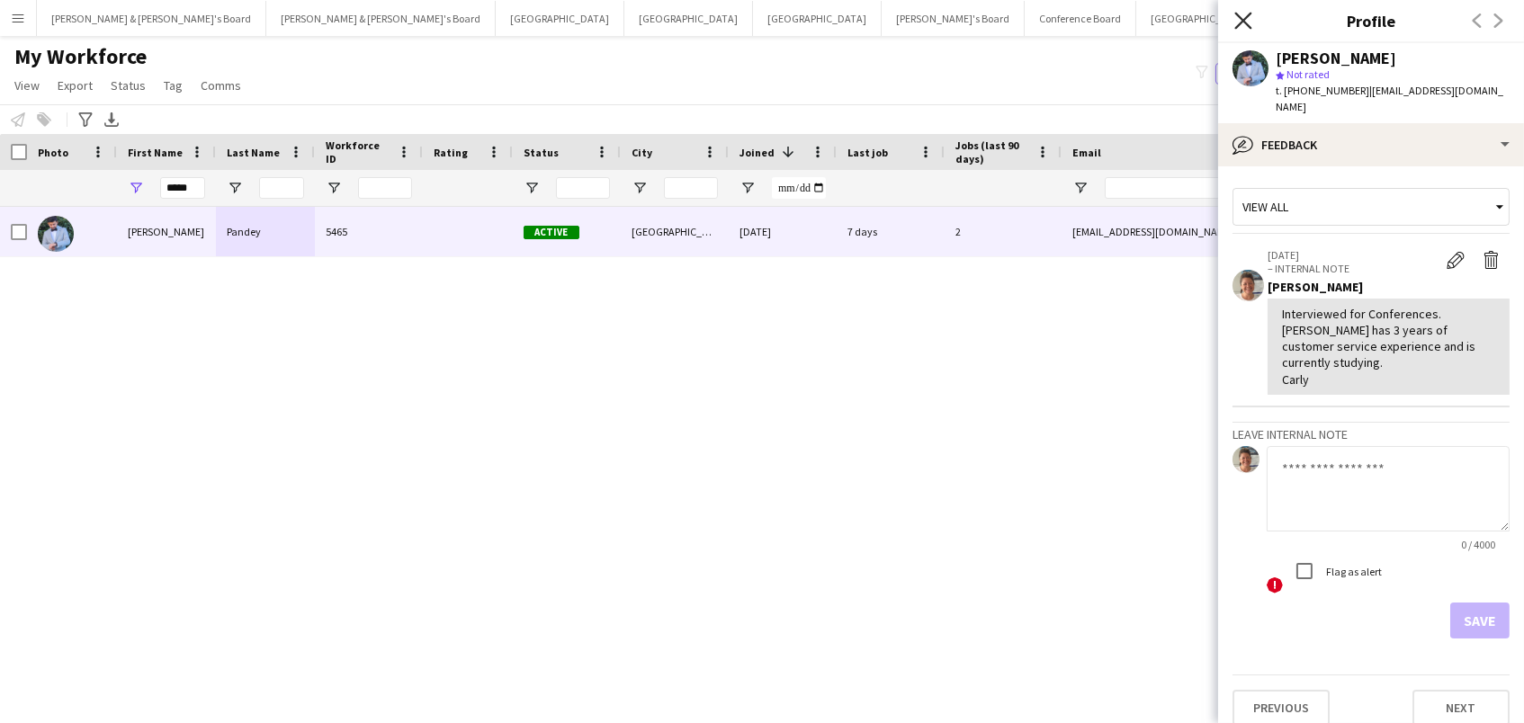
click at [1241, 19] on icon at bounding box center [1242, 20] width 17 height 17
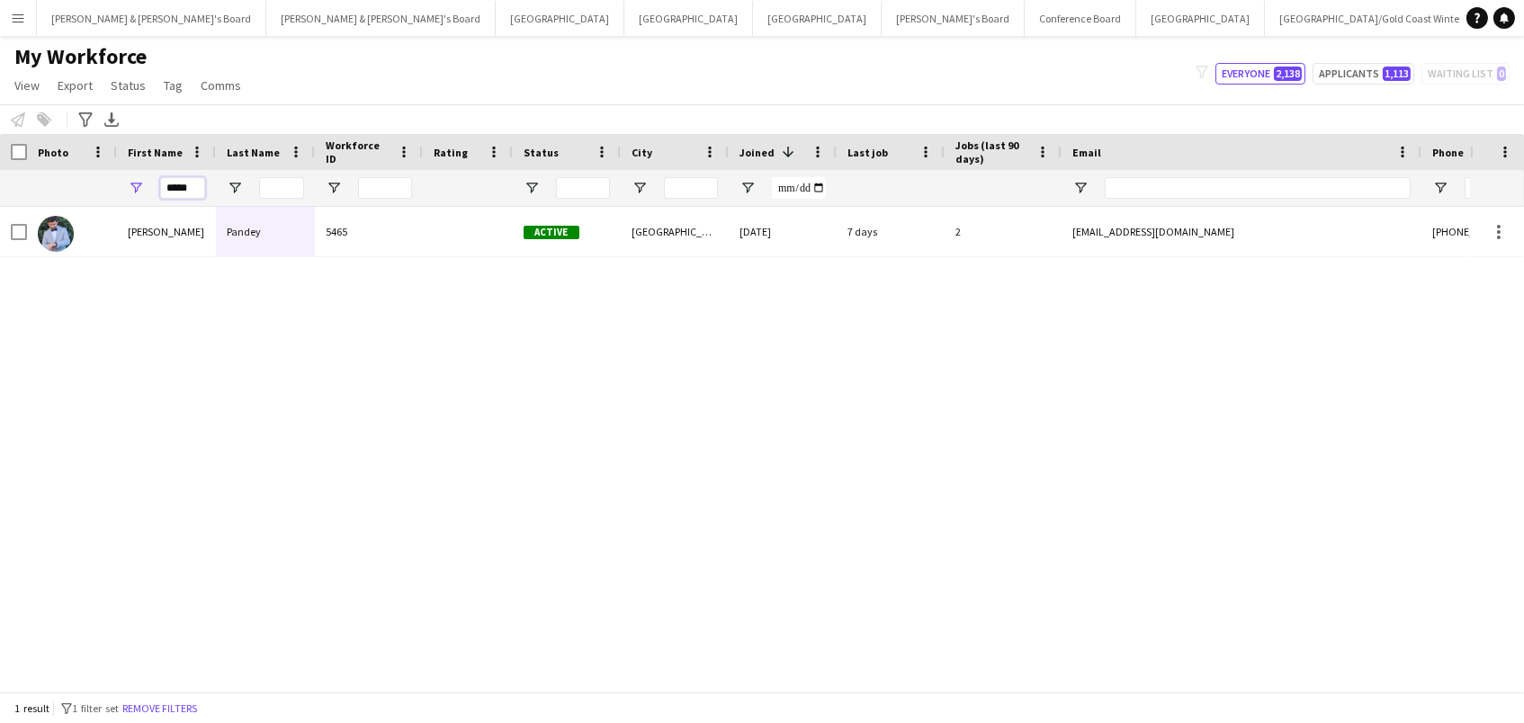
drag, startPoint x: 201, startPoint y: 189, endPoint x: 28, endPoint y: 169, distance: 173.9
click at [28, 170] on div "*****" at bounding box center [975, 188] width 1950 height 36
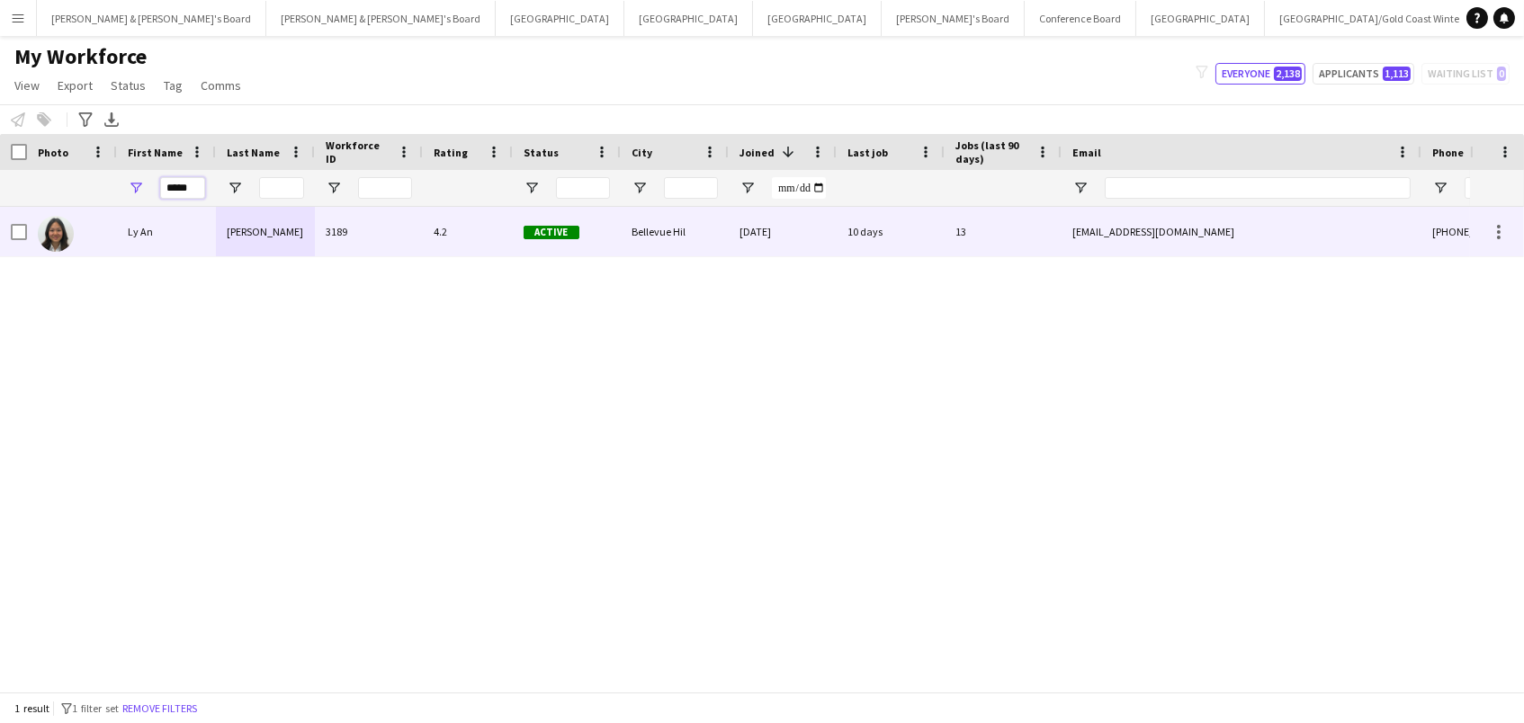
type input "*****"
click at [157, 237] on div "Ly An" at bounding box center [166, 231] width 99 height 49
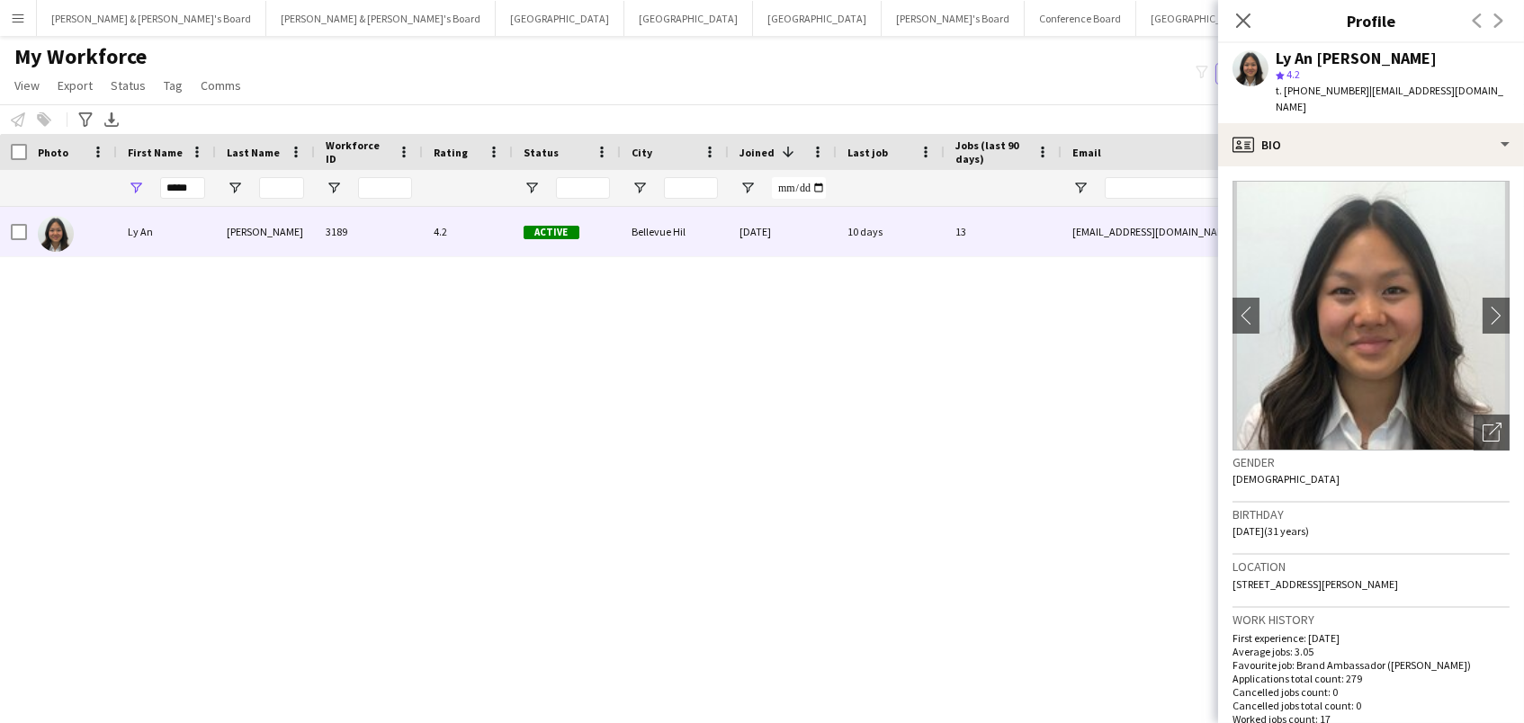
click at [1300, 93] on span "t. +61466097971" at bounding box center [1323, 90] width 94 height 13
copy span "61466097971"
click at [1248, 15] on icon at bounding box center [1242, 20] width 17 height 17
